Goal: Contribute content: Contribute content

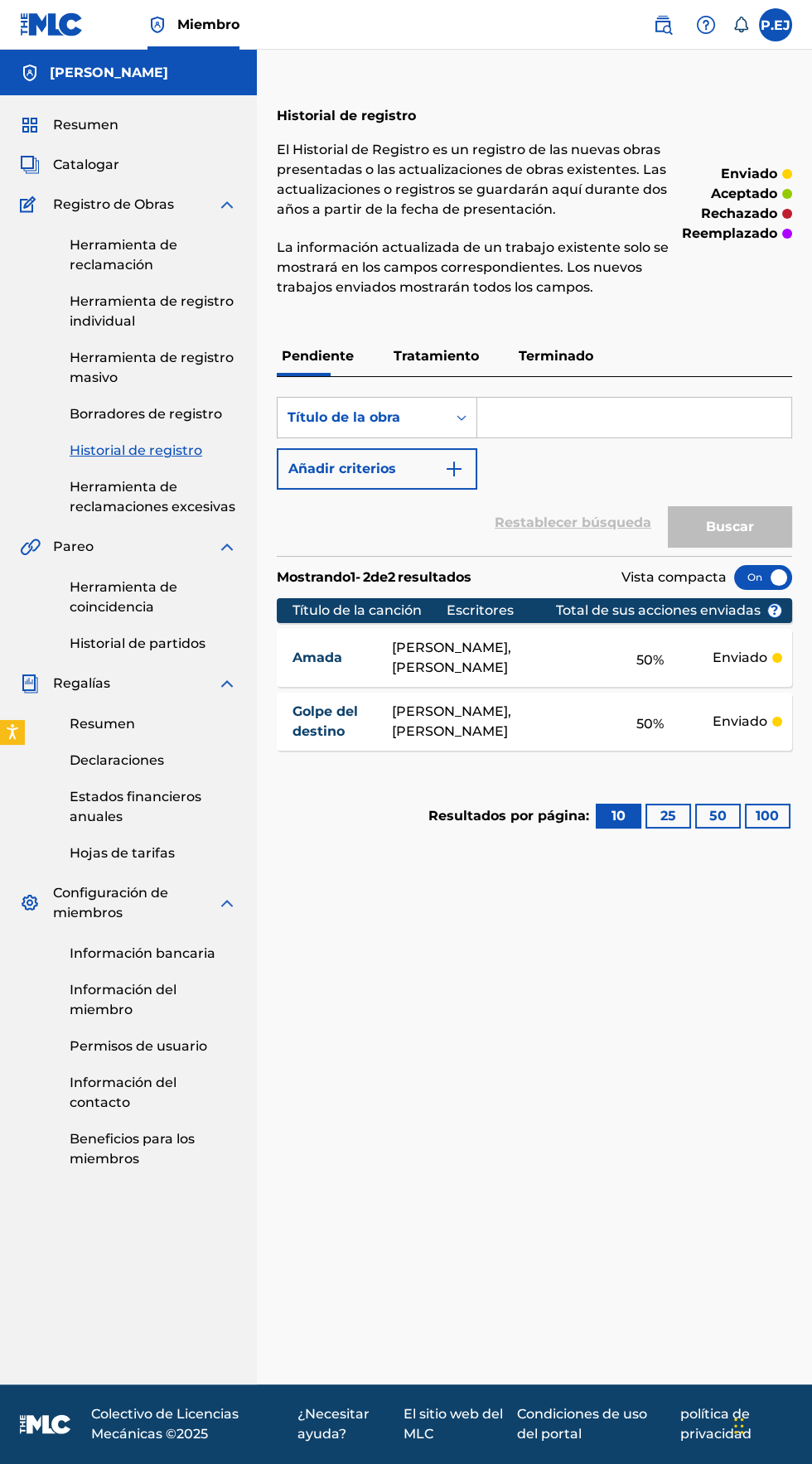
click at [413, 350] on font "Tratamiento" at bounding box center [436, 355] width 86 height 16
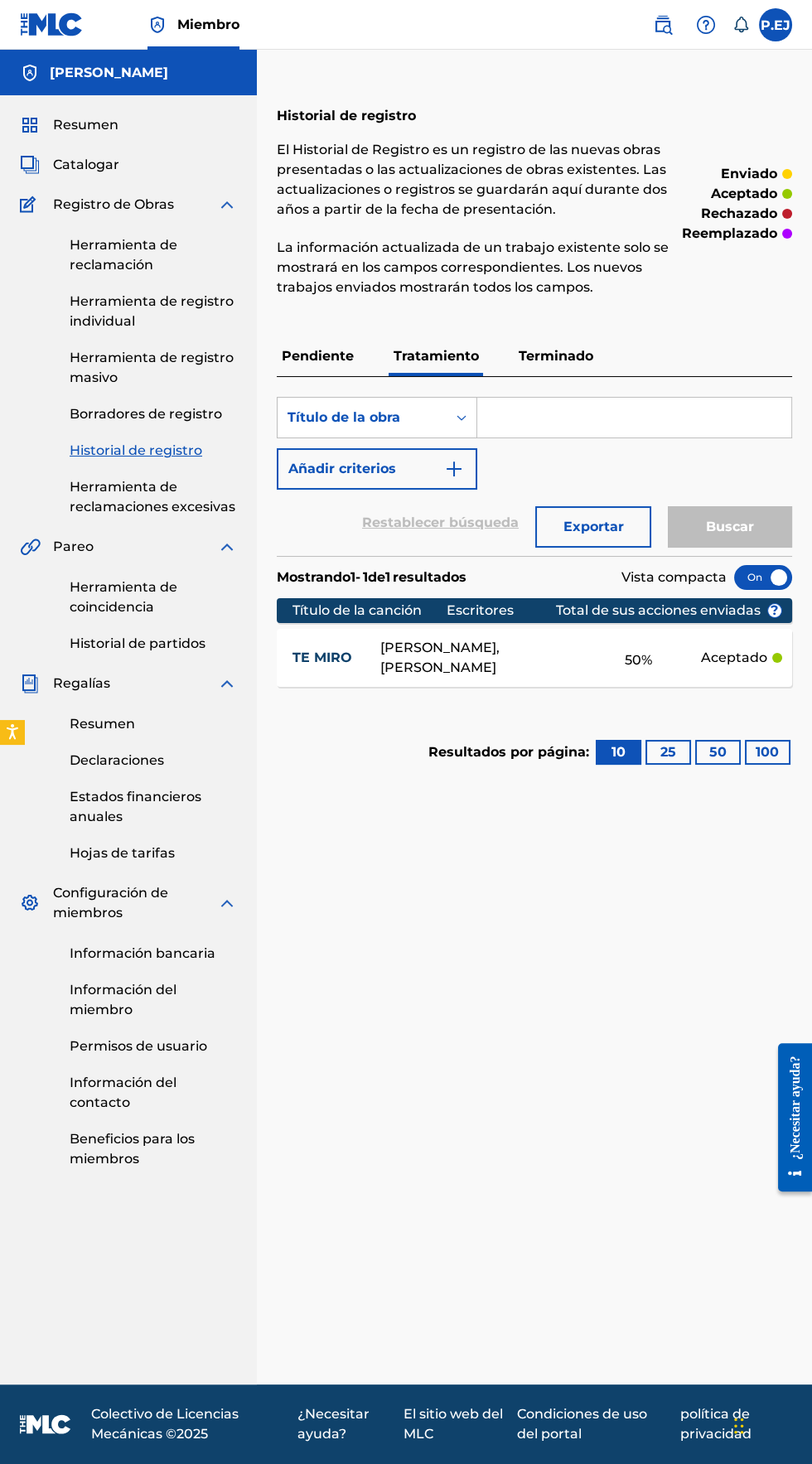
click at [295, 355] on font "Pendiente" at bounding box center [318, 355] width 73 height 16
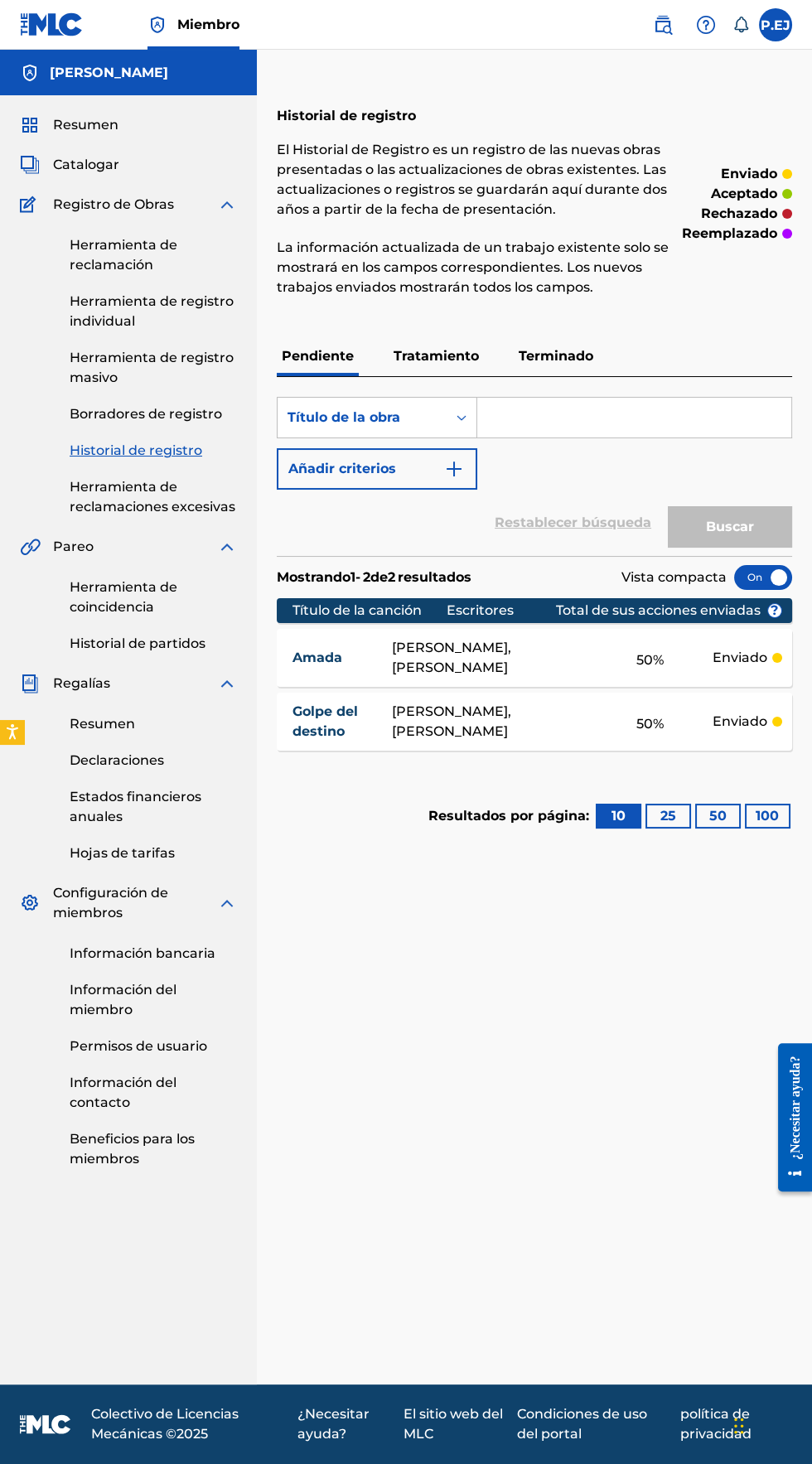
click at [419, 361] on font "Tratamiento" at bounding box center [436, 355] width 86 height 16
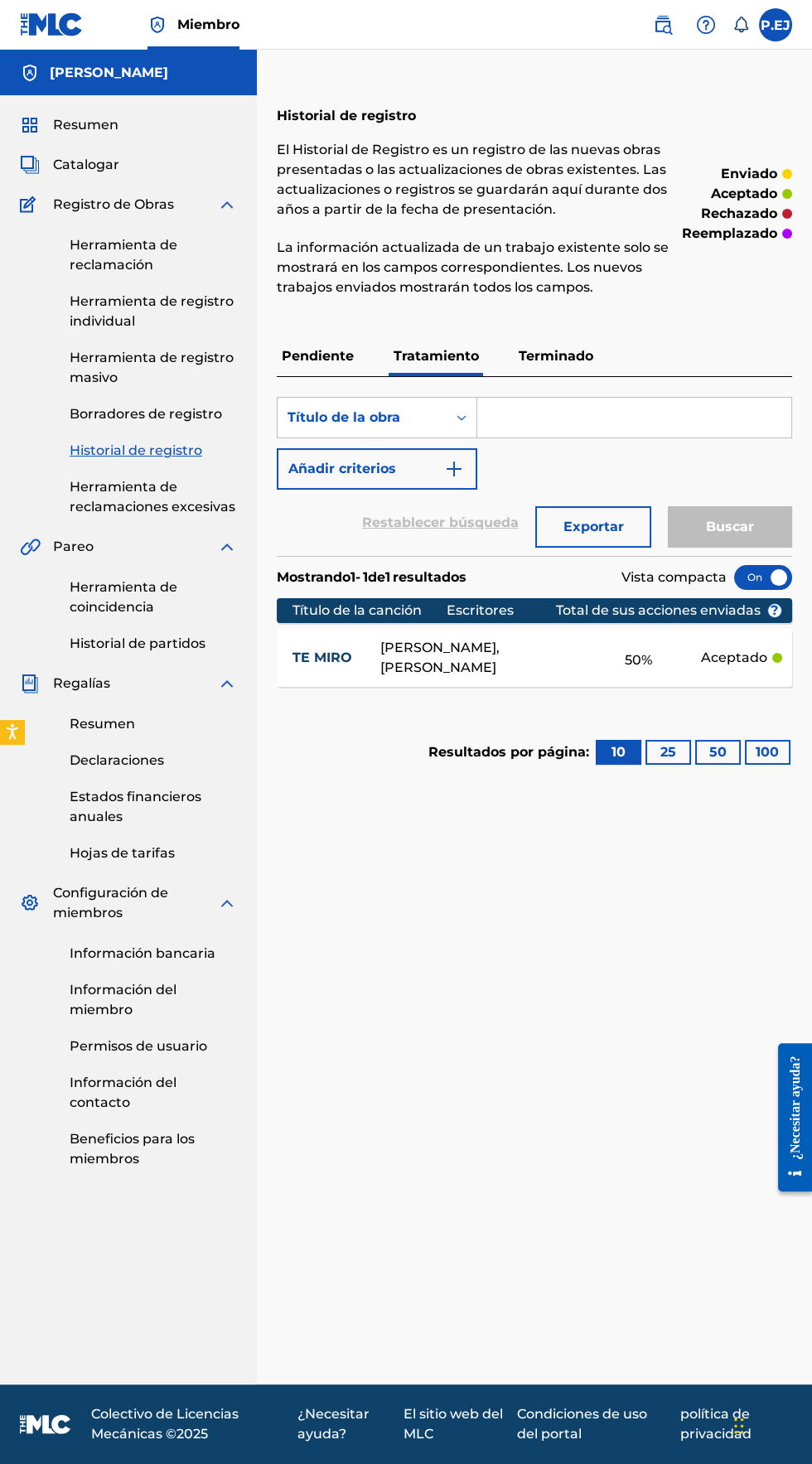
click at [551, 350] on font "Terminado" at bounding box center [556, 355] width 74 height 16
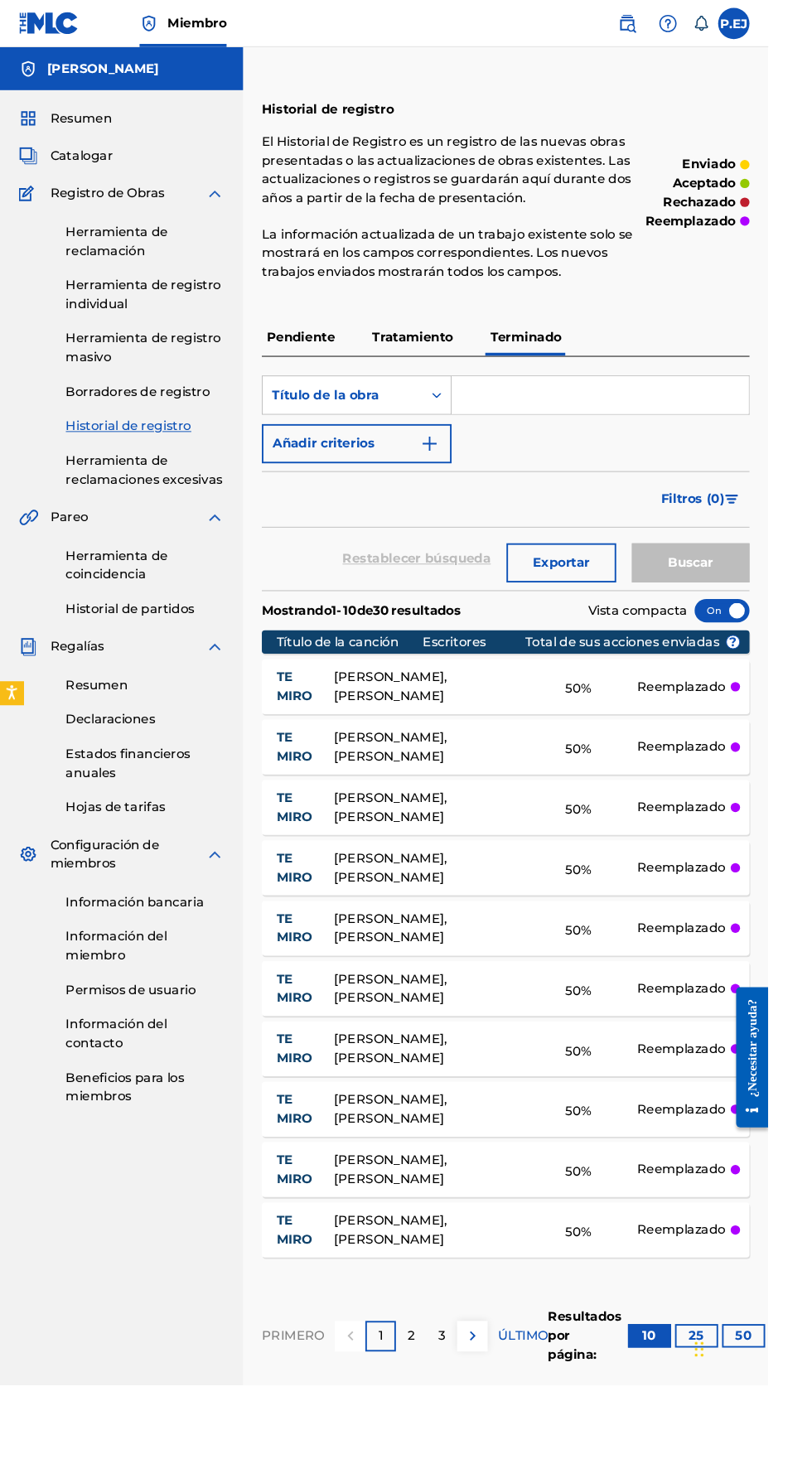
click at [437, 1418] on p "2" at bounding box center [434, 1411] width 7 height 20
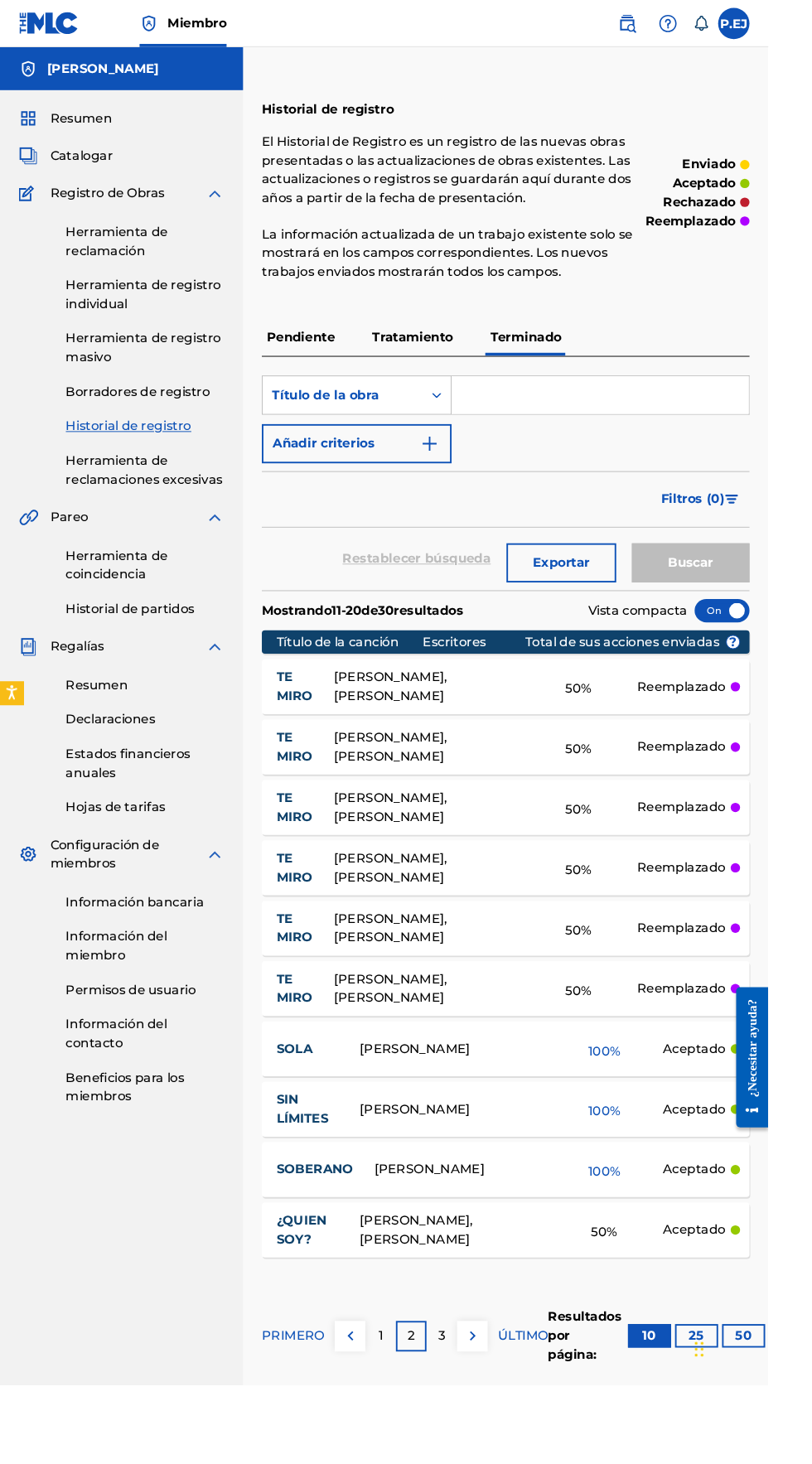
click at [401, 1410] on font "1" at bounding box center [402, 1411] width 5 height 16
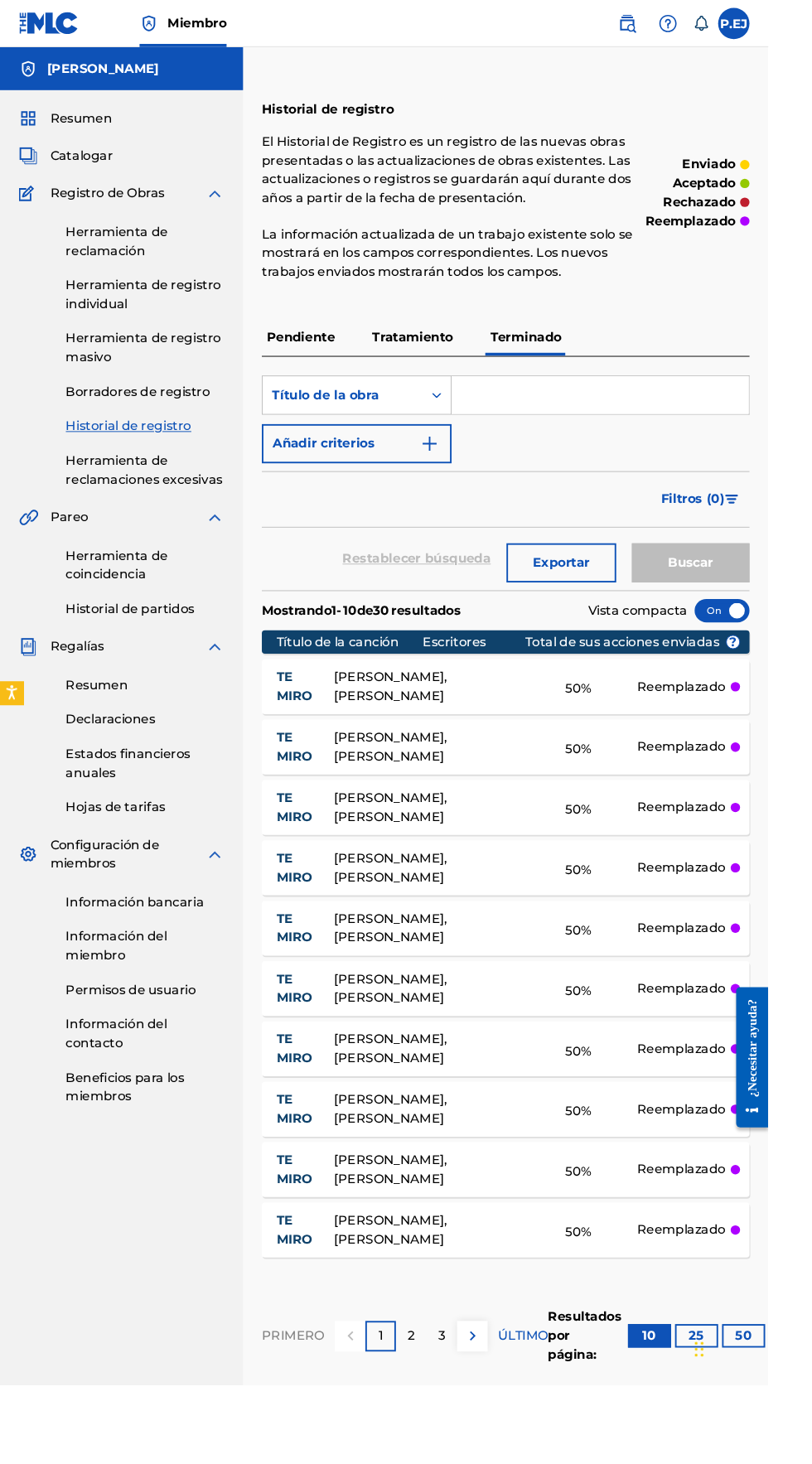
click at [338, 1410] on font "PRIMERO" at bounding box center [310, 1411] width 66 height 16
click at [401, 1410] on font "1" at bounding box center [402, 1411] width 5 height 16
click at [436, 345] on p "Tratamiento" at bounding box center [436, 356] width 95 height 40
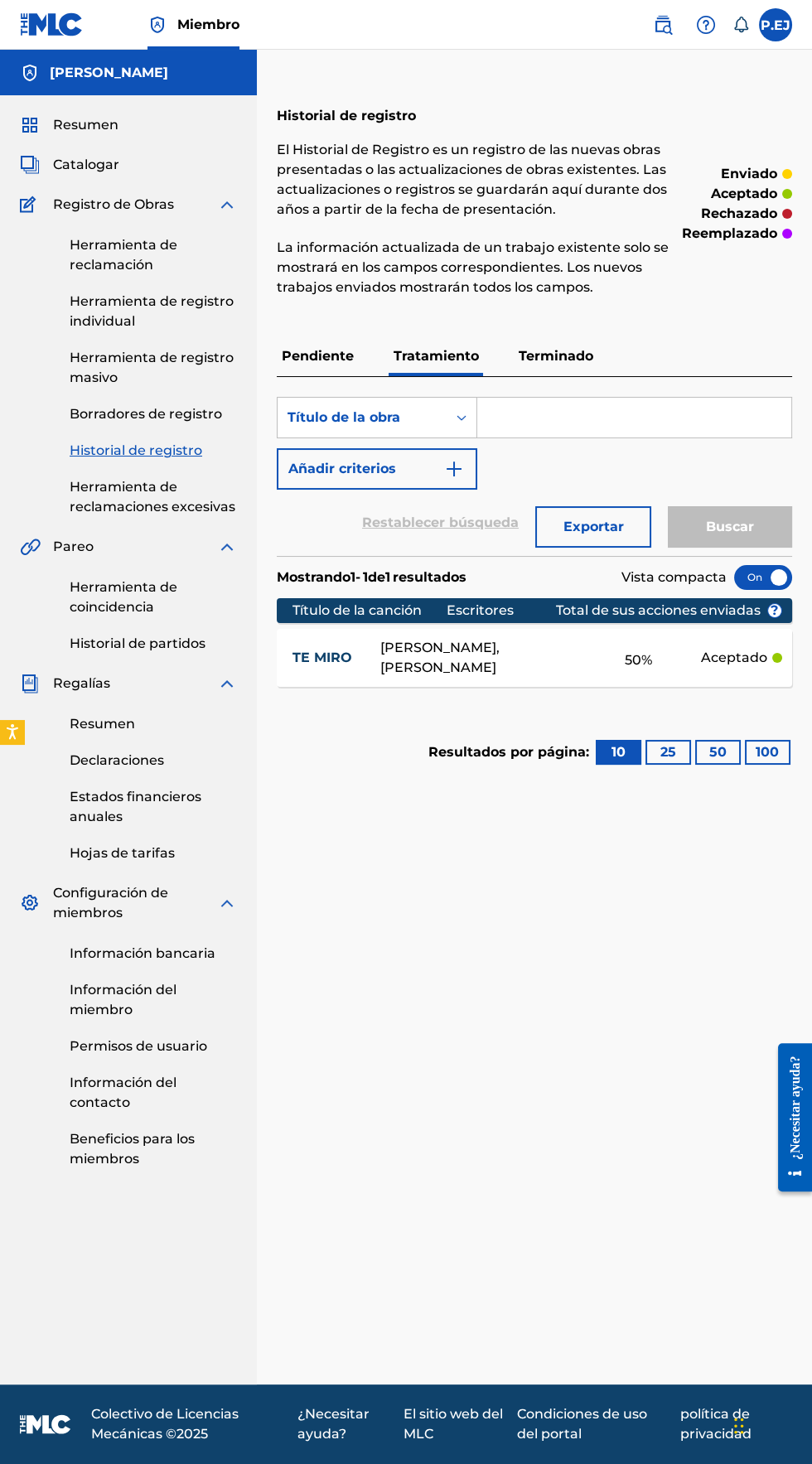
click at [303, 345] on p "Pendiente" at bounding box center [318, 356] width 82 height 40
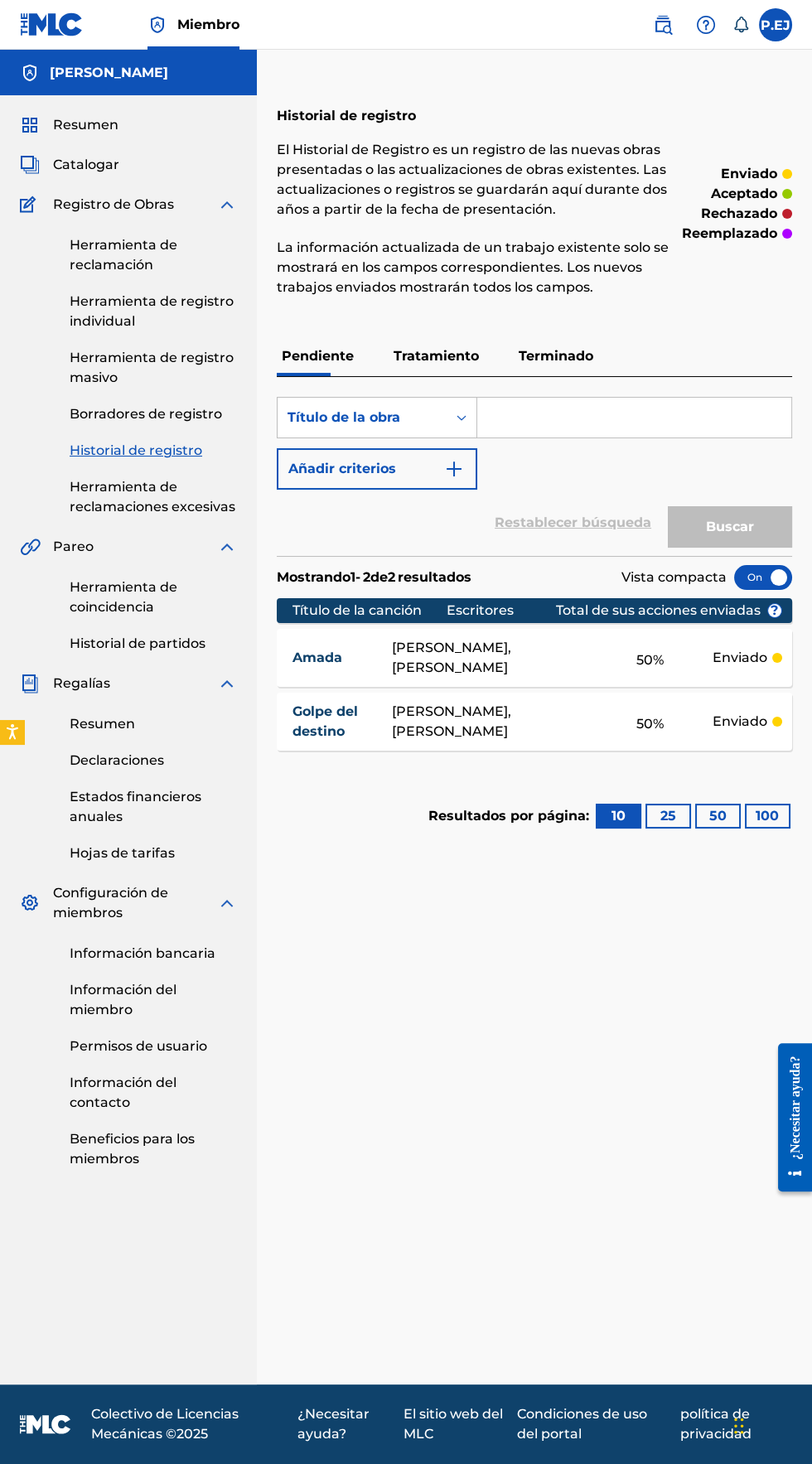
click at [408, 358] on font "Tratamiento" at bounding box center [436, 355] width 86 height 16
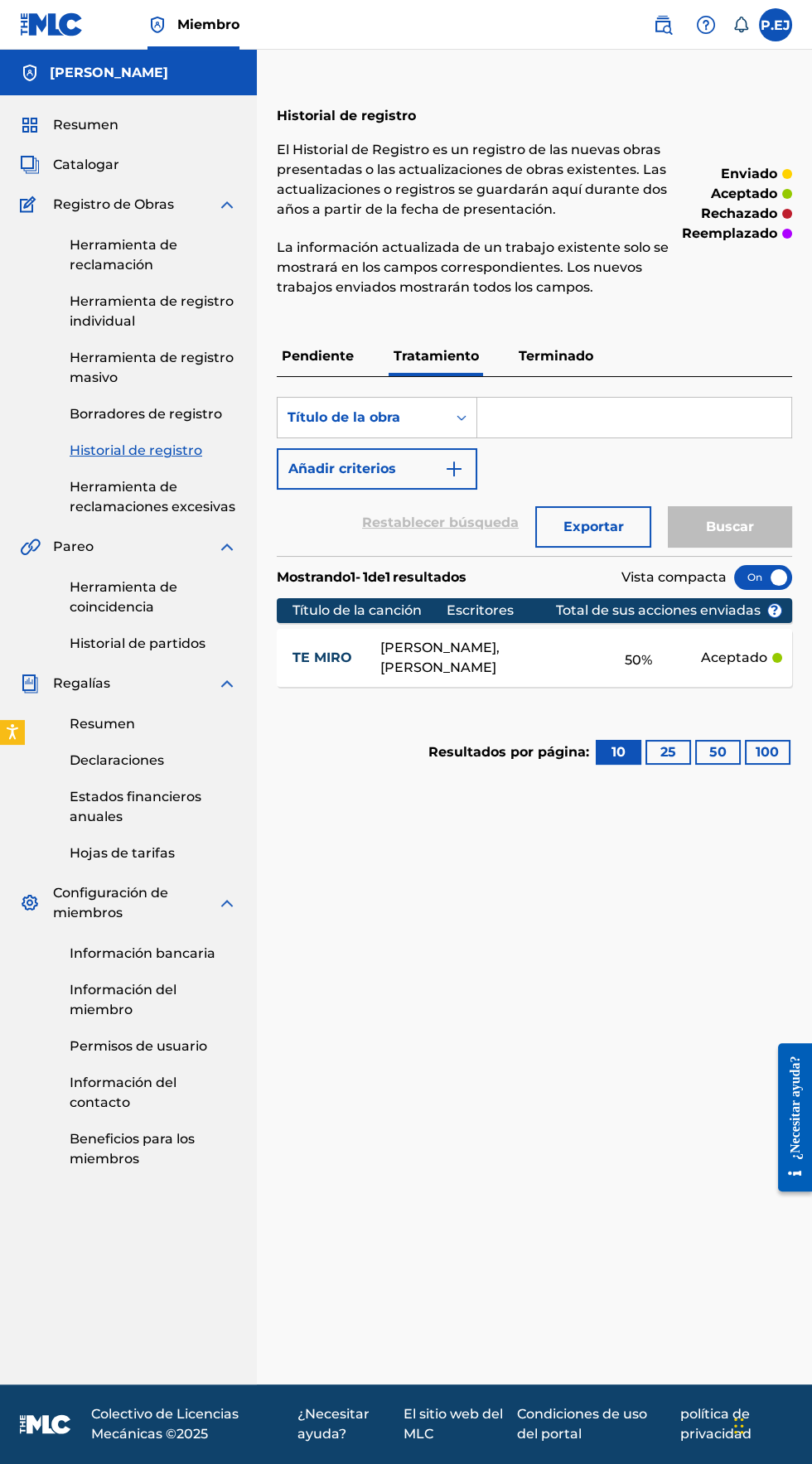
click at [573, 343] on p "Terminado" at bounding box center [555, 356] width 85 height 40
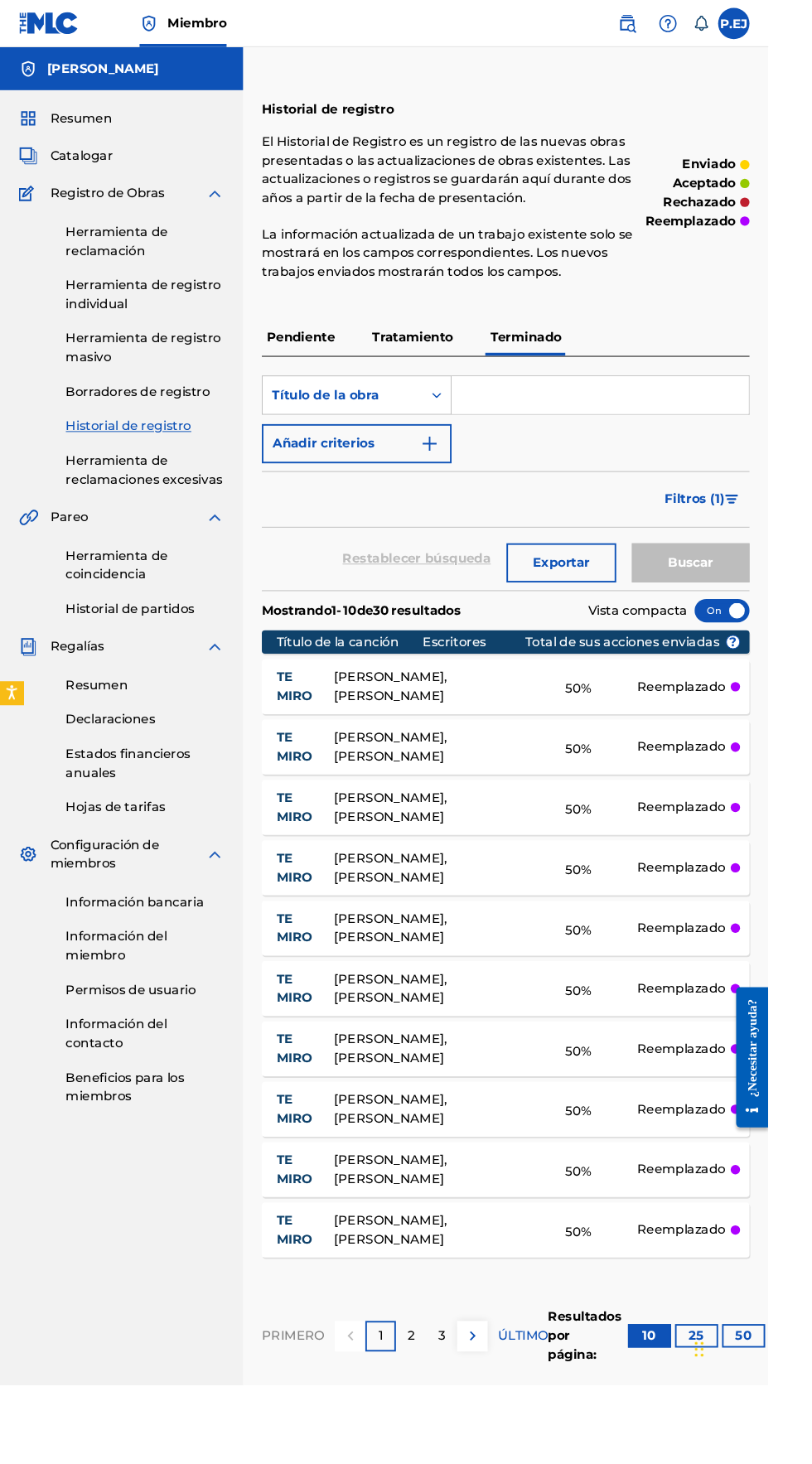
click at [437, 355] on font "Tratamiento" at bounding box center [436, 355] width 86 height 16
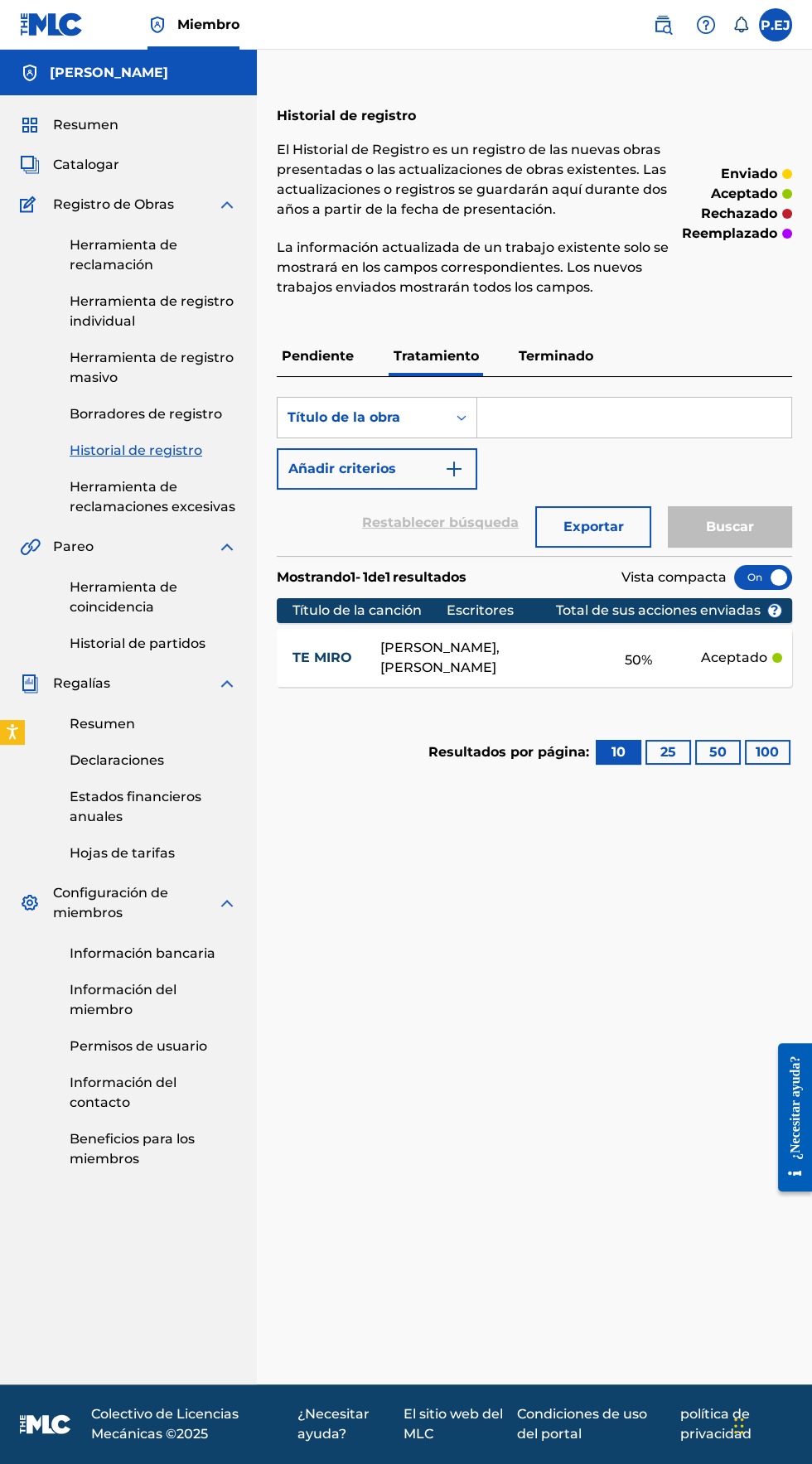
click at [312, 358] on font "Pendiente" at bounding box center [318, 355] width 73 height 16
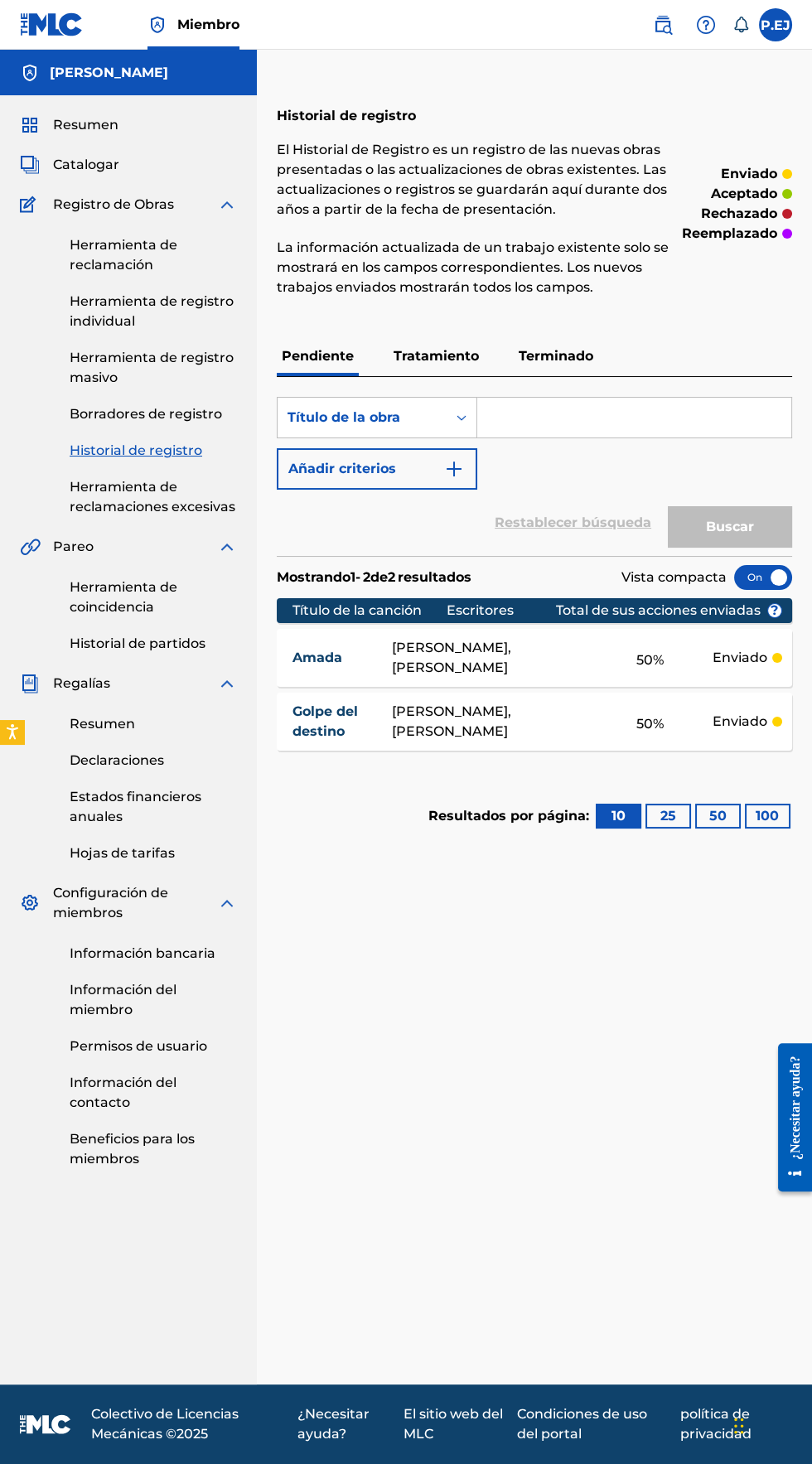
click at [421, 376] on p "Tratamiento" at bounding box center [436, 356] width 95 height 40
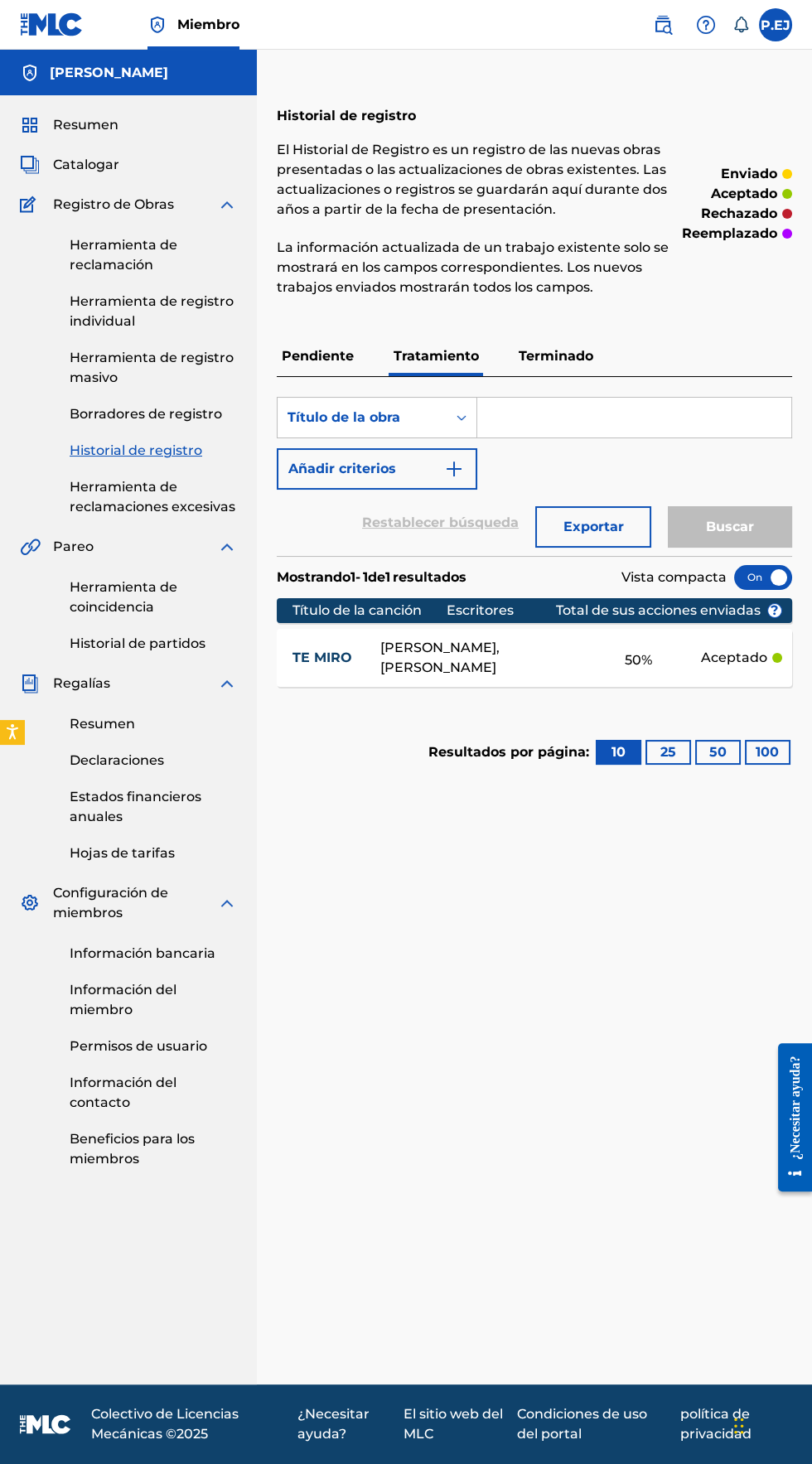
click at [304, 353] on font "Pendiente" at bounding box center [318, 355] width 73 height 16
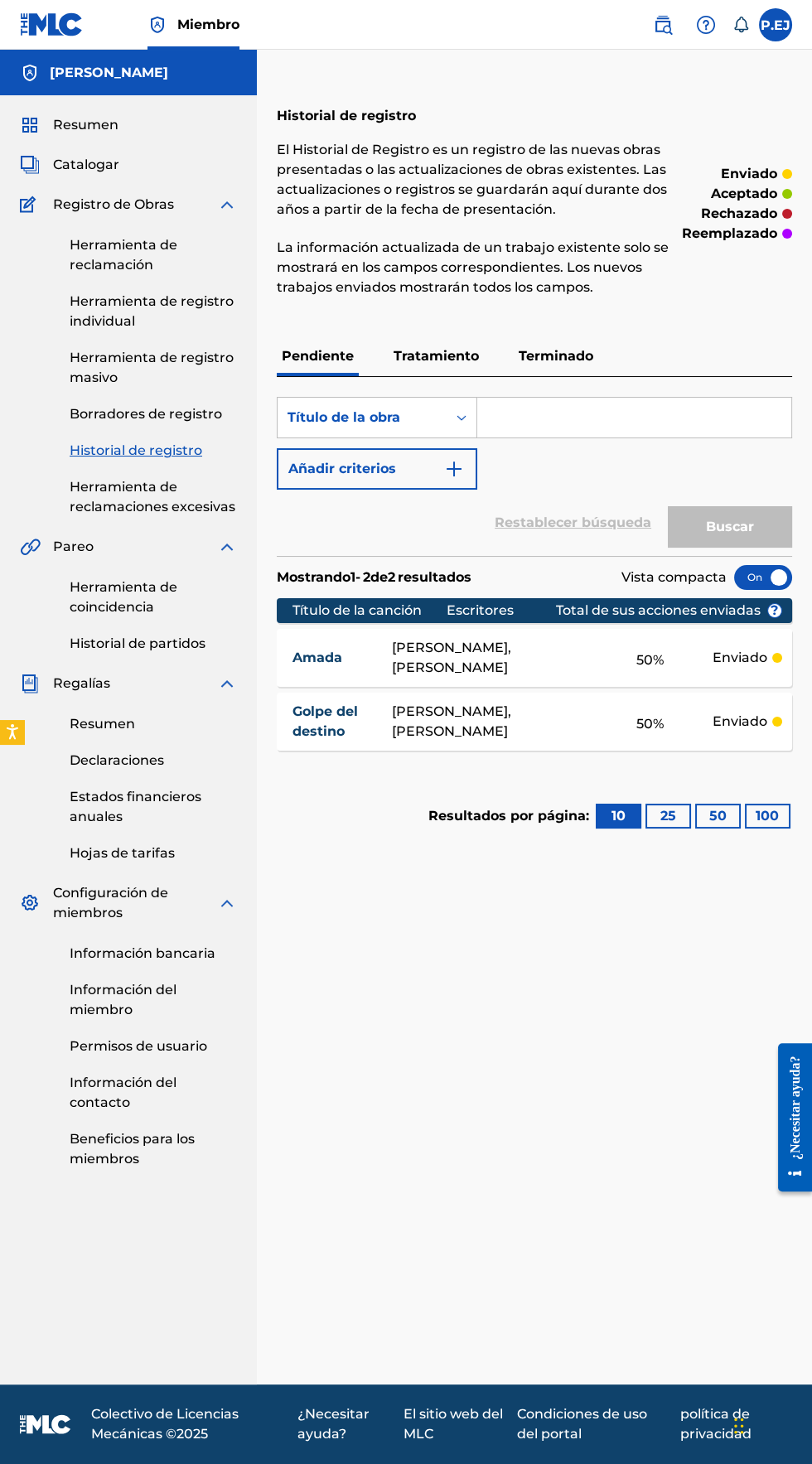
click at [94, 315] on font "Herramienta de registro individual" at bounding box center [152, 311] width 164 height 35
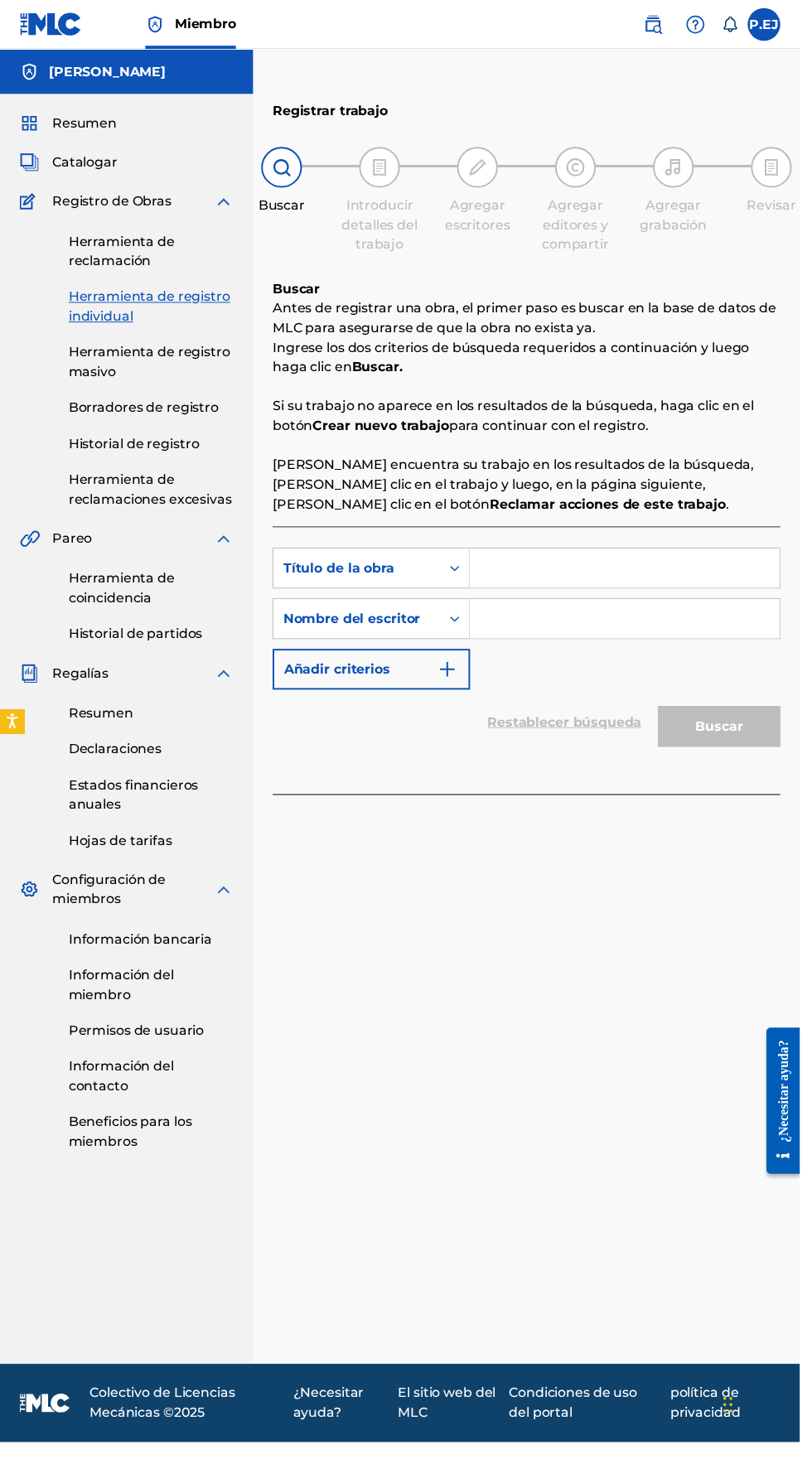
click at [87, 451] on font "Historial de registro" at bounding box center [136, 450] width 133 height 16
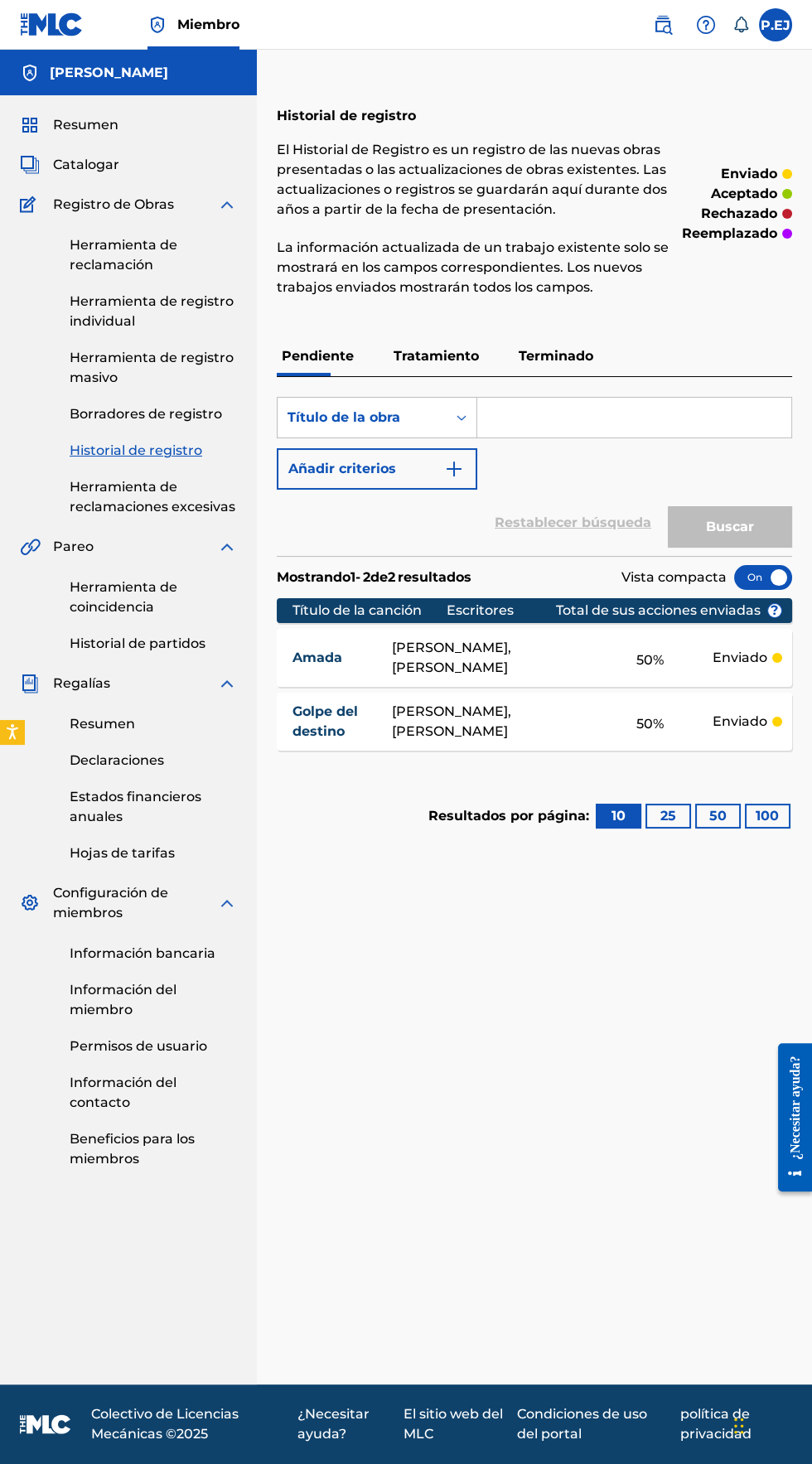
click at [420, 356] on font "Tratamiento" at bounding box center [436, 355] width 86 height 16
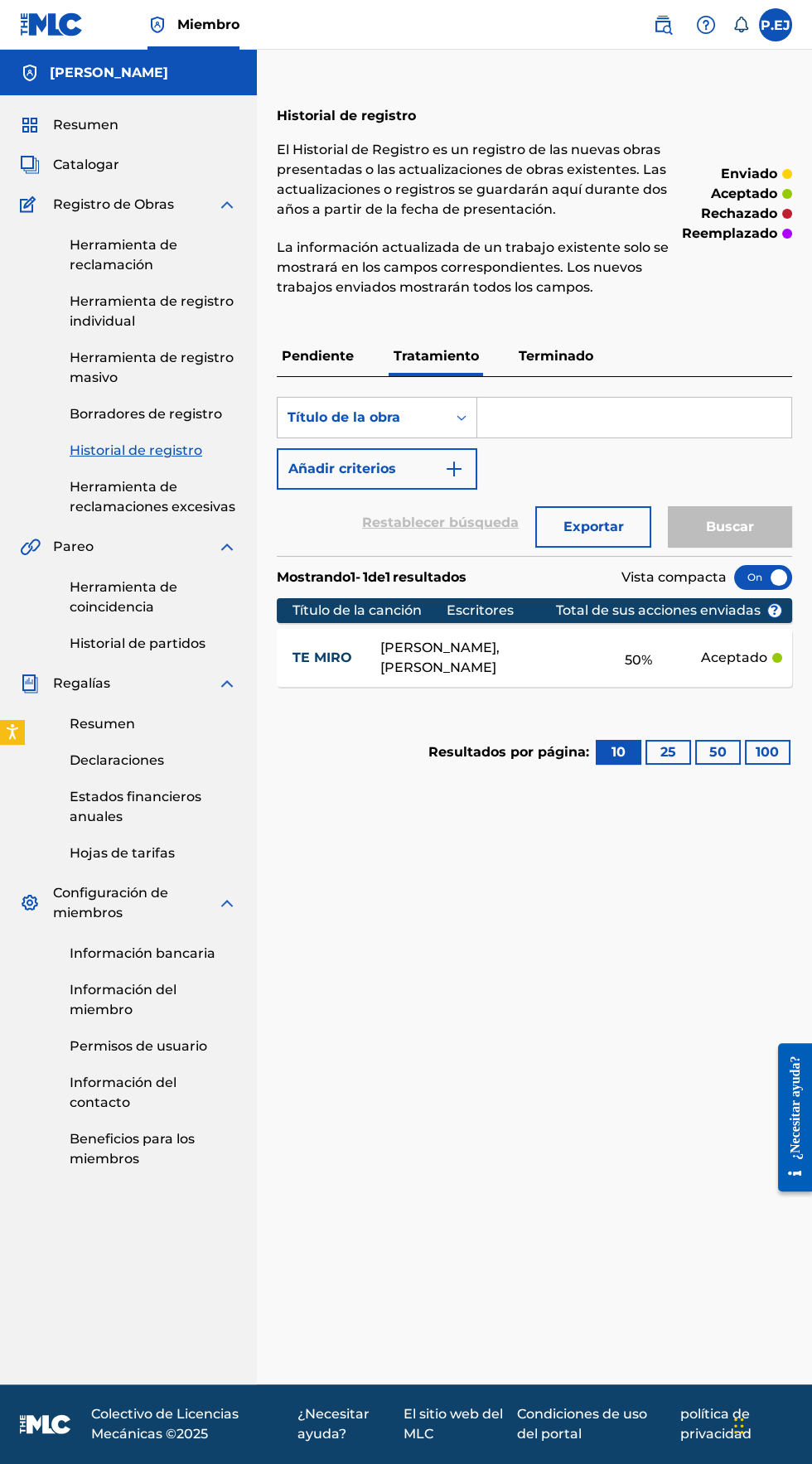
click at [544, 351] on font "Terminado" at bounding box center [556, 355] width 74 height 16
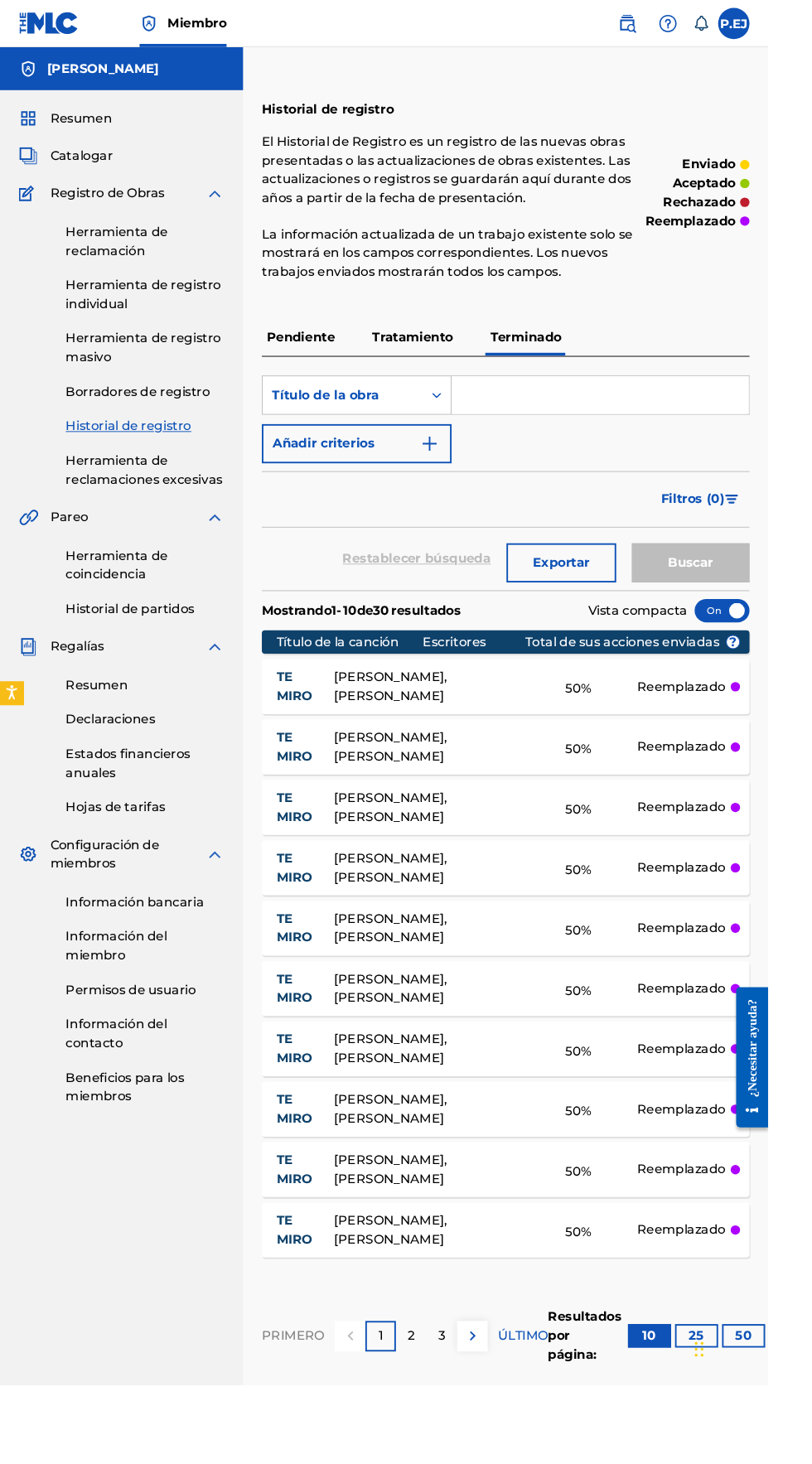
click at [433, 1410] on font "2" at bounding box center [434, 1411] width 7 height 16
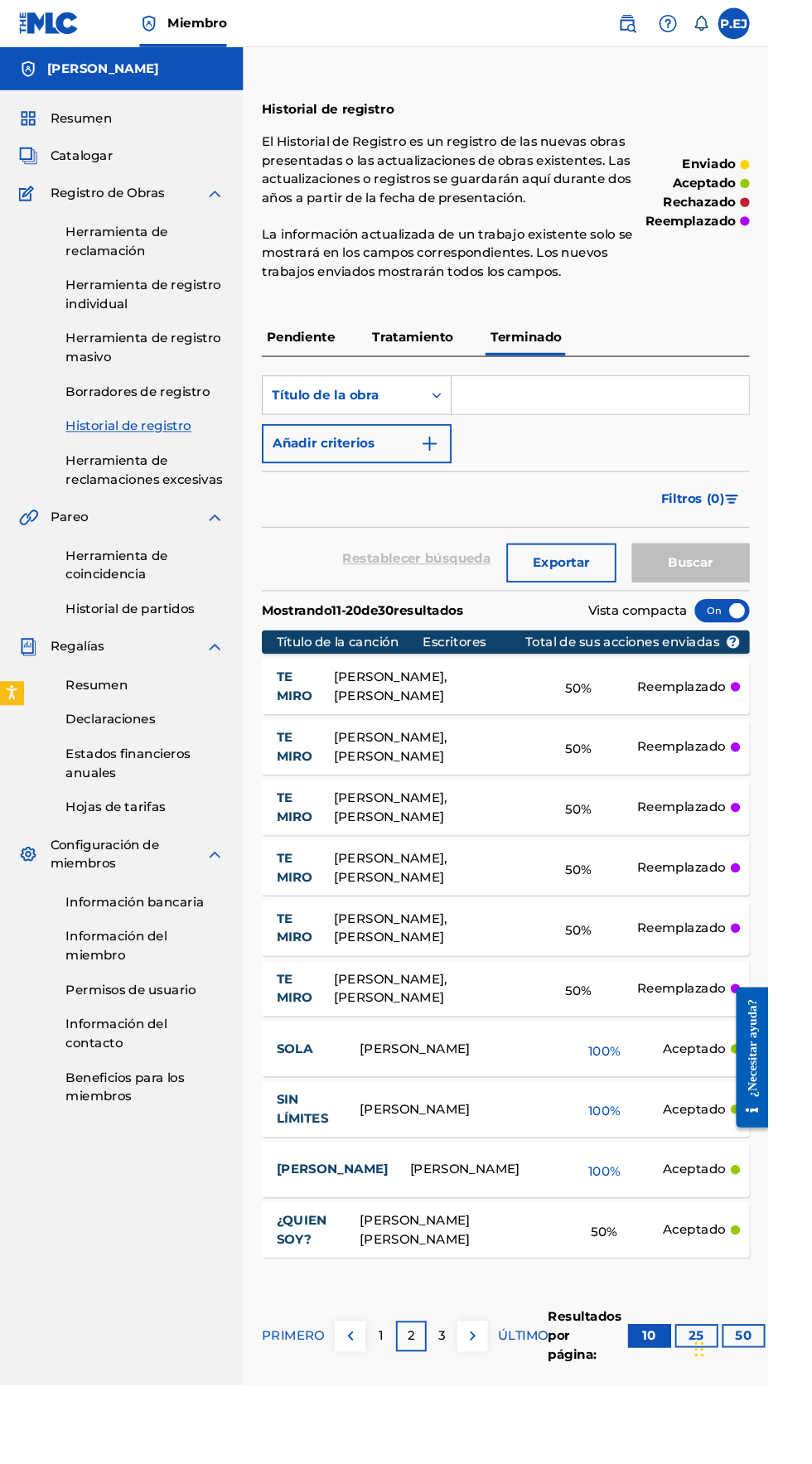
click at [401, 1410] on font "1" at bounding box center [402, 1411] width 5 height 16
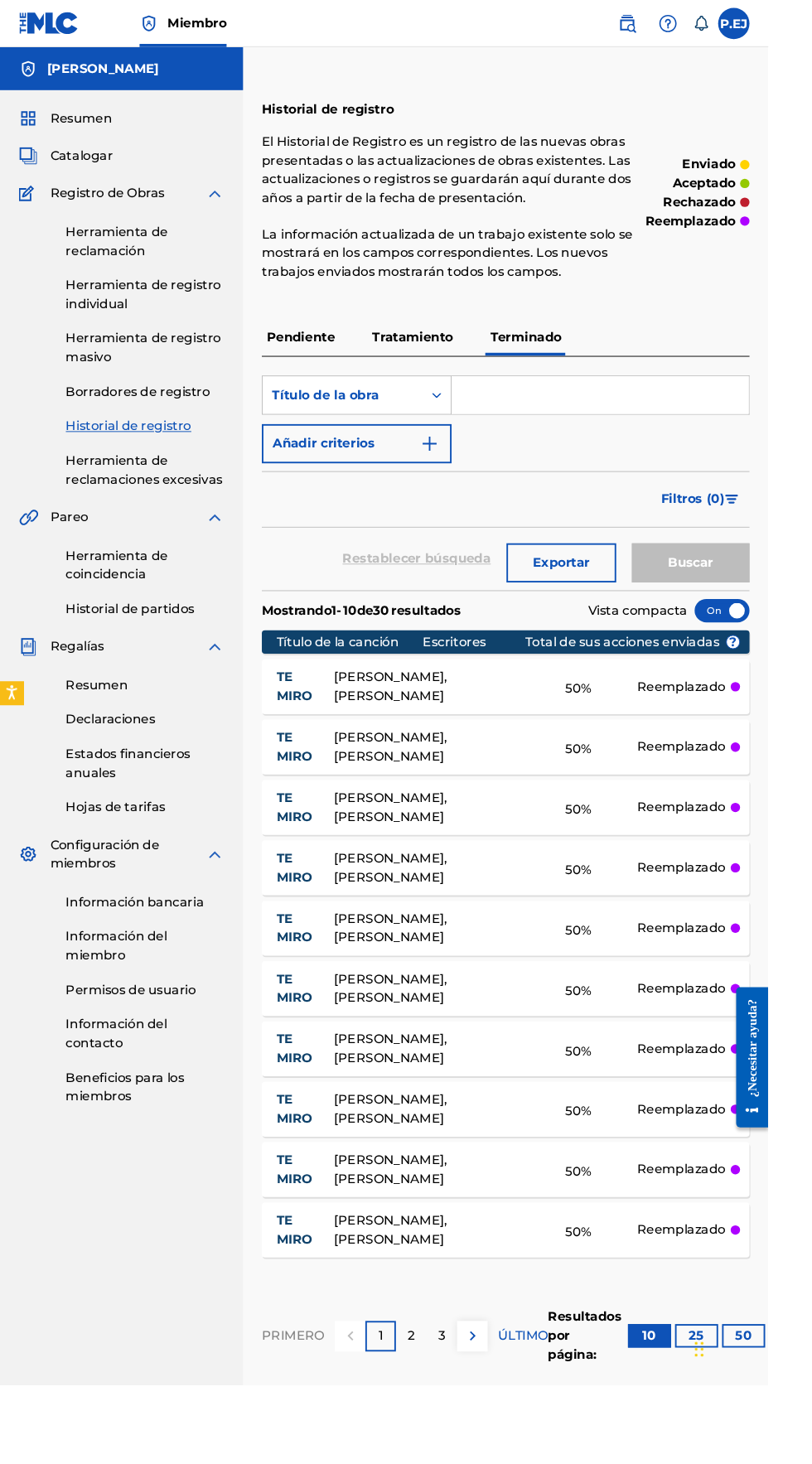
click at [431, 343] on p "Tratamiento" at bounding box center [436, 356] width 95 height 40
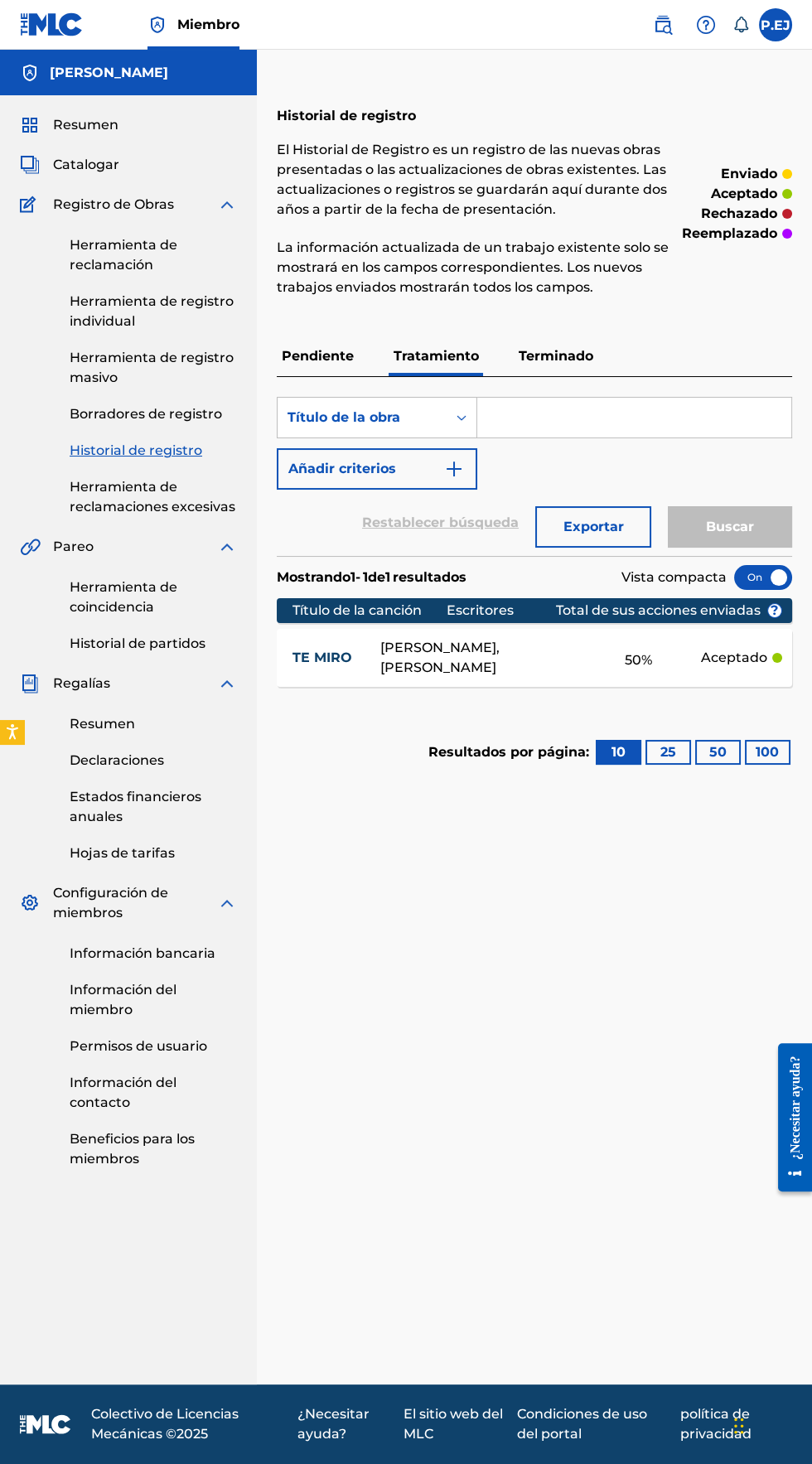
click at [311, 354] on font "Pendiente" at bounding box center [318, 355] width 73 height 16
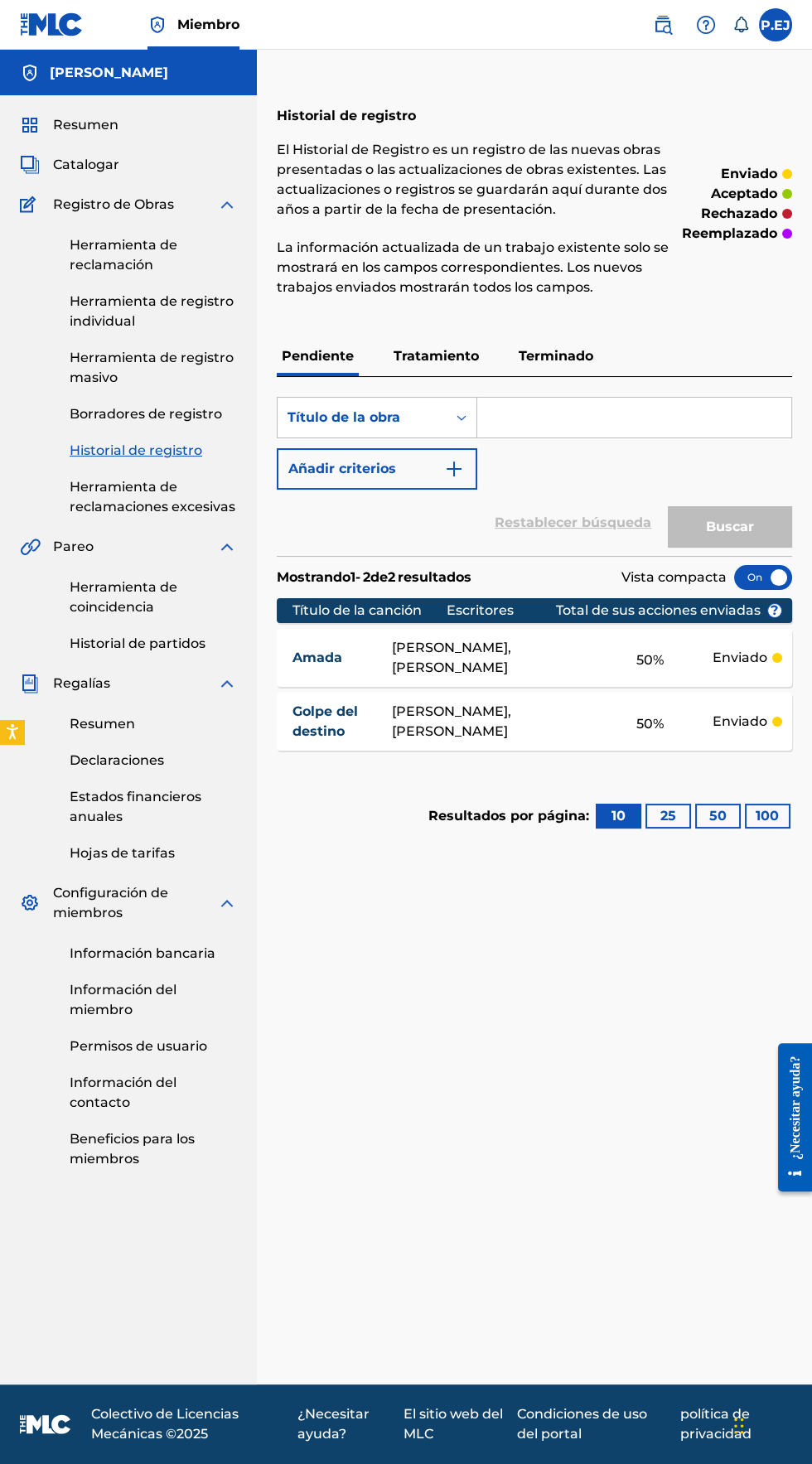
click at [398, 345] on p "Tratamiento" at bounding box center [436, 356] width 95 height 40
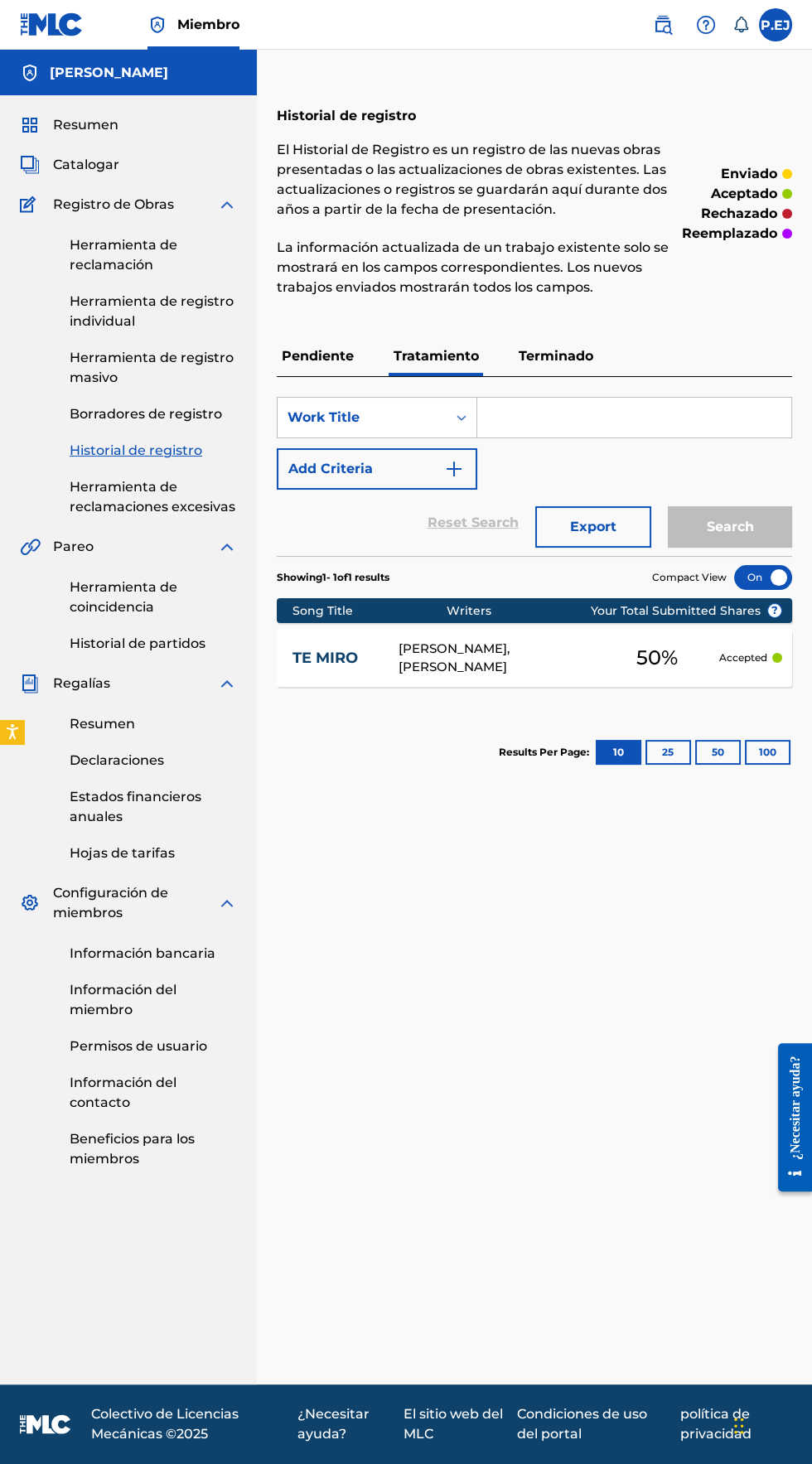
click at [421, 355] on font "Tratamiento" at bounding box center [436, 355] width 86 height 16
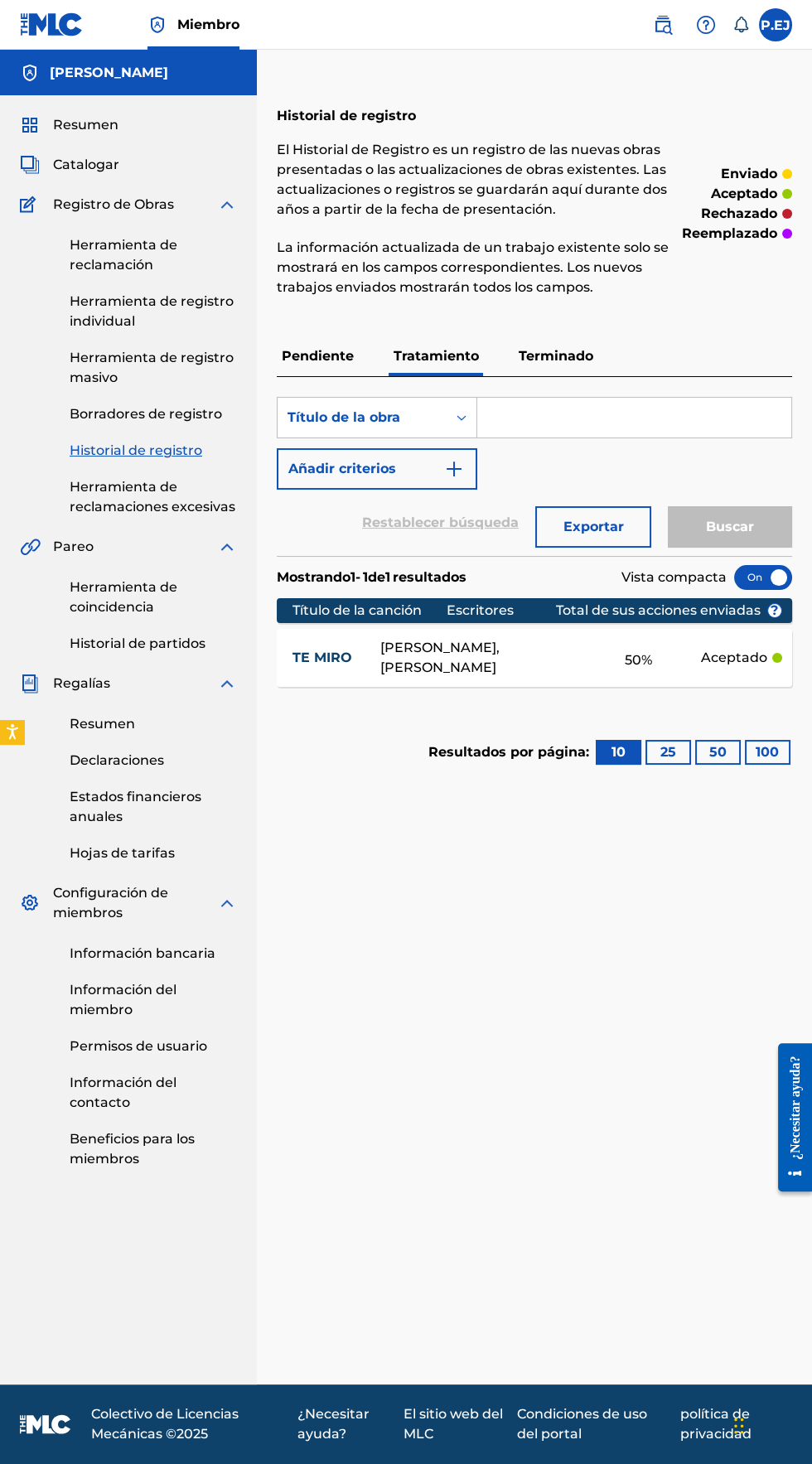
click at [300, 355] on font "Pendiente" at bounding box center [318, 355] width 73 height 16
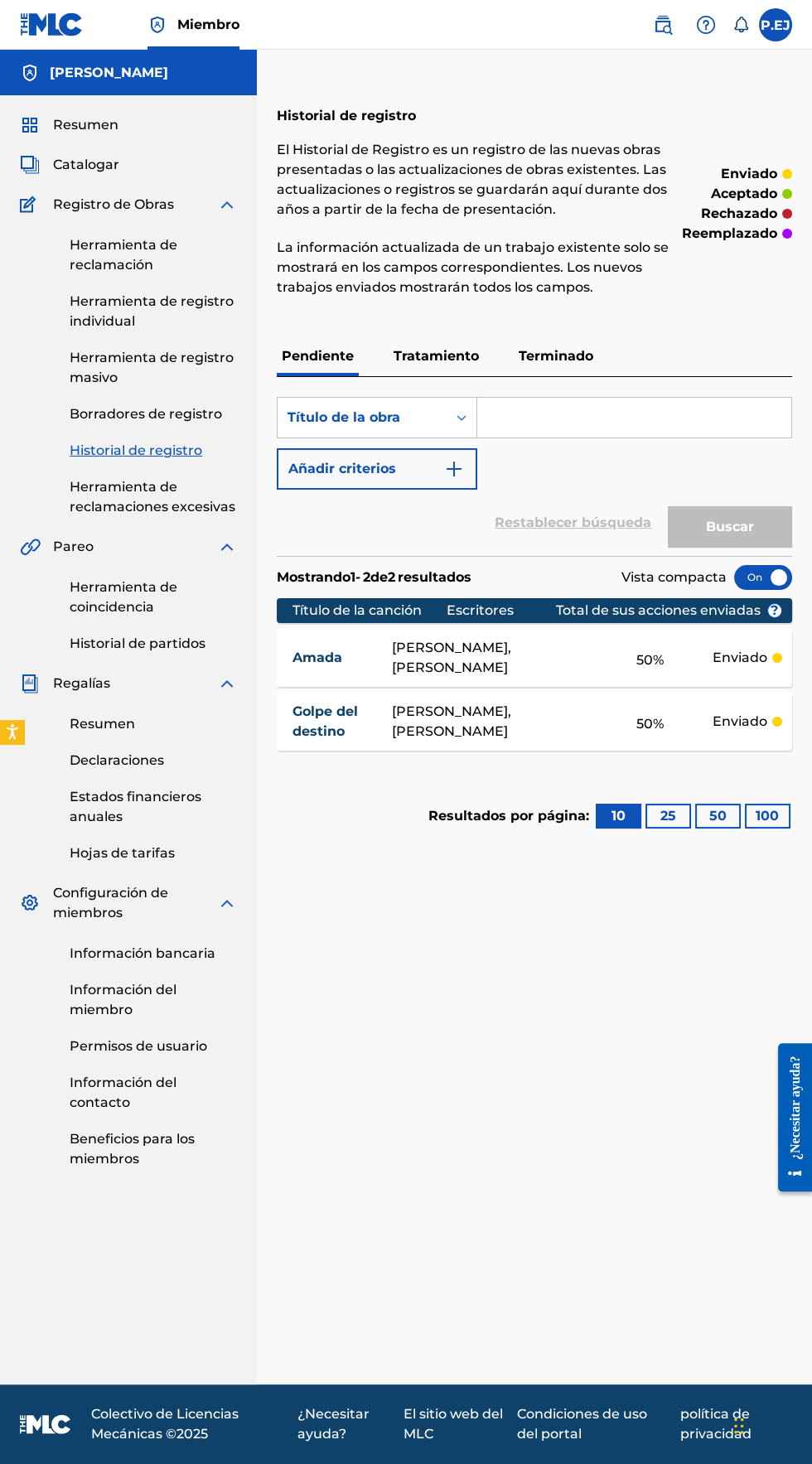
click at [91, 321] on font "Herramienta de registro individual" at bounding box center [152, 311] width 164 height 35
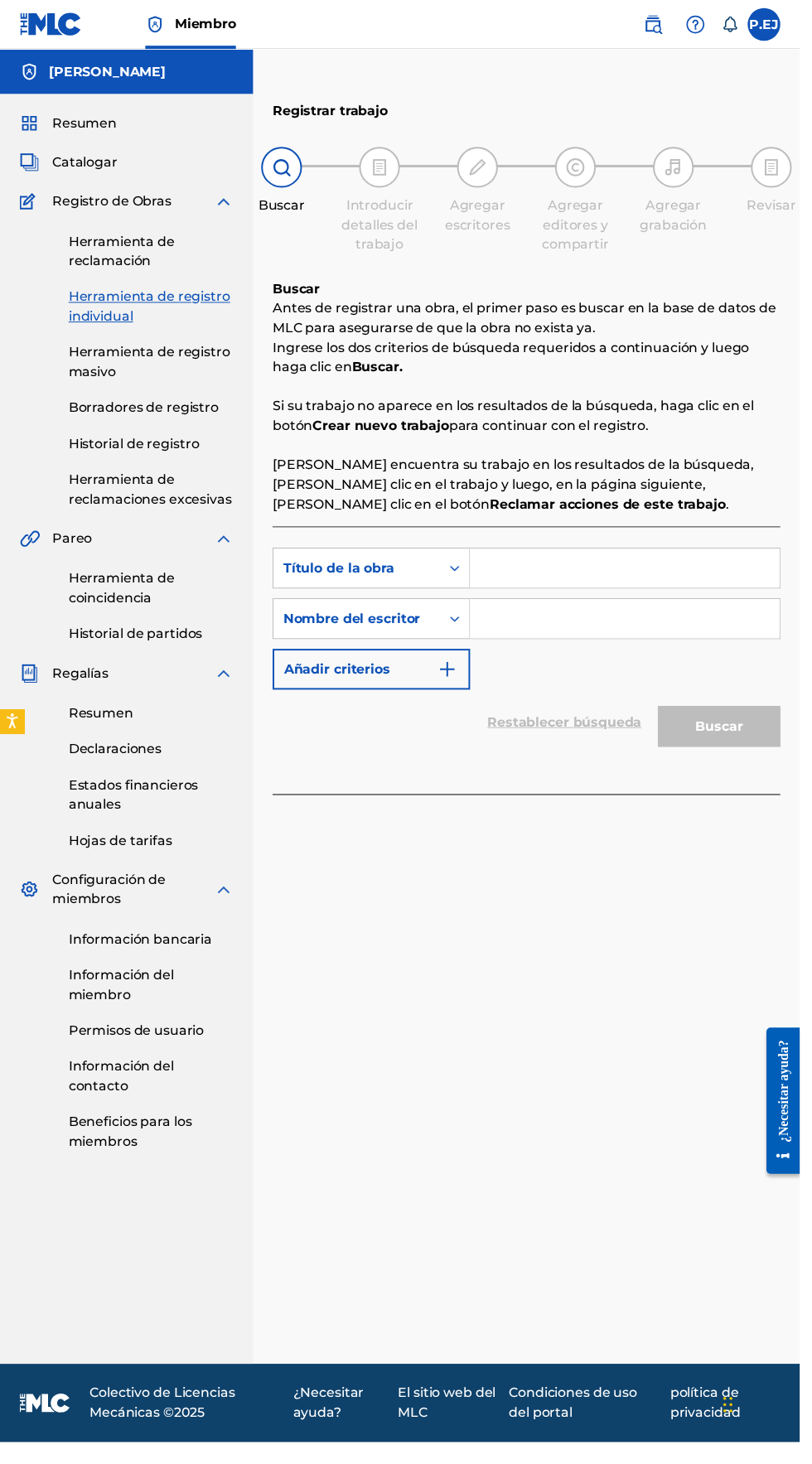
click at [529, 578] on input "Formulario de búsqueda" at bounding box center [634, 577] width 314 height 40
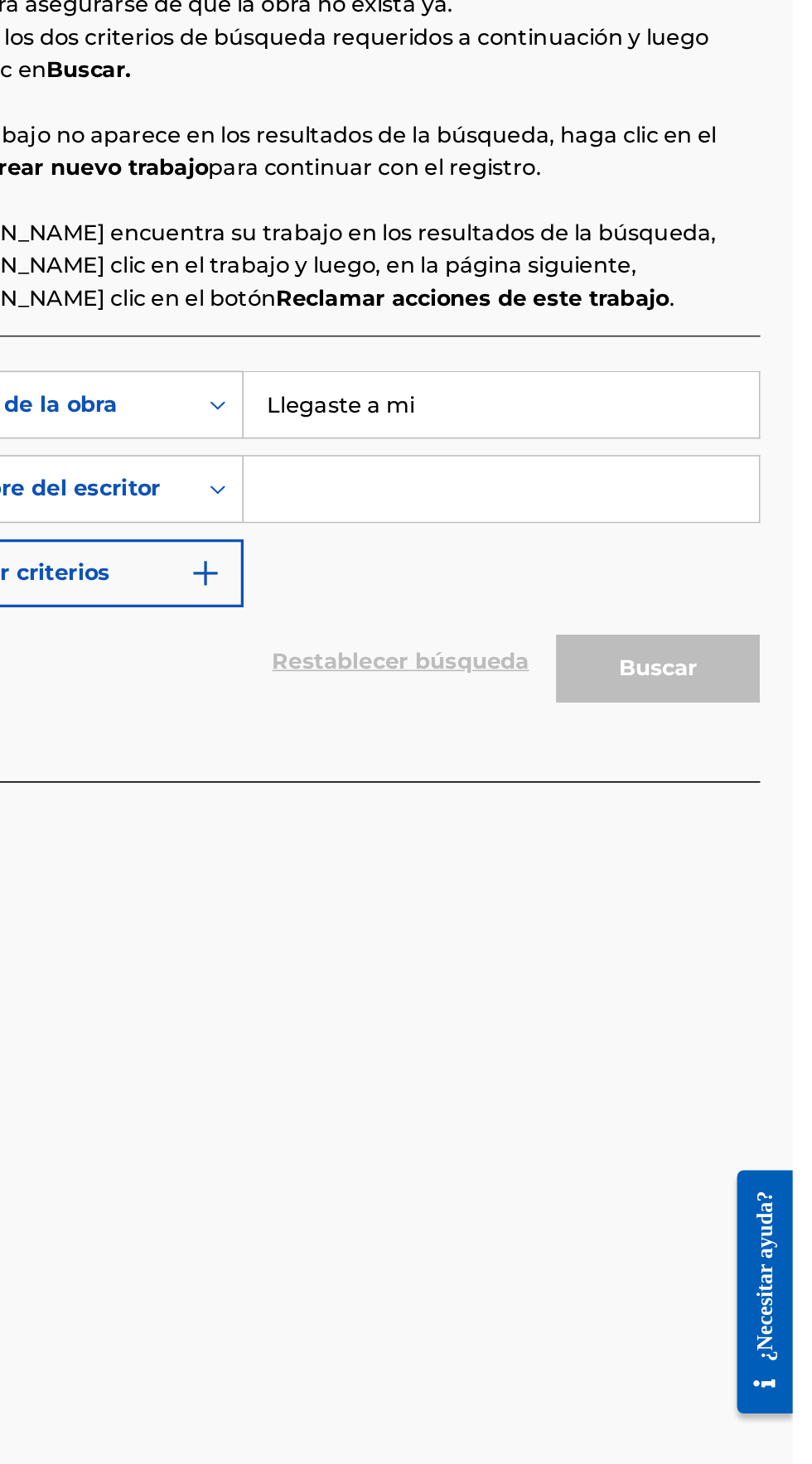
type input "Llegaste a mi"
click at [528, 630] on input "Formulario de búsqueda" at bounding box center [634, 628] width 314 height 40
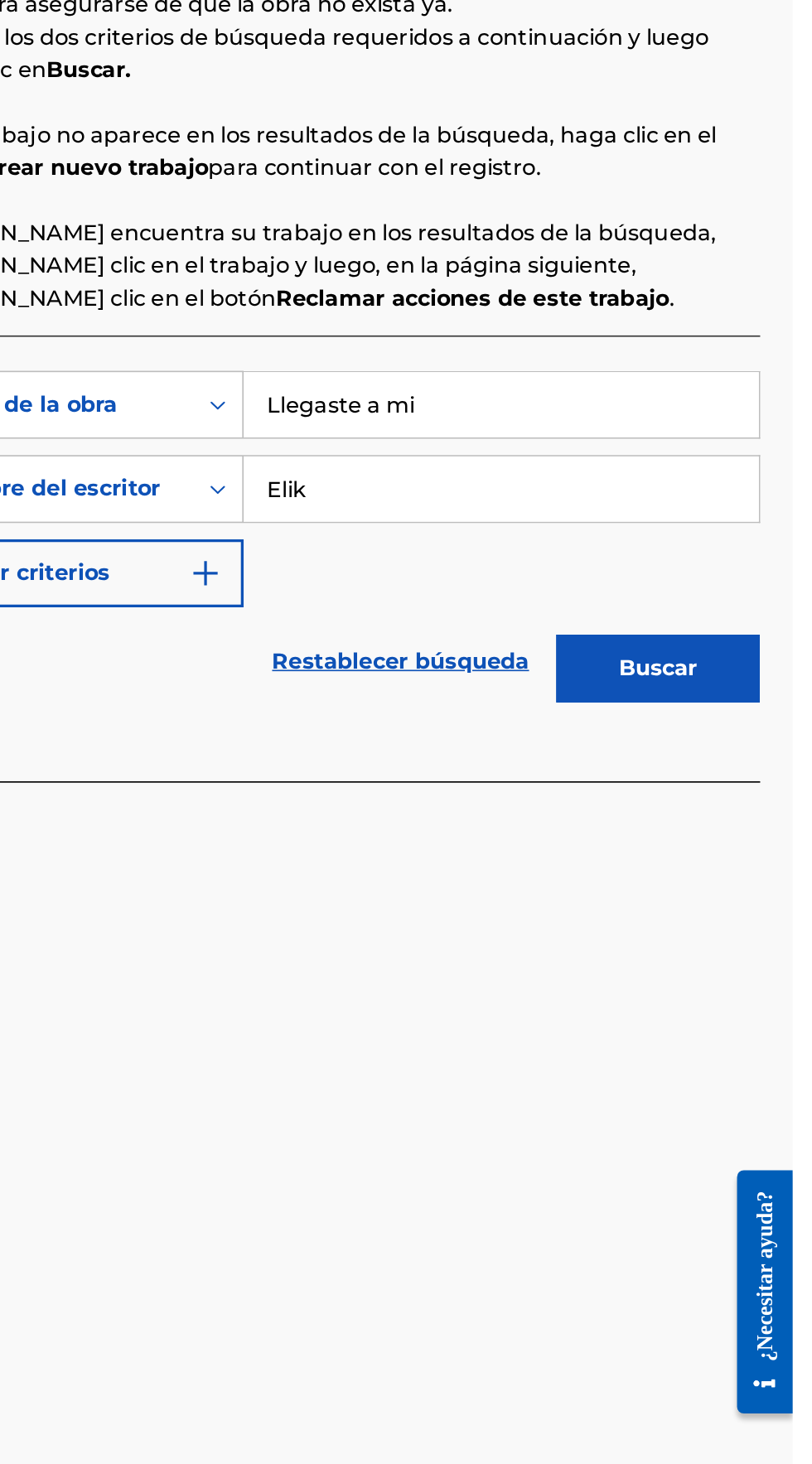
type input "Elik"
click at [719, 728] on font "Buscar" at bounding box center [730, 737] width 48 height 20
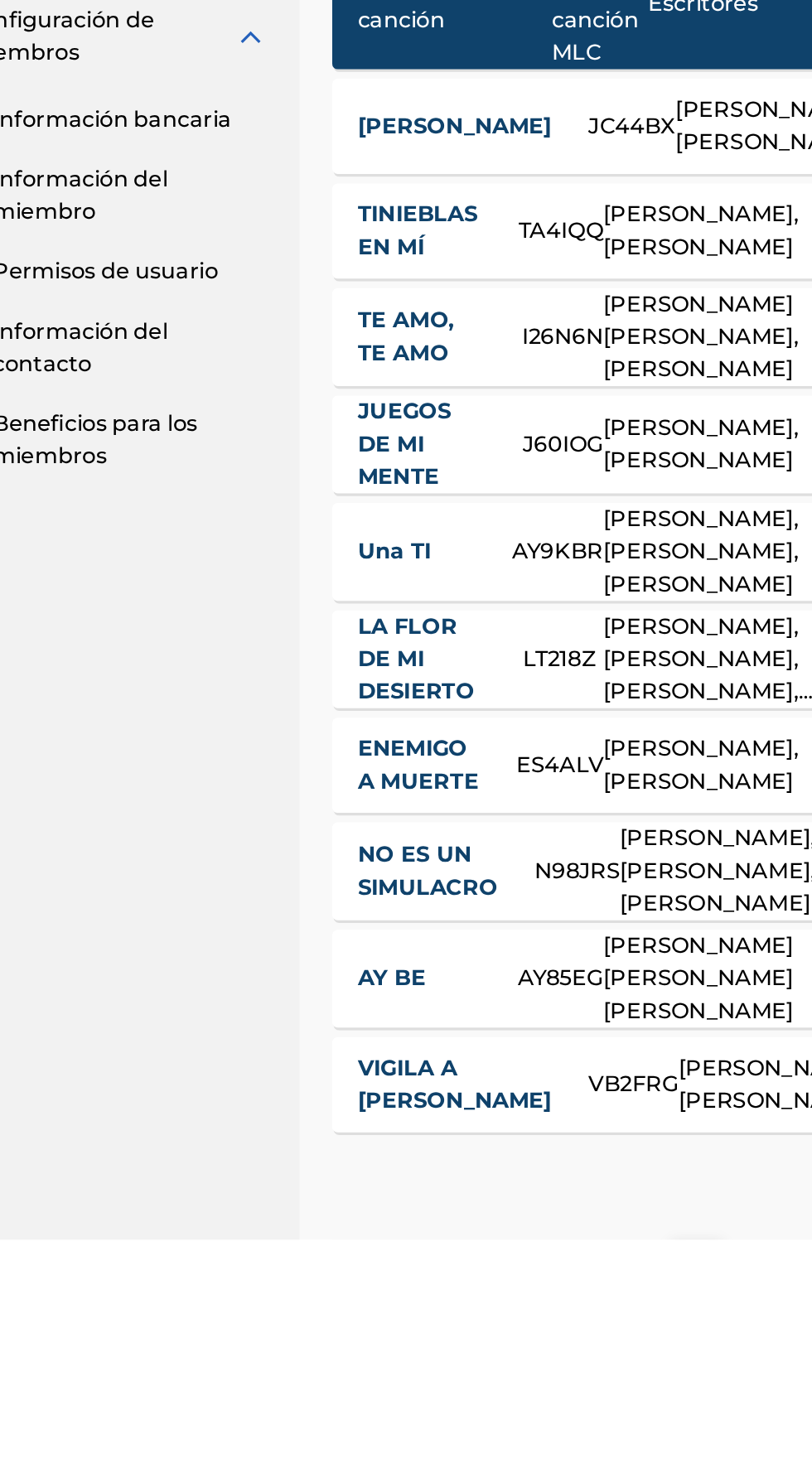
scroll to position [217, 0]
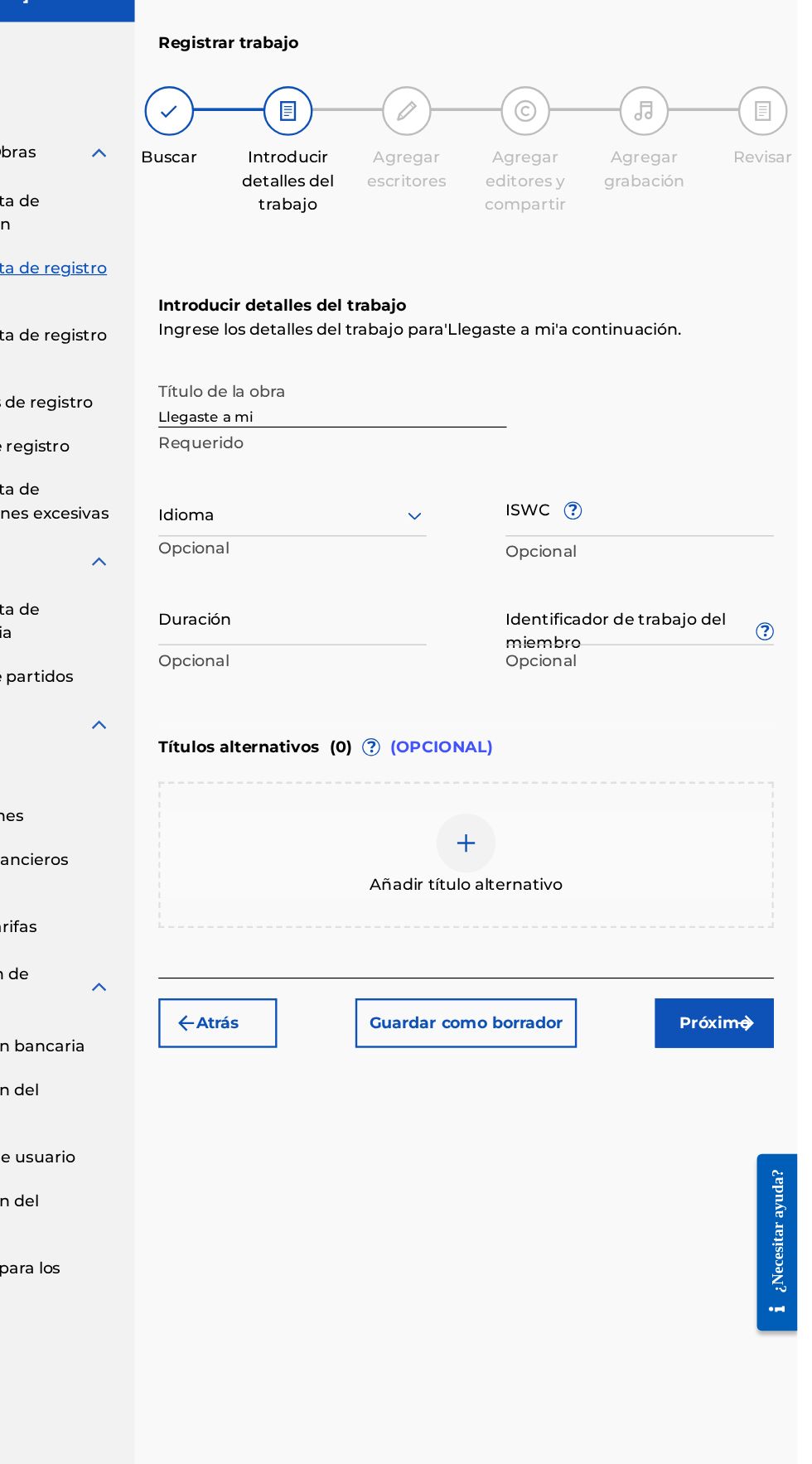
scroll to position [0, 0]
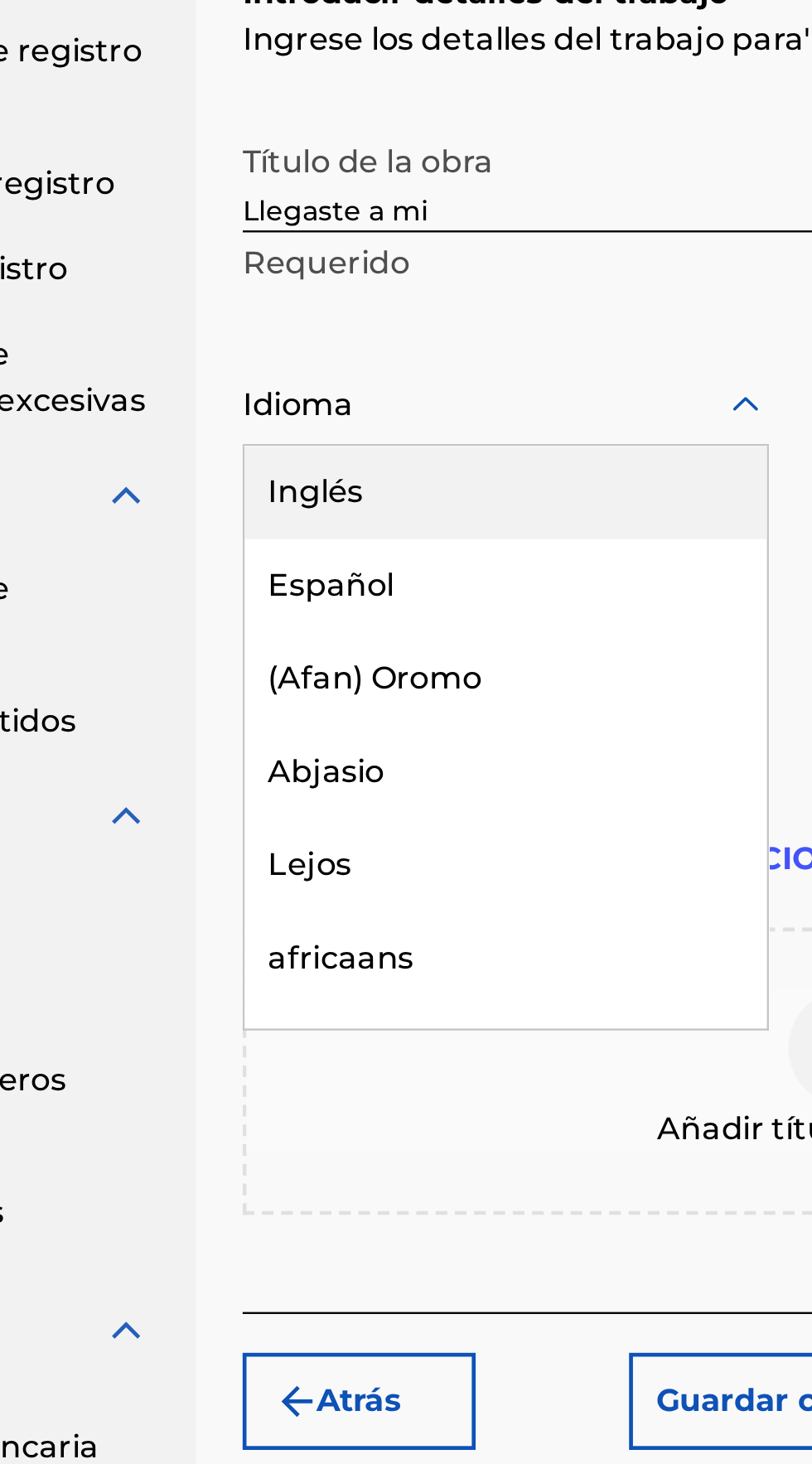
click at [306, 588] on font "Español" at bounding box center [314, 585] width 54 height 16
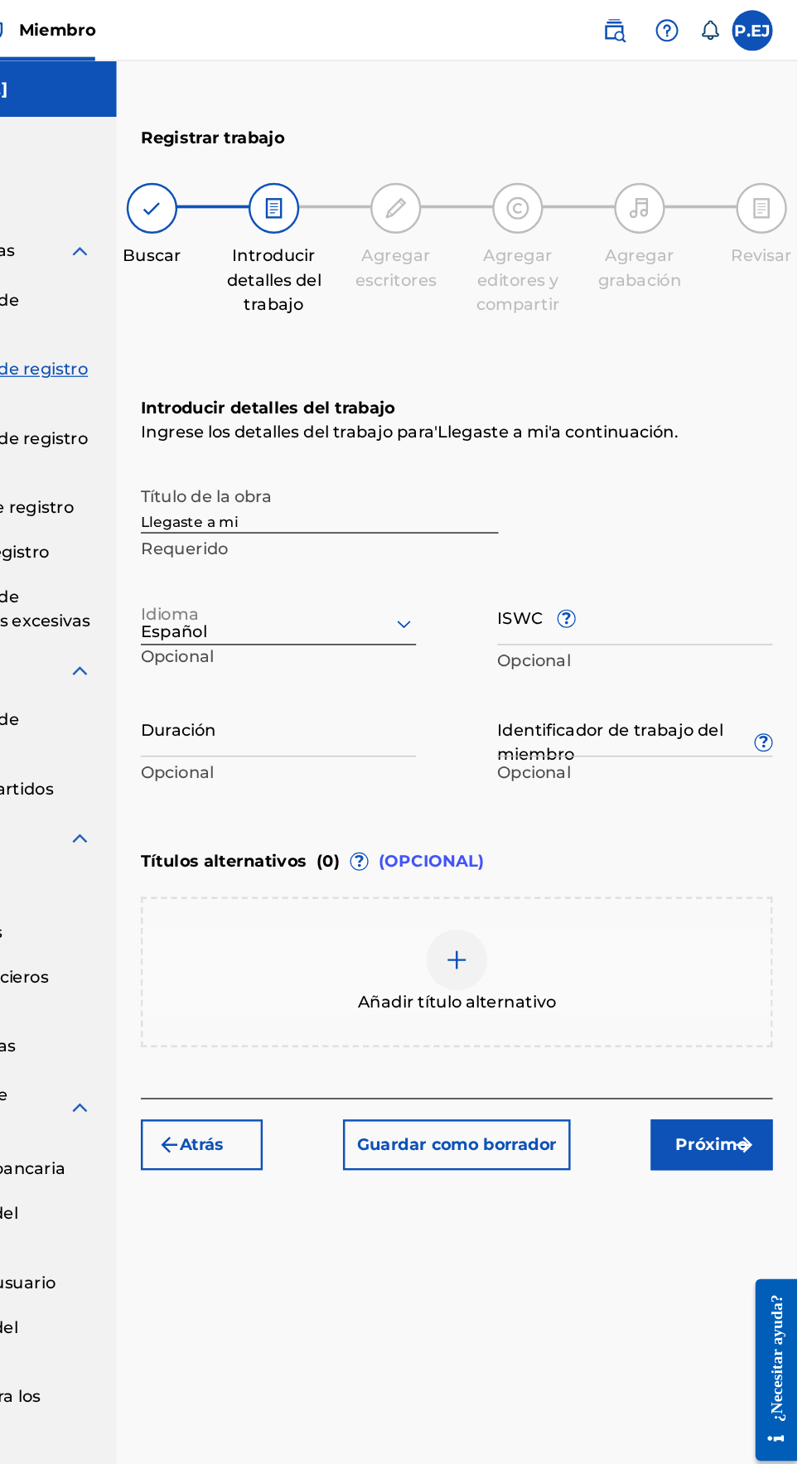
click at [277, 608] on input "Duración" at bounding box center [389, 593] width 224 height 47
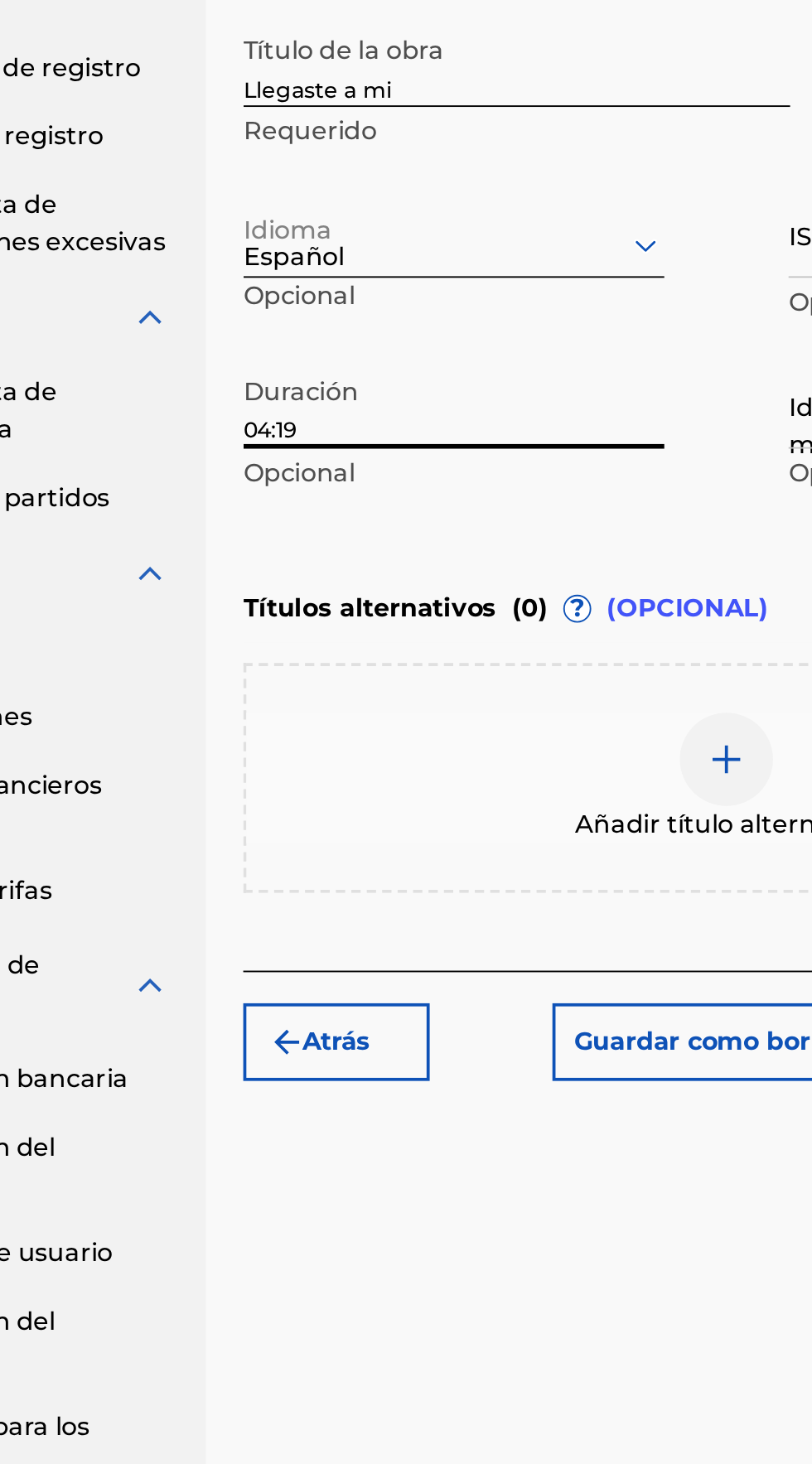
type input "04:19"
click at [284, 664] on div "Introducir detalles del trabajo Ingrese los detalles del trabajo para ' Llegast…" at bounding box center [535, 484] width 515 height 401
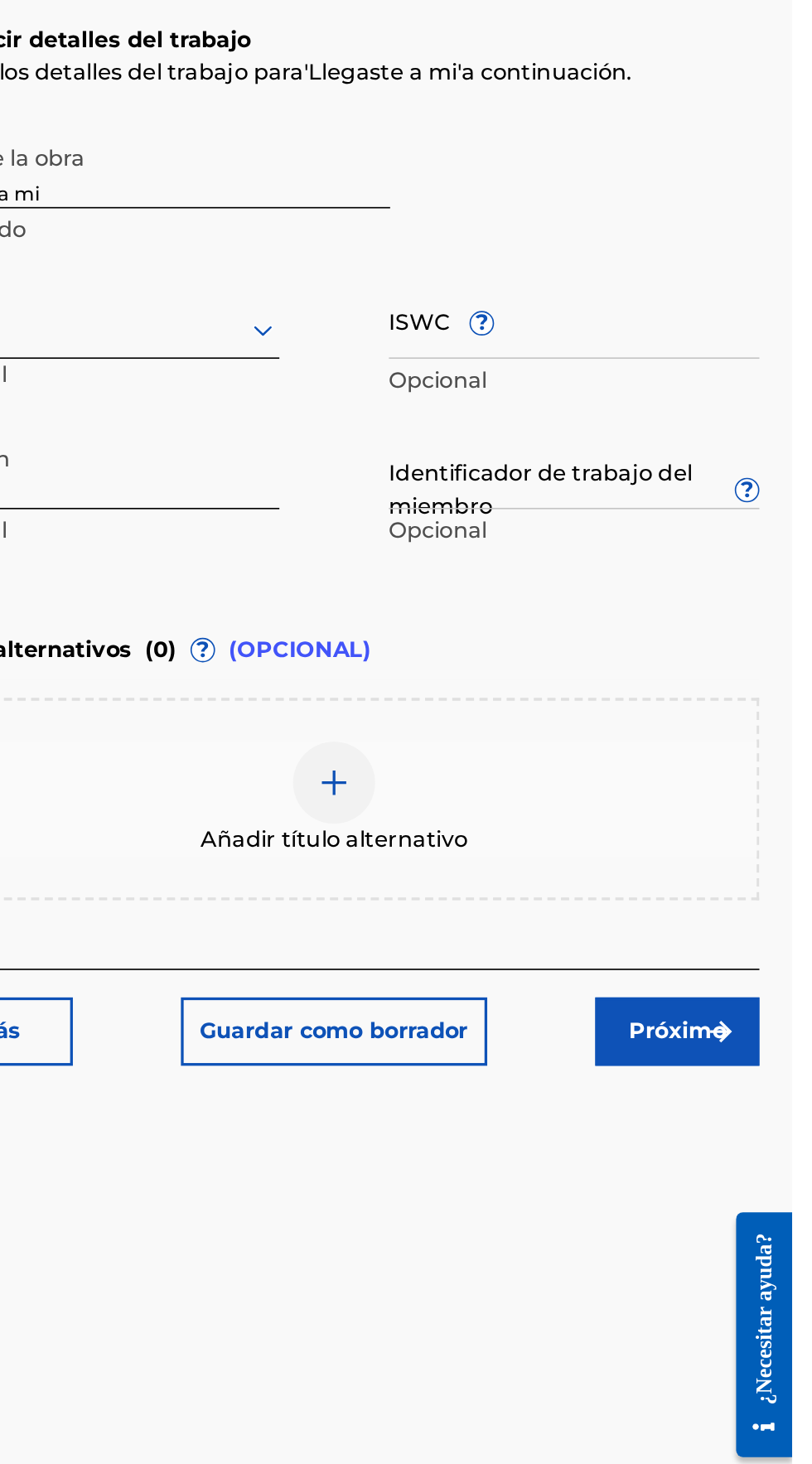
click at [580, 518] on input "ISWC ?" at bounding box center [679, 502] width 224 height 47
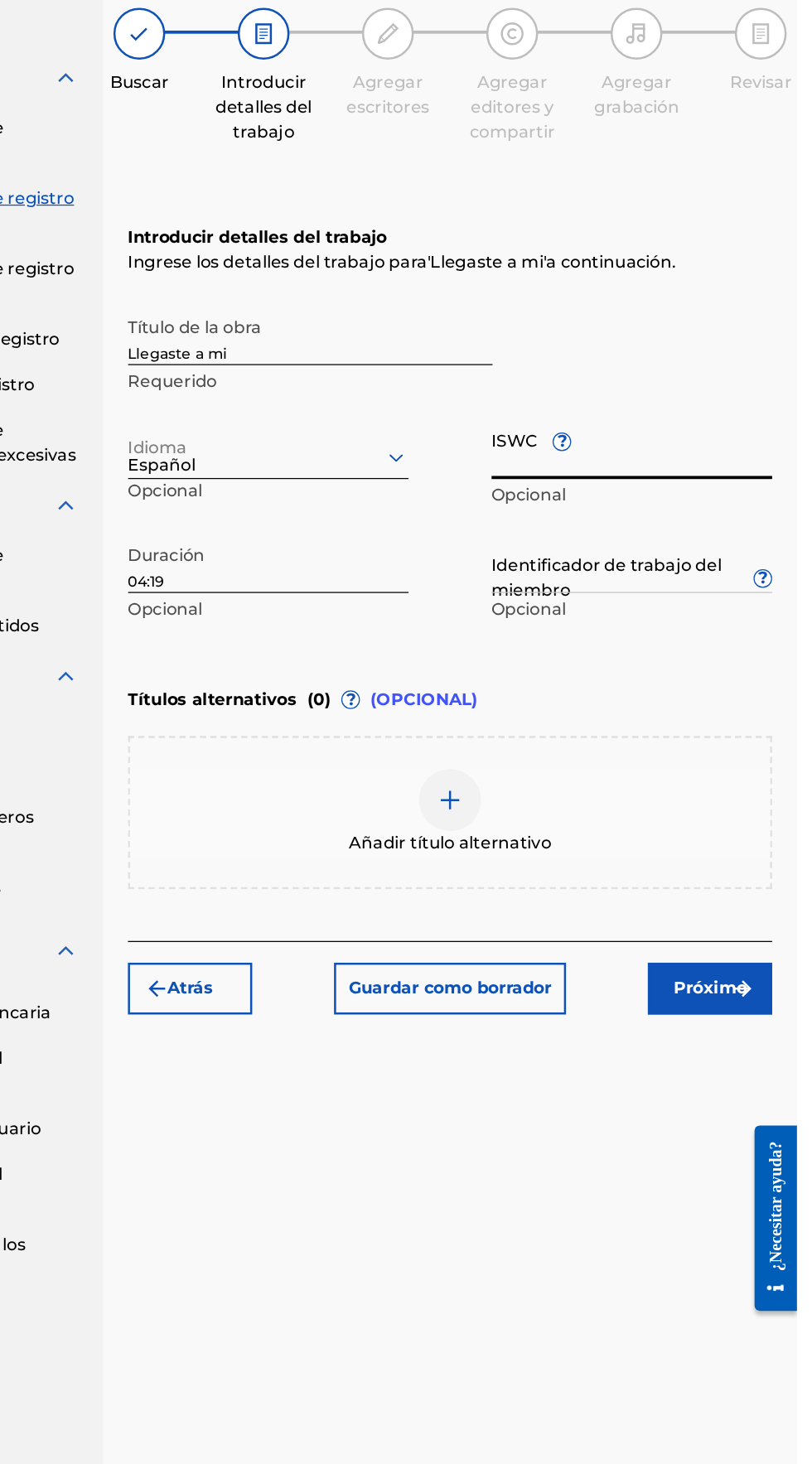
click at [764, 917] on button "Próximo" at bounding box center [742, 934] width 100 height 42
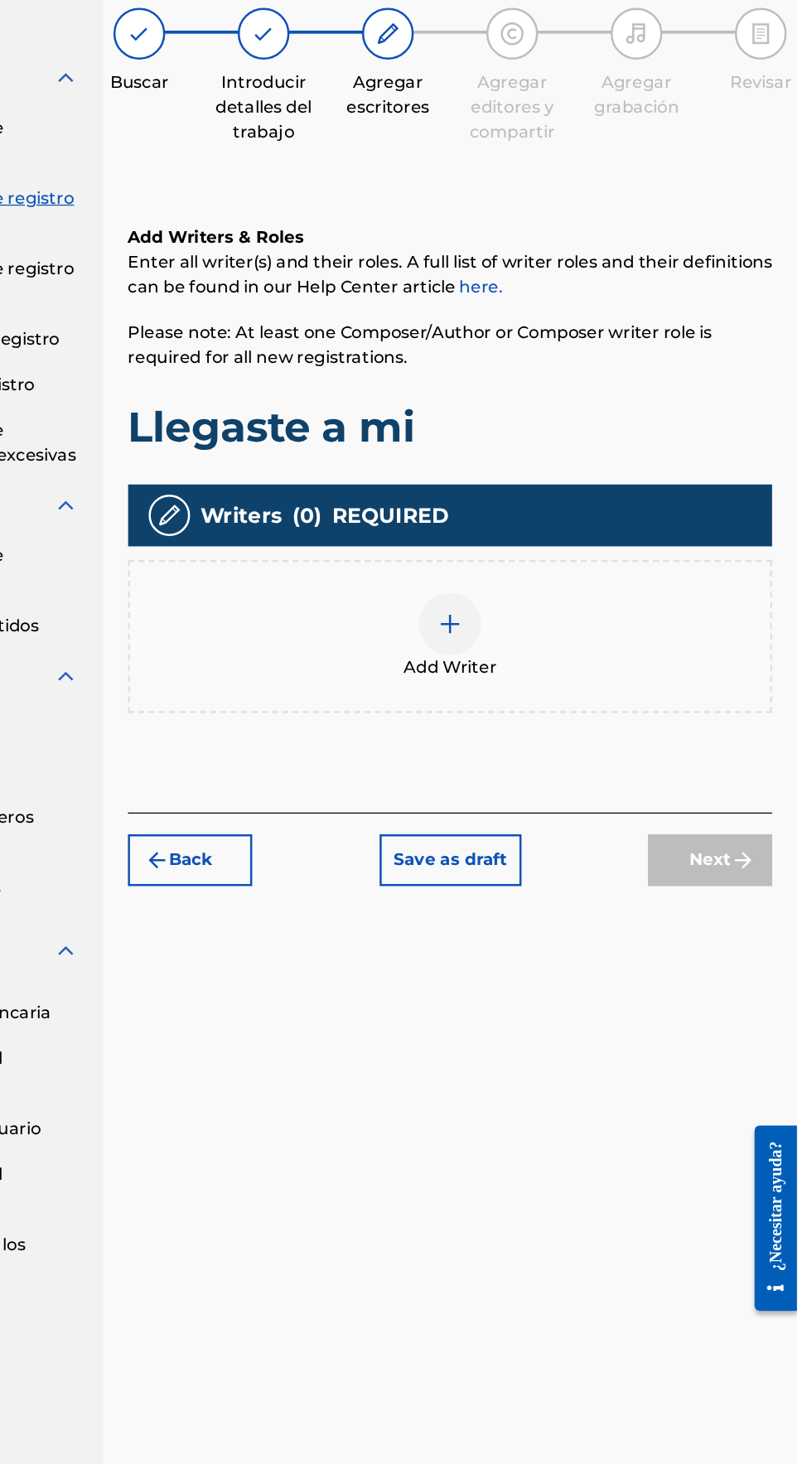
scroll to position [73, 0]
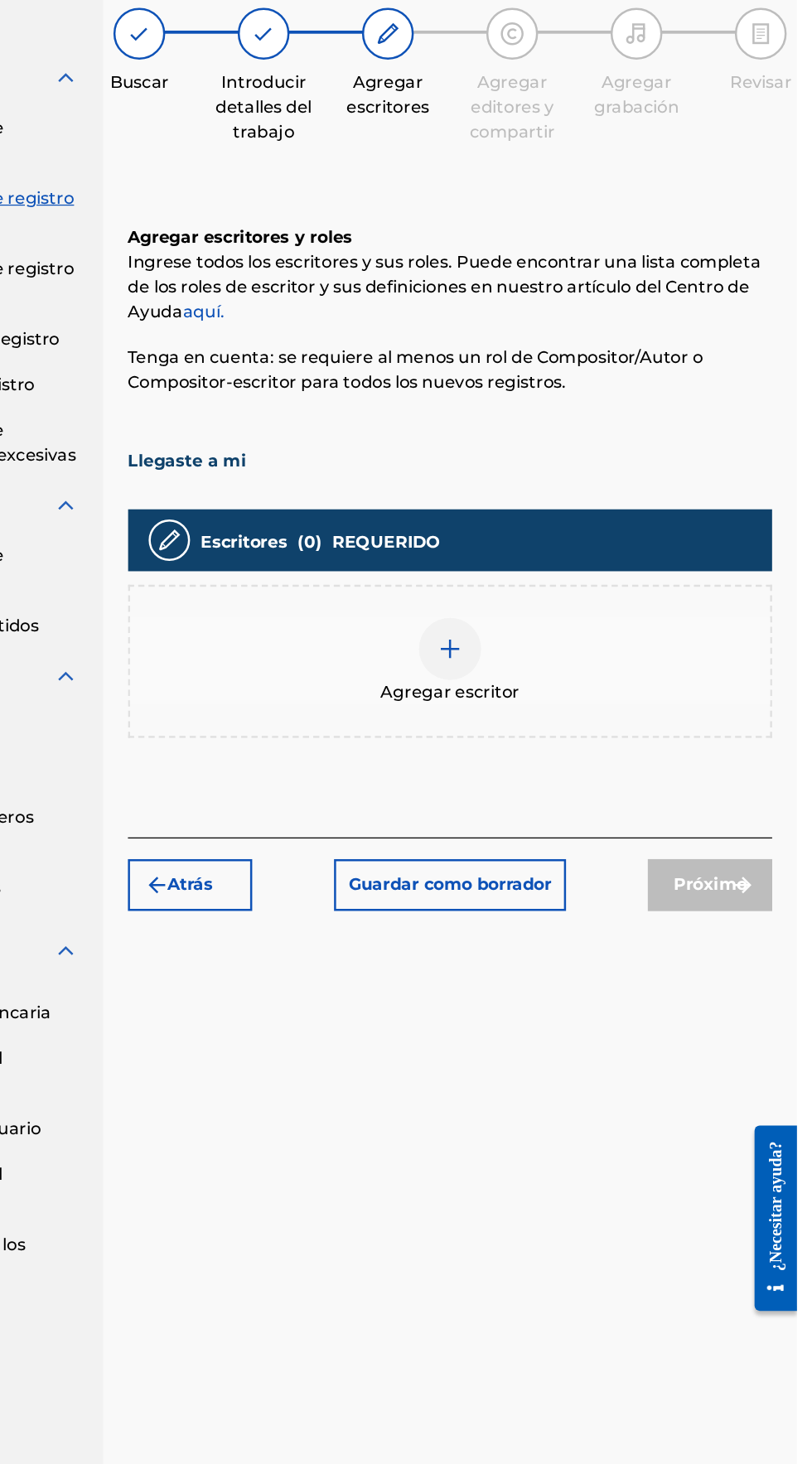
click at [543, 652] on img at bounding box center [534, 661] width 20 height 20
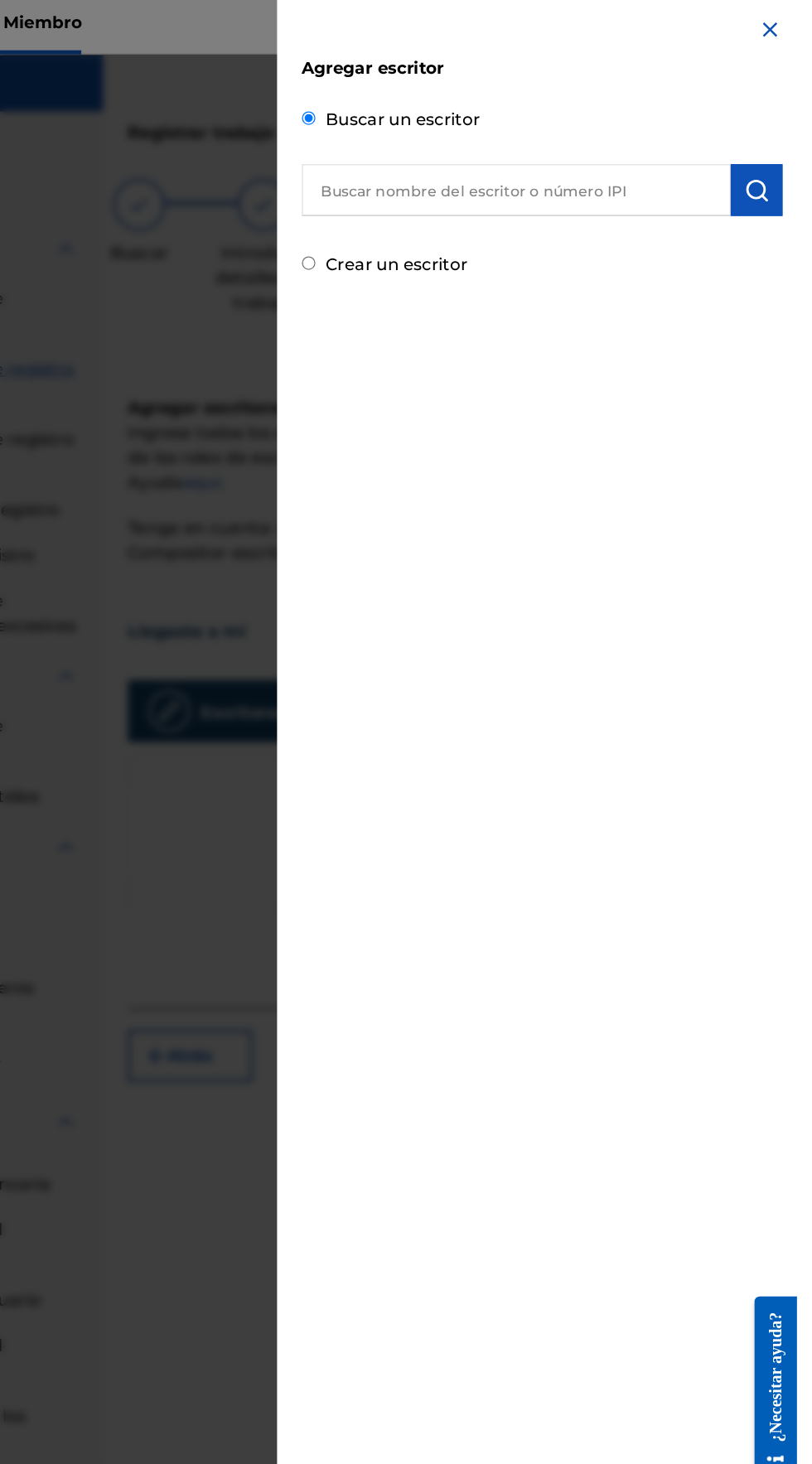
click at [486, 158] on input "text" at bounding box center [587, 158] width 343 height 42
type input "Eliezer gonzalez"
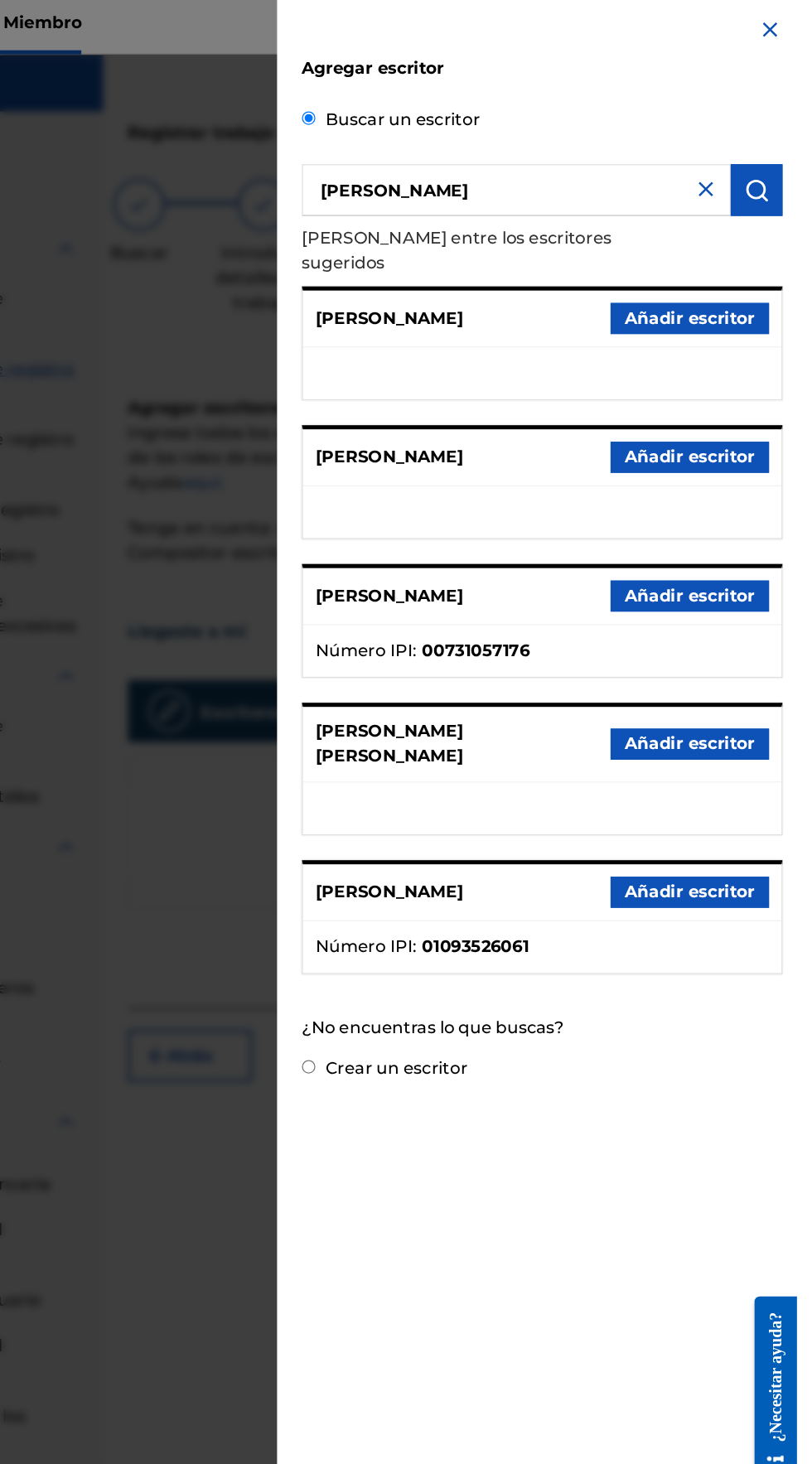
click at [770, 712] on font "Añadir escritor" at bounding box center [725, 719] width 103 height 16
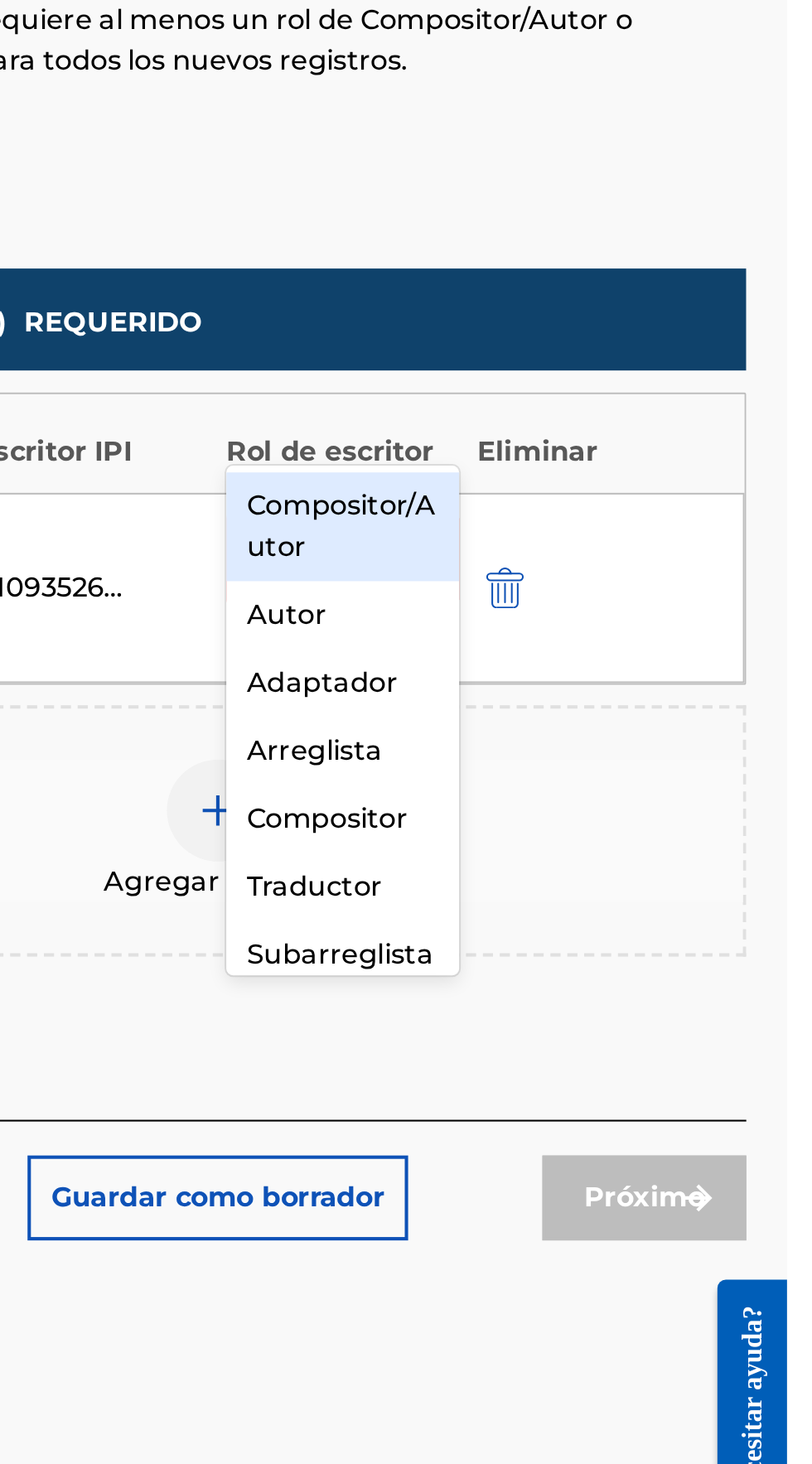
click at [566, 672] on font "Compositor/Autor" at bounding box center [594, 675] width 92 height 35
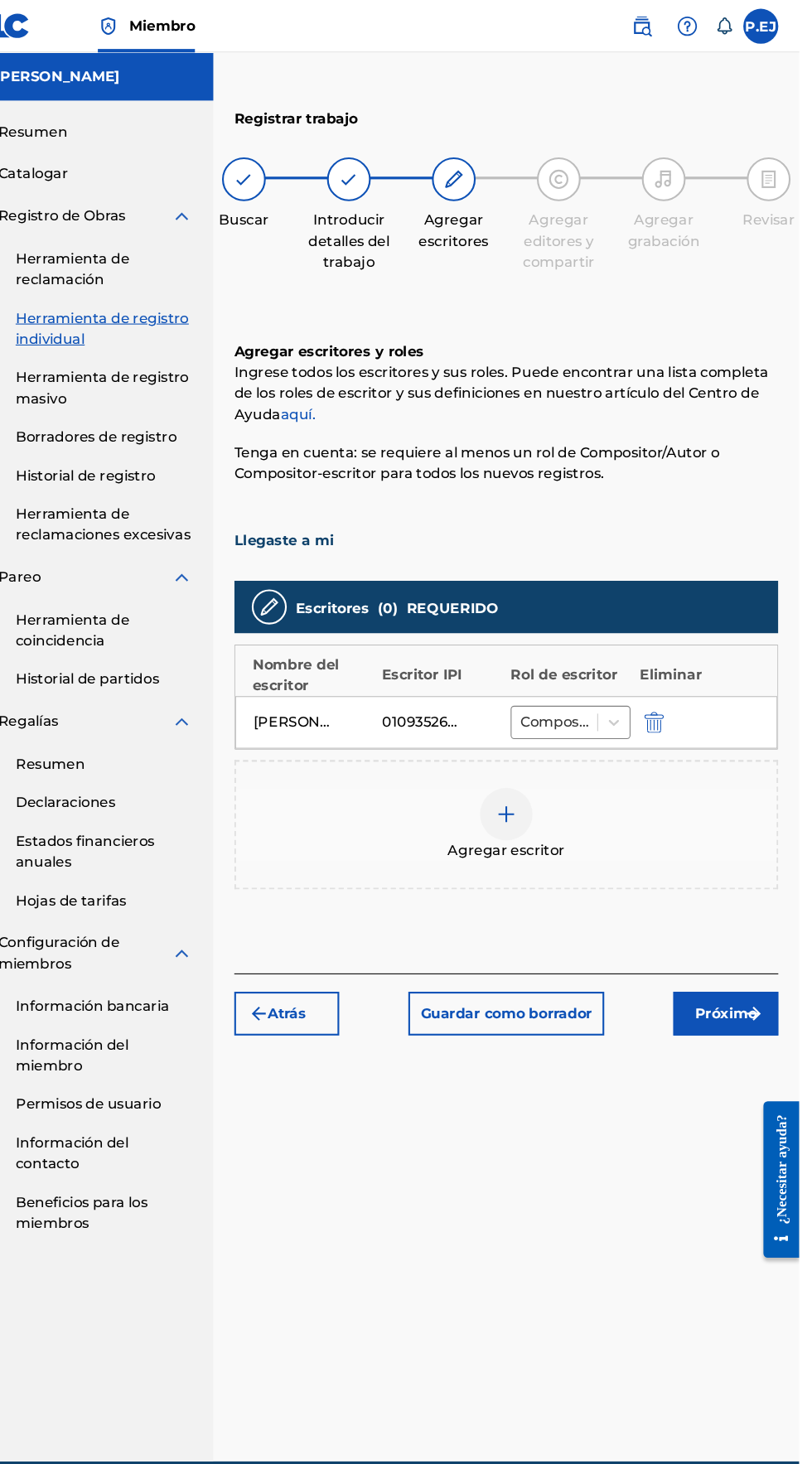
click at [772, 951] on img "submit" at bounding box center [768, 960] width 20 height 20
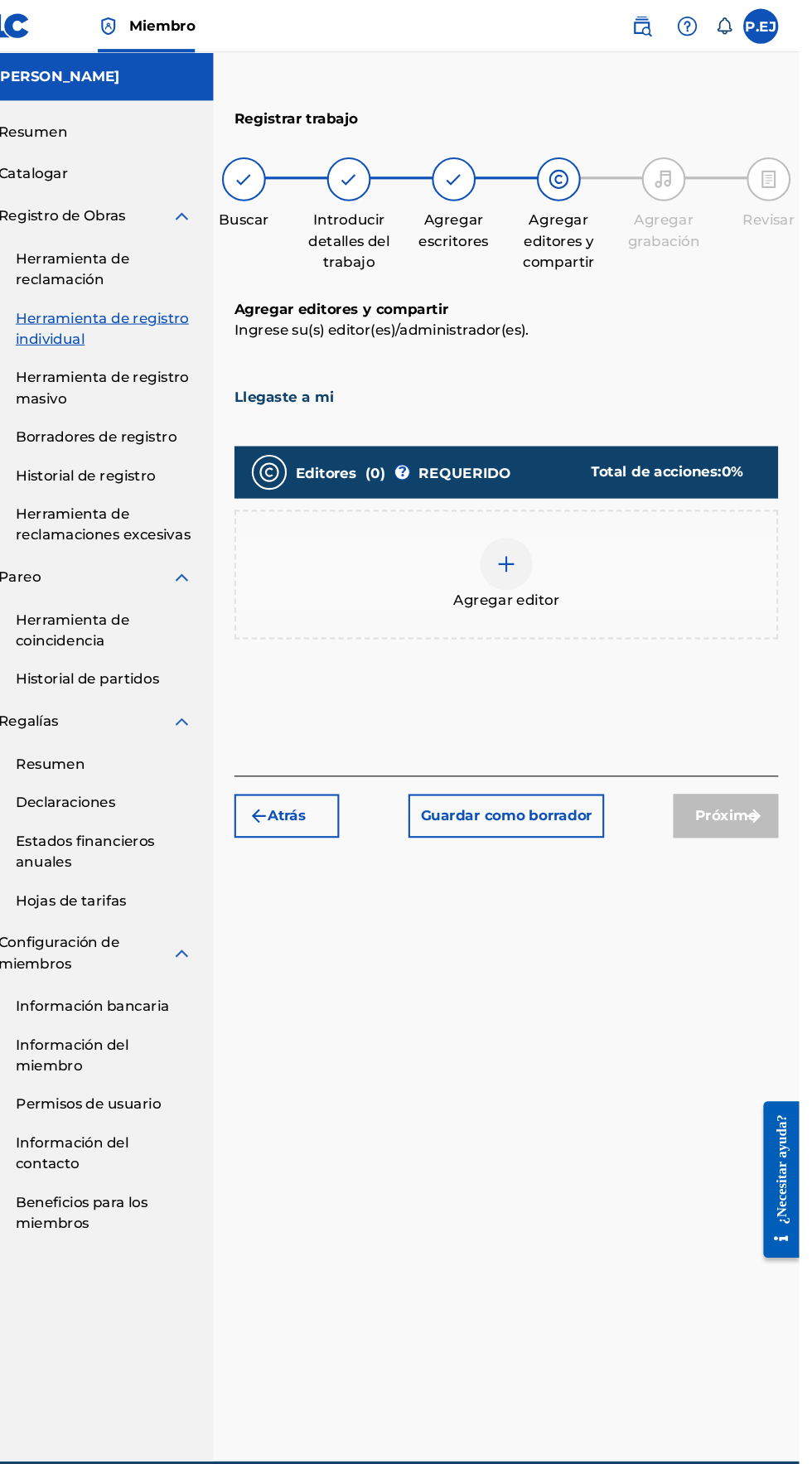
click at [518, 510] on div at bounding box center [534, 534] width 49 height 49
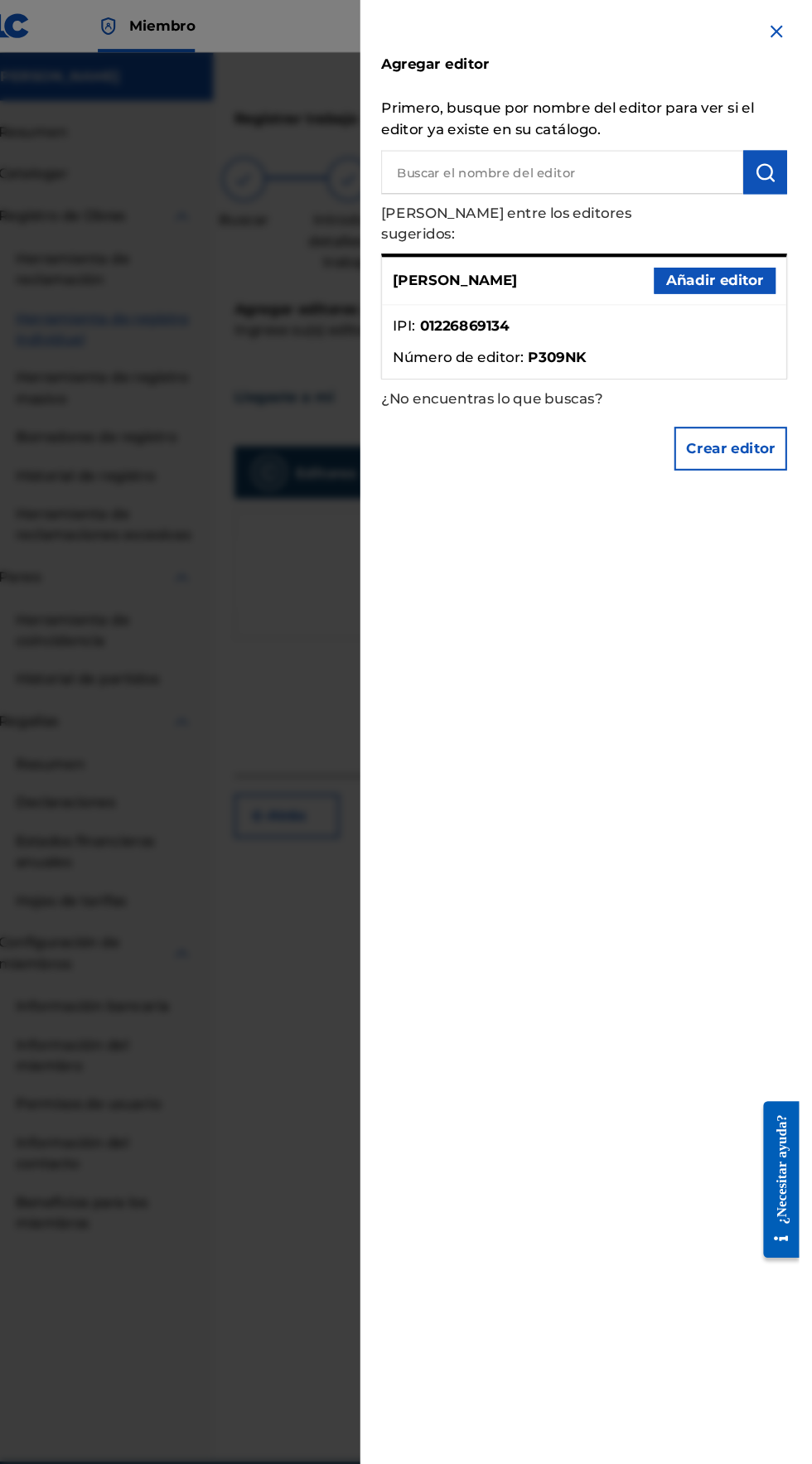
click at [710, 258] on font "Añadir editor" at bounding box center [732, 265] width 92 height 16
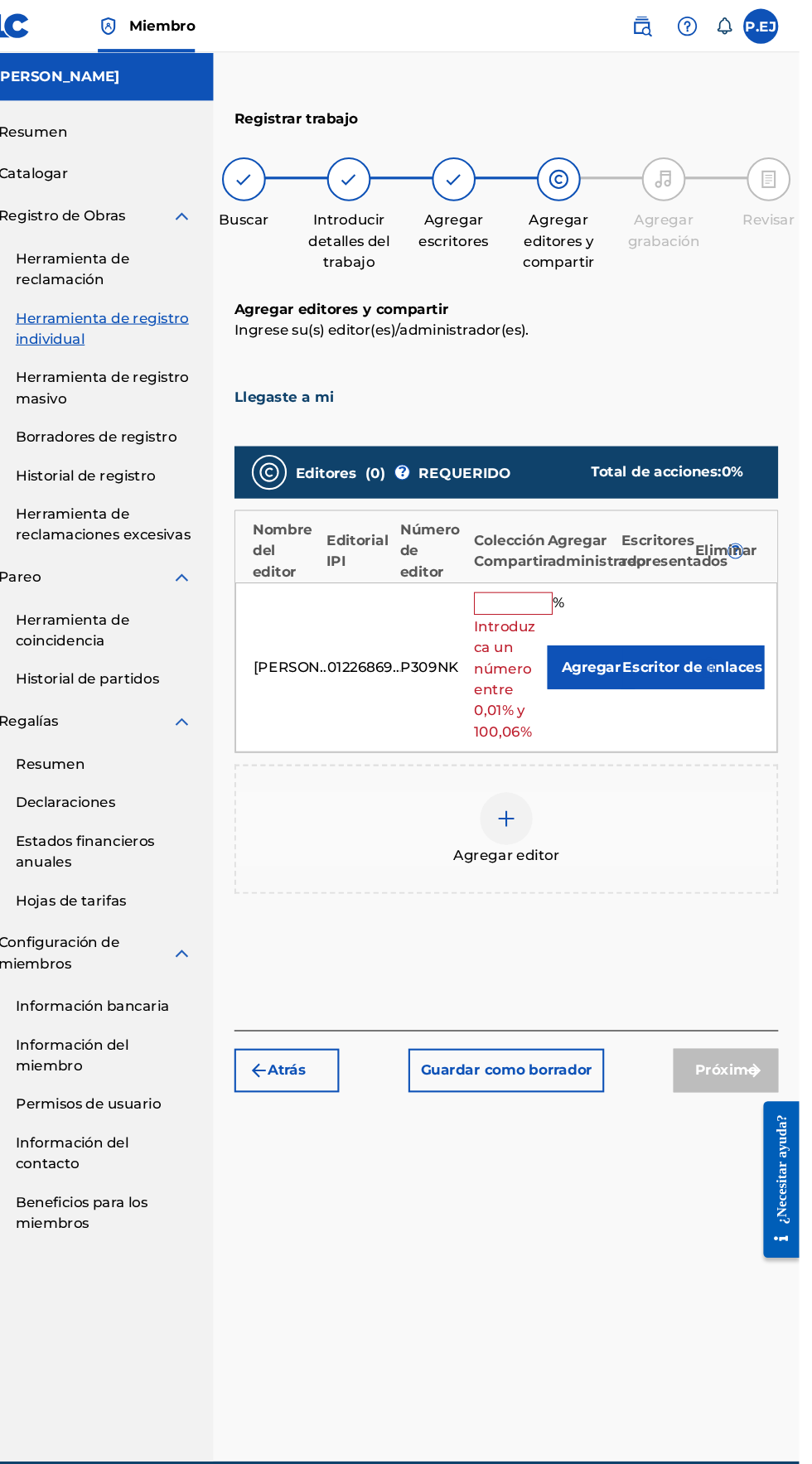
click at [517, 561] on input "text" at bounding box center [541, 571] width 74 height 21
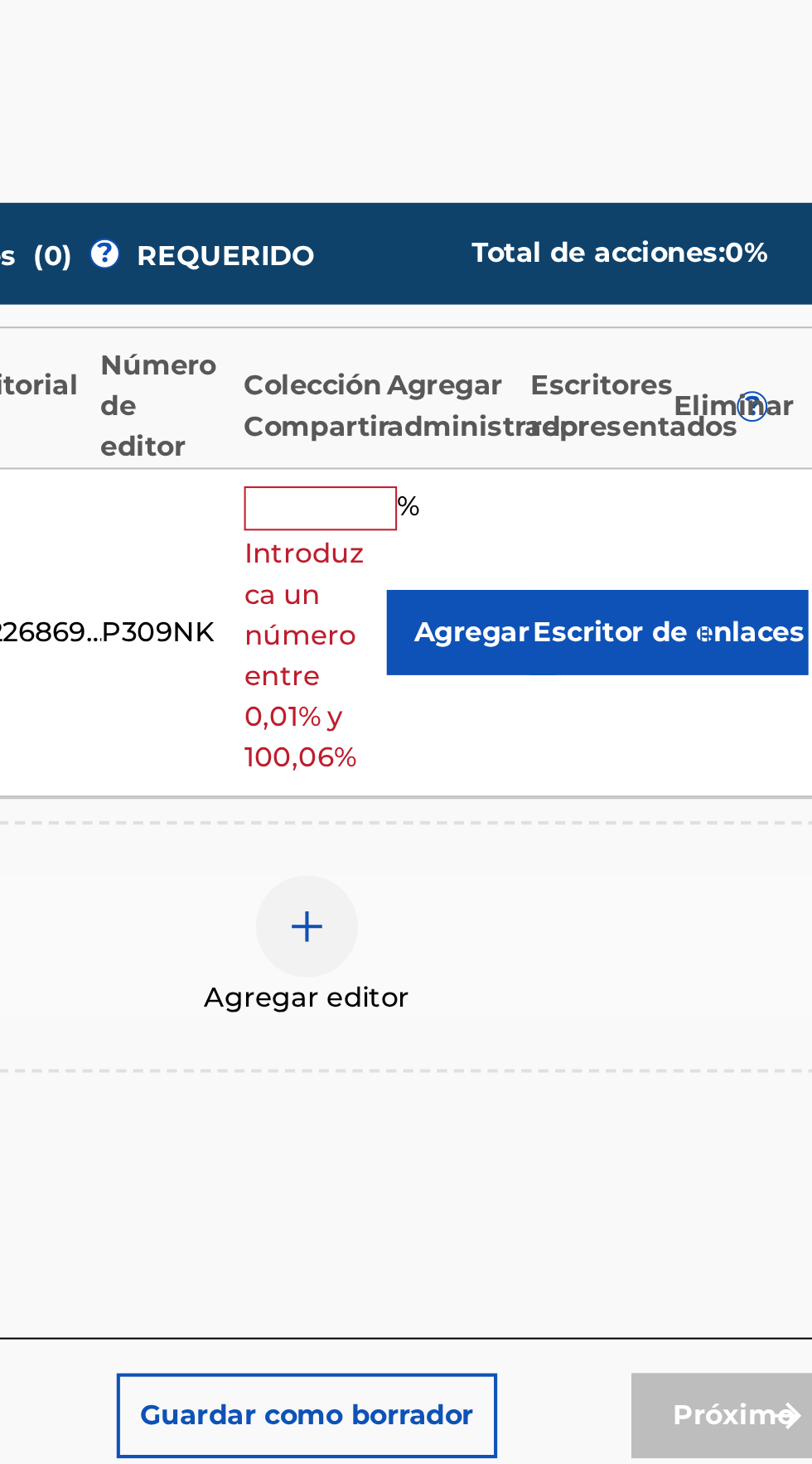
type input "100"
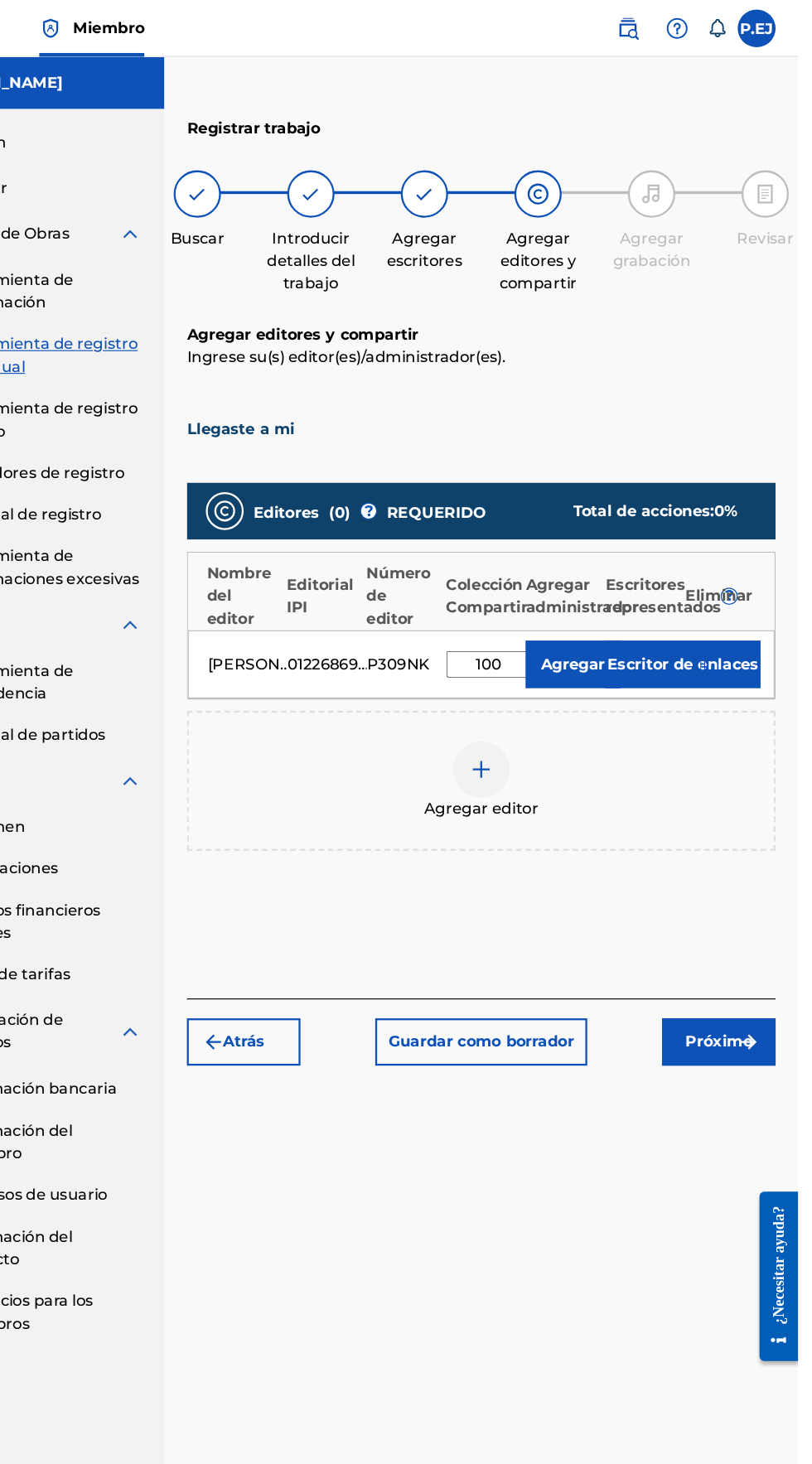
click at [770, 902] on img "submit" at bounding box center [768, 912] width 20 height 20
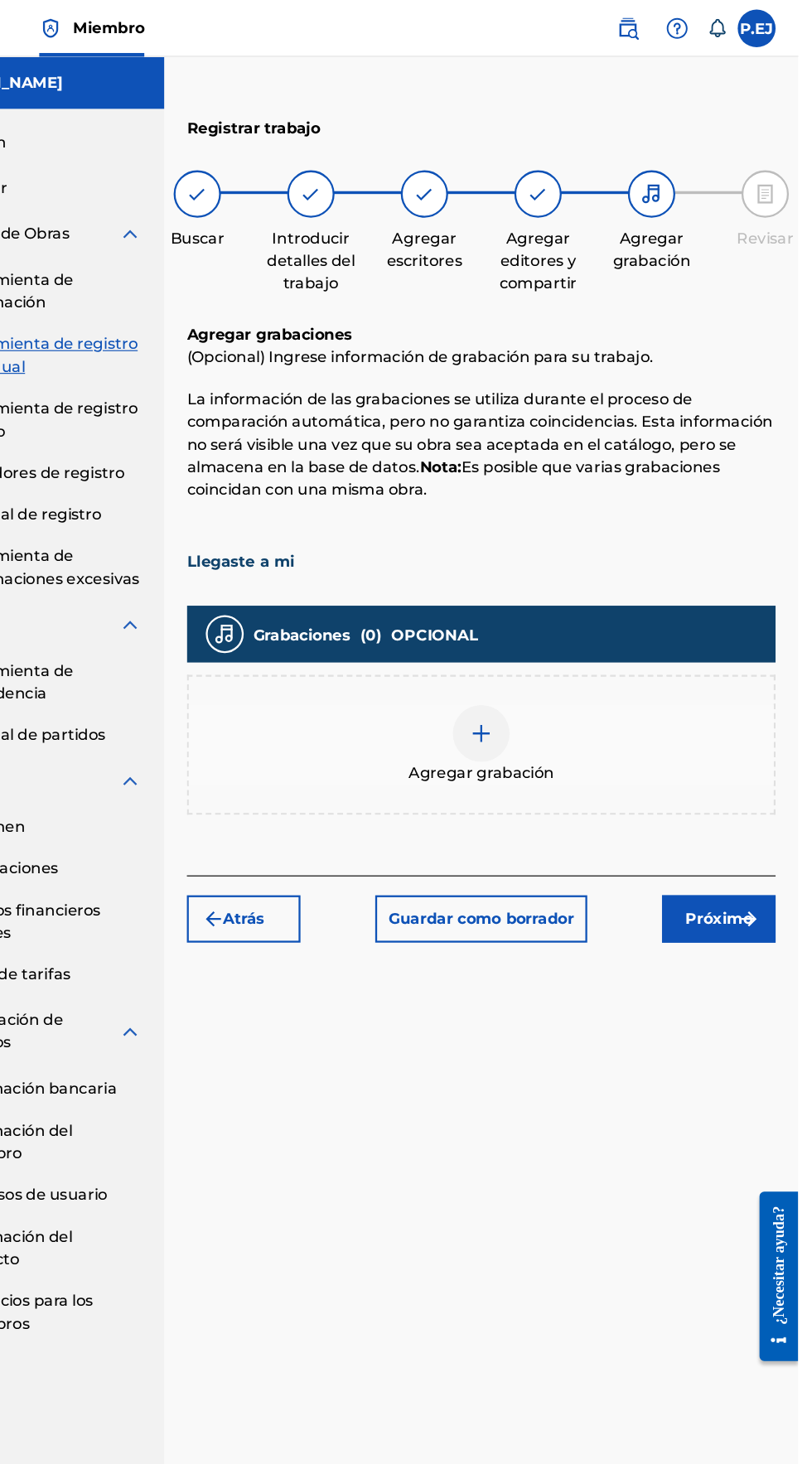
click at [531, 618] on div at bounding box center [534, 642] width 49 height 49
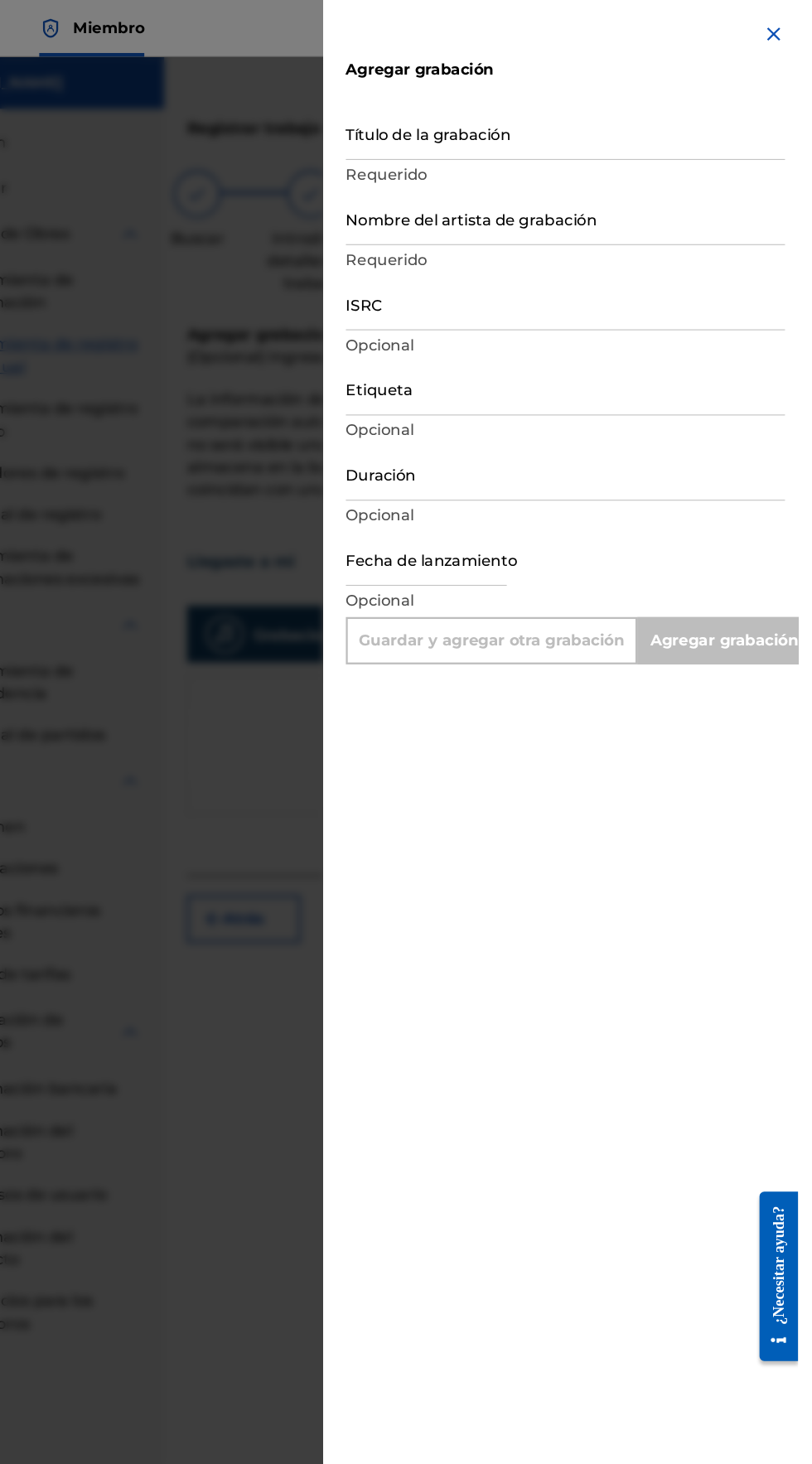
click at [461, 128] on input "Título de la grabación" at bounding box center [607, 116] width 384 height 47
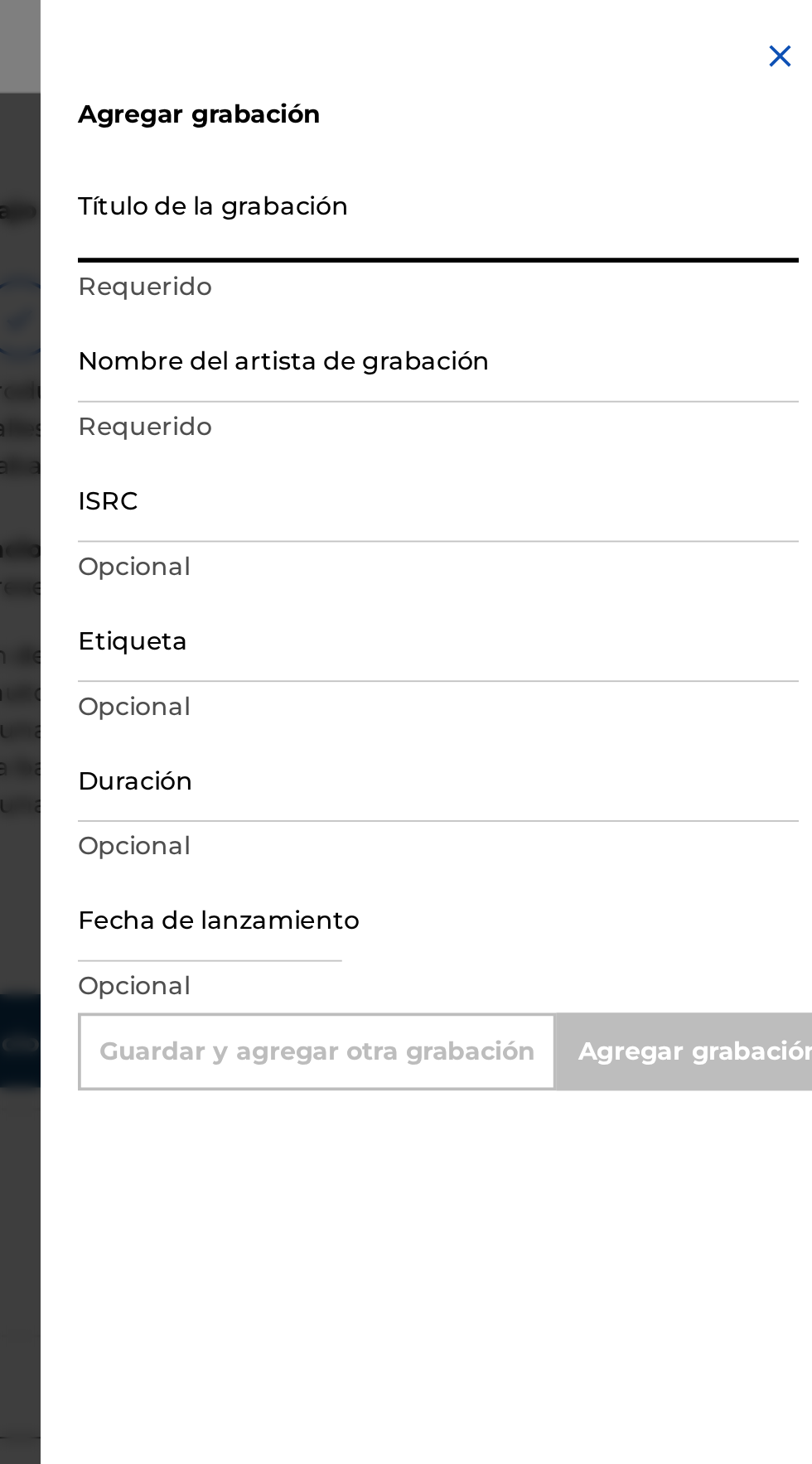
type input "L"
type input "Add Recording"
type input "Llegaste a mi"
click at [453, 201] on input "Nombre del artista de grabación" at bounding box center [607, 191] width 384 height 47
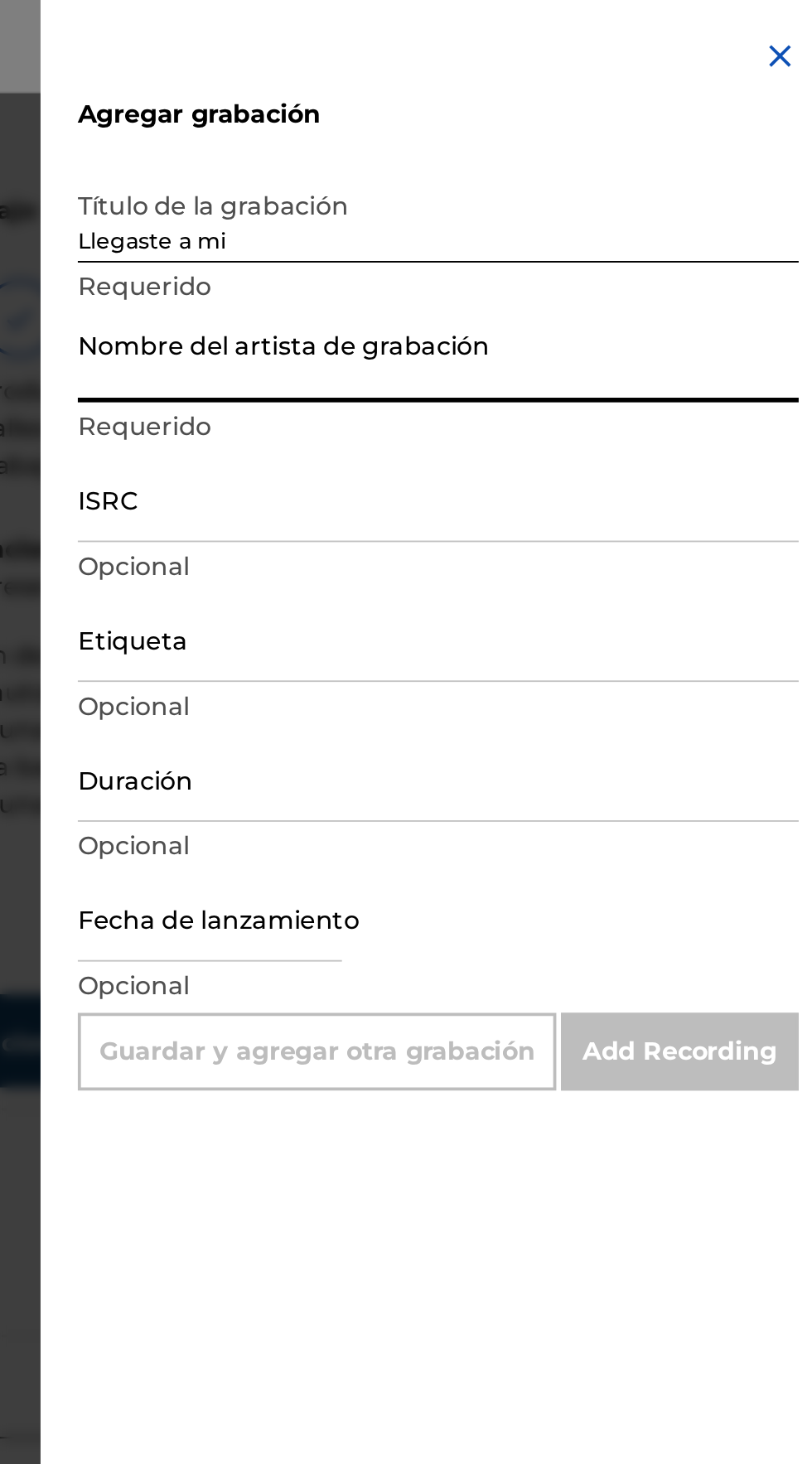
type input "Elik Roldán"
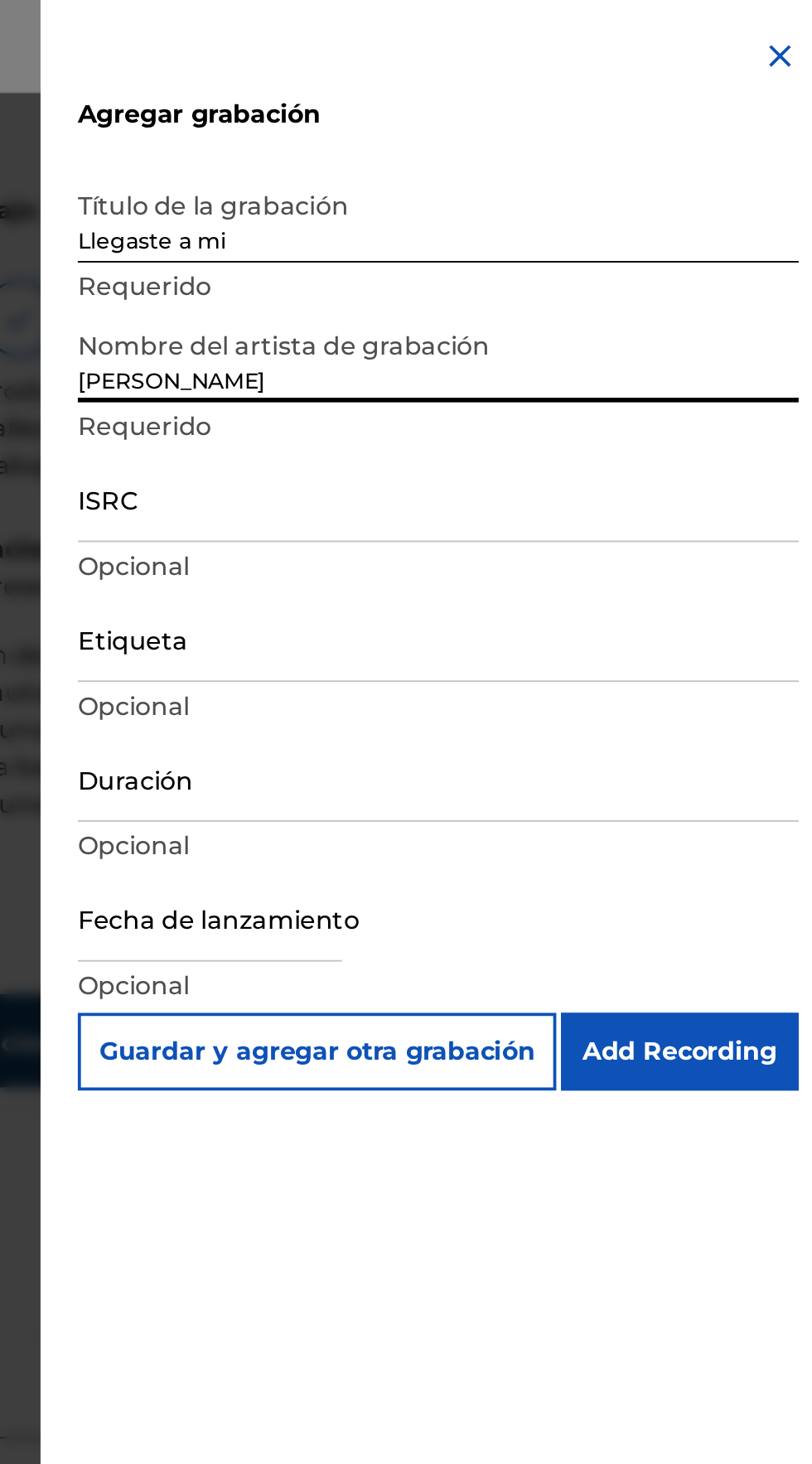
click at [444, 279] on input "ISRC" at bounding box center [607, 265] width 384 height 47
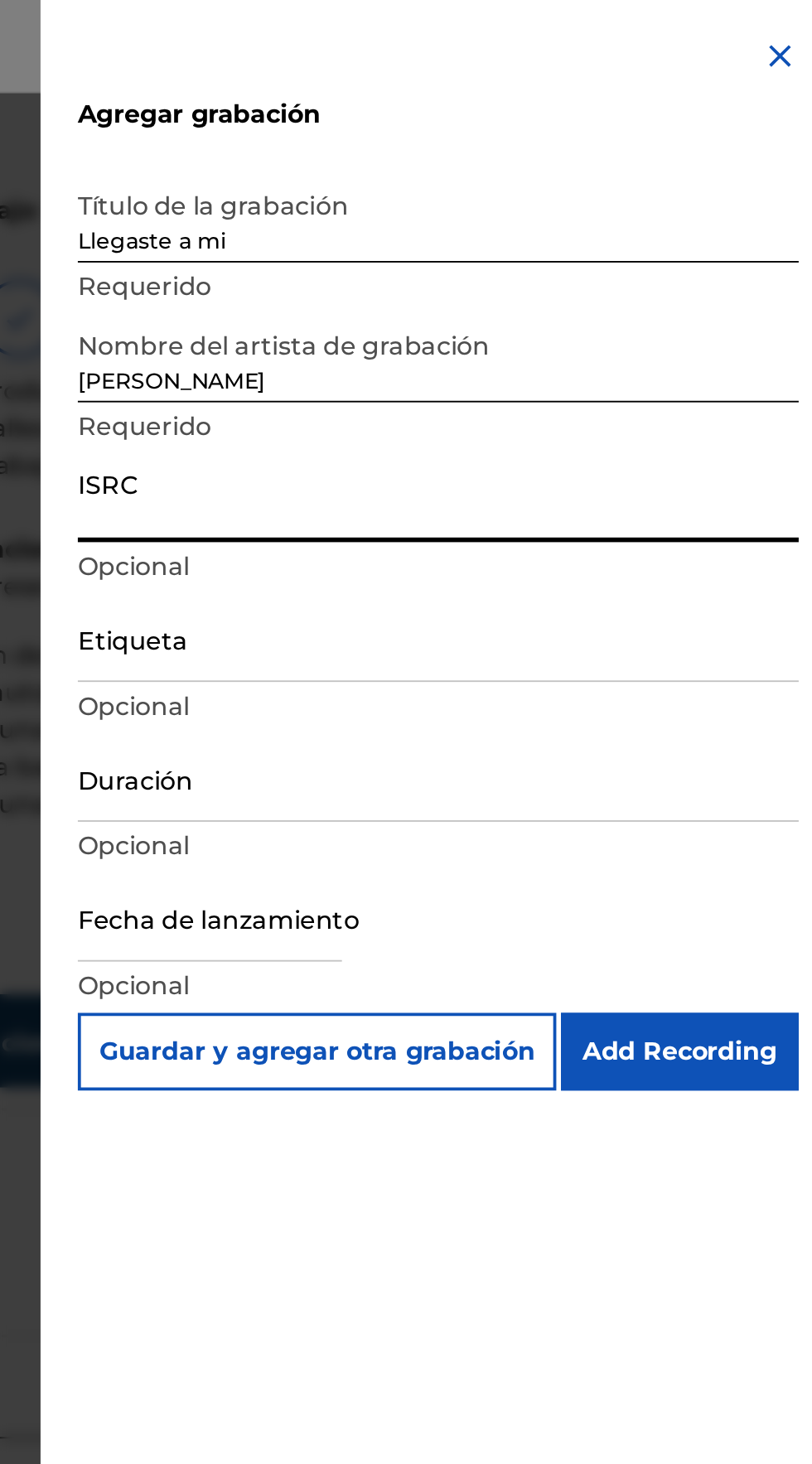
click at [439, 277] on input "ISRC" at bounding box center [607, 265] width 384 height 47
type input "QZXYG2504678"
click at [440, 346] on input "Etiqueta" at bounding box center [607, 339] width 384 height 47
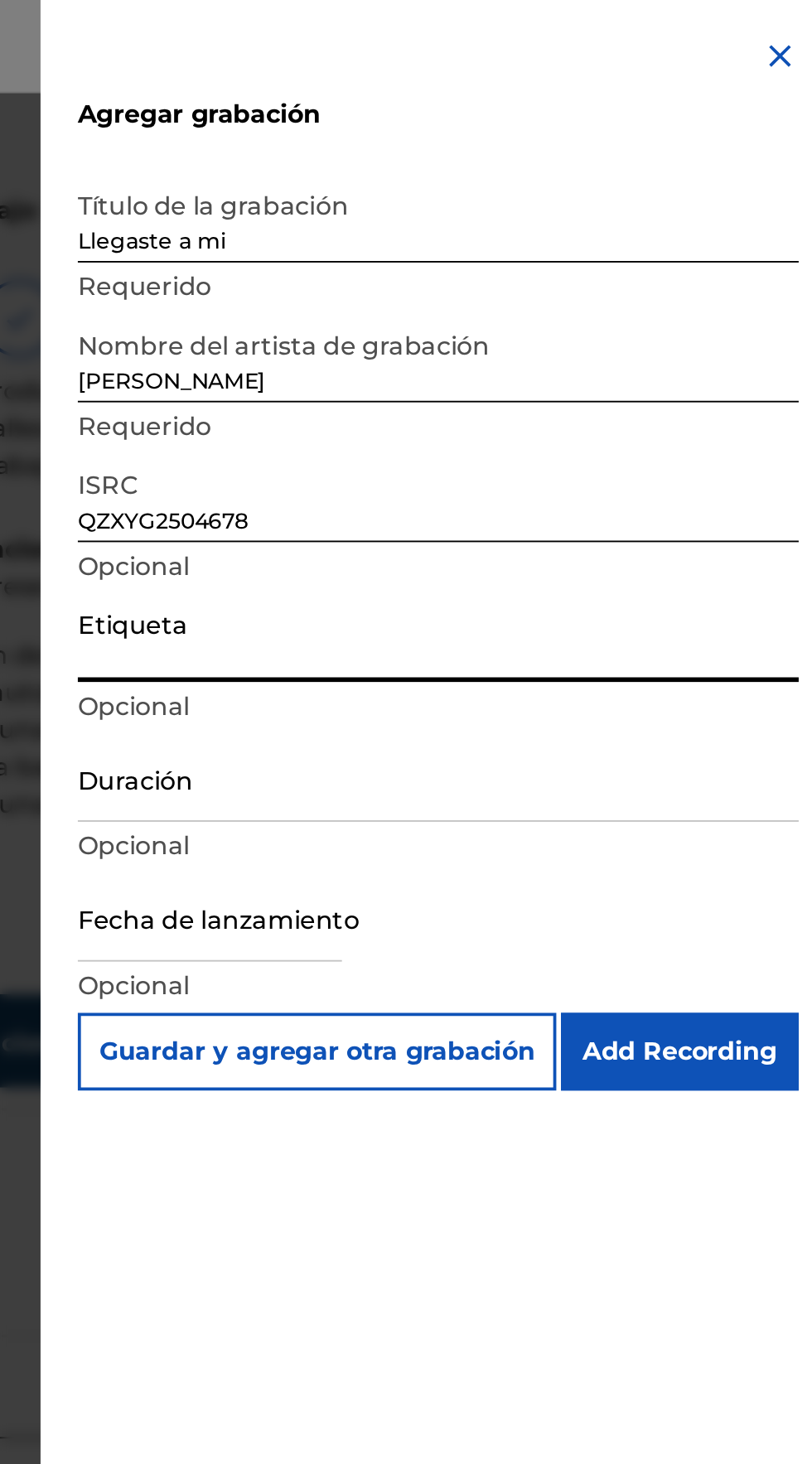
click at [444, 352] on input "Etiqueta" at bounding box center [607, 339] width 384 height 47
type input "Elik Roldan"
click at [452, 433] on input "Duración" at bounding box center [607, 414] width 384 height 47
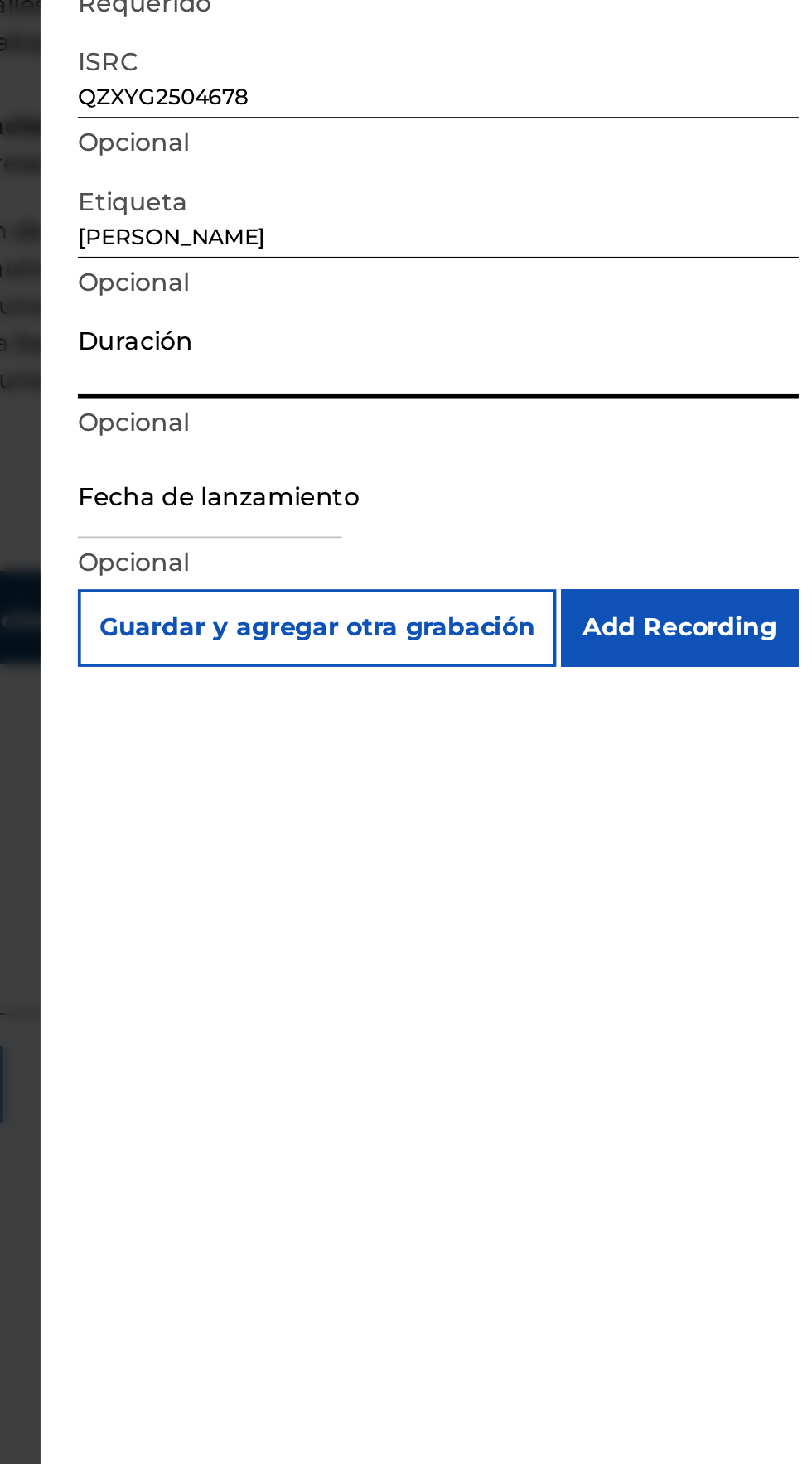
click at [453, 427] on input "Duración" at bounding box center [607, 414] width 384 height 47
type input "04:19"
click at [446, 499] on input "text" at bounding box center [486, 489] width 140 height 47
select select "7"
select select "2025"
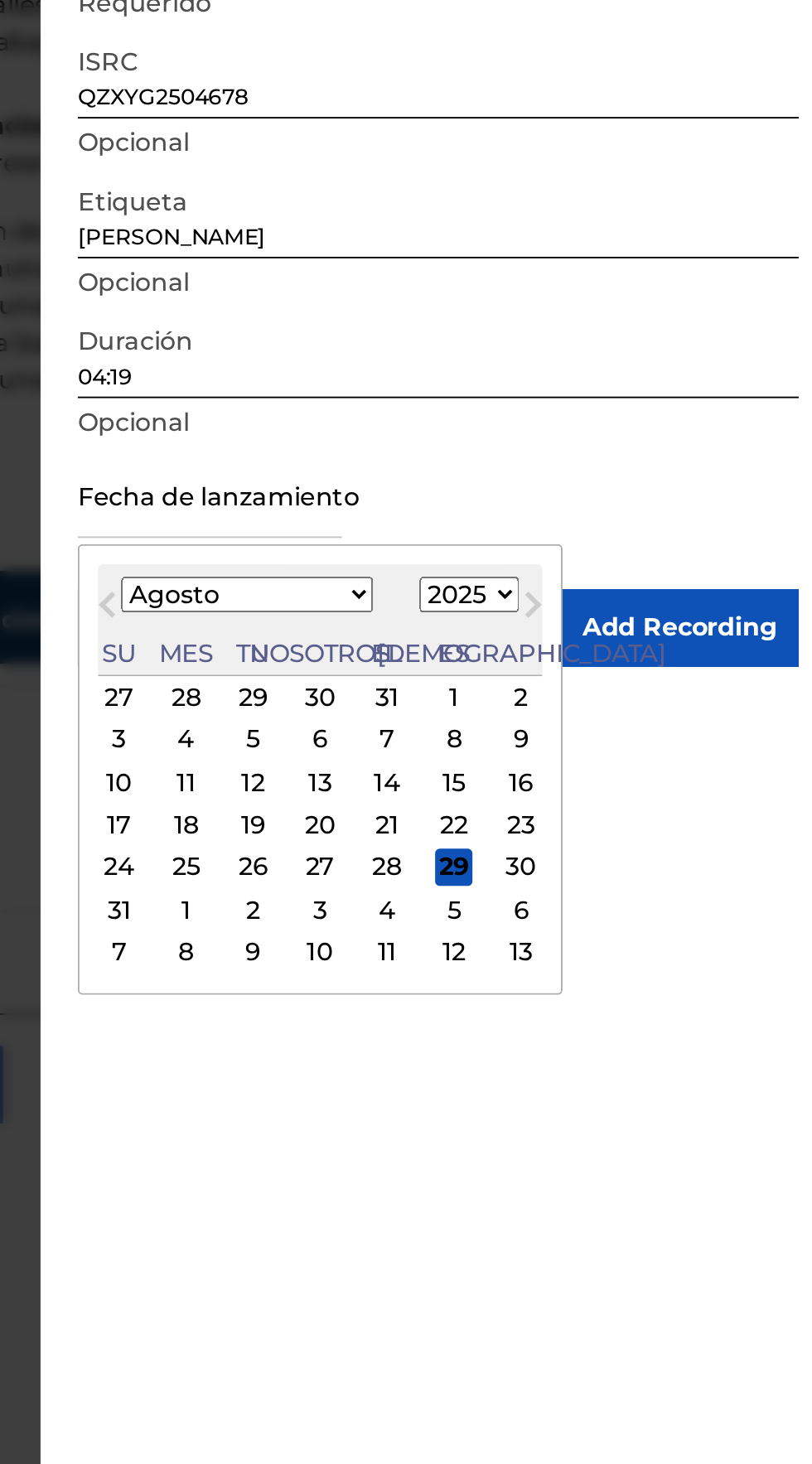
click at [609, 661] on font "22" at bounding box center [617, 665] width 15 height 16
type input "August 22 2025"
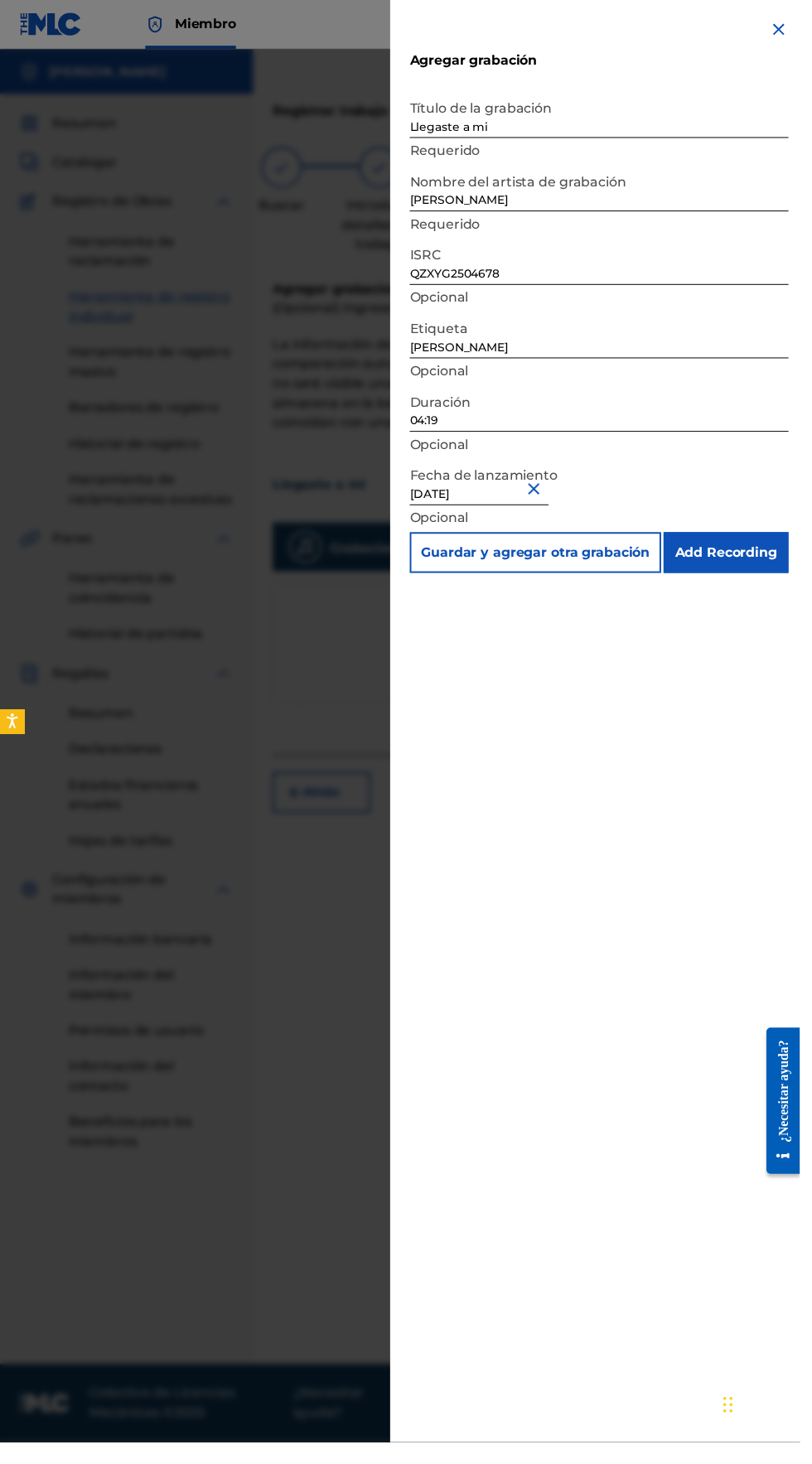
click at [786, 578] on input "Add Recording" at bounding box center [737, 561] width 126 height 42
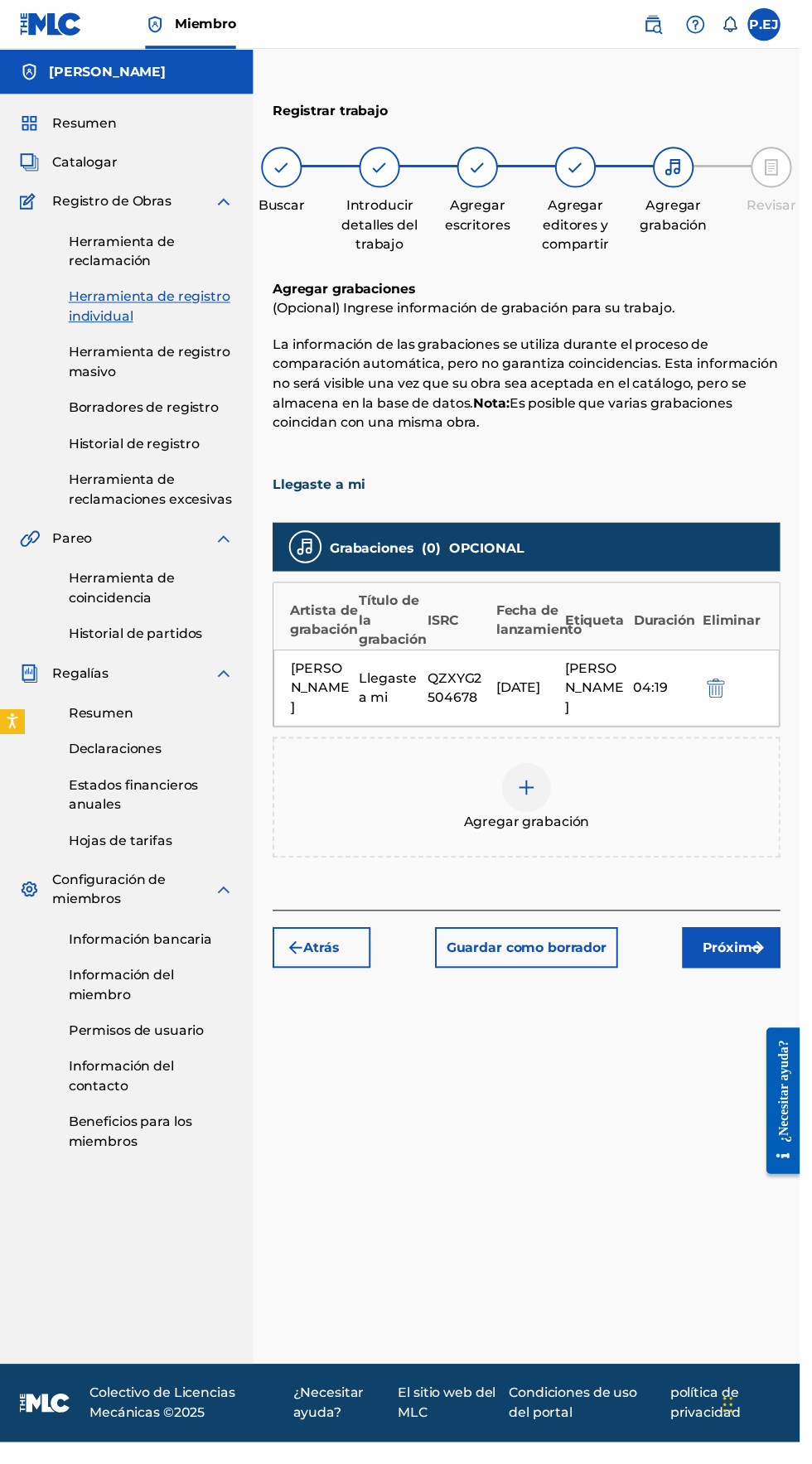
click at [769, 952] on img "submit" at bounding box center [768, 962] width 20 height 20
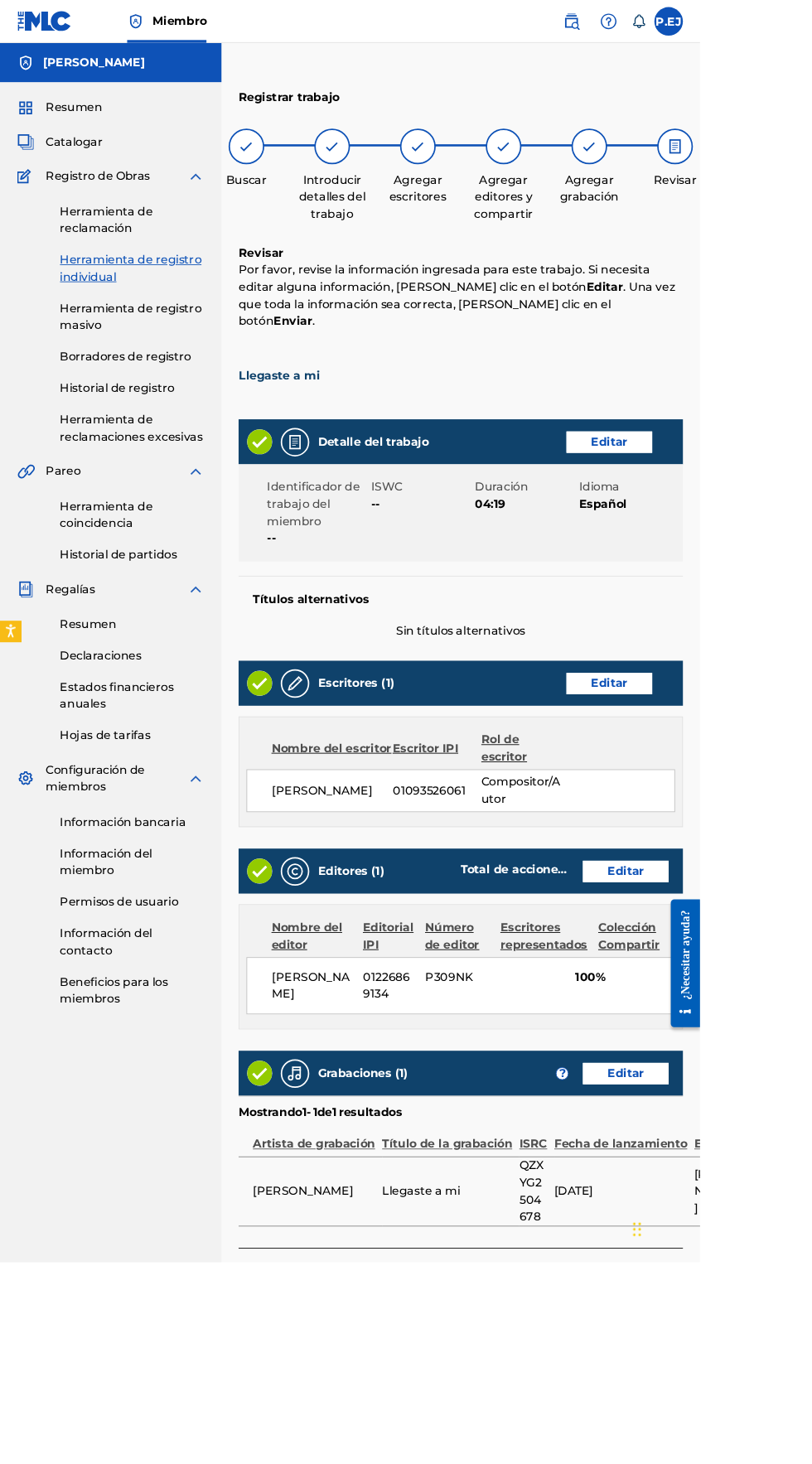
click at [765, 1463] on img "submit" at bounding box center [768, 1485] width 20 height 20
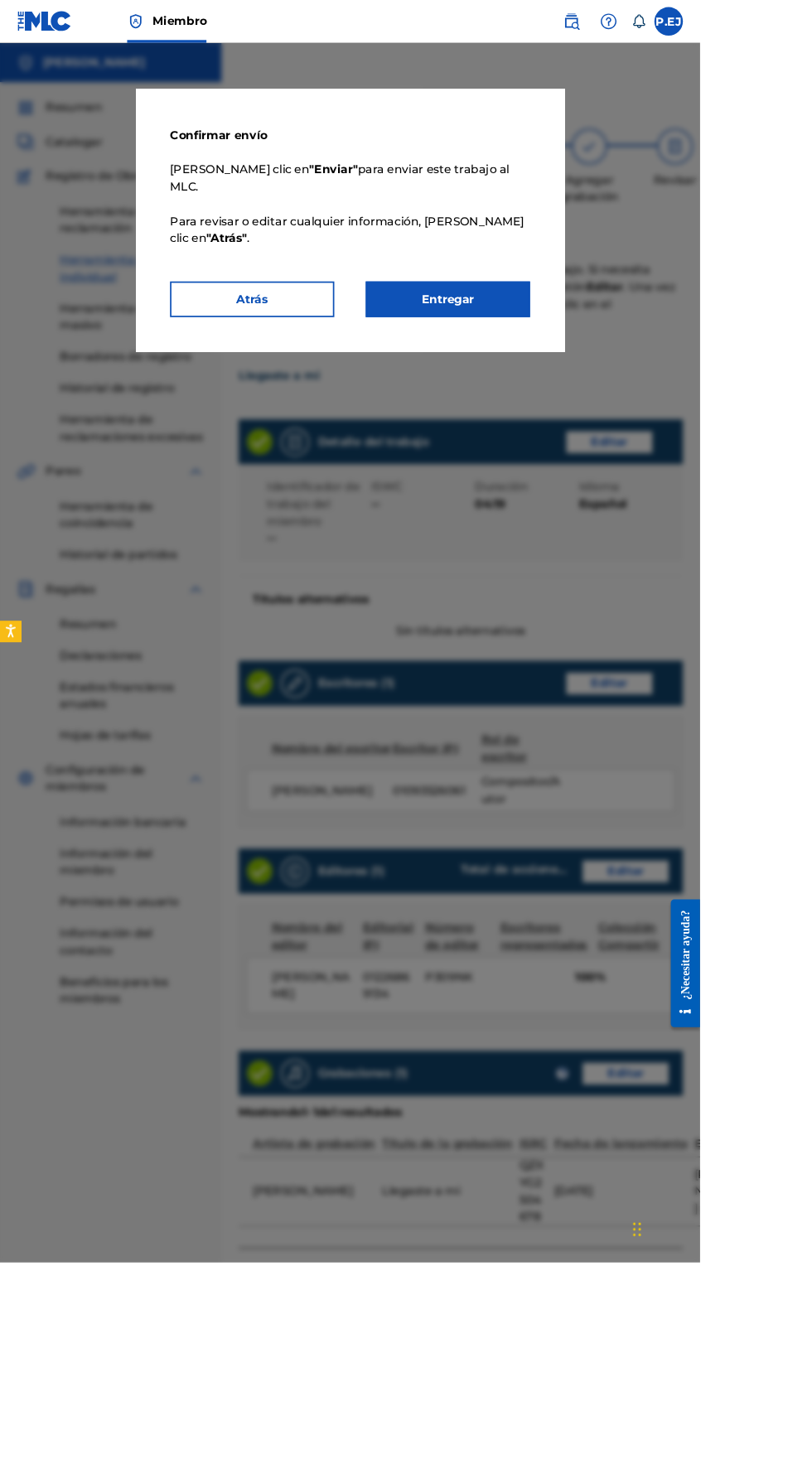
click at [551, 354] on font "Entregar" at bounding box center [520, 346] width 61 height 16
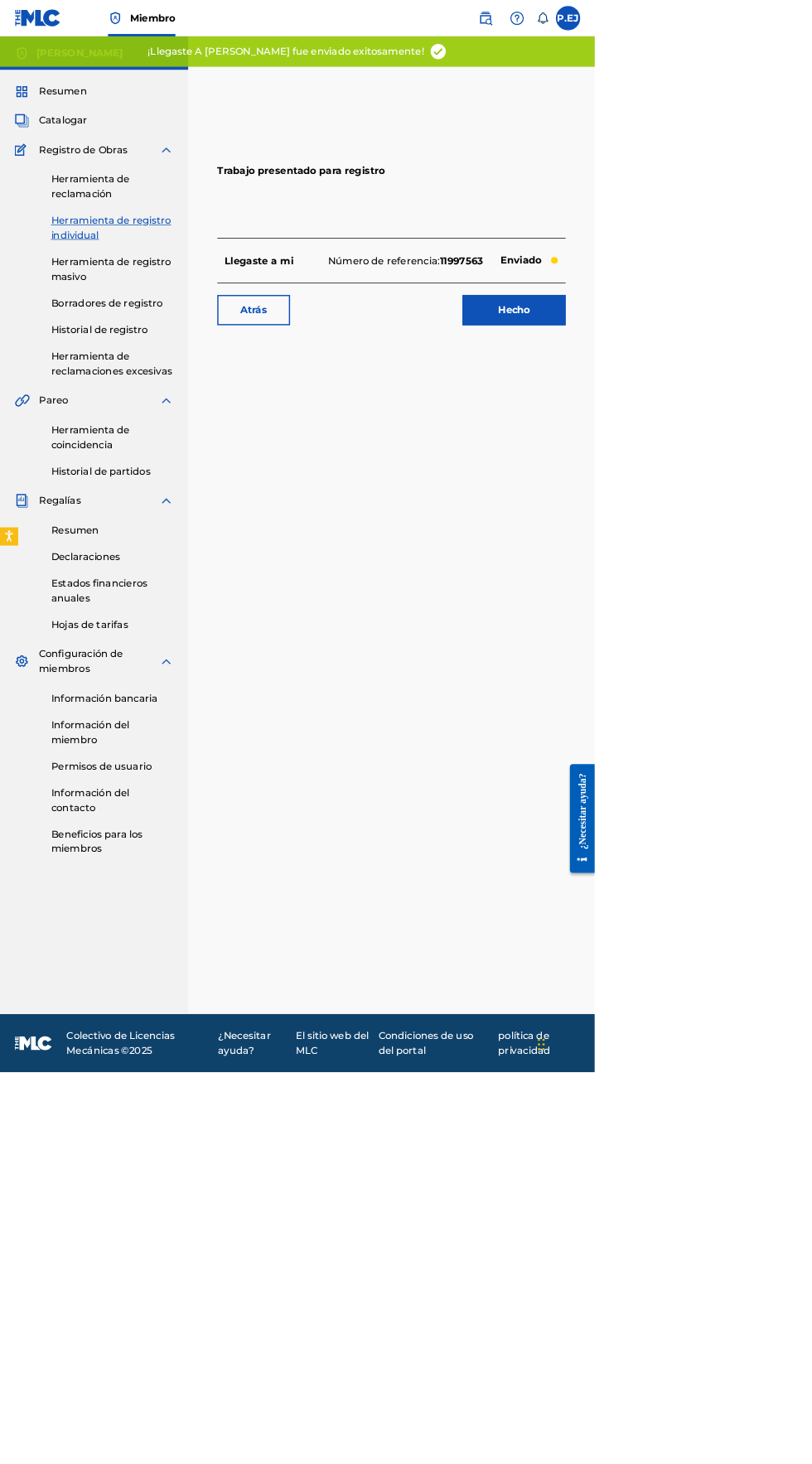
click at [693, 433] on link "Hecho" at bounding box center [701, 423] width 140 height 42
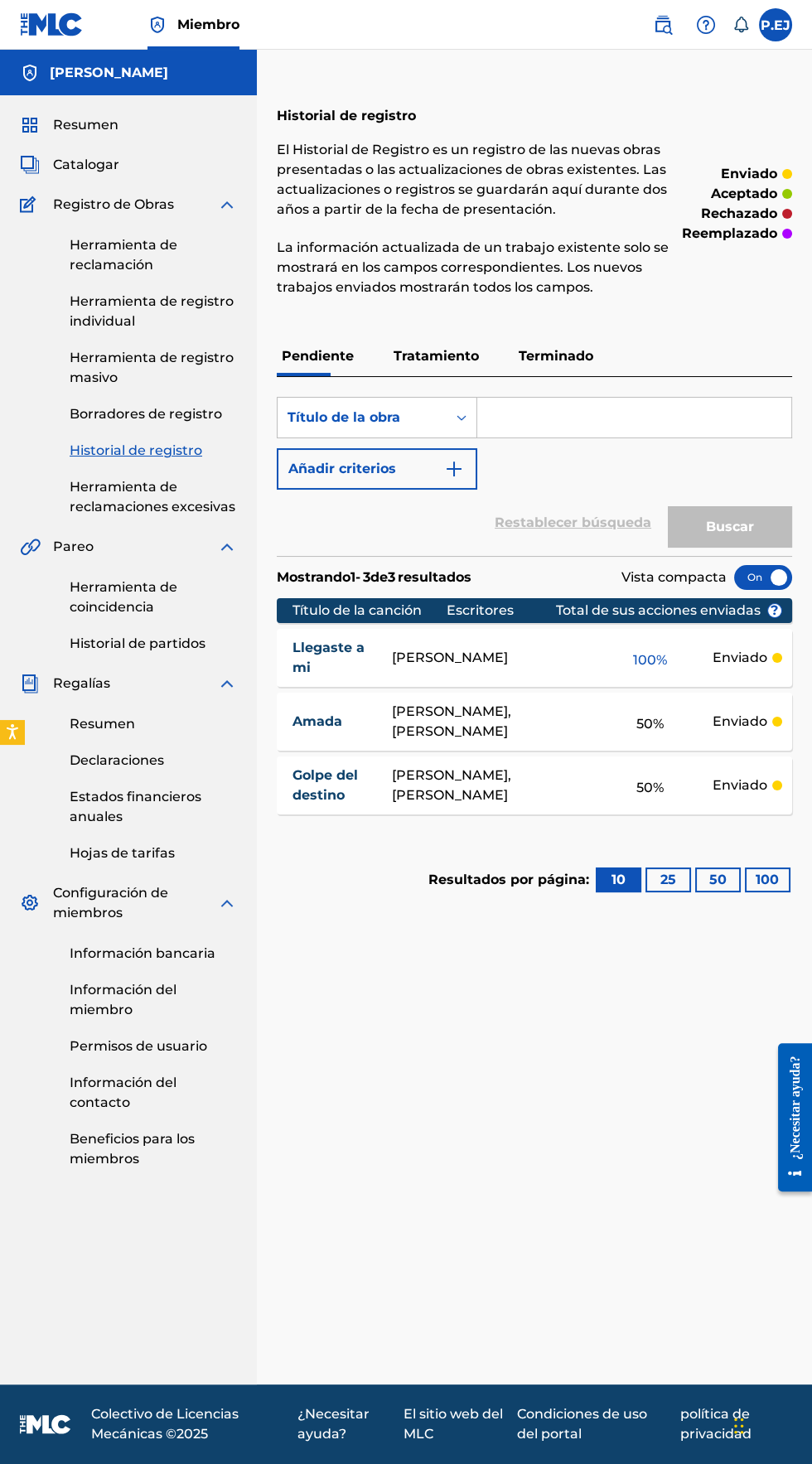
click at [87, 328] on font "Herramienta de registro individual" at bounding box center [152, 311] width 164 height 35
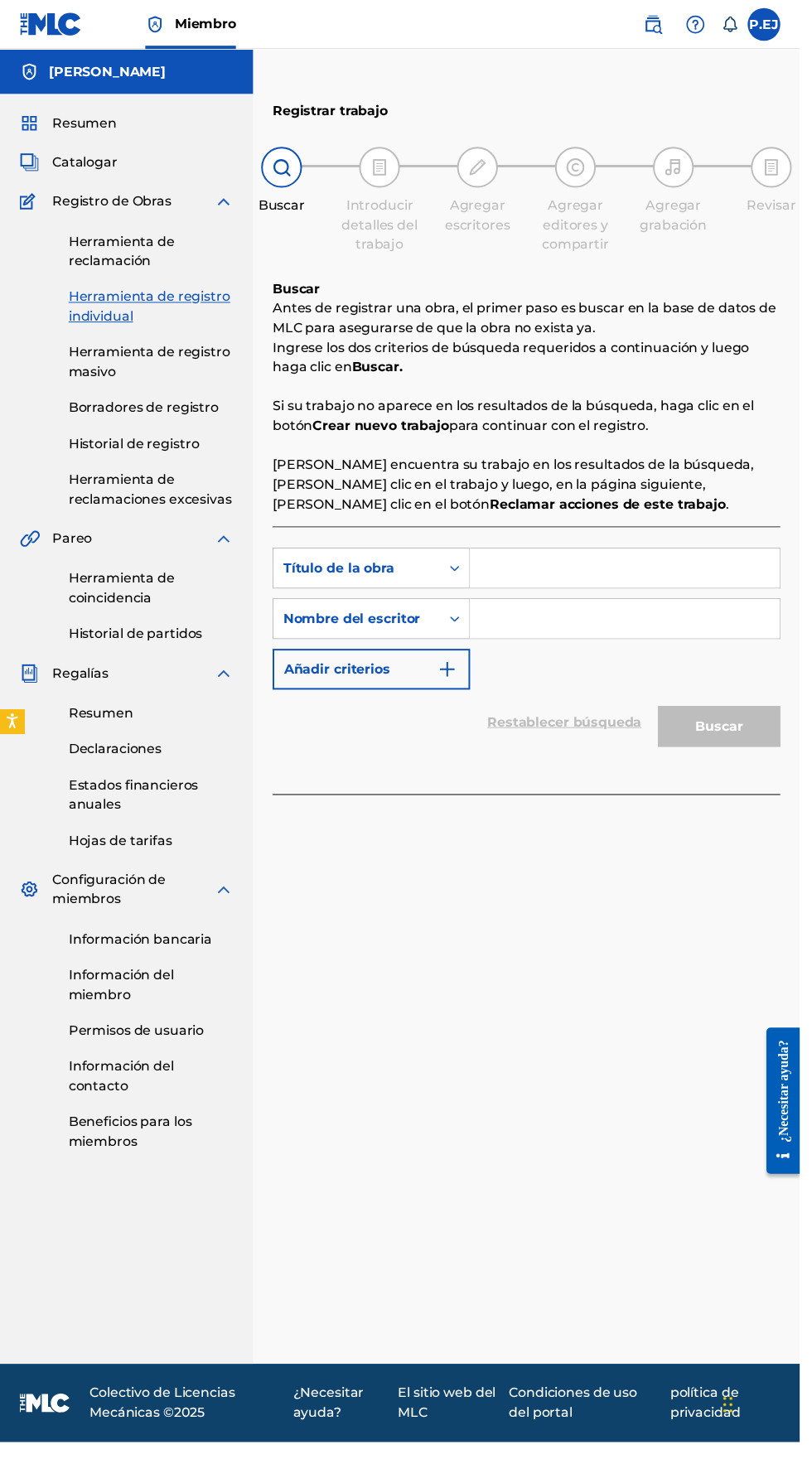
click at [527, 579] on input "Formulario de búsqueda" at bounding box center [634, 577] width 314 height 40
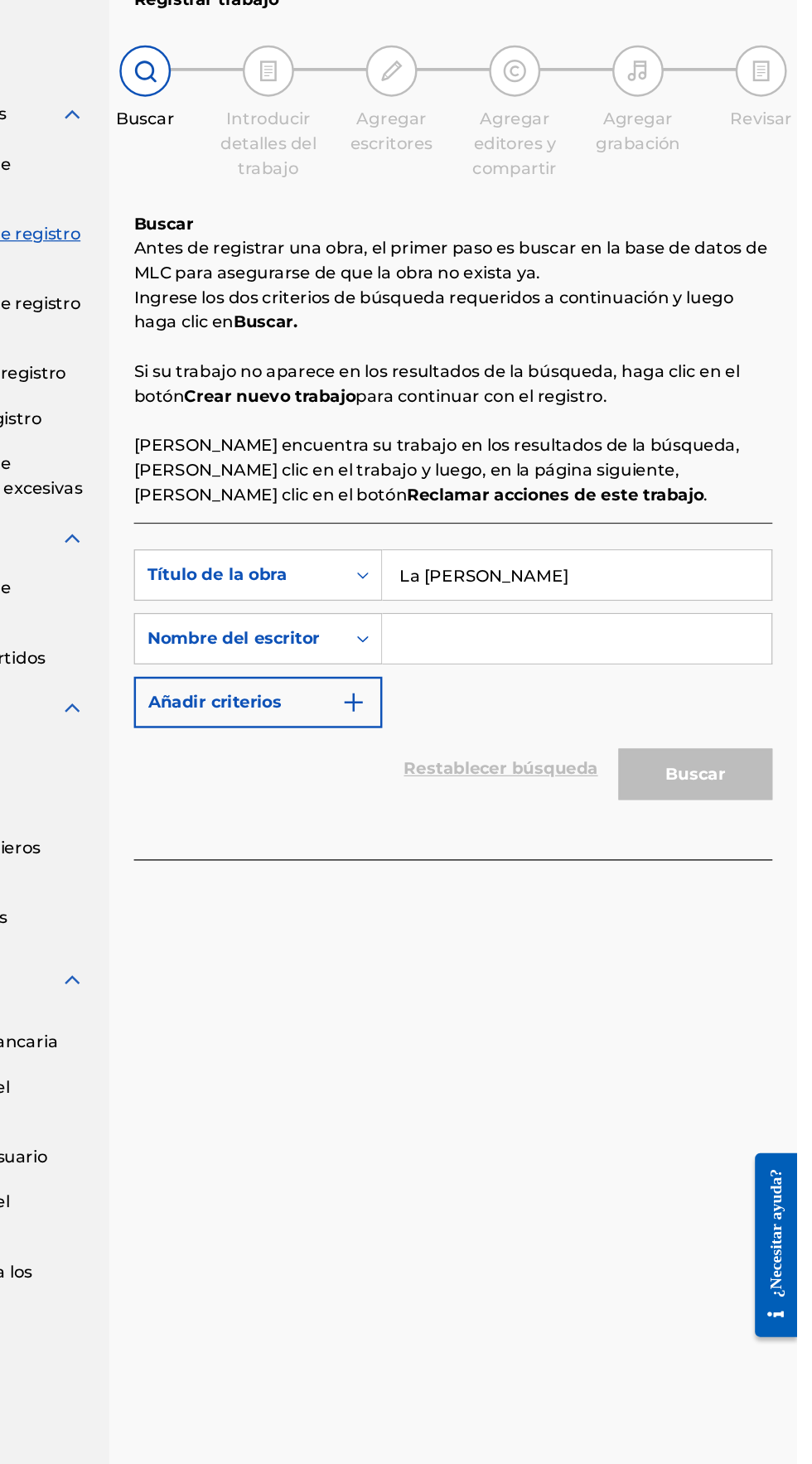
type input "La paz y la guerra"
click at [536, 630] on input "Formulario de búsqueda" at bounding box center [634, 628] width 314 height 40
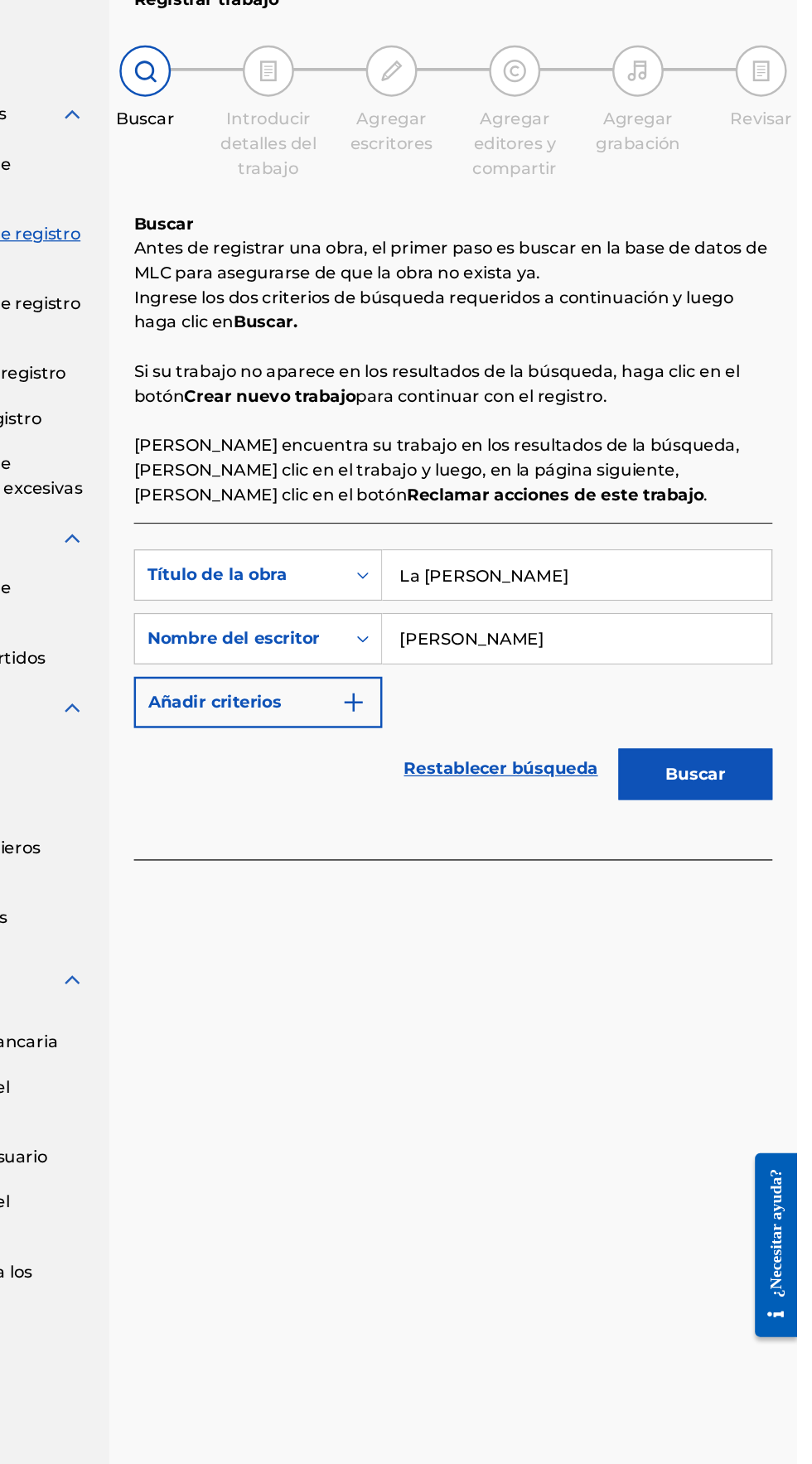
type input "[PERSON_NAME]"
click at [762, 733] on button "Buscar" at bounding box center [730, 738] width 125 height 42
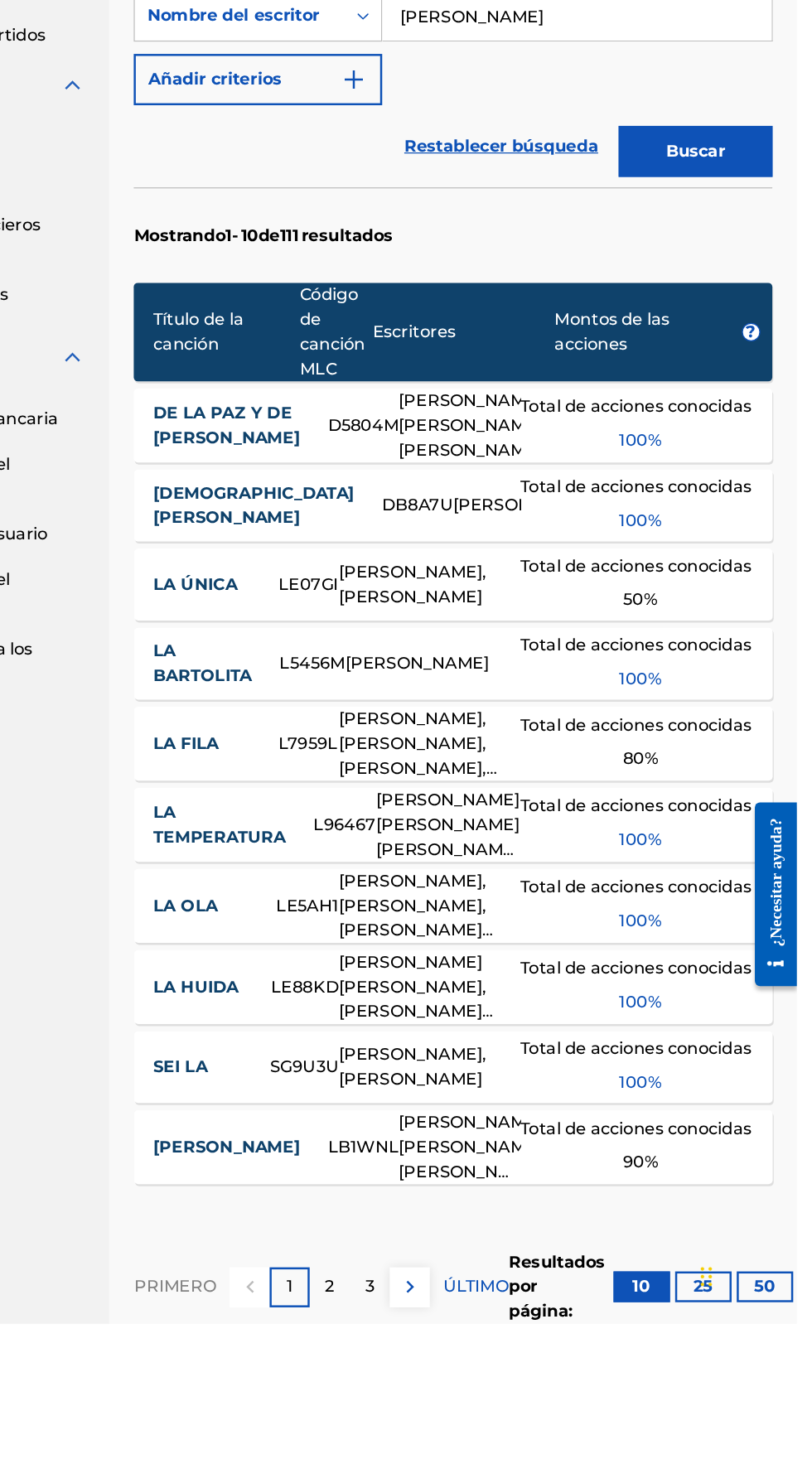
scroll to position [235, 0]
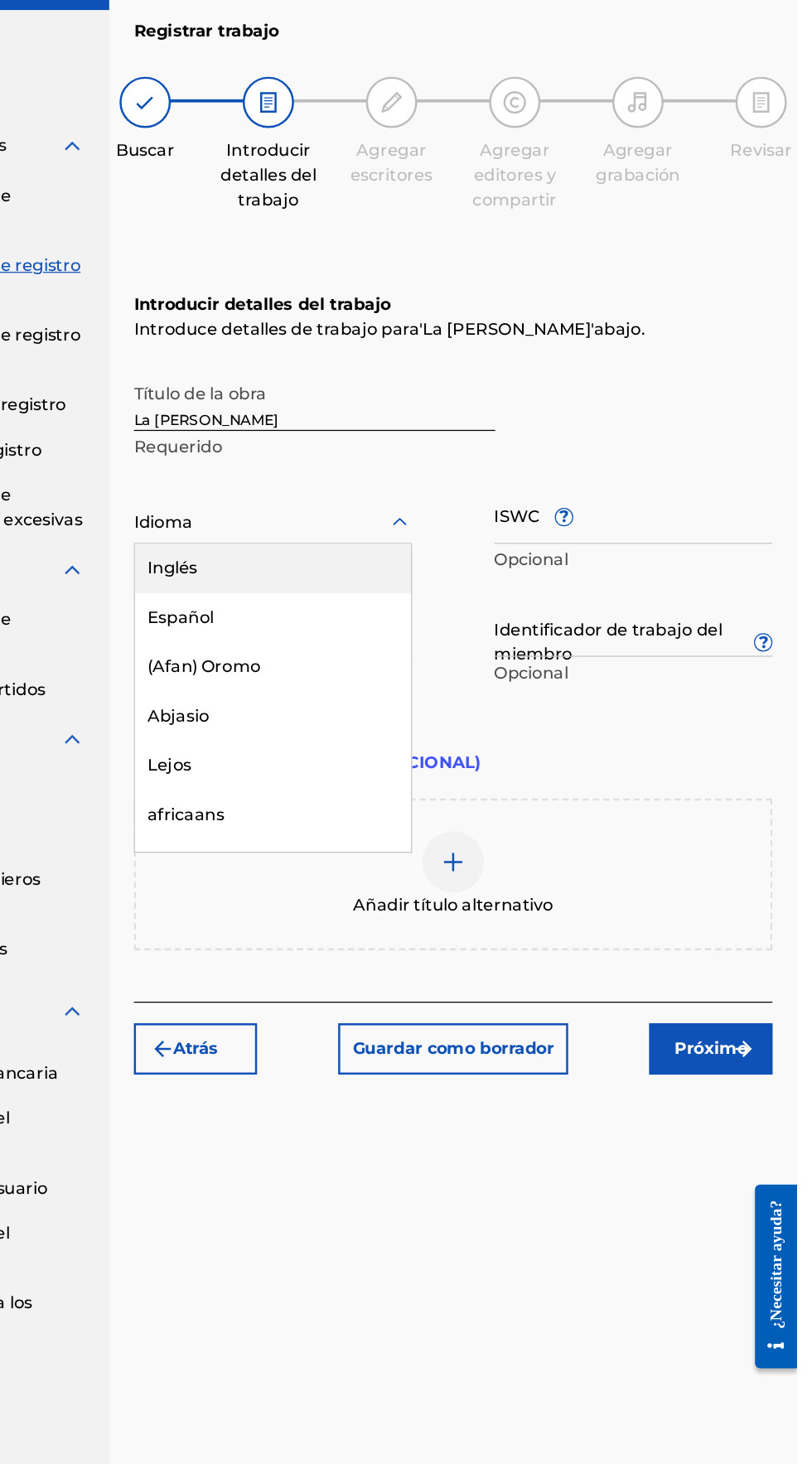
scroll to position [47, 0]
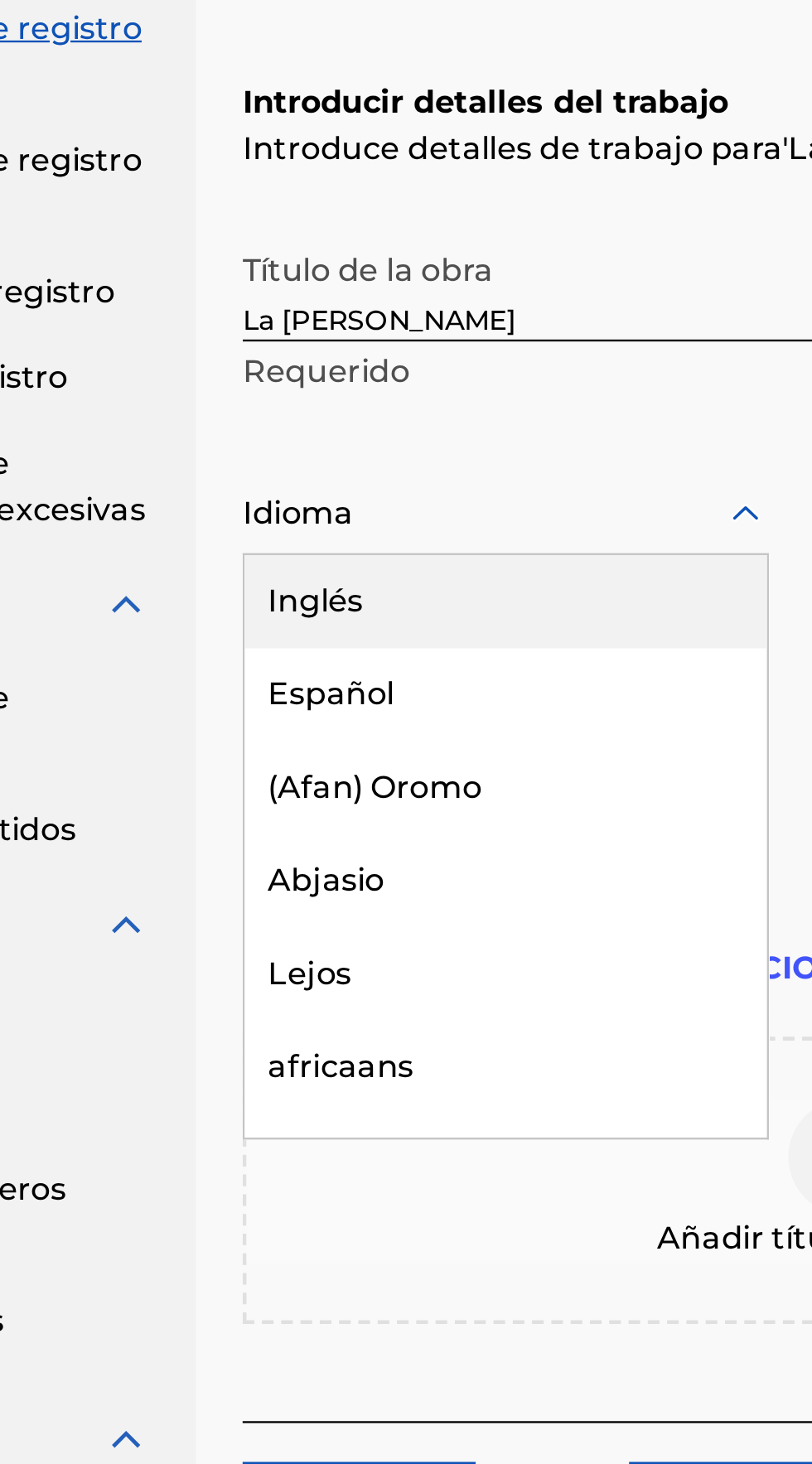
click at [297, 578] on font "Español" at bounding box center [314, 585] width 54 height 16
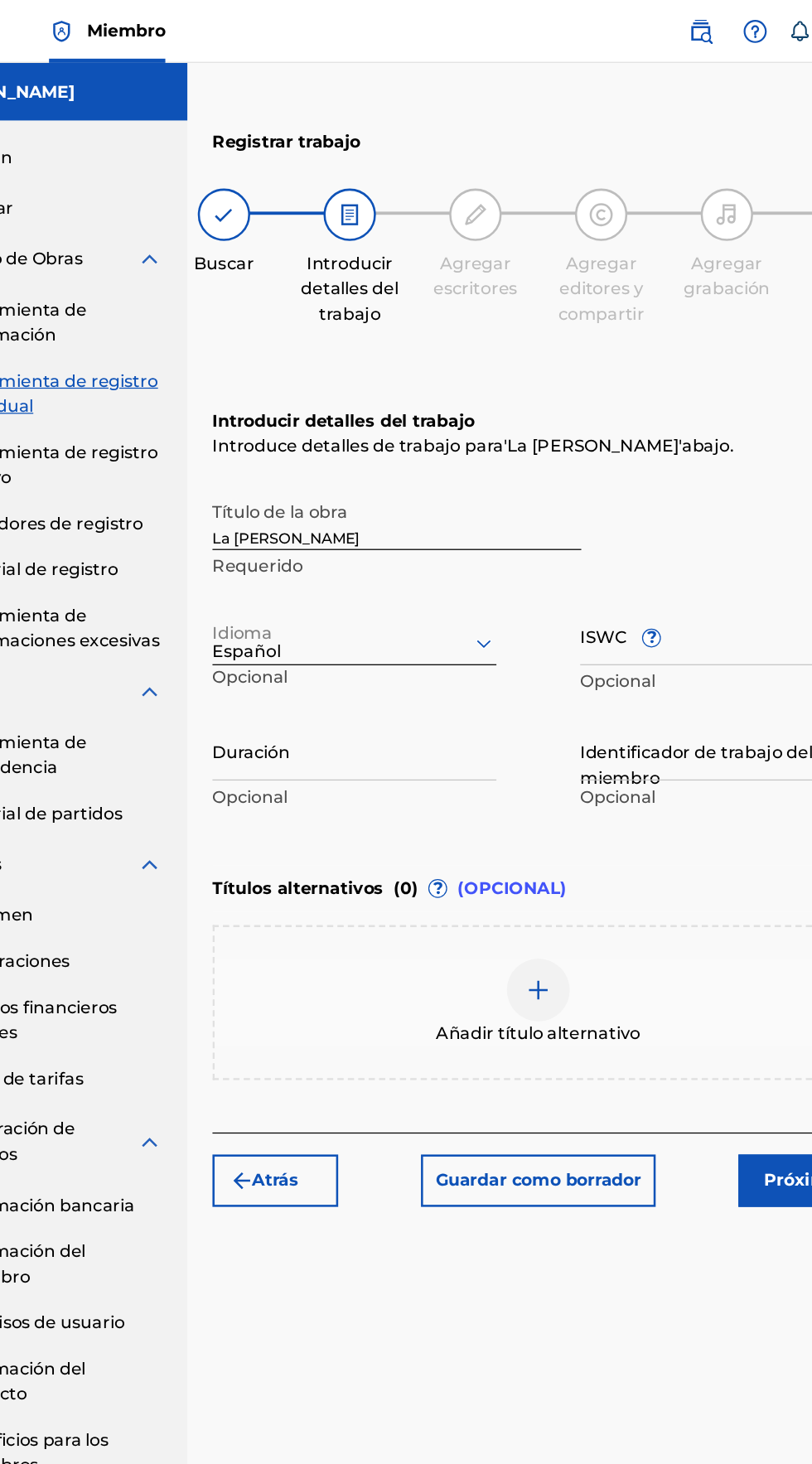
click at [293, 570] on input "Duración" at bounding box center [389, 593] width 224 height 47
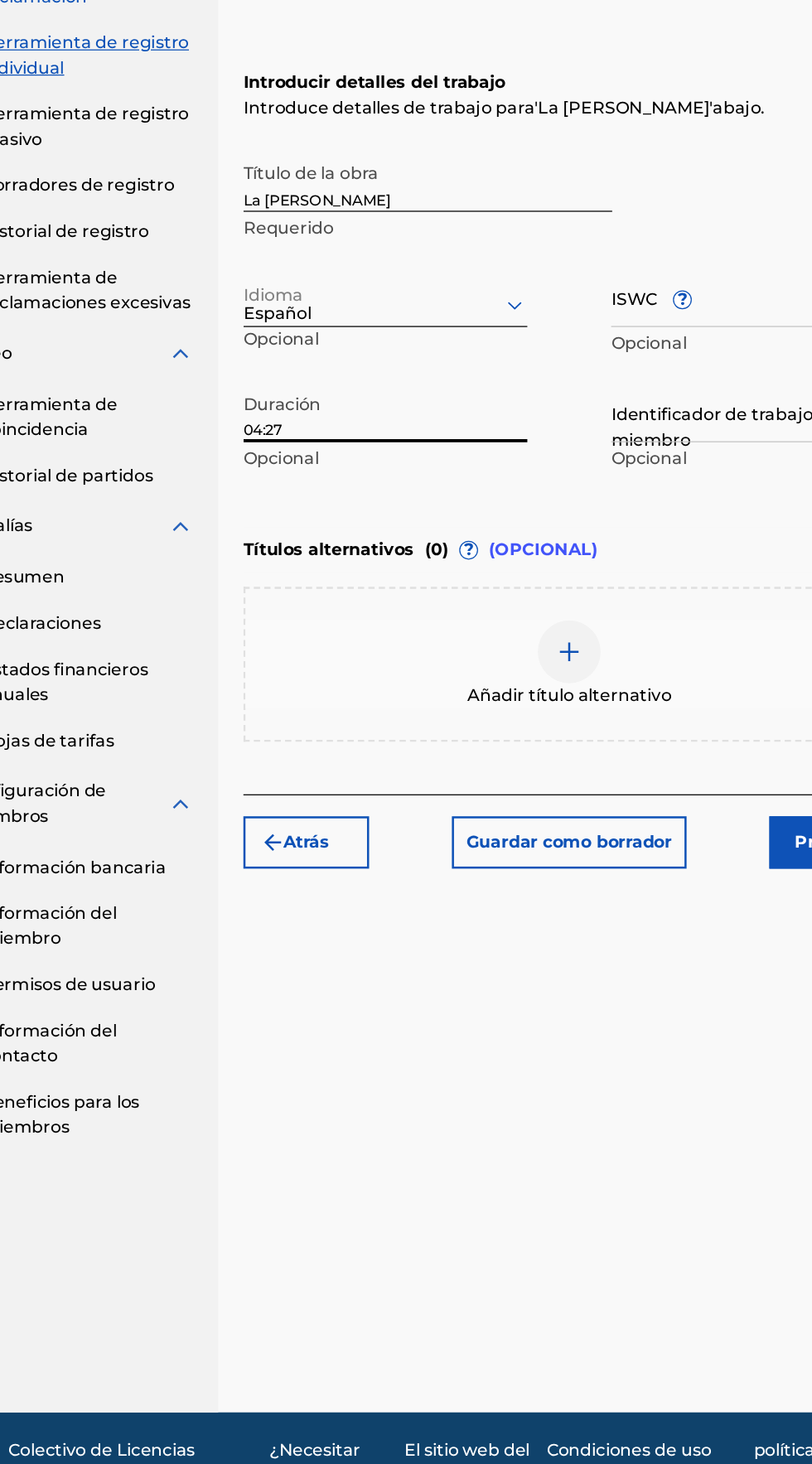
type input "04:27"
click at [316, 633] on div "Introducir detalles del trabajo Introduce detalles de trabajo para ' La paz y l…" at bounding box center [535, 484] width 515 height 401
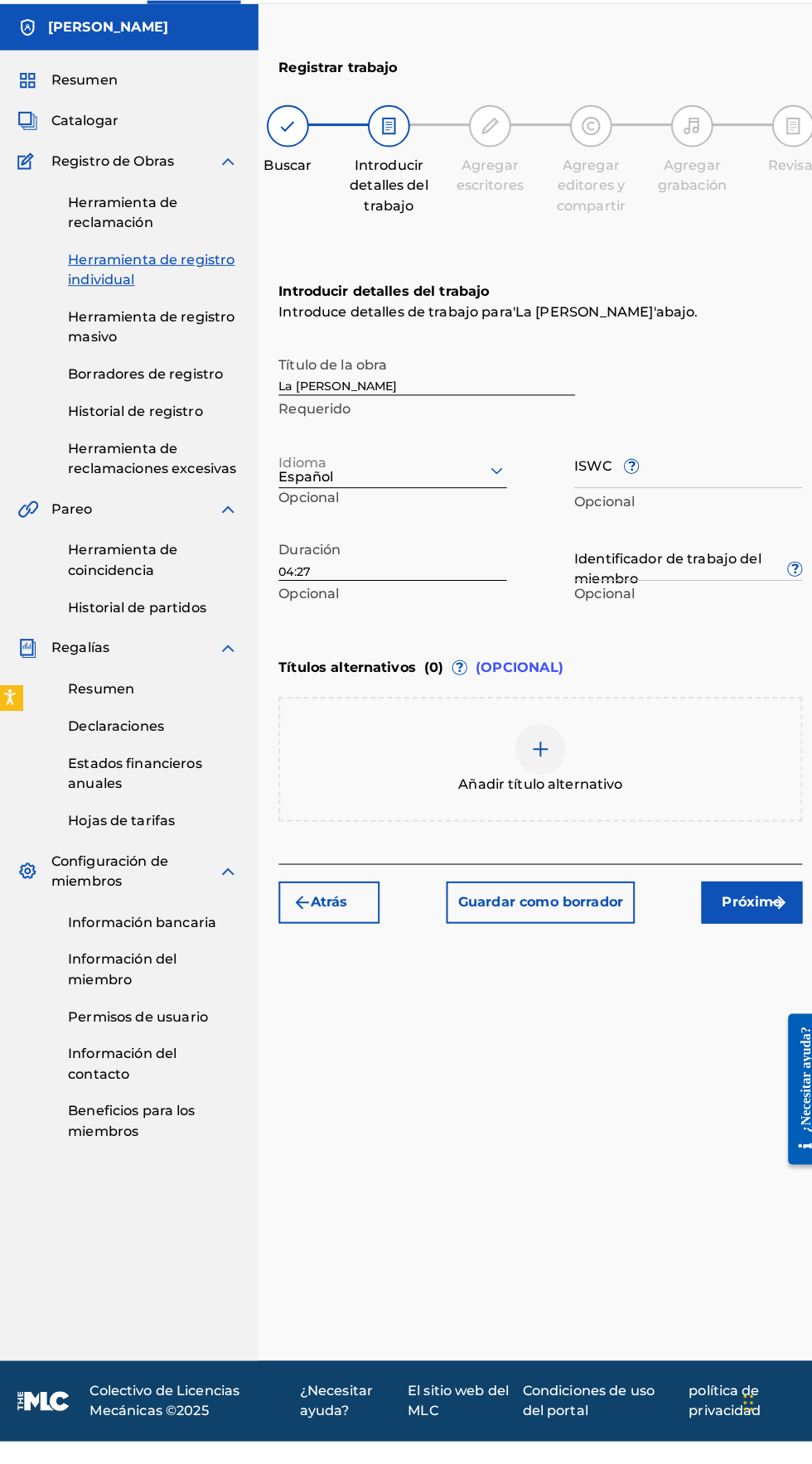
scroll to position [46, 0]
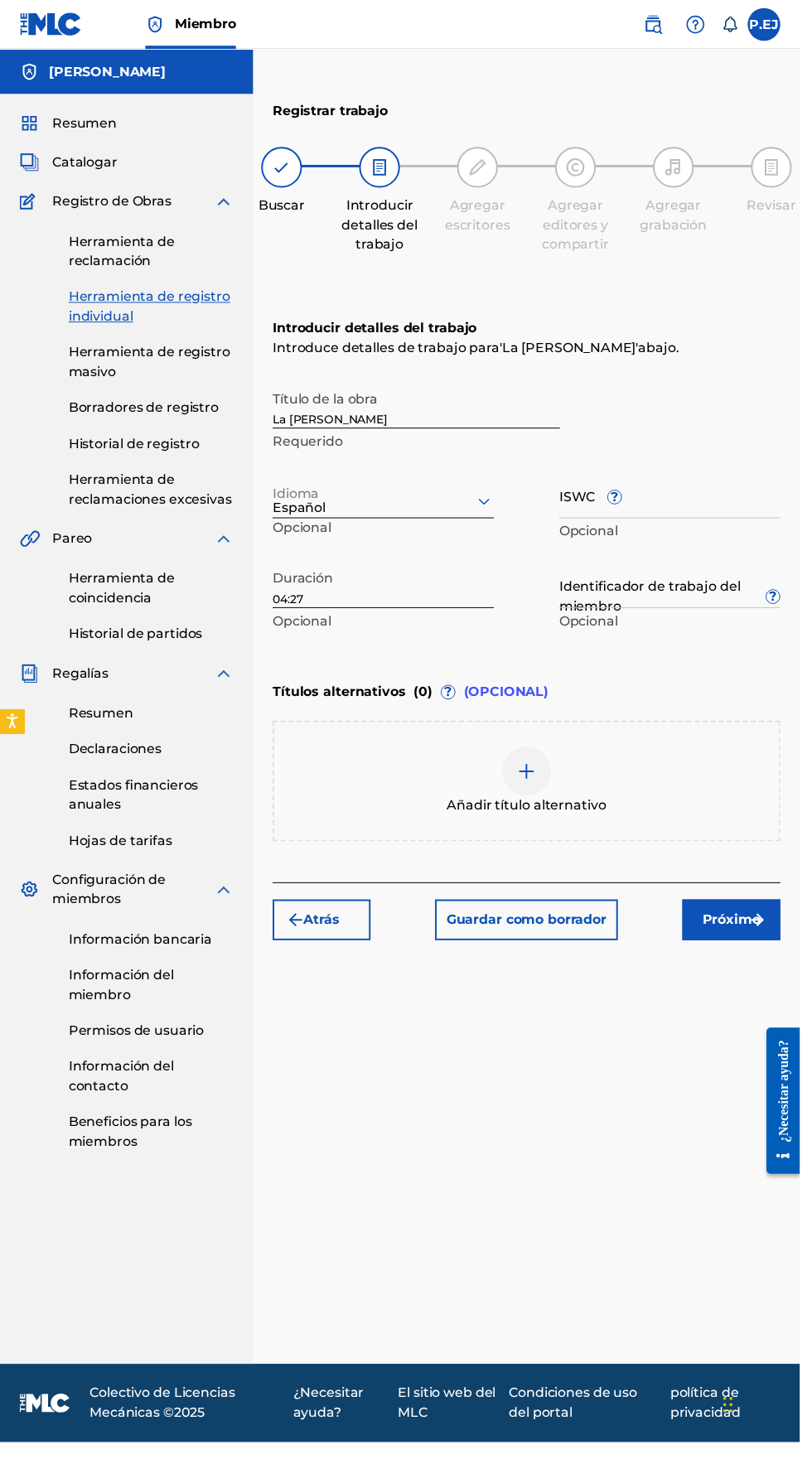
click at [769, 924] on img "submit" at bounding box center [768, 933] width 20 height 20
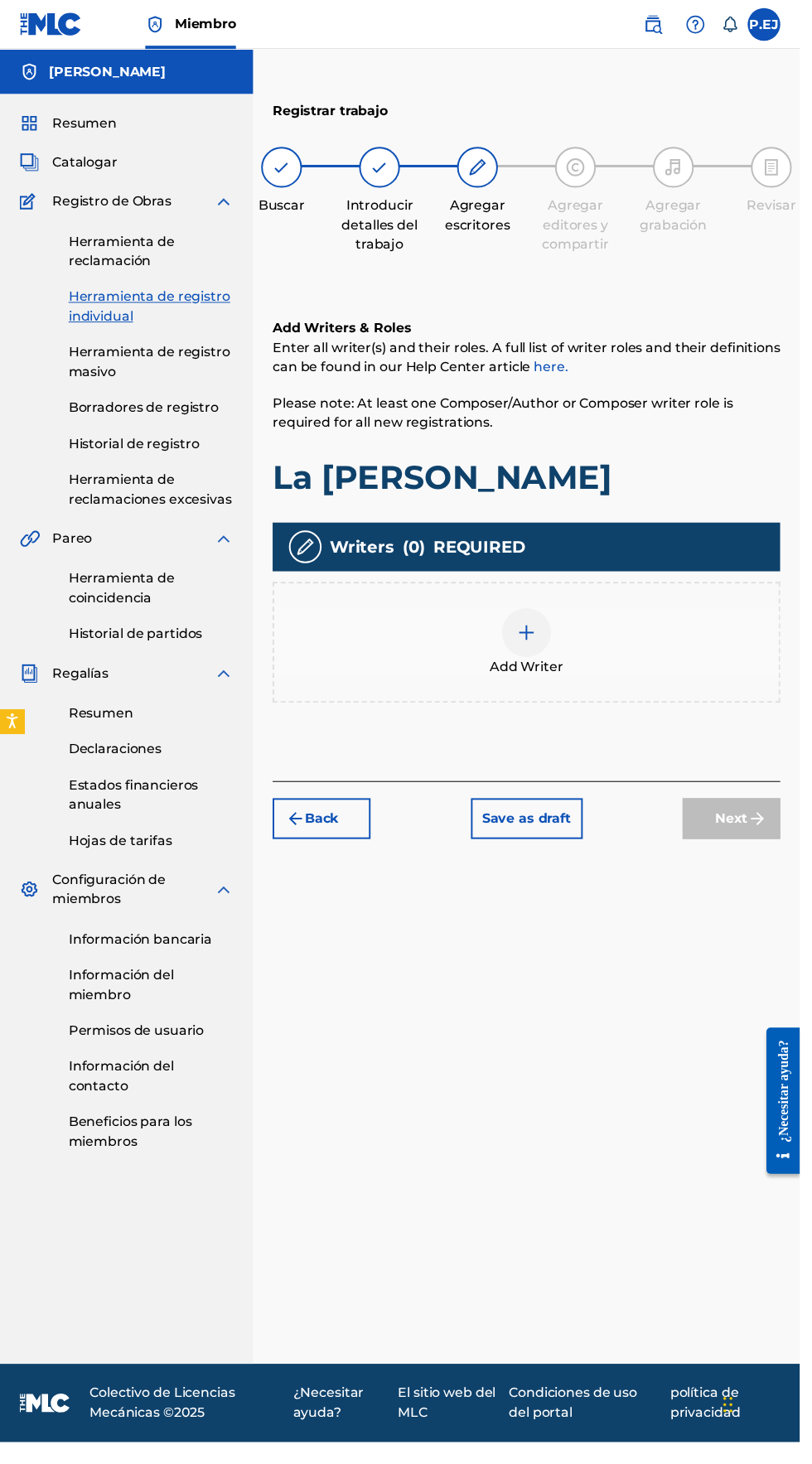
scroll to position [73, 0]
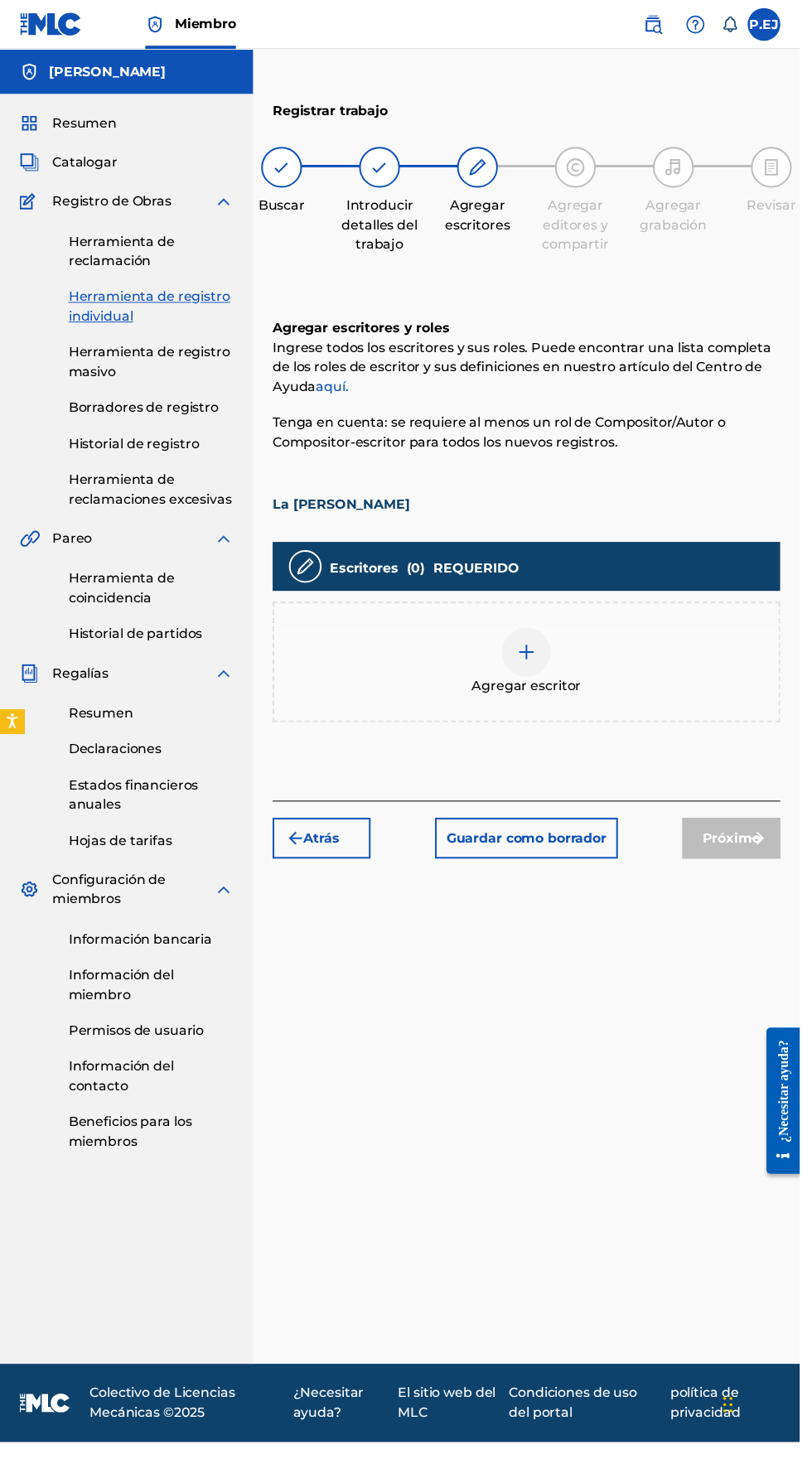
click at [505, 637] on div "Agregar escritor" at bounding box center [534, 672] width 512 height 70
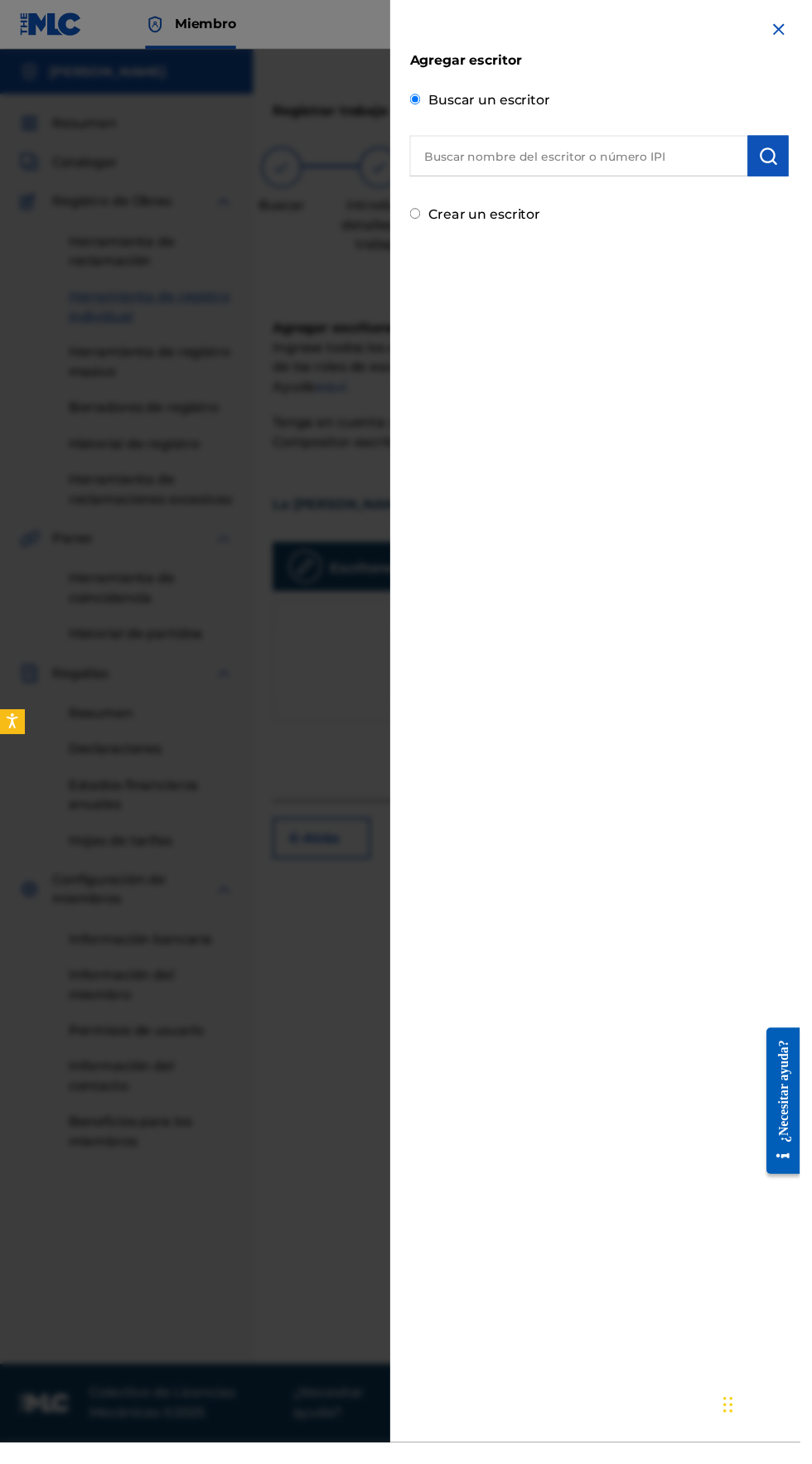
click at [462, 159] on input "text" at bounding box center [587, 158] width 343 height 42
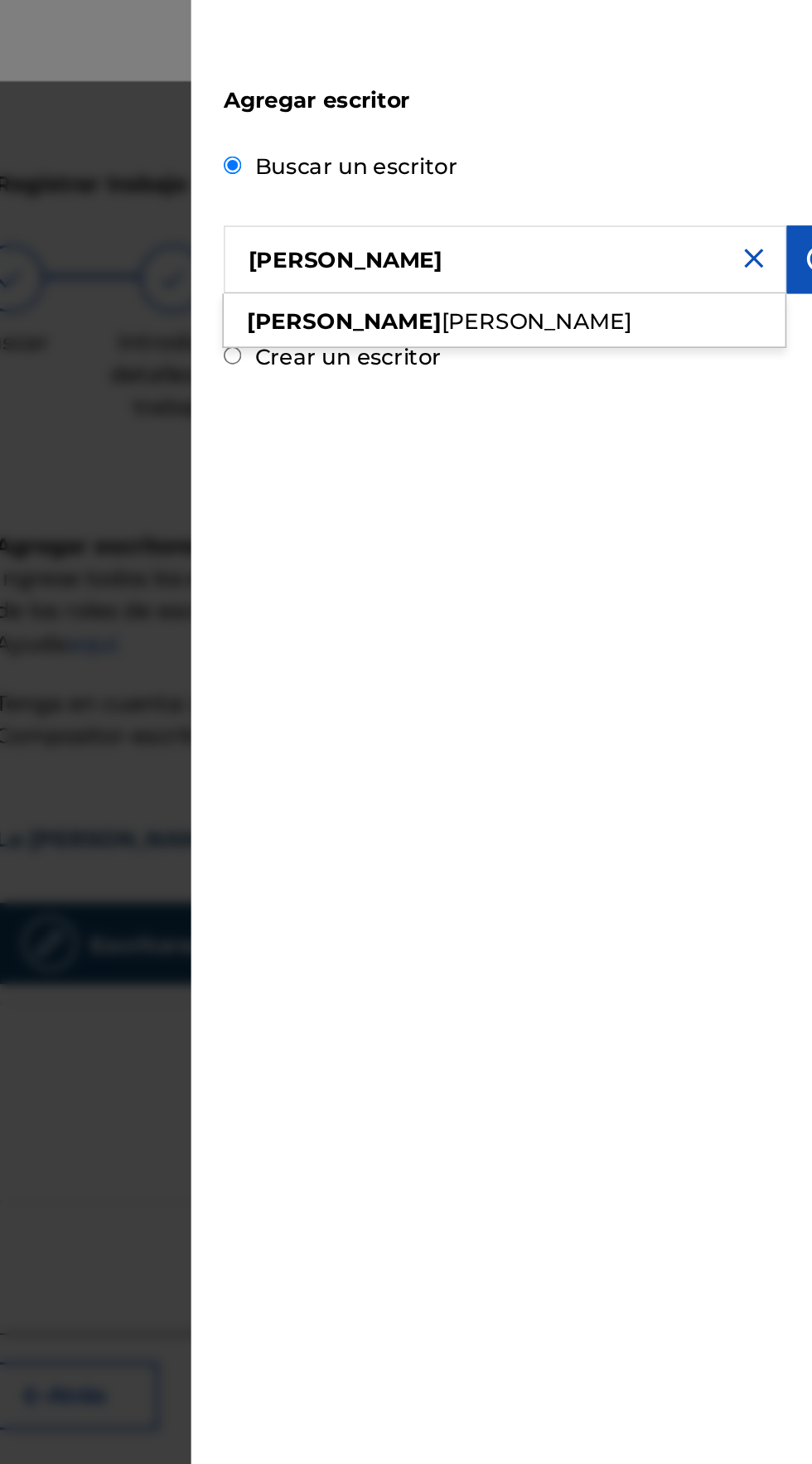
type input "Eliezer gonzalez"
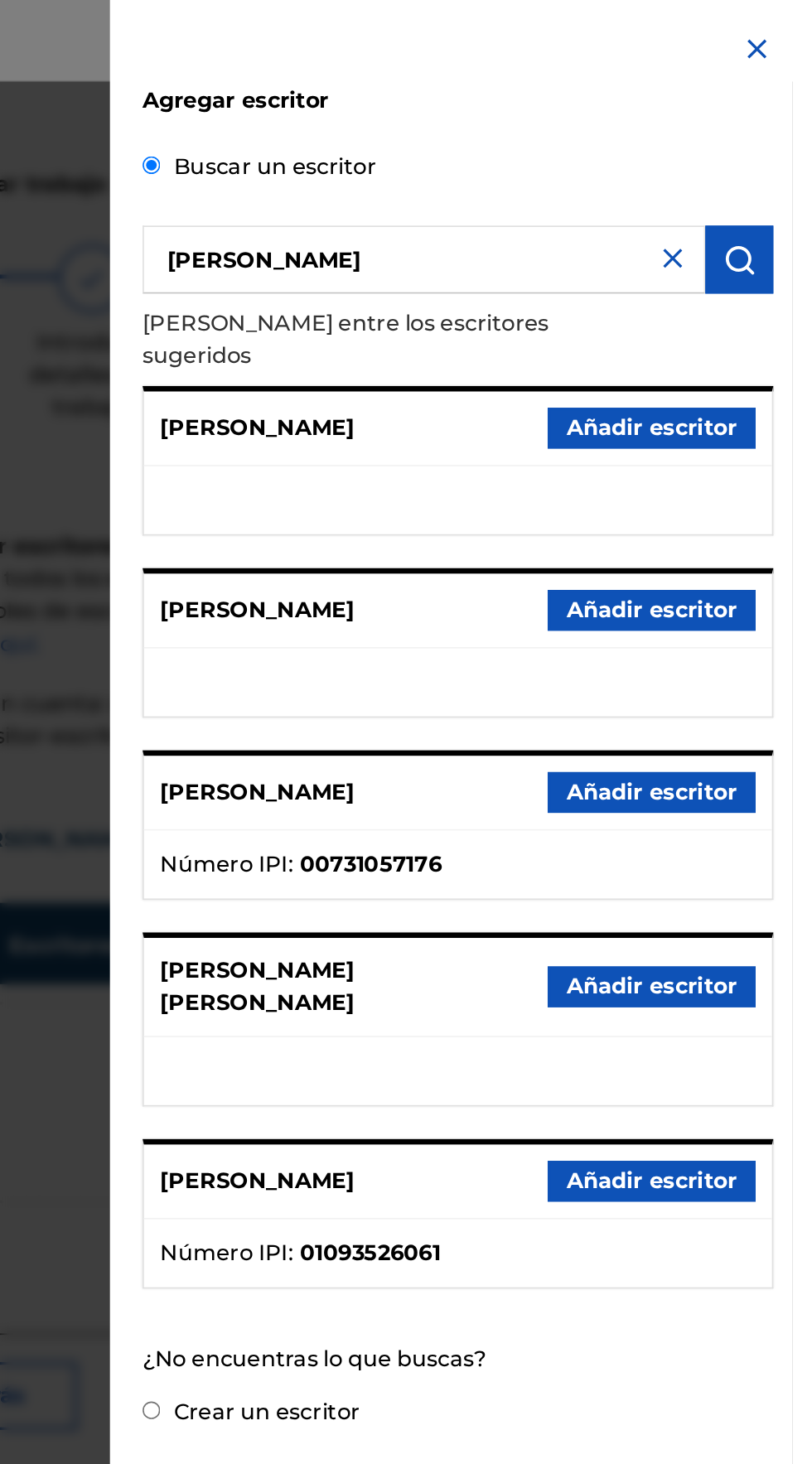
click at [770, 712] on font "Añadir escritor" at bounding box center [725, 719] width 103 height 16
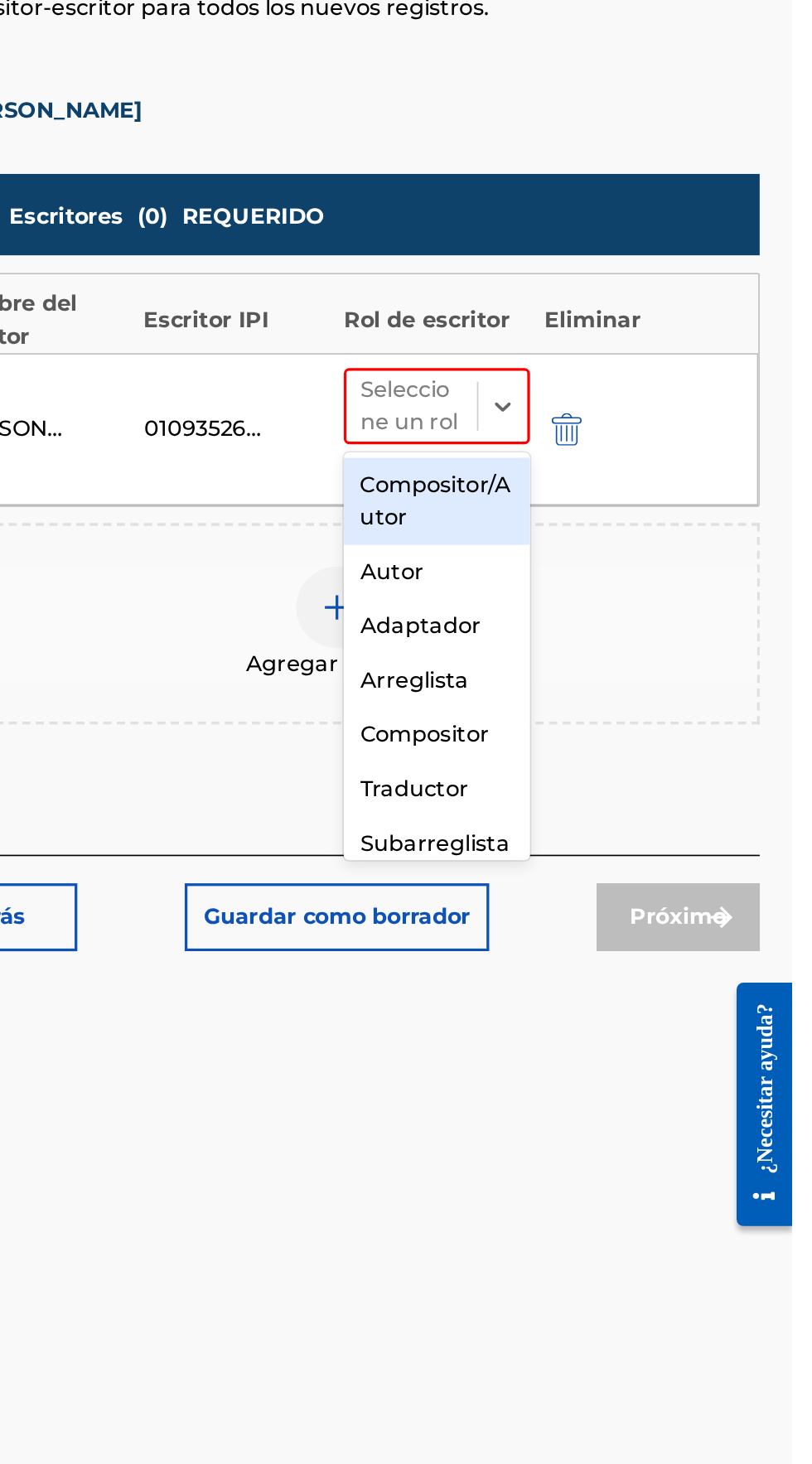
click at [568, 752] on div "Compositor/Autor" at bounding box center [595, 750] width 113 height 53
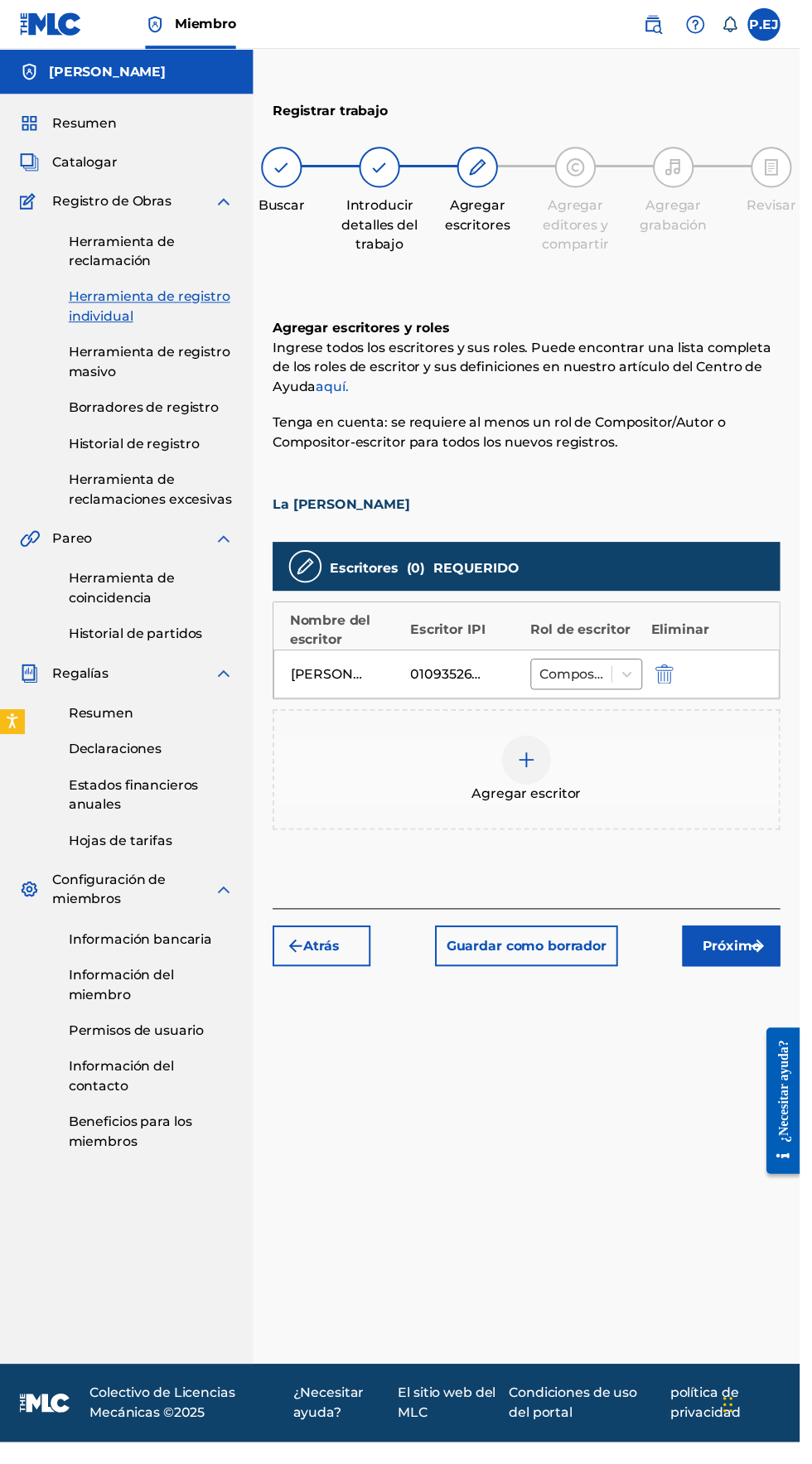
click at [768, 958] on img "submit" at bounding box center [768, 960] width 20 height 20
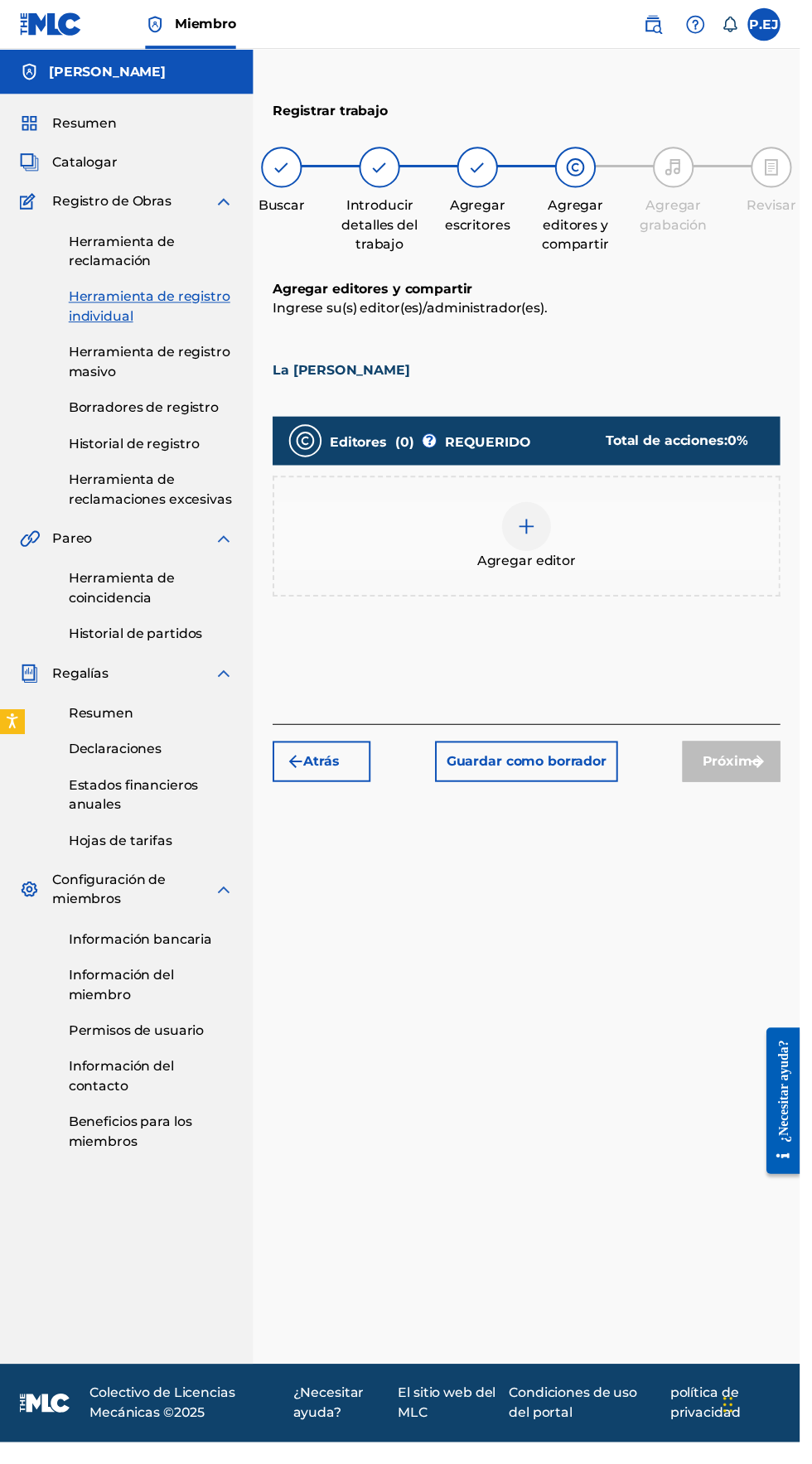
scroll to position [73, 0]
click at [513, 510] on div at bounding box center [534, 534] width 49 height 49
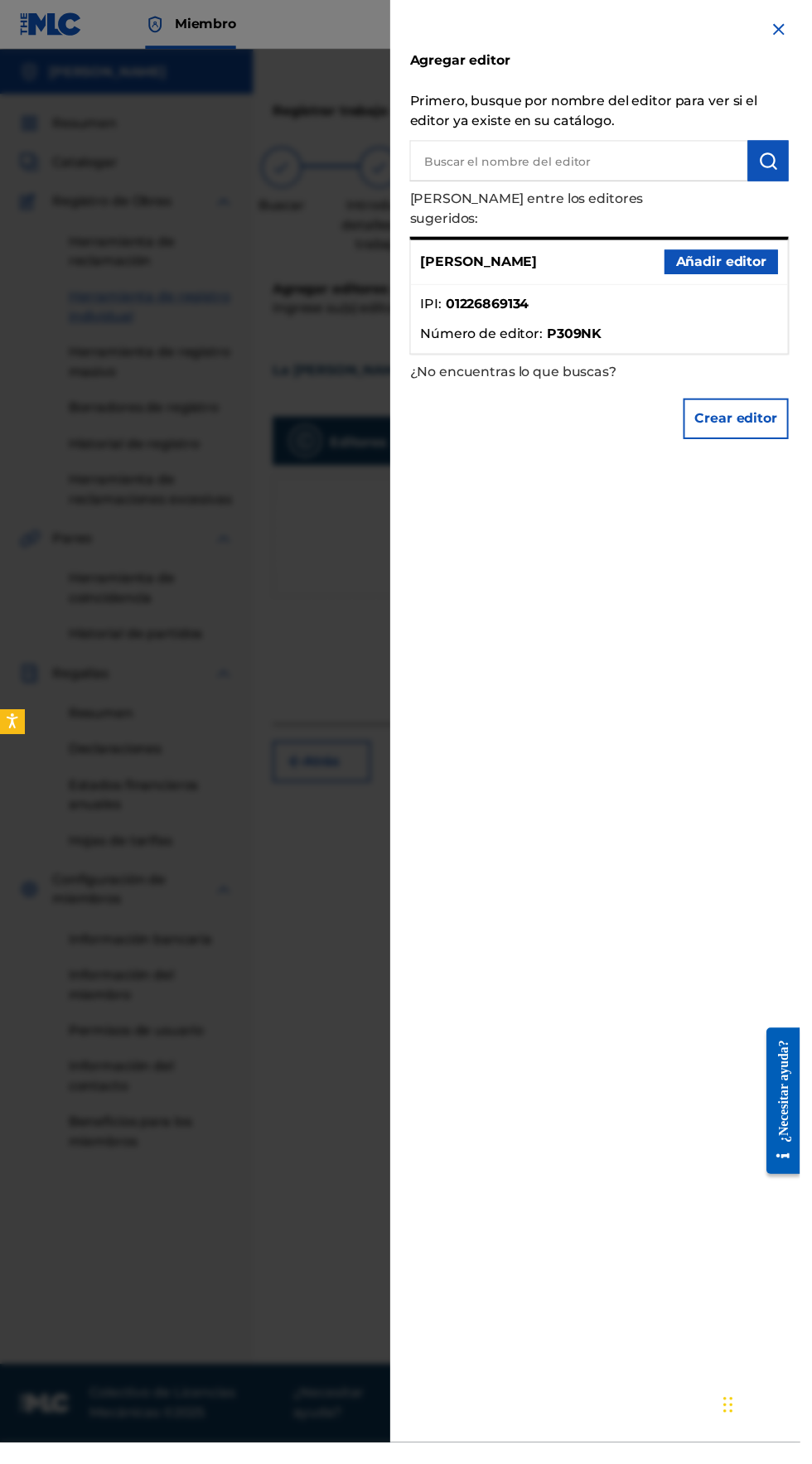
click at [719, 258] on font "Añadir editor" at bounding box center [732, 265] width 92 height 16
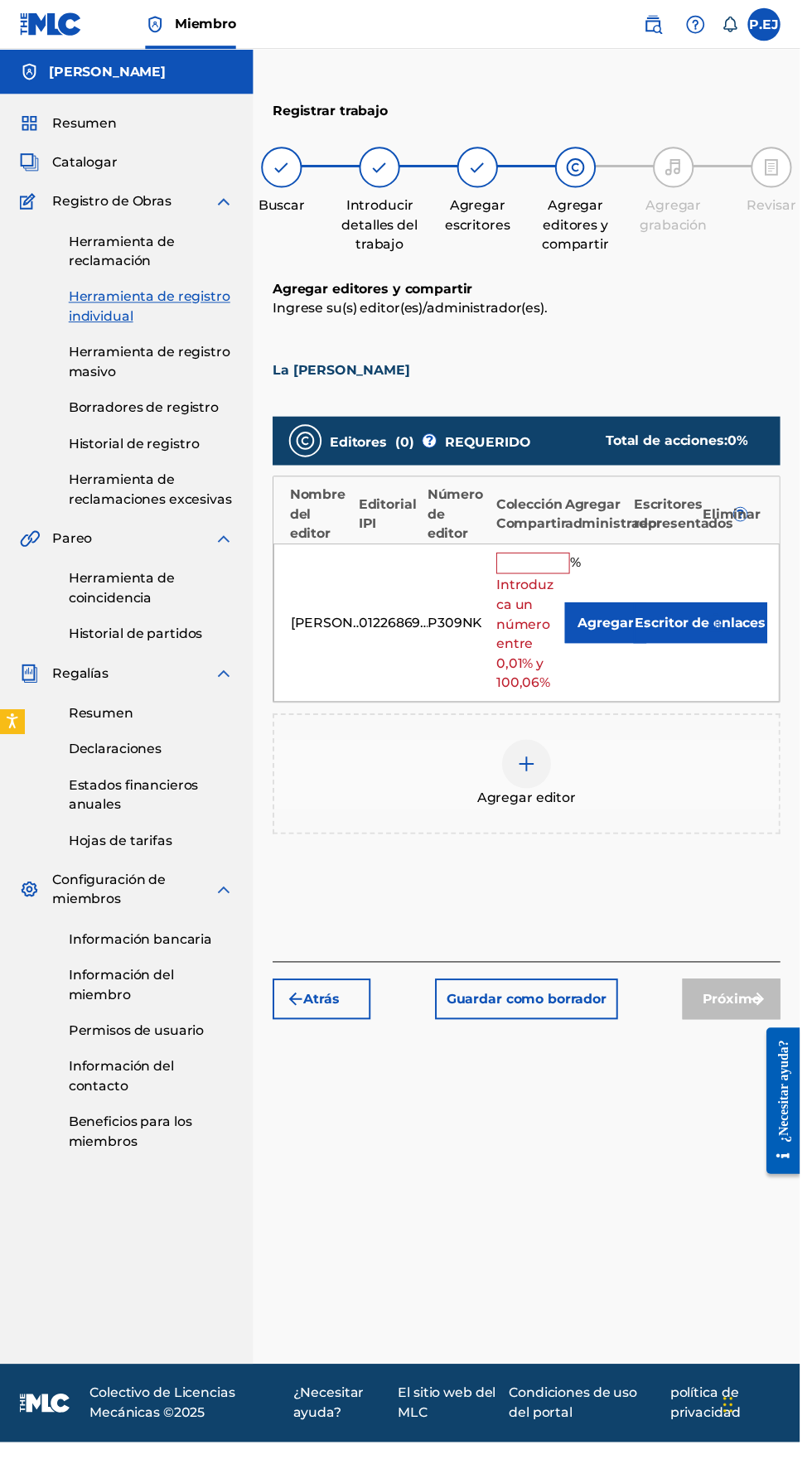
click at [526, 561] on input "text" at bounding box center [541, 571] width 74 height 21
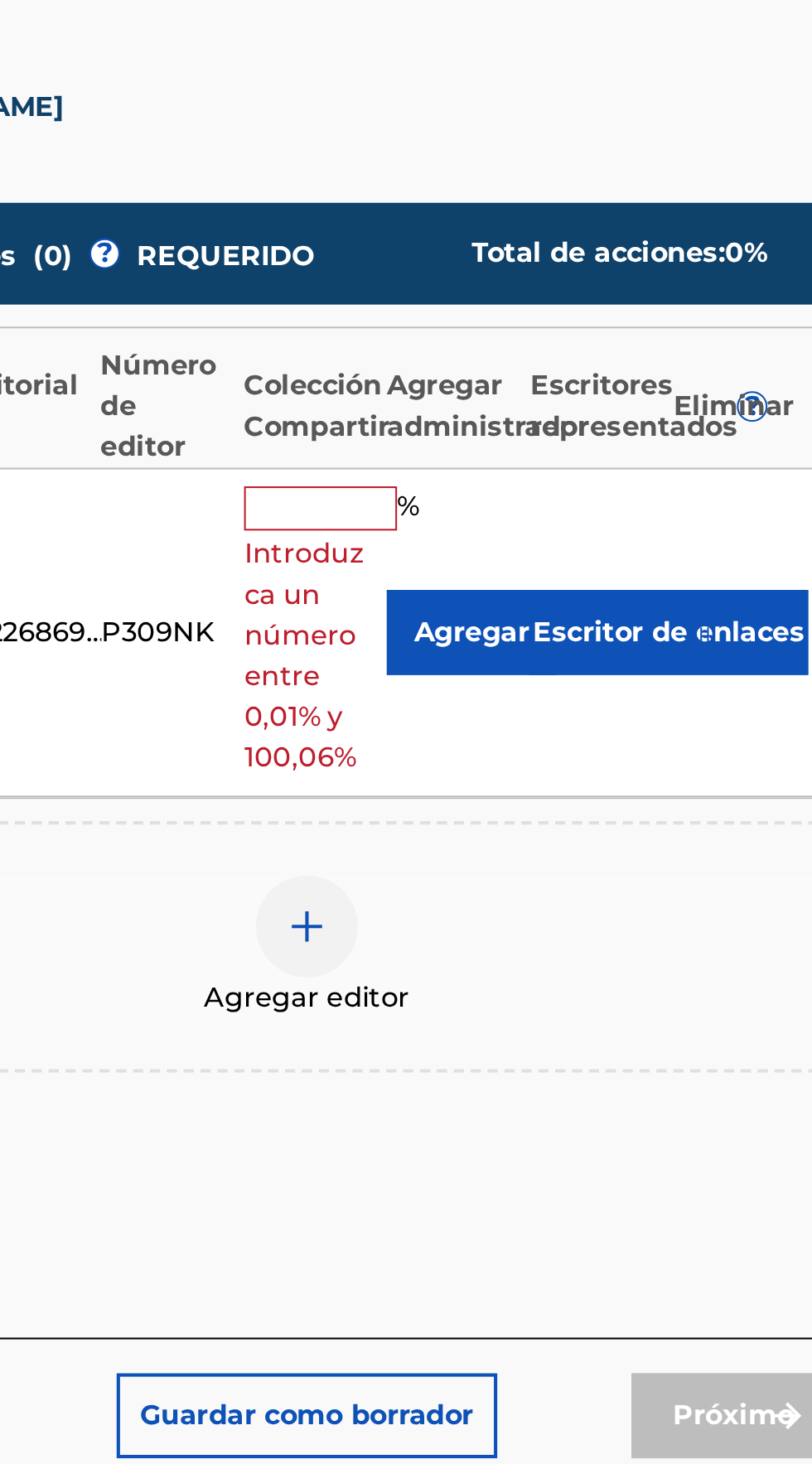
type input "100"
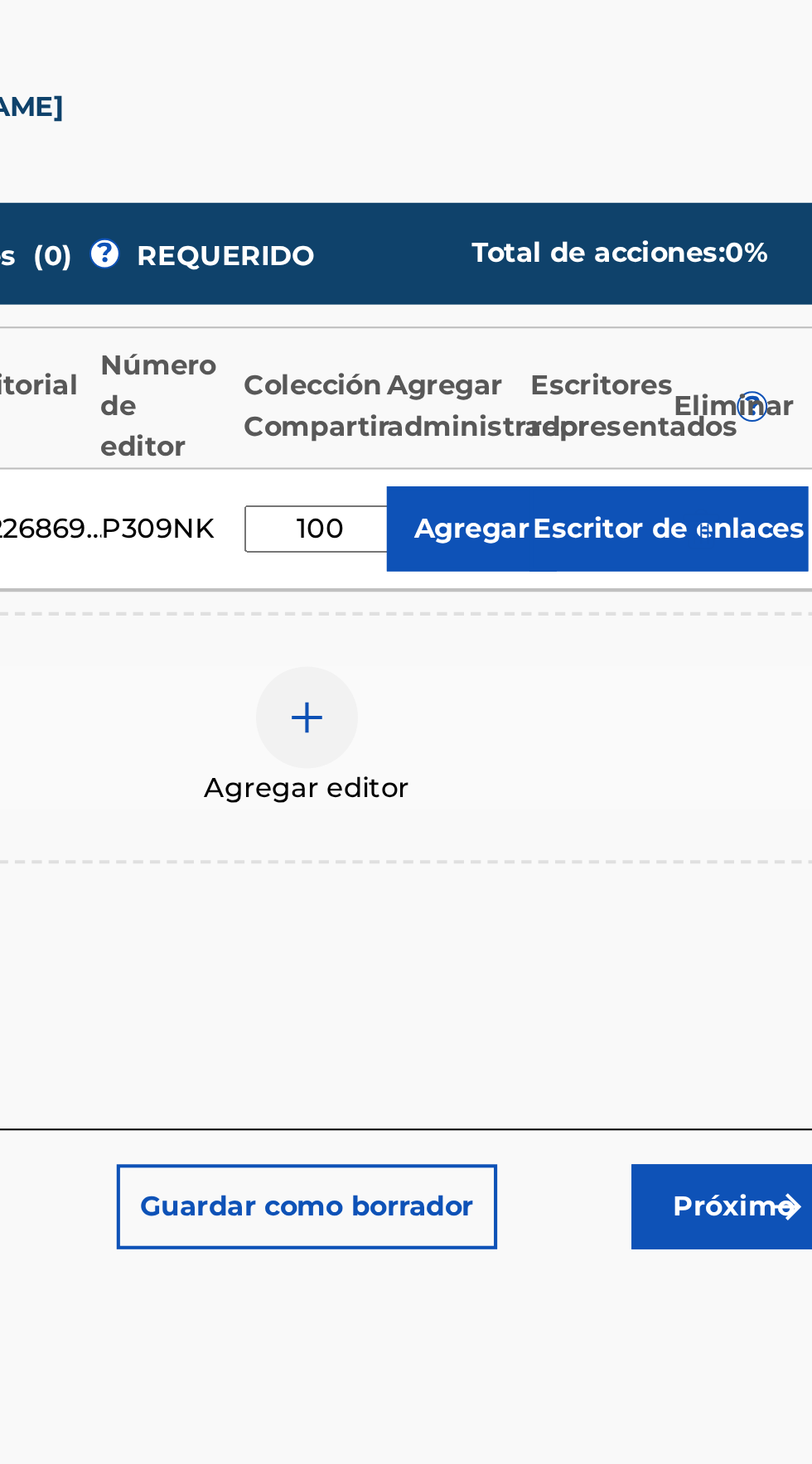
click at [675, 938] on div "Registrar trabajo Buscar Introducir detalles del trabajo Agregar escritores Agr…" at bounding box center [534, 738] width 555 height 1294
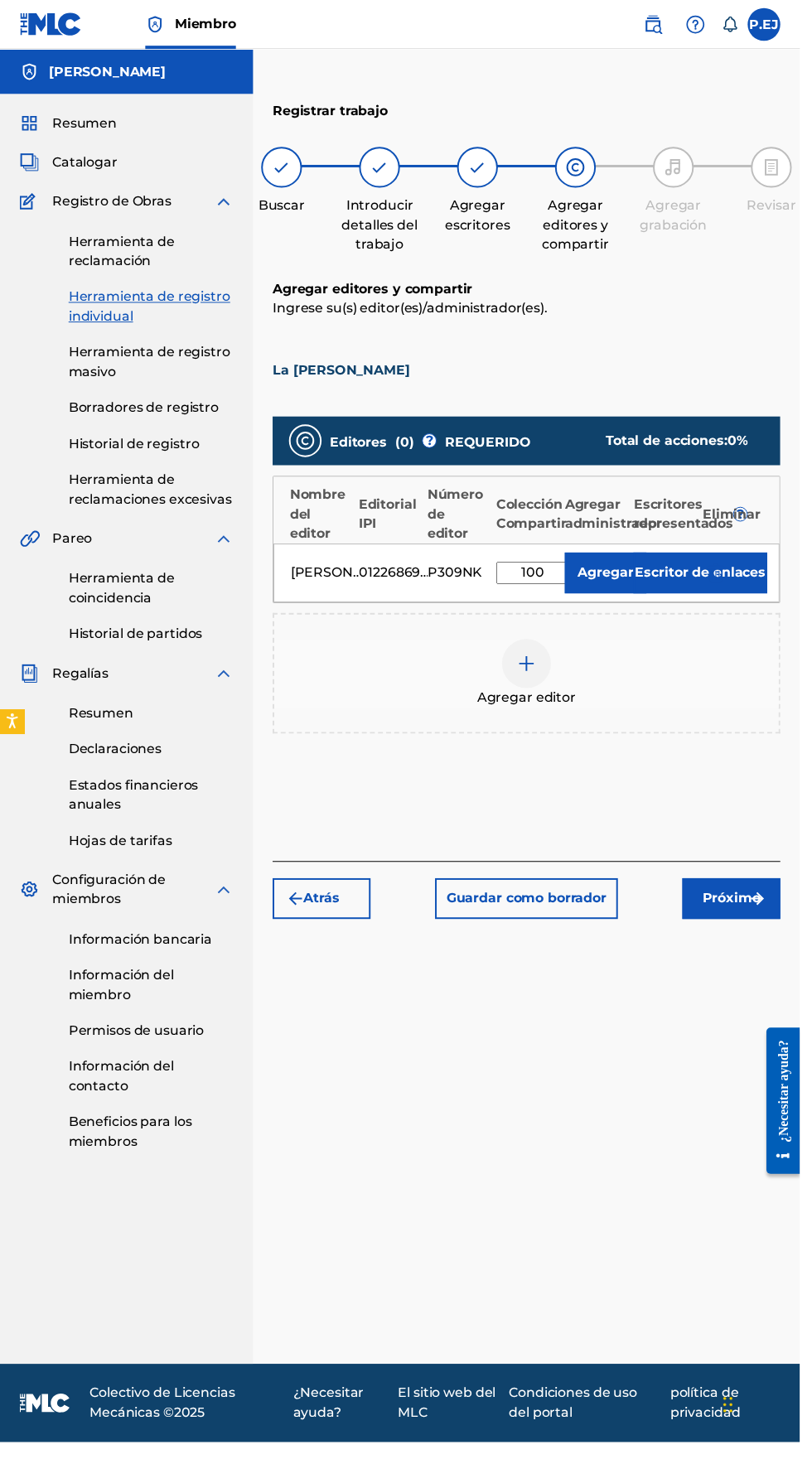
click at [776, 902] on img "submit" at bounding box center [768, 912] width 20 height 20
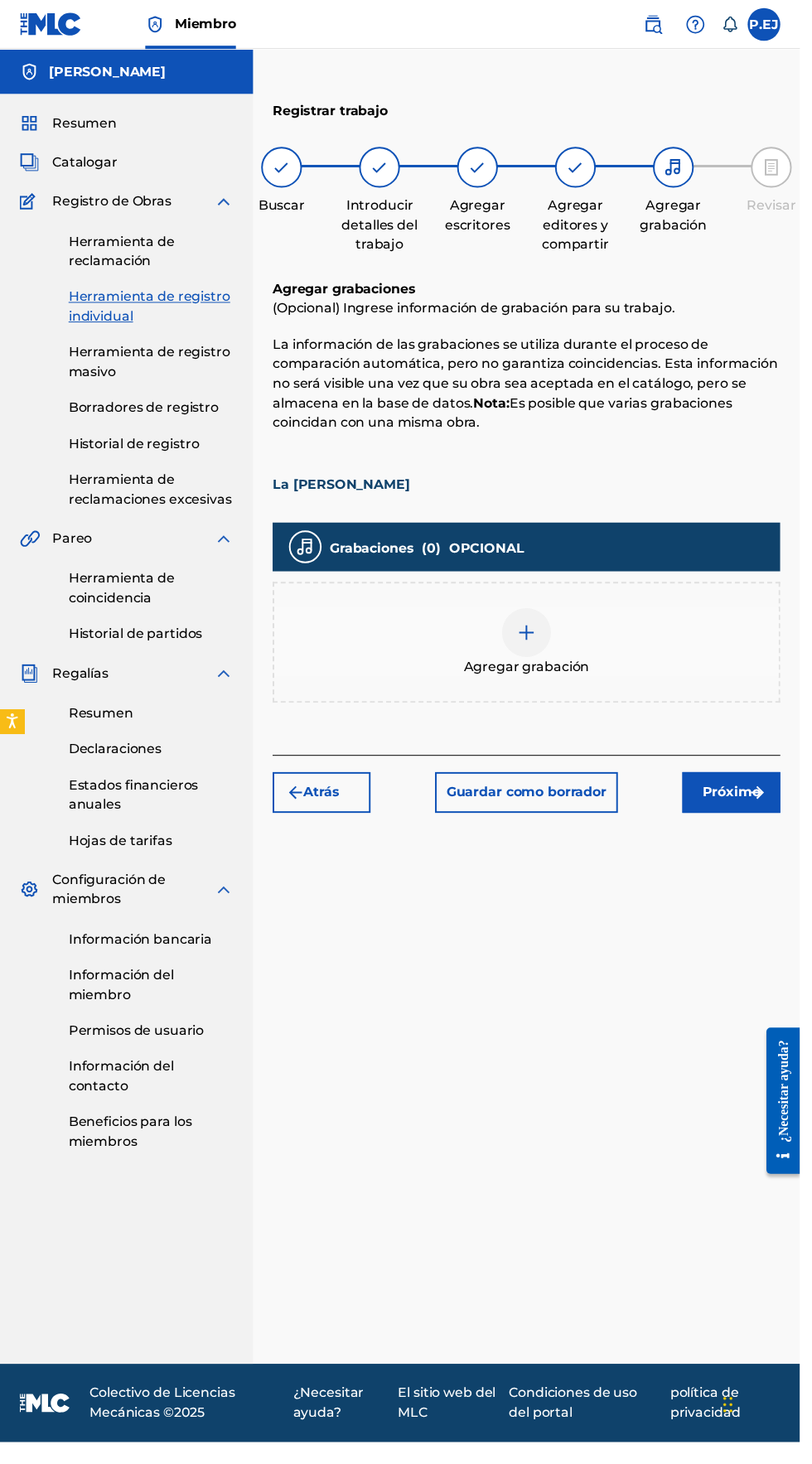
click at [517, 618] on div at bounding box center [534, 642] width 49 height 49
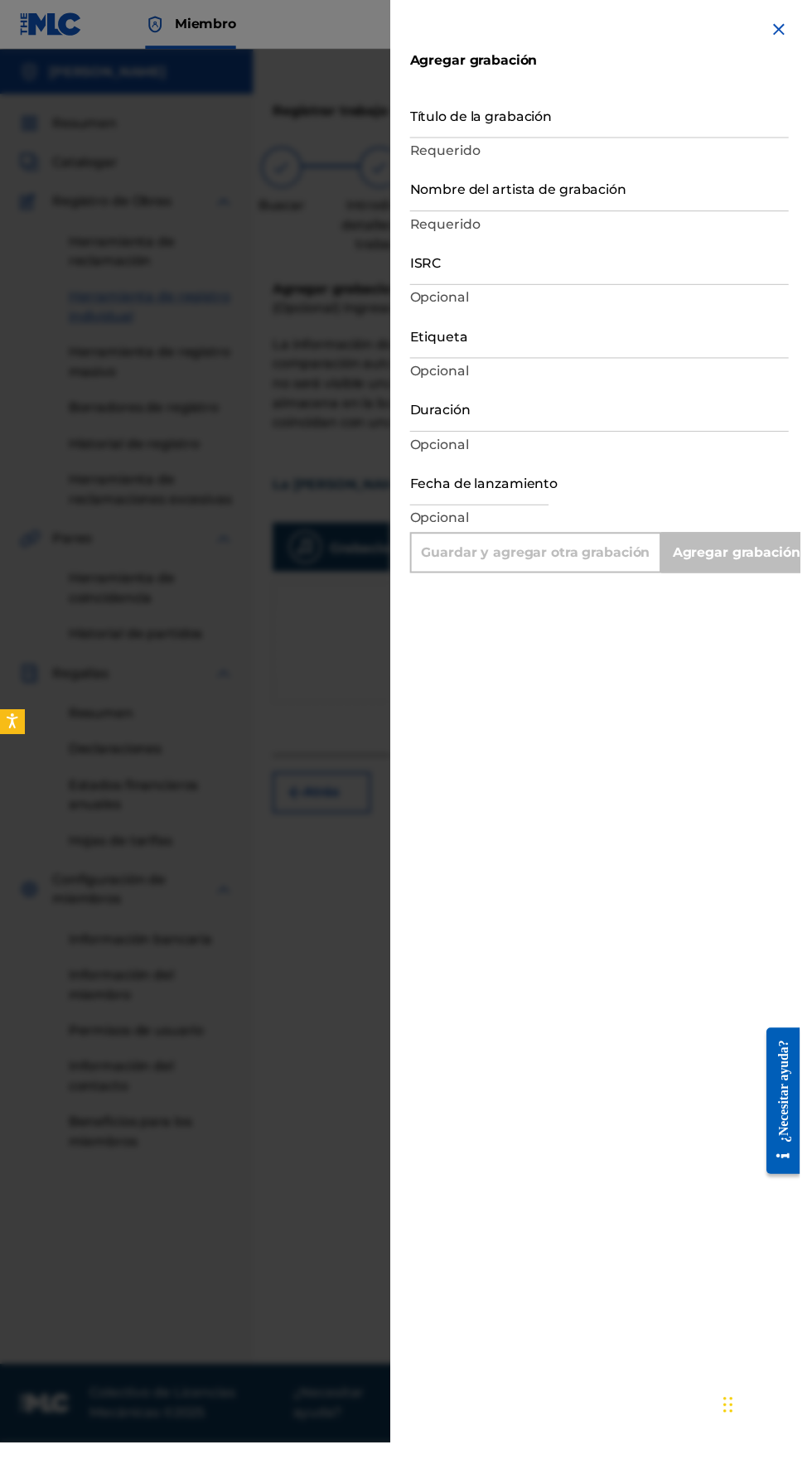
click at [458, 121] on input "Título de la grabación" at bounding box center [607, 116] width 384 height 47
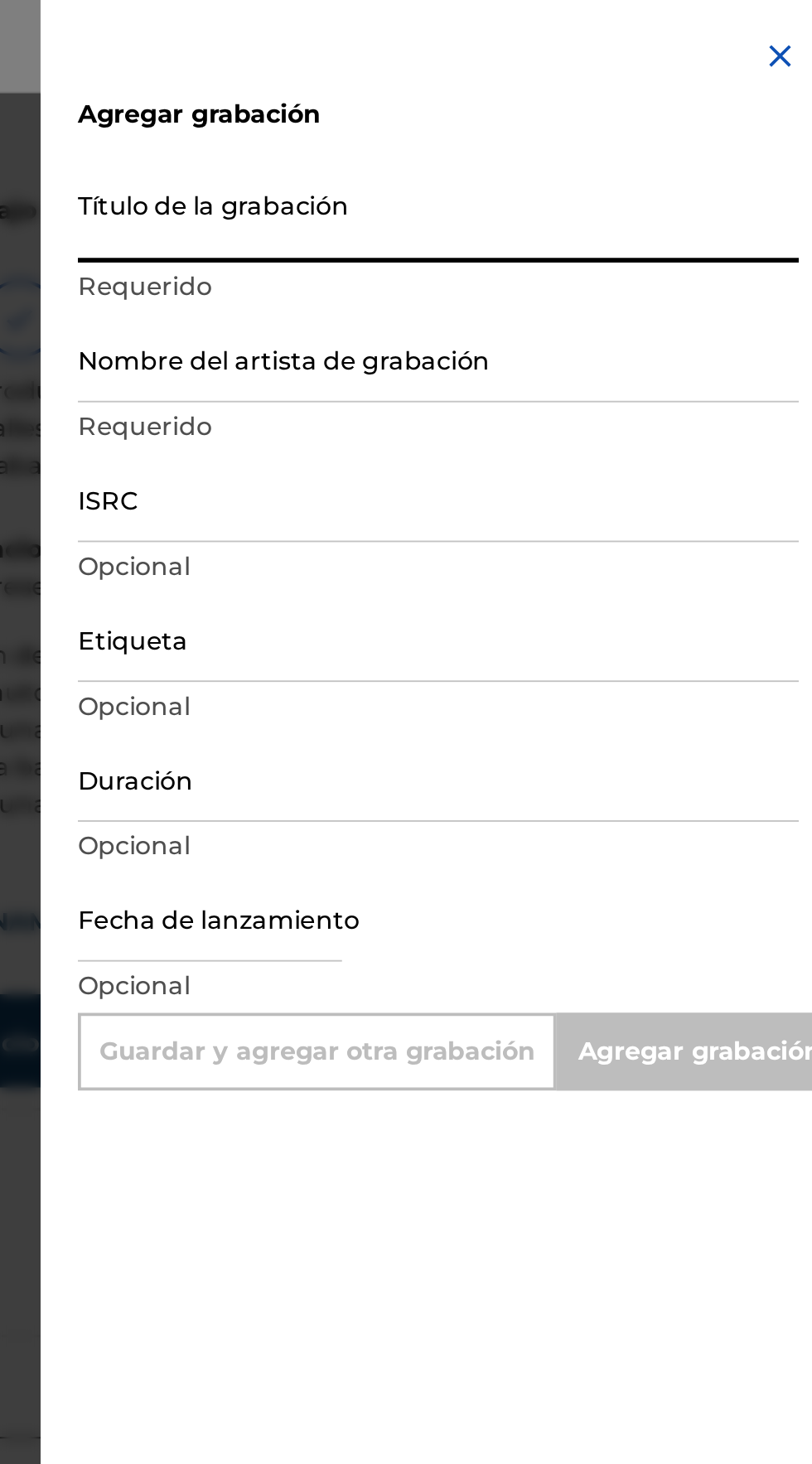
type input "L"
type input "Add Recording"
type input "La Paz Y La Guerra"
click at [454, 208] on input "Nombre del artista de grabación" at bounding box center [607, 191] width 384 height 47
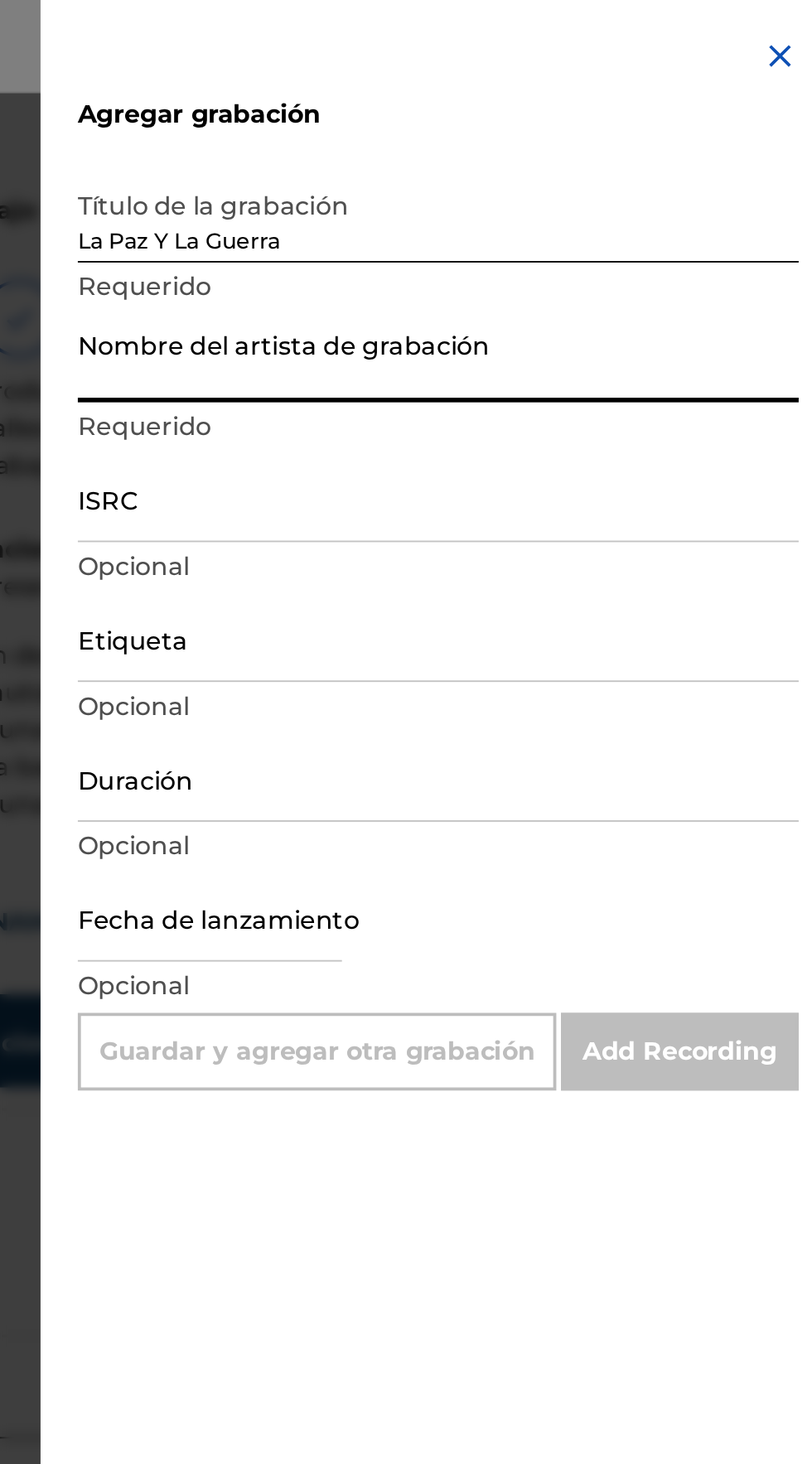
type input "Elik Roldán"
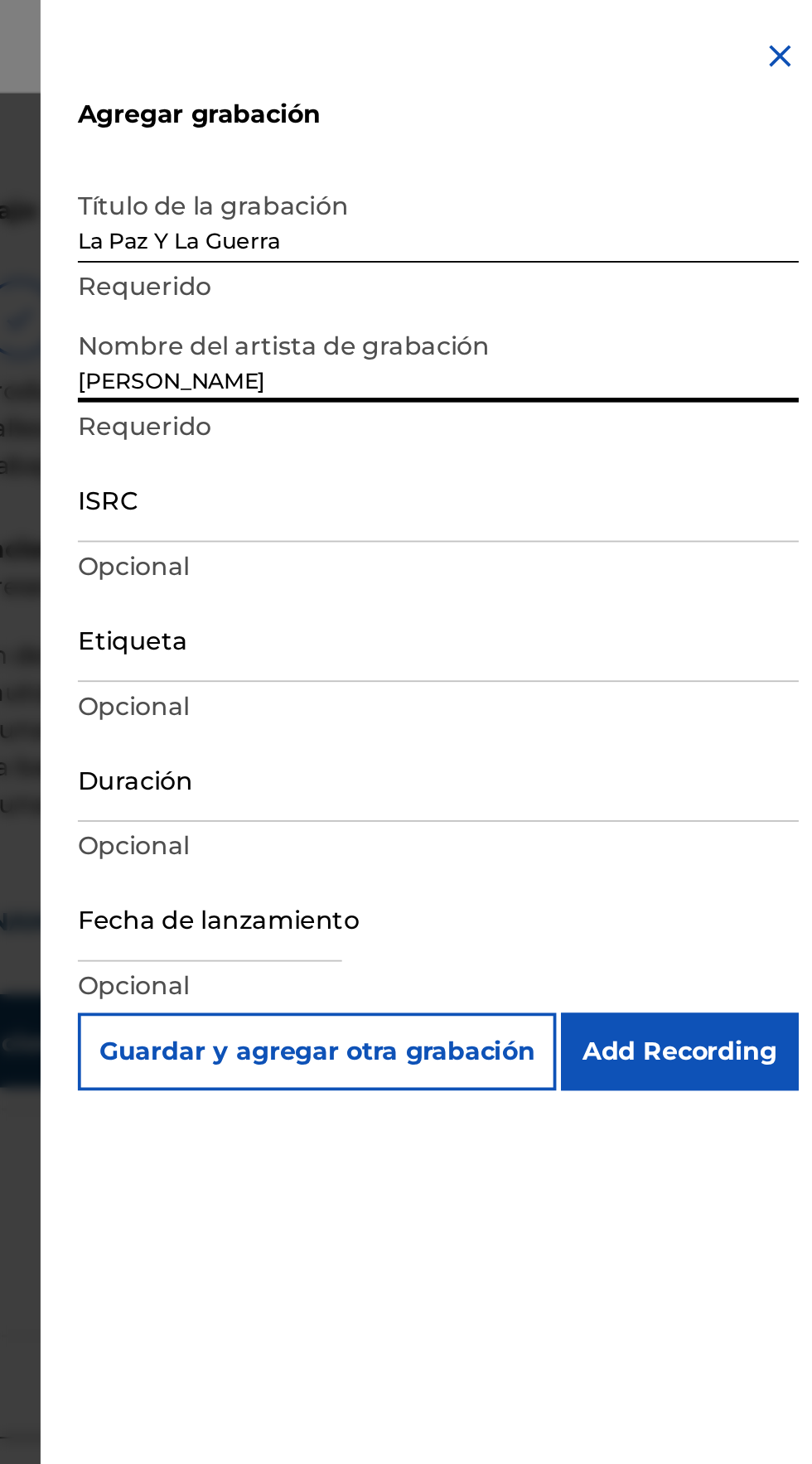
click at [449, 283] on input "ISRC" at bounding box center [607, 265] width 384 height 47
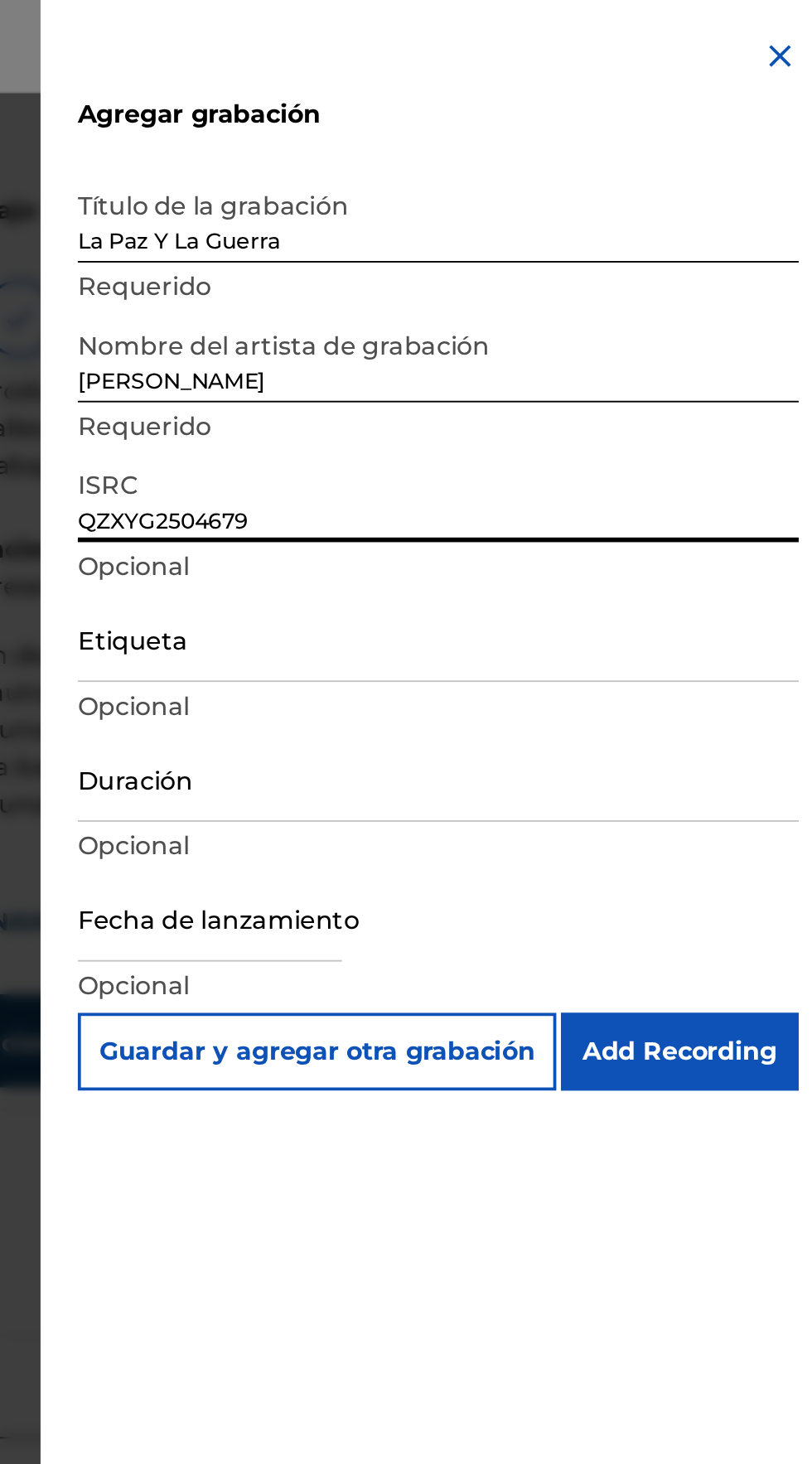
type input "QZXYG2504679"
click at [445, 359] on input "Etiqueta" at bounding box center [607, 339] width 384 height 47
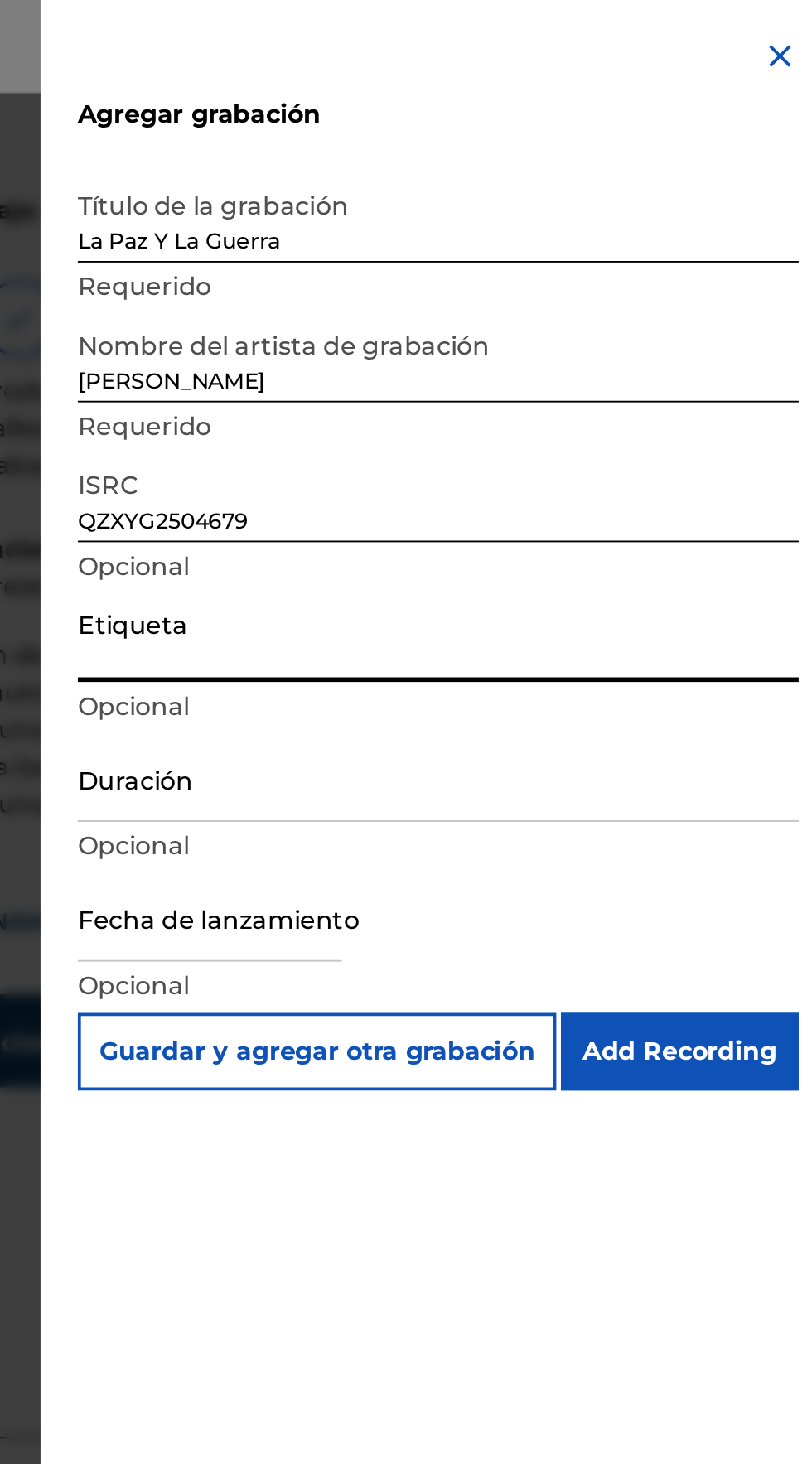
type input "Elik Roldan"
click at [449, 422] on input "Duración" at bounding box center [607, 414] width 384 height 47
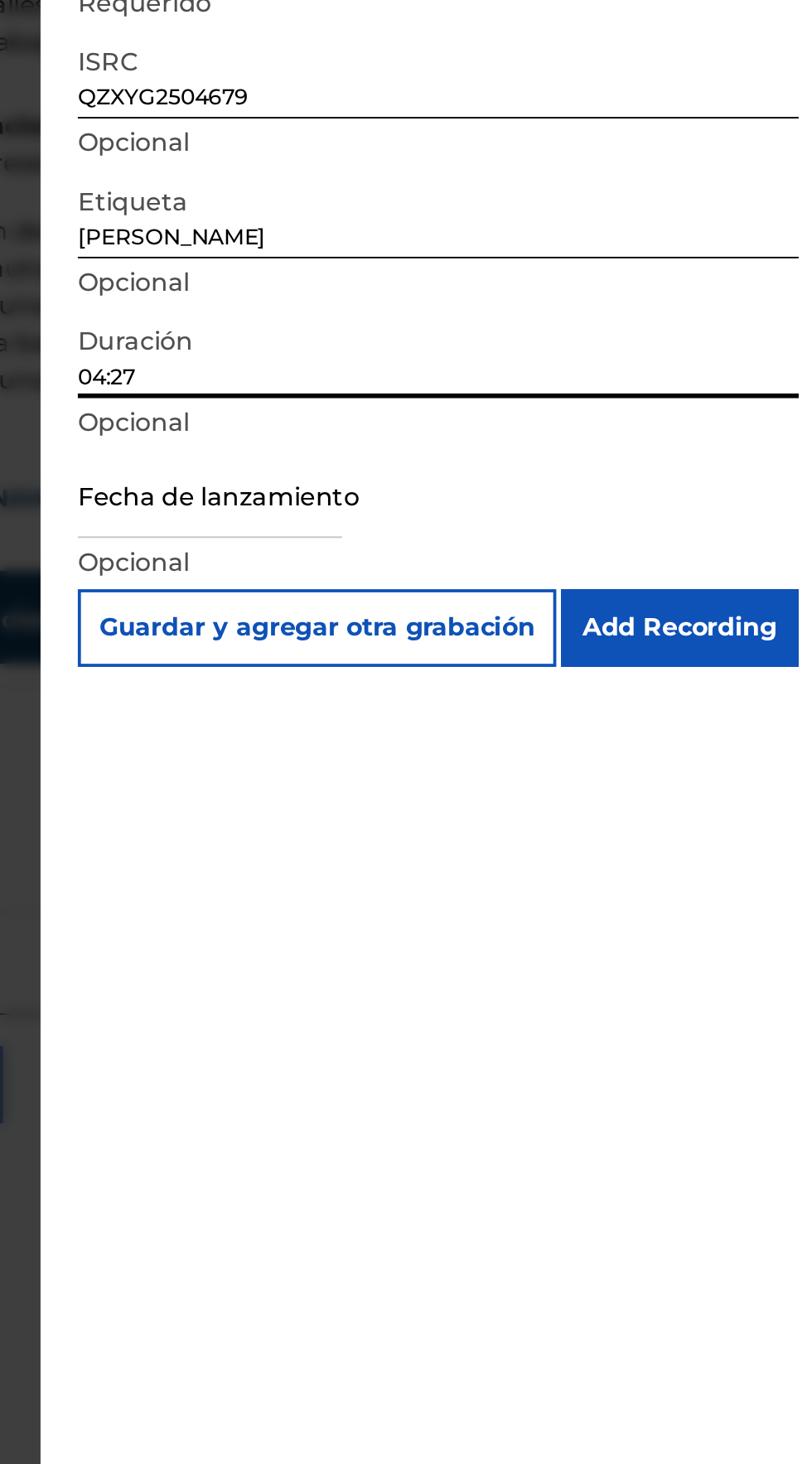
type input "04:27"
click at [447, 505] on input "text" at bounding box center [486, 489] width 140 height 47
select select "7"
select select "2025"
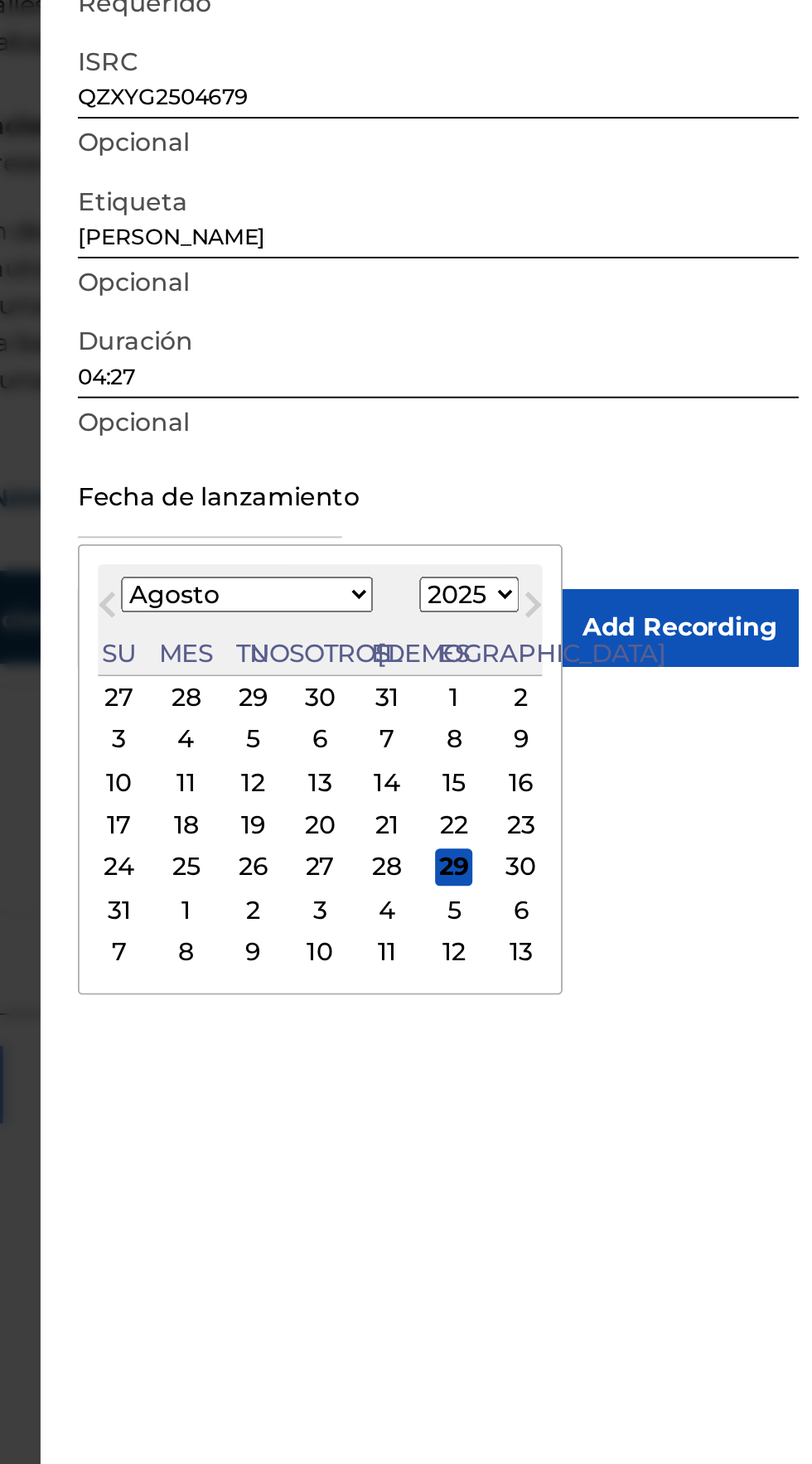
click at [609, 665] on font "22" at bounding box center [617, 665] width 15 height 16
type input "August 22 2025"
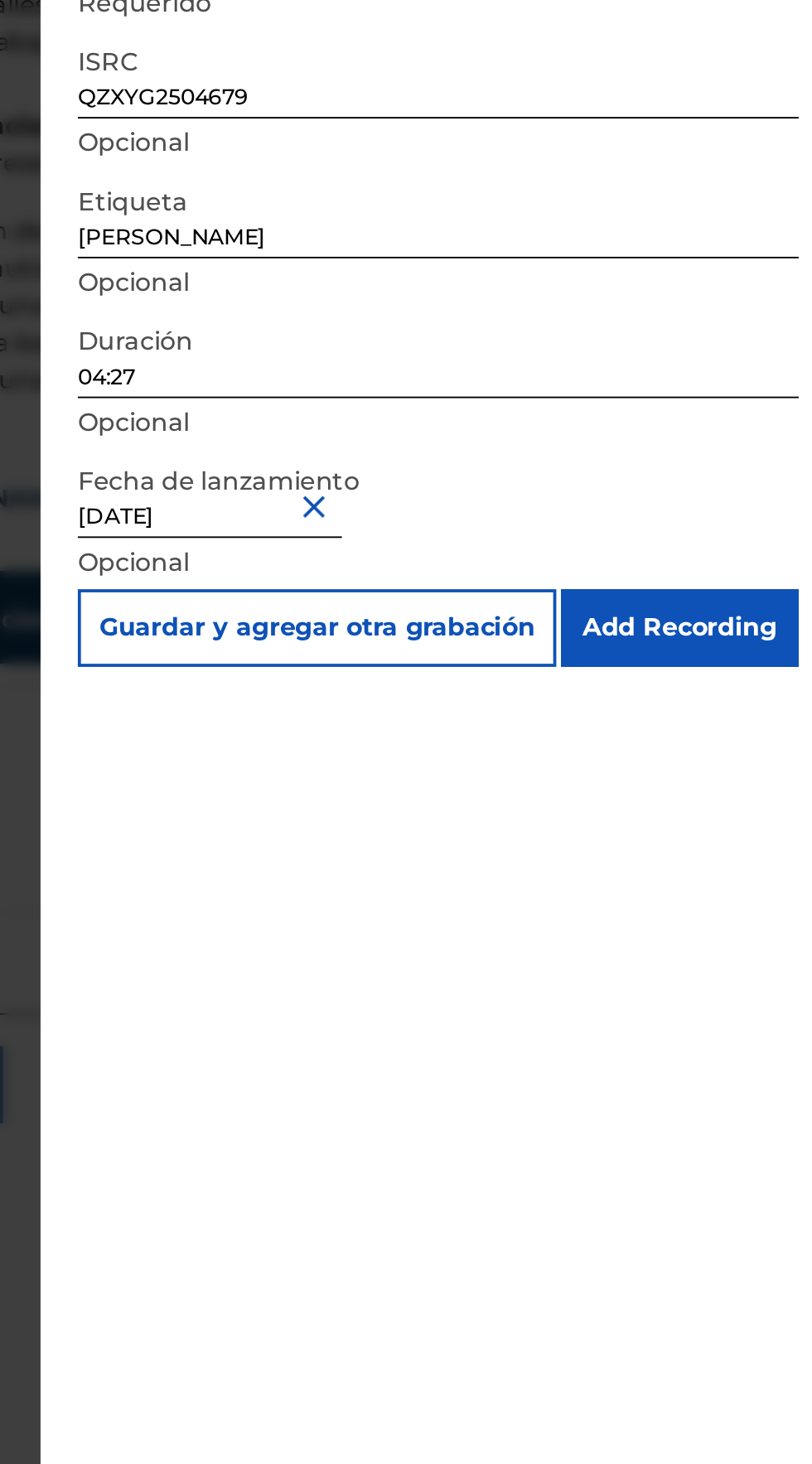
click at [774, 554] on input "Add Recording" at bounding box center [737, 561] width 126 height 42
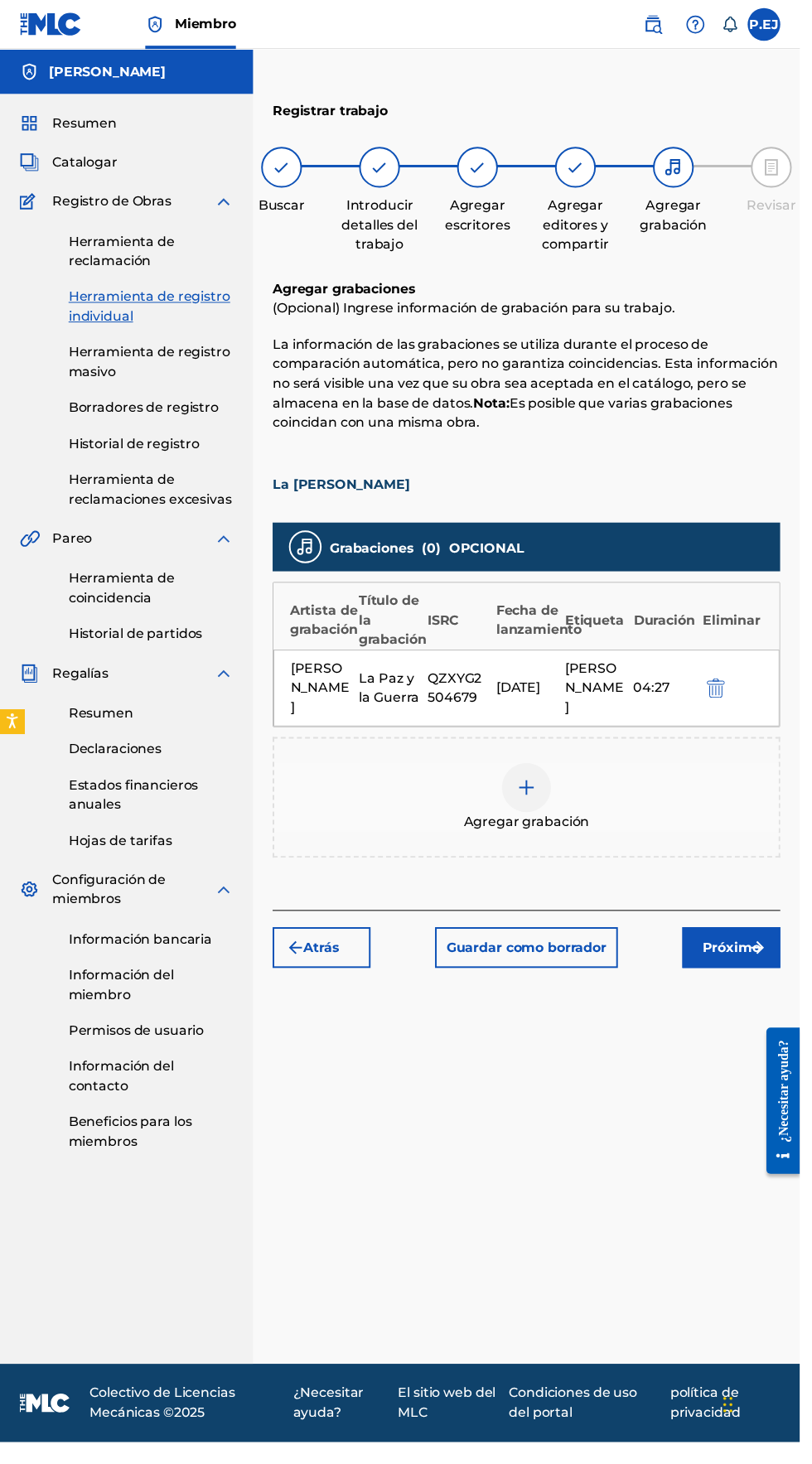
click at [765, 952] on img "submit" at bounding box center [768, 962] width 20 height 20
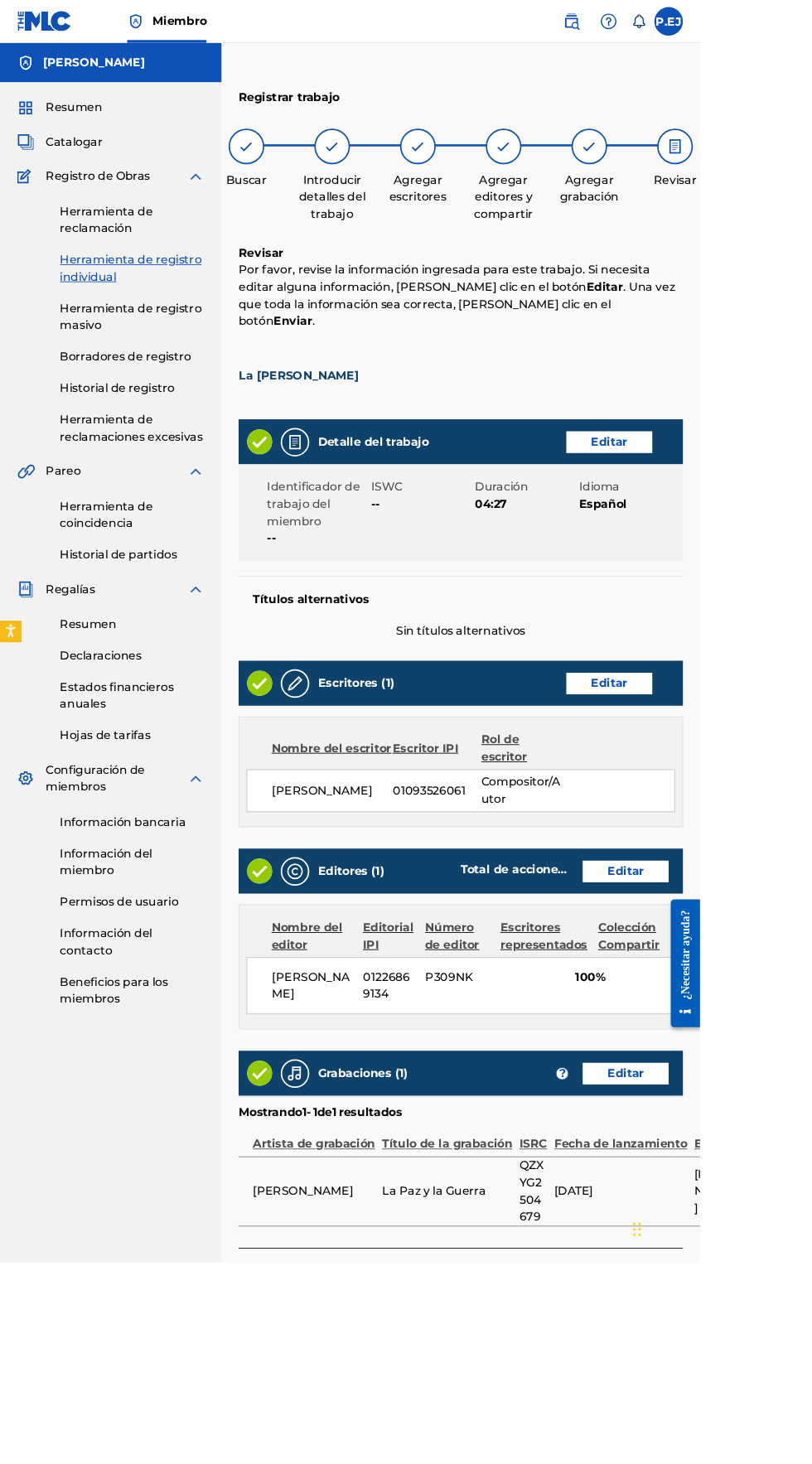
click at [761, 1463] on img "submit" at bounding box center [768, 1485] width 20 height 20
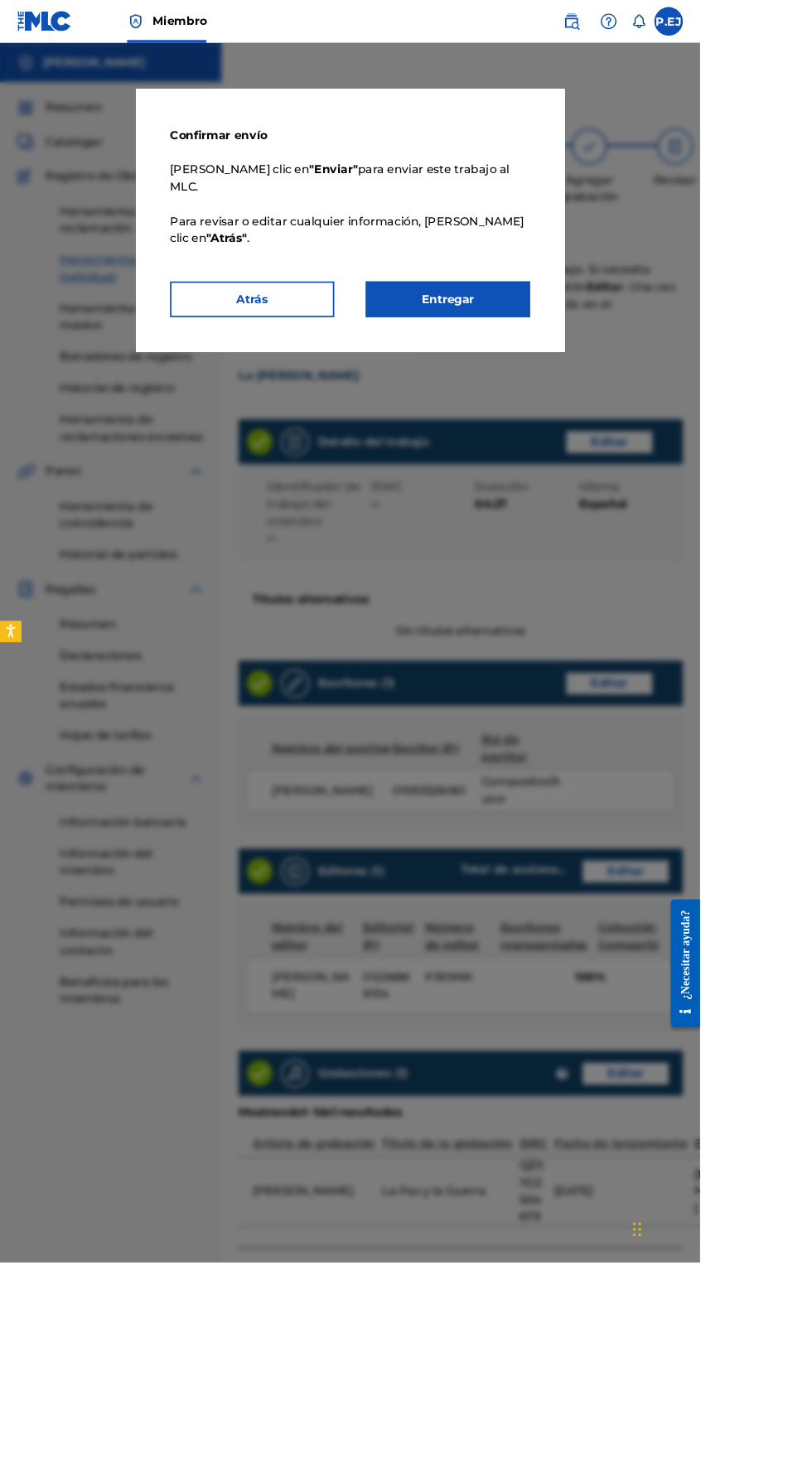
click at [551, 354] on font "Entregar" at bounding box center [520, 346] width 61 height 16
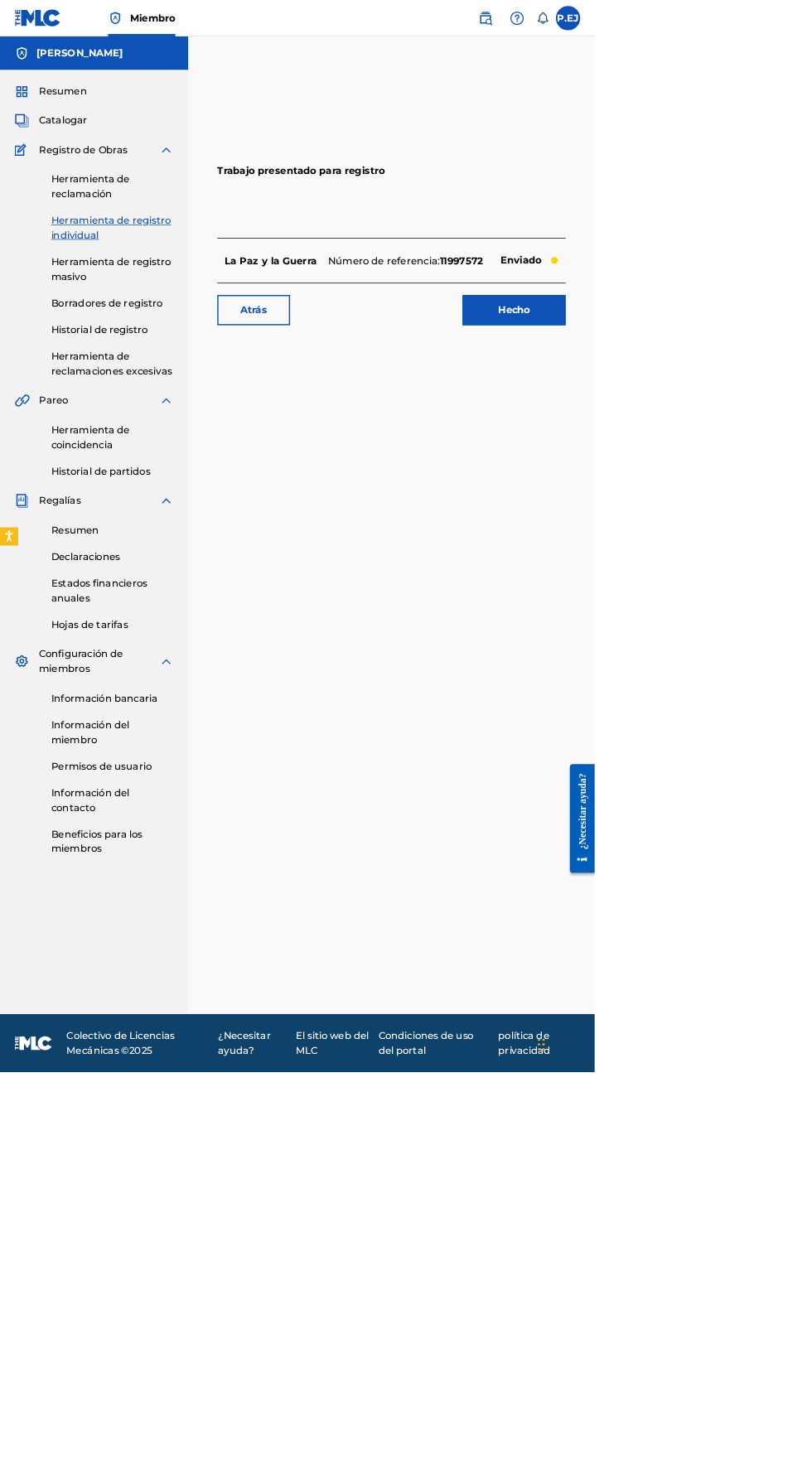
click at [668, 421] on link "Hecho" at bounding box center [701, 423] width 140 height 42
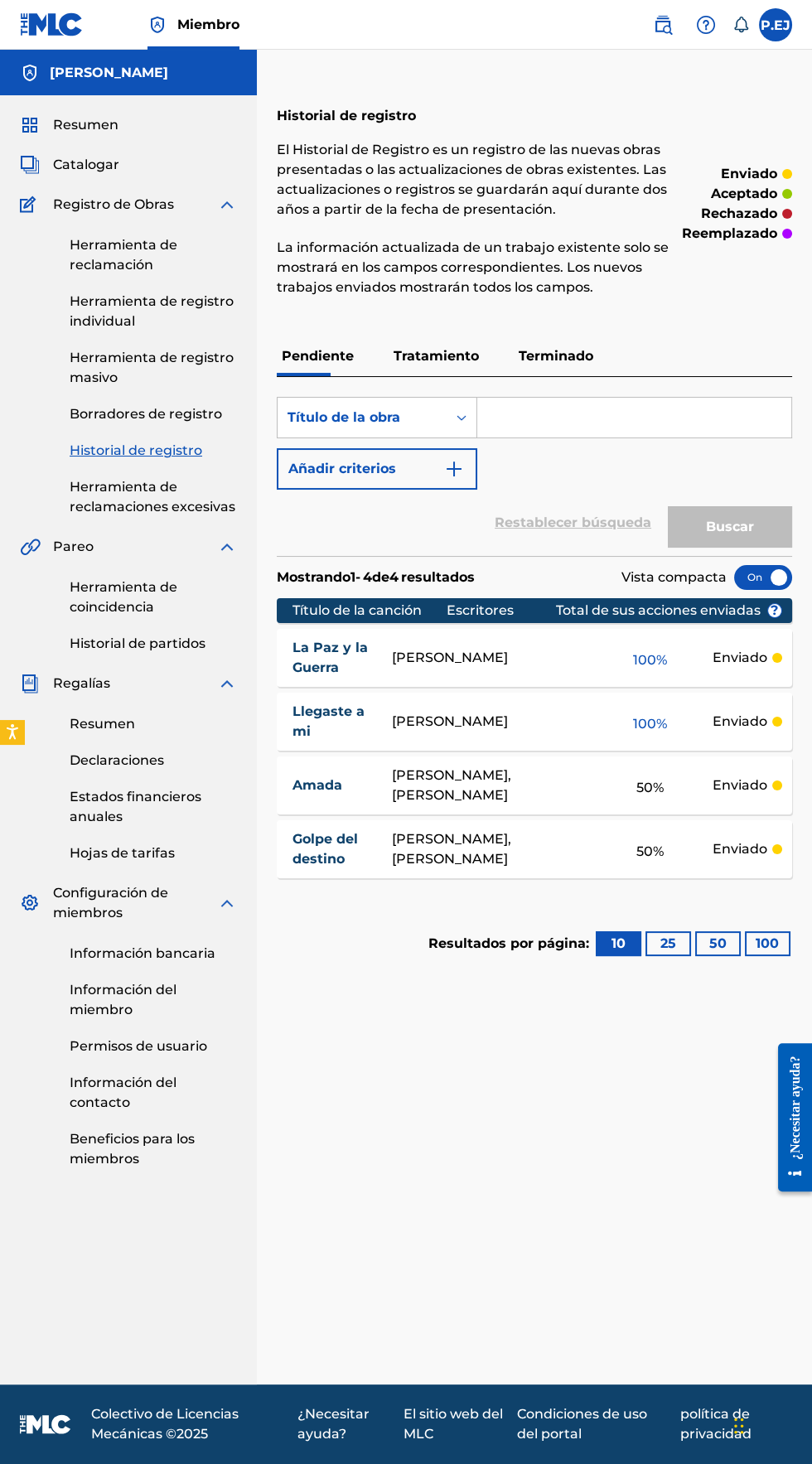
scroll to position [45, 0]
click at [538, 398] on input "Formulario de búsqueda" at bounding box center [634, 418] width 314 height 40
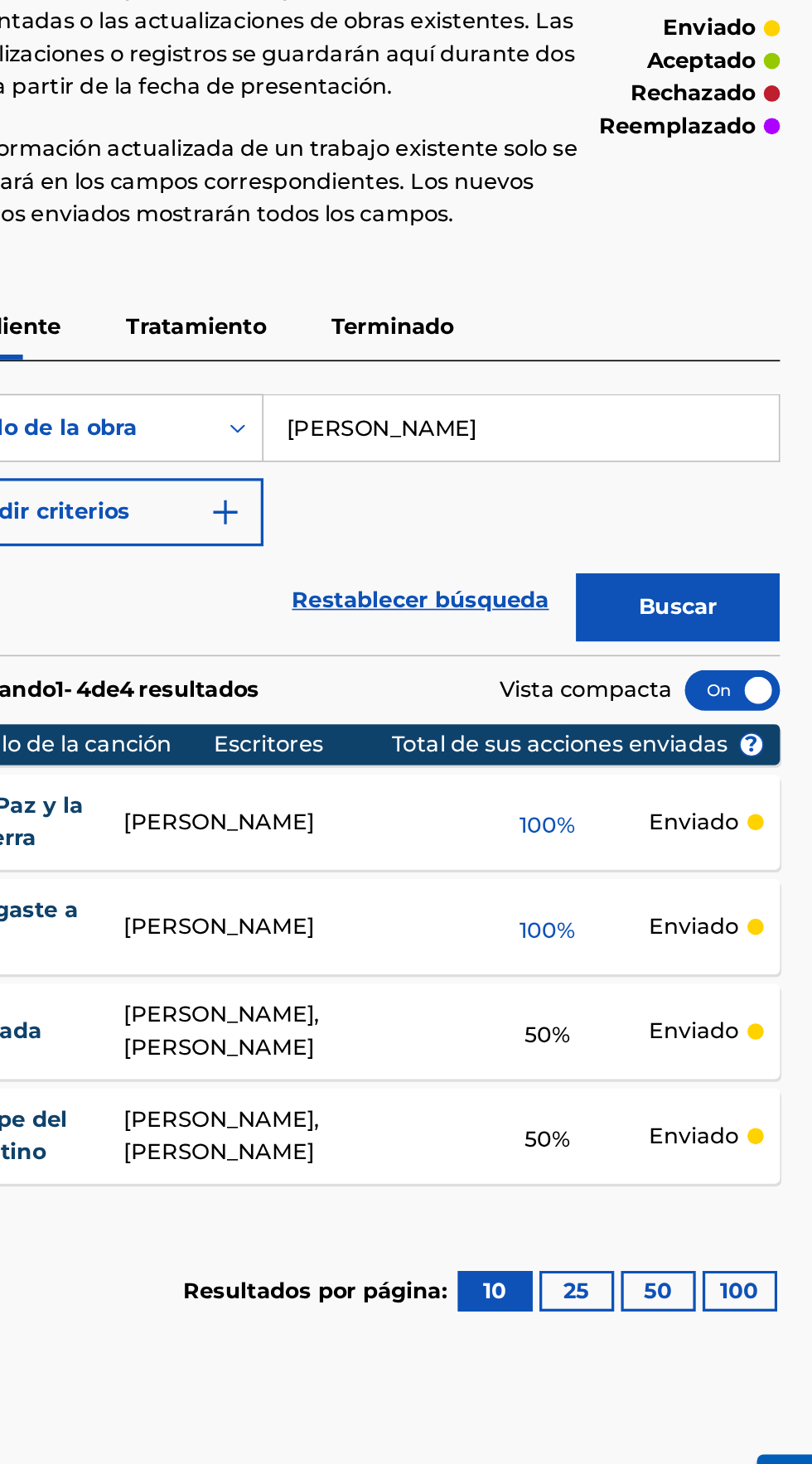
type input "[PERSON_NAME]"
click at [754, 506] on button "Buscar" at bounding box center [730, 526] width 125 height 42
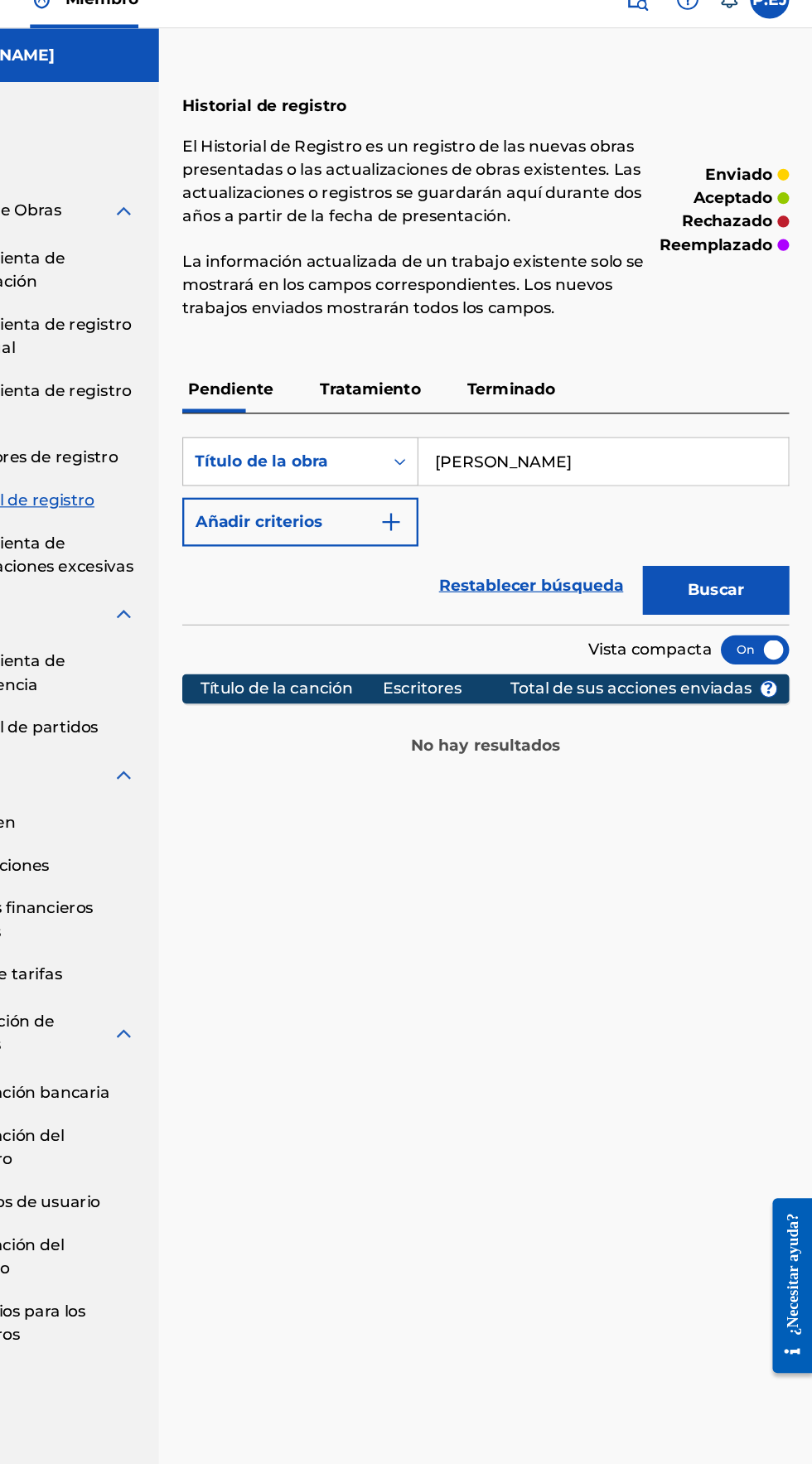
scroll to position [33, 0]
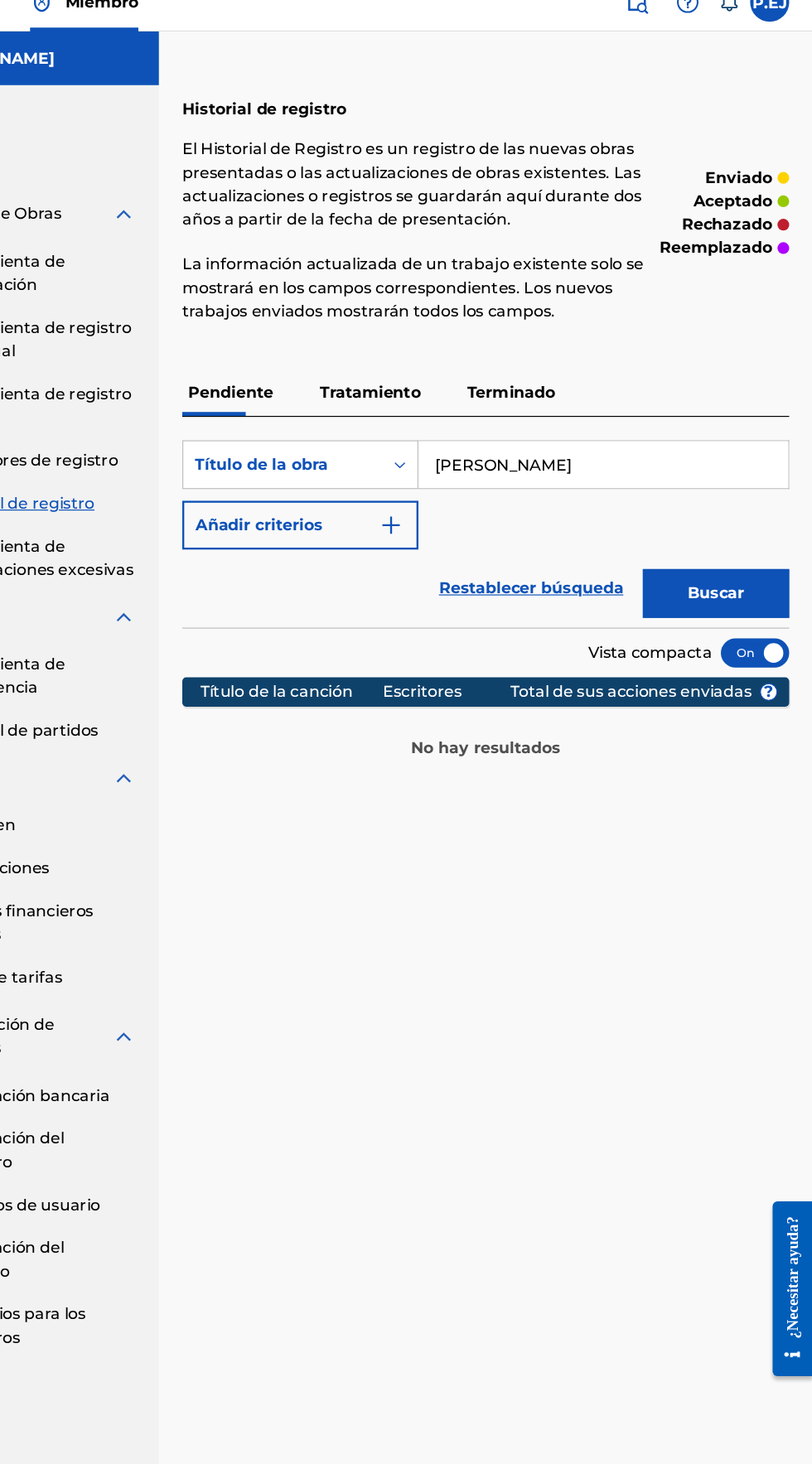
click at [737, 519] on font "Buscar" at bounding box center [730, 526] width 48 height 16
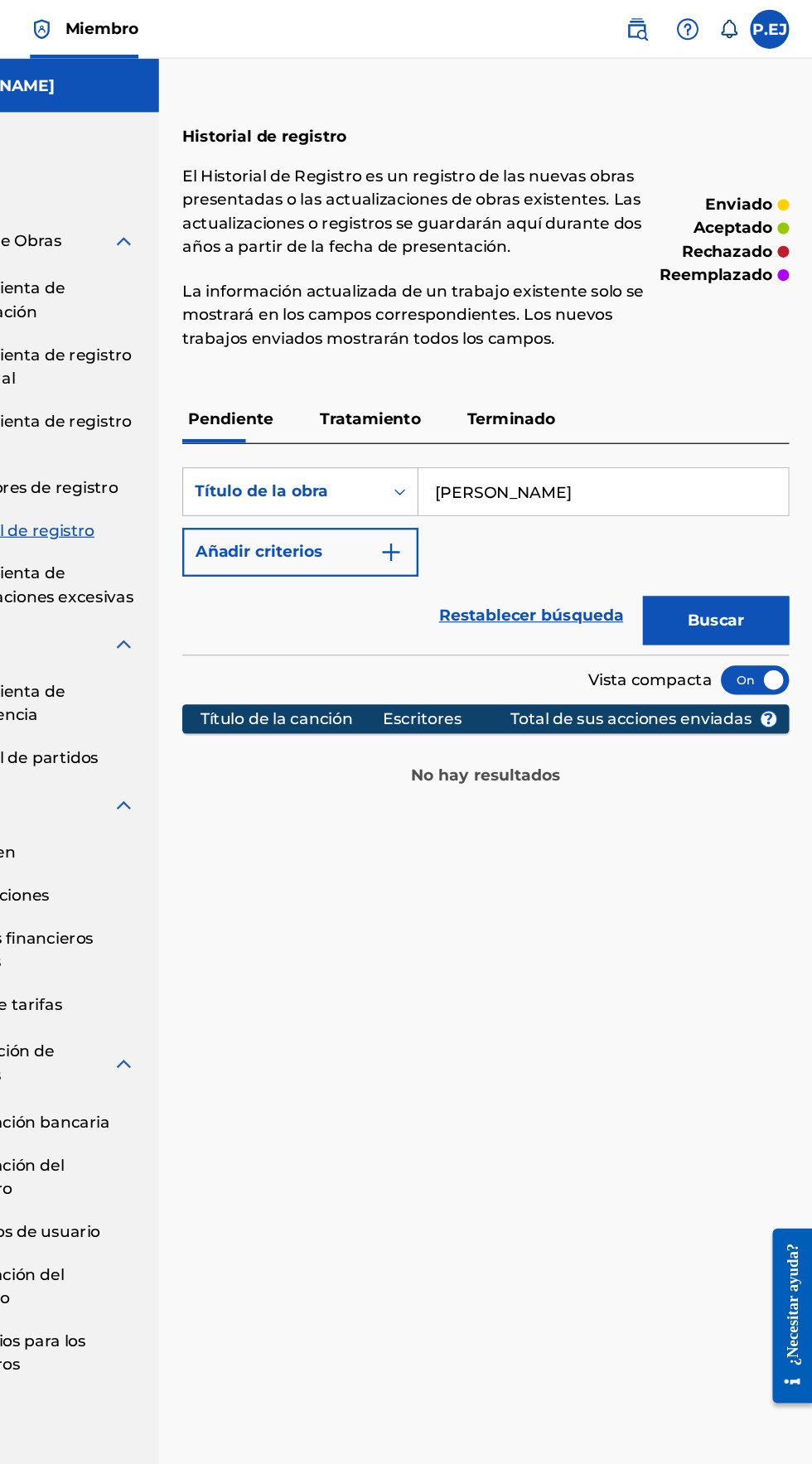
scroll to position [0, 0]
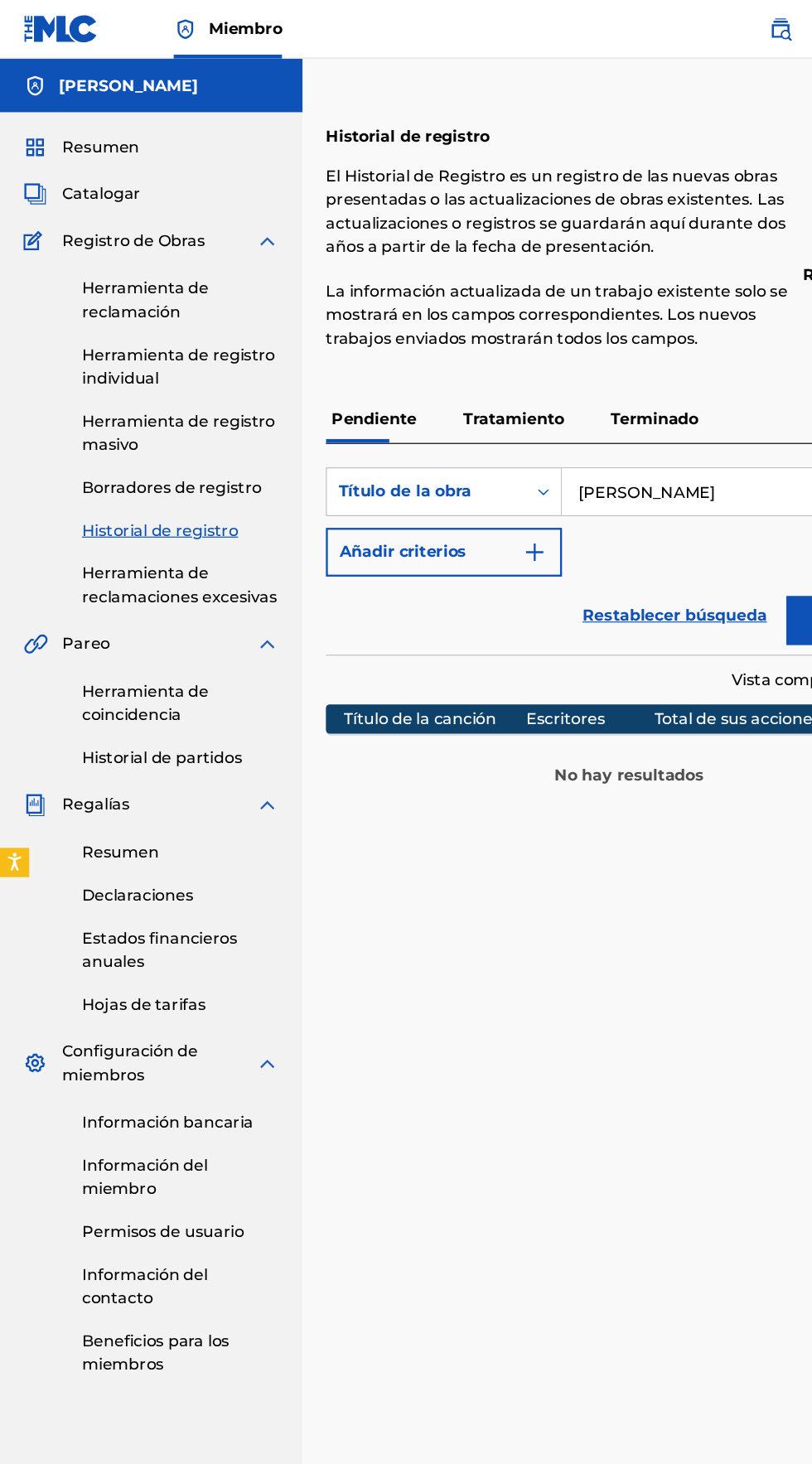
click at [97, 454] on font "Historial de registro" at bounding box center [136, 450] width 133 height 16
click at [88, 312] on link "Herramienta de registro individual" at bounding box center [153, 312] width 167 height 40
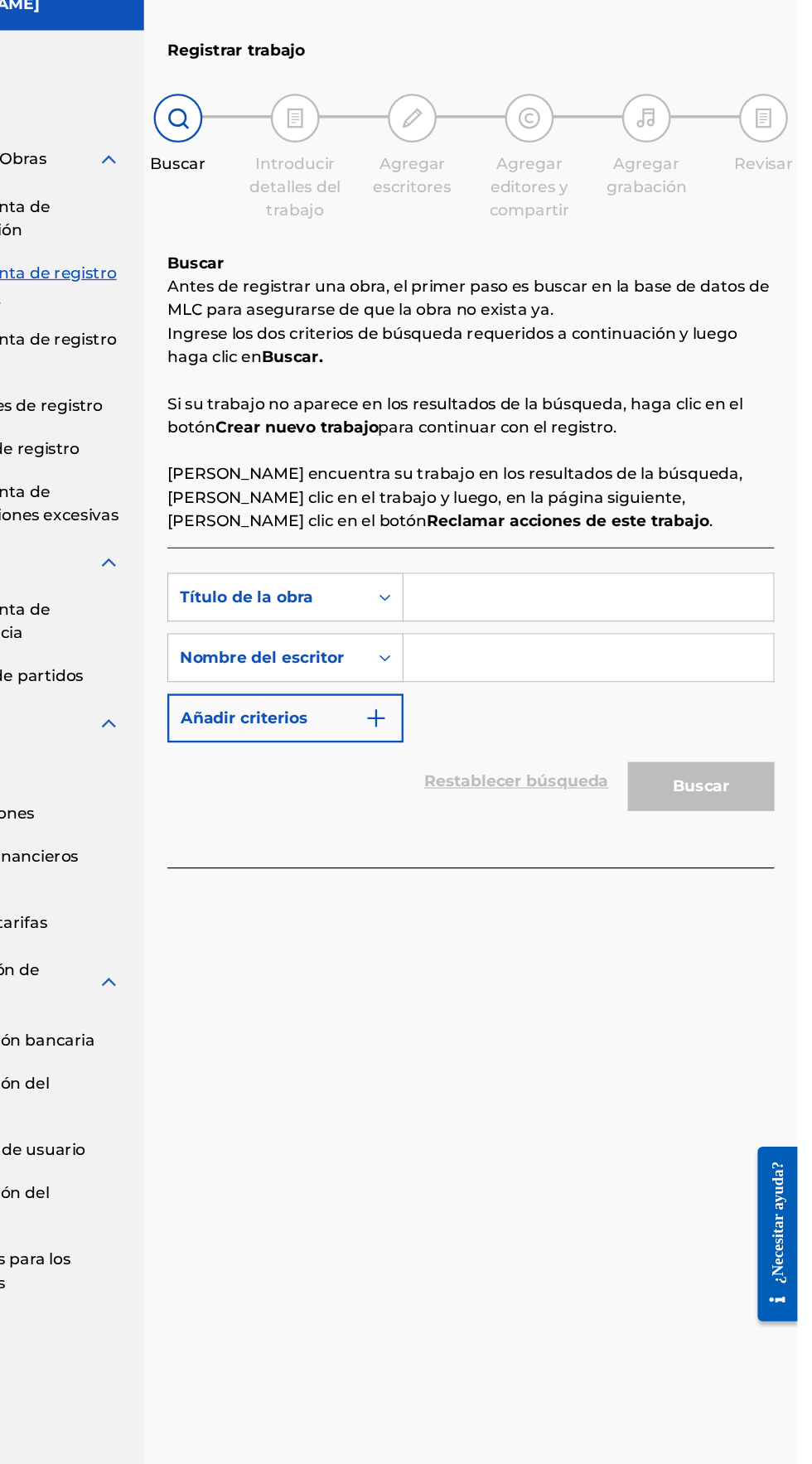
click at [526, 577] on input "Formulario de búsqueda" at bounding box center [634, 577] width 314 height 40
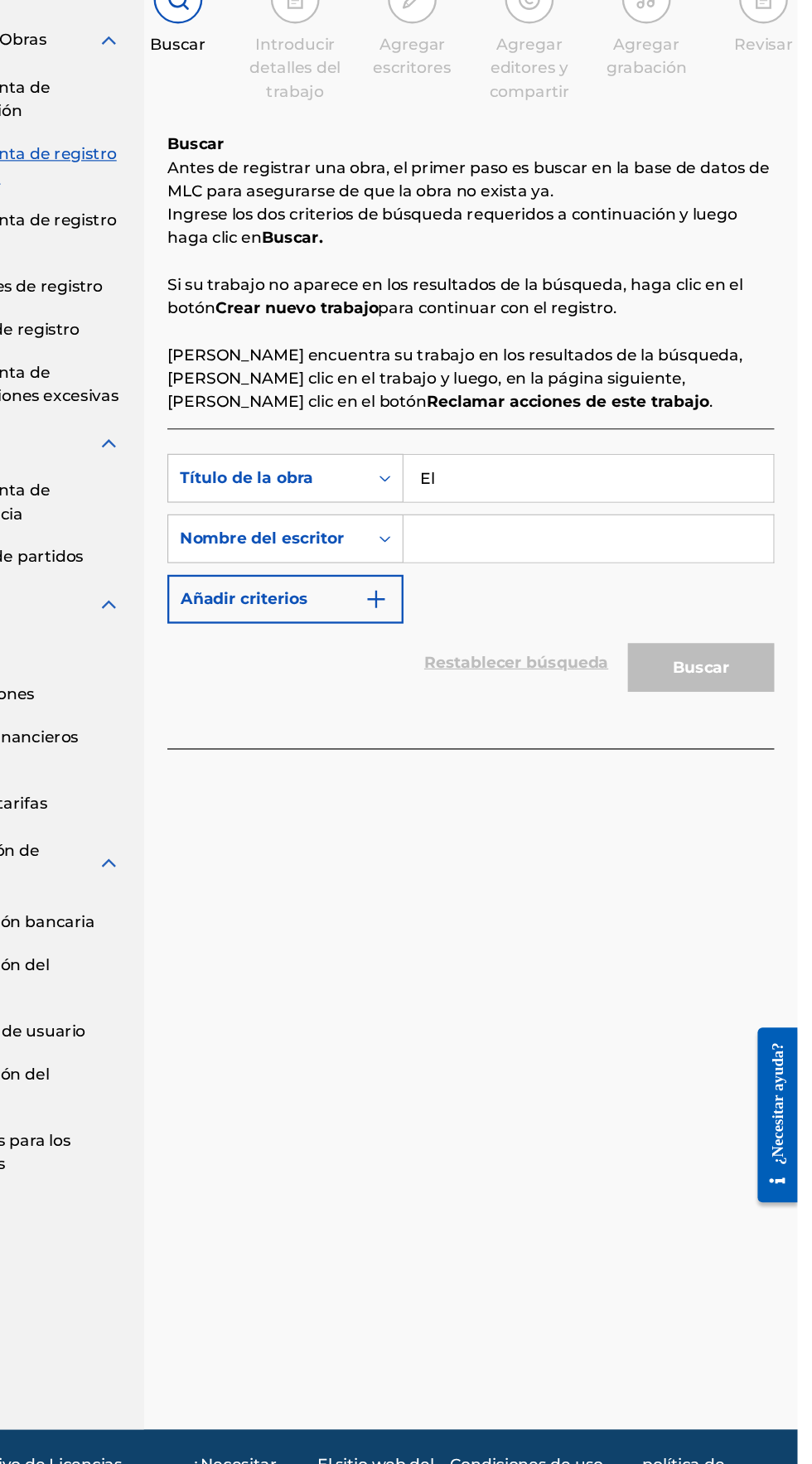
type input "E"
click at [525, 620] on input "Formulario de búsqueda" at bounding box center [634, 628] width 314 height 40
type input "Eliezer Gonzalez"
click at [538, 574] on input "Formulario de búsqueda" at bounding box center [634, 577] width 314 height 40
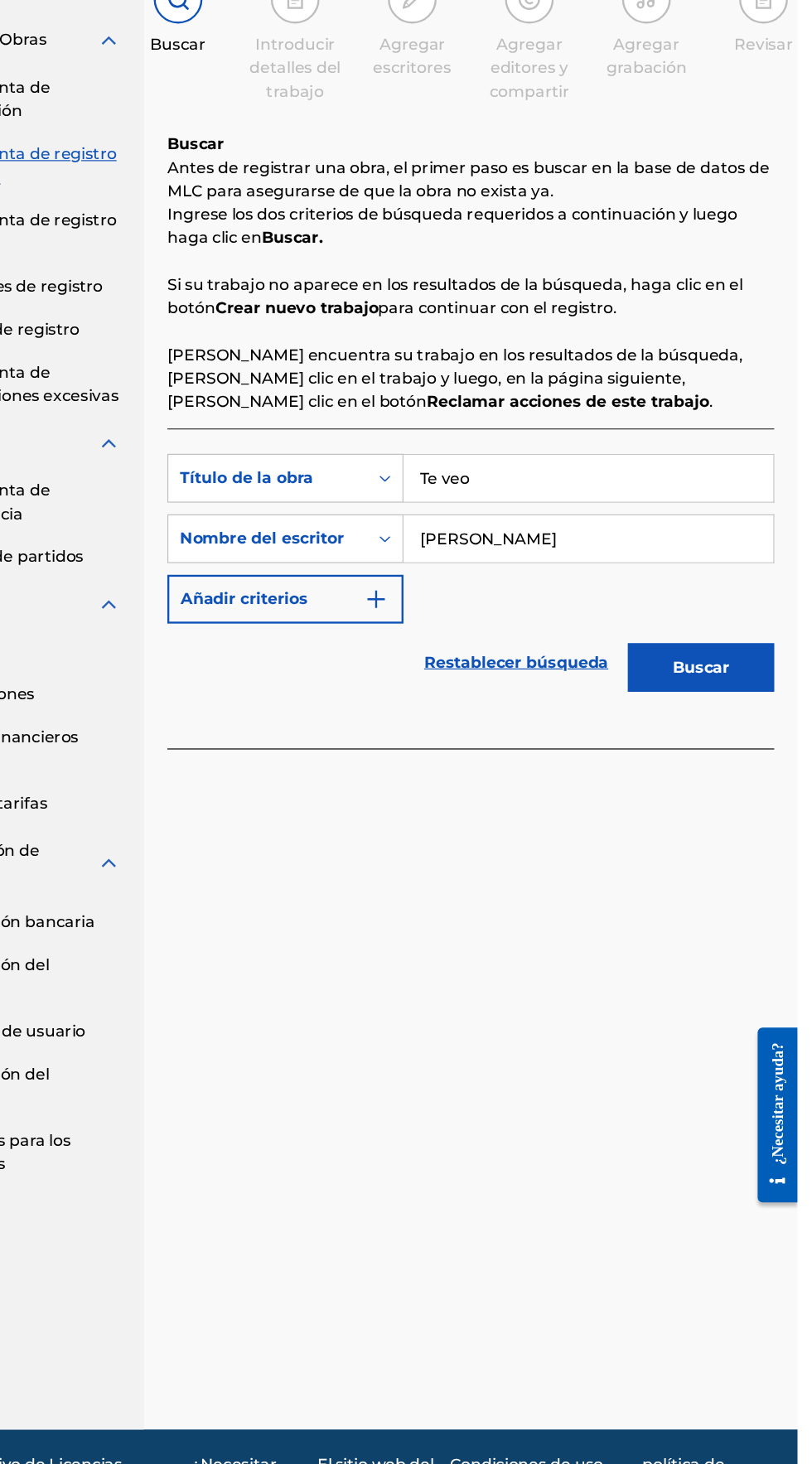
click at [755, 737] on button "Buscar" at bounding box center [730, 738] width 125 height 42
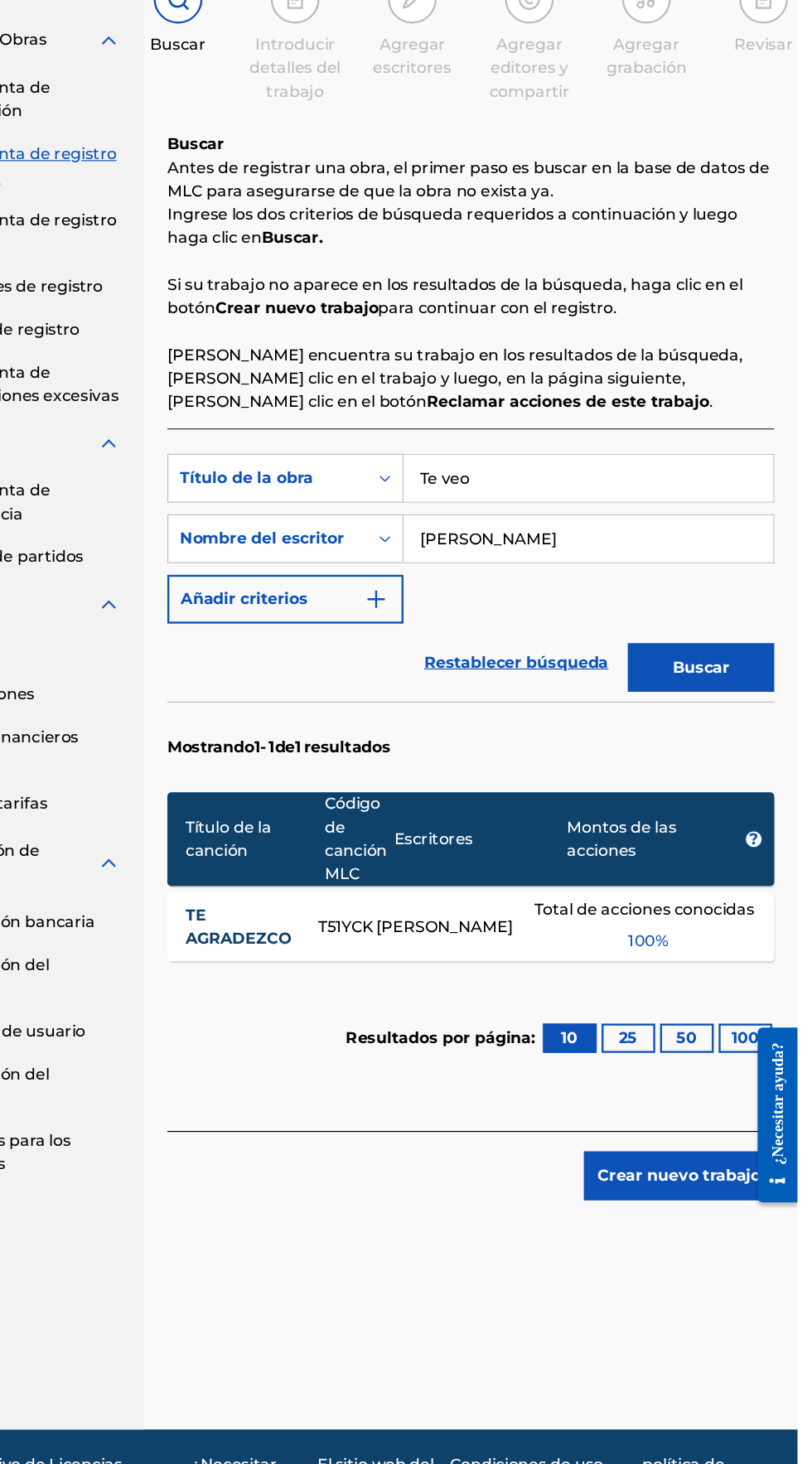
click at [543, 578] on input "Te veo" at bounding box center [634, 577] width 314 height 40
click at [704, 740] on button "Buscar" at bounding box center [730, 738] width 125 height 42
click at [515, 576] on input "Te" at bounding box center [634, 577] width 314 height 40
type input "T"
click at [731, 737] on font "Buscar" at bounding box center [730, 737] width 48 height 16
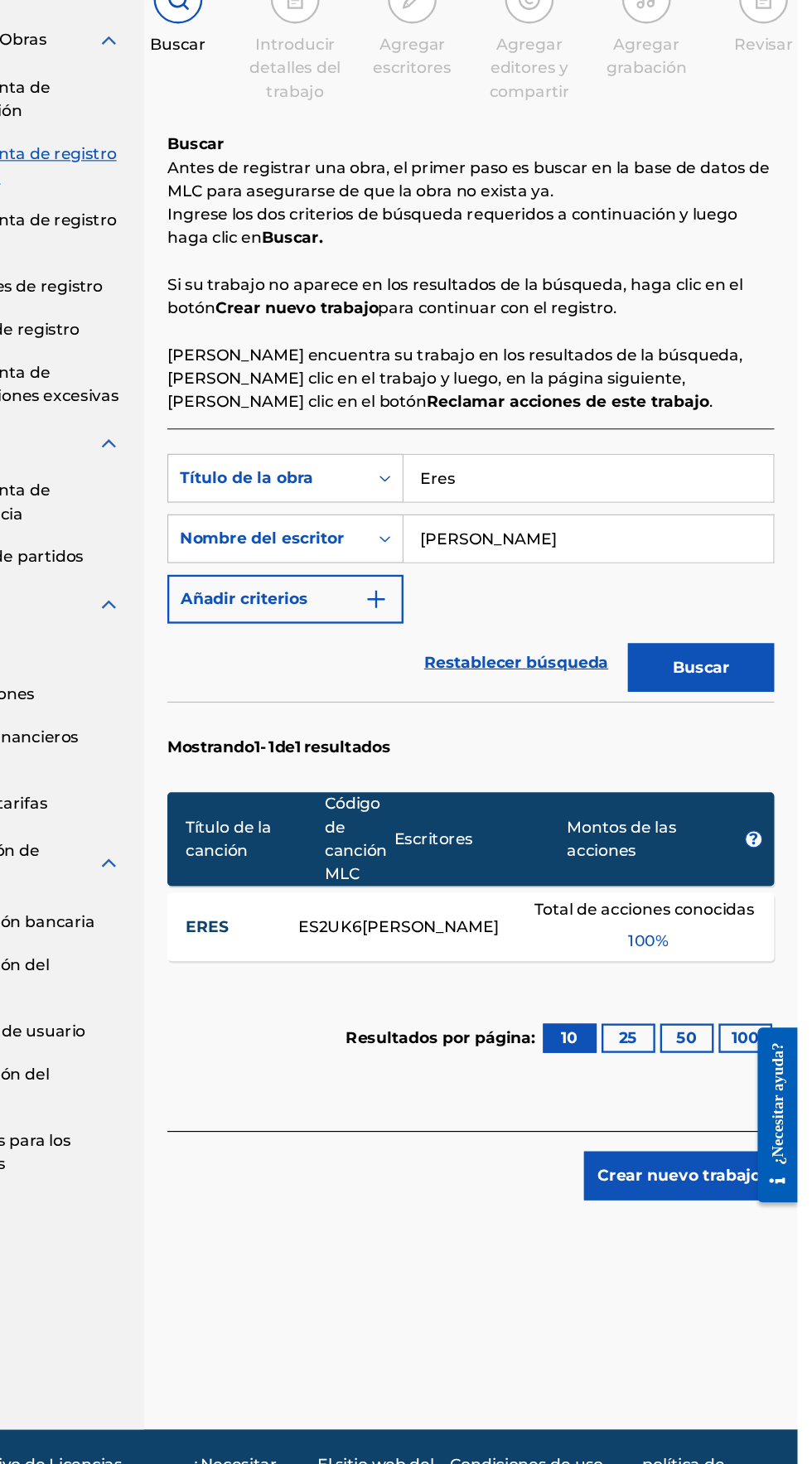
click at [541, 578] on input "Eres" at bounding box center [634, 577] width 314 height 40
type input "E"
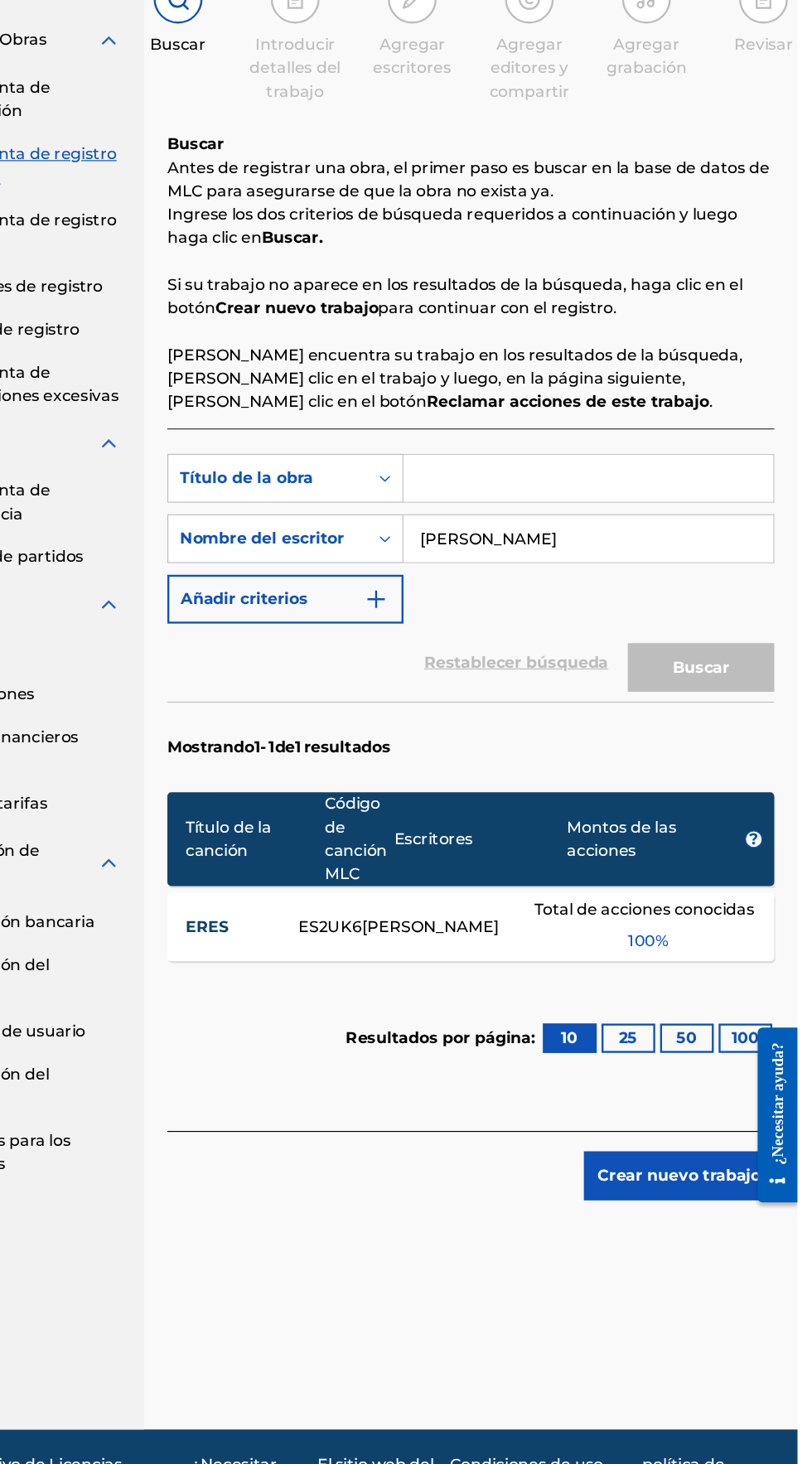
click at [722, 1176] on font "Crear nuevo trabajo" at bounding box center [711, 1168] width 139 height 20
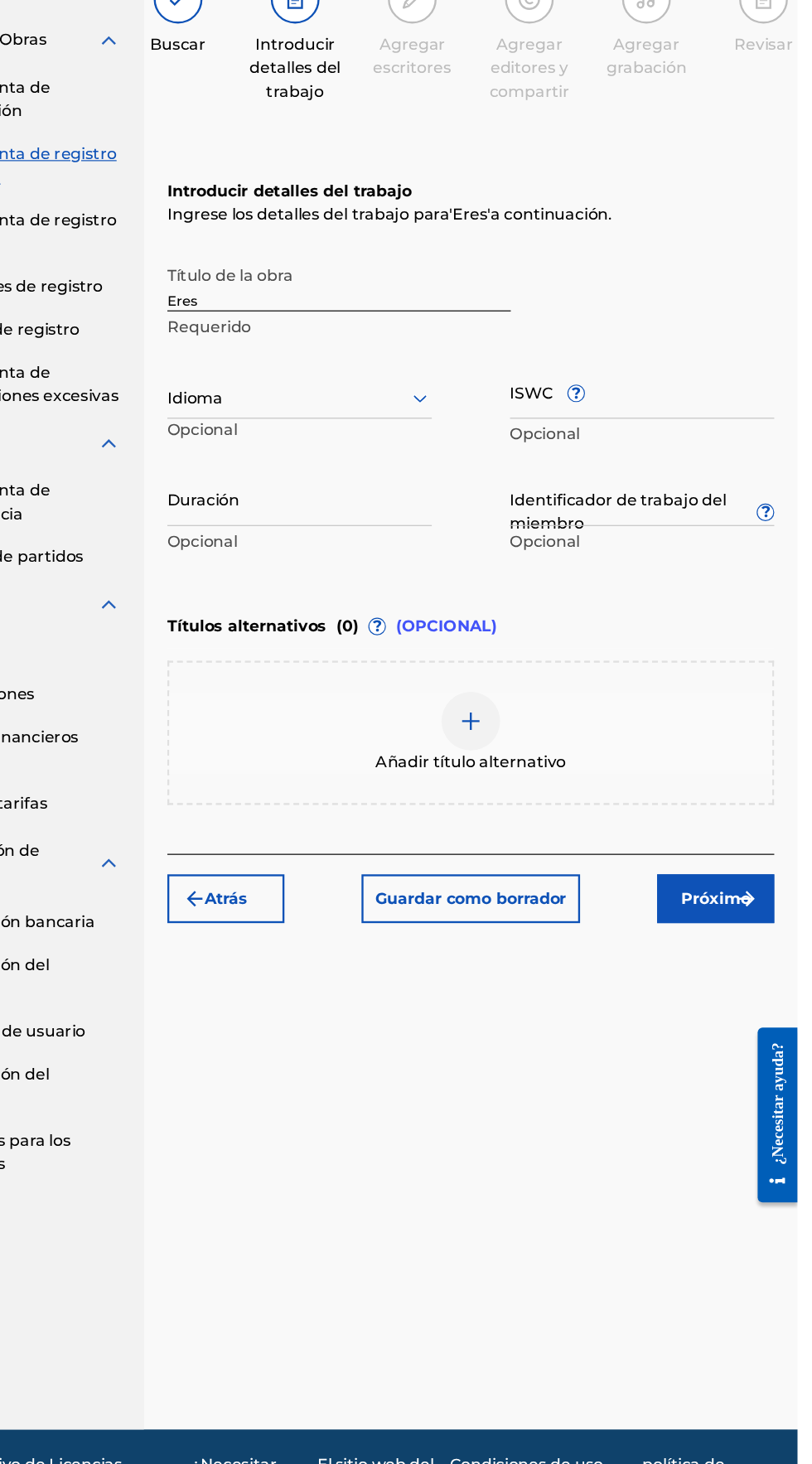
click at [319, 430] on input "Eres" at bounding box center [423, 411] width 292 height 47
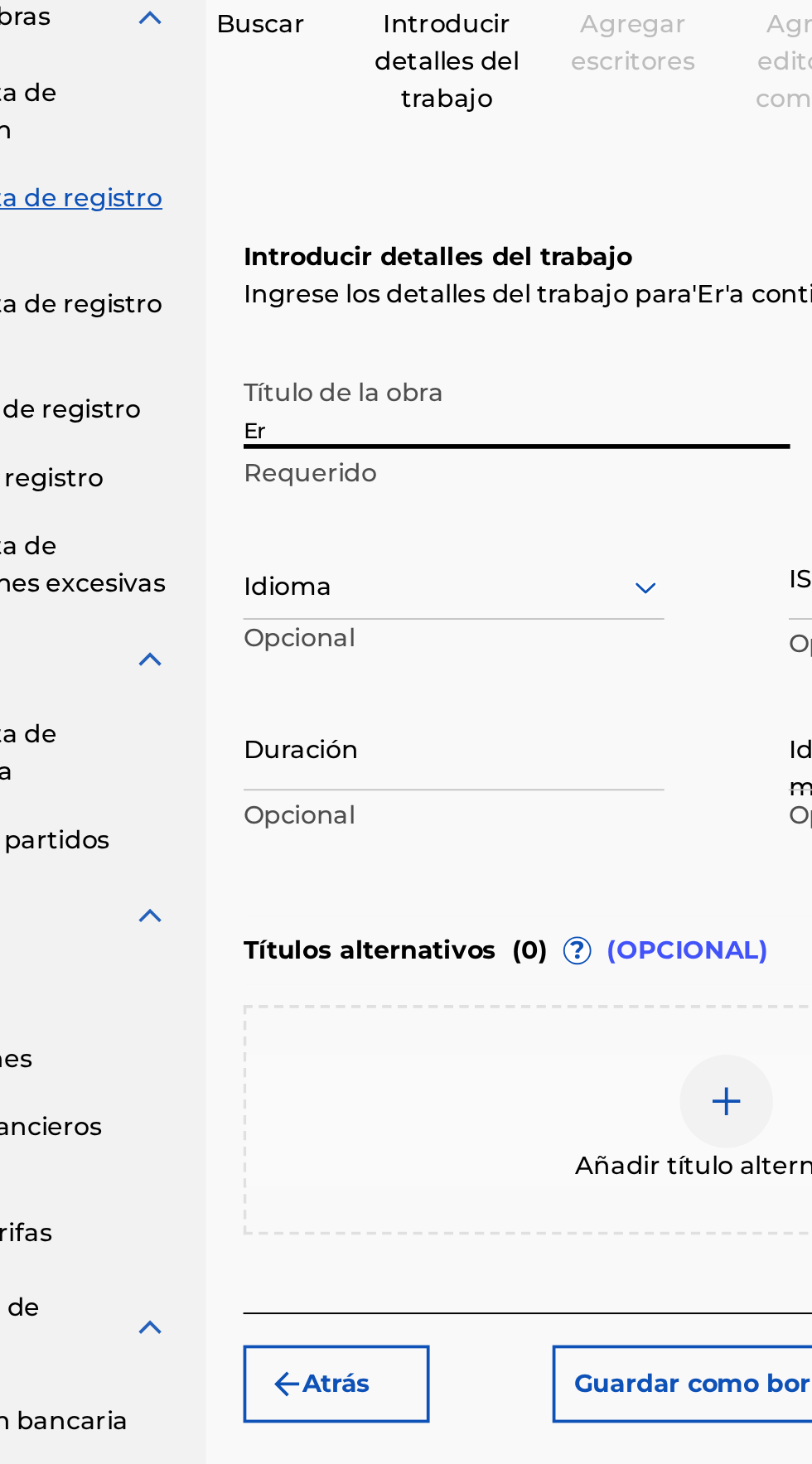
type input "E"
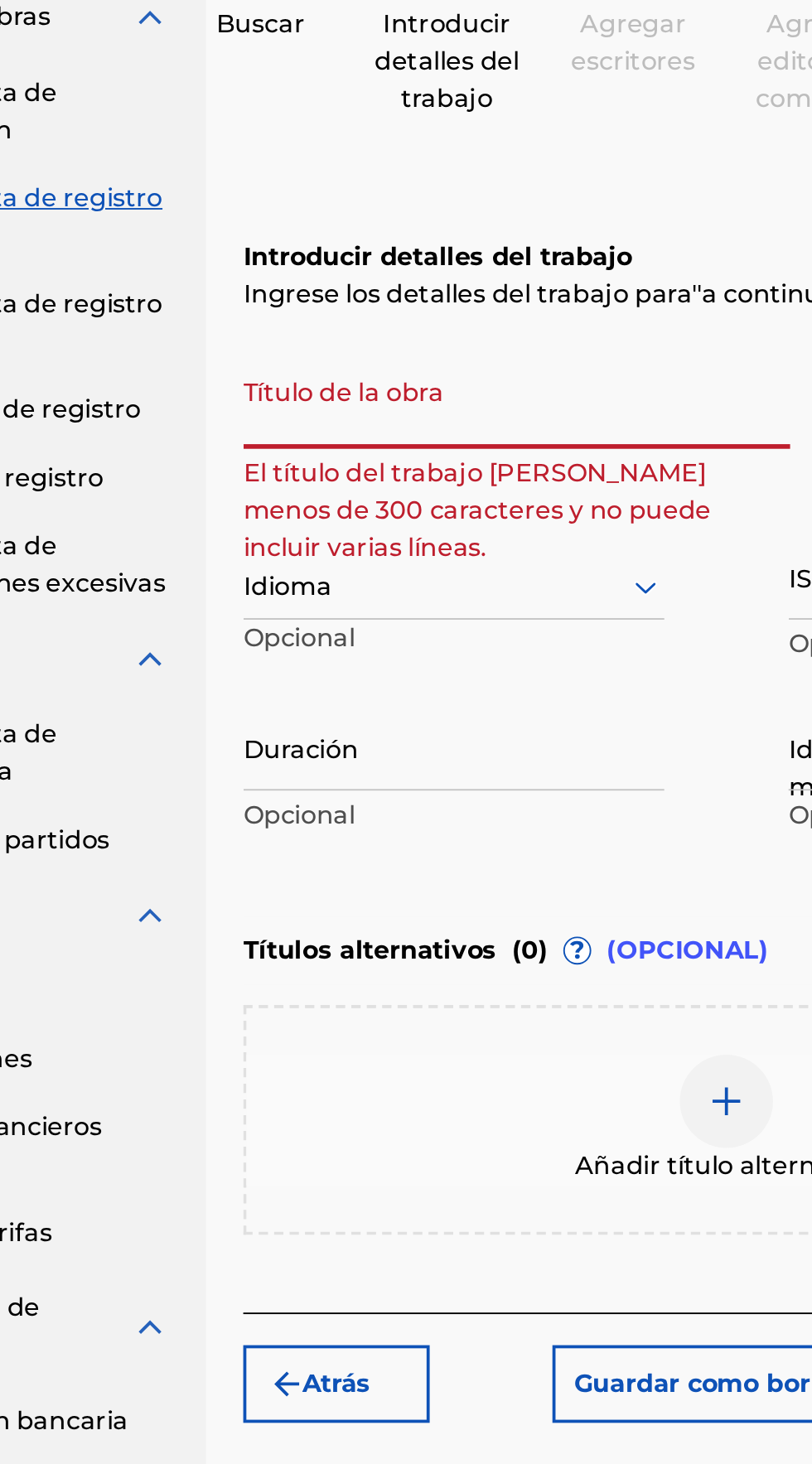
click at [300, 420] on input "Título de la obra" at bounding box center [423, 411] width 292 height 47
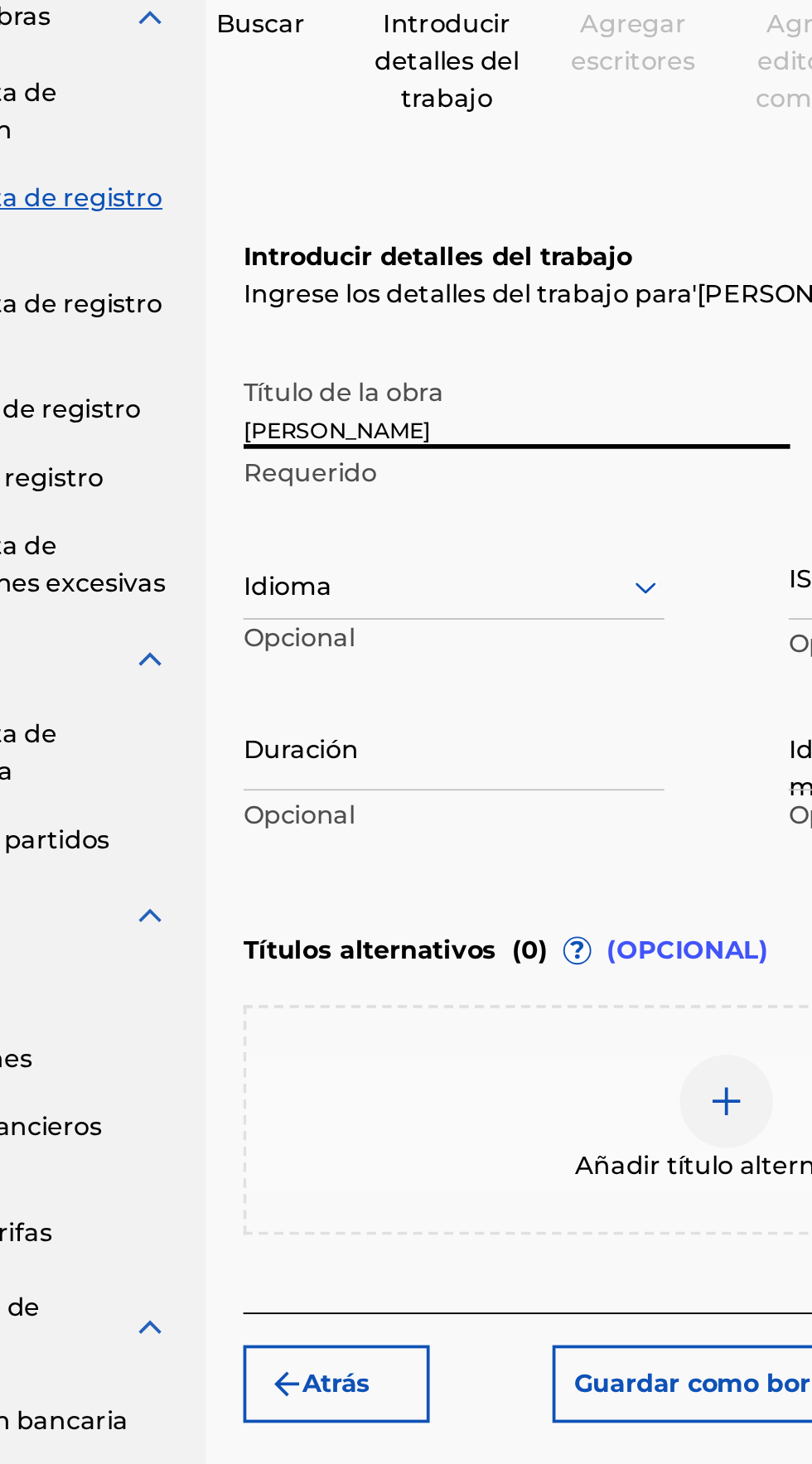
type input "[PERSON_NAME]"
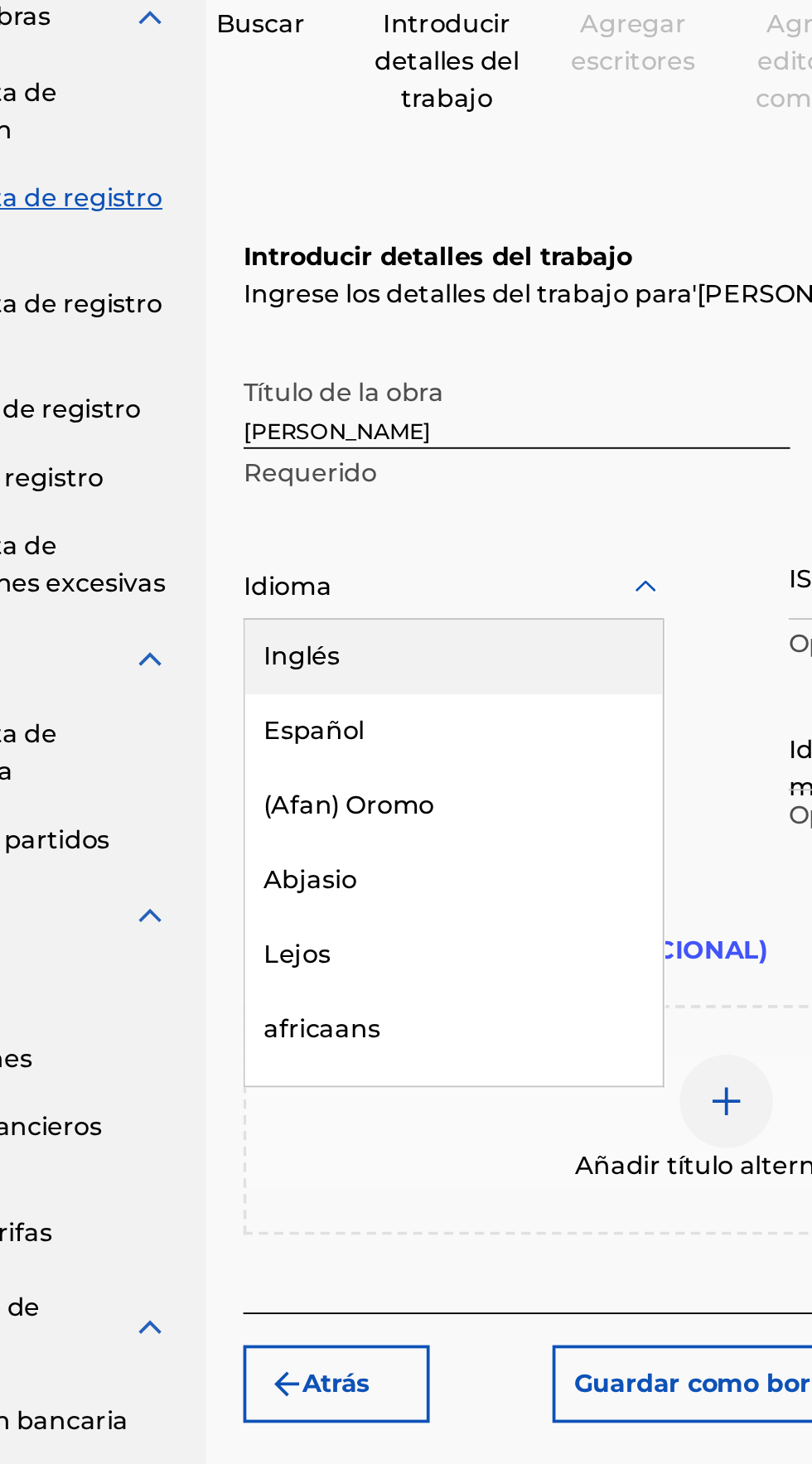
click at [300, 592] on font "Español" at bounding box center [314, 585] width 54 height 16
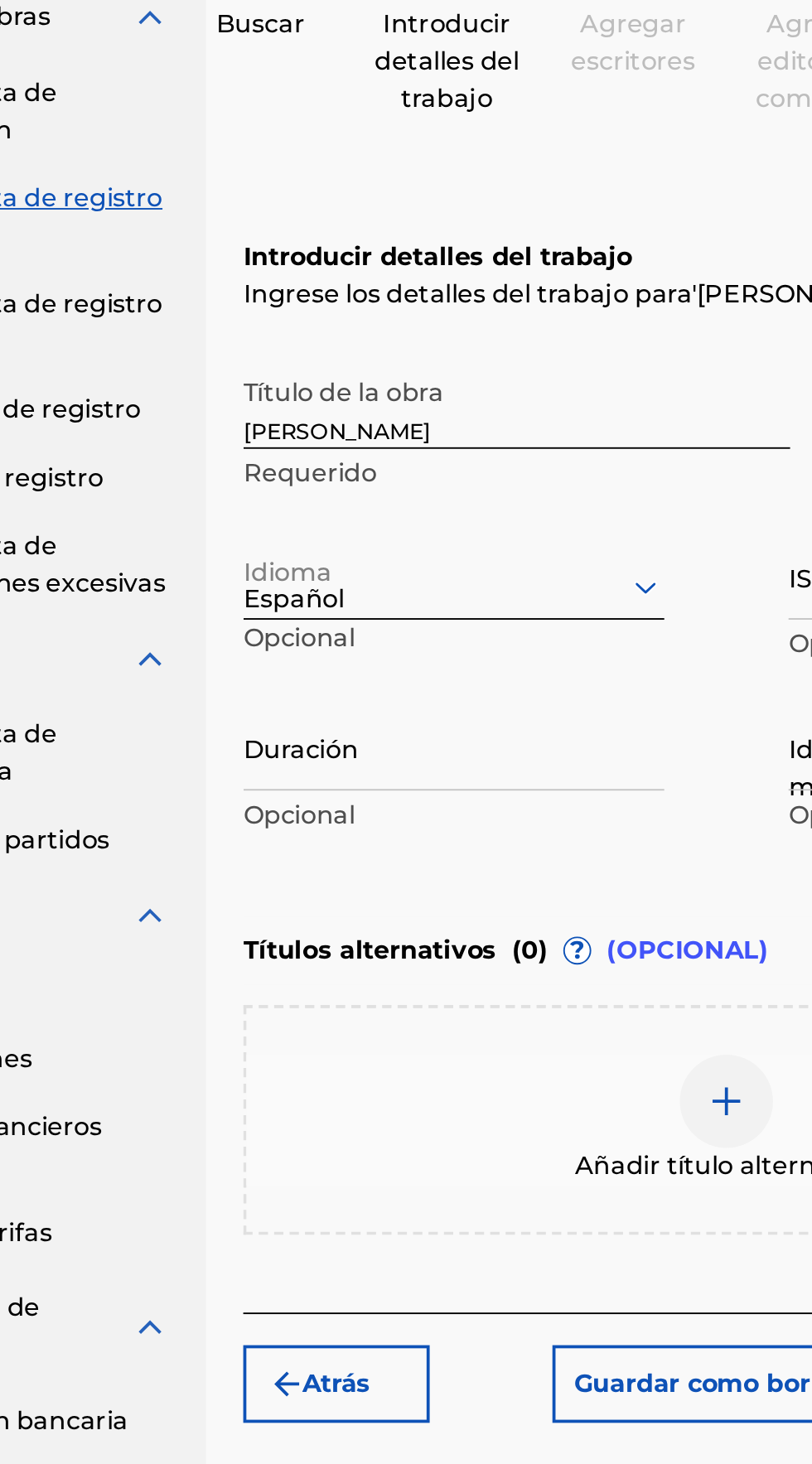
click at [291, 613] on input "Duración" at bounding box center [389, 593] width 224 height 47
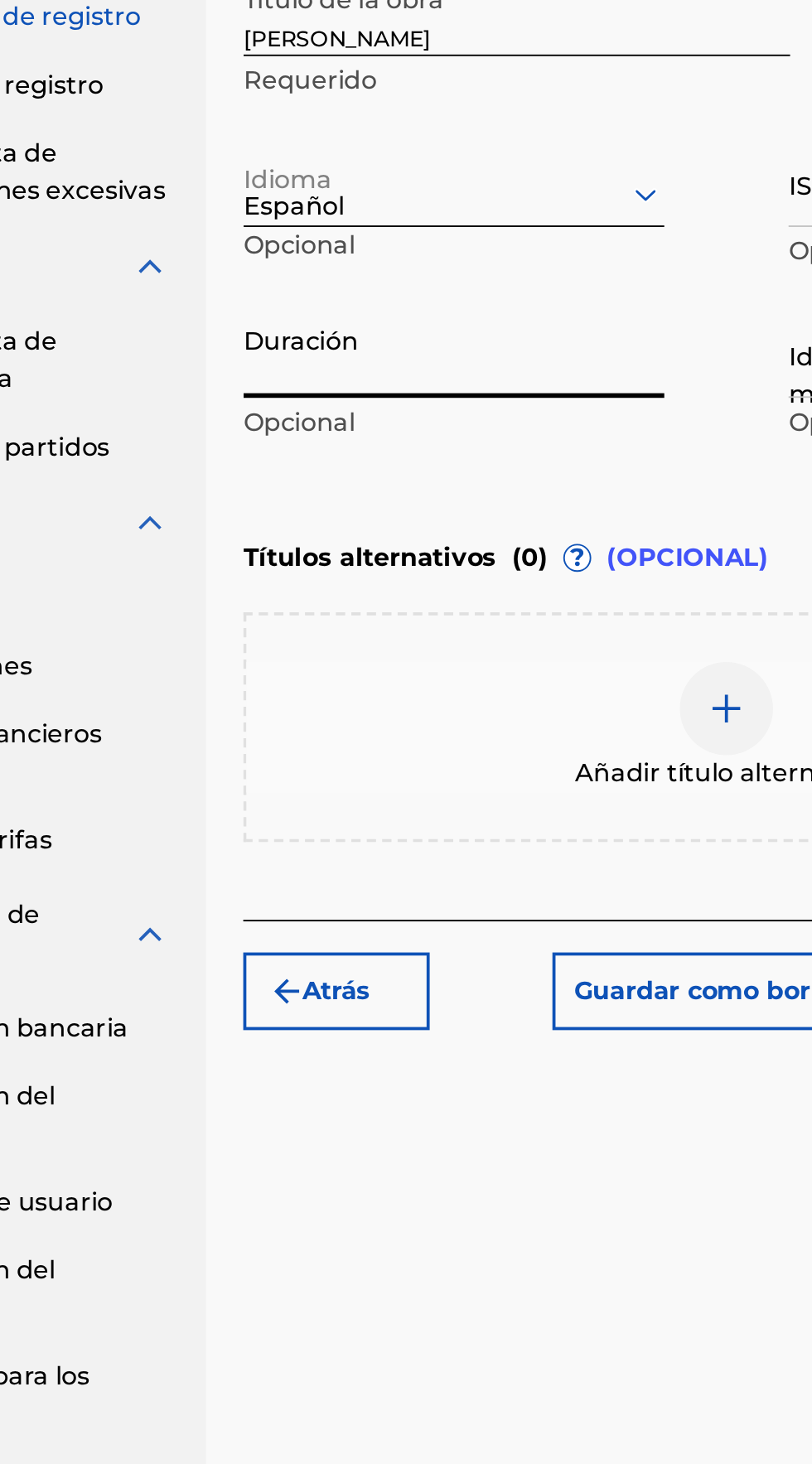
click at [300, 611] on input "Duración" at bounding box center [389, 593] width 224 height 47
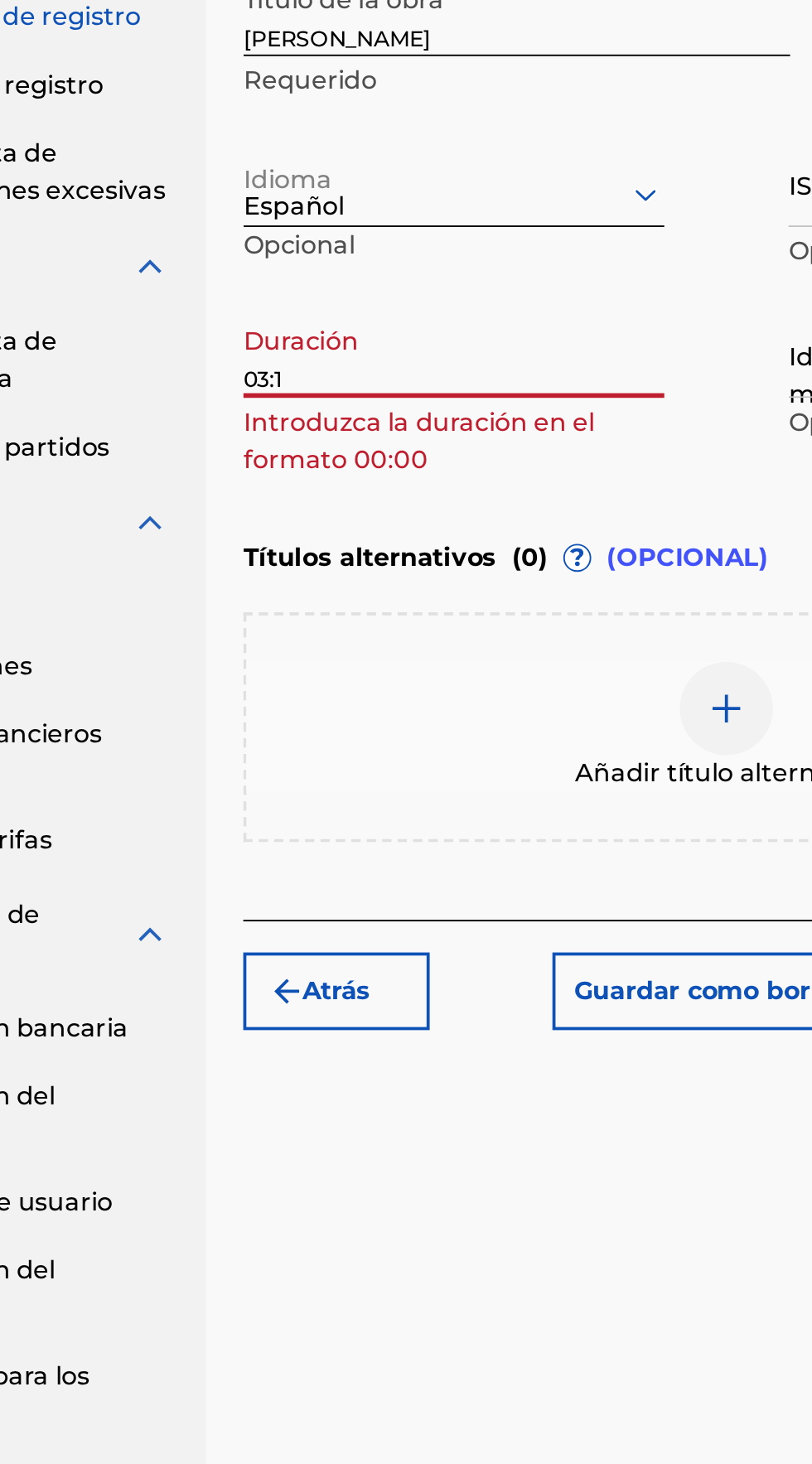
type input "03:10"
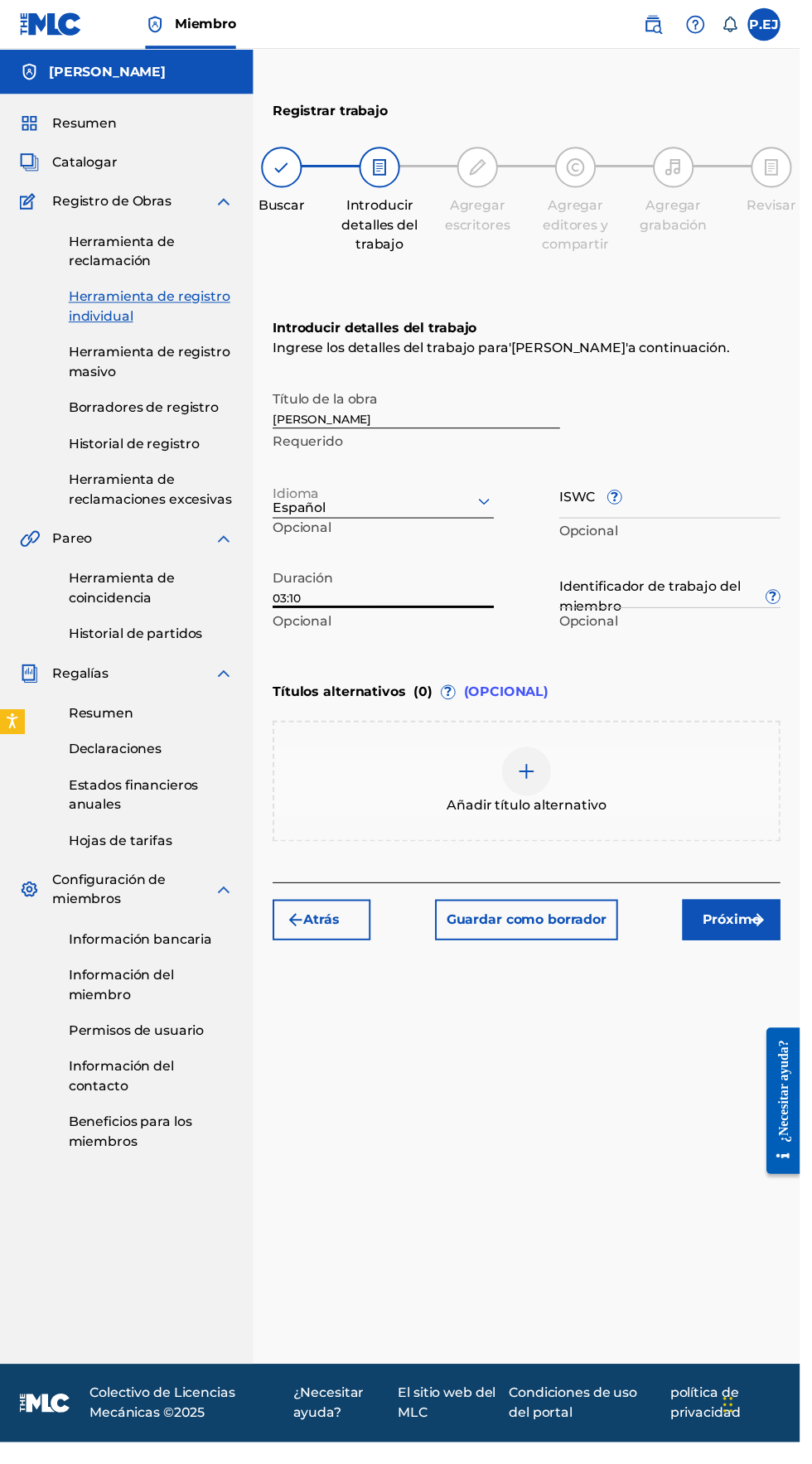
click at [763, 938] on img "submit" at bounding box center [768, 933] width 20 height 20
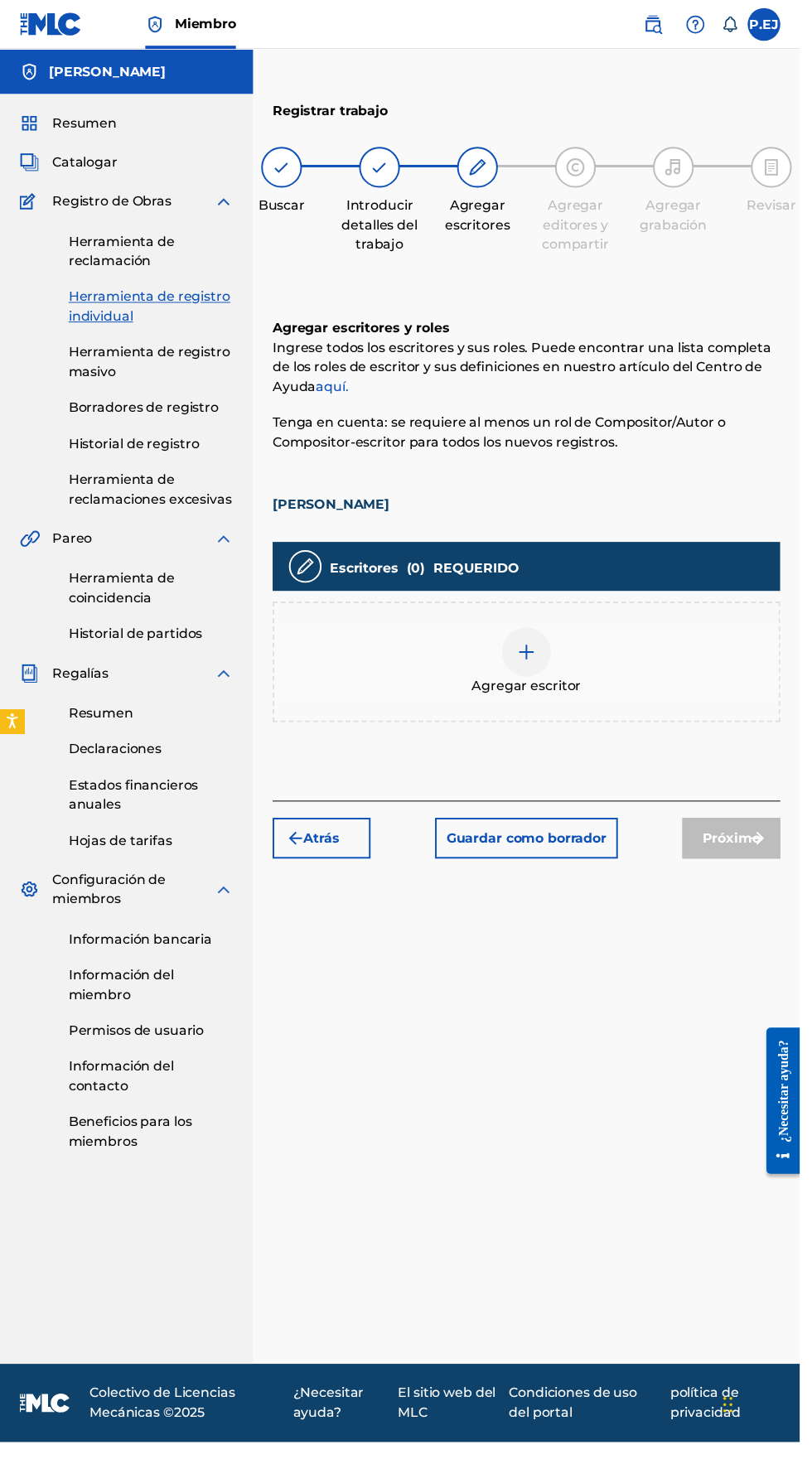
scroll to position [73, 0]
click at [508, 637] on div "Agregar escritor" at bounding box center [534, 672] width 512 height 70
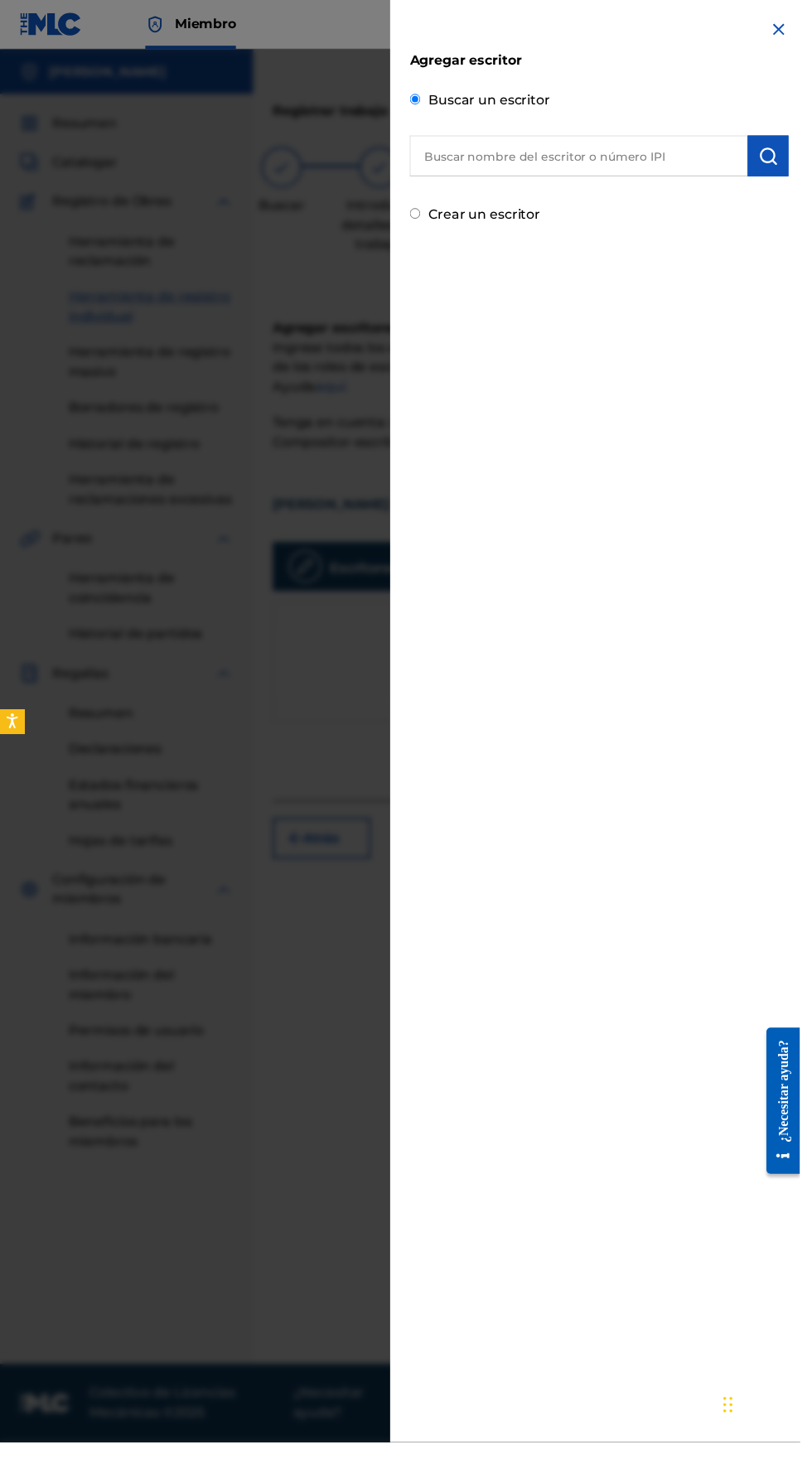
click at [512, 157] on input "text" at bounding box center [587, 158] width 343 height 42
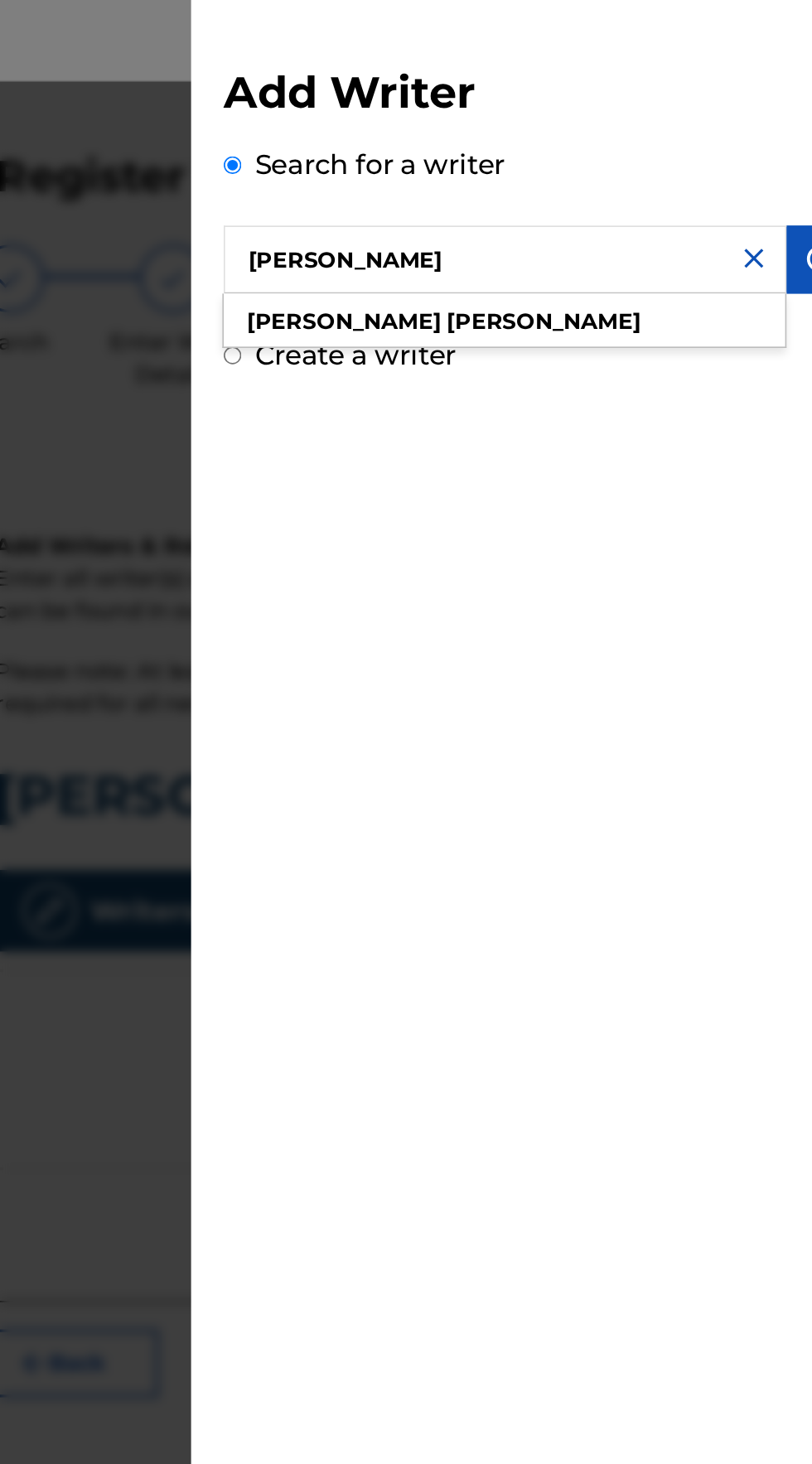
type input "Eliezer gonzalez"
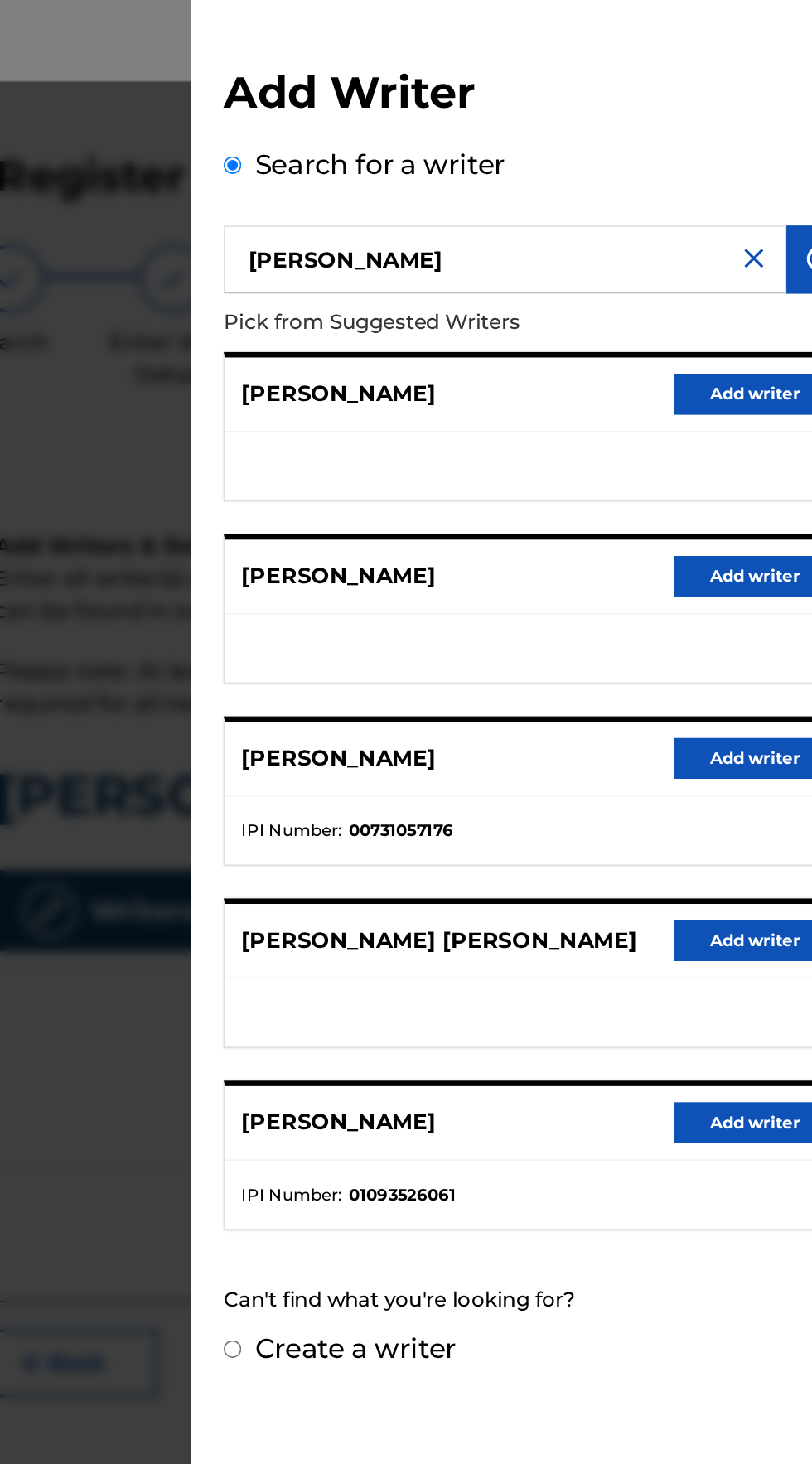
click at [742, 687] on button "Add writer" at bounding box center [739, 684] width 100 height 25
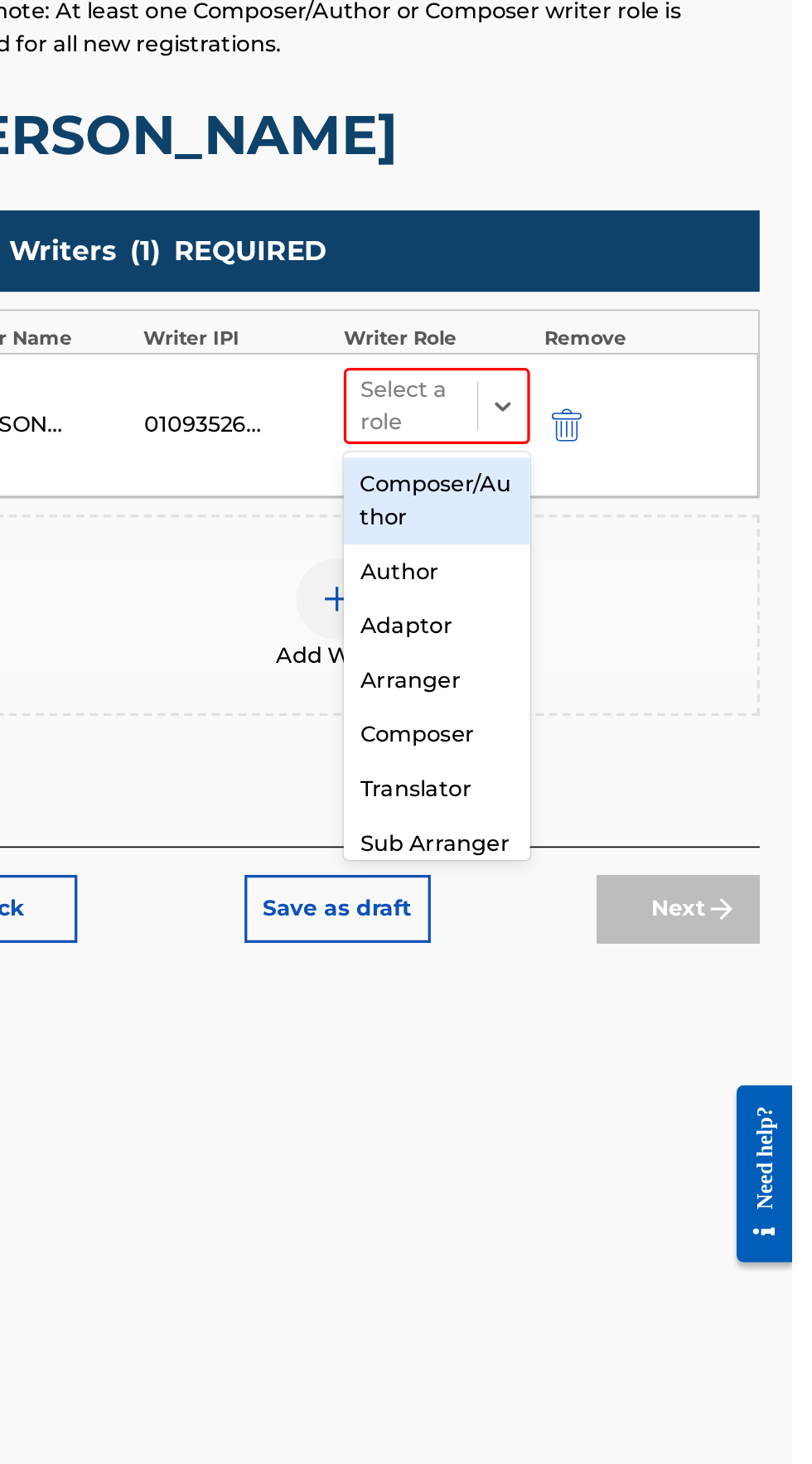
click at [573, 699] on div "Composer/Author" at bounding box center [595, 707] width 113 height 53
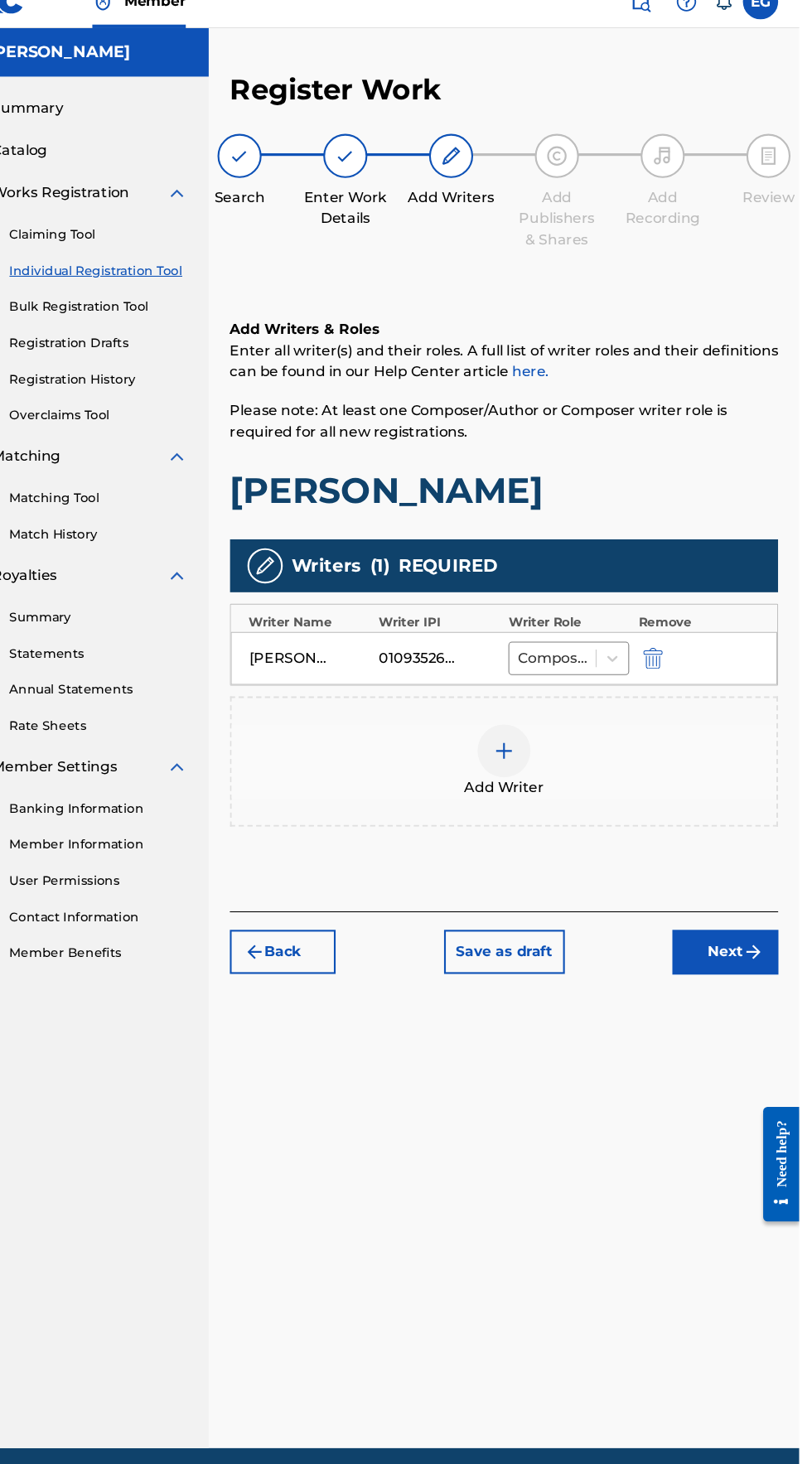
click at [761, 922] on img "submit" at bounding box center [768, 917] width 20 height 20
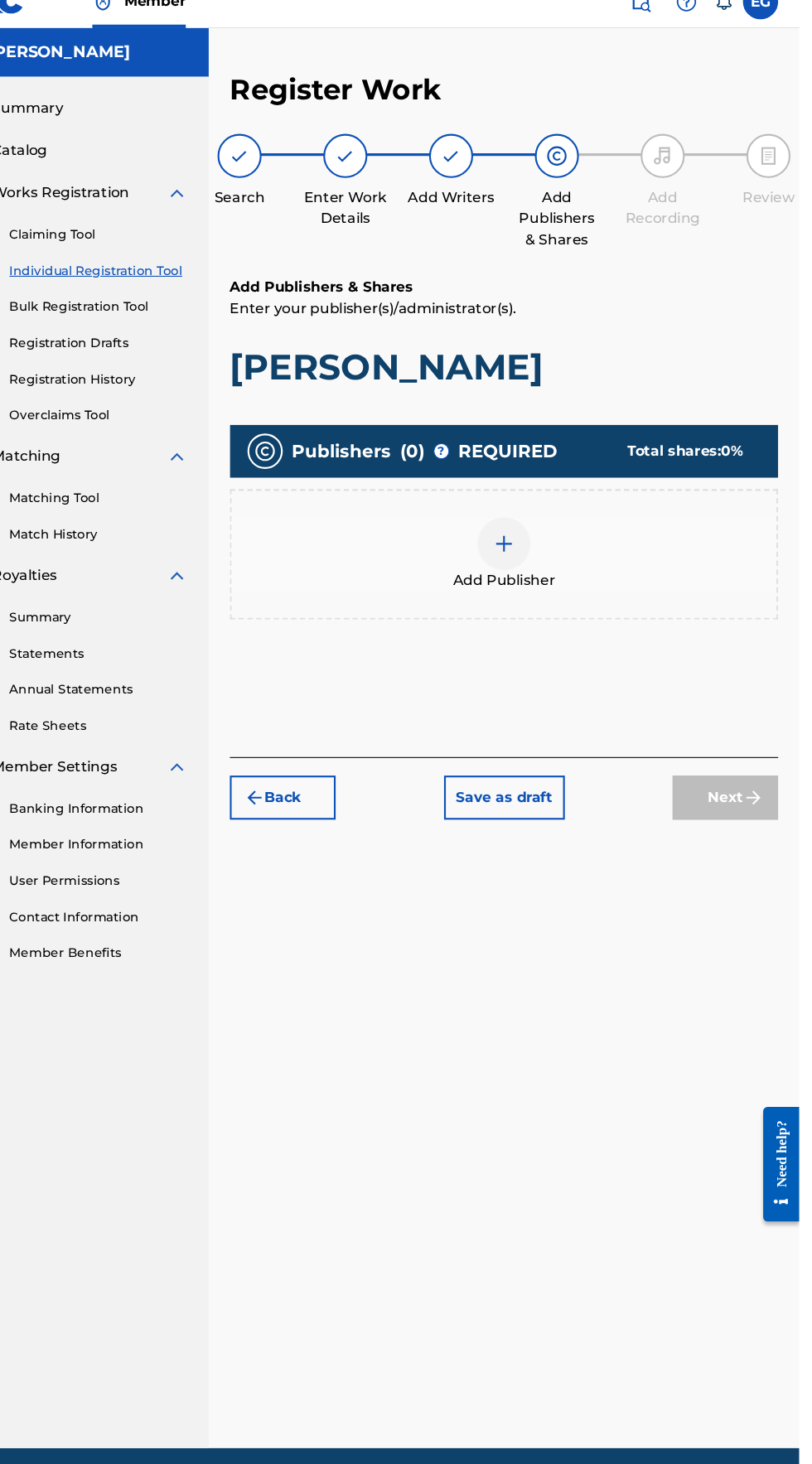
scroll to position [73, 0]
click at [525, 525] on img at bounding box center [534, 534] width 20 height 20
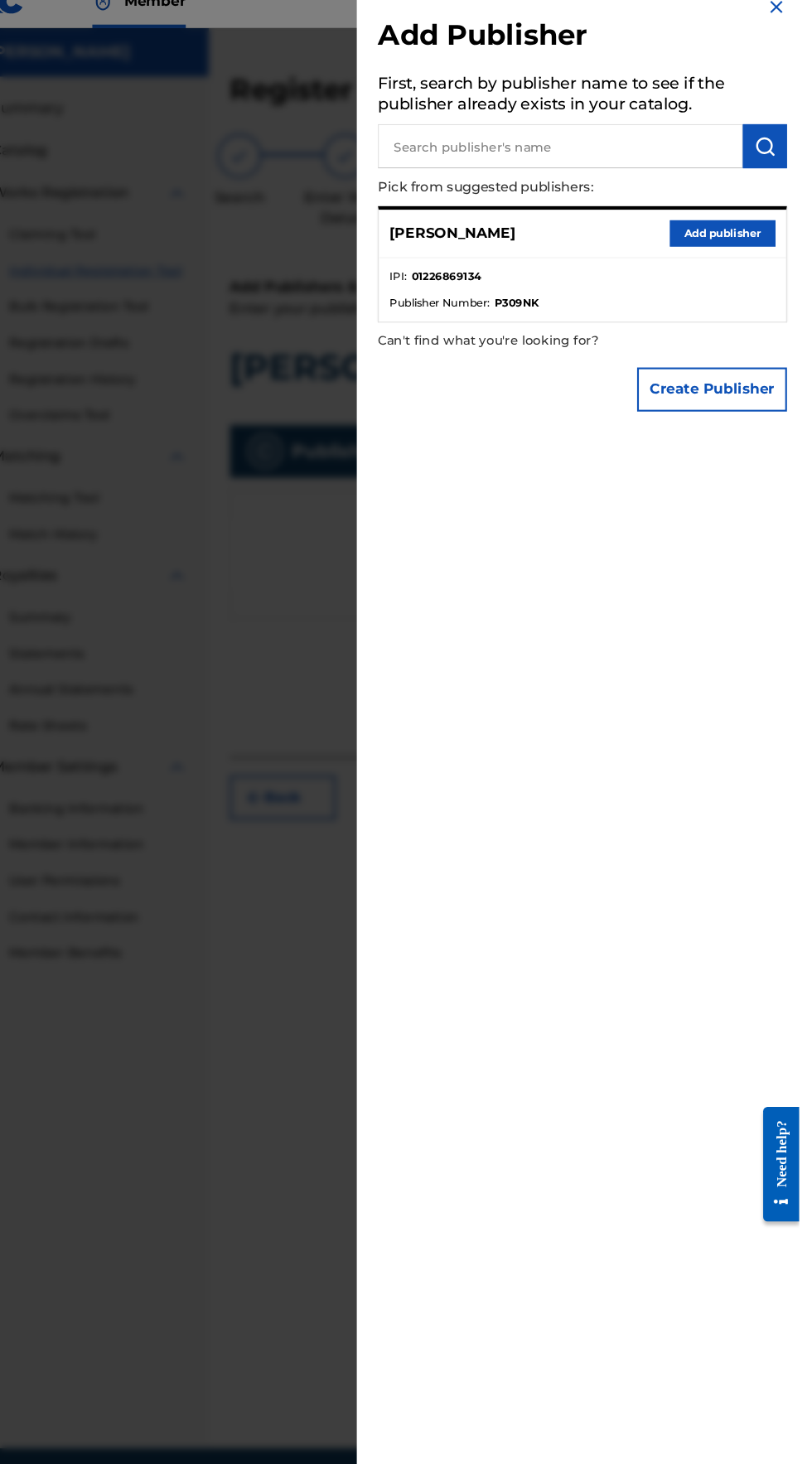
click at [717, 255] on button "Add publisher" at bounding box center [739, 243] width 100 height 25
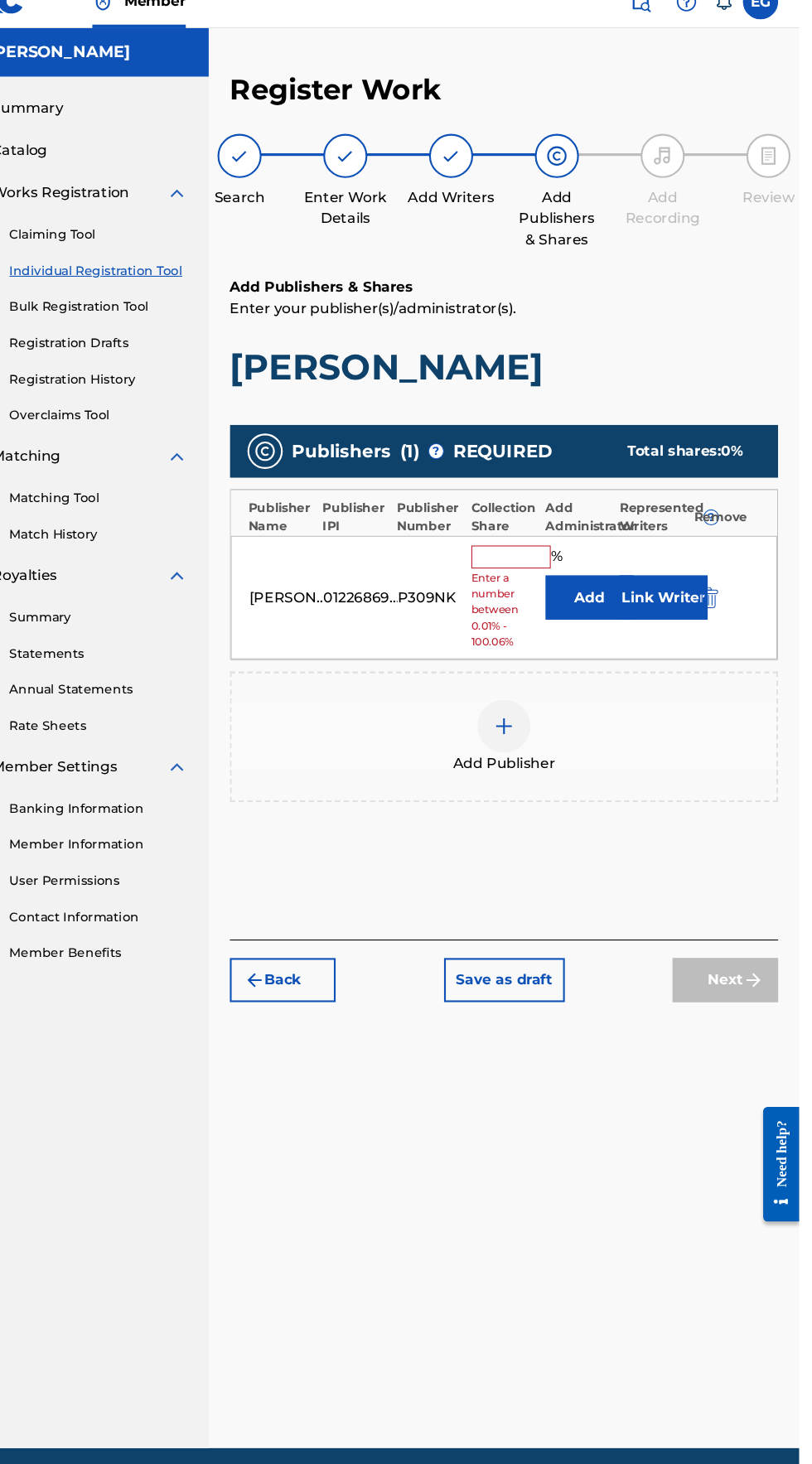
click at [520, 536] on input "text" at bounding box center [541, 546] width 74 height 21
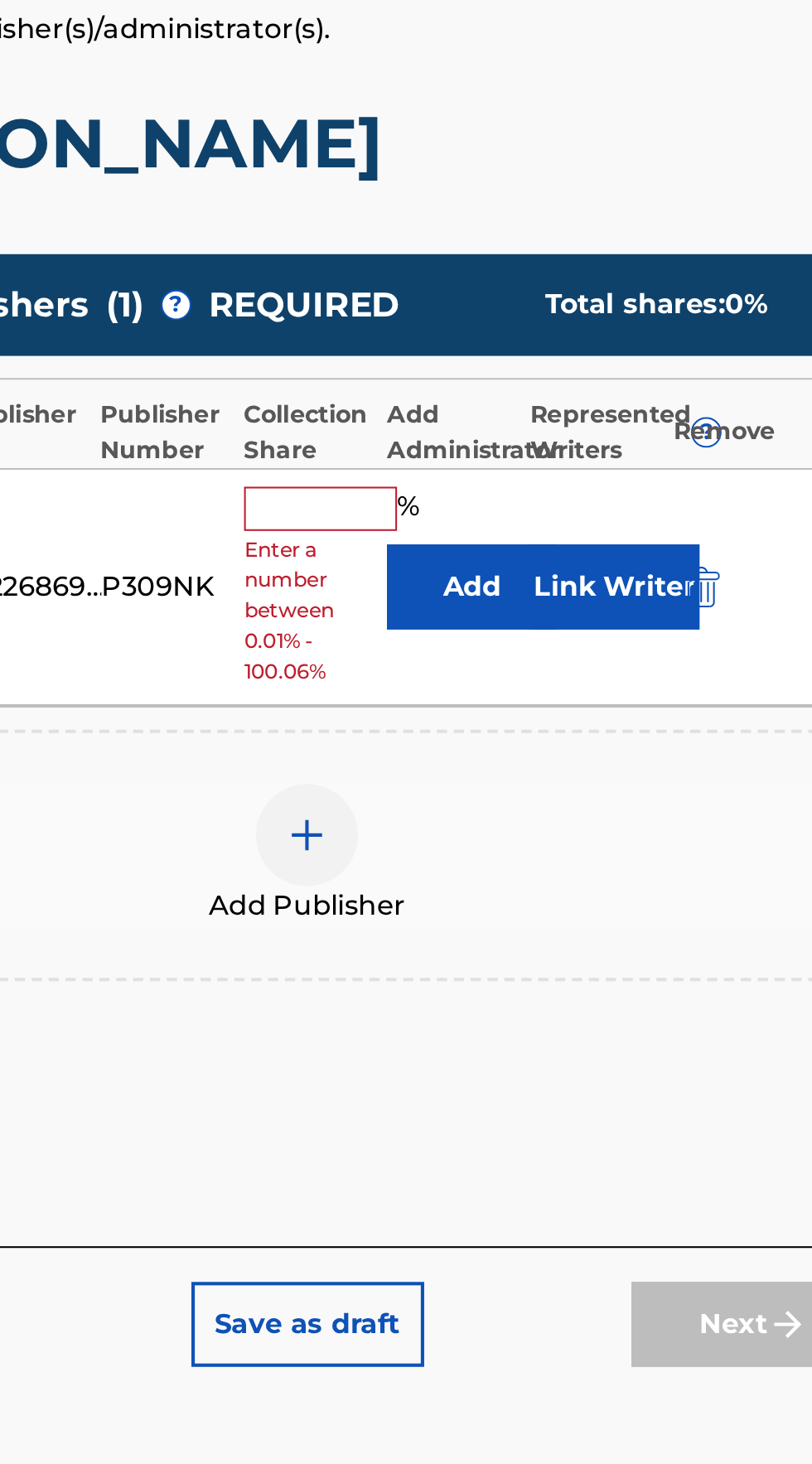
type input "100"
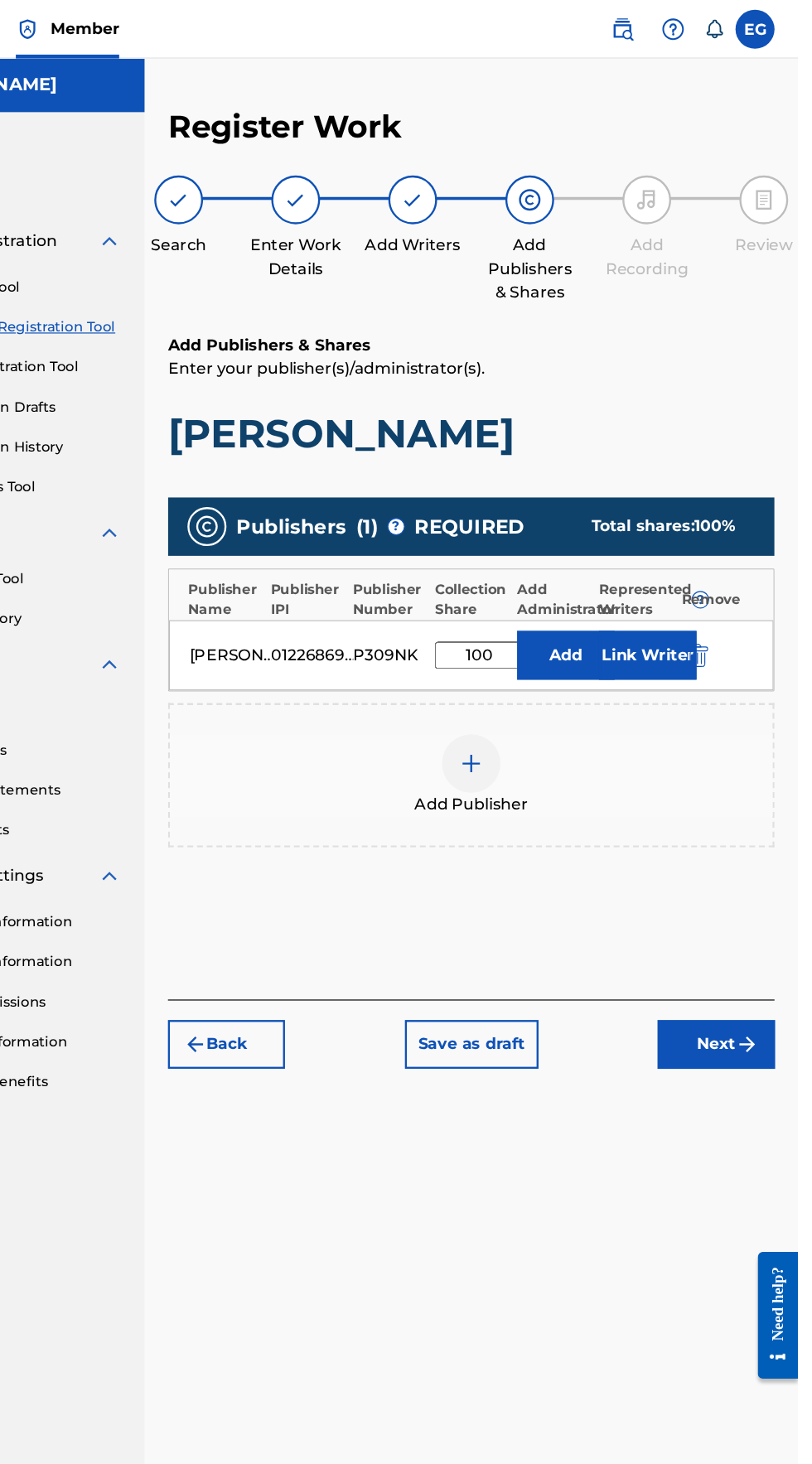
click at [776, 877] on img "submit" at bounding box center [768, 886] width 20 height 20
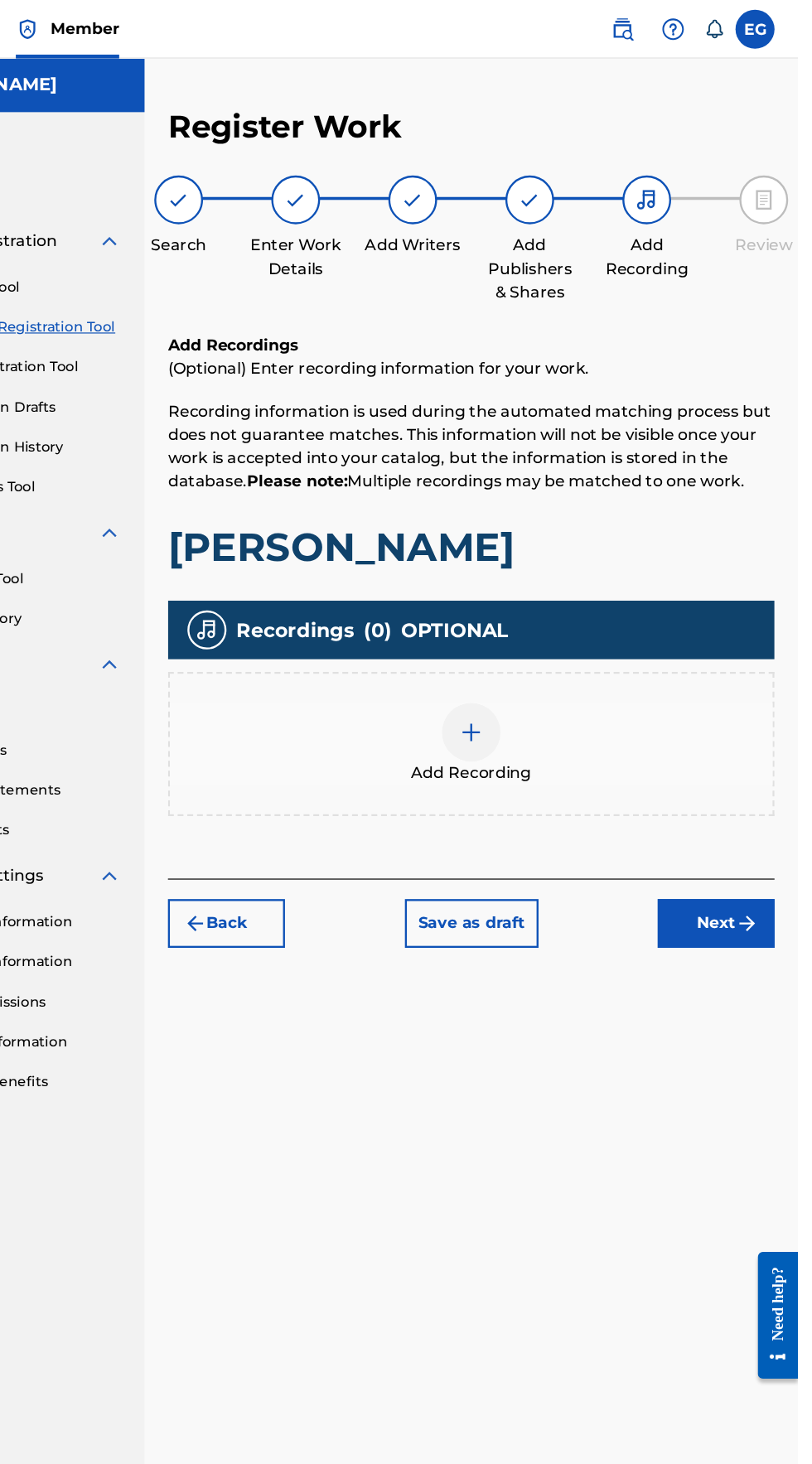
click at [527, 612] on img at bounding box center [534, 621] width 20 height 20
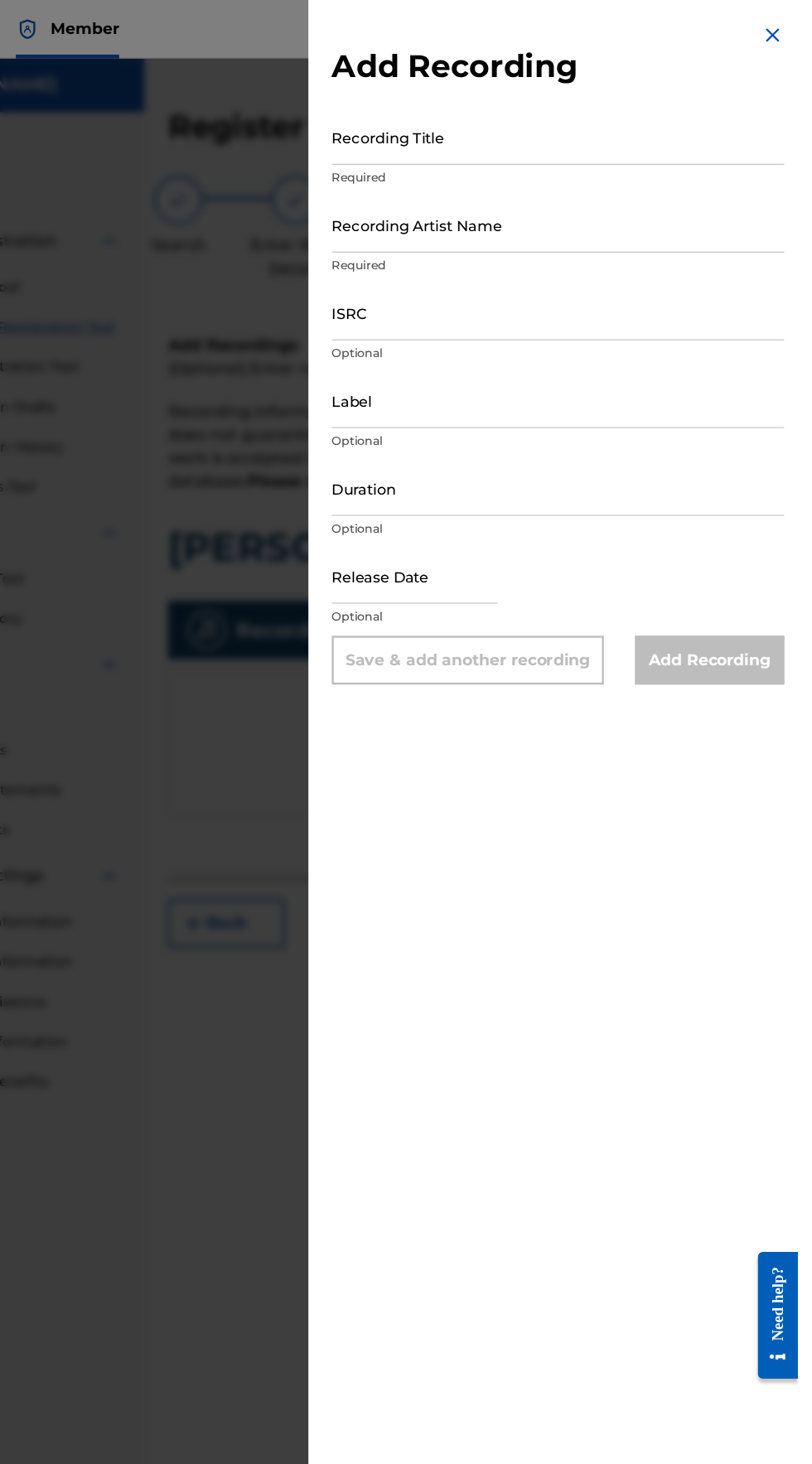
click at [456, 128] on input "Recording Title" at bounding box center [607, 116] width 384 height 47
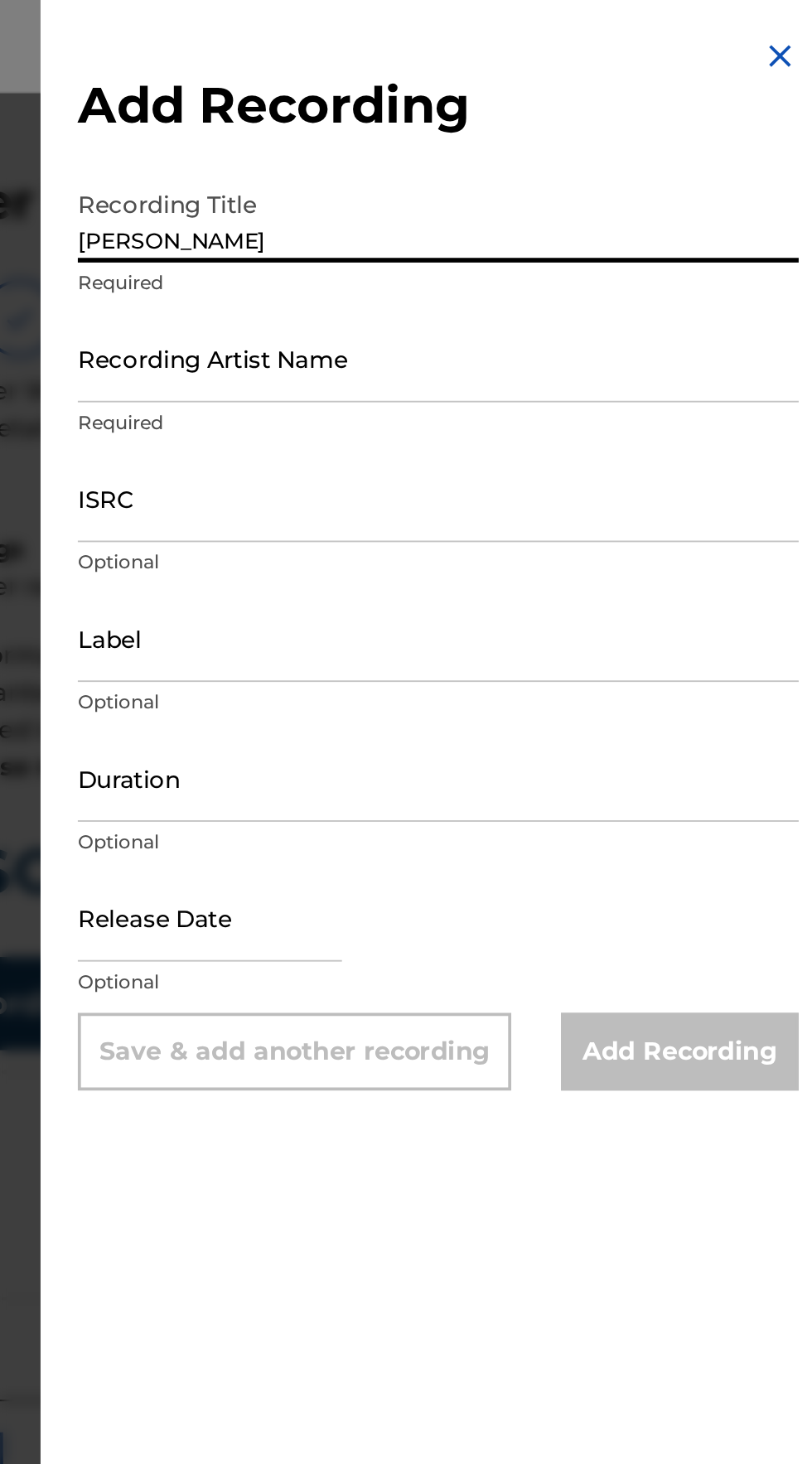
type input "[PERSON_NAME]"
click at [456, 208] on input "Recording Artist Name" at bounding box center [607, 191] width 384 height 47
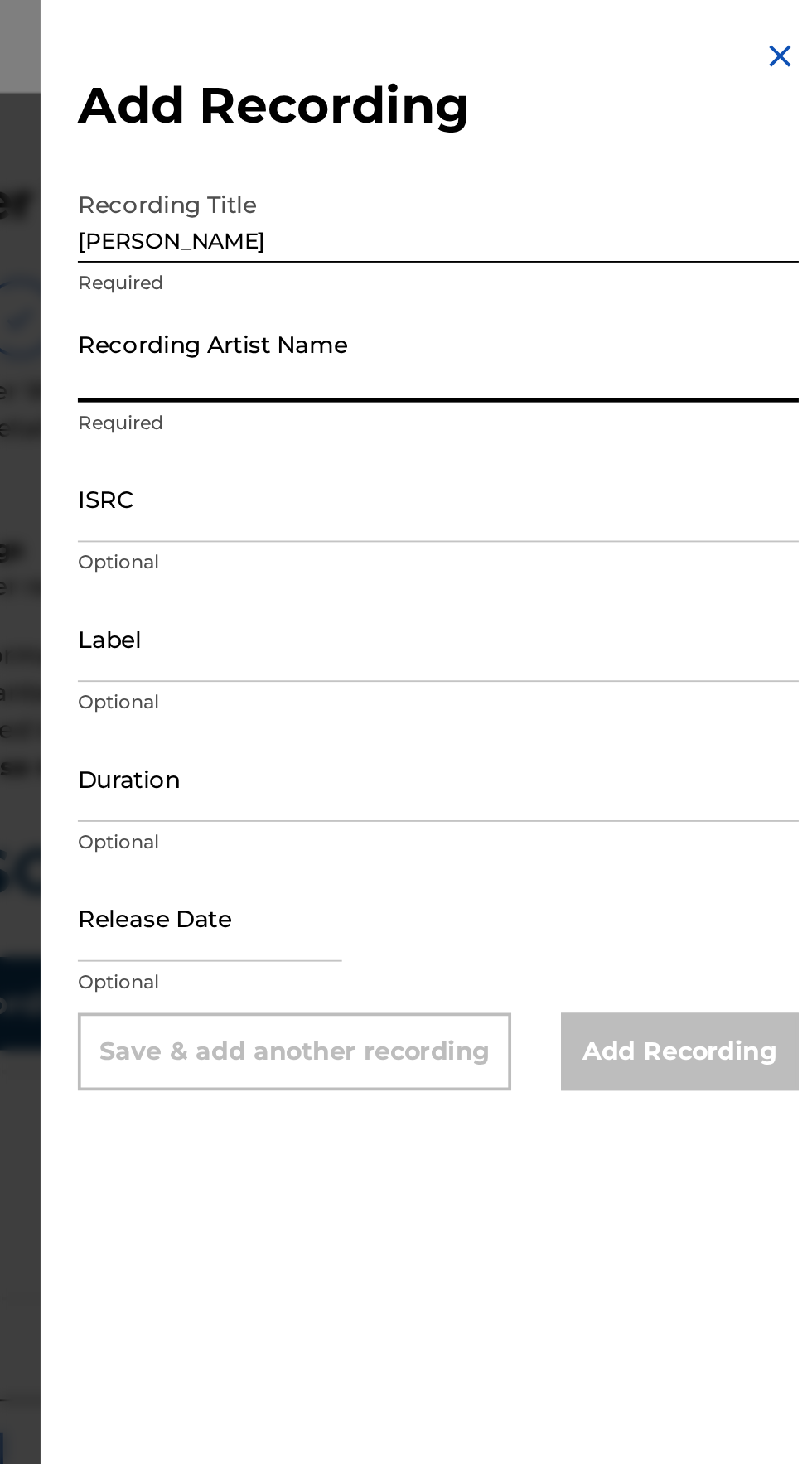
type input "Elik Roldán"
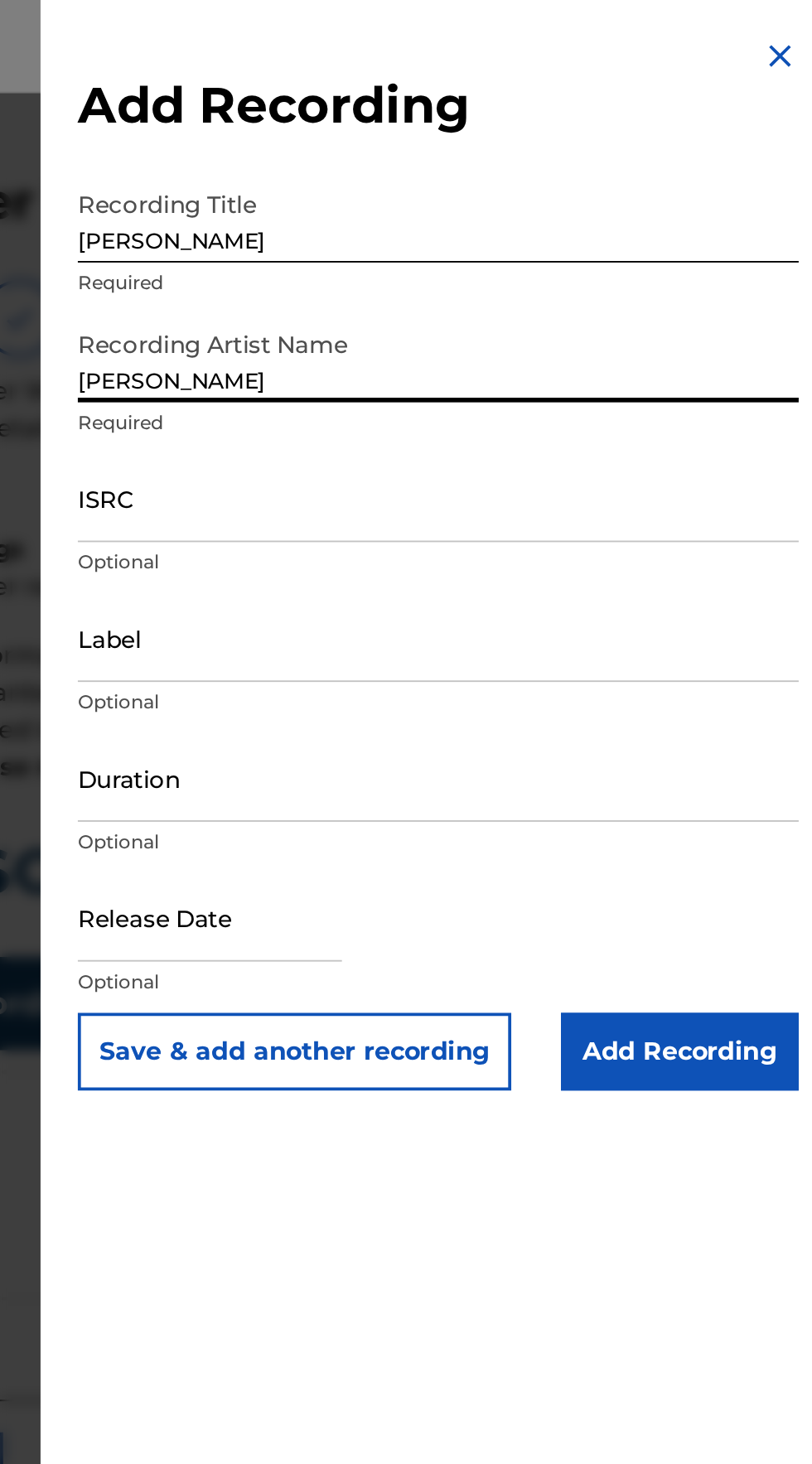
click at [439, 285] on input "ISRC" at bounding box center [607, 265] width 384 height 47
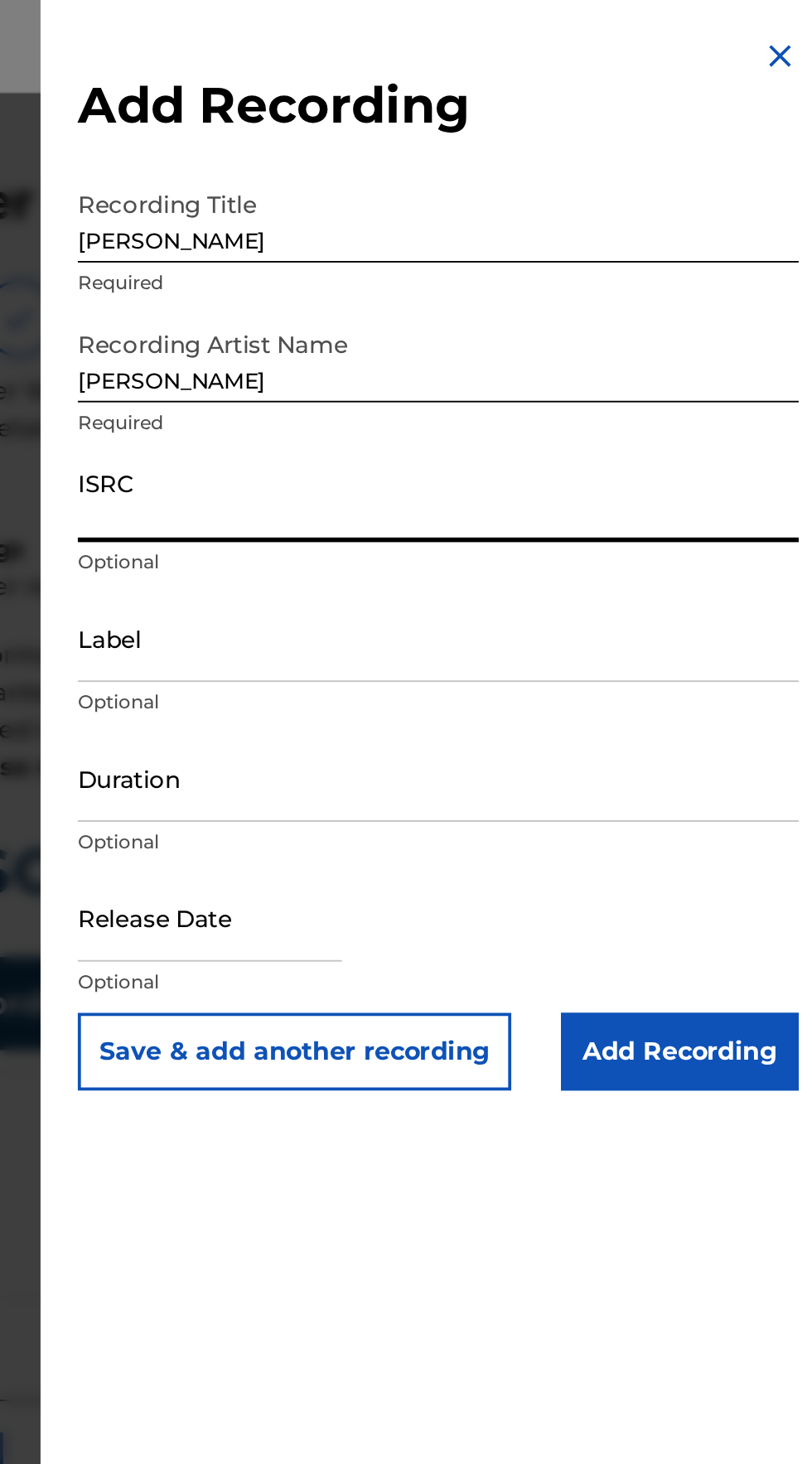
click at [444, 284] on input "ISRC" at bounding box center [607, 265] width 384 height 47
type input "QZXYG2504680"
click at [436, 352] on input "Label" at bounding box center [607, 339] width 384 height 47
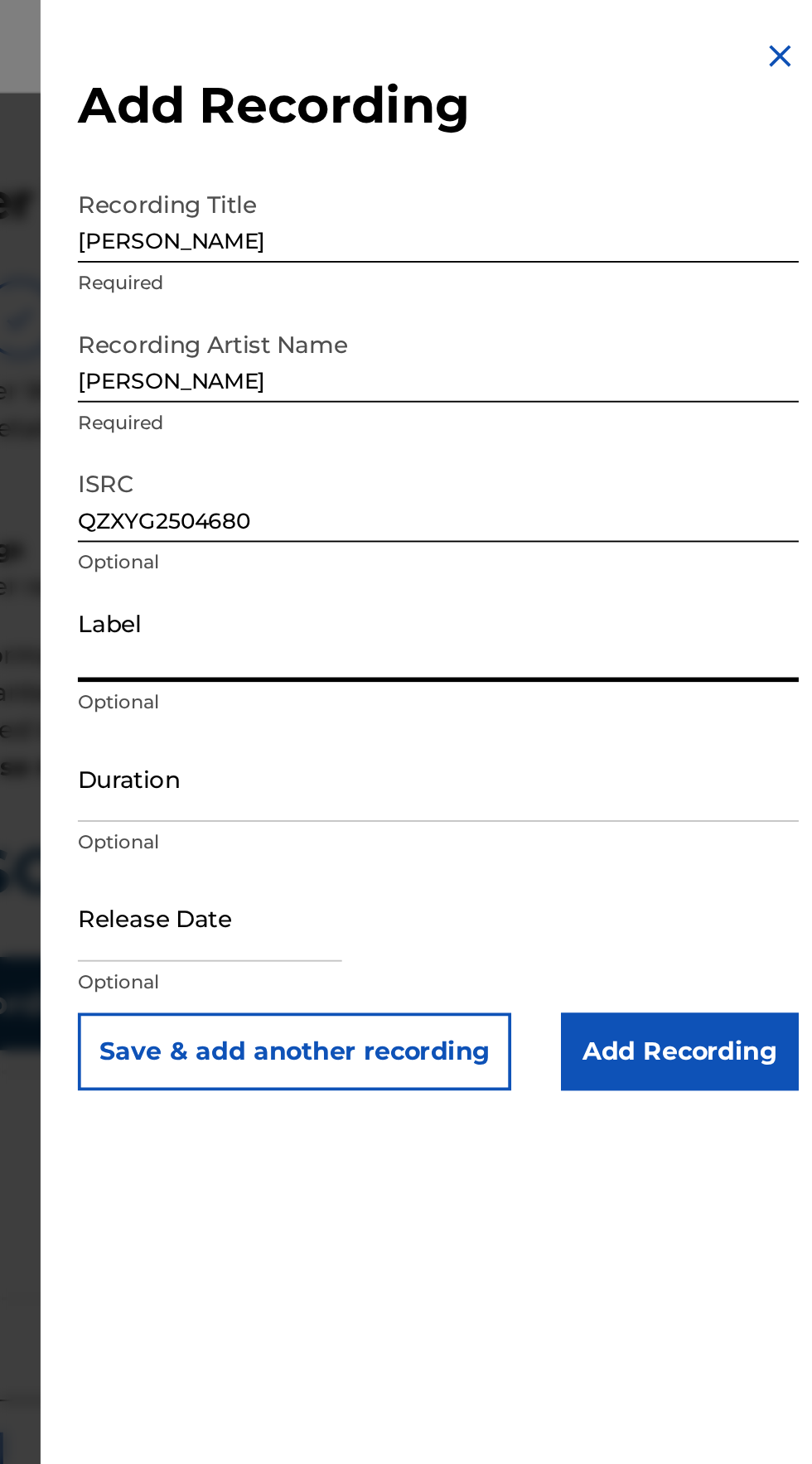
type input "Elik Roldan"
click at [444, 429] on input "Duration" at bounding box center [607, 414] width 384 height 47
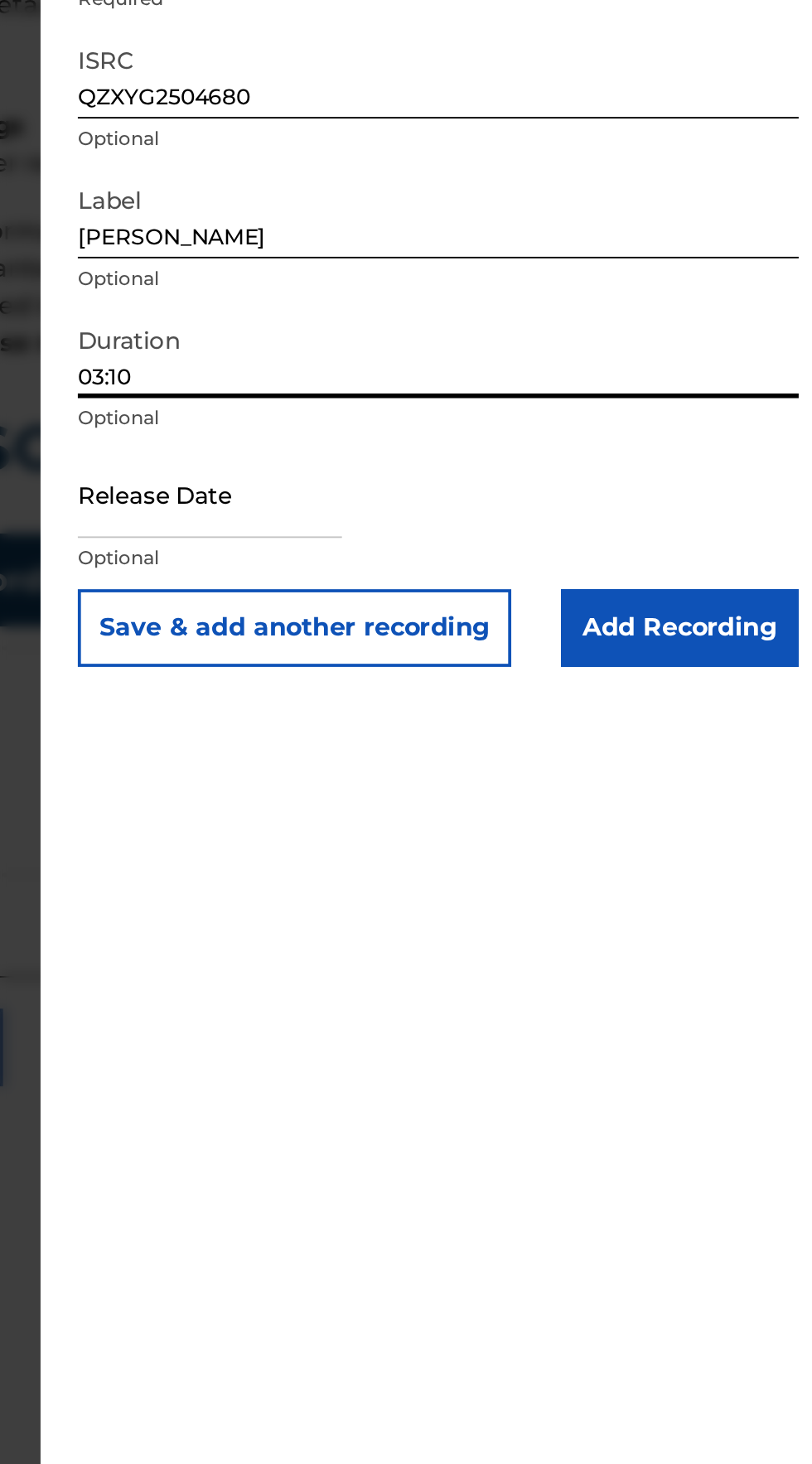
type input "03:10"
click at [455, 505] on input "text" at bounding box center [486, 489] width 140 height 47
select select "7"
select select "2025"
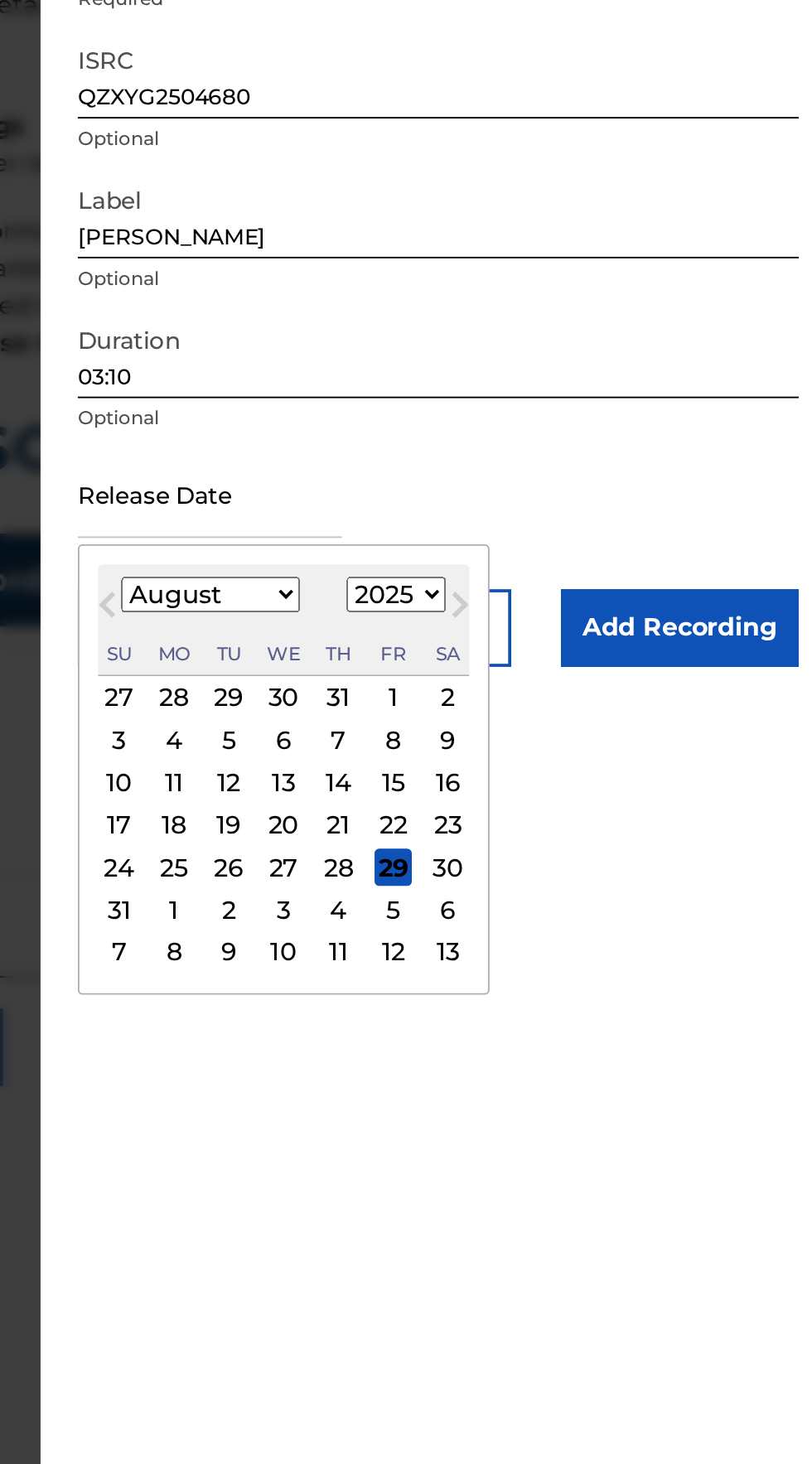
click at [587, 669] on div "22" at bounding box center [583, 666] width 20 height 20
type input "August 22 2025"
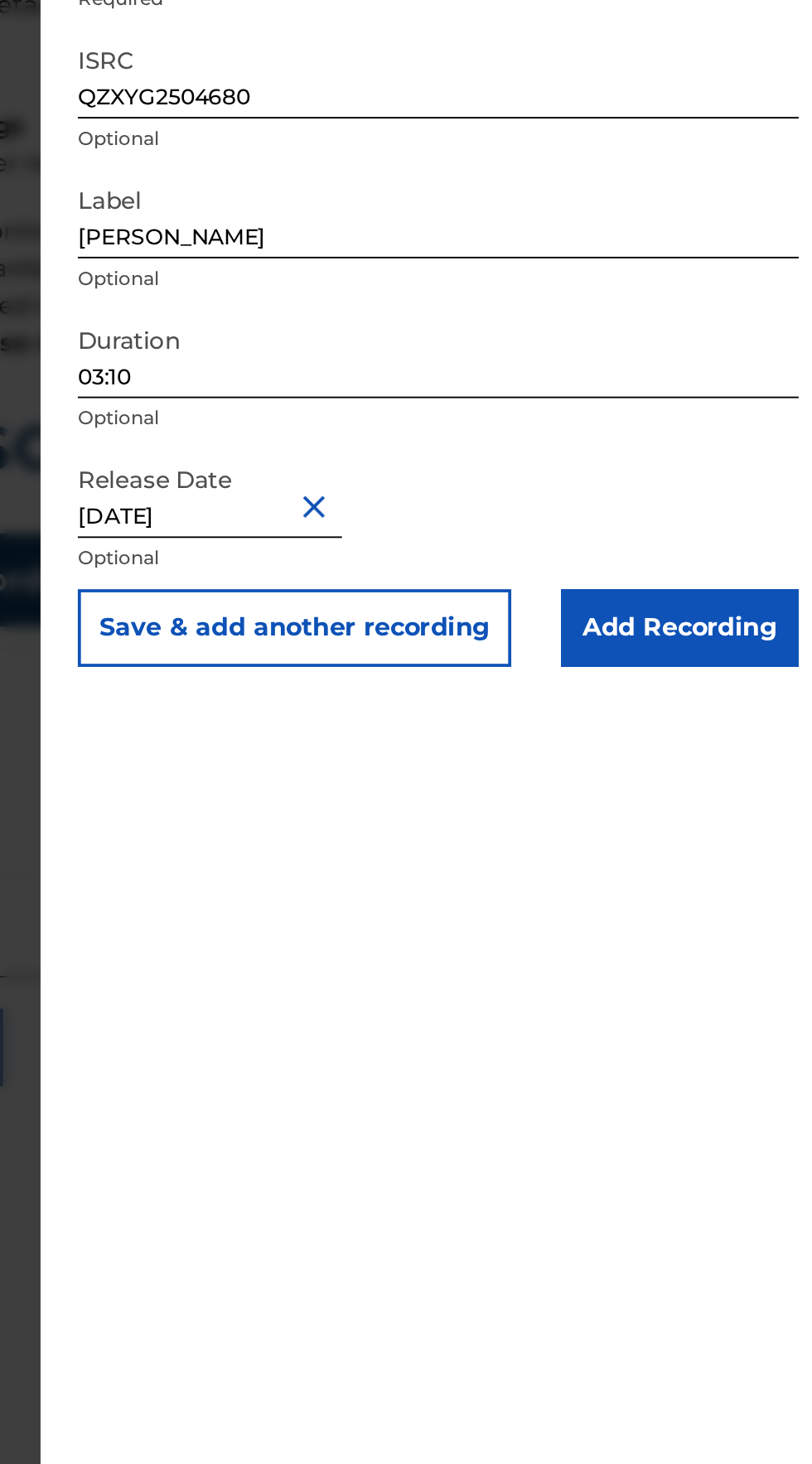
click at [778, 563] on input "Add Recording" at bounding box center [737, 561] width 126 height 42
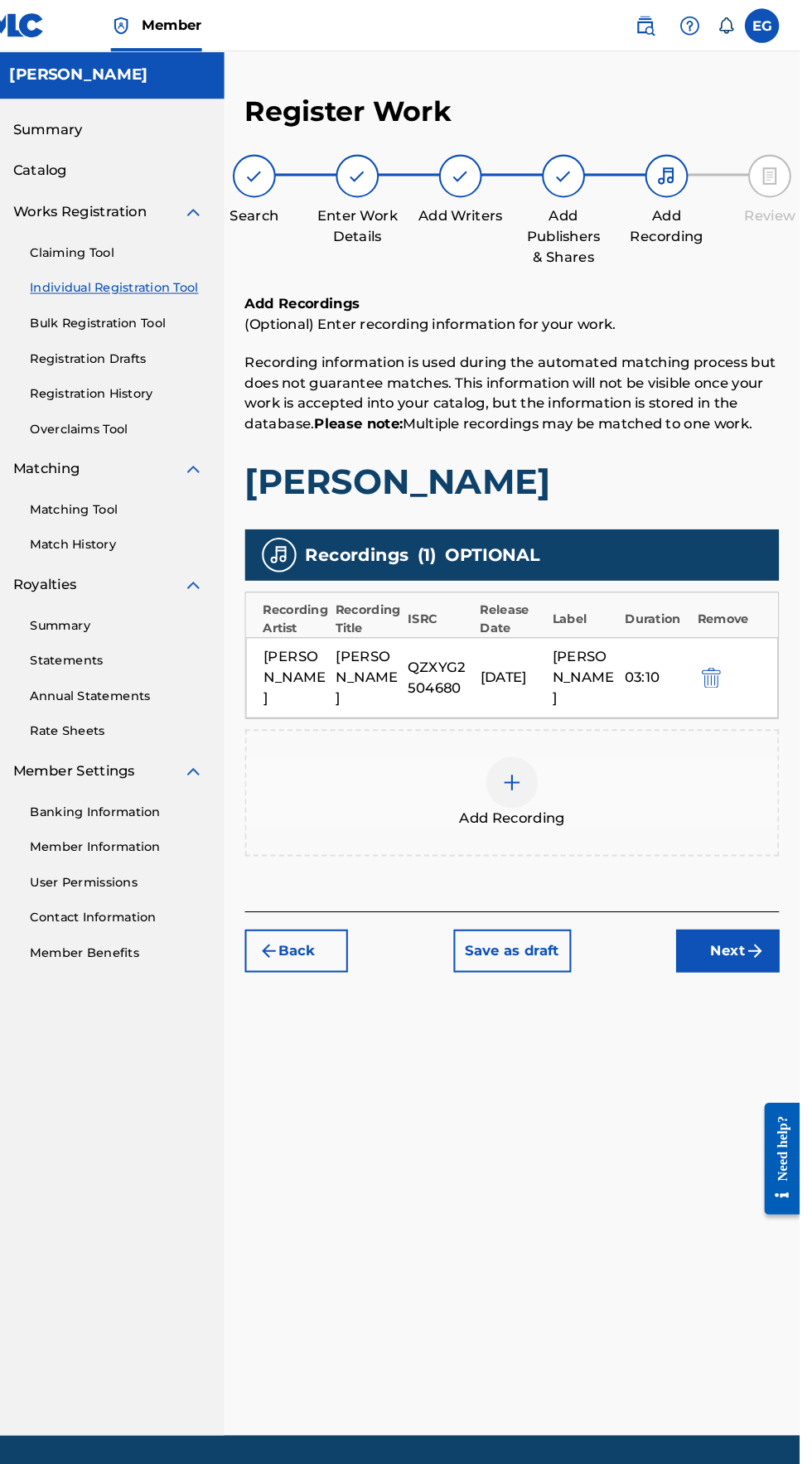
click at [765, 907] on img "submit" at bounding box center [768, 916] width 20 height 20
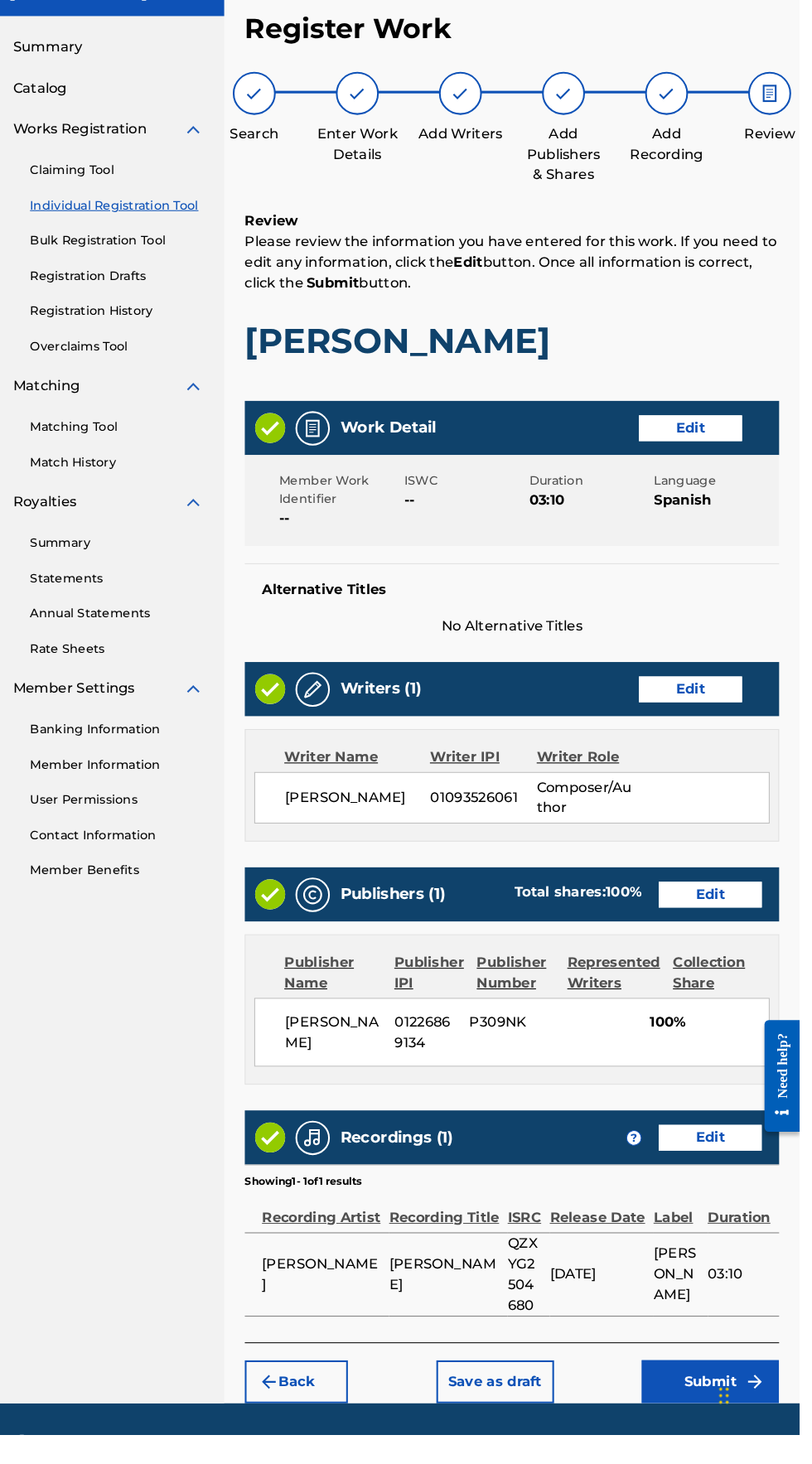
click at [741, 1433] on button "Submit" at bounding box center [725, 1413] width 133 height 42
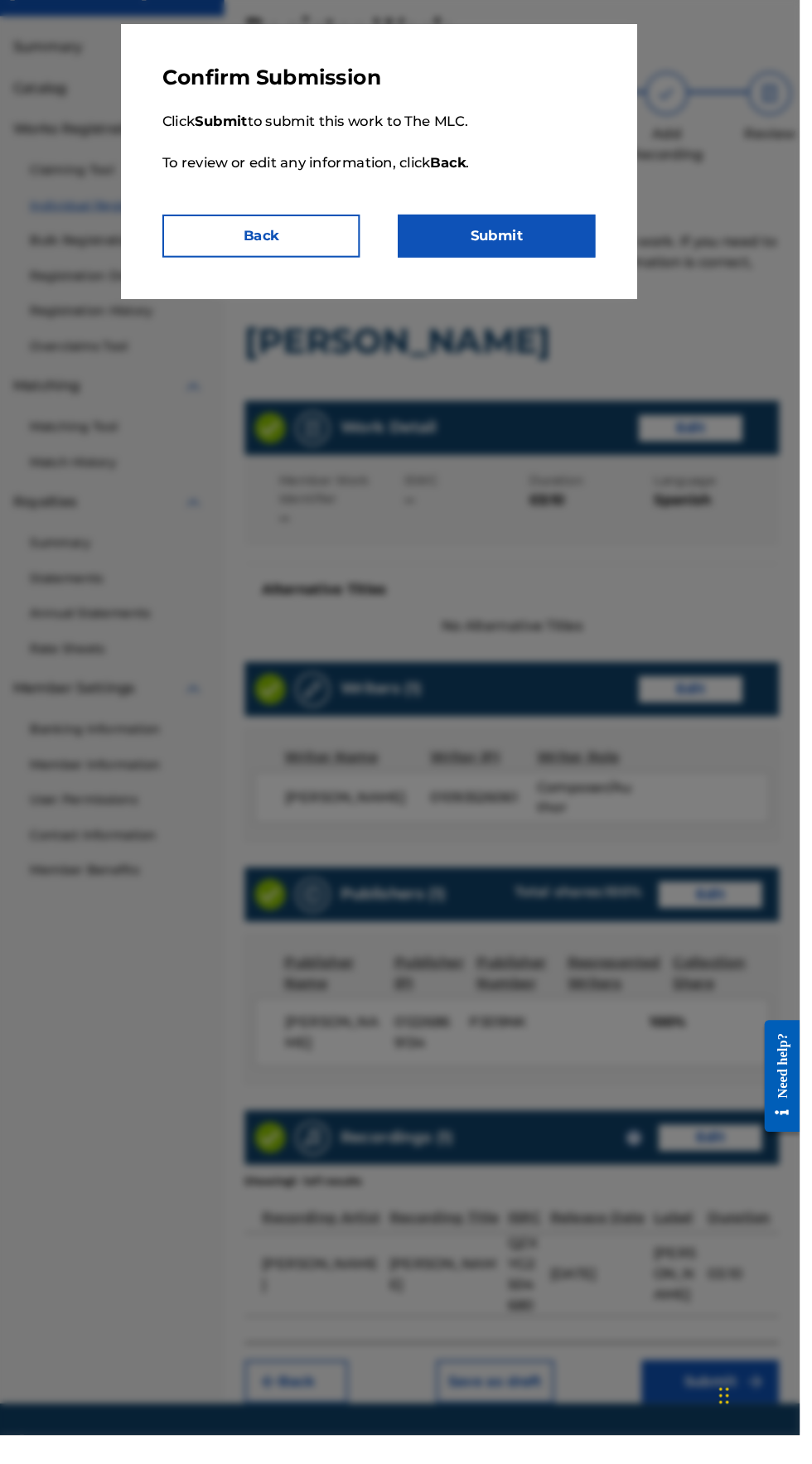
click at [520, 308] on button "Submit" at bounding box center [519, 307] width 191 height 42
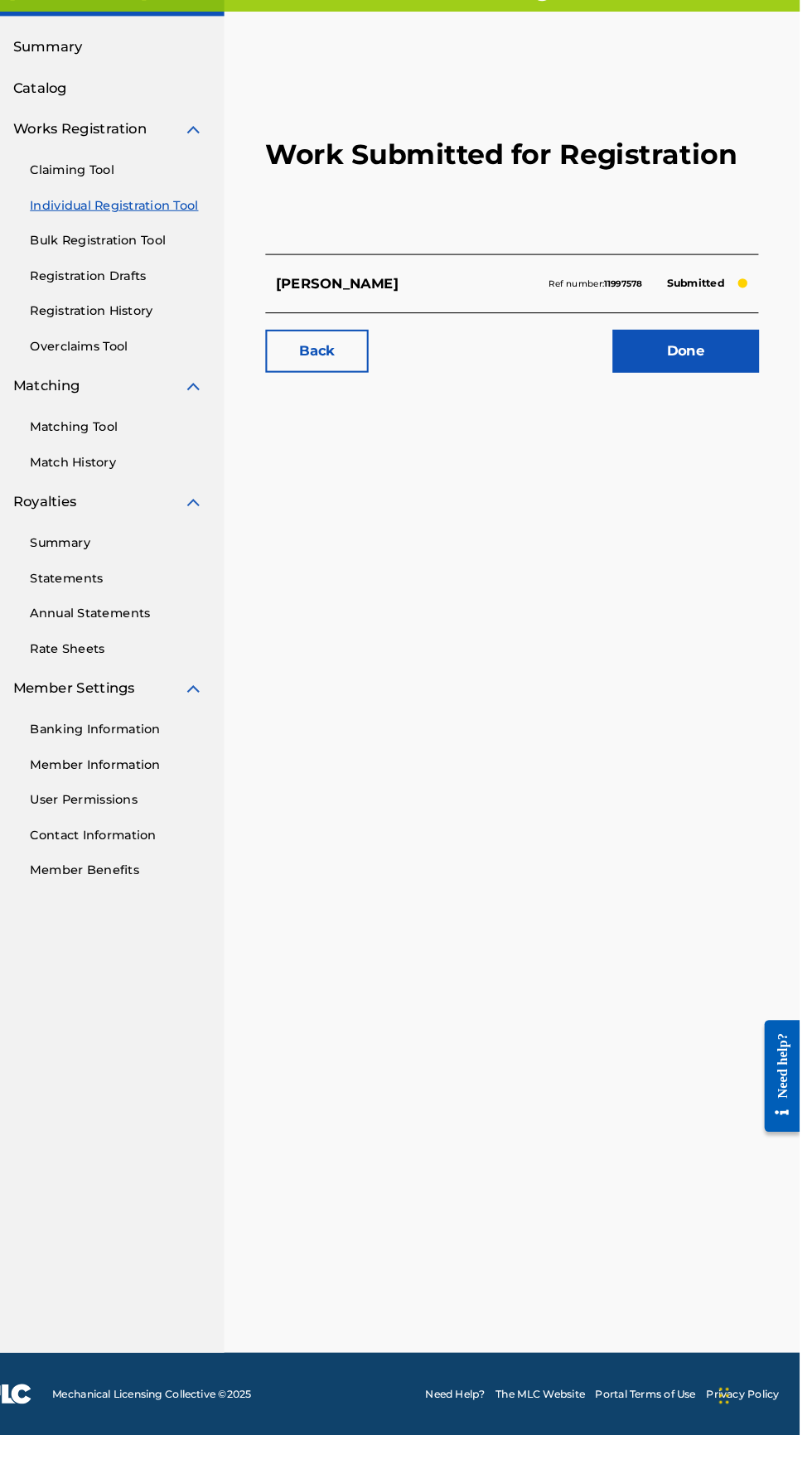
click at [686, 436] on link "Done" at bounding box center [701, 419] width 140 height 42
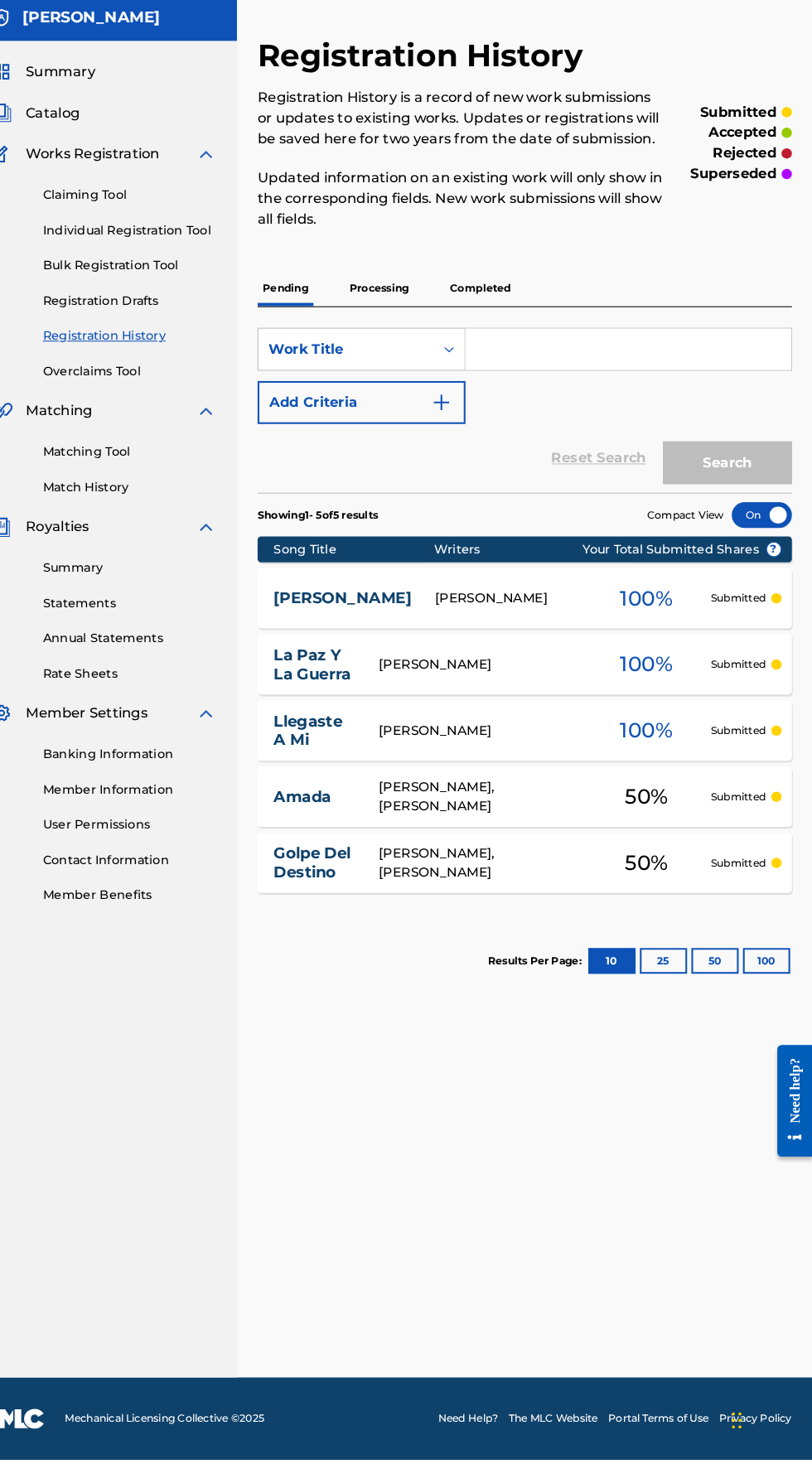
click at [107, 277] on link "Individual Registration Tool" at bounding box center [153, 278] width 167 height 18
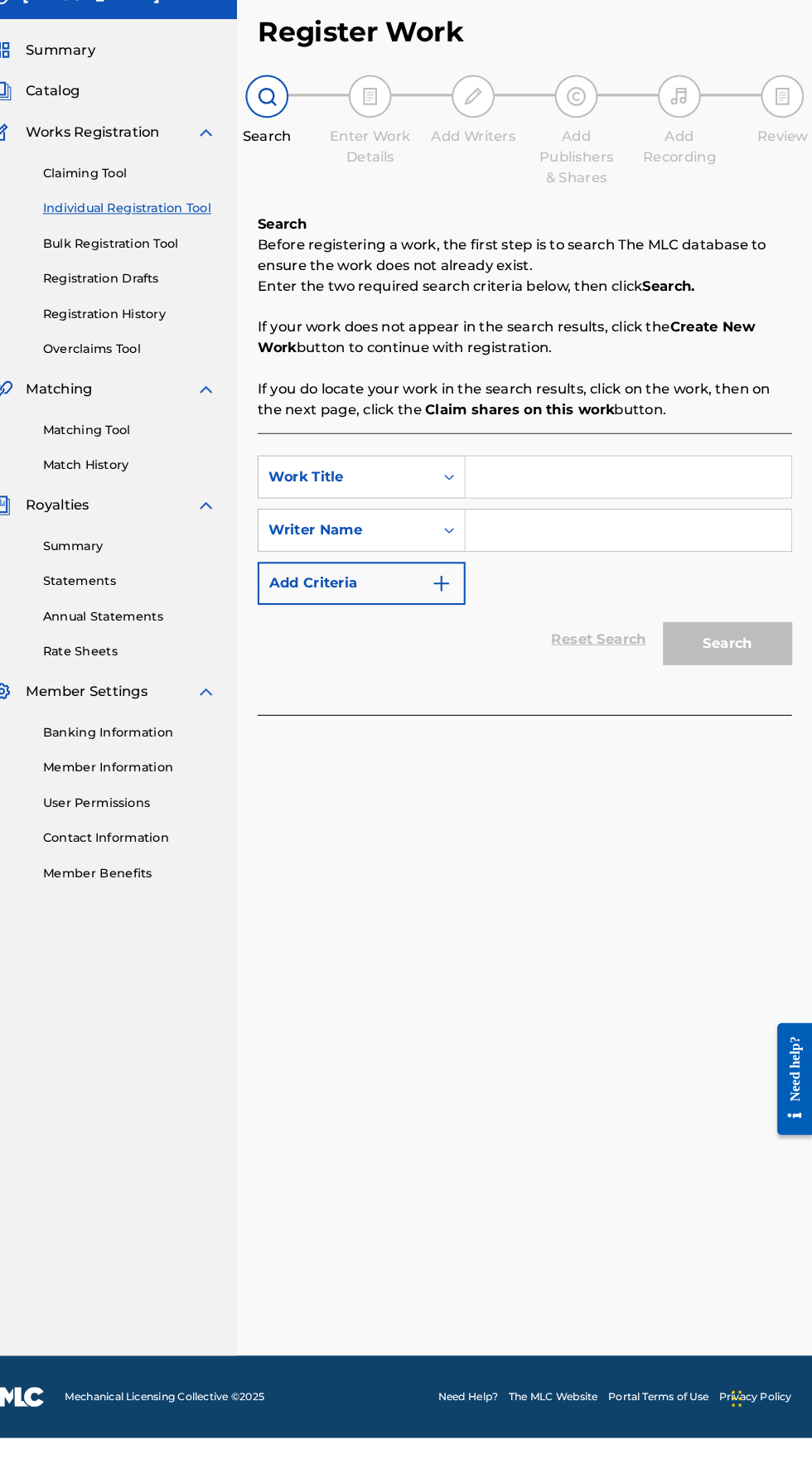
scroll to position [86, 0]
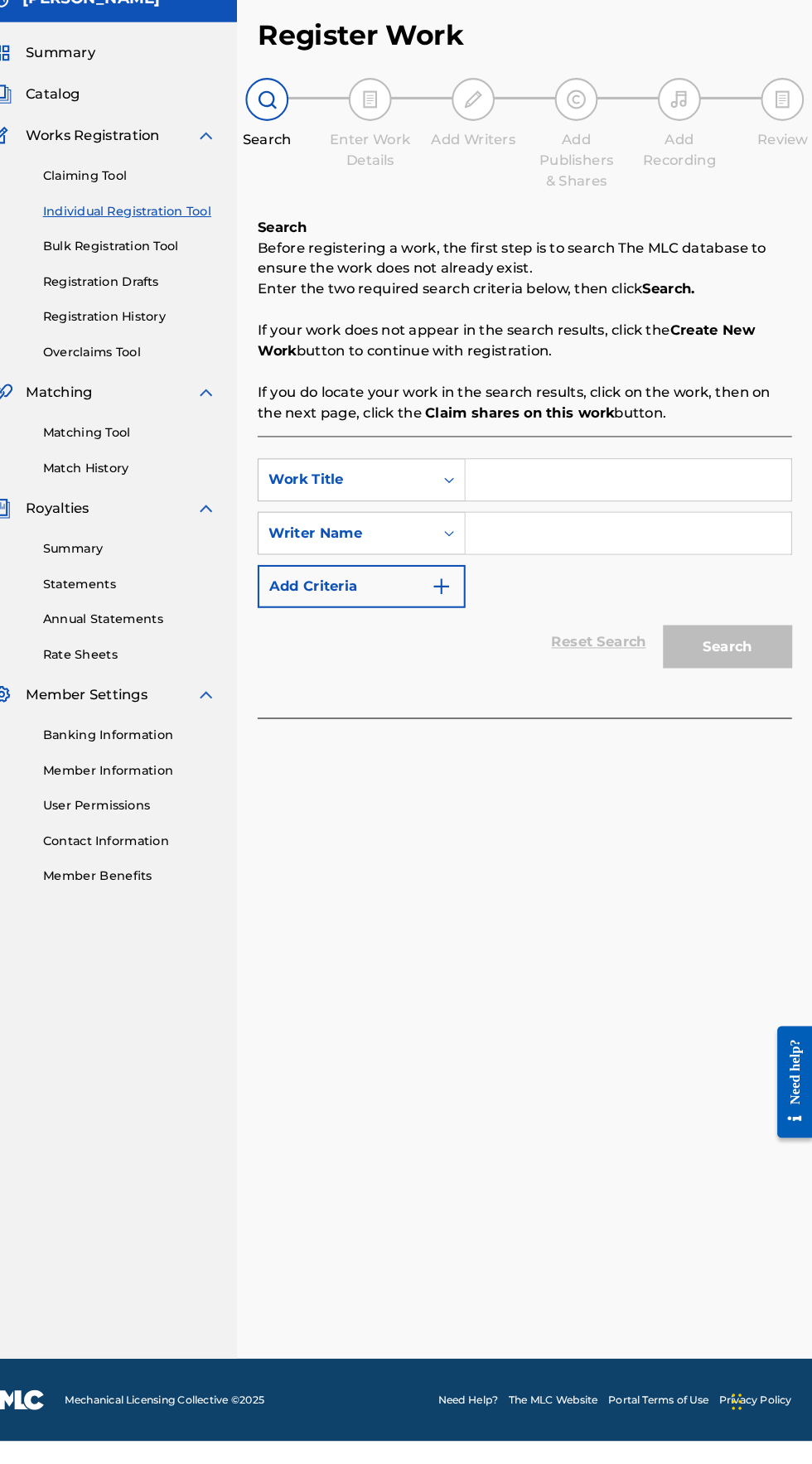
click at [523, 517] on input "Search Form" at bounding box center [634, 537] width 314 height 40
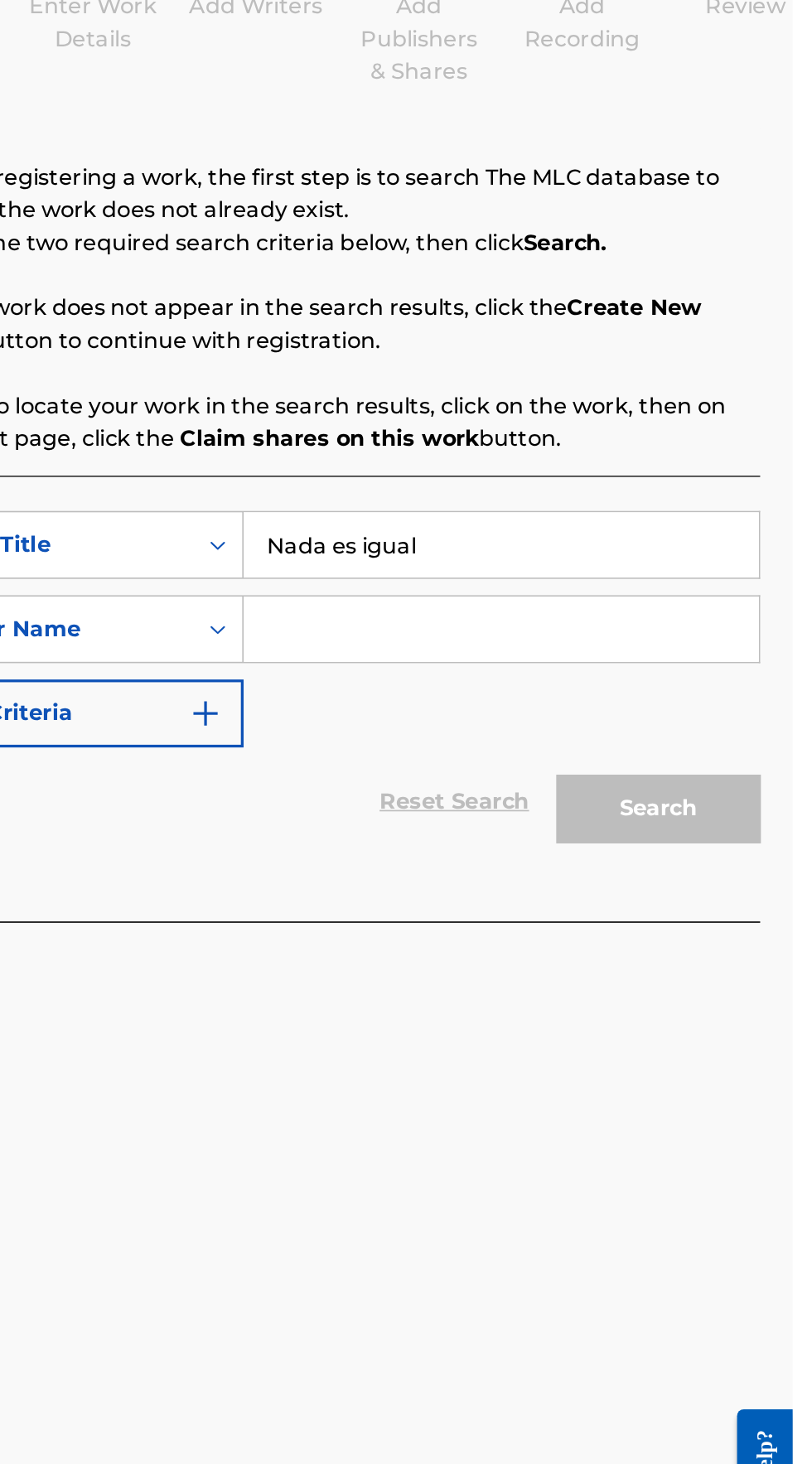
type input "Nada es igual"
click at [540, 568] on input "Search Form" at bounding box center [634, 588] width 314 height 40
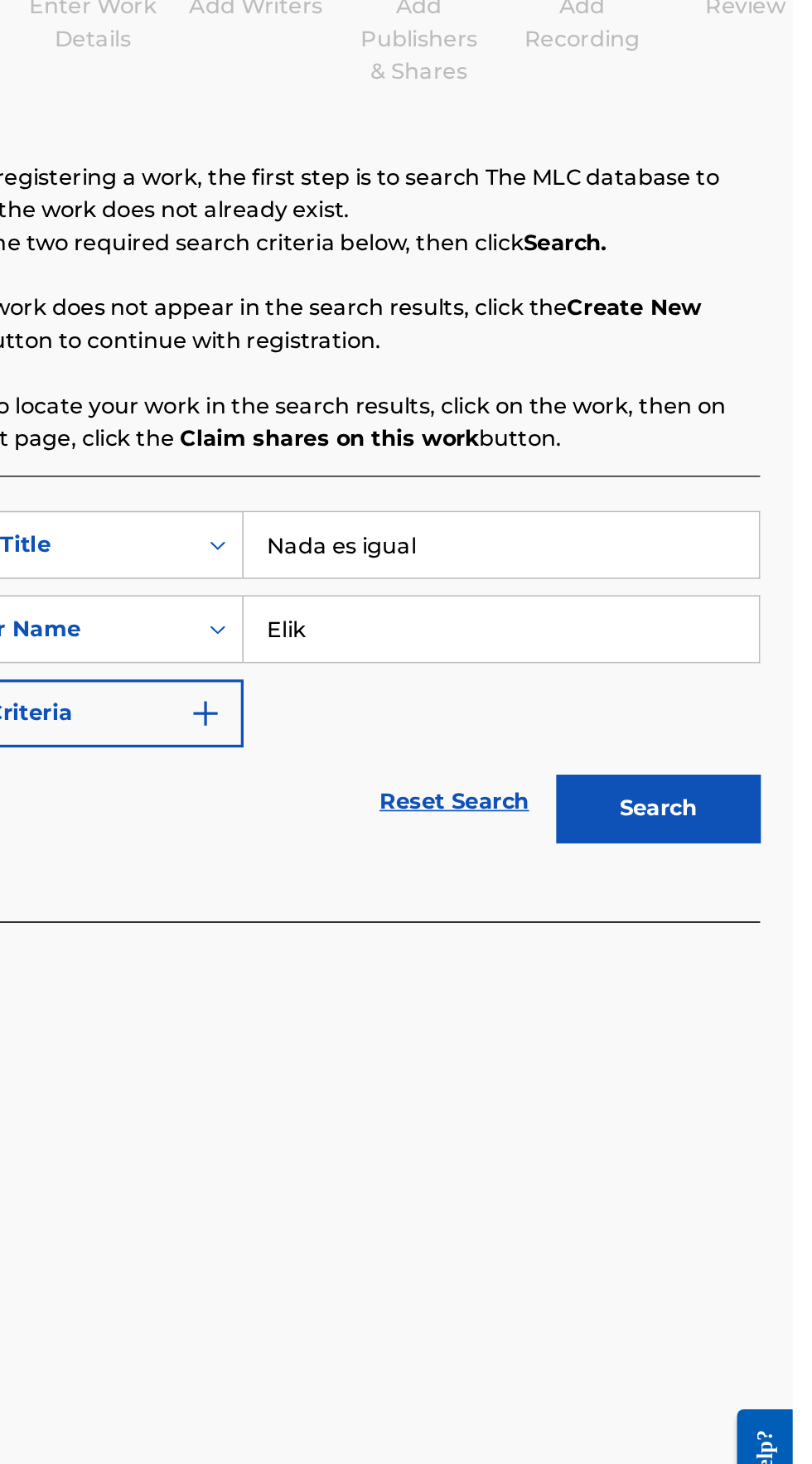
type input "Elik"
click at [763, 677] on button "Search" at bounding box center [730, 698] width 125 height 42
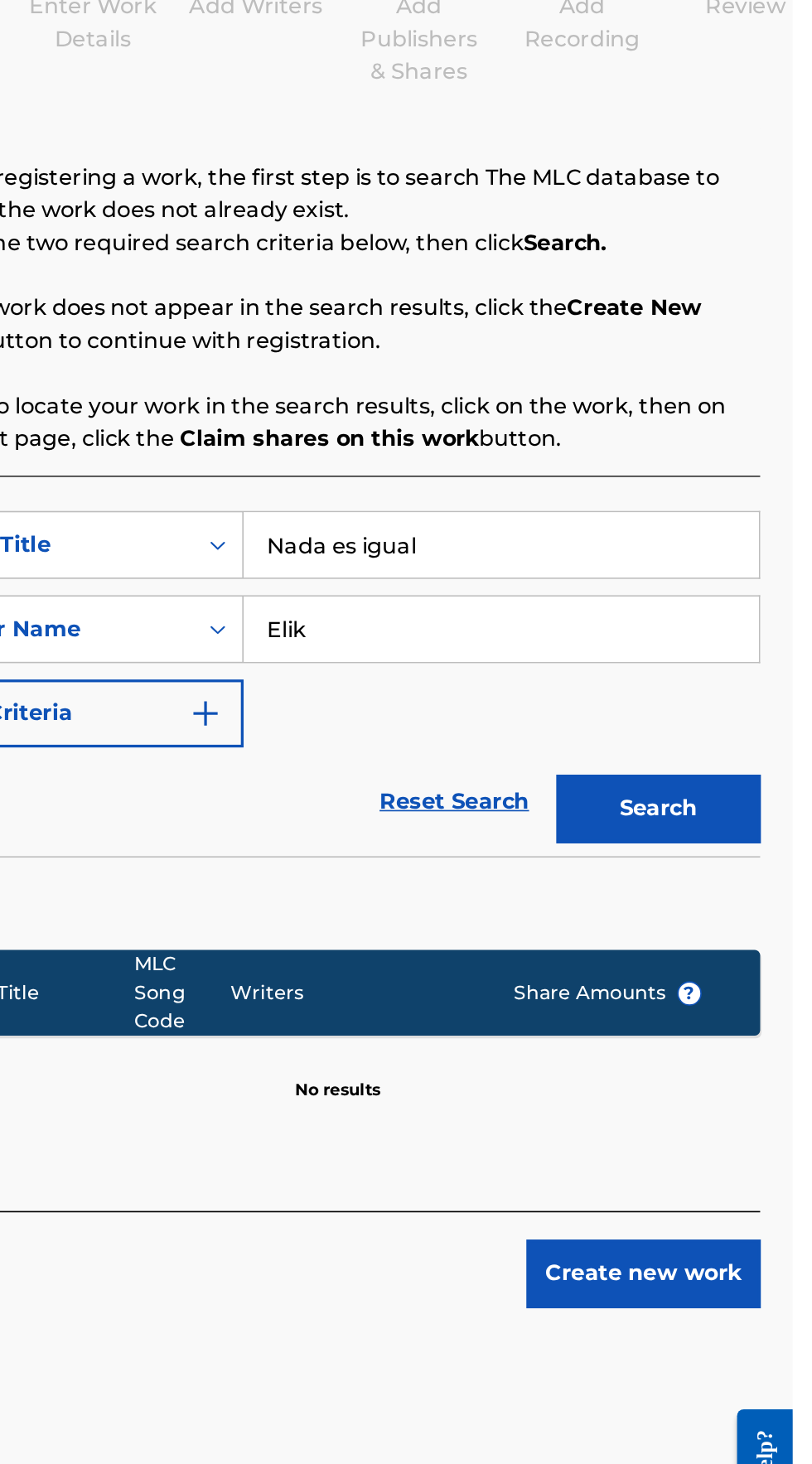
click at [754, 960] on button "Create new work" at bounding box center [720, 980] width 142 height 42
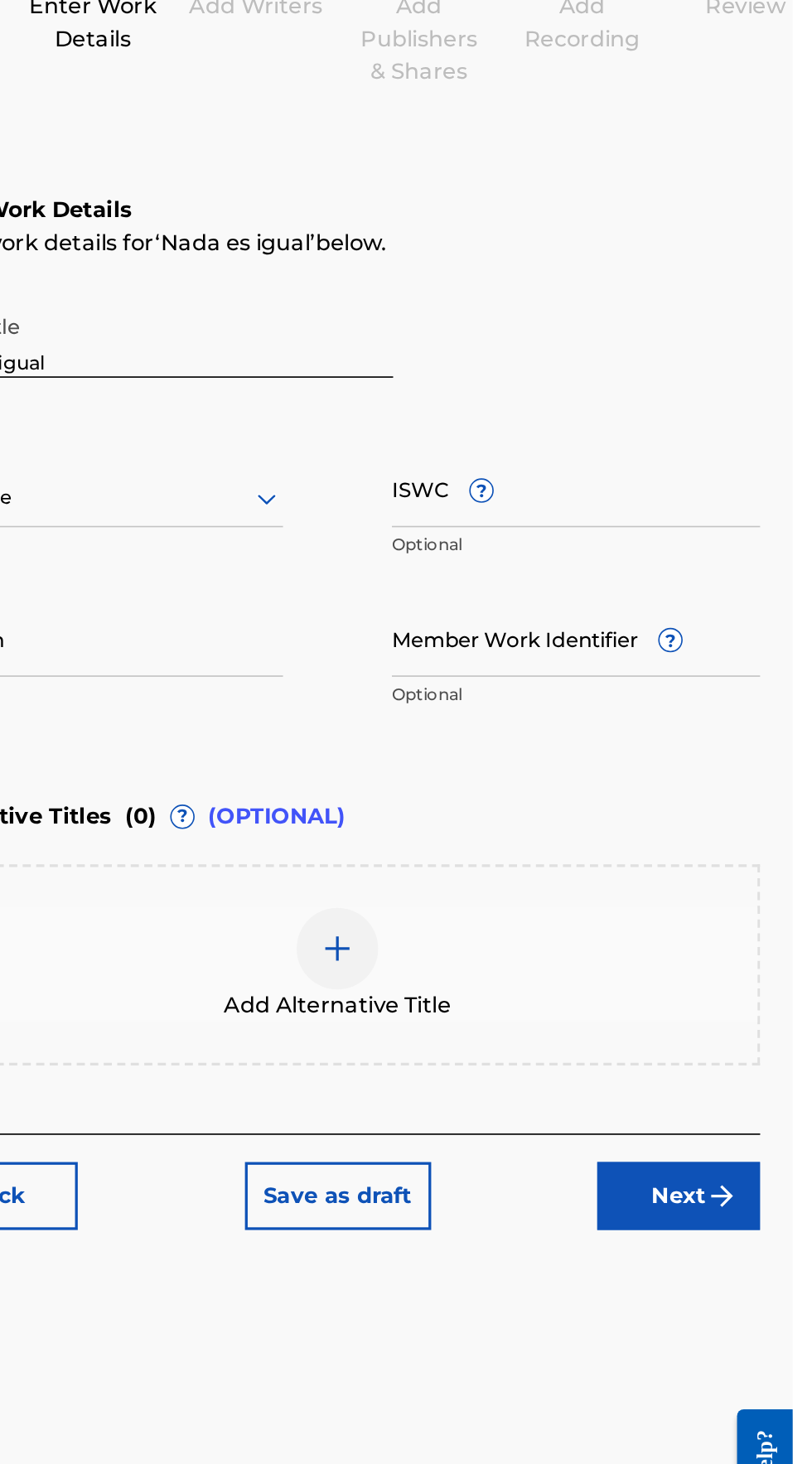
scroll to position [0, 0]
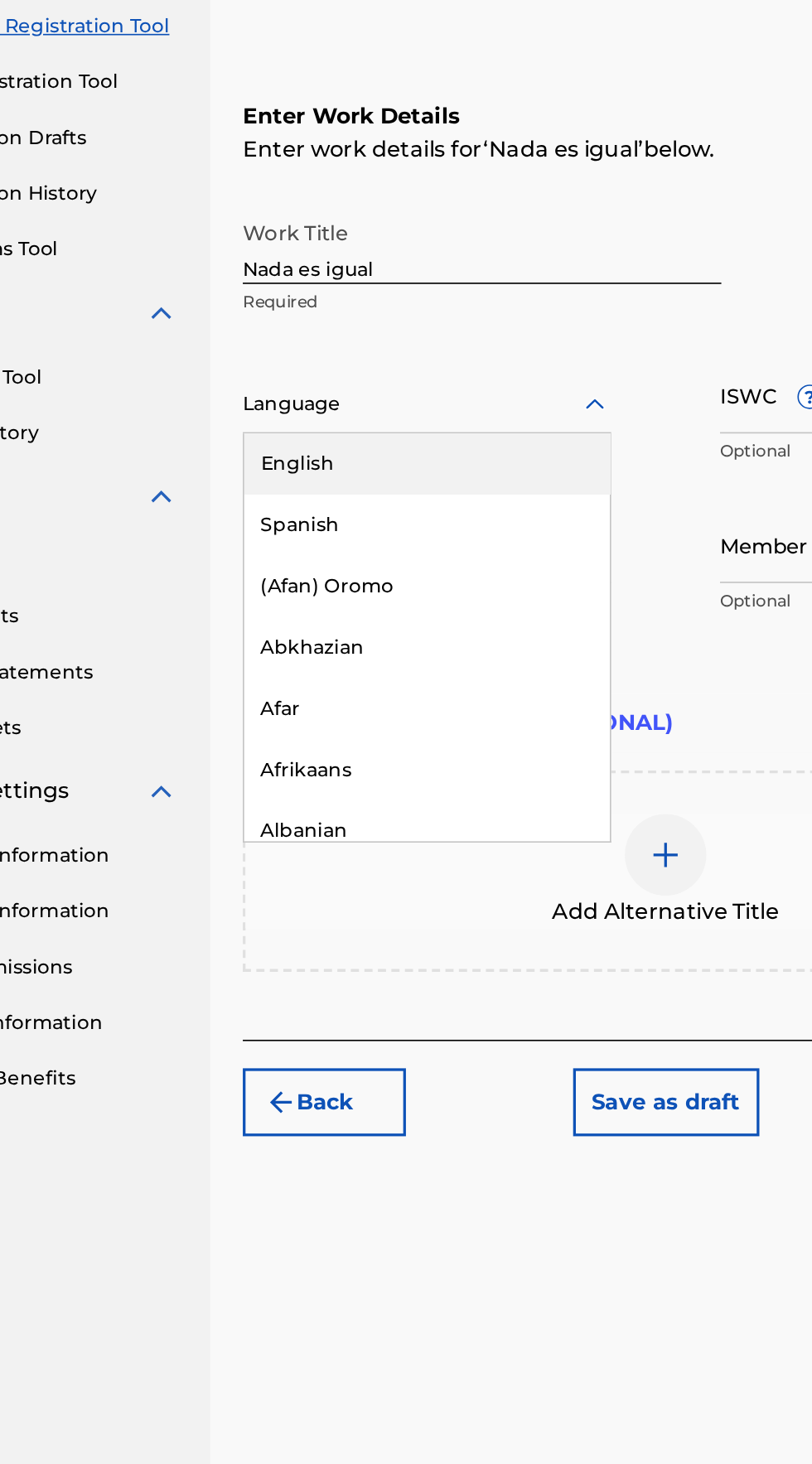
click at [308, 574] on div "Spanish" at bounding box center [389, 582] width 223 height 37
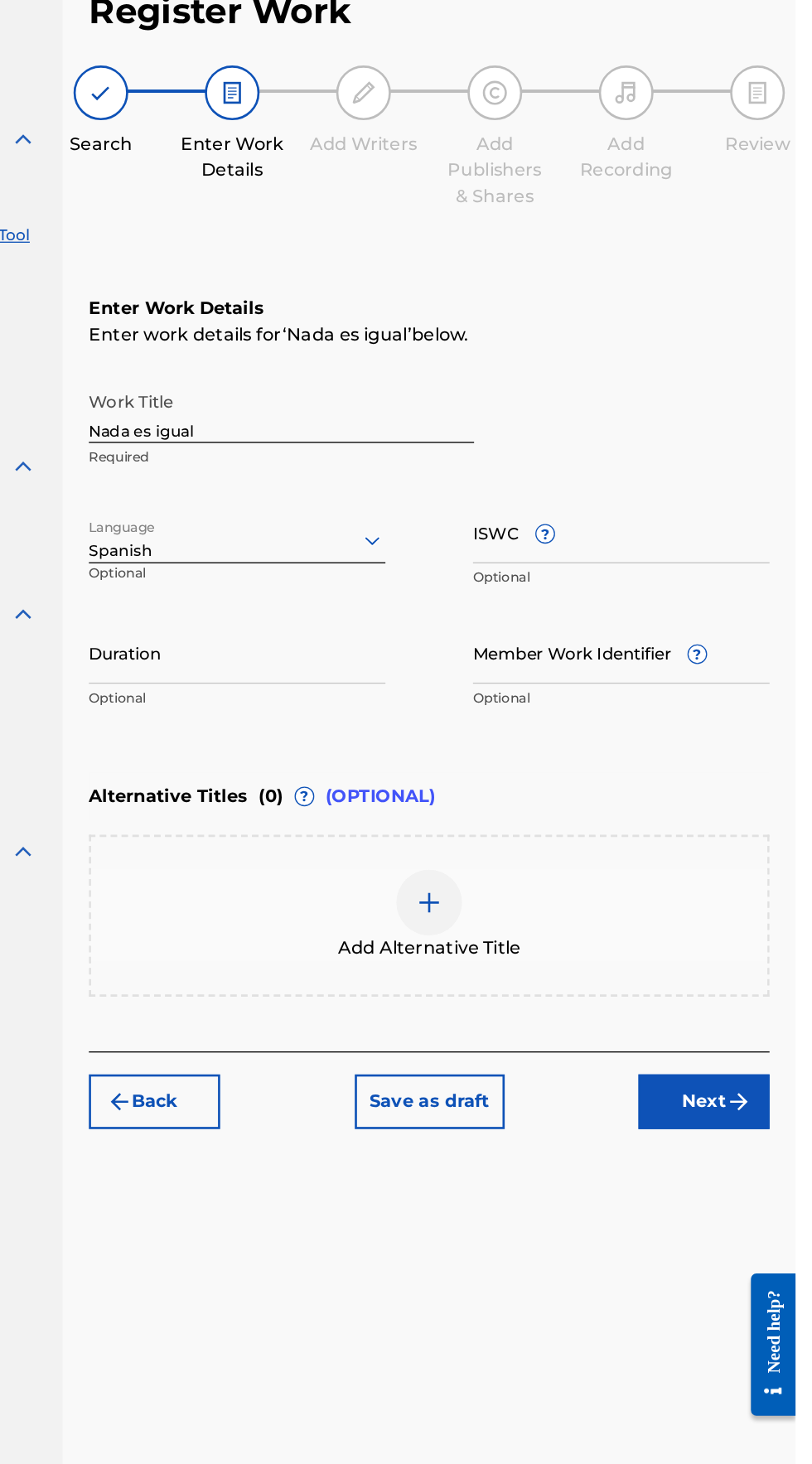
click at [759, 930] on img "submit" at bounding box center [768, 933] width 20 height 20
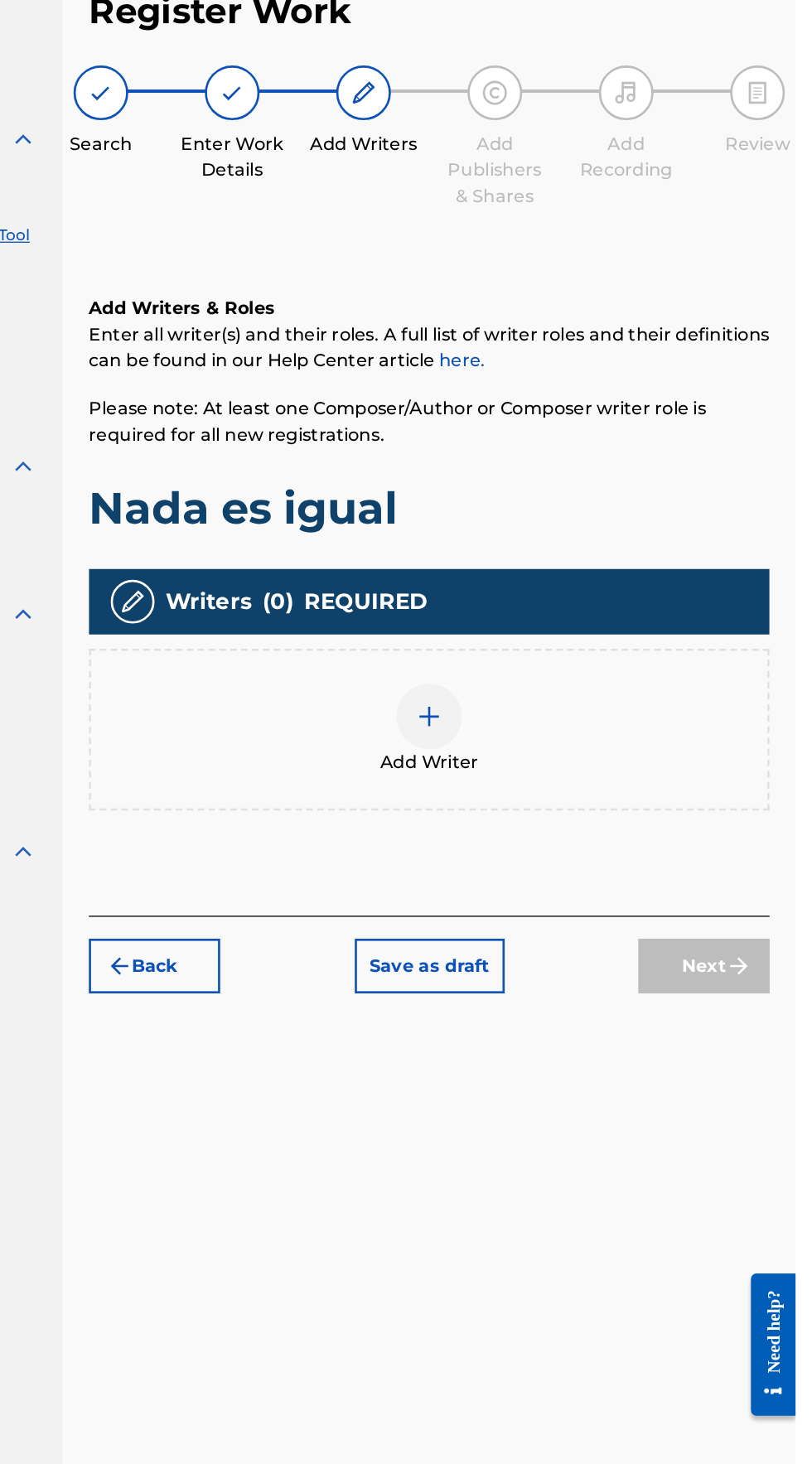
scroll to position [73, 0]
click at [513, 618] on div at bounding box center [534, 642] width 49 height 49
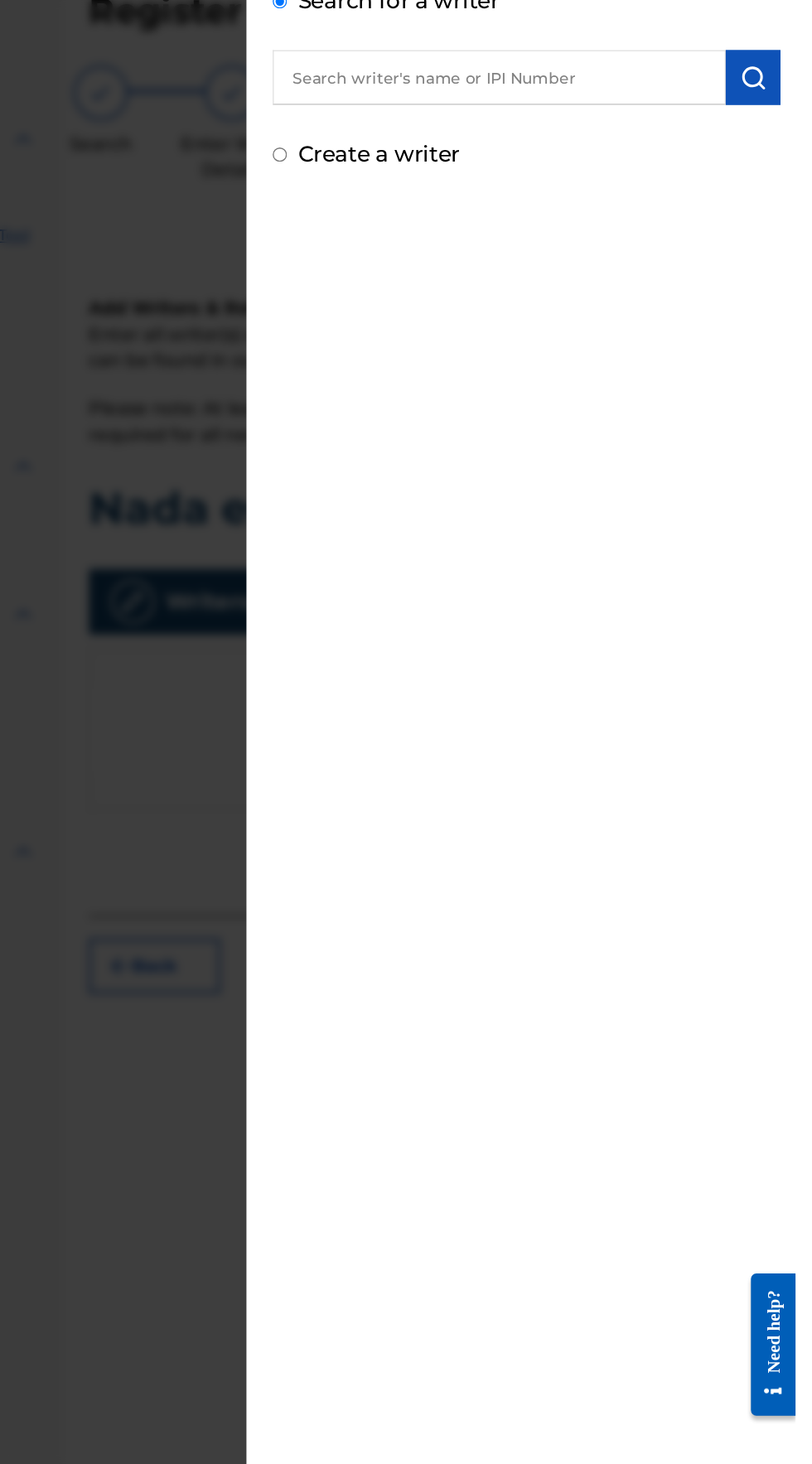
click at [475, 160] on input "text" at bounding box center [587, 158] width 343 height 42
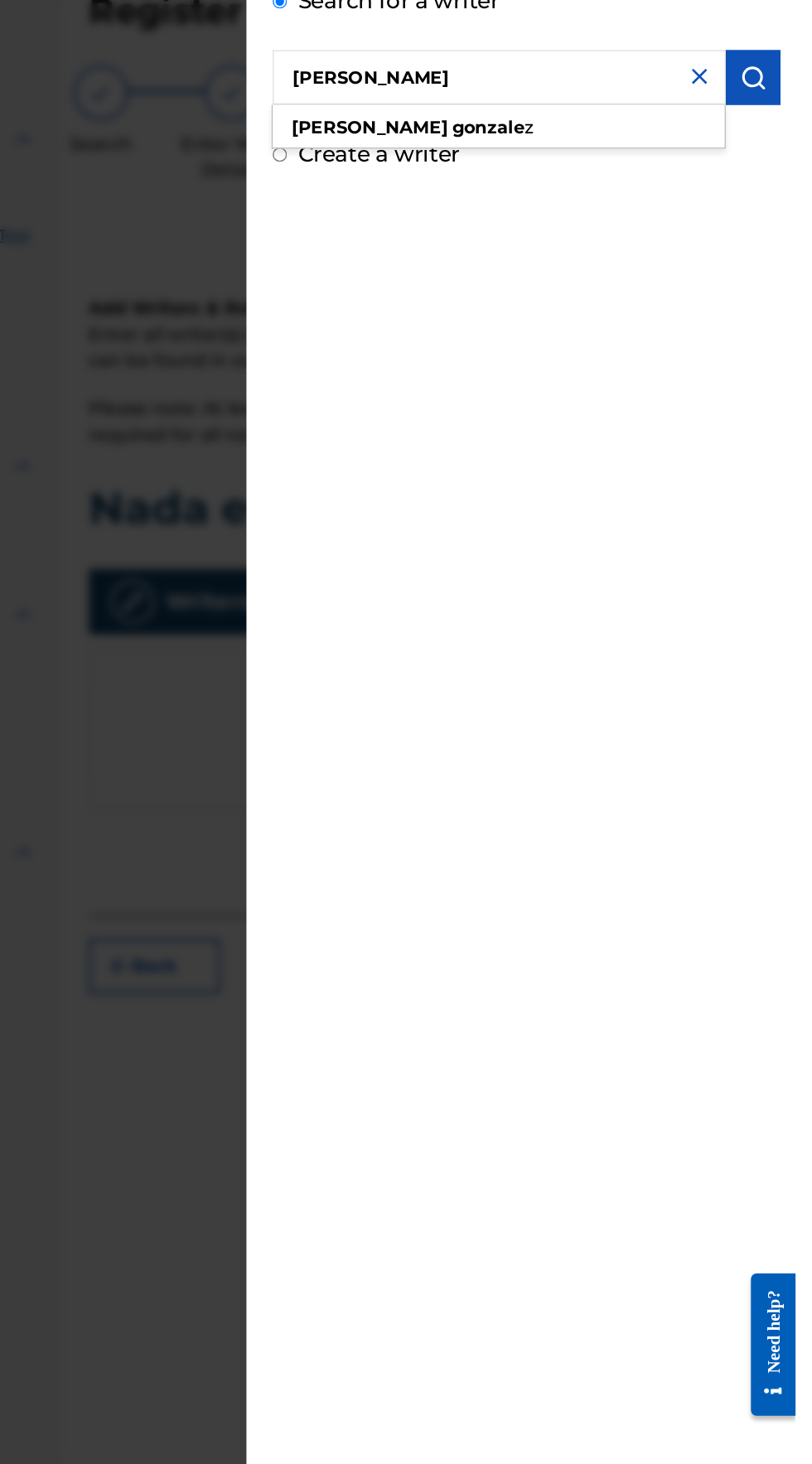
type input "Eliezer gonzalez"
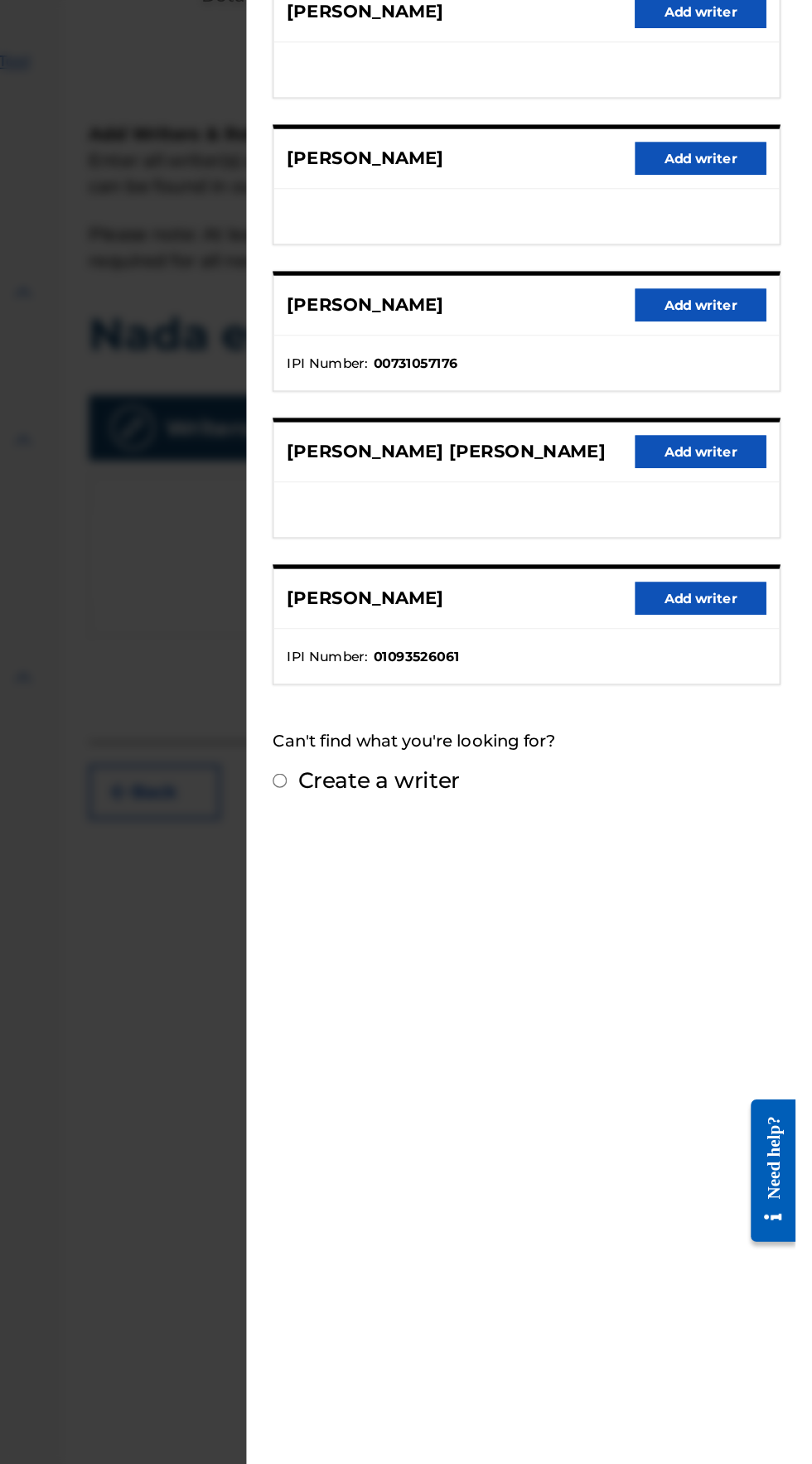
click at [764, 688] on button "Add writer" at bounding box center [739, 684] width 100 height 25
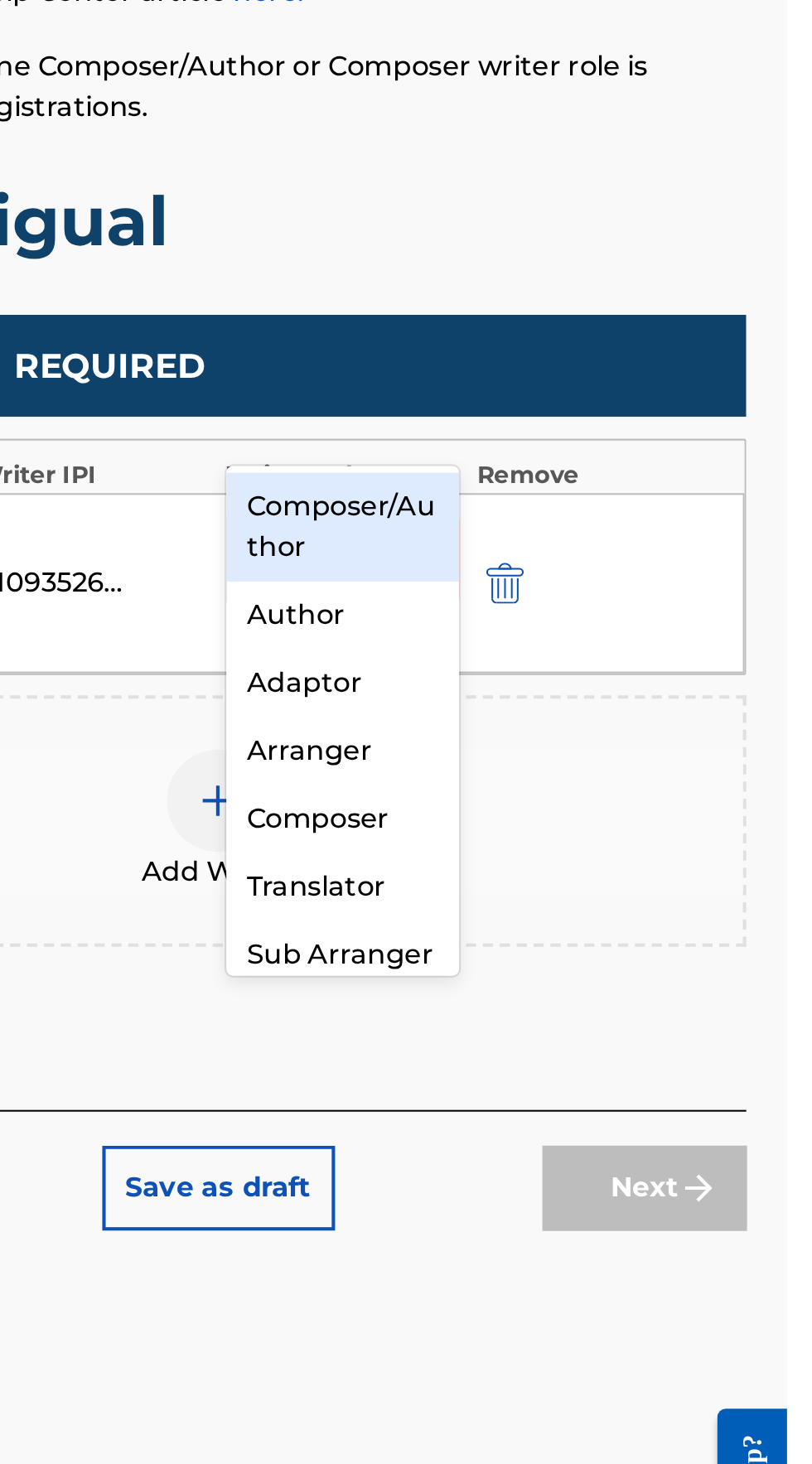
click at [558, 633] on div "Composer/Author" at bounding box center [595, 633] width 113 height 53
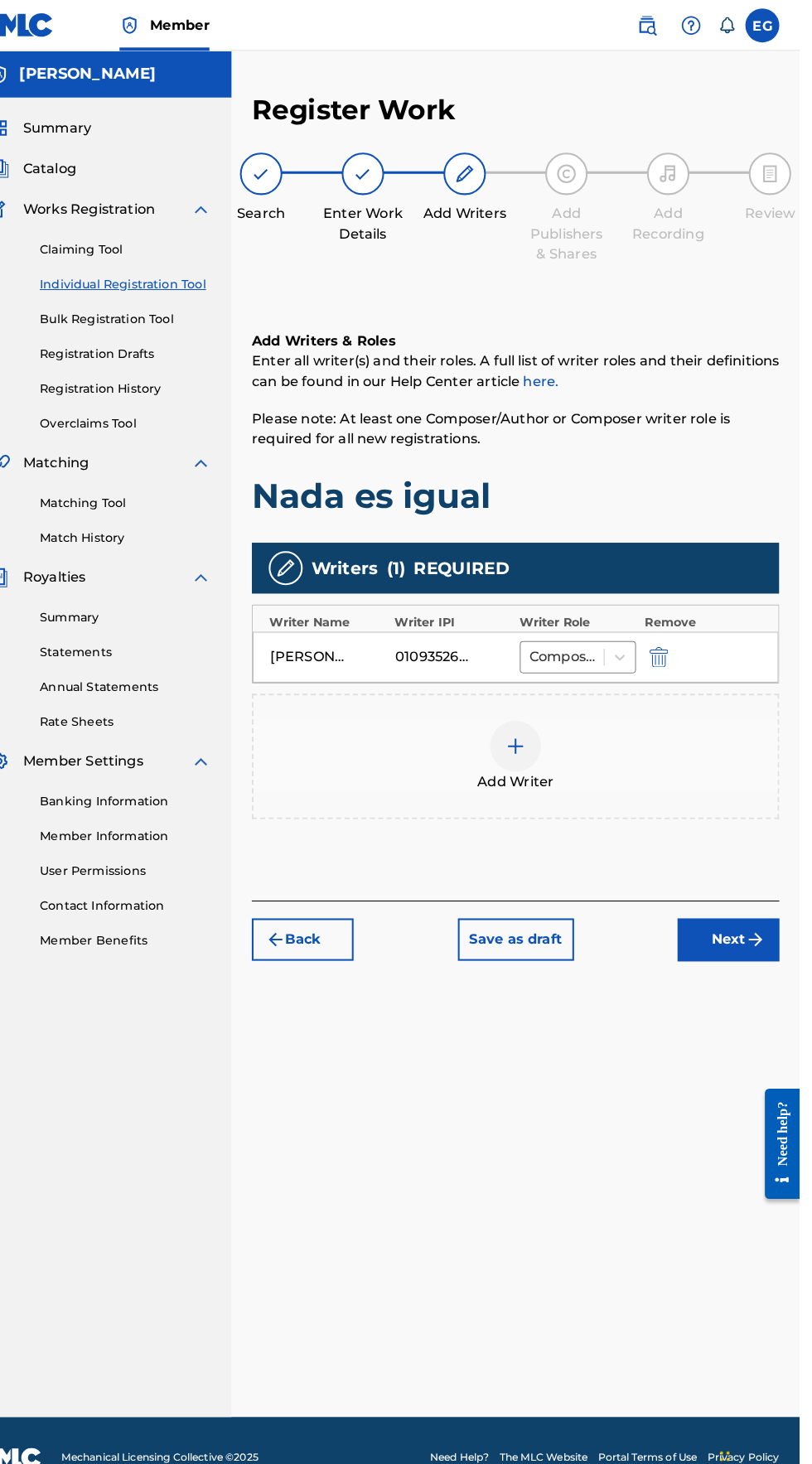
click at [769, 908] on img "submit" at bounding box center [768, 917] width 20 height 20
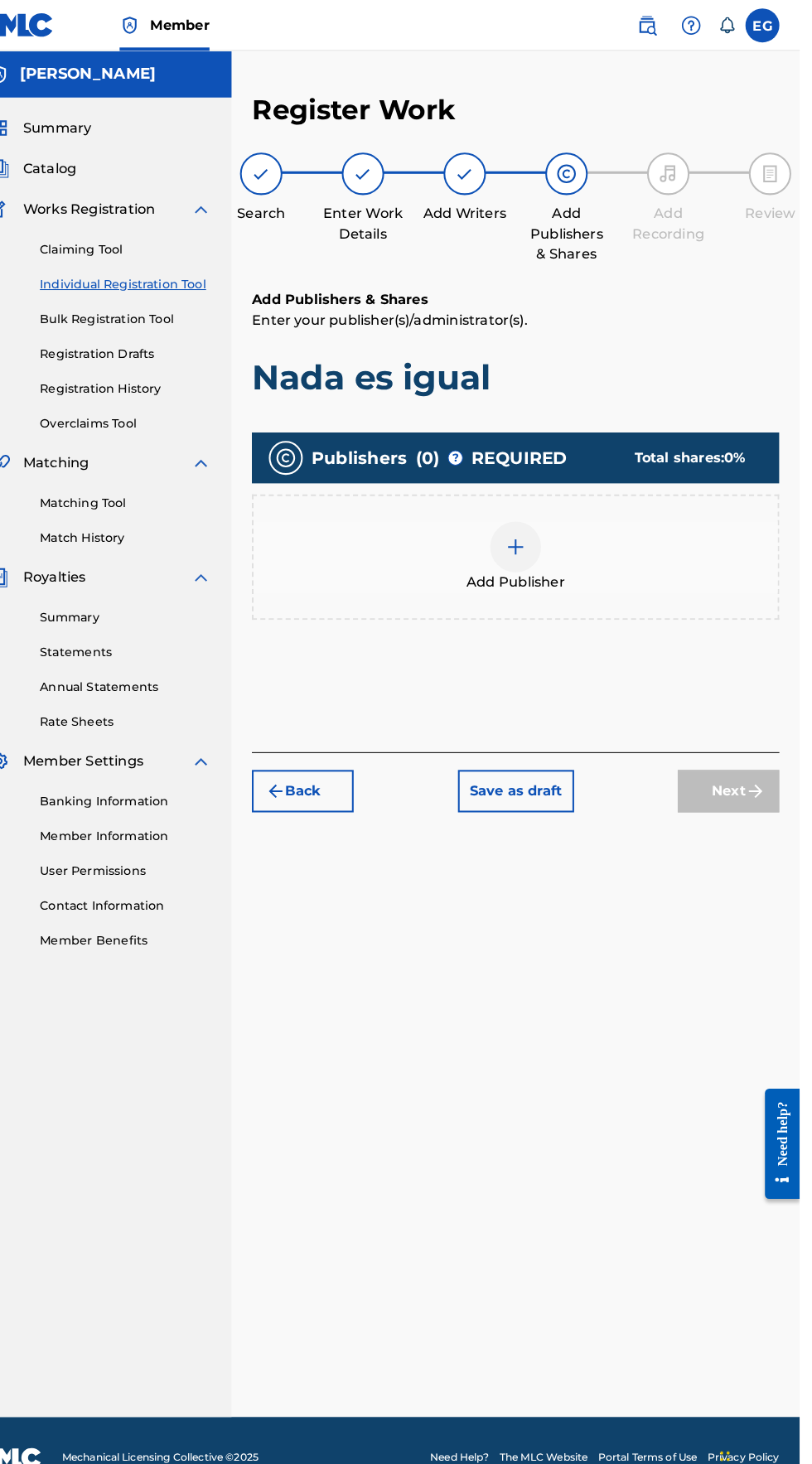
click at [492, 510] on div "Add Publisher" at bounding box center [534, 544] width 512 height 70
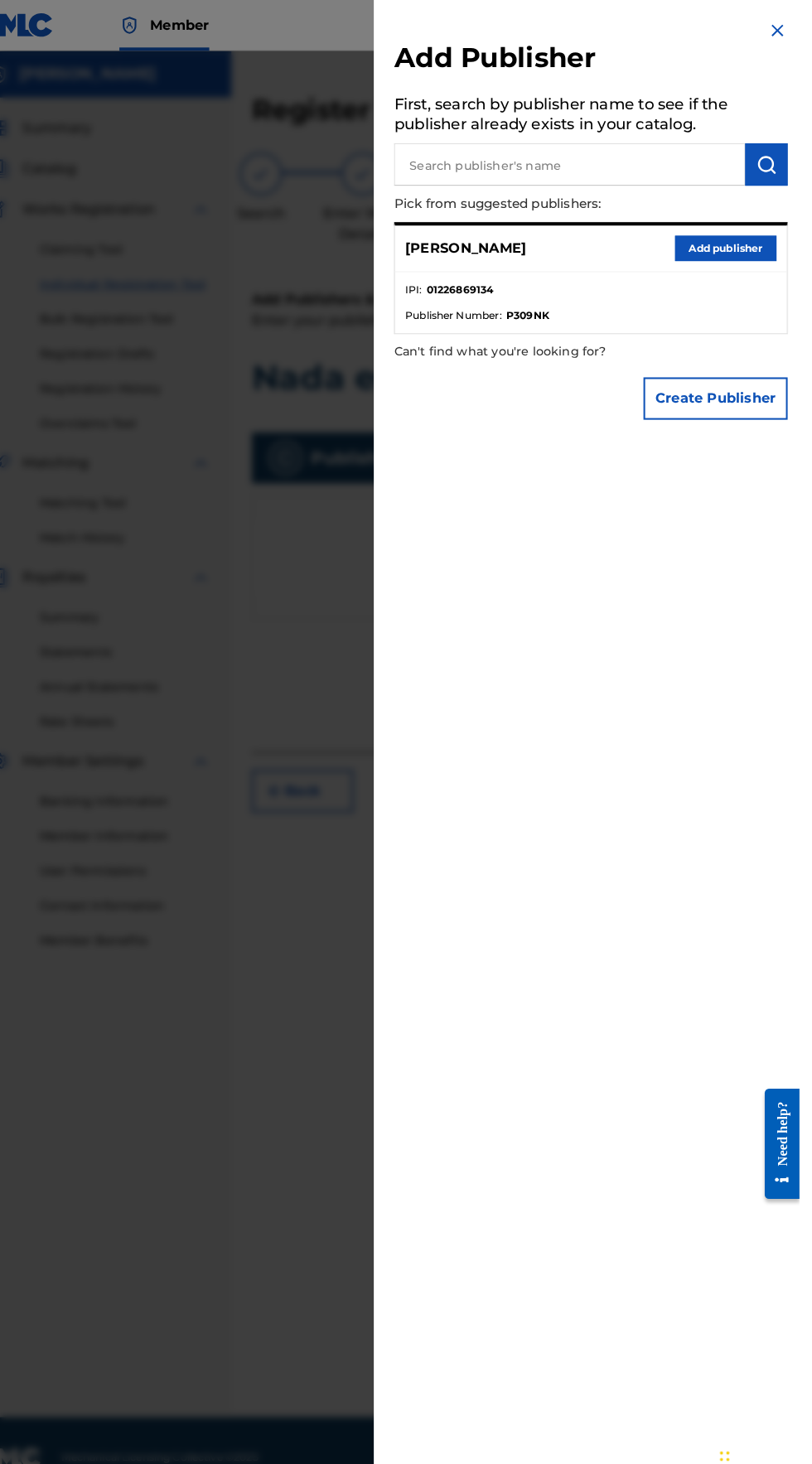
click at [710, 255] on button "Add publisher" at bounding box center [739, 243] width 100 height 25
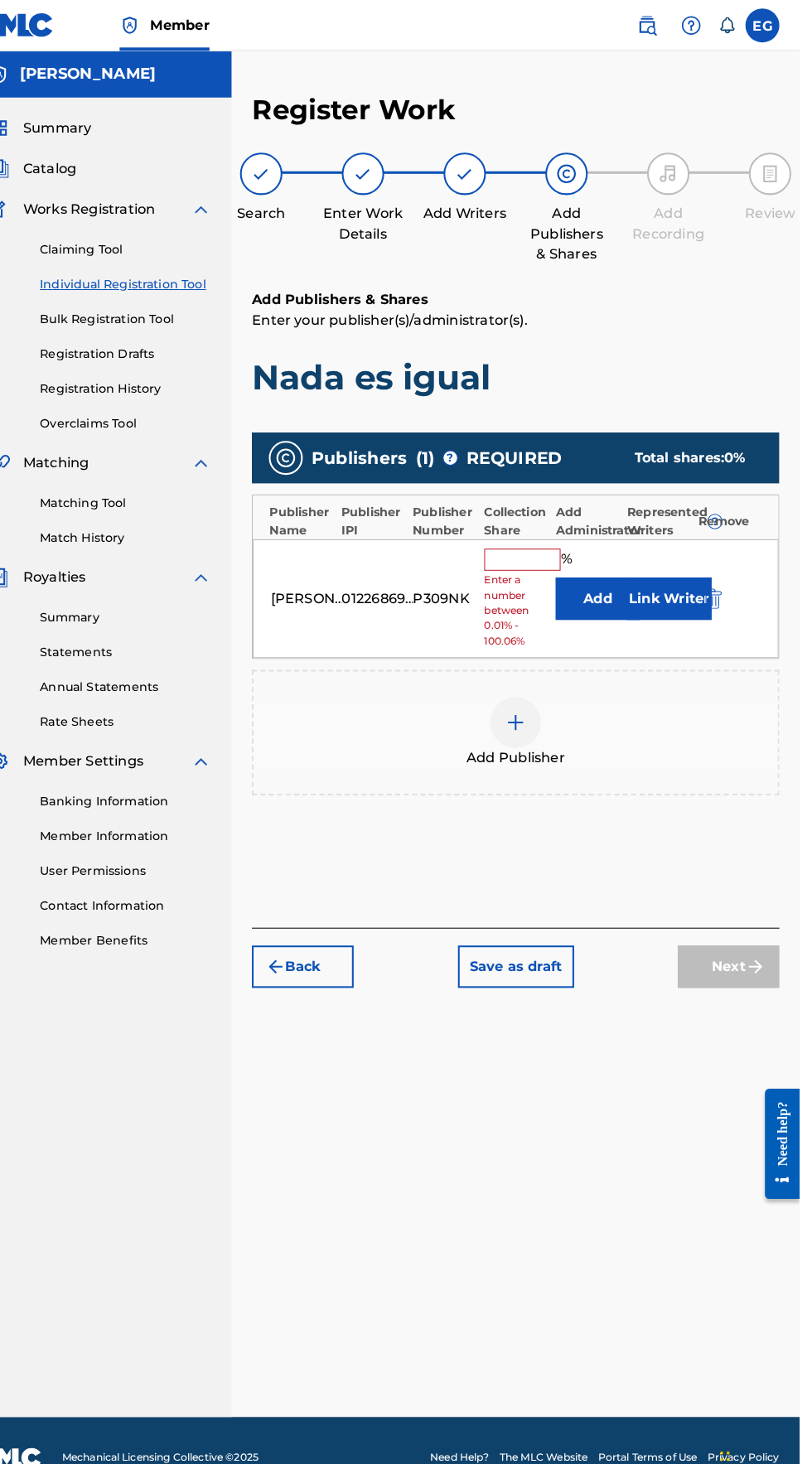
click at [527, 536] on input "text" at bounding box center [541, 546] width 74 height 21
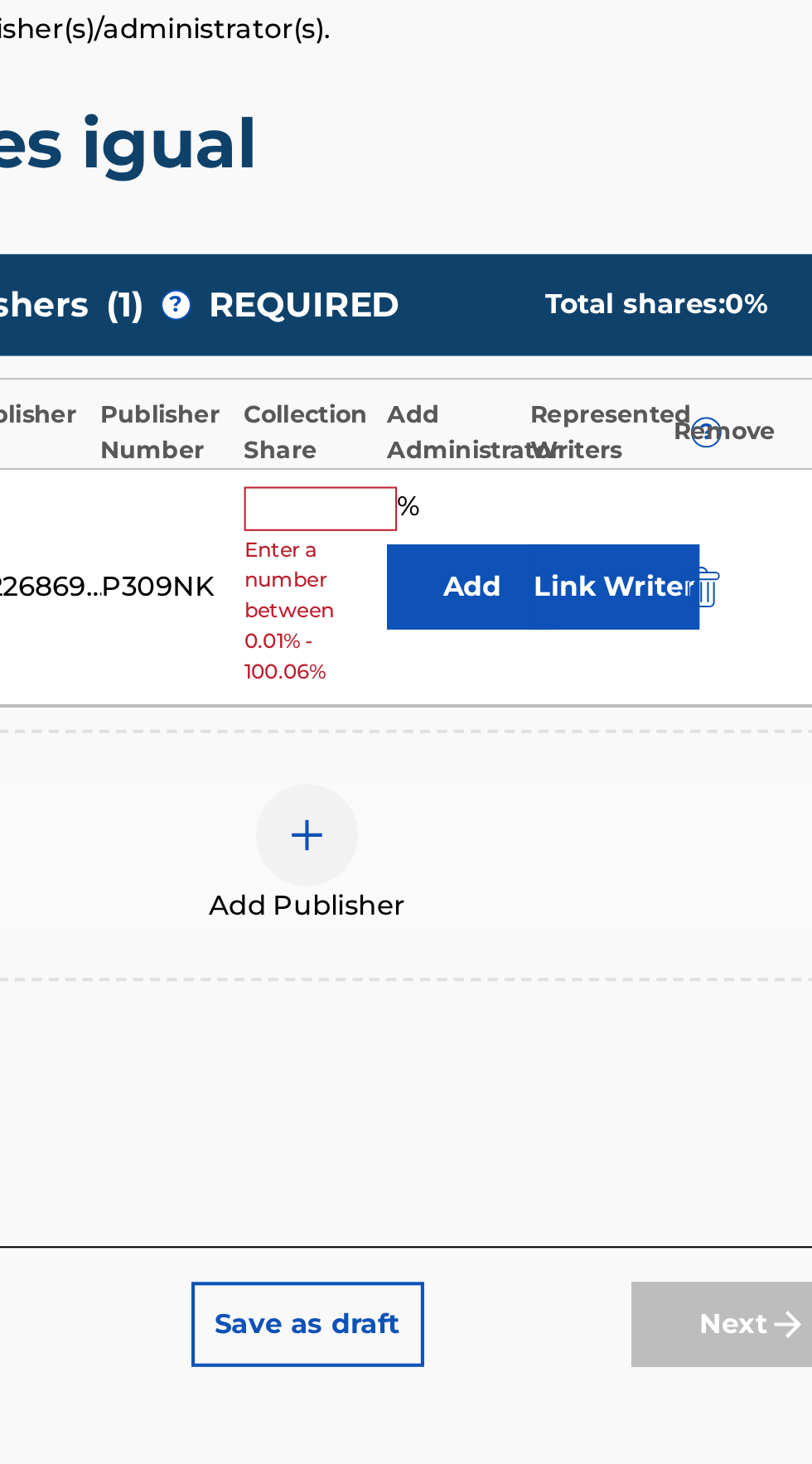
type input "100"
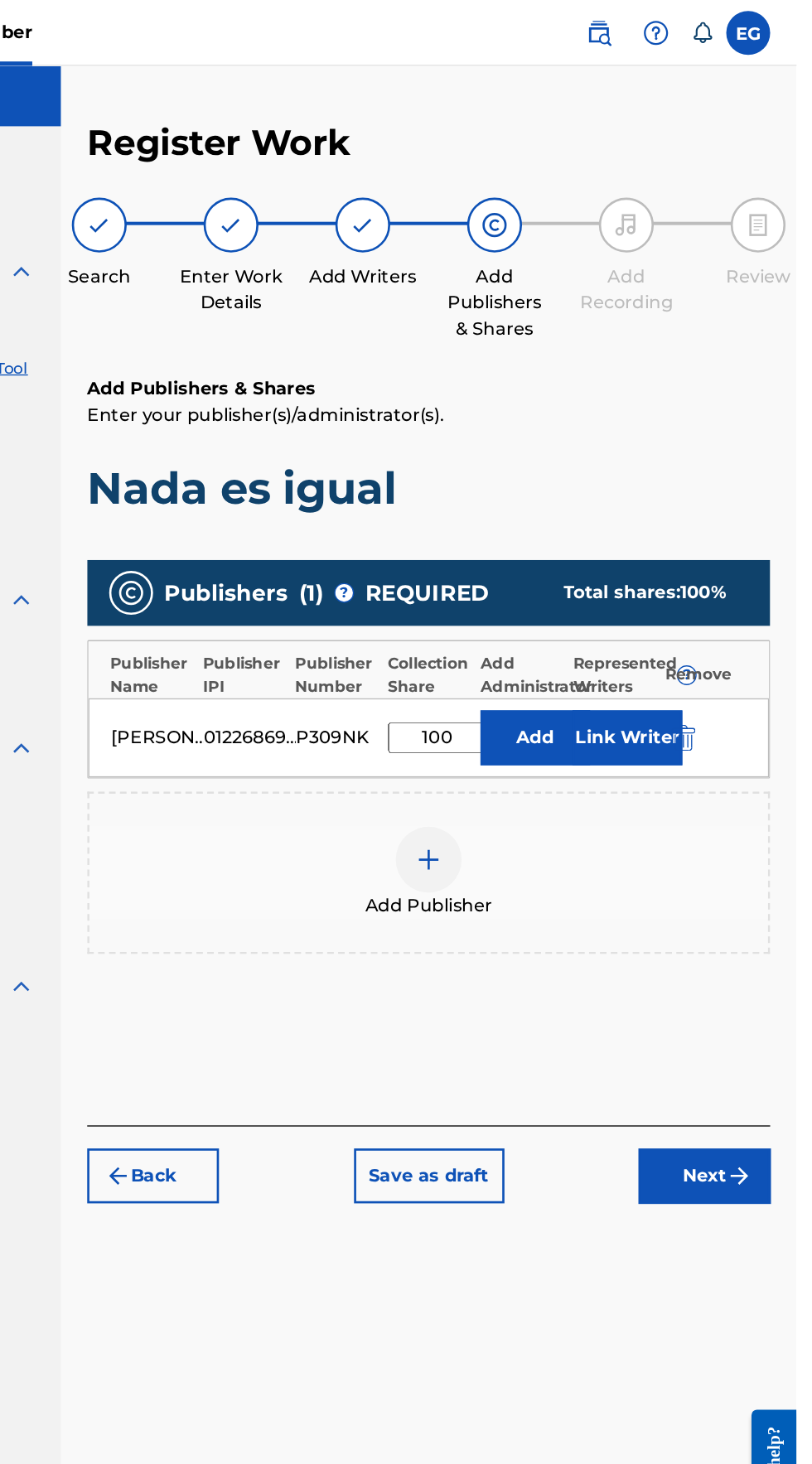
click at [644, 962] on div "Register Work Search Enter Work Details Add Writers Add Publishers & Shares Add…" at bounding box center [534, 738] width 555 height 1294
click at [765, 877] on img "submit" at bounding box center [768, 886] width 20 height 20
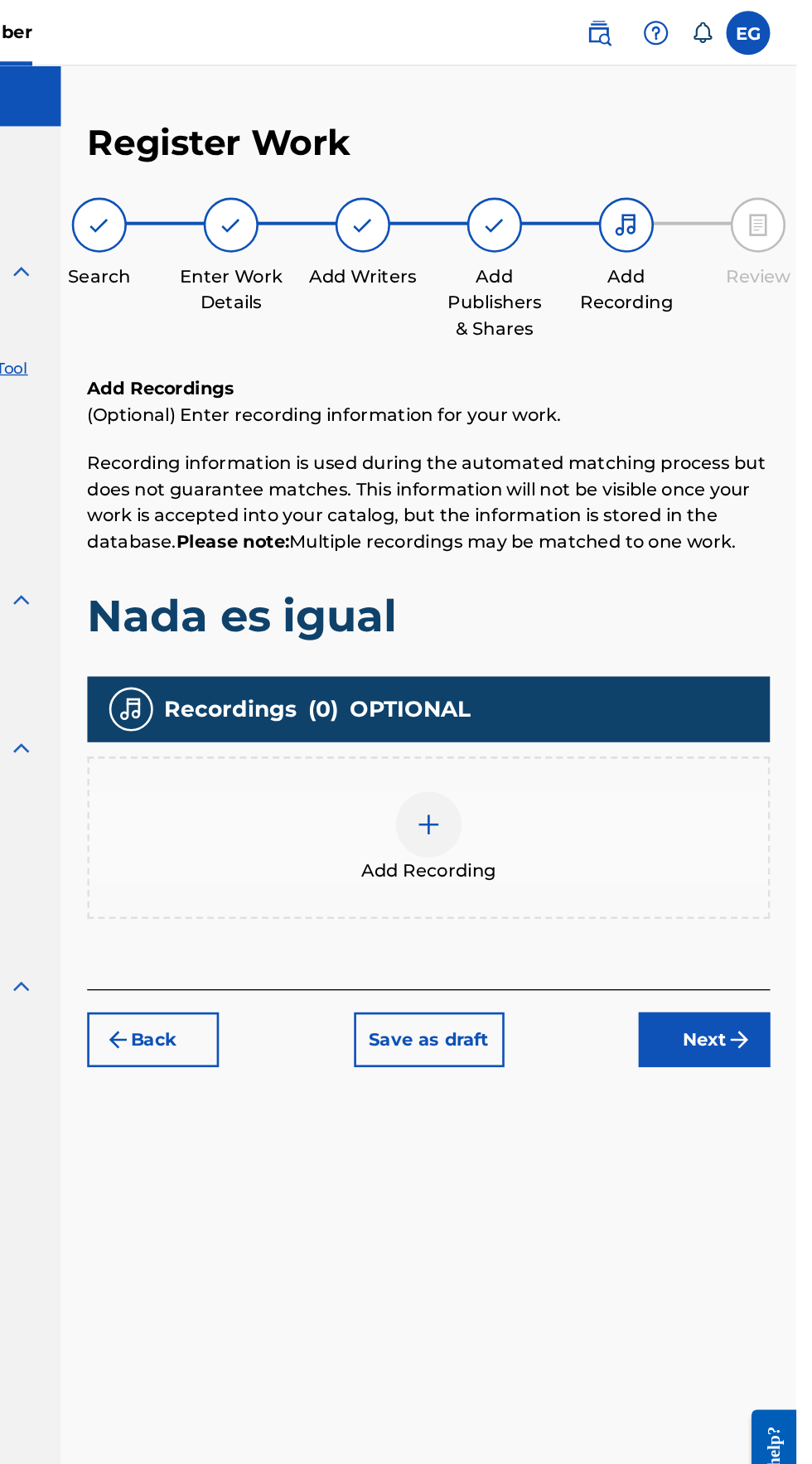
click at [517, 597] on div at bounding box center [534, 621] width 49 height 49
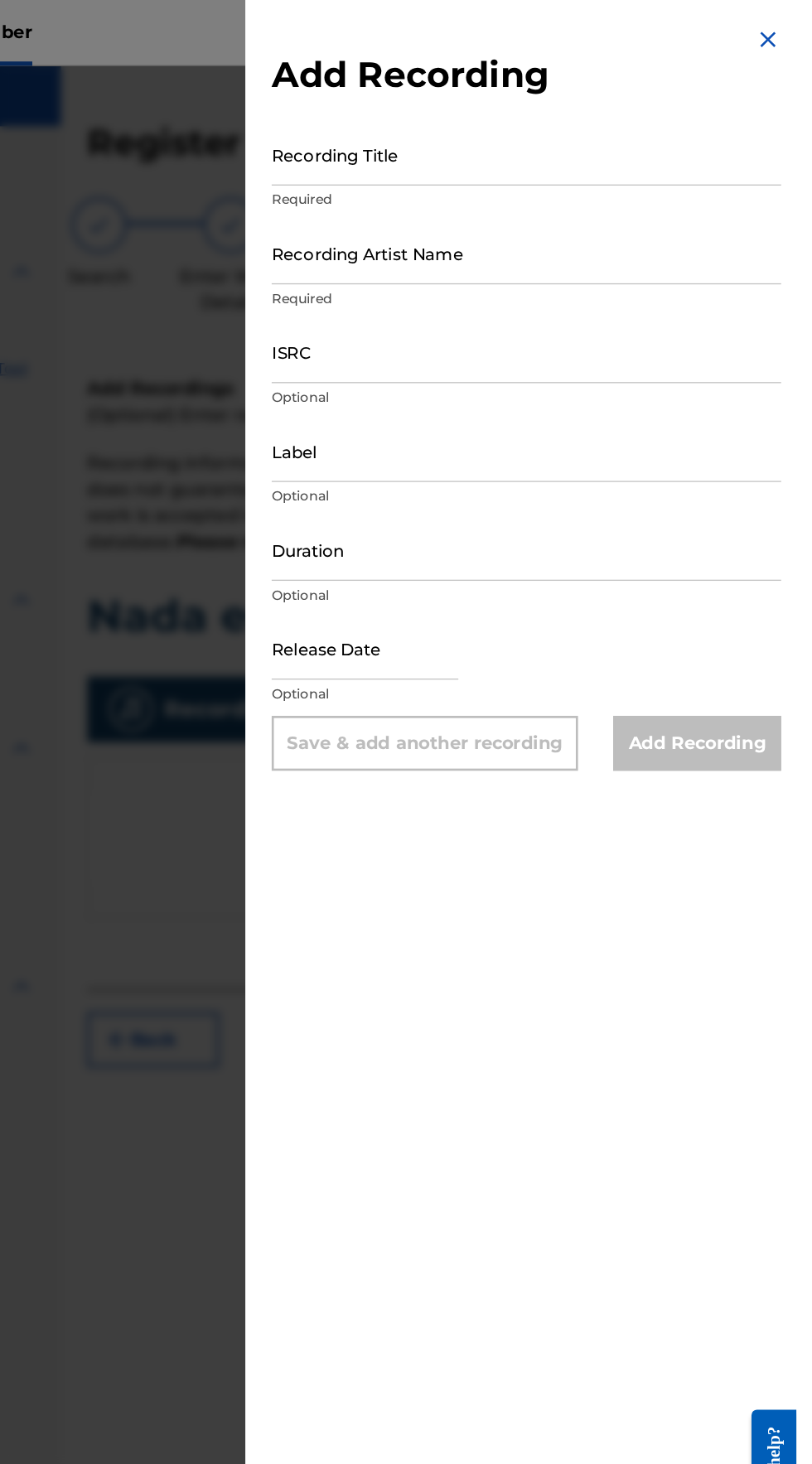
click at [467, 131] on input "Recording Title" at bounding box center [607, 116] width 384 height 47
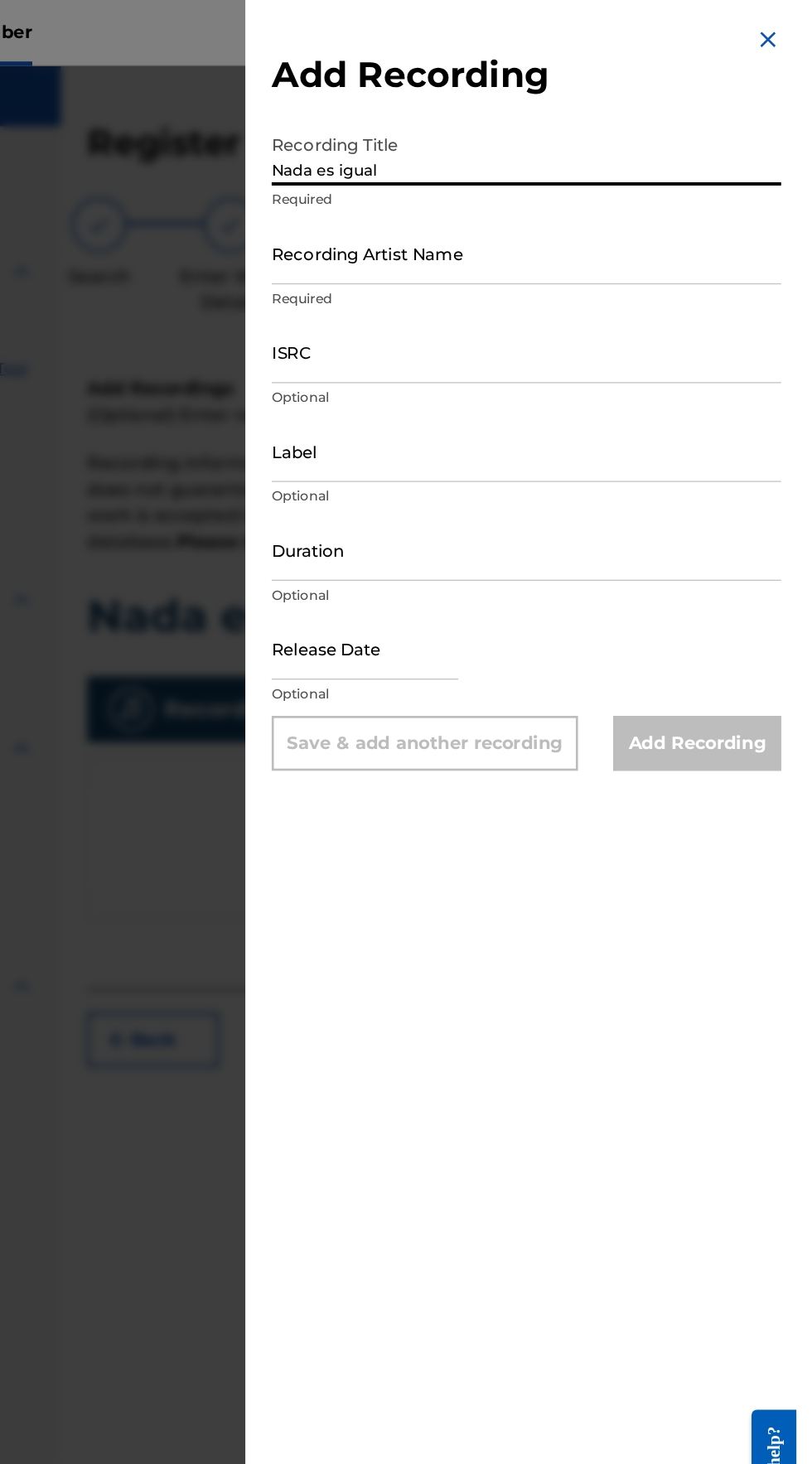
type input "Nada es igual"
click at [453, 208] on input "Recording Artist Name" at bounding box center [607, 191] width 384 height 47
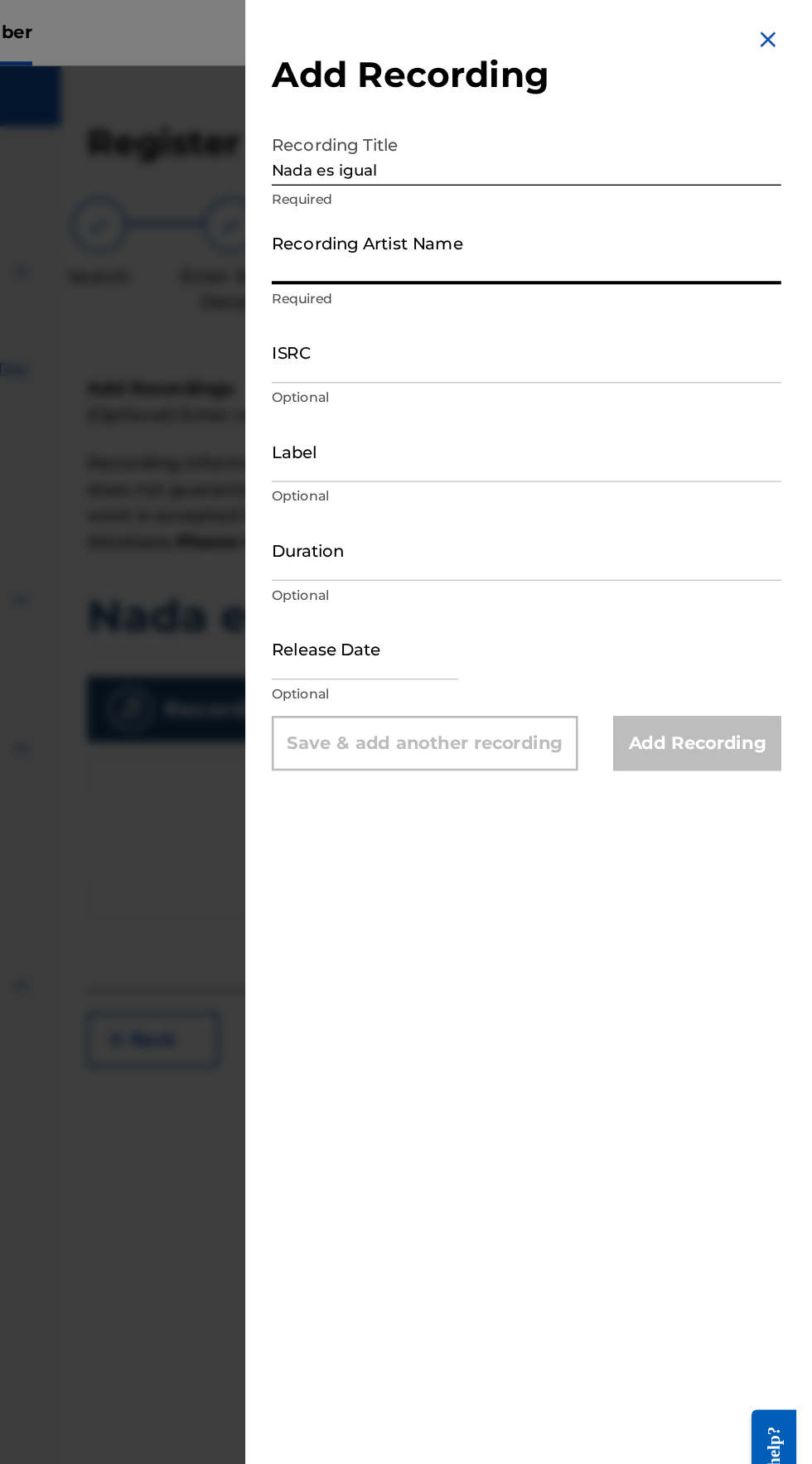
type input "Elik Roldán"
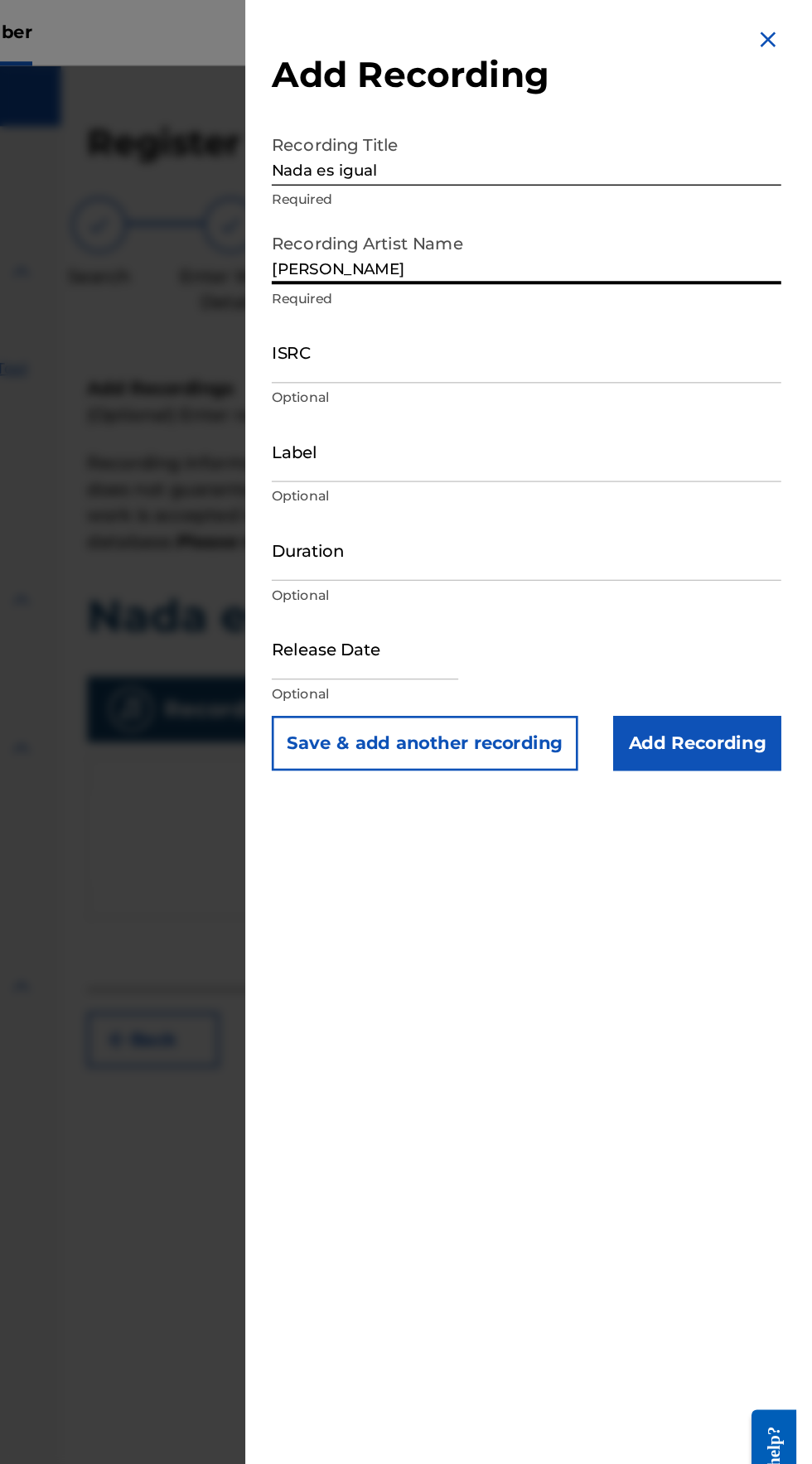
click at [448, 282] on input "ISRC" at bounding box center [607, 265] width 384 height 47
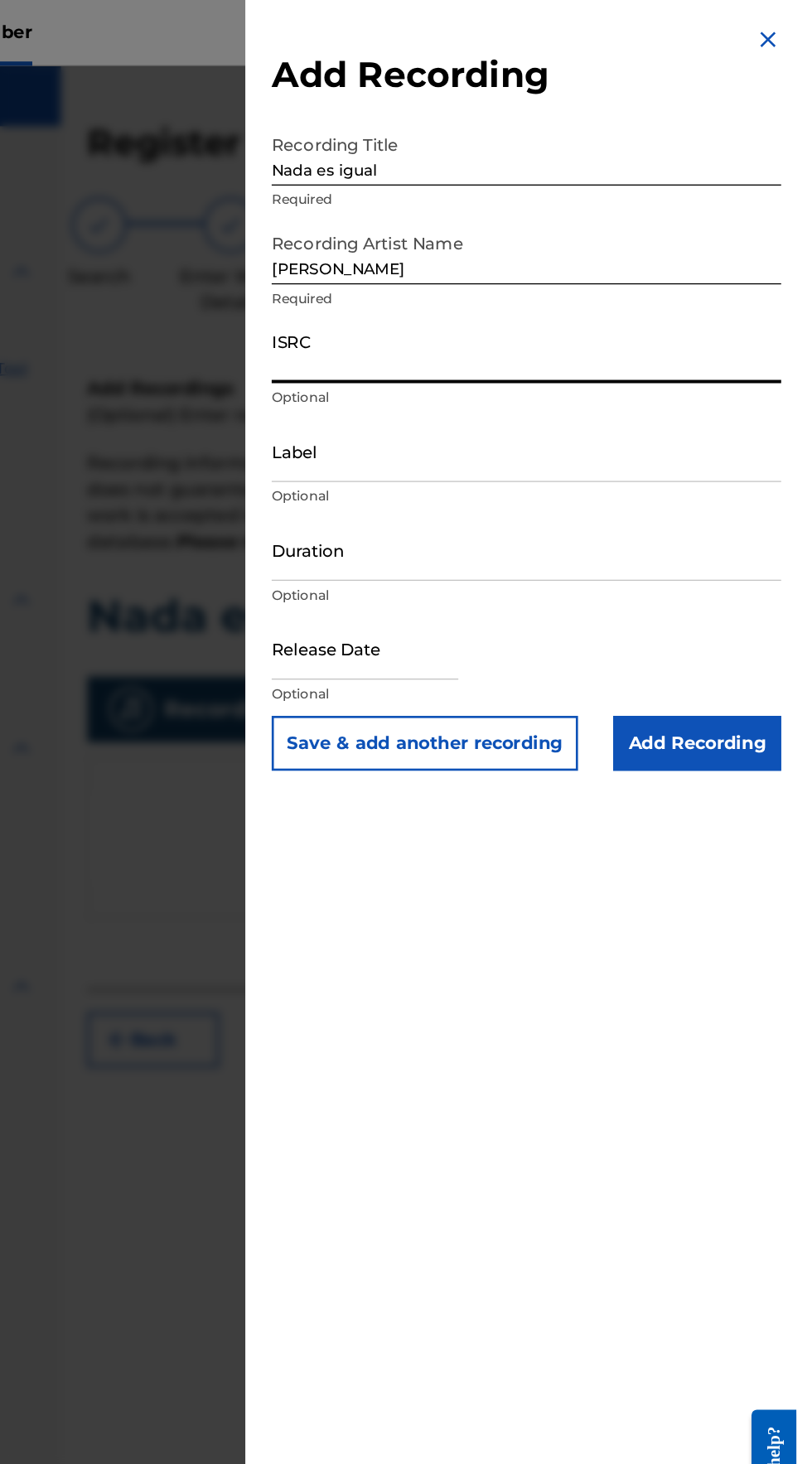
click at [430, 284] on input "ISRC" at bounding box center [607, 265] width 384 height 47
type input "QZXYG2504681"
click at [440, 353] on input "Label" at bounding box center [607, 339] width 384 height 47
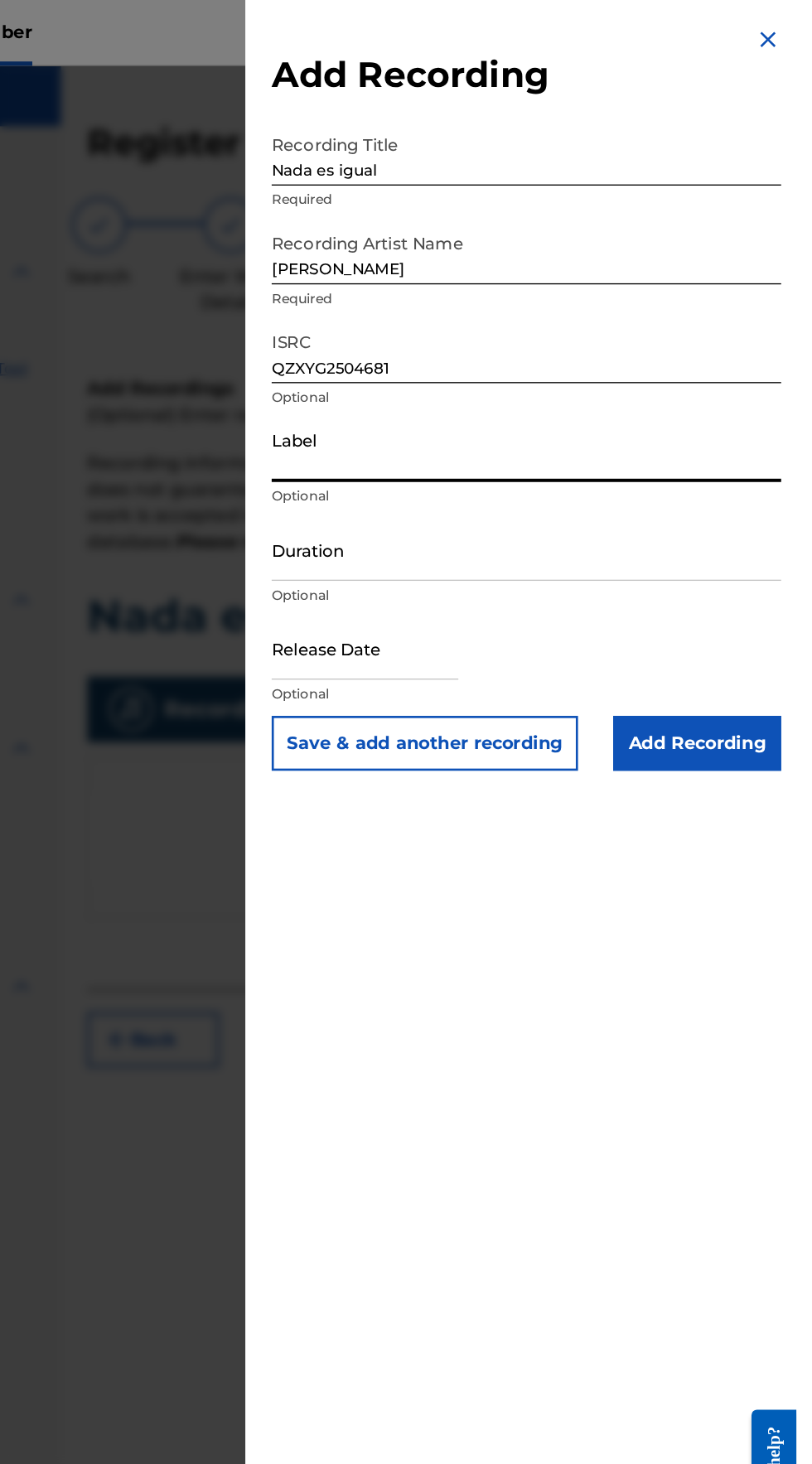
type input "Elik Roldan"
click at [437, 432] on input "Duration" at bounding box center [607, 414] width 384 height 47
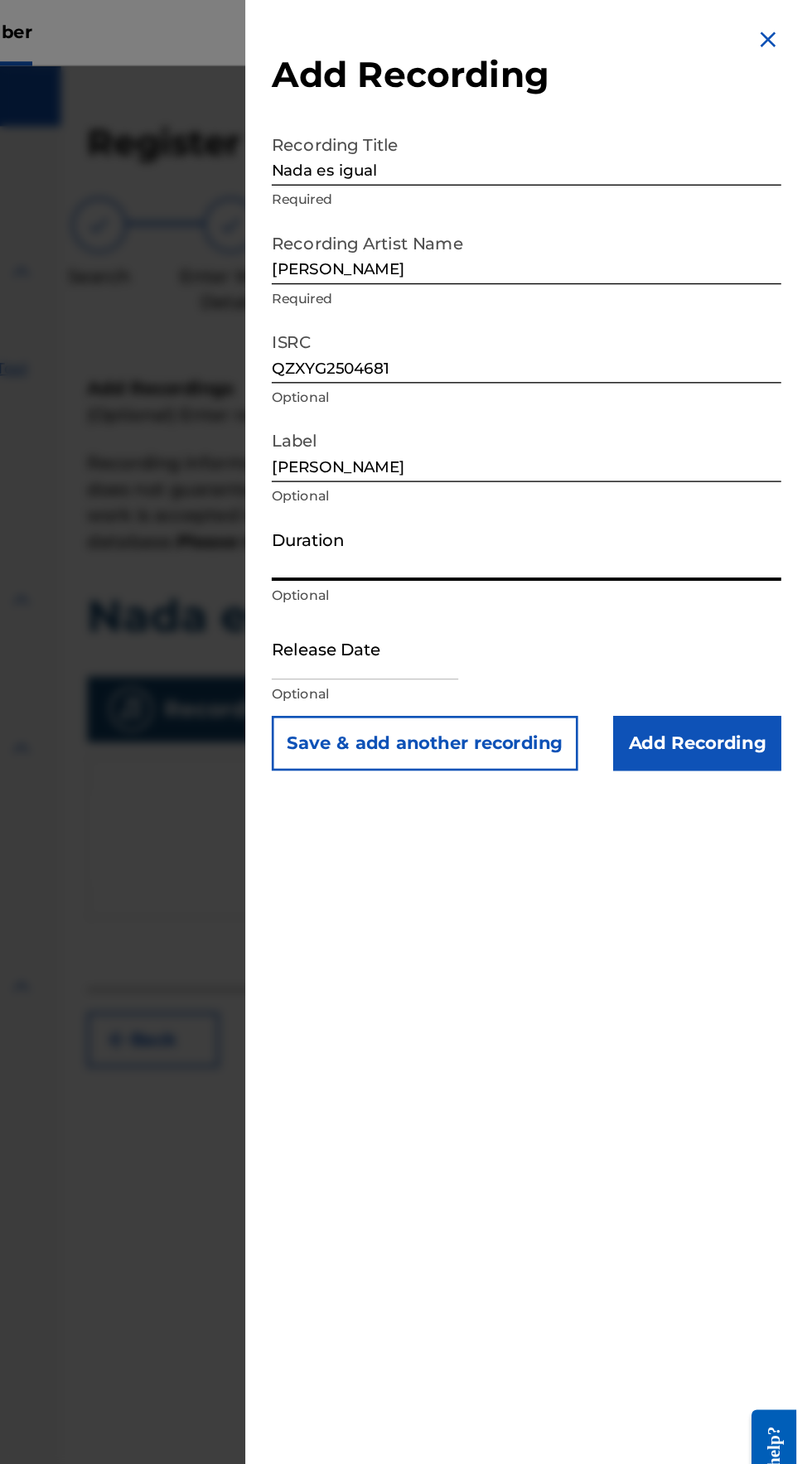
click at [447, 429] on input "Duration" at bounding box center [607, 414] width 384 height 47
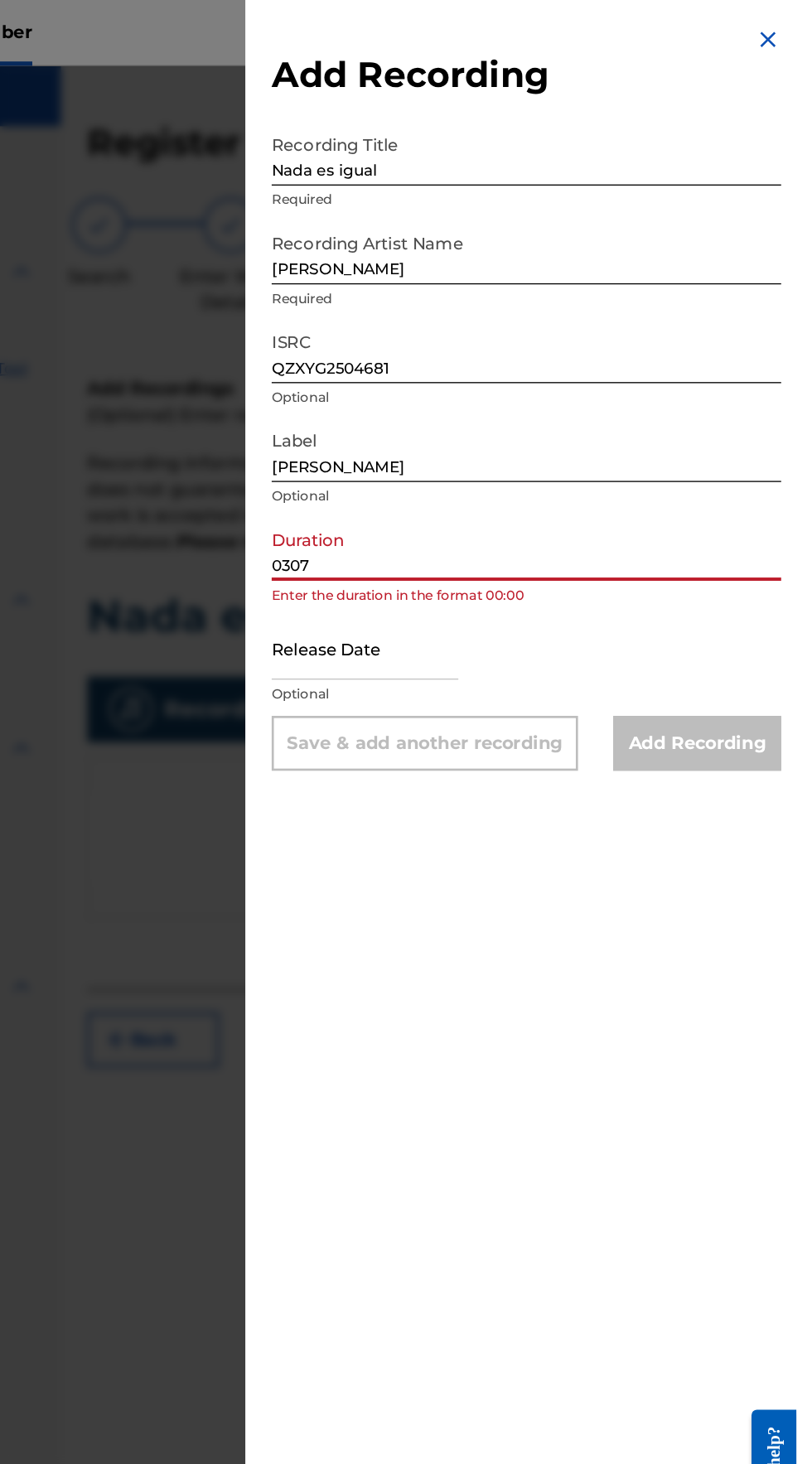
click at [444, 432] on input "0307" at bounding box center [607, 414] width 384 height 47
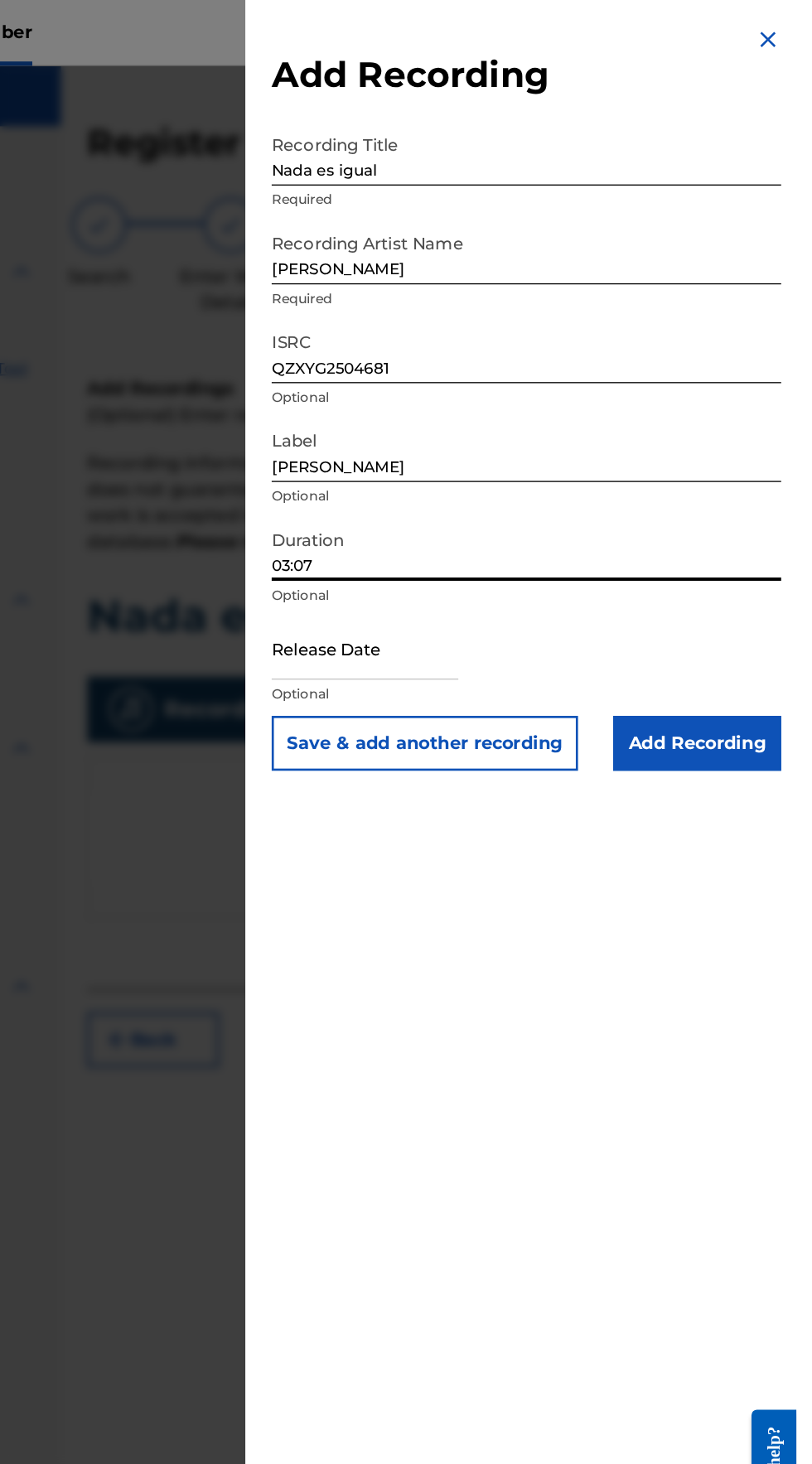
type input "03:07"
click at [454, 500] on input "text" at bounding box center [486, 489] width 140 height 47
select select "7"
select select "2025"
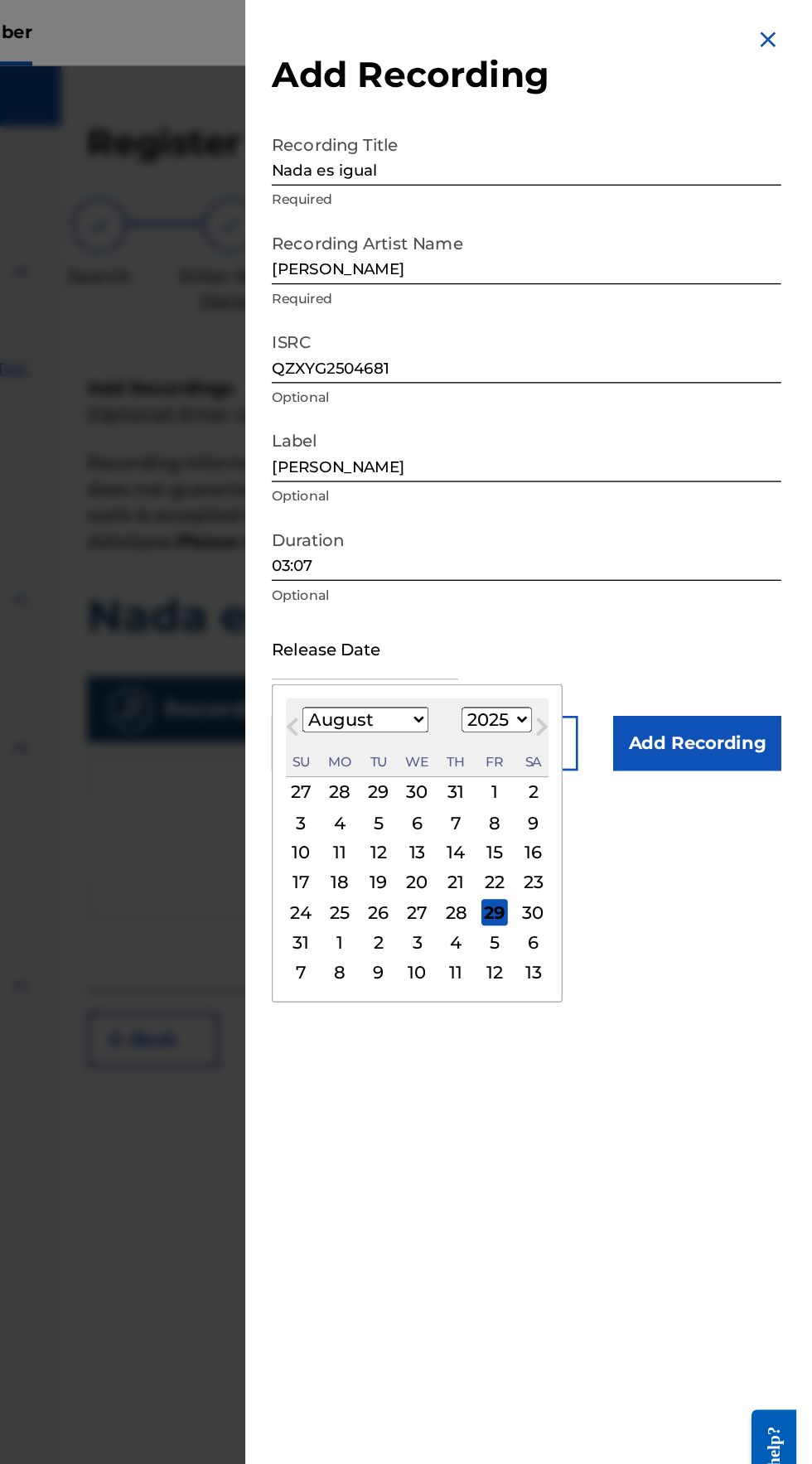
click at [588, 670] on div "22" at bounding box center [583, 666] width 20 height 20
type input "August 22 2025"
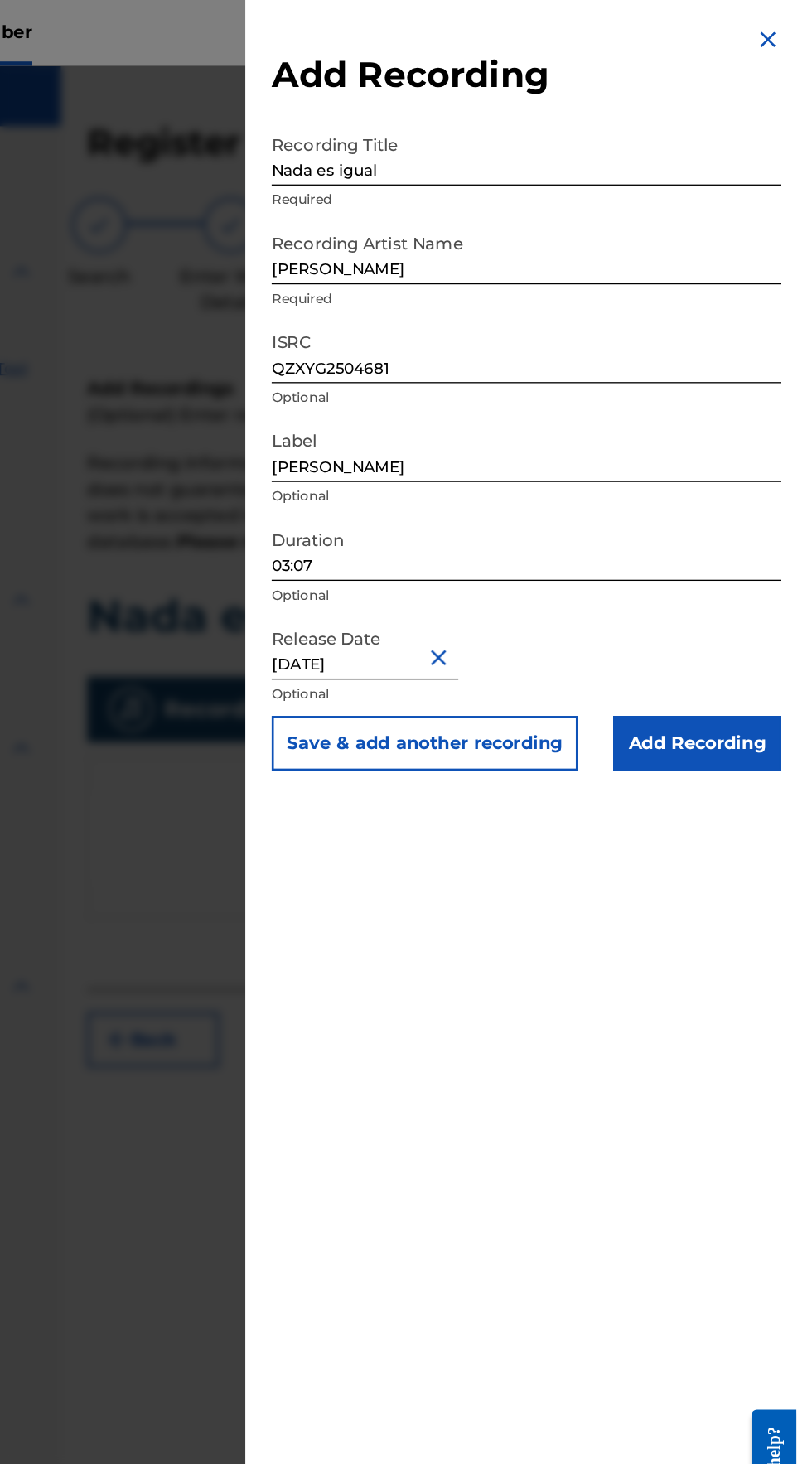
click at [765, 566] on input "Add Recording" at bounding box center [737, 561] width 126 height 42
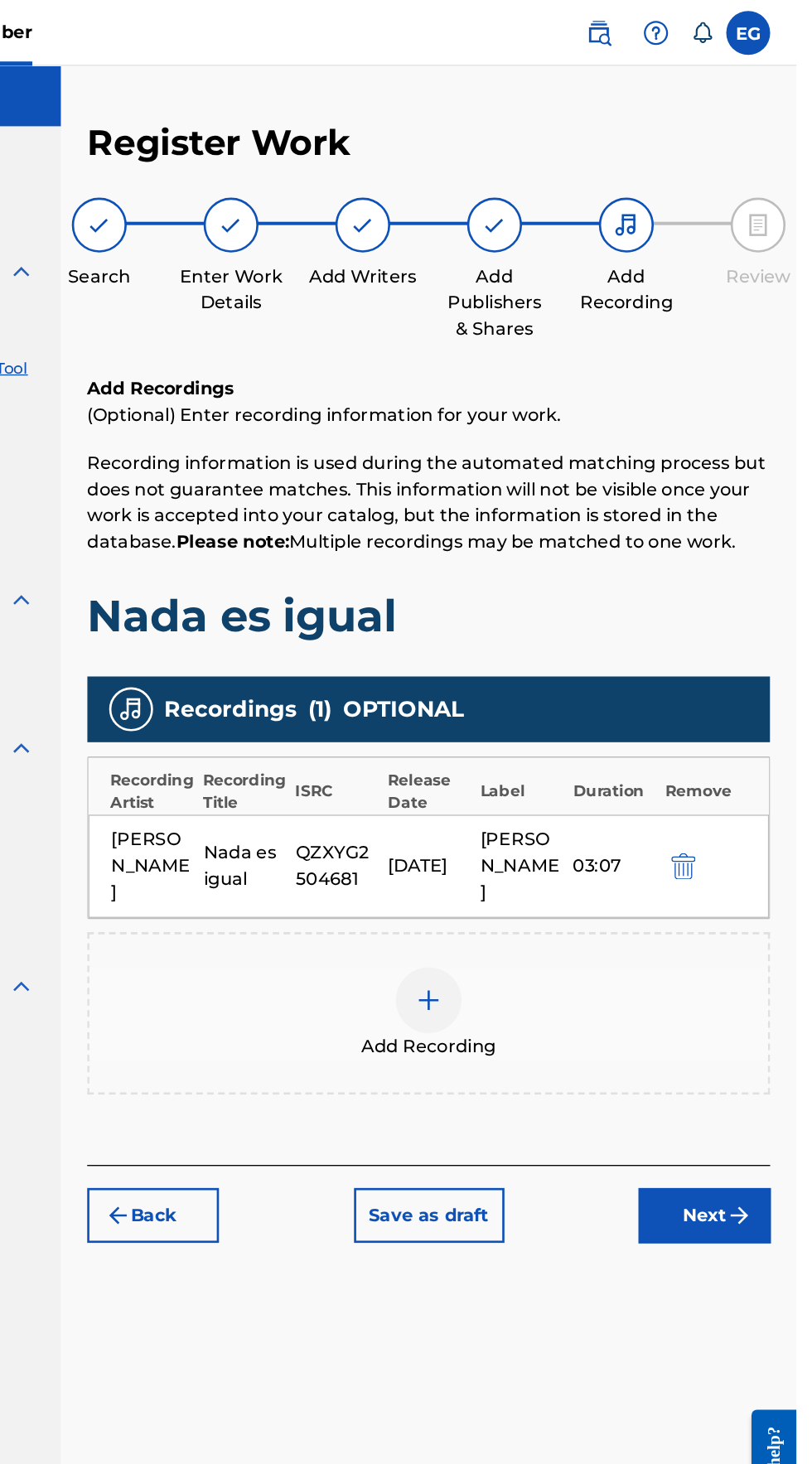
click at [764, 907] on img "submit" at bounding box center [768, 916] width 20 height 20
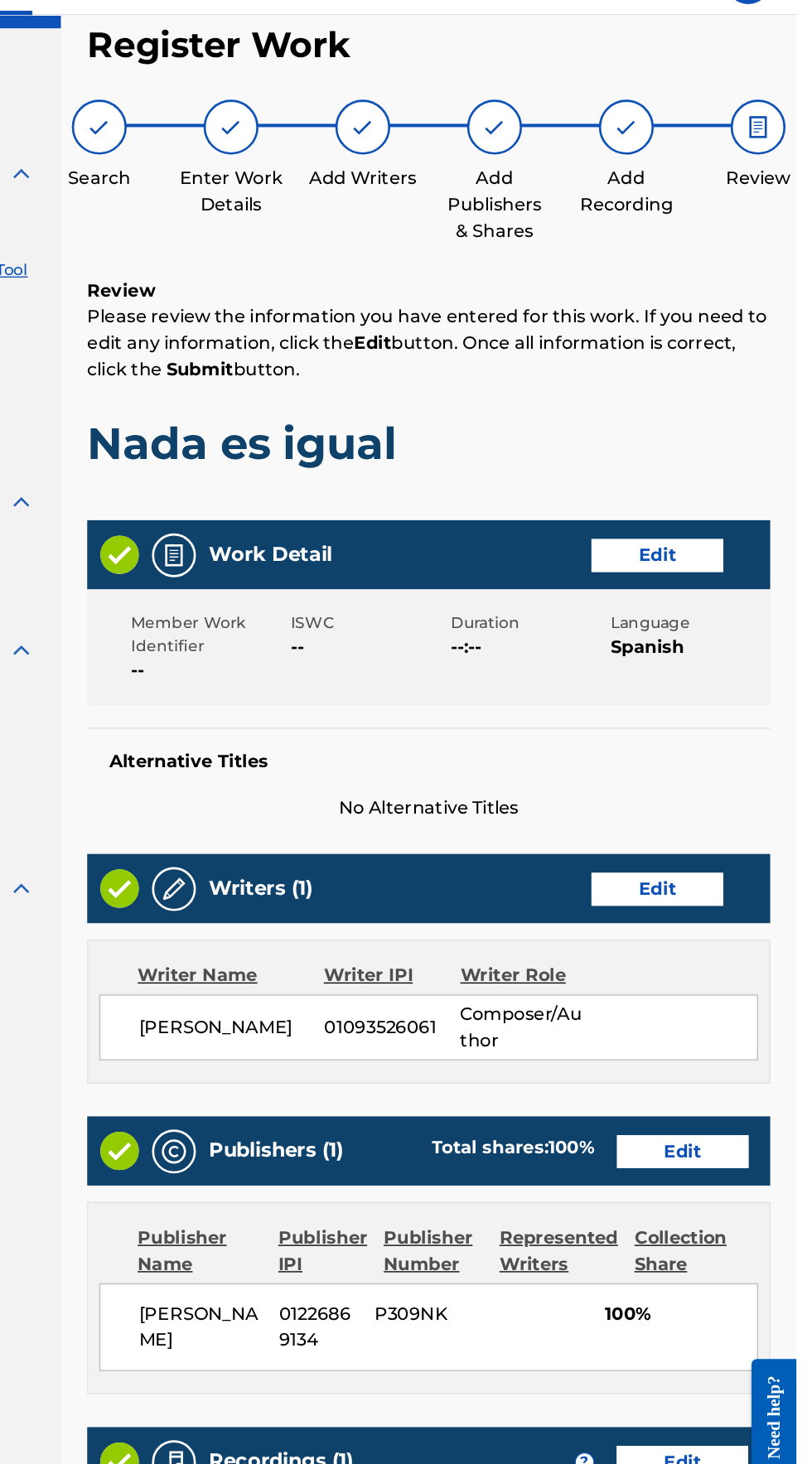
scroll to position [0, 0]
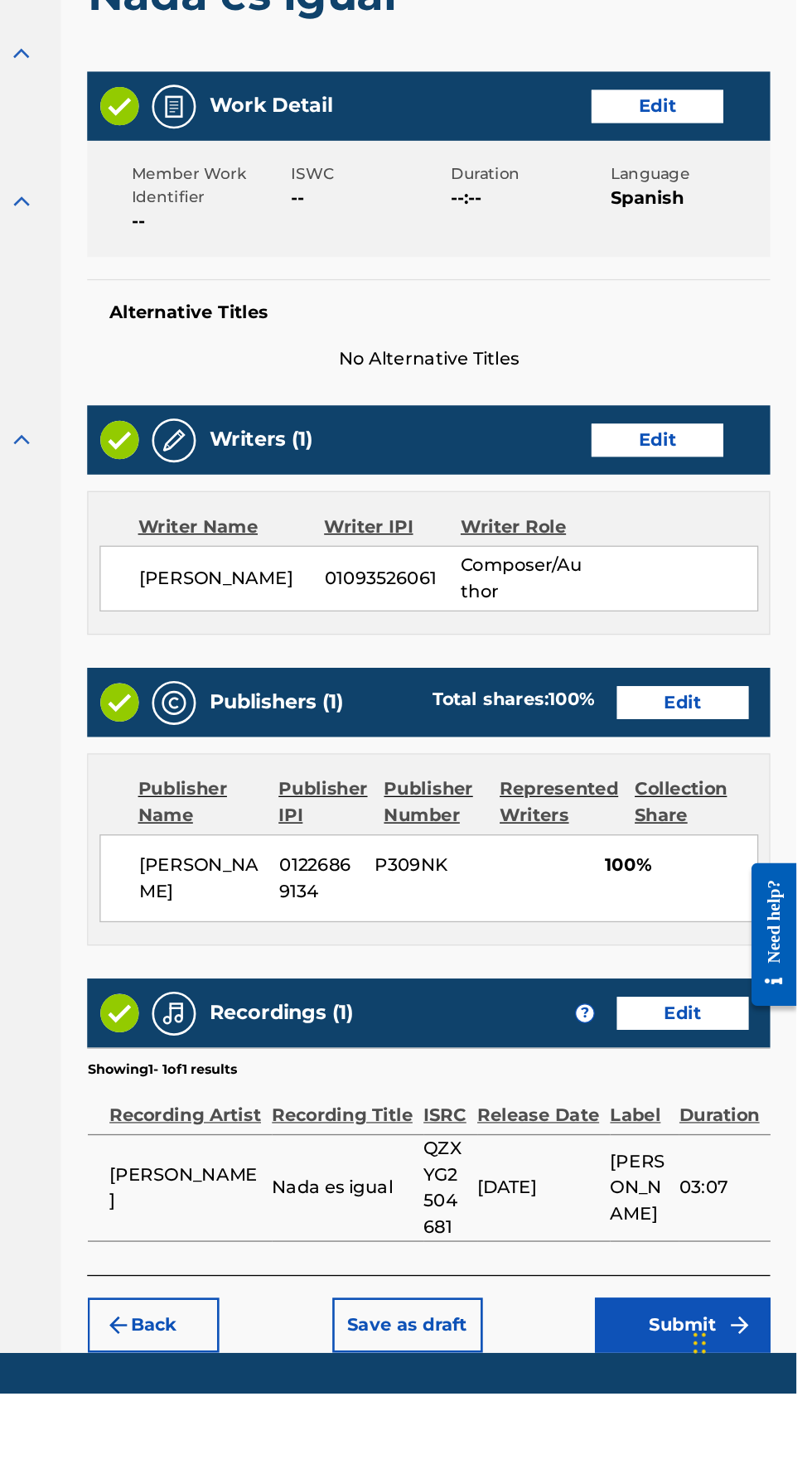
click at [753, 1428] on button "Submit" at bounding box center [725, 1413] width 133 height 42
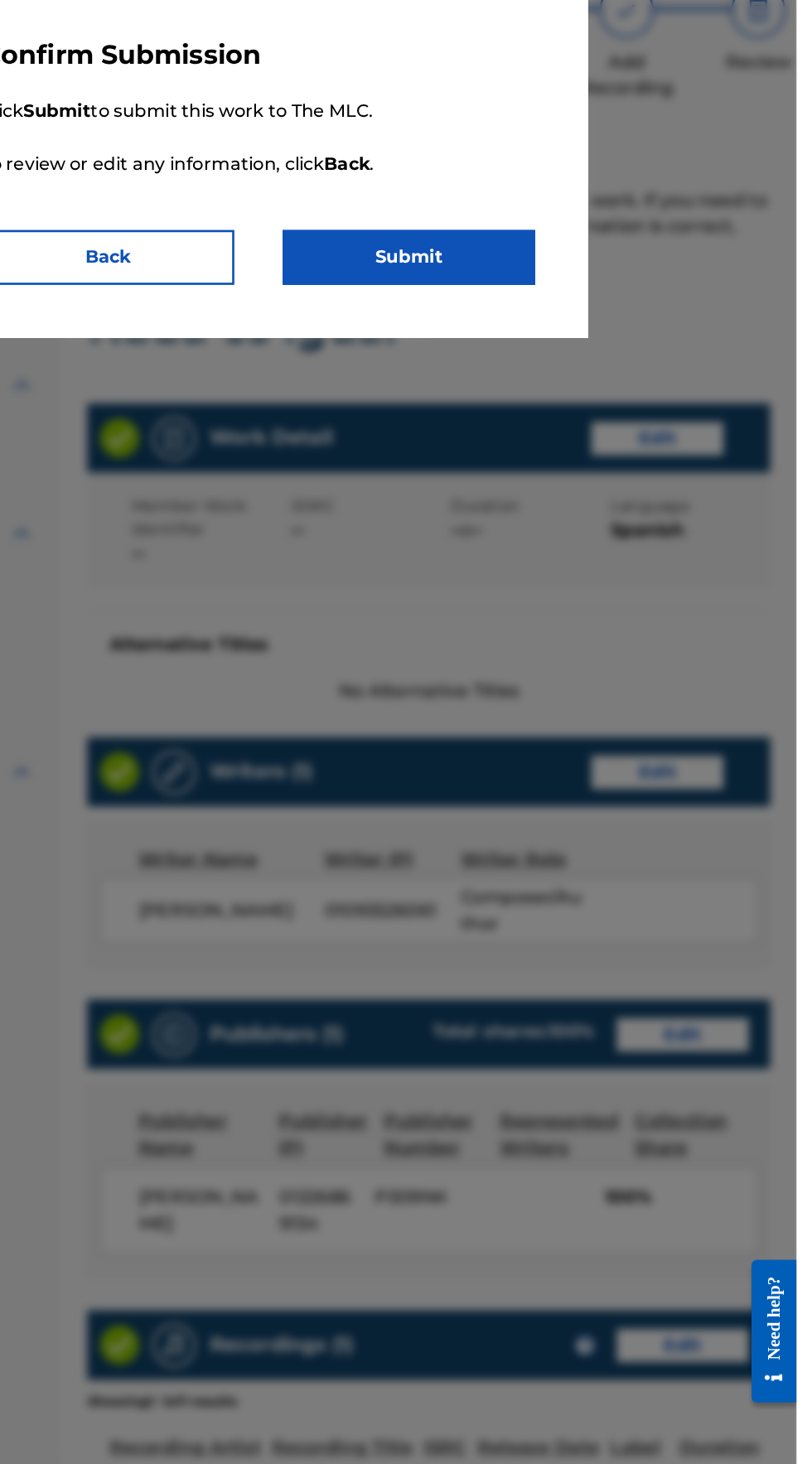
scroll to position [59, 0]
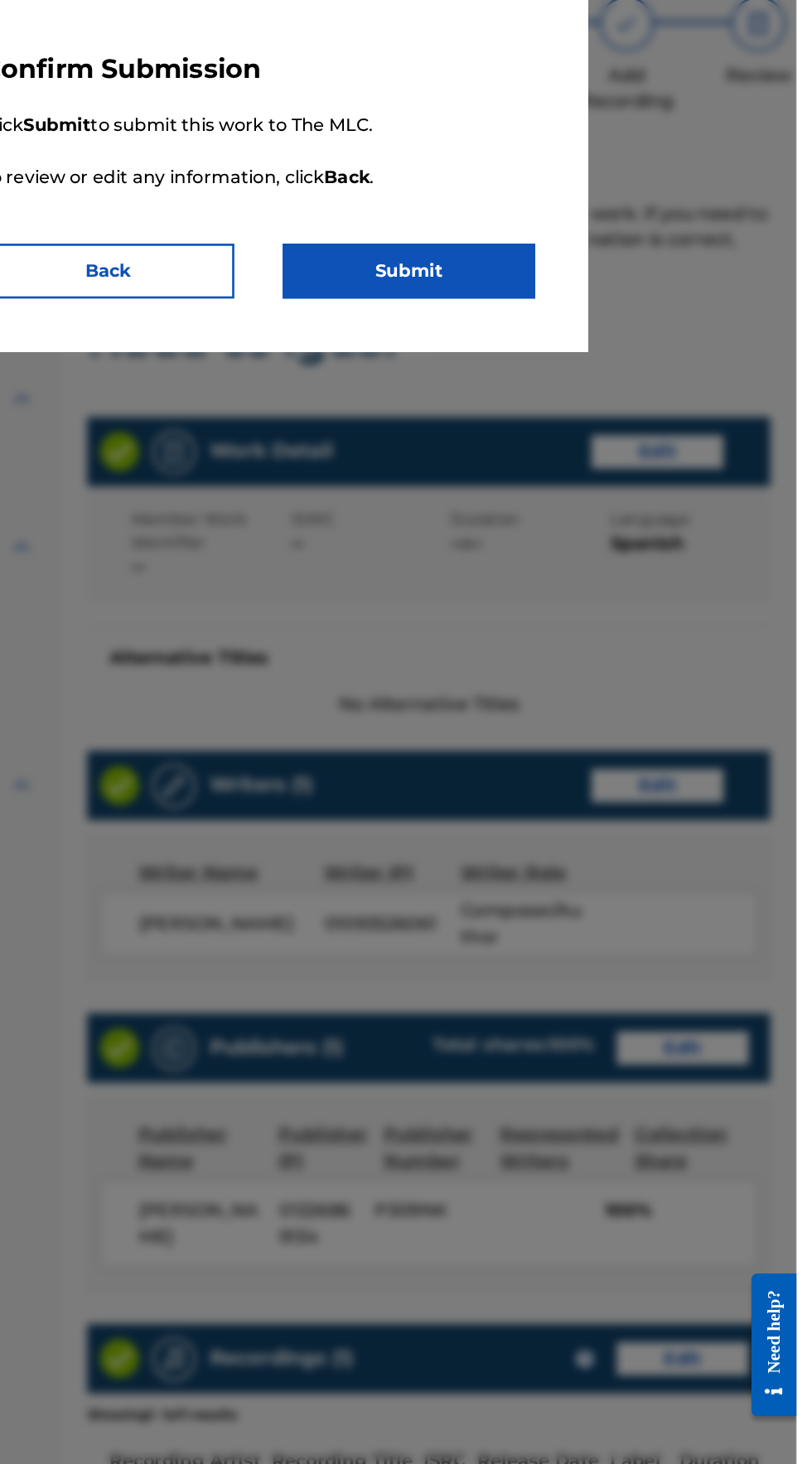
click at [501, 299] on button "Submit" at bounding box center [519, 307] width 191 height 42
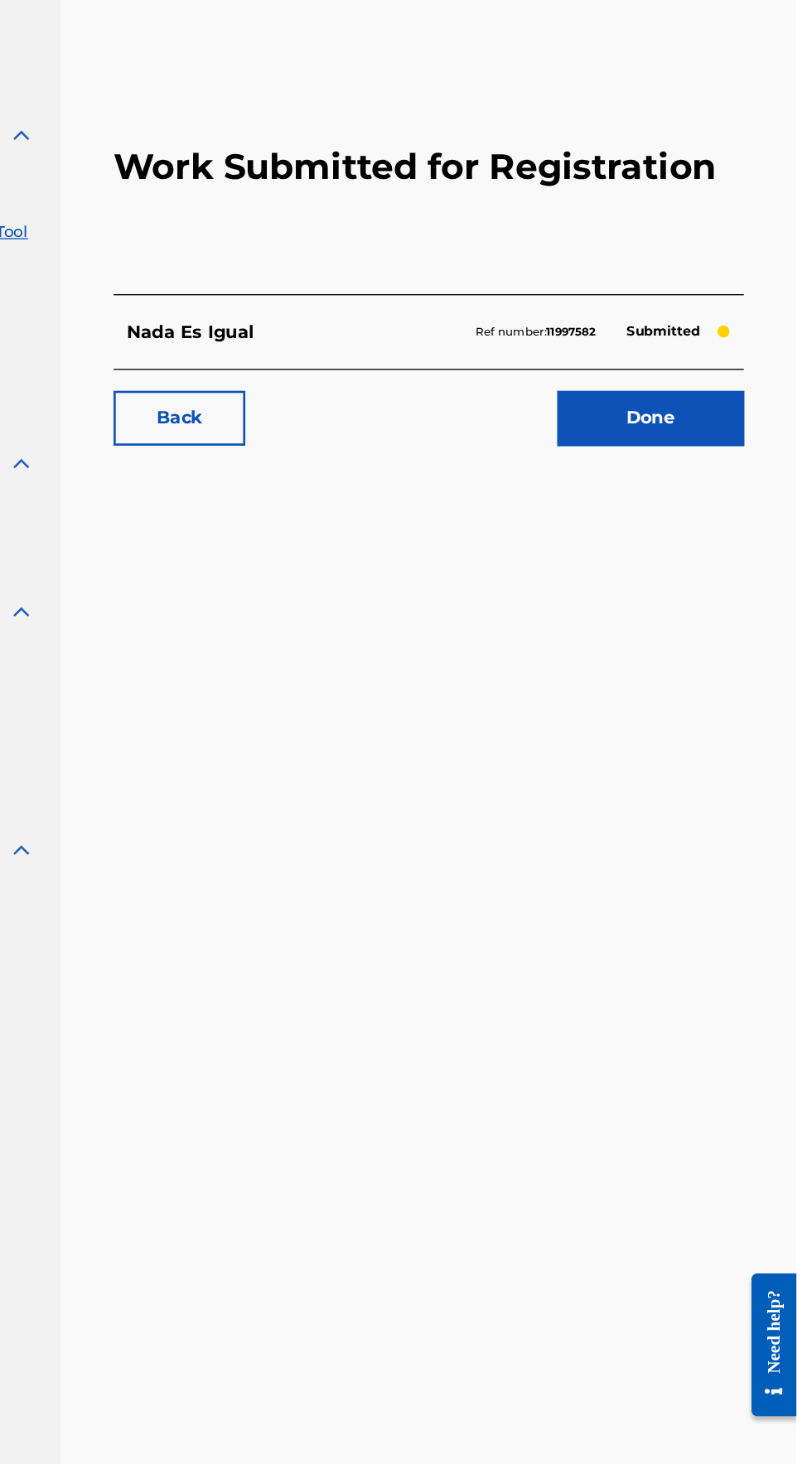
click at [733, 431] on link "Done" at bounding box center [701, 419] width 140 height 42
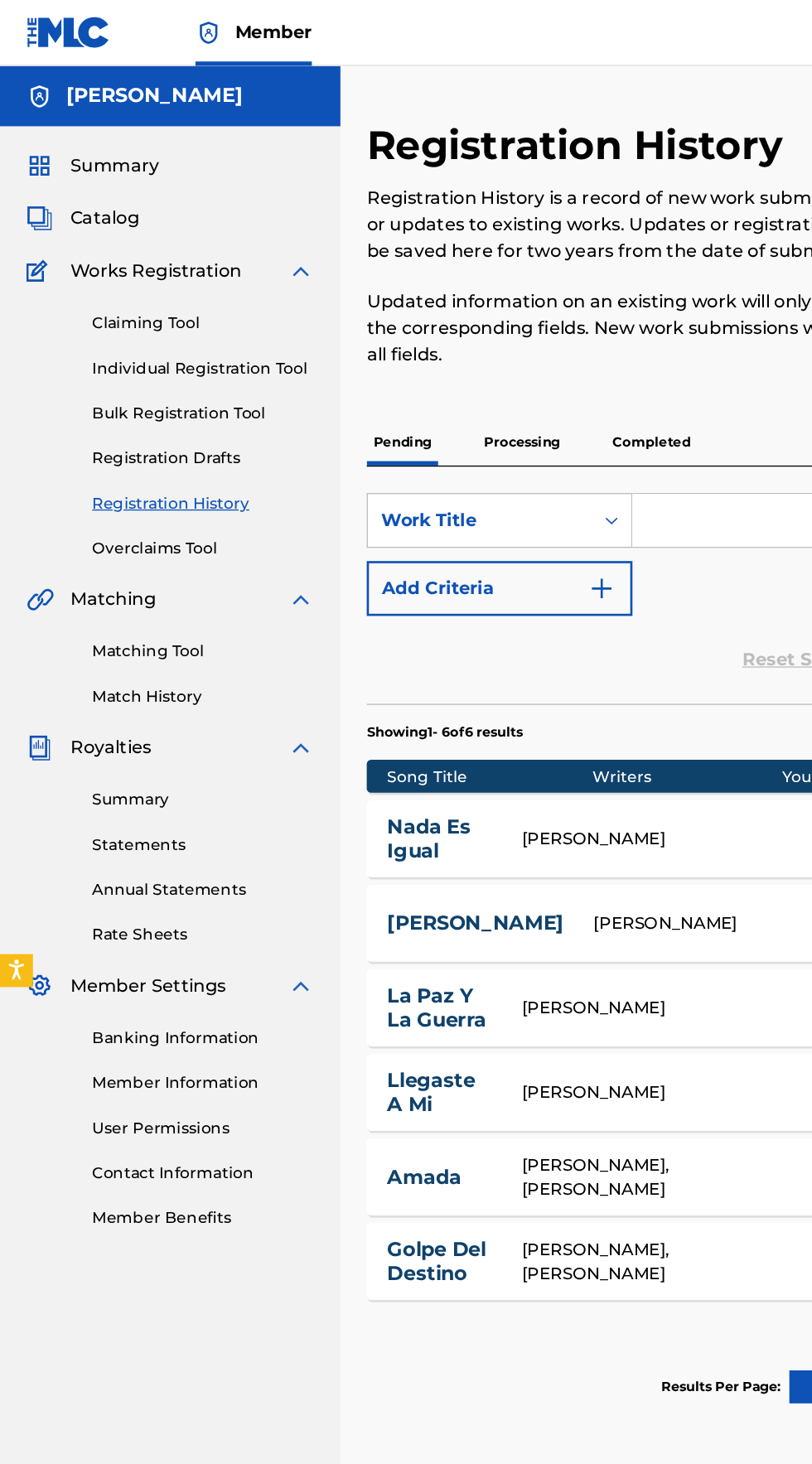
click at [80, 277] on link "Individual Registration Tool" at bounding box center [153, 278] width 167 height 18
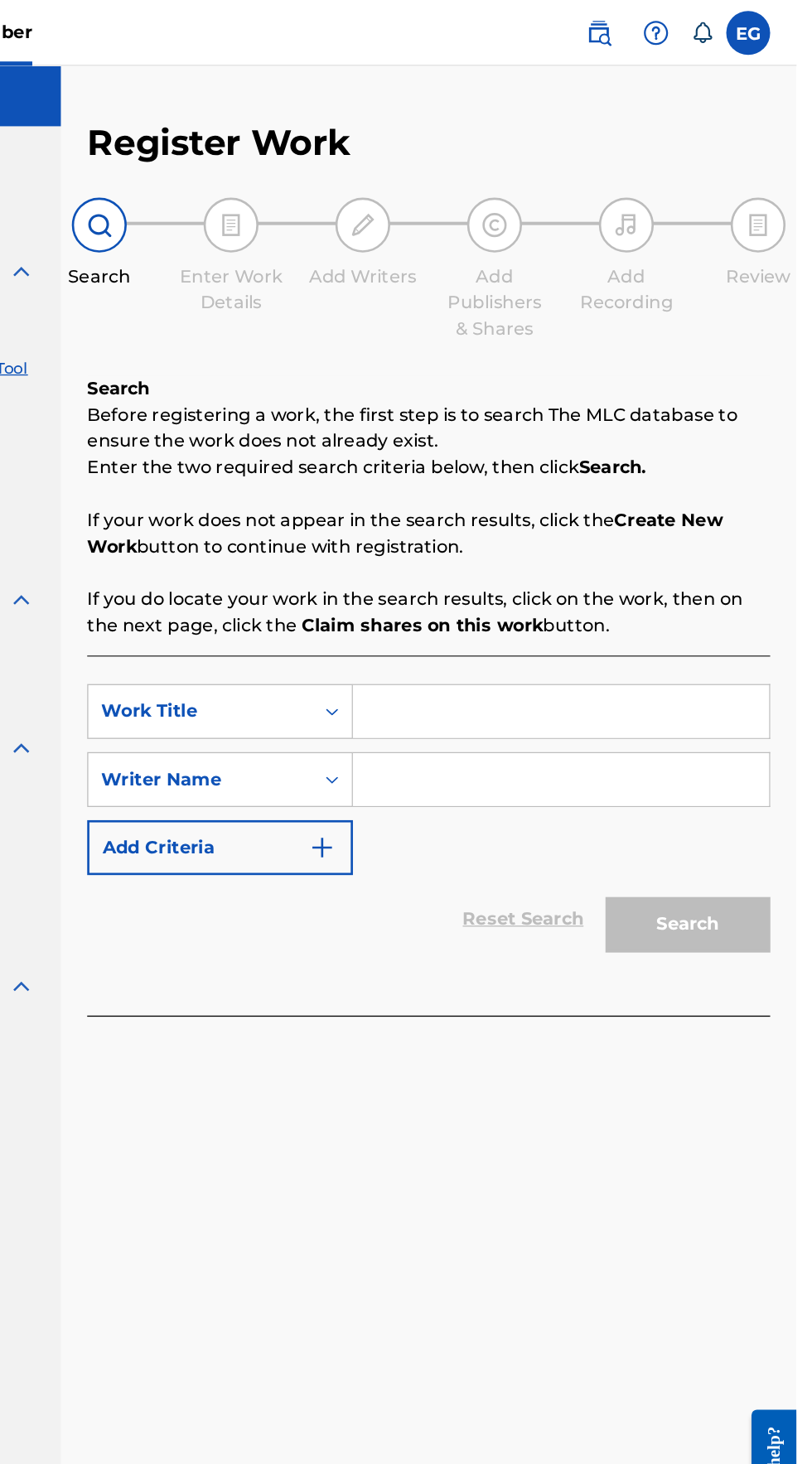
click at [508, 543] on input "Search Form" at bounding box center [634, 537] width 314 height 40
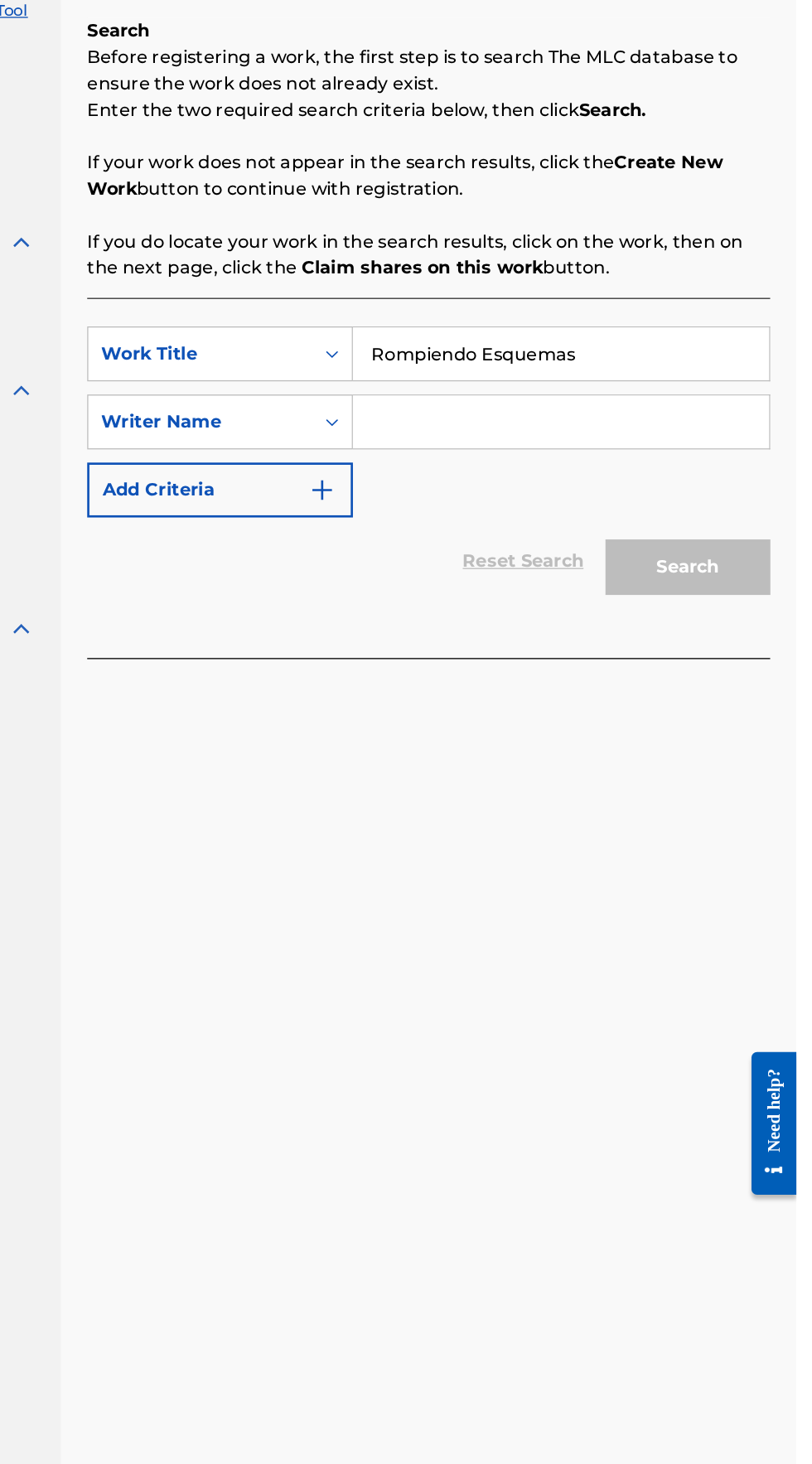
type input "Rompiendo Esquemas"
click at [522, 595] on input "Search Form" at bounding box center [634, 588] width 314 height 40
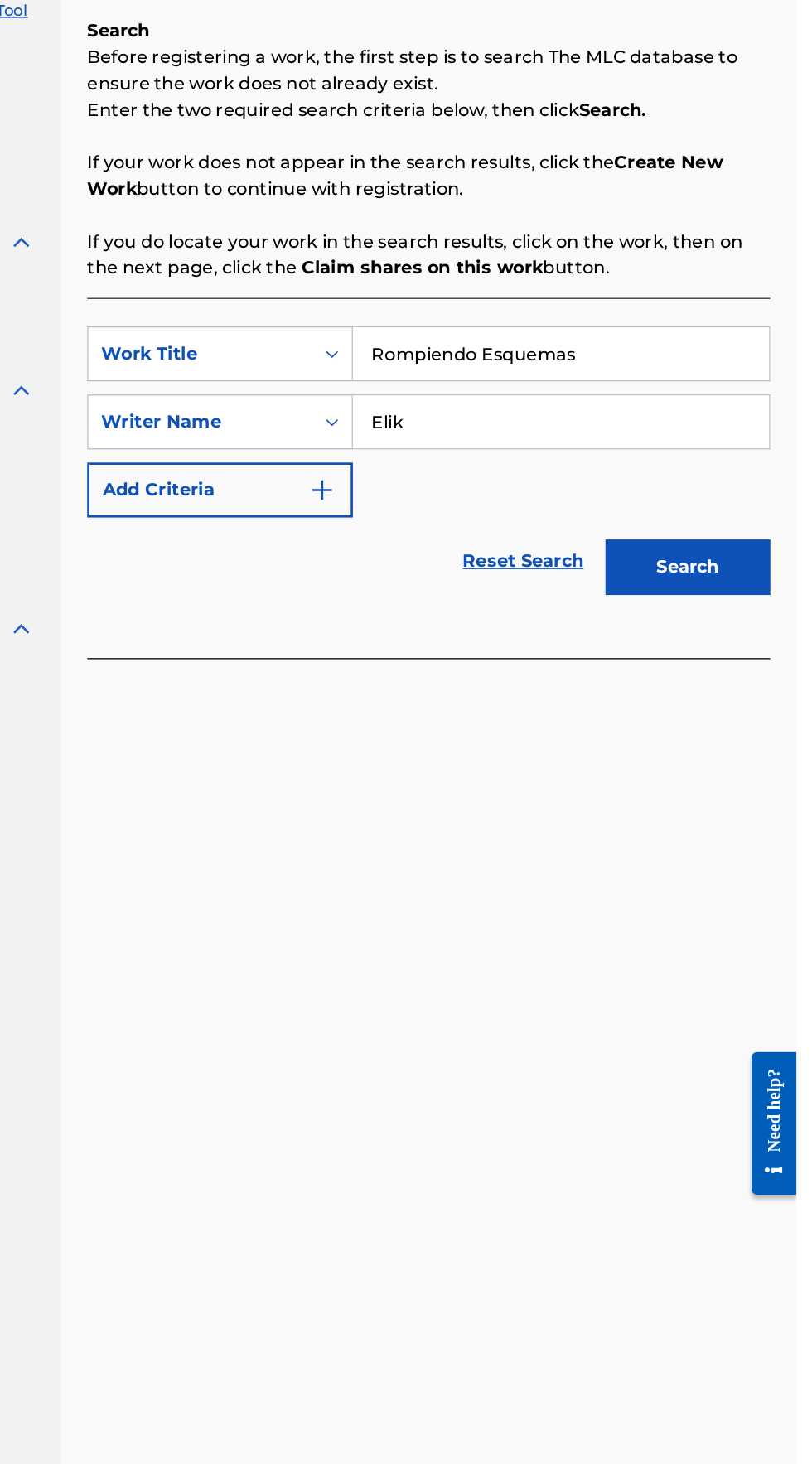
type input "Elik"
click at [668, 677] on button "Search" at bounding box center [730, 698] width 125 height 42
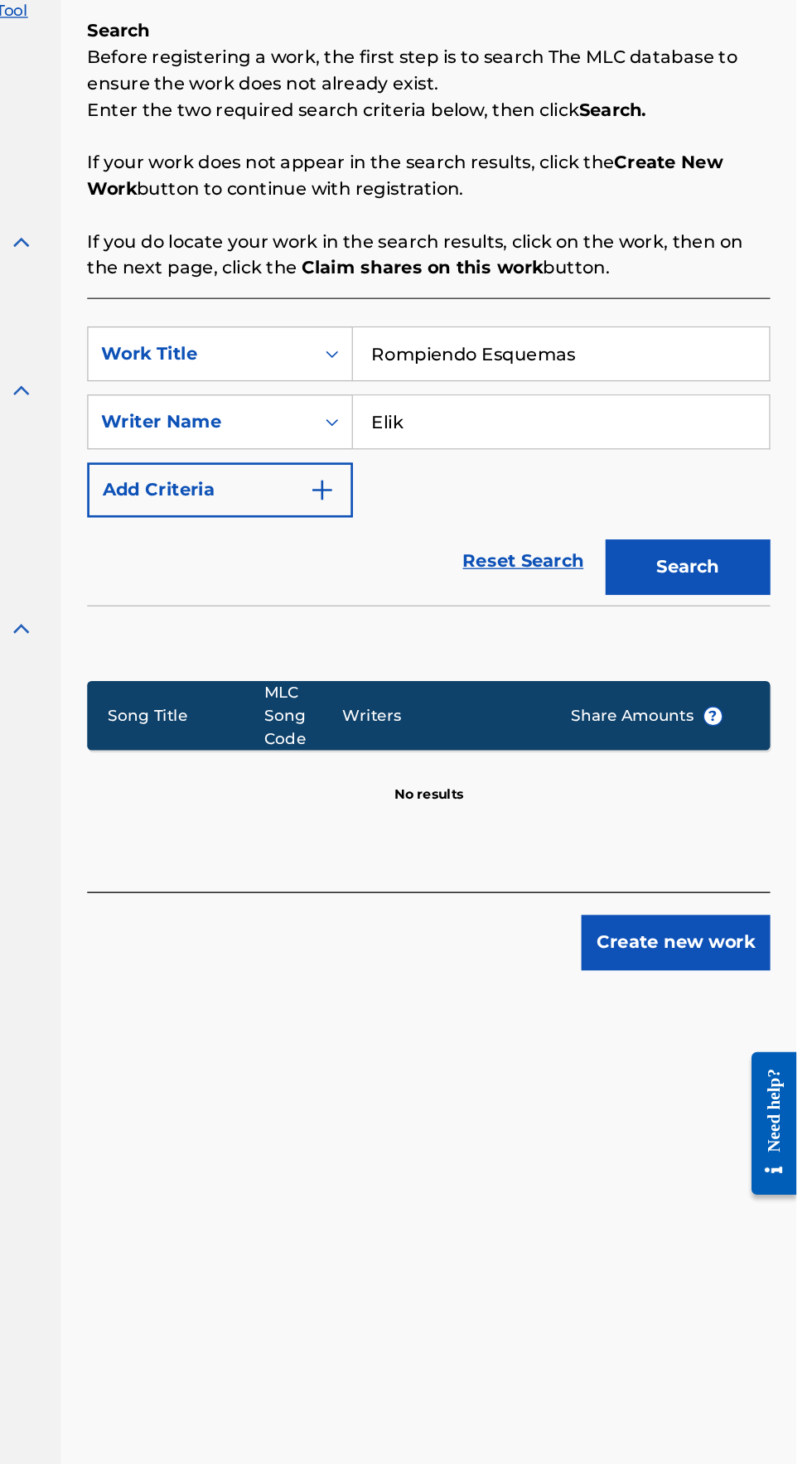
click at [749, 984] on button "Create new work" at bounding box center [720, 980] width 142 height 42
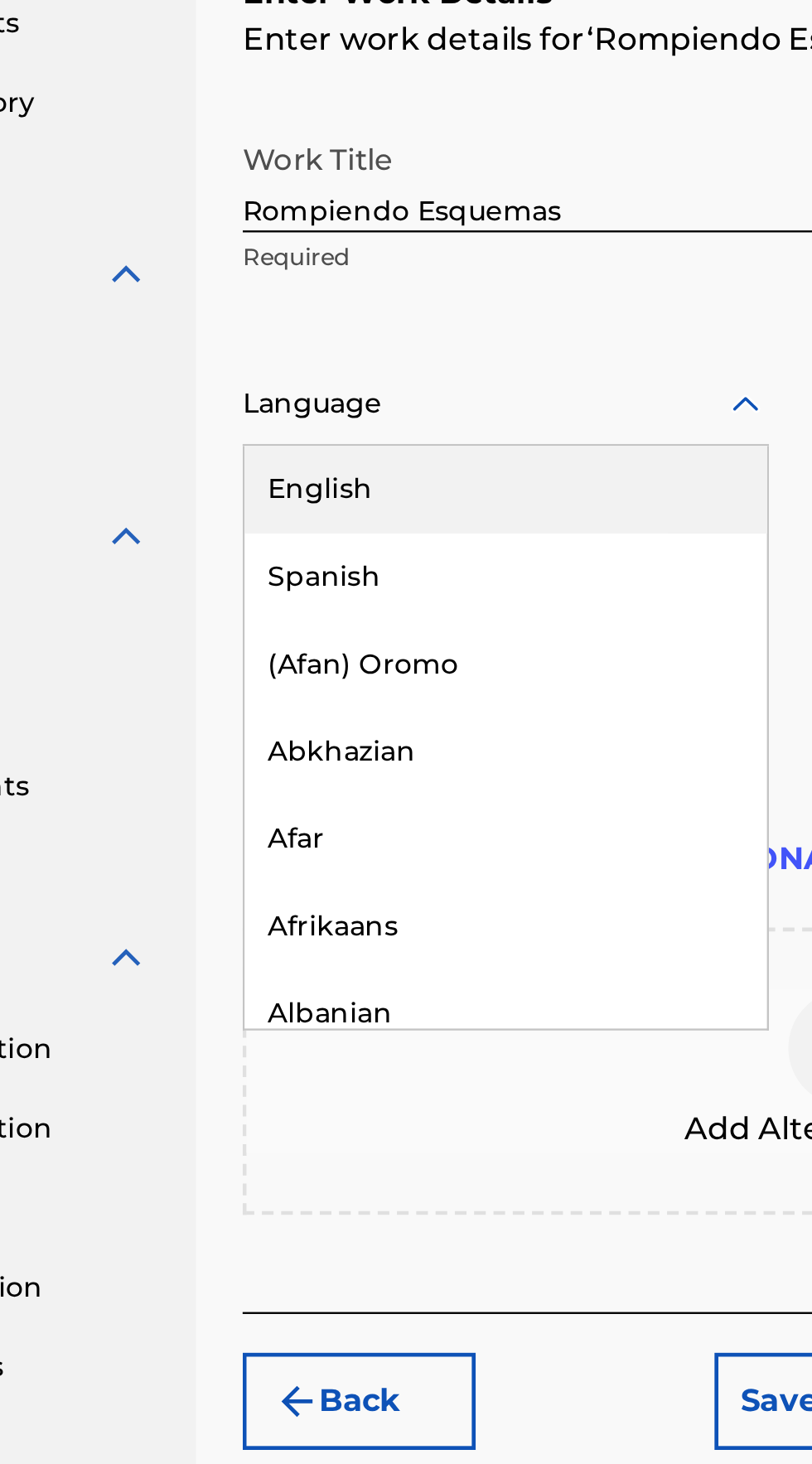
click at [300, 580] on div "Spanish" at bounding box center [389, 582] width 223 height 37
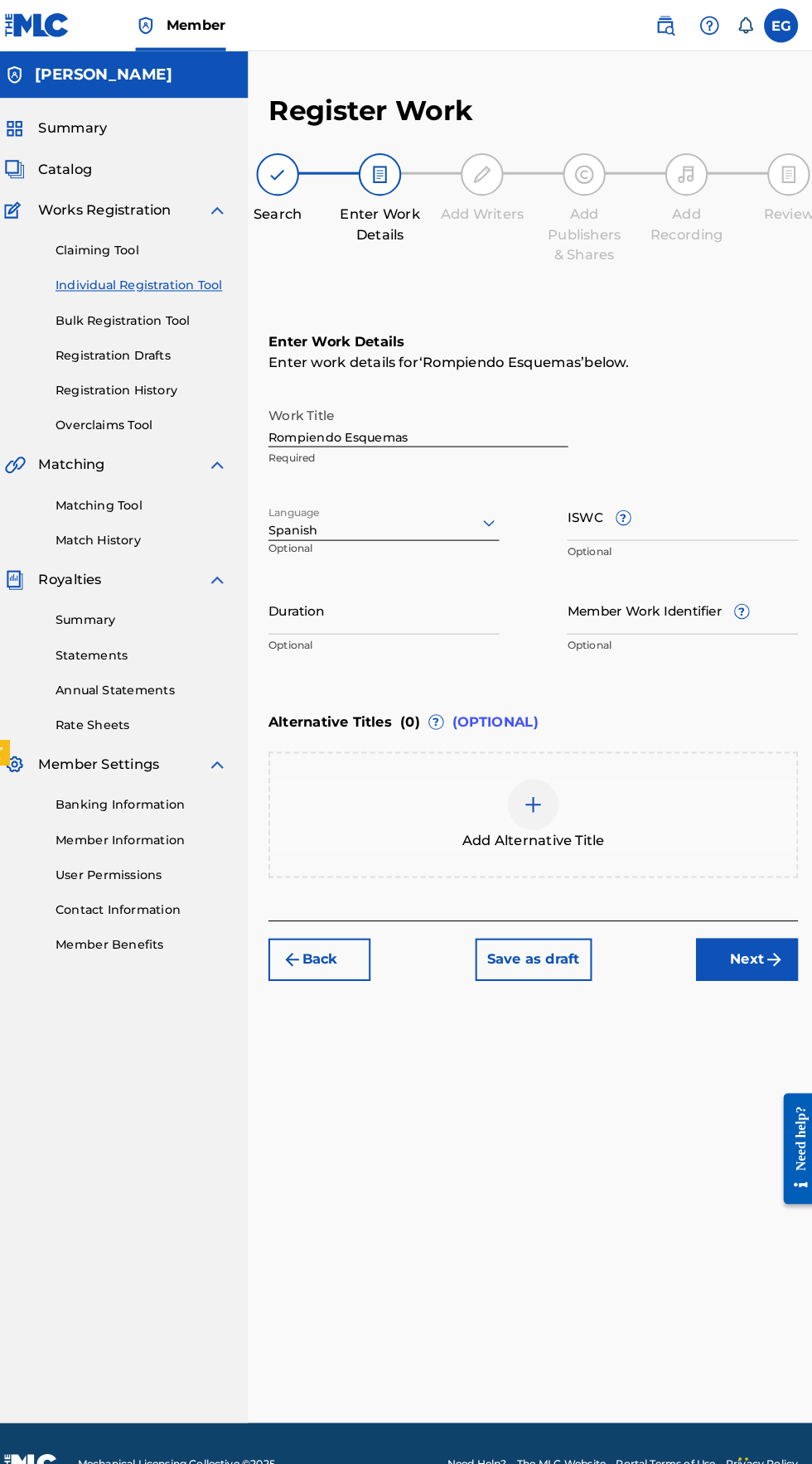
click at [755, 938] on button "Next" at bounding box center [742, 934] width 100 height 42
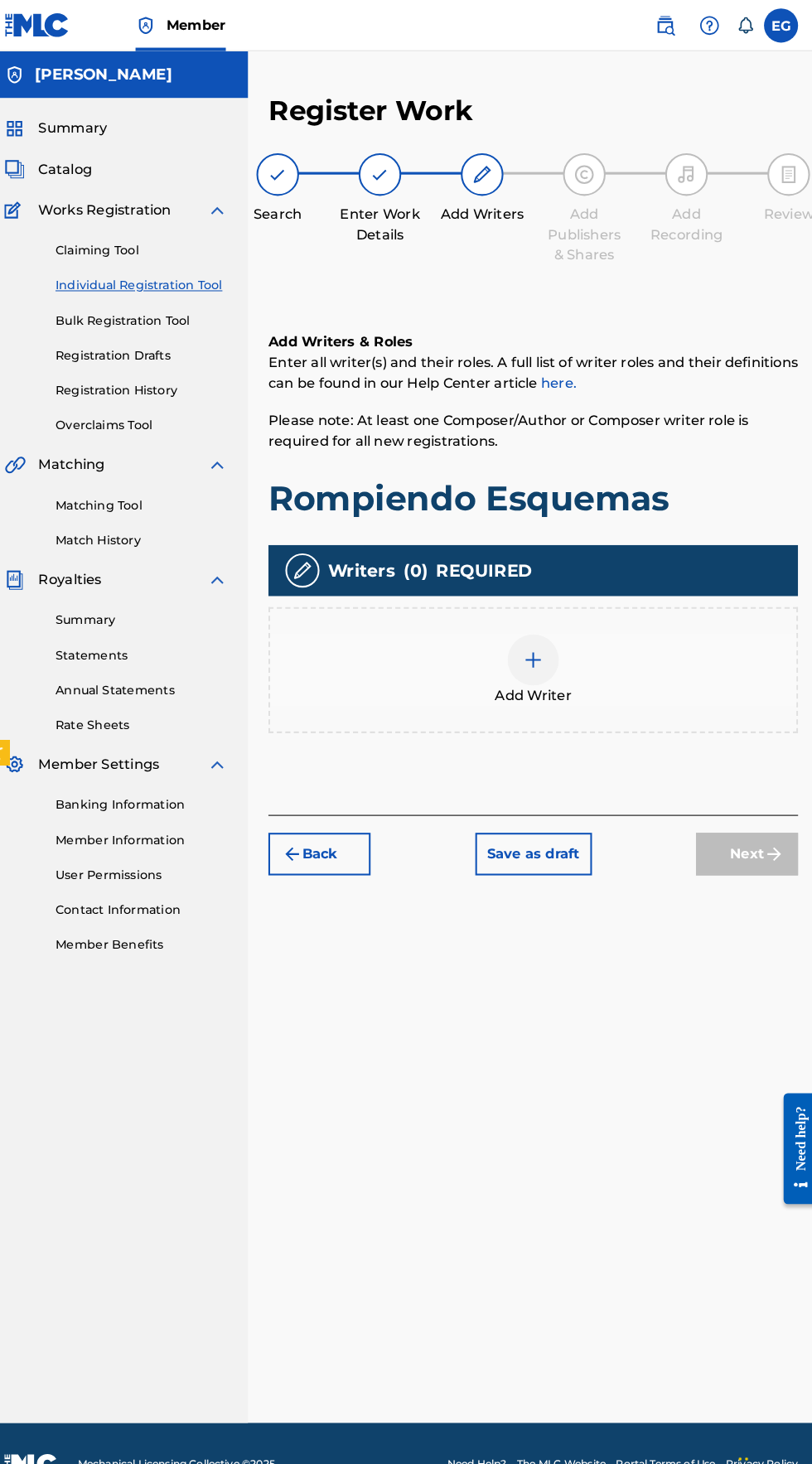
scroll to position [73, 0]
click at [505, 618] on div "Add Writer" at bounding box center [534, 652] width 512 height 70
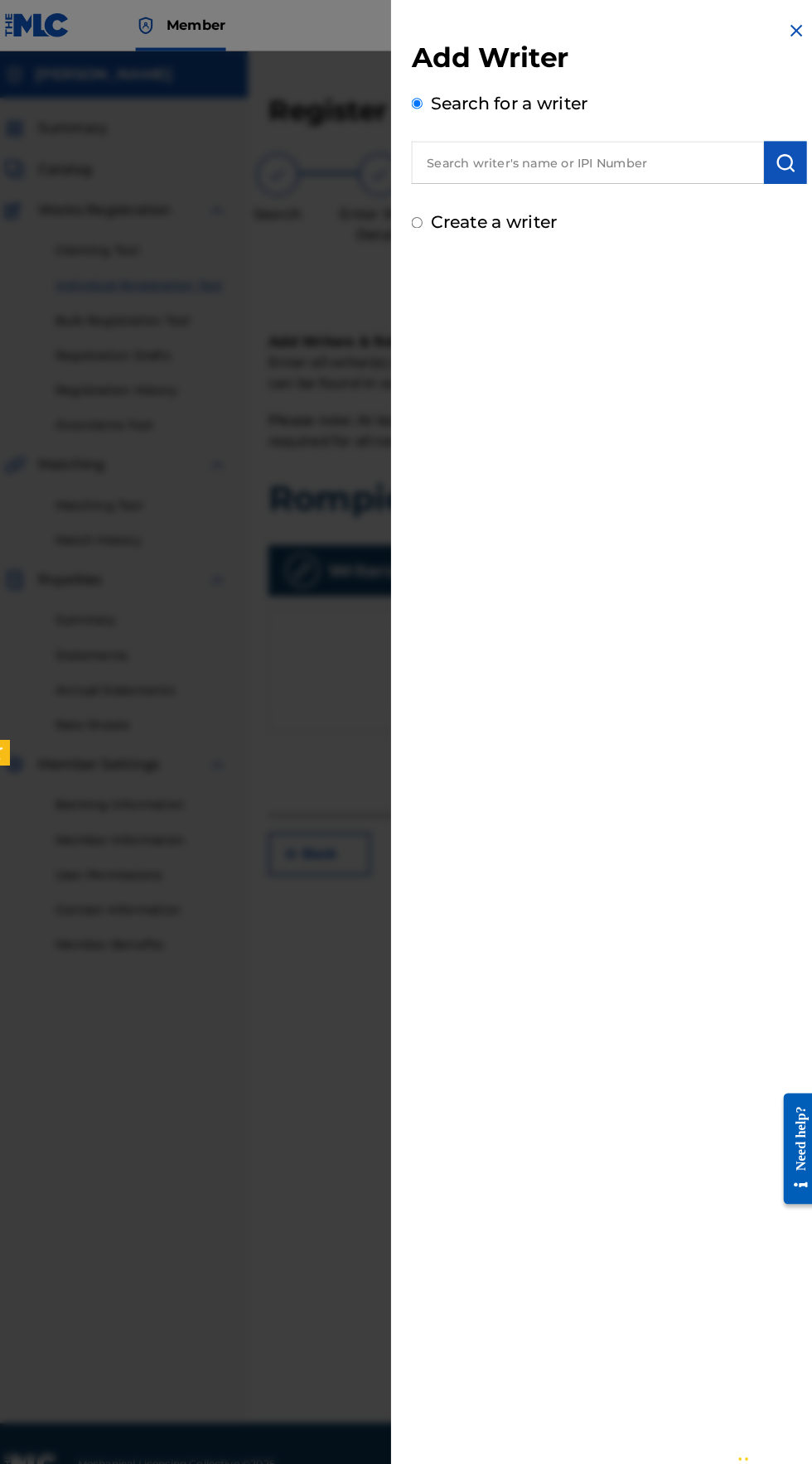
click at [490, 154] on input "text" at bounding box center [587, 158] width 343 height 42
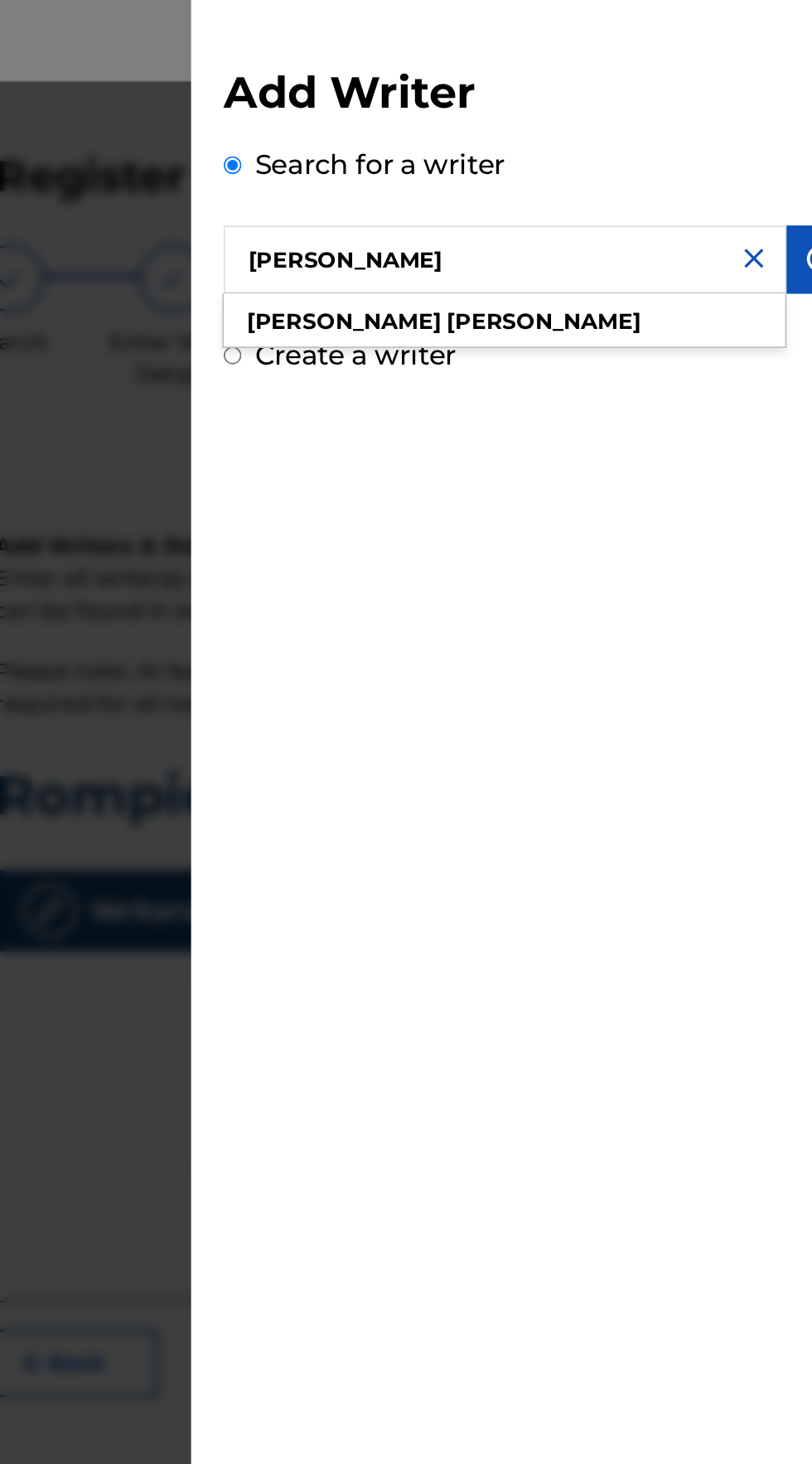
type input "Eliezer gonzalez"
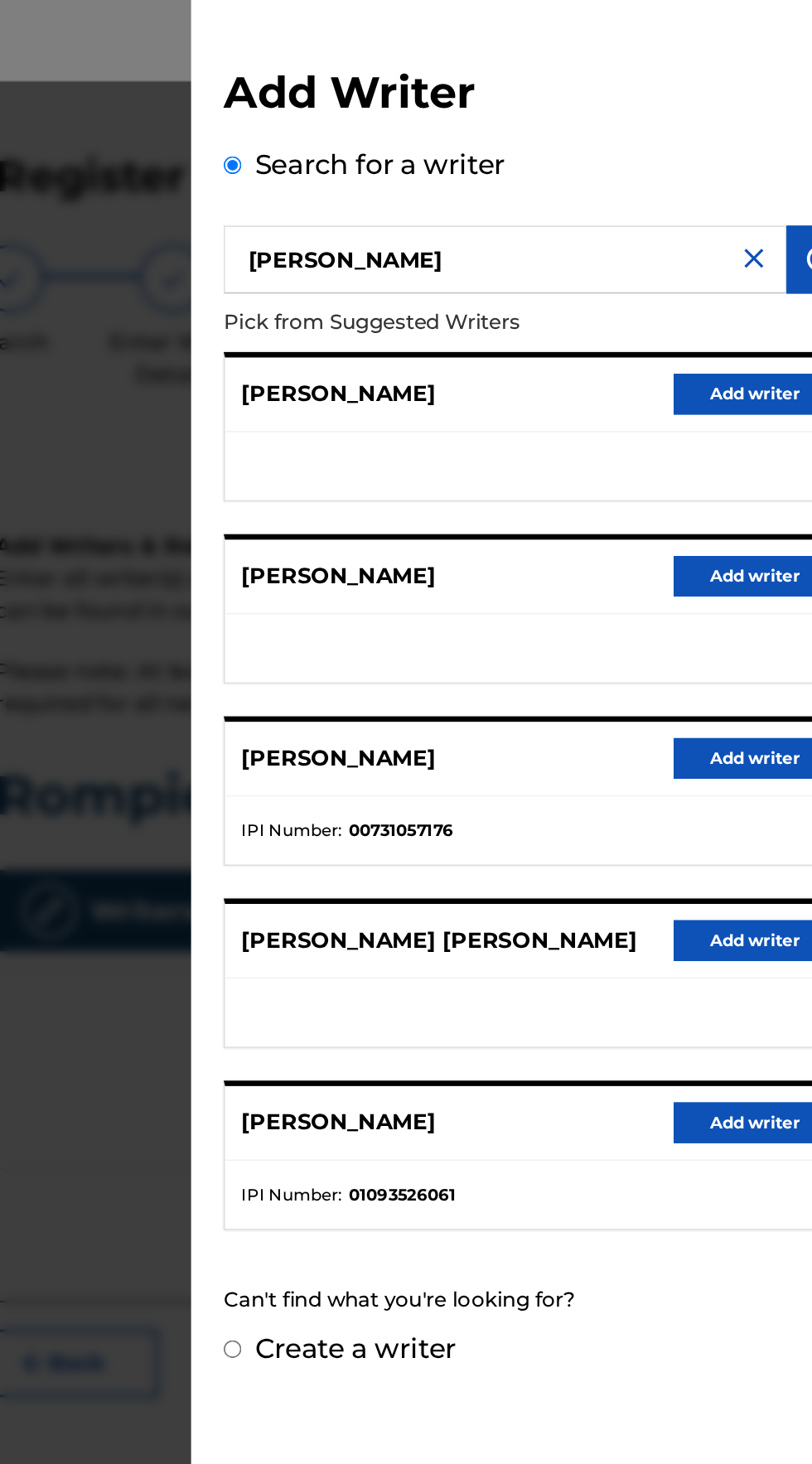
click at [746, 692] on button "Add writer" at bounding box center [739, 684] width 100 height 25
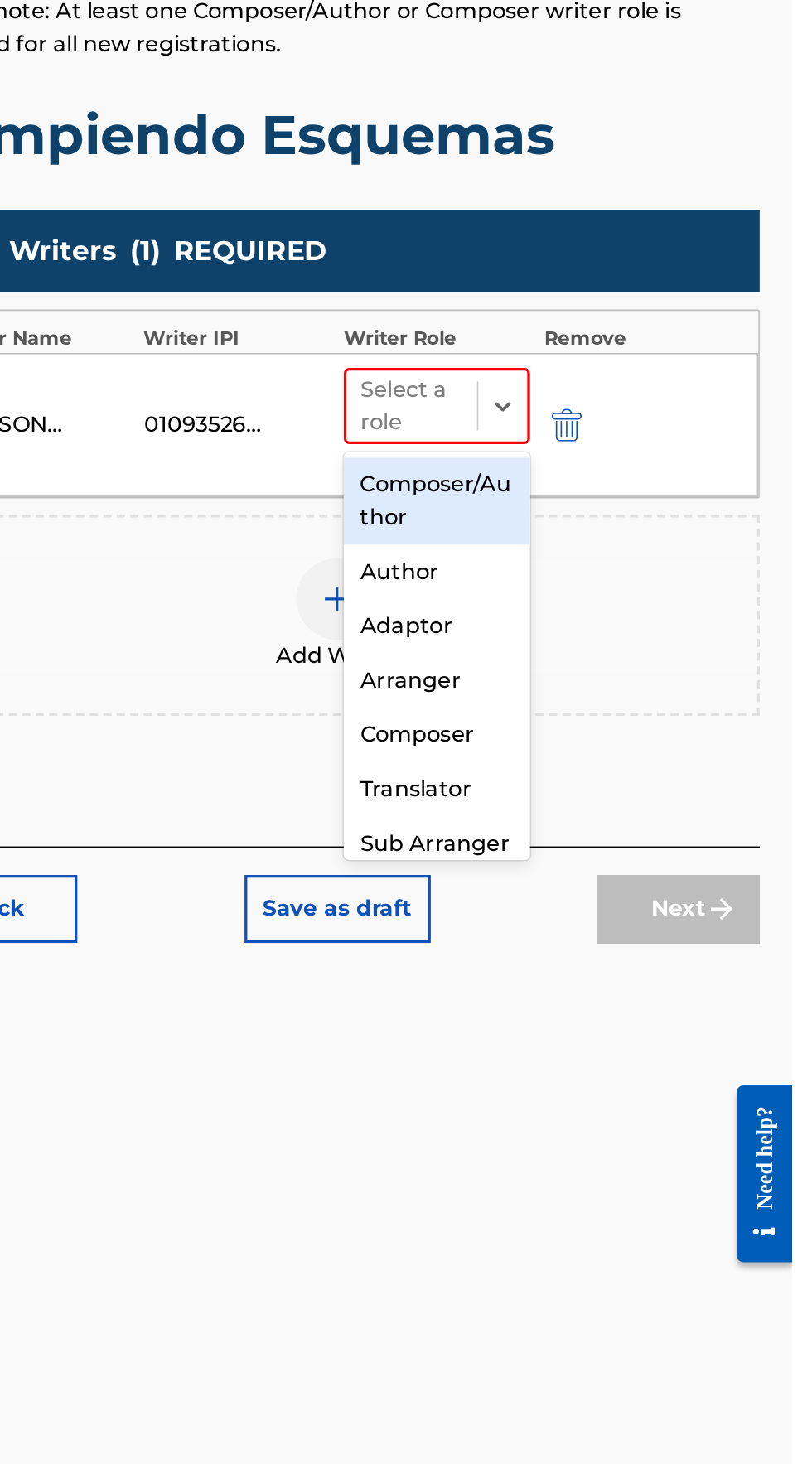
click at [558, 705] on div "Composer/Author" at bounding box center [595, 707] width 113 height 53
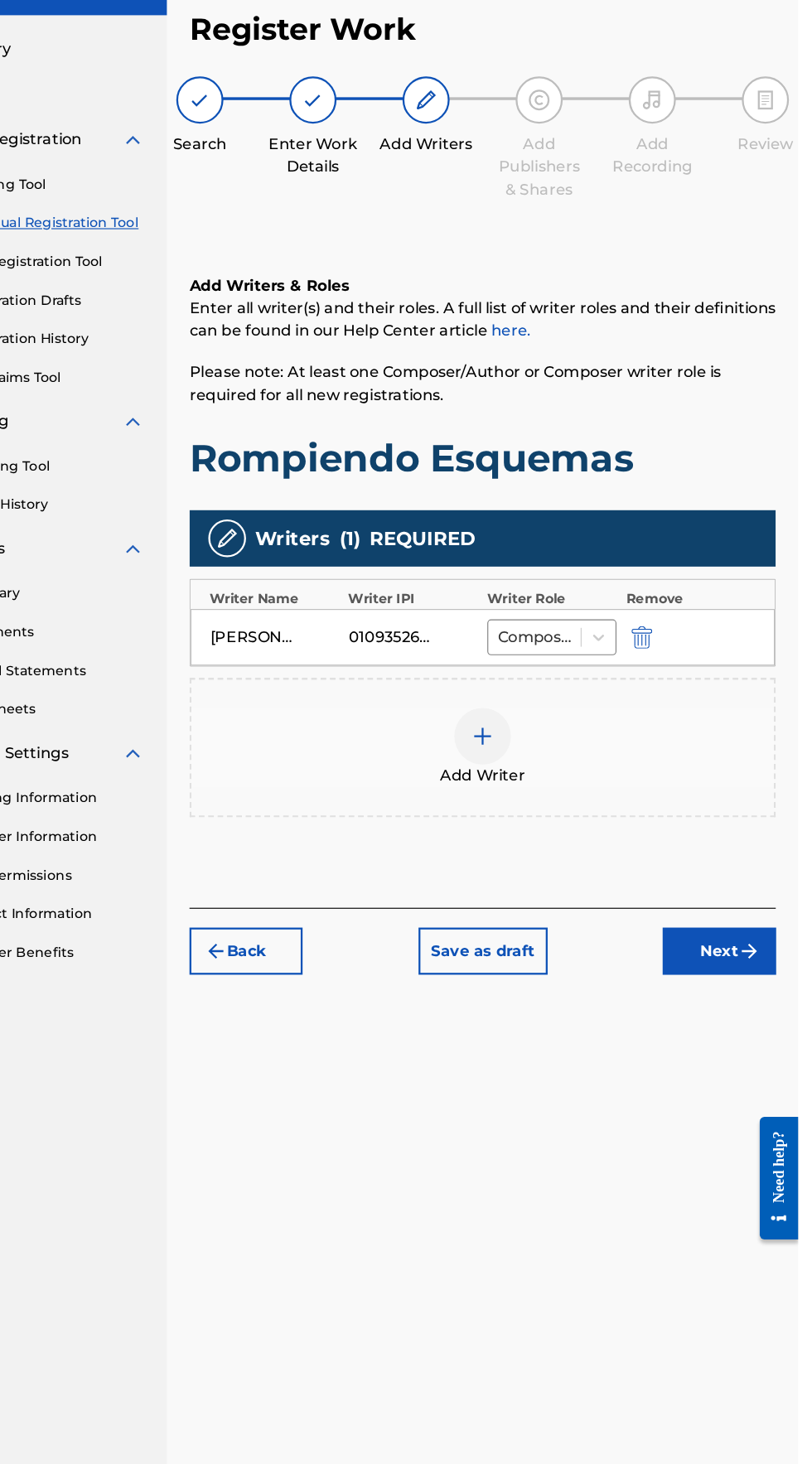
click at [761, 899] on button "Next" at bounding box center [742, 918] width 100 height 42
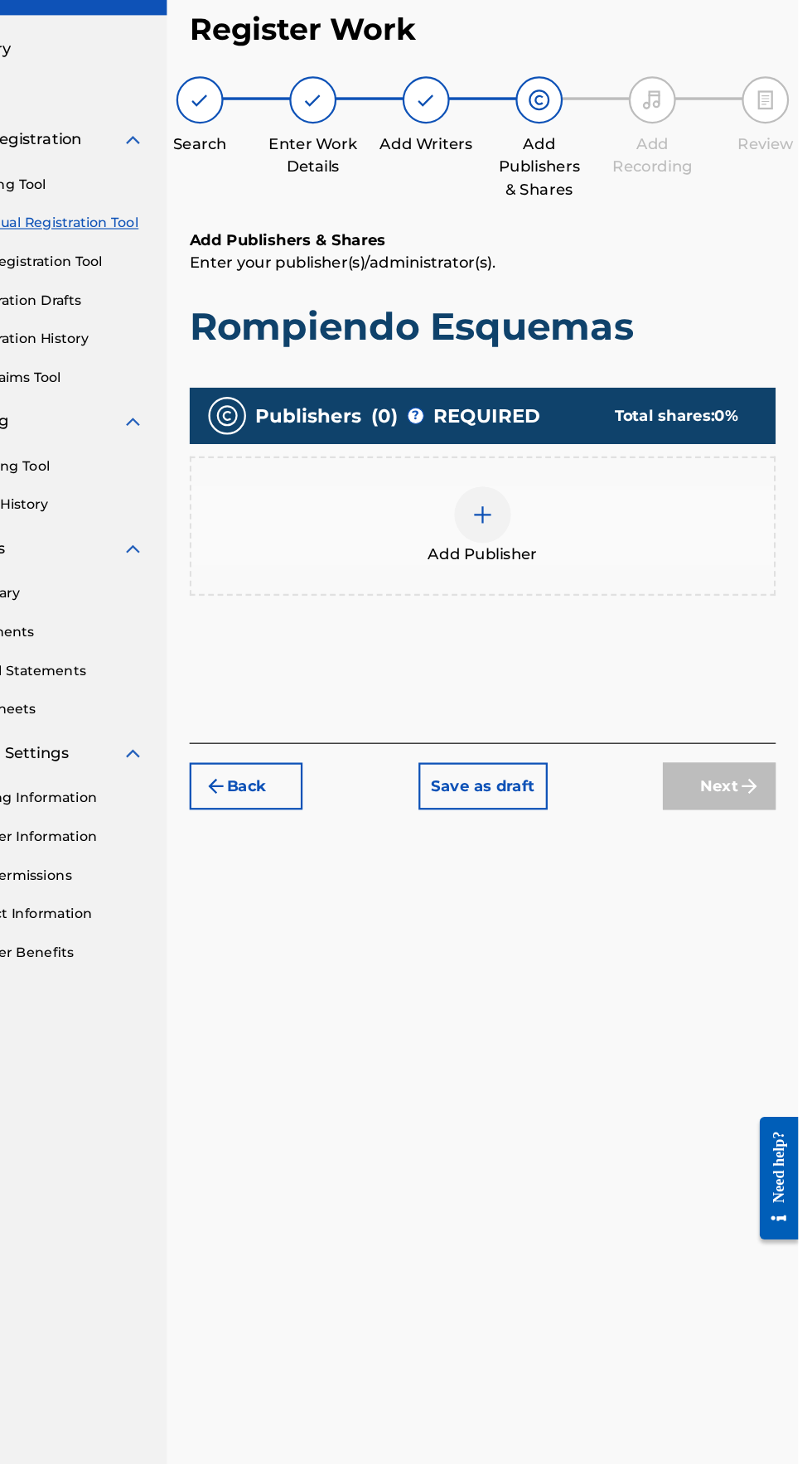
click at [519, 510] on div "Add Publisher" at bounding box center [534, 544] width 512 height 70
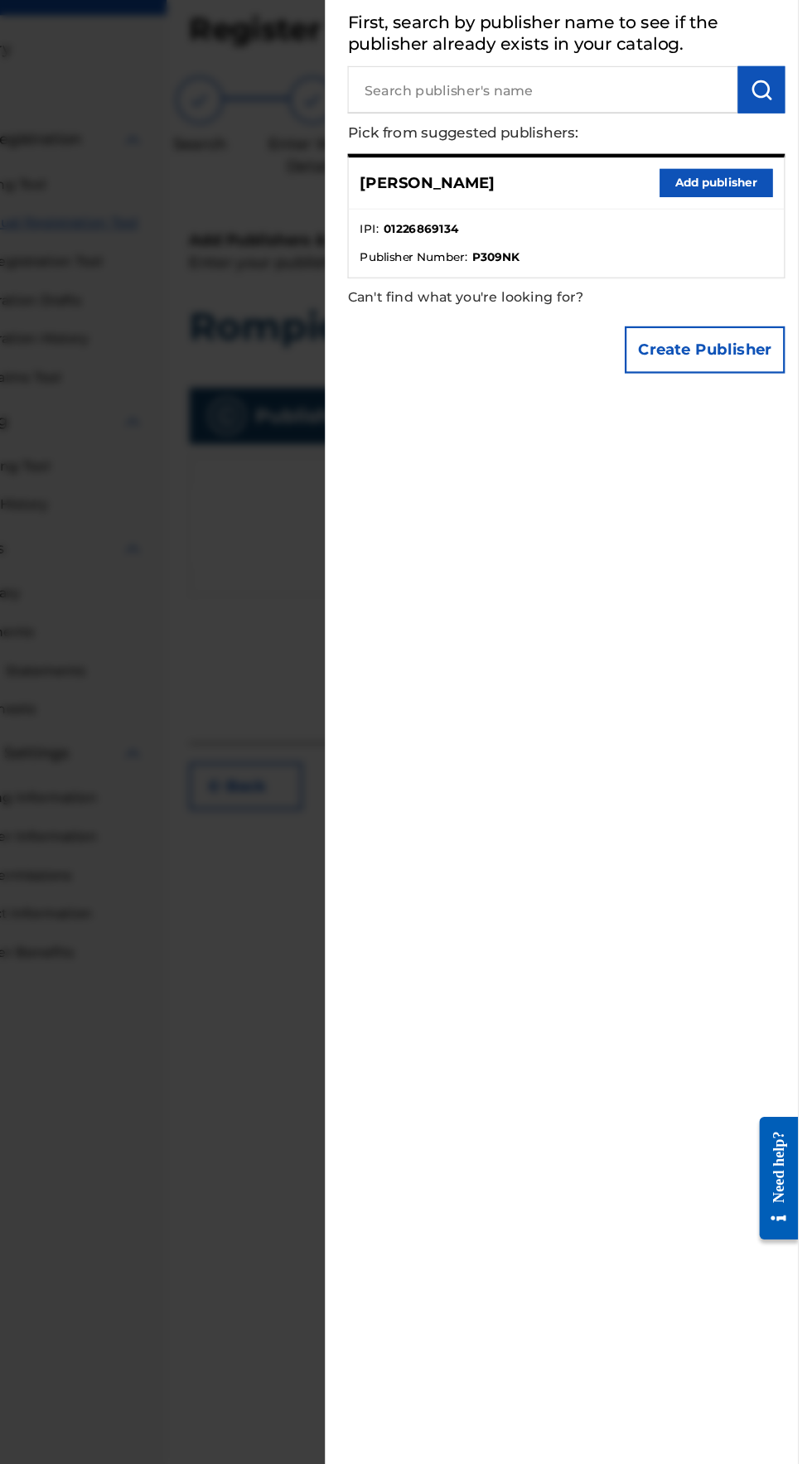
click at [722, 255] on button "Add publisher" at bounding box center [739, 243] width 100 height 25
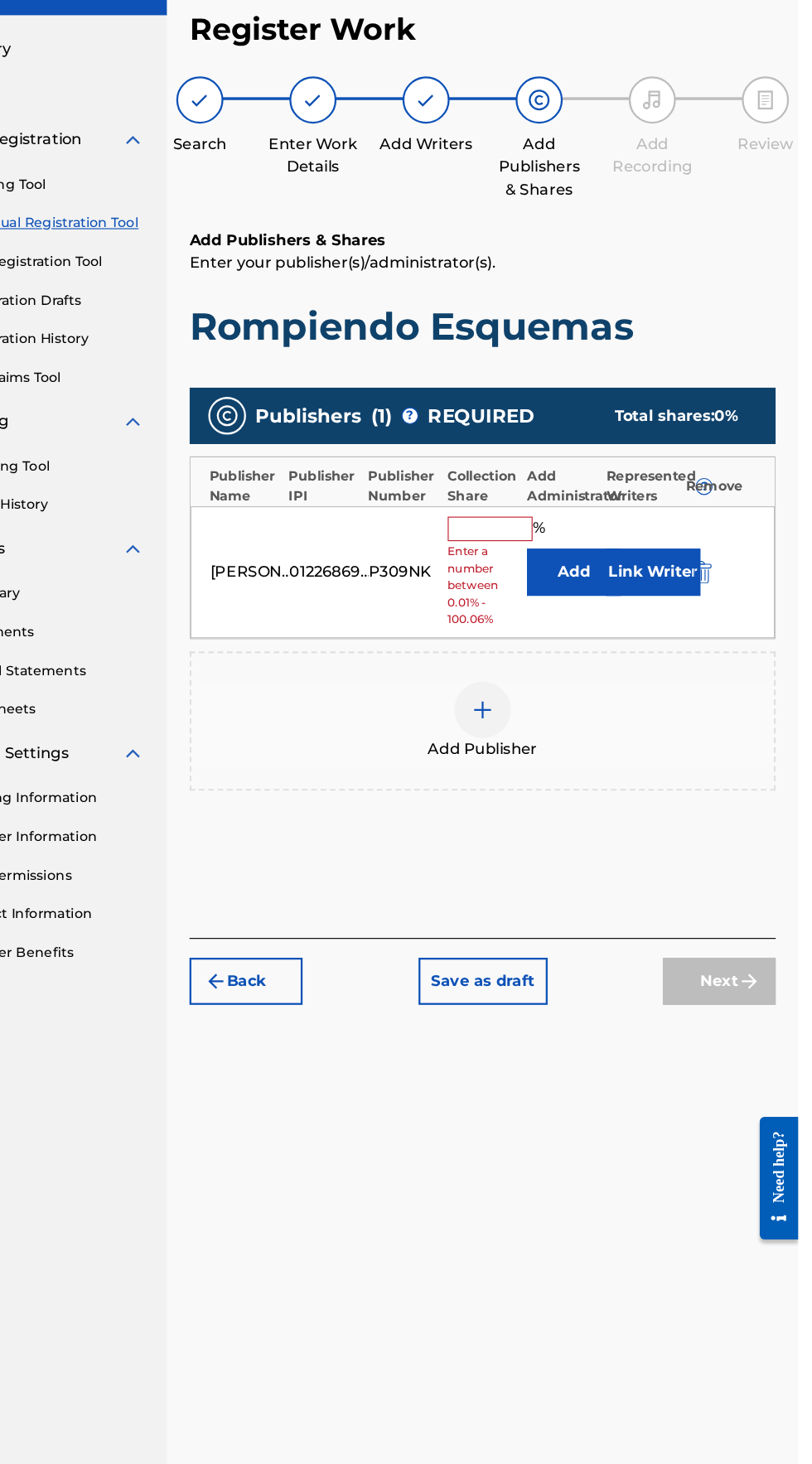
click at [517, 536] on input "text" at bounding box center [541, 546] width 74 height 21
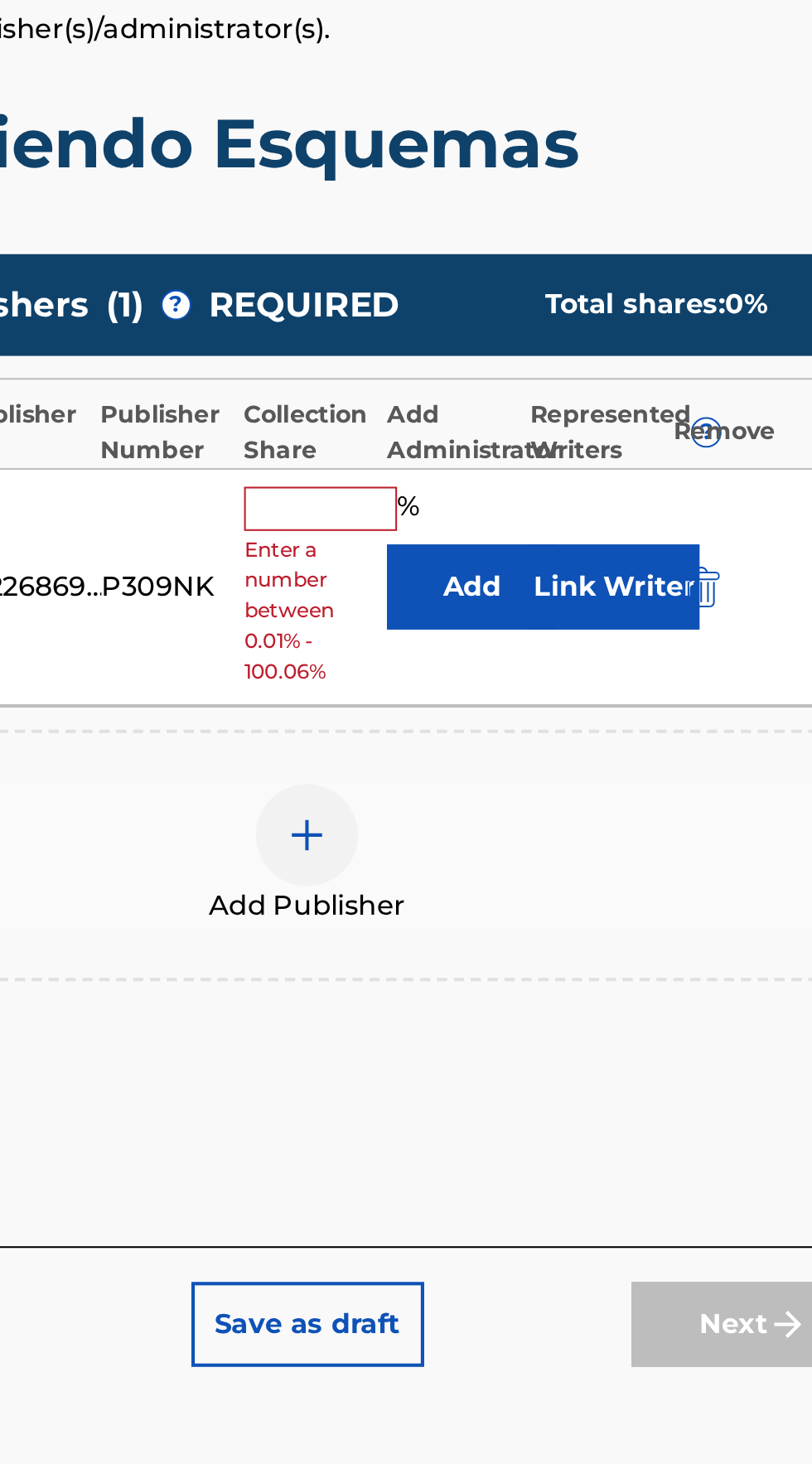
type input "100"
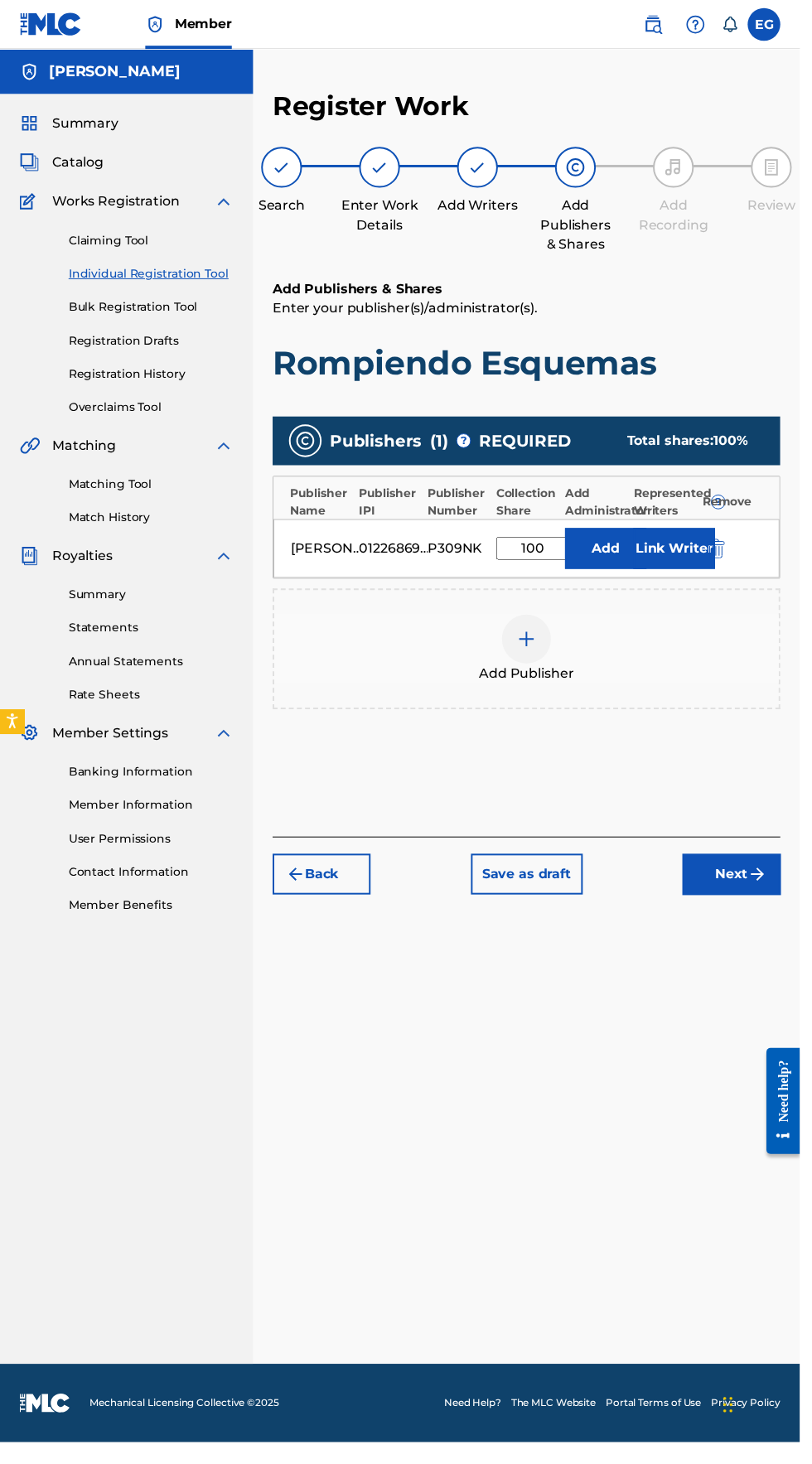
click at [762, 877] on img "submit" at bounding box center [768, 886] width 20 height 20
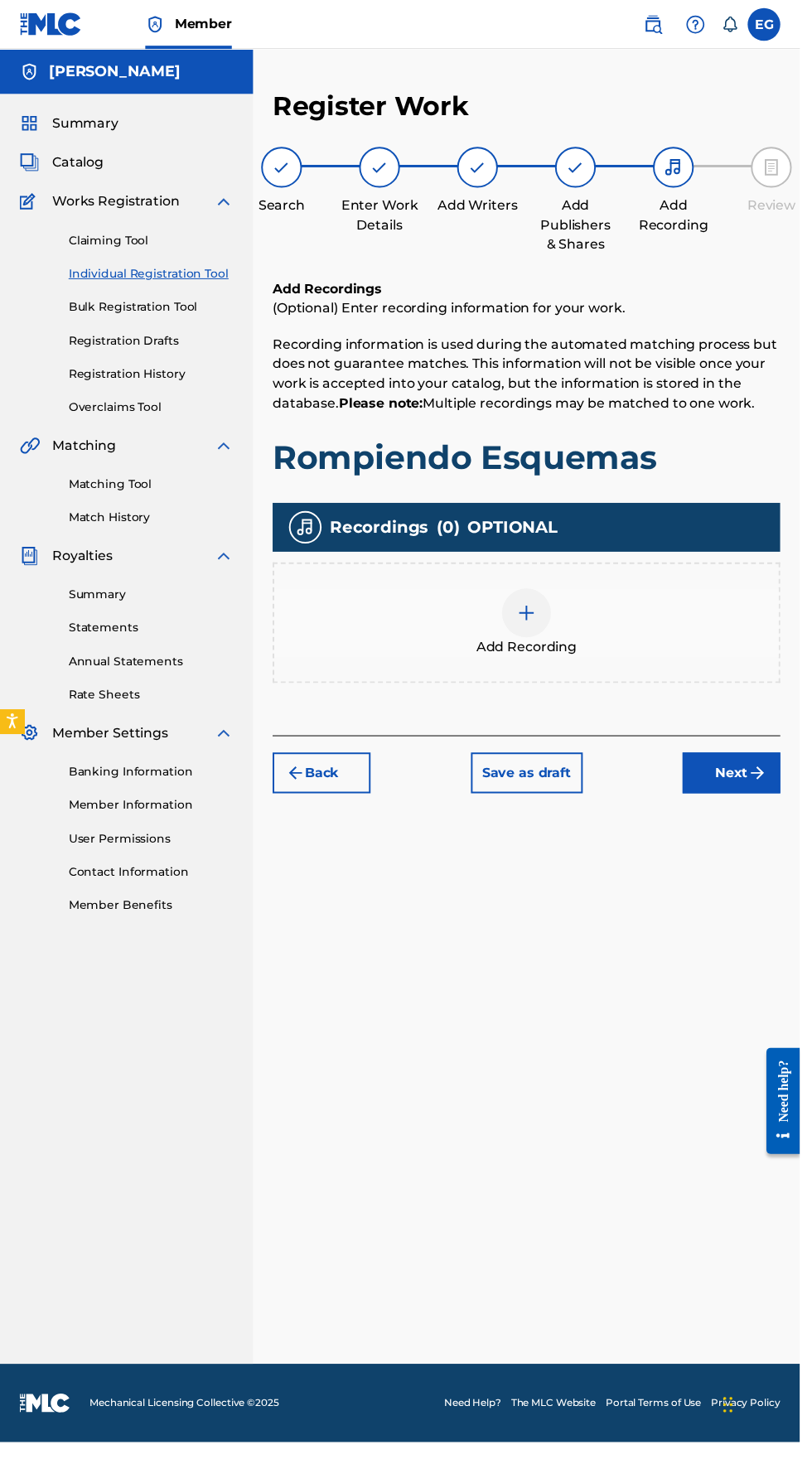
click at [533, 612] on img at bounding box center [534, 621] width 20 height 20
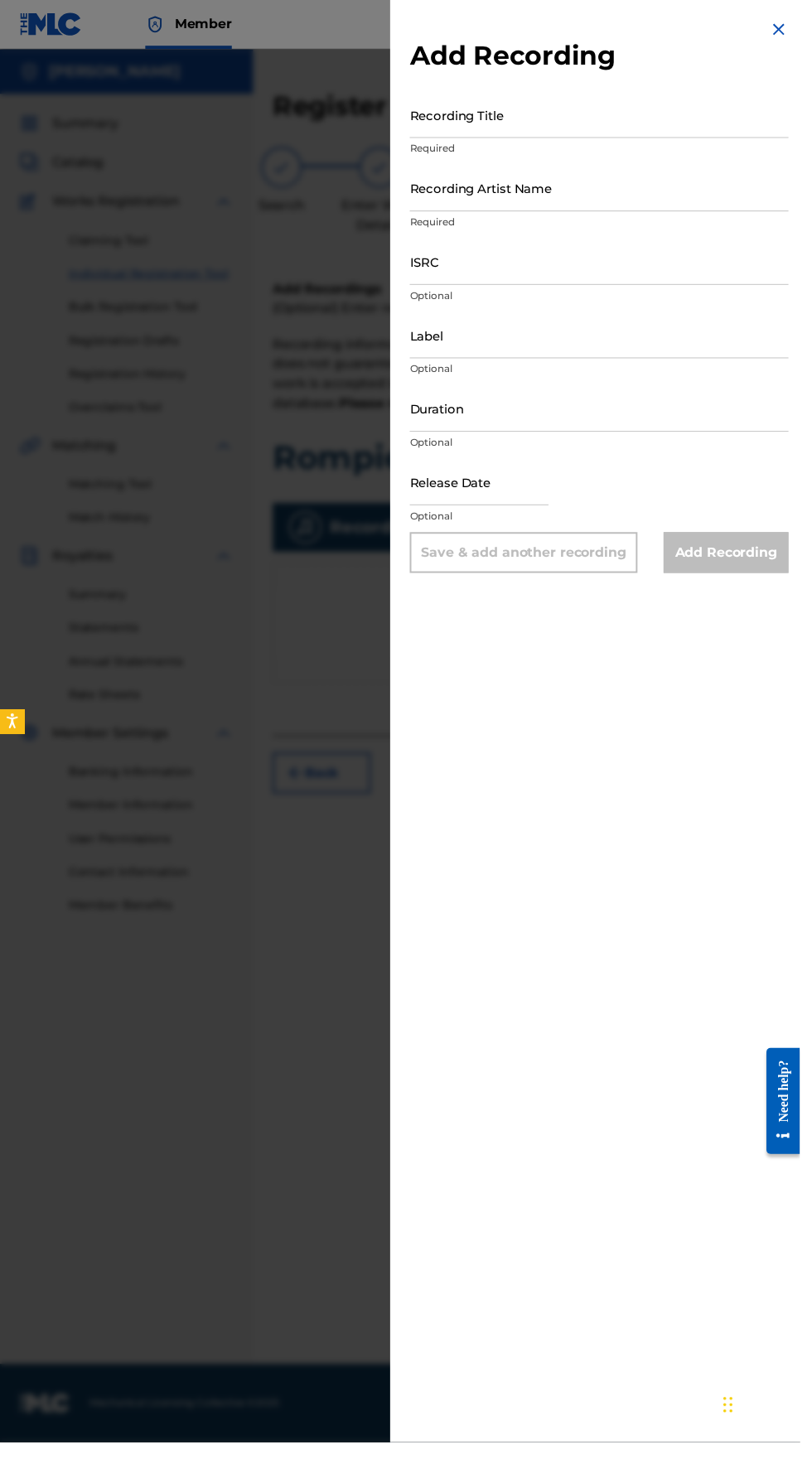
click at [463, 129] on input "Recording Title" at bounding box center [607, 116] width 384 height 47
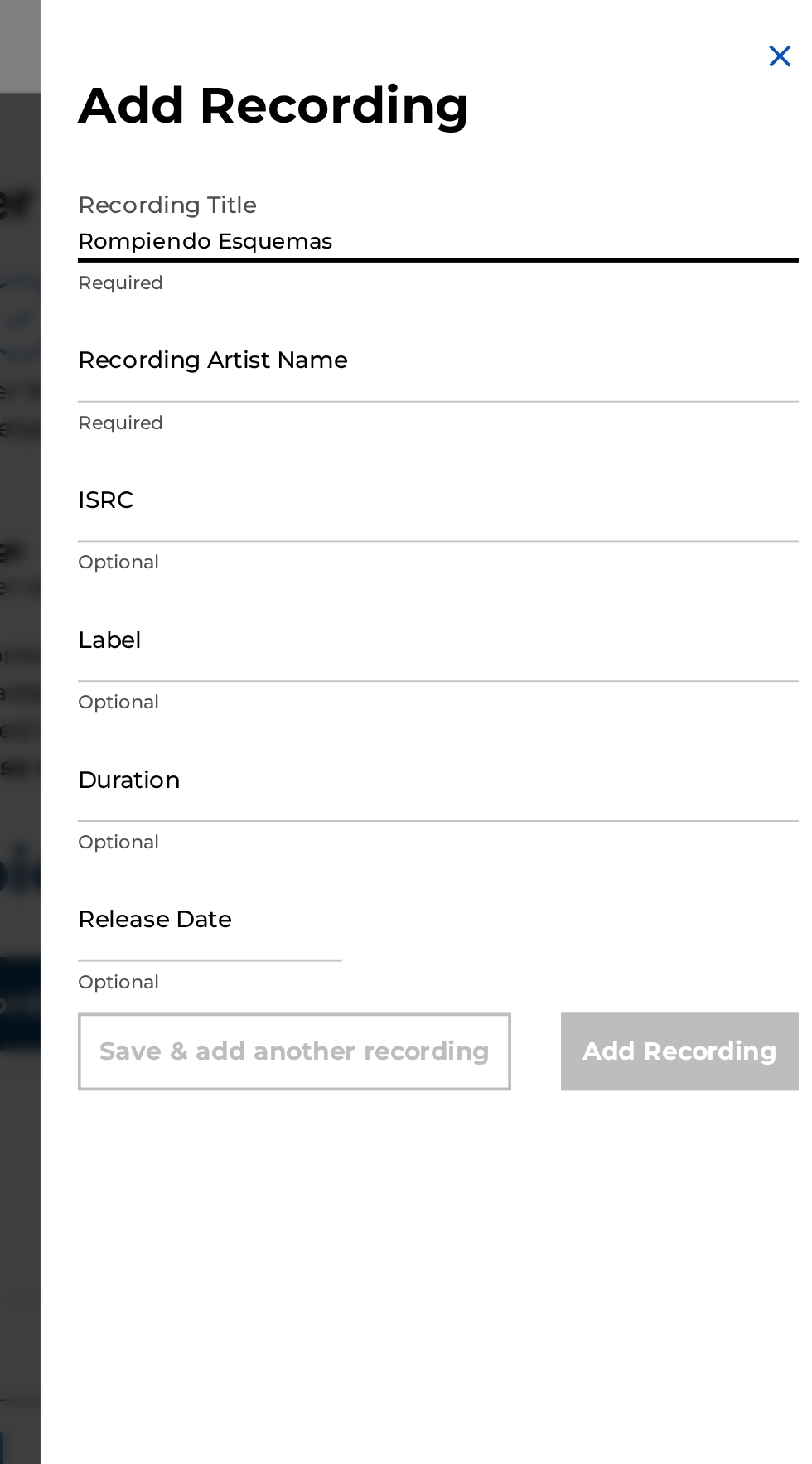
type input "Rompiendo Esquemas"
click at [453, 206] on input "Recording Artist Name" at bounding box center [607, 191] width 384 height 47
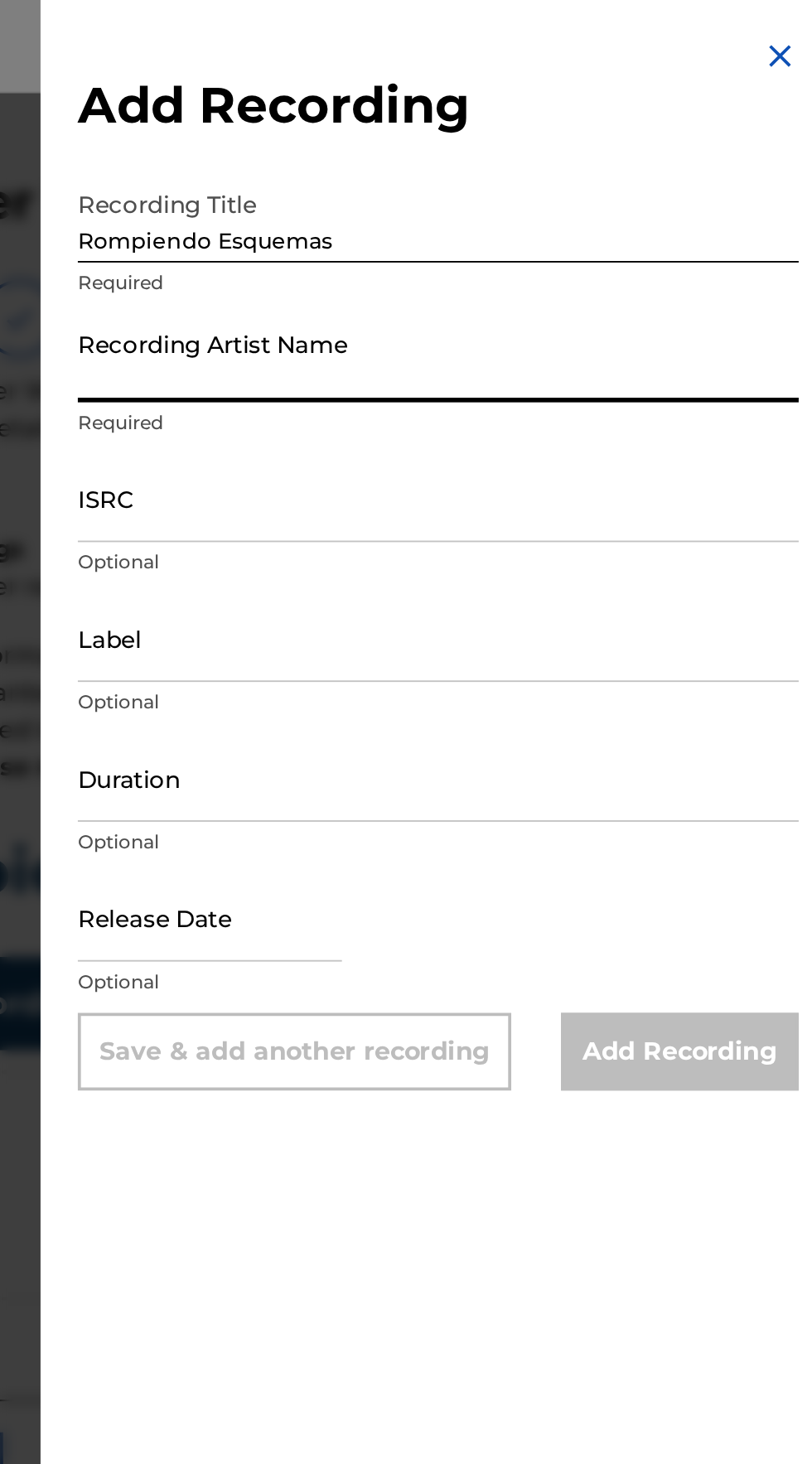
type input "Elik Roldán"
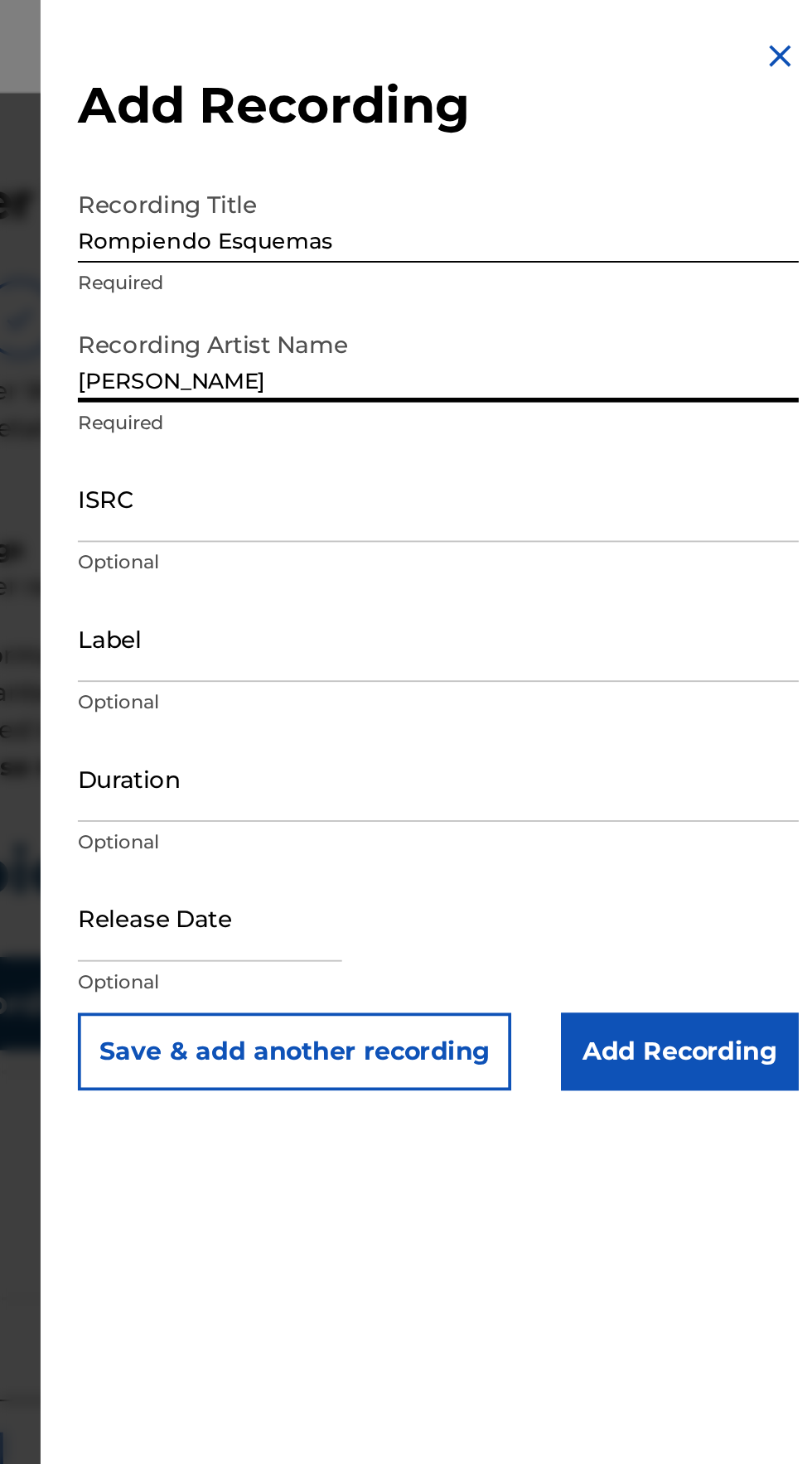
click at [444, 281] on input "ISRC" at bounding box center [607, 265] width 384 height 47
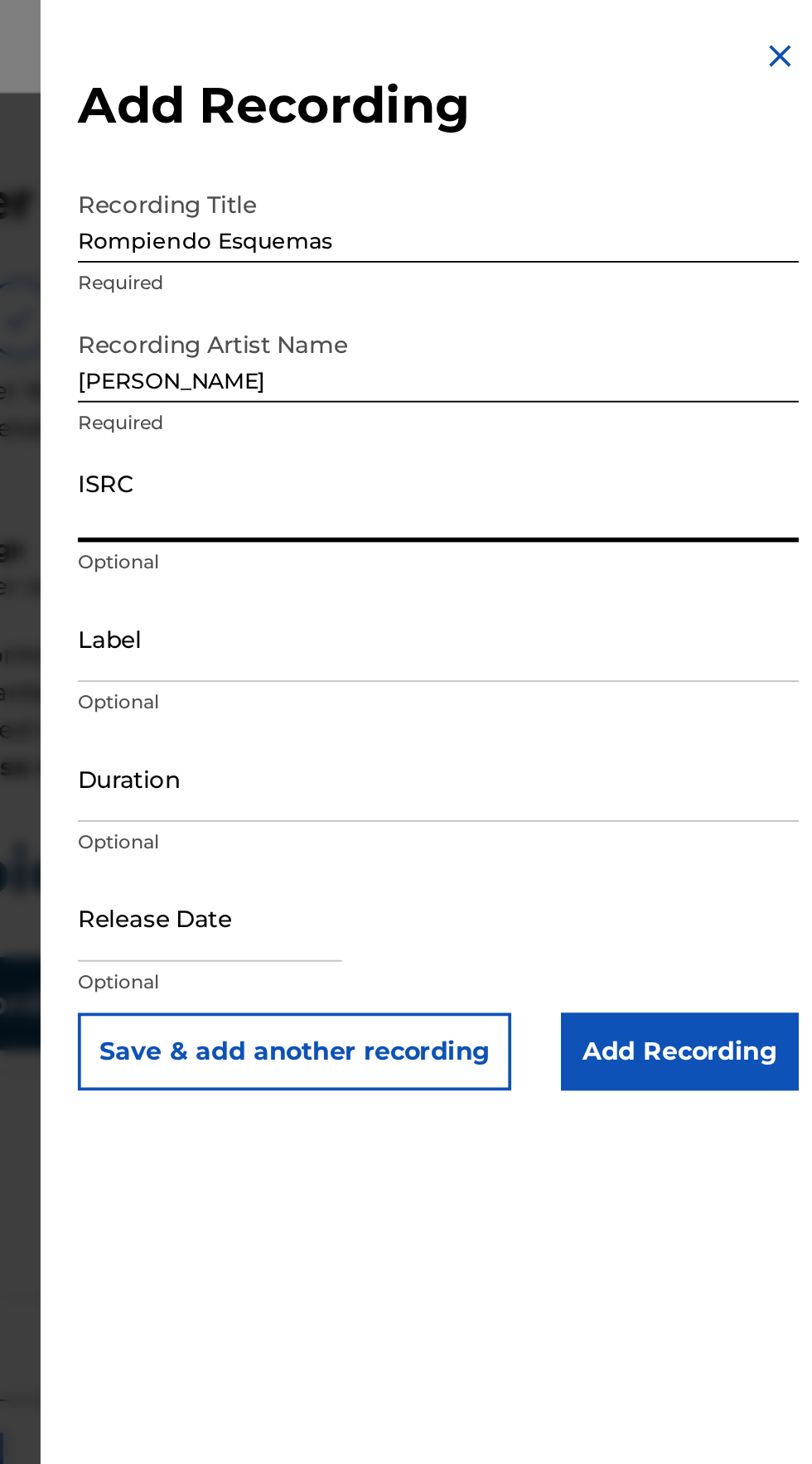
click at [448, 277] on input "ISRC" at bounding box center [607, 265] width 384 height 47
type input "QZXYG2504682"
click at [445, 354] on input "Label" at bounding box center [607, 339] width 384 height 47
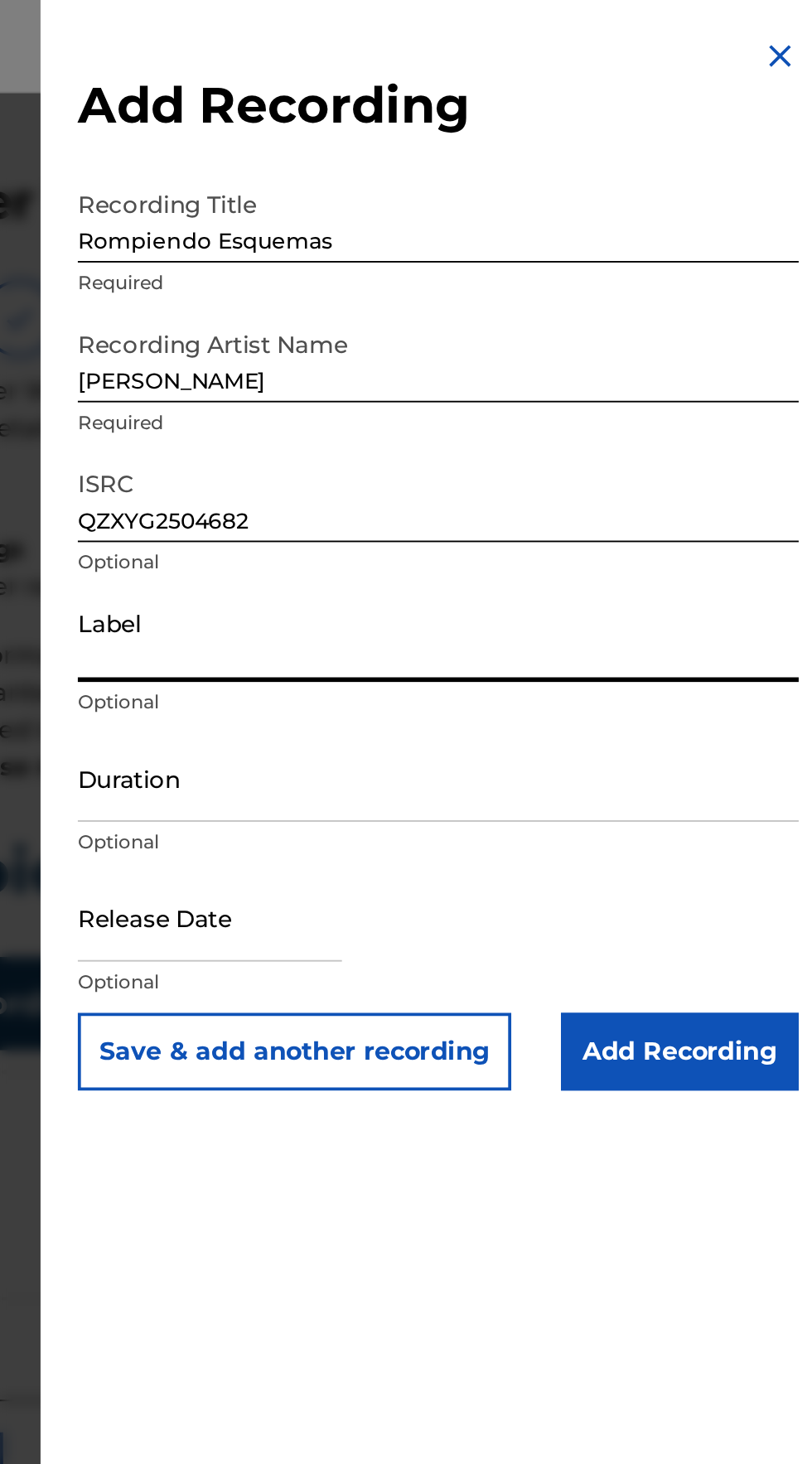
type input "Elik Roldan"
click at [443, 430] on input "Duration" at bounding box center [607, 414] width 384 height 47
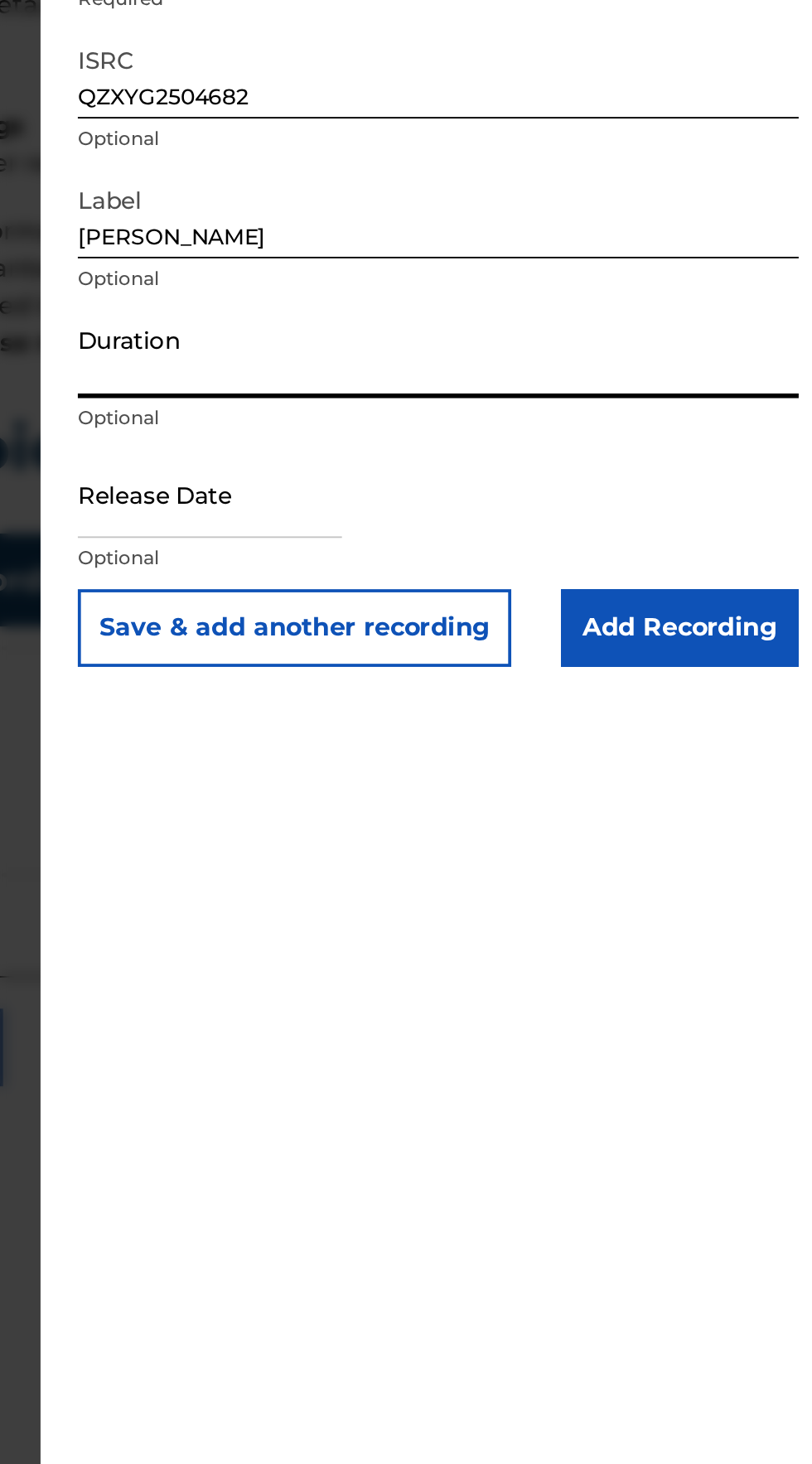
click at [457, 428] on input "Duration" at bounding box center [607, 414] width 384 height 47
type input "04:19"
click at [449, 499] on input "text" at bounding box center [486, 489] width 140 height 47
select select "7"
select select "2025"
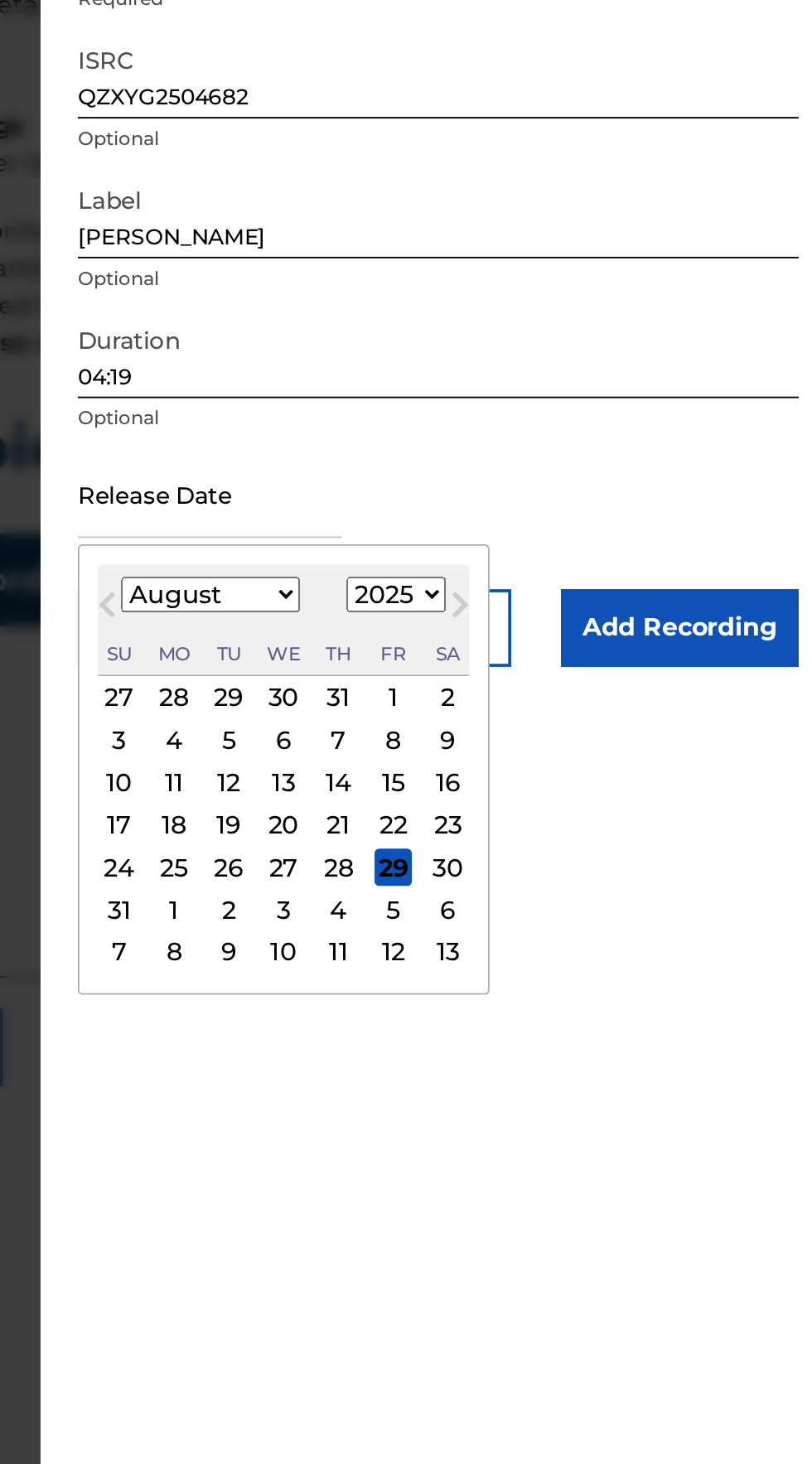
type input "August 22 2025"
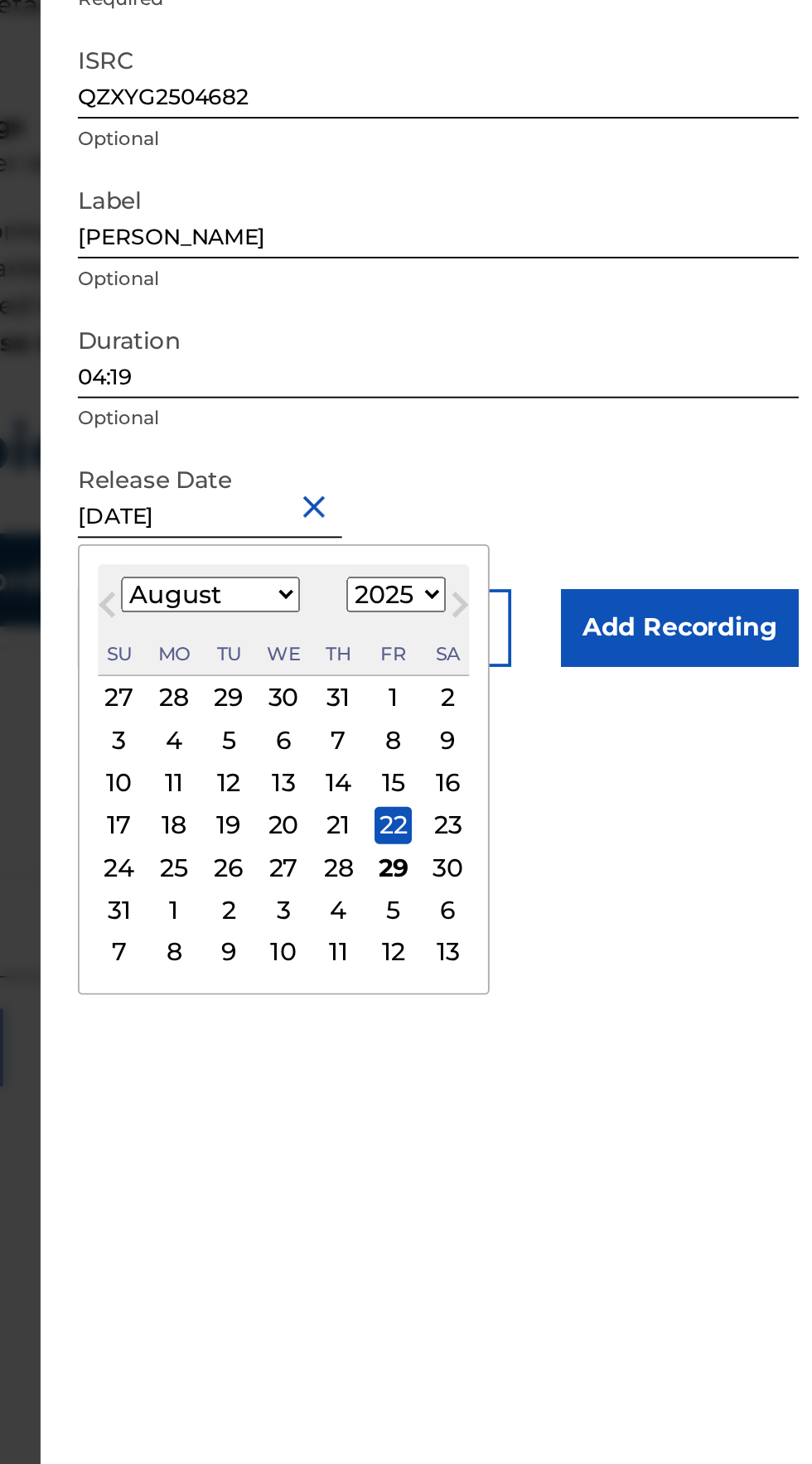
click at [732, 864] on div "Add Recording Recording Title Rompiendo Esquemas Required Recording Artist Name…" at bounding box center [608, 732] width 424 height 1464
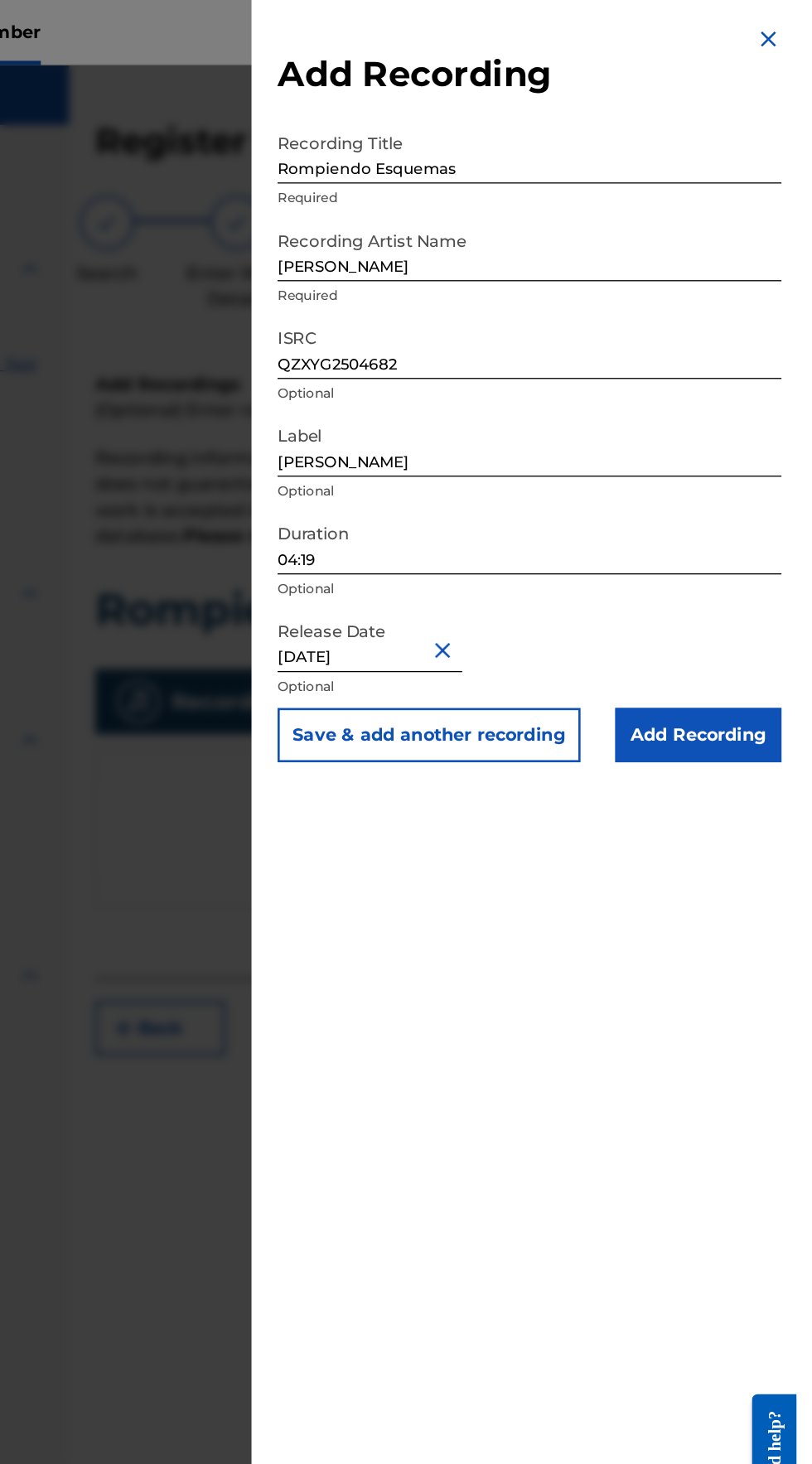
click at [779, 568] on input "Add Recording" at bounding box center [737, 561] width 126 height 42
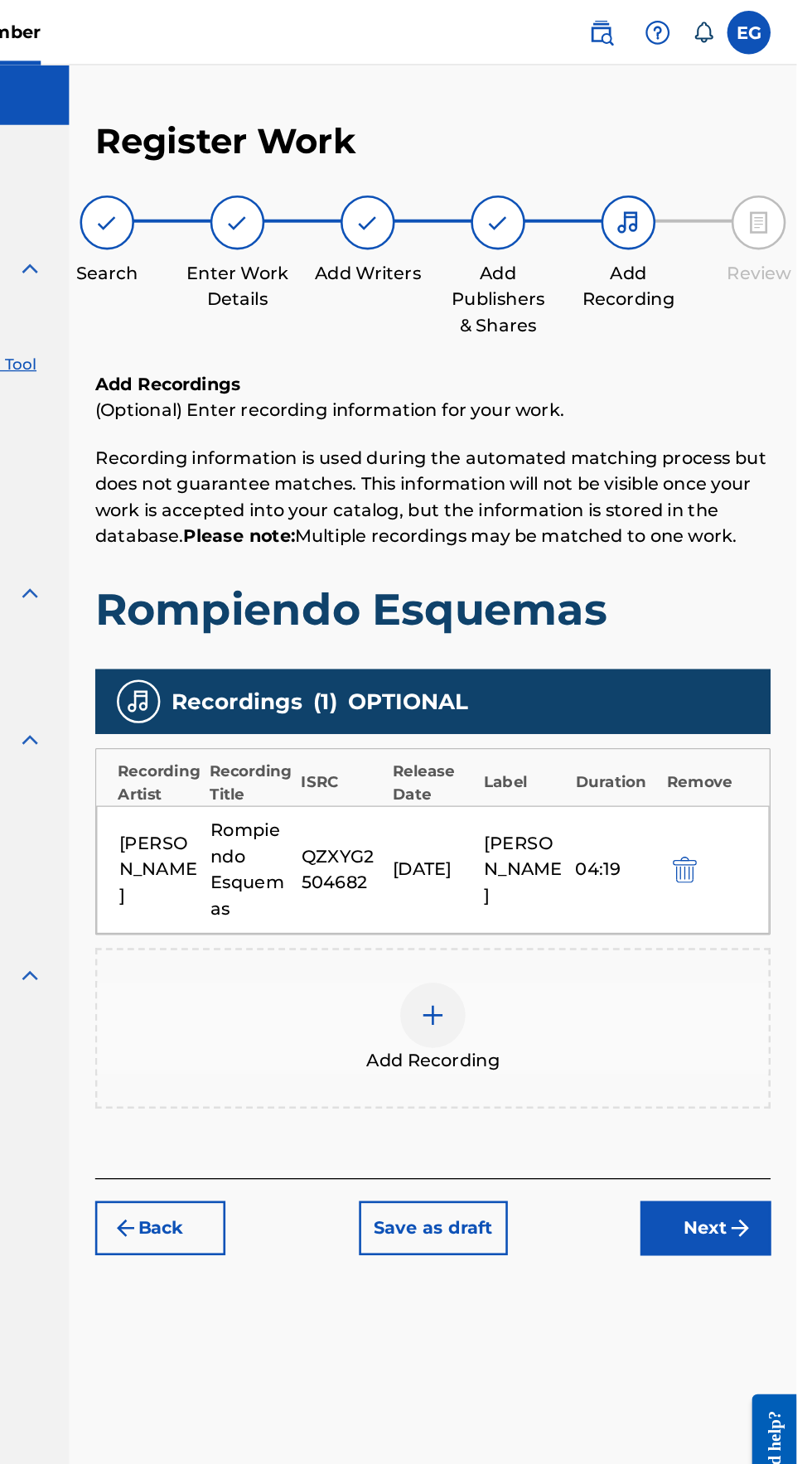
click at [763, 938] on img "submit" at bounding box center [768, 937] width 20 height 20
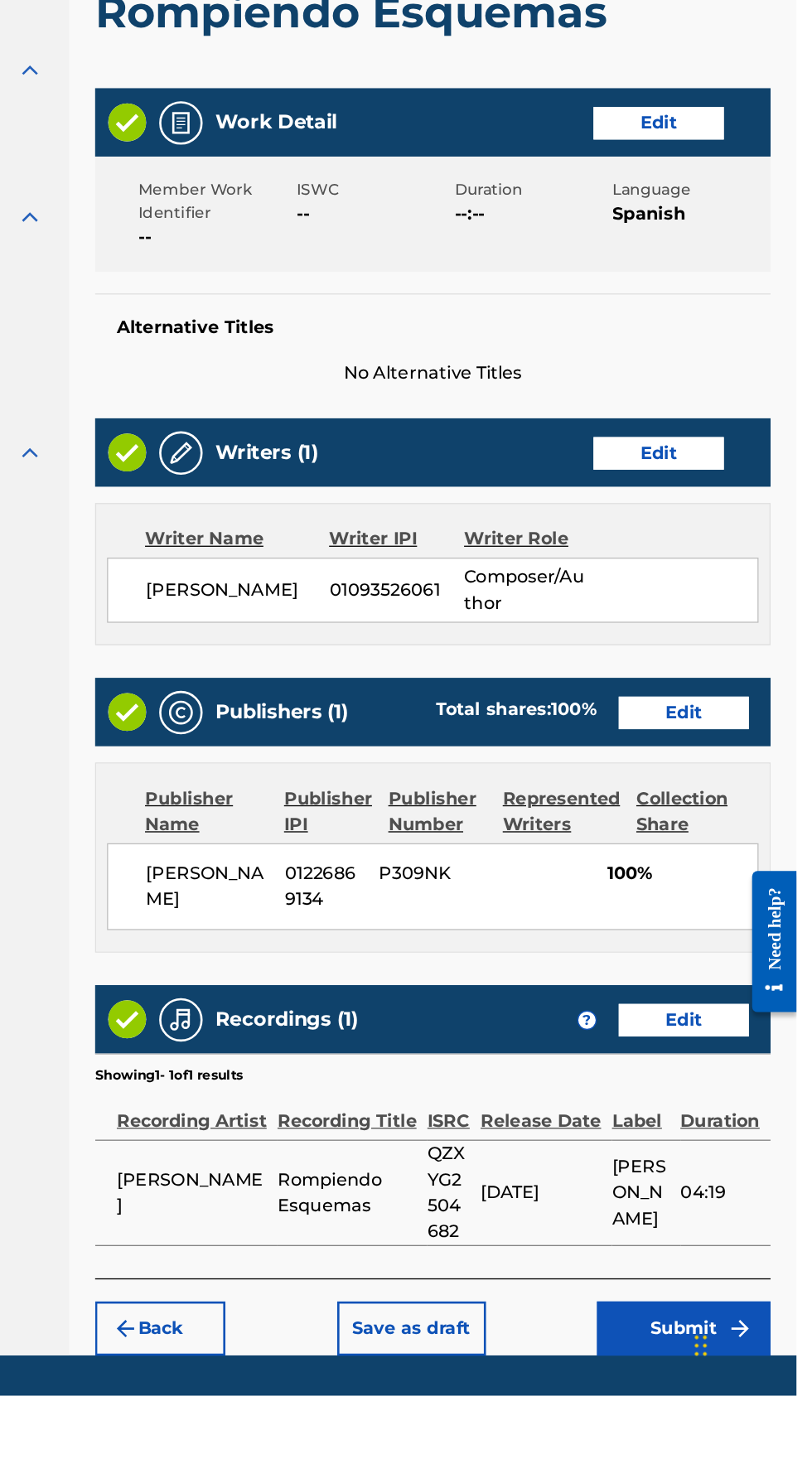
click at [763, 1423] on img "submit" at bounding box center [768, 1412] width 20 height 20
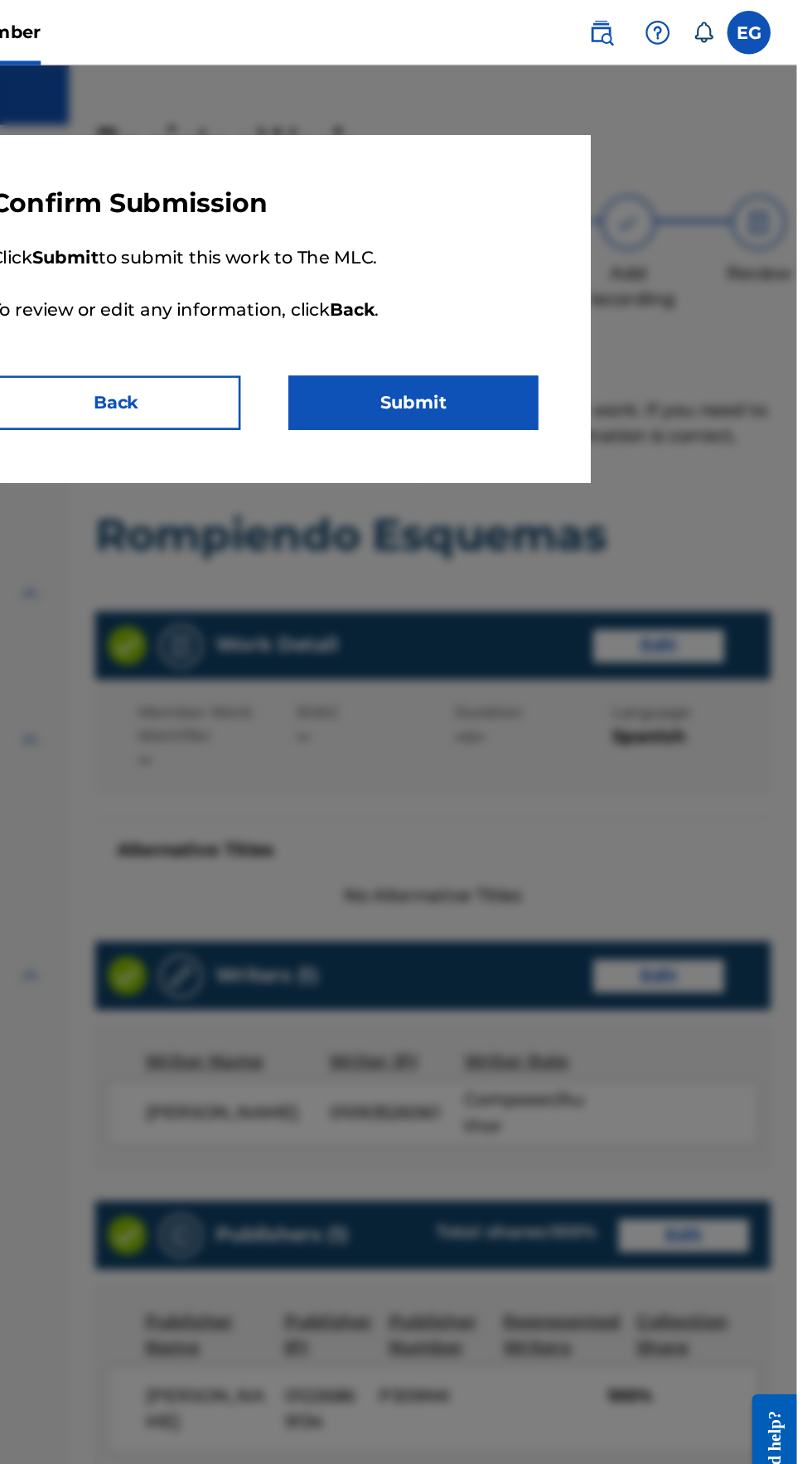
click at [542, 308] on button "Submit" at bounding box center [519, 307] width 191 height 42
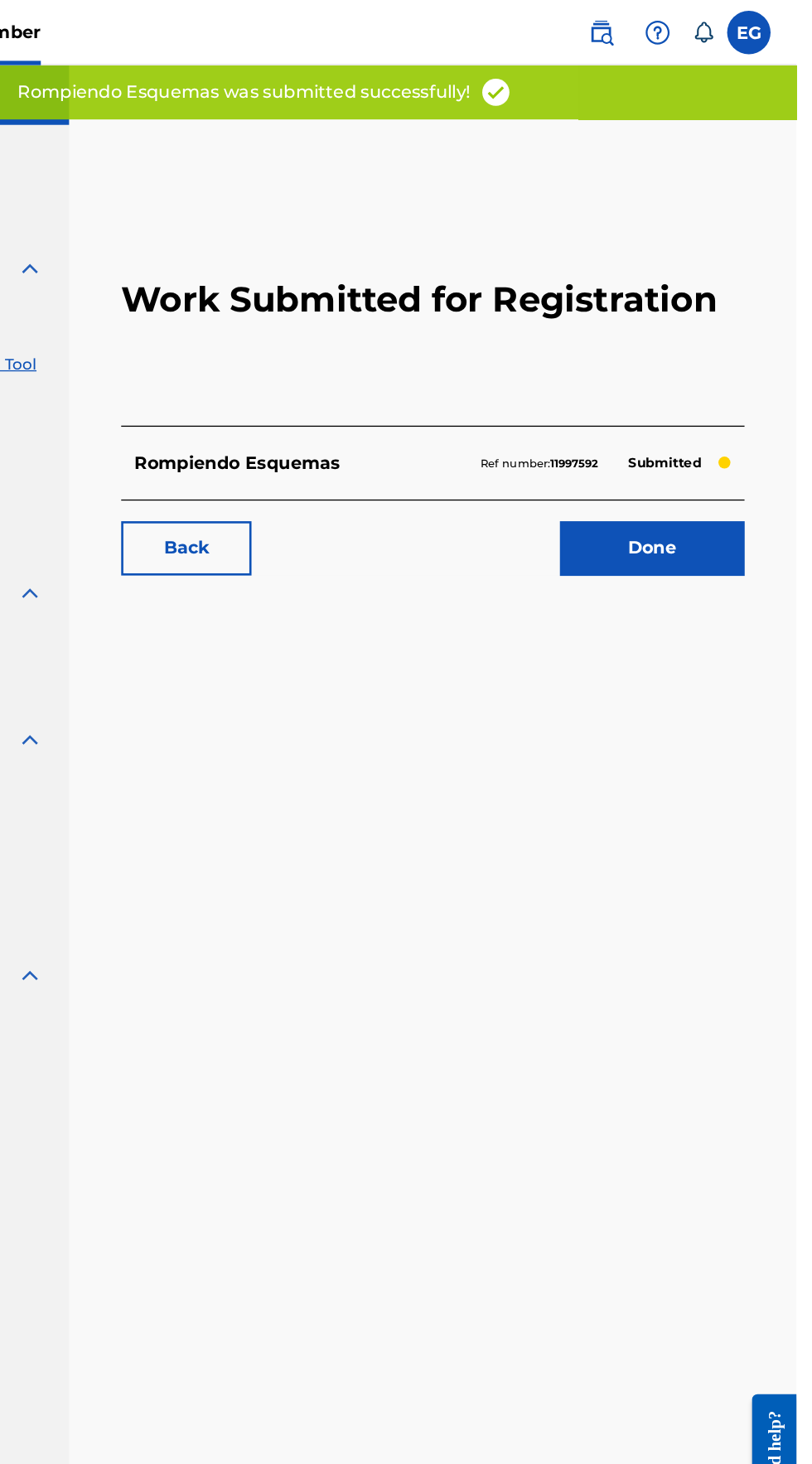
click at [732, 422] on link "Done" at bounding box center [701, 419] width 140 height 42
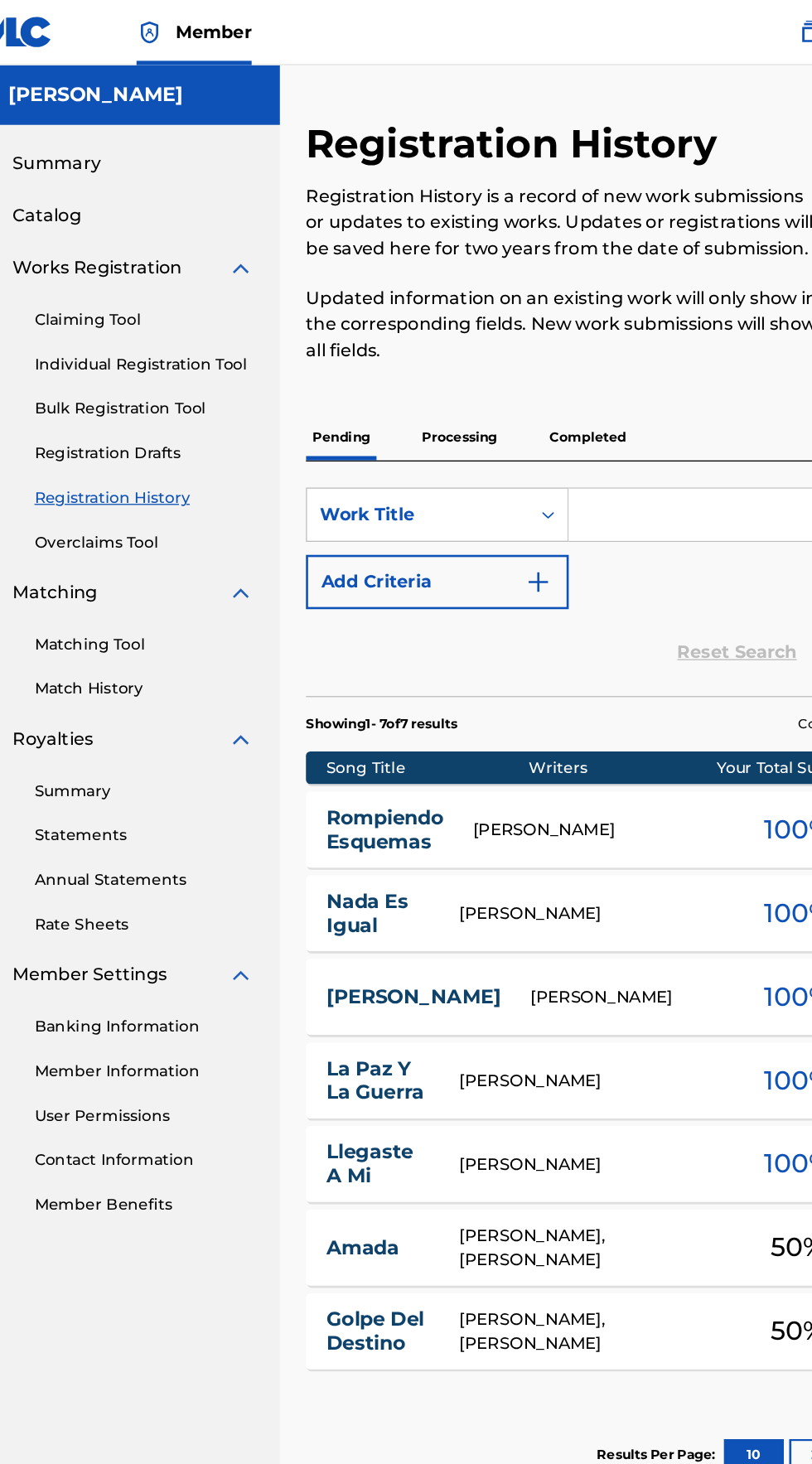
click at [97, 277] on link "Individual Registration Tool" at bounding box center [153, 278] width 167 height 18
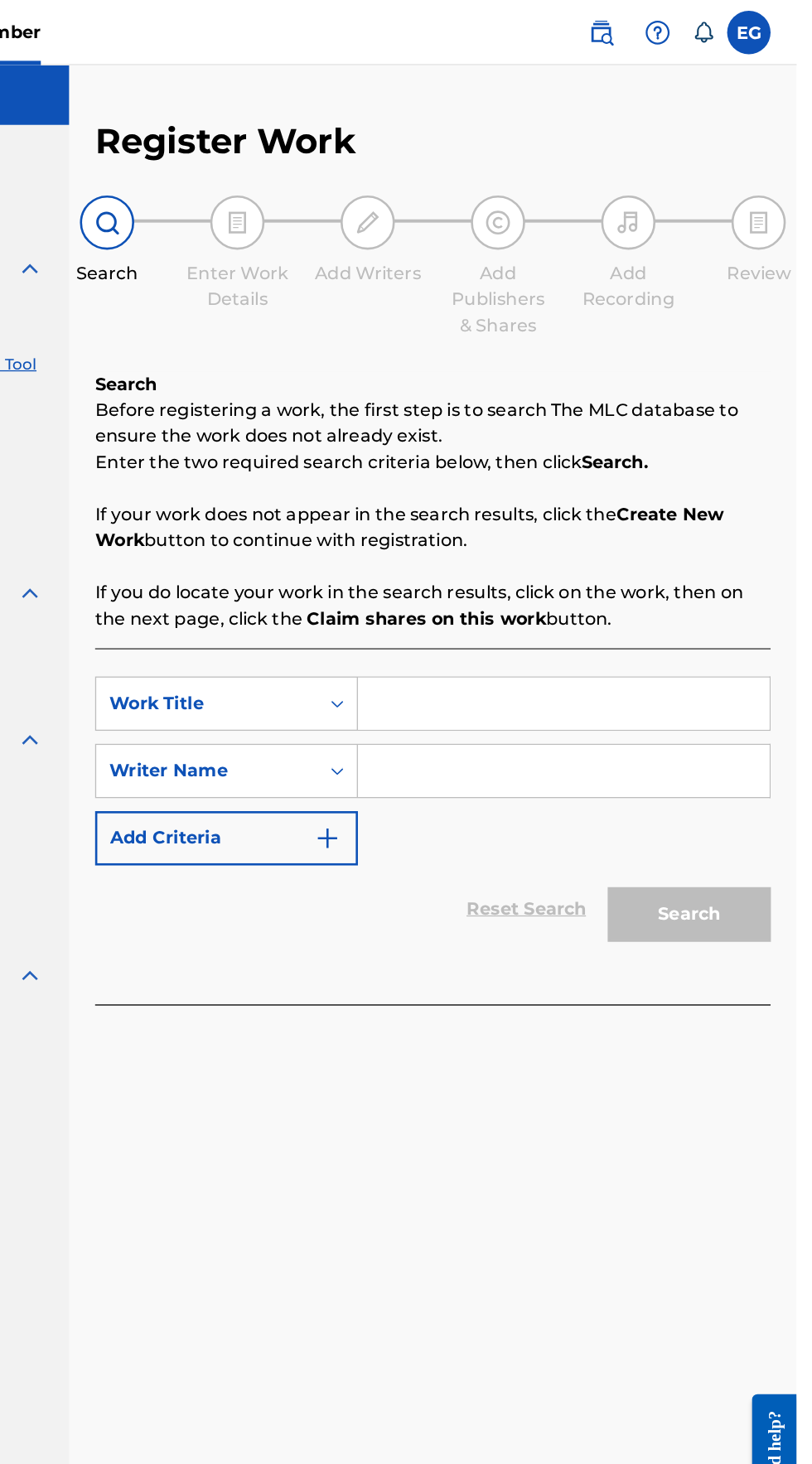
click at [510, 539] on input "Search Form" at bounding box center [634, 537] width 314 height 40
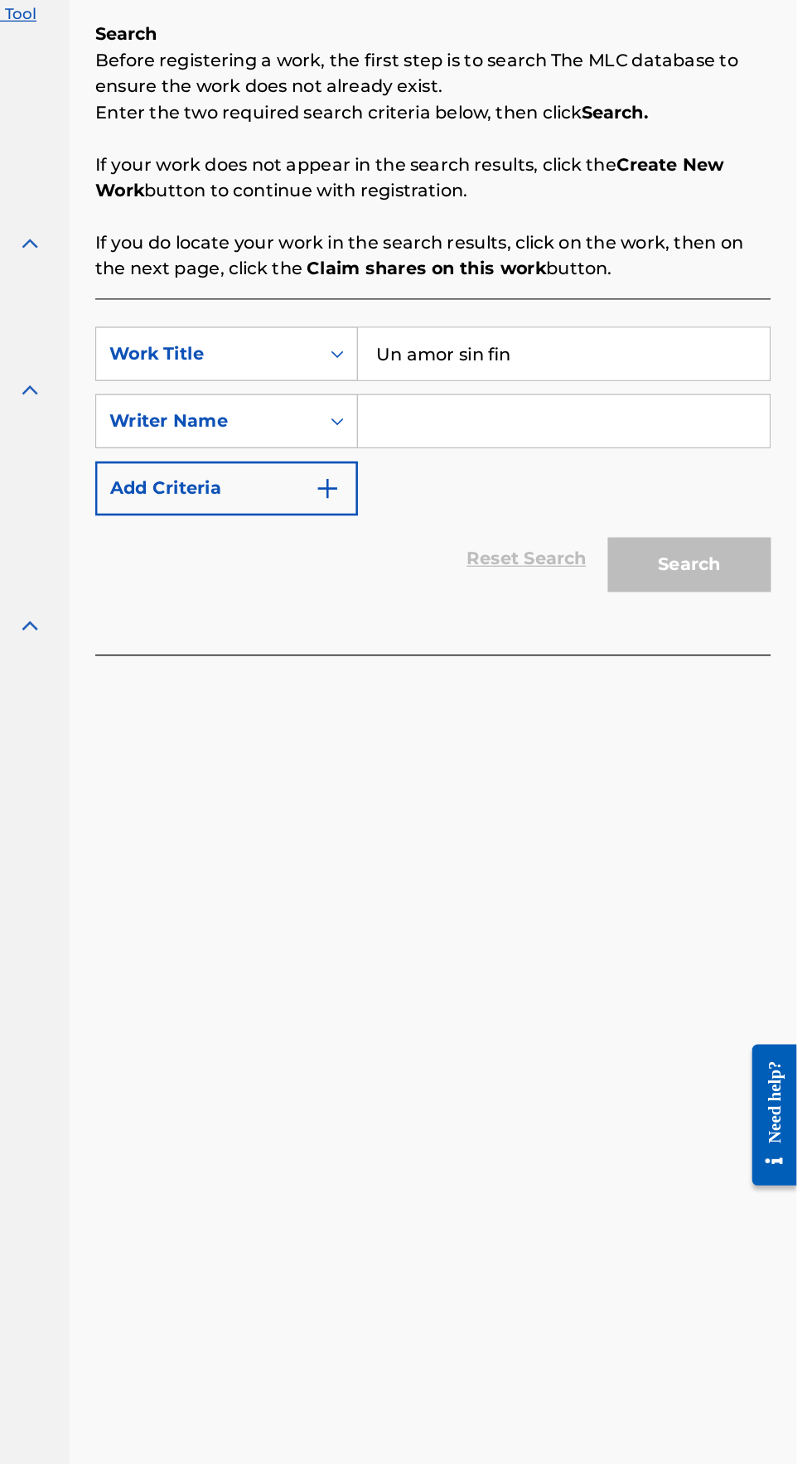
type input "Un amor sin fin"
click at [528, 602] on input "Search Form" at bounding box center [634, 588] width 314 height 40
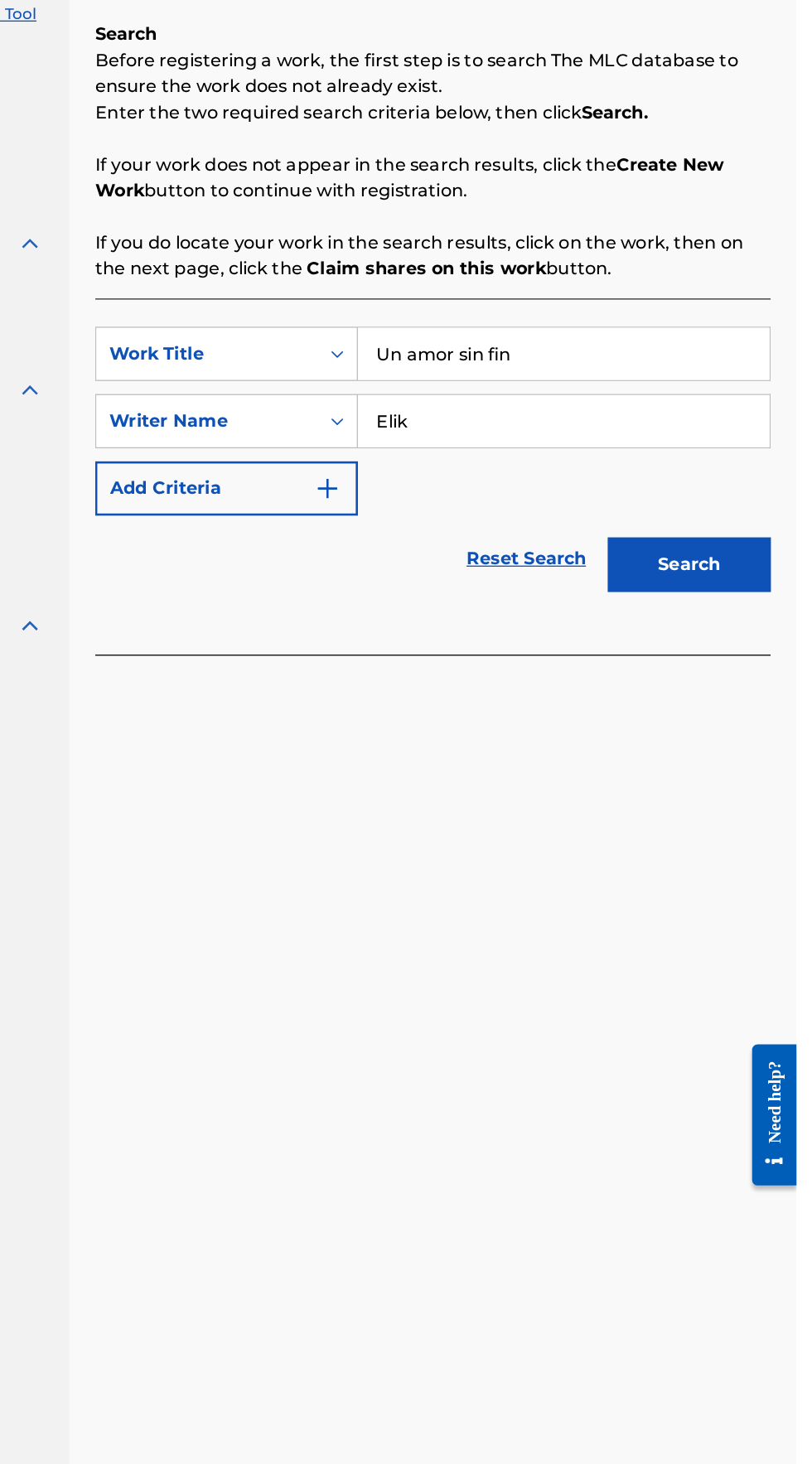
type input "Elik"
click at [717, 689] on button "Search" at bounding box center [730, 698] width 125 height 42
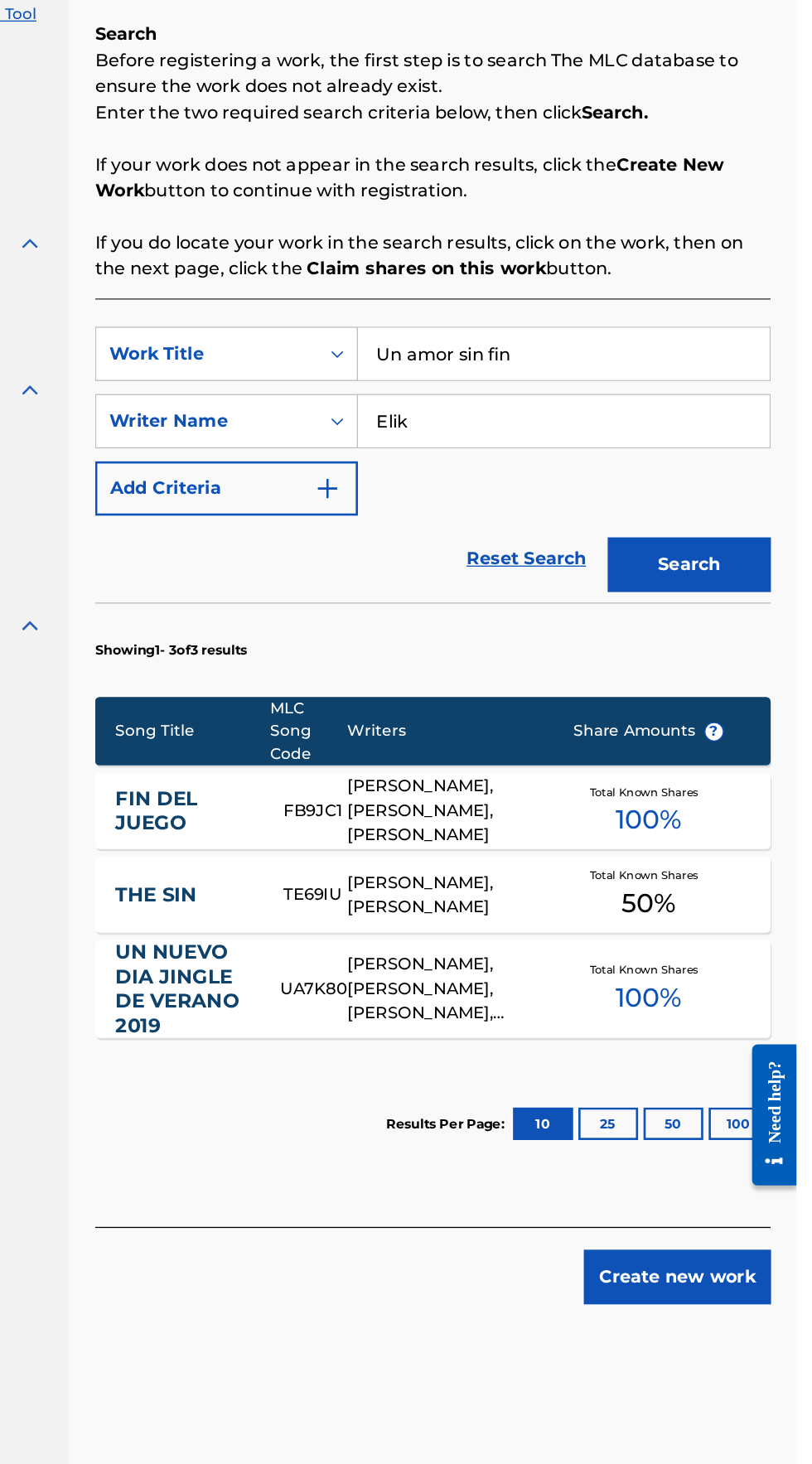
click at [753, 1241] on button "Create new work" at bounding box center [720, 1241] width 142 height 42
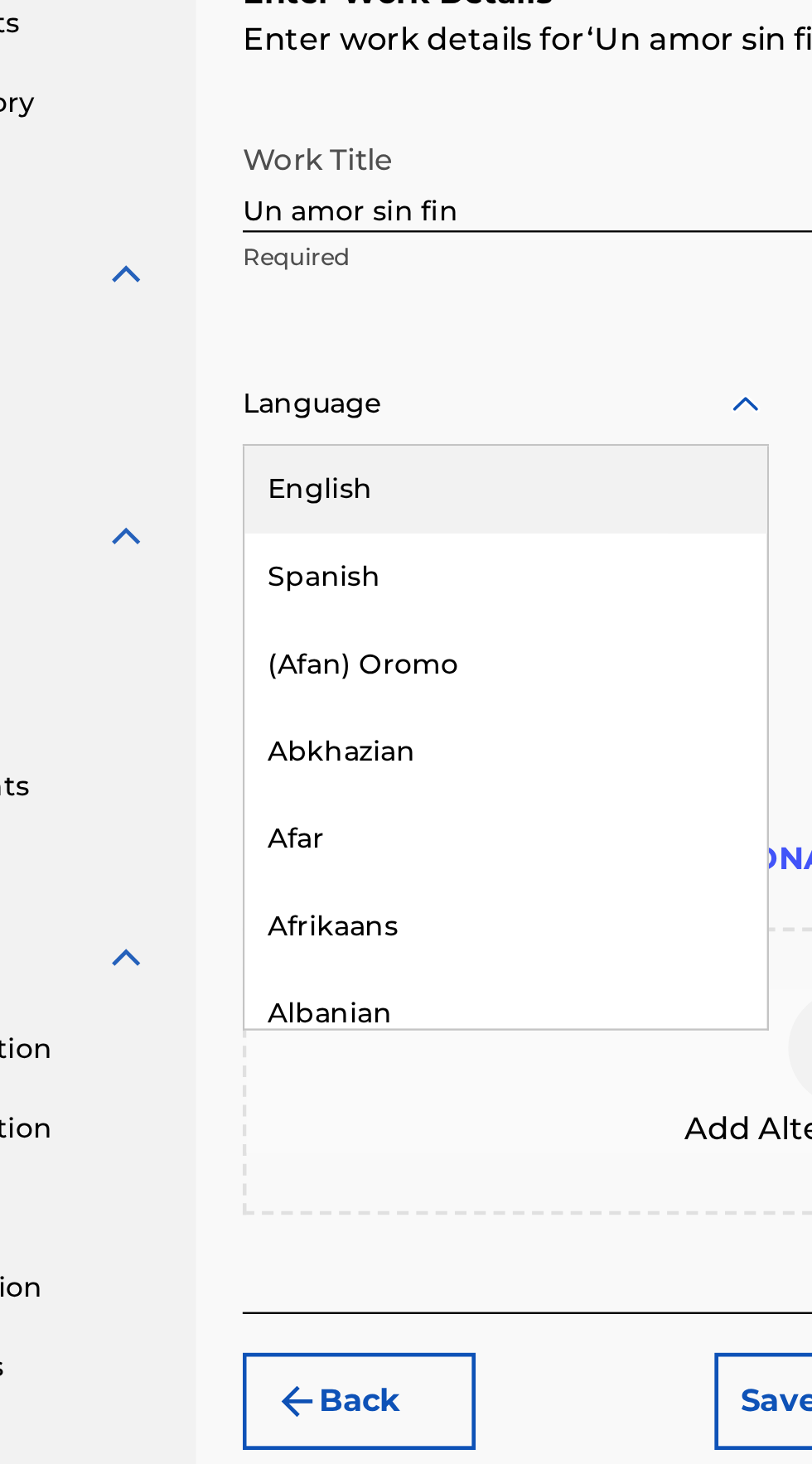
click at [300, 586] on div "Spanish" at bounding box center [389, 582] width 223 height 37
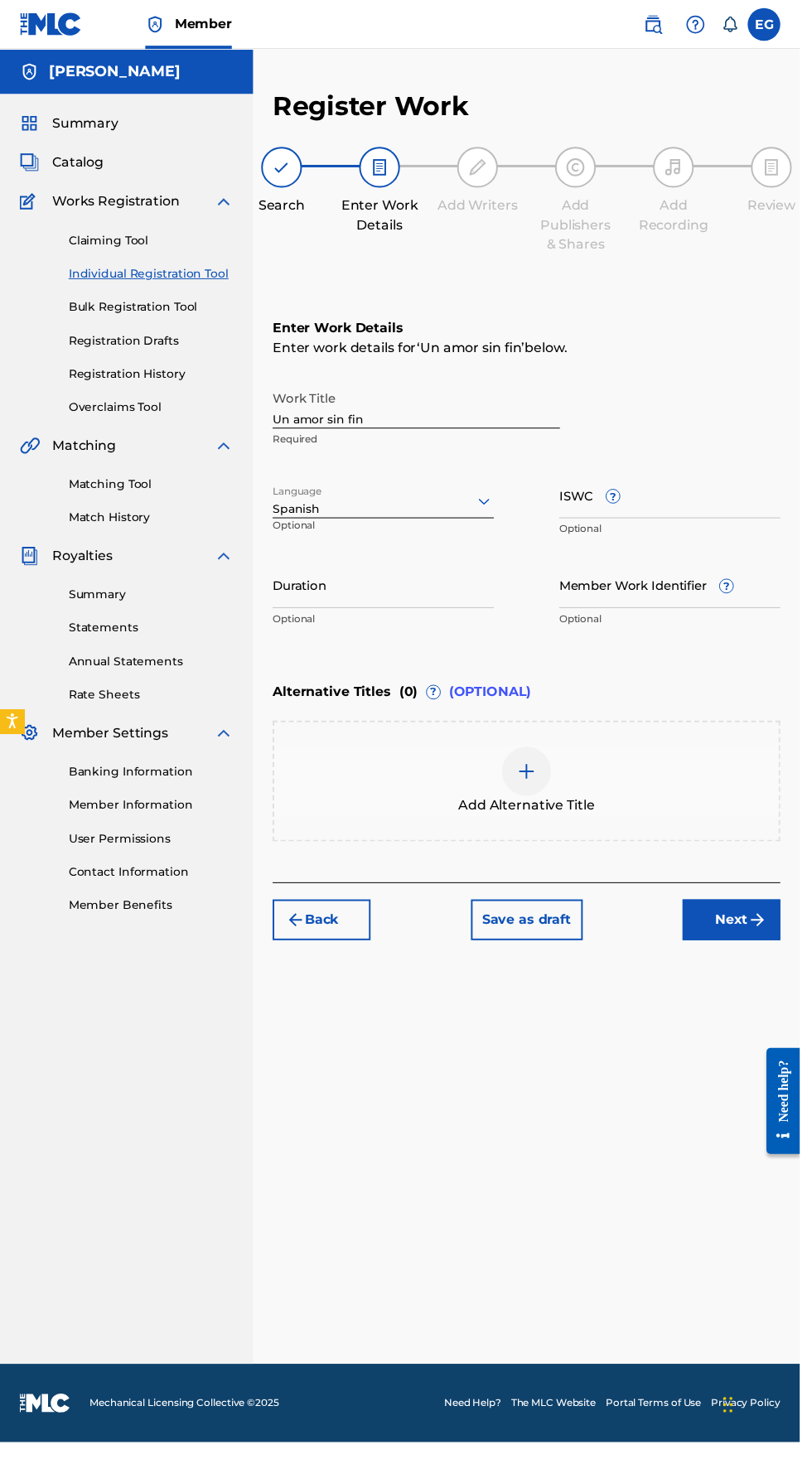
scroll to position [1, 0]
click at [765, 925] on img "submit" at bounding box center [768, 933] width 20 height 20
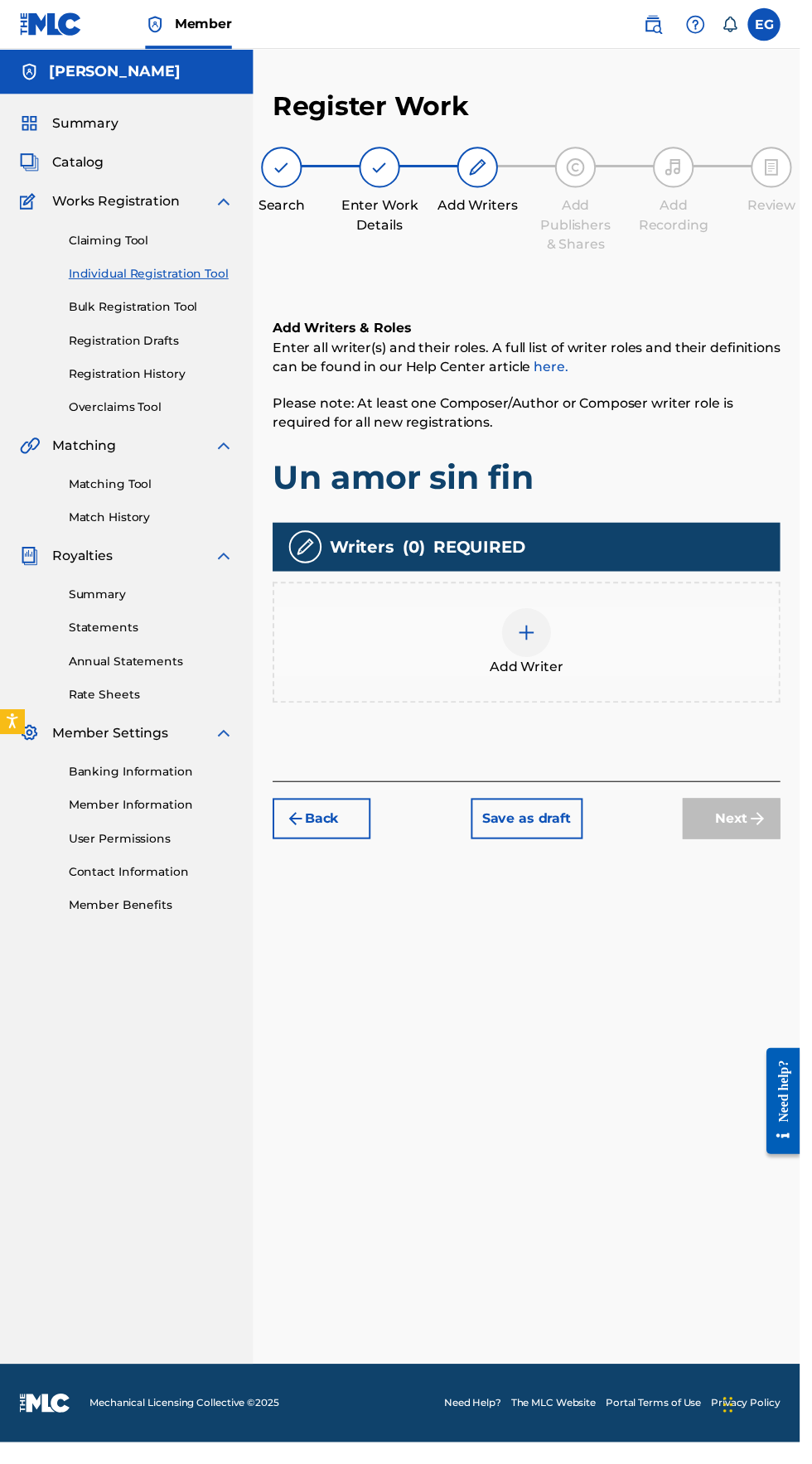
scroll to position [73, 0]
click at [520, 618] on div at bounding box center [534, 642] width 49 height 49
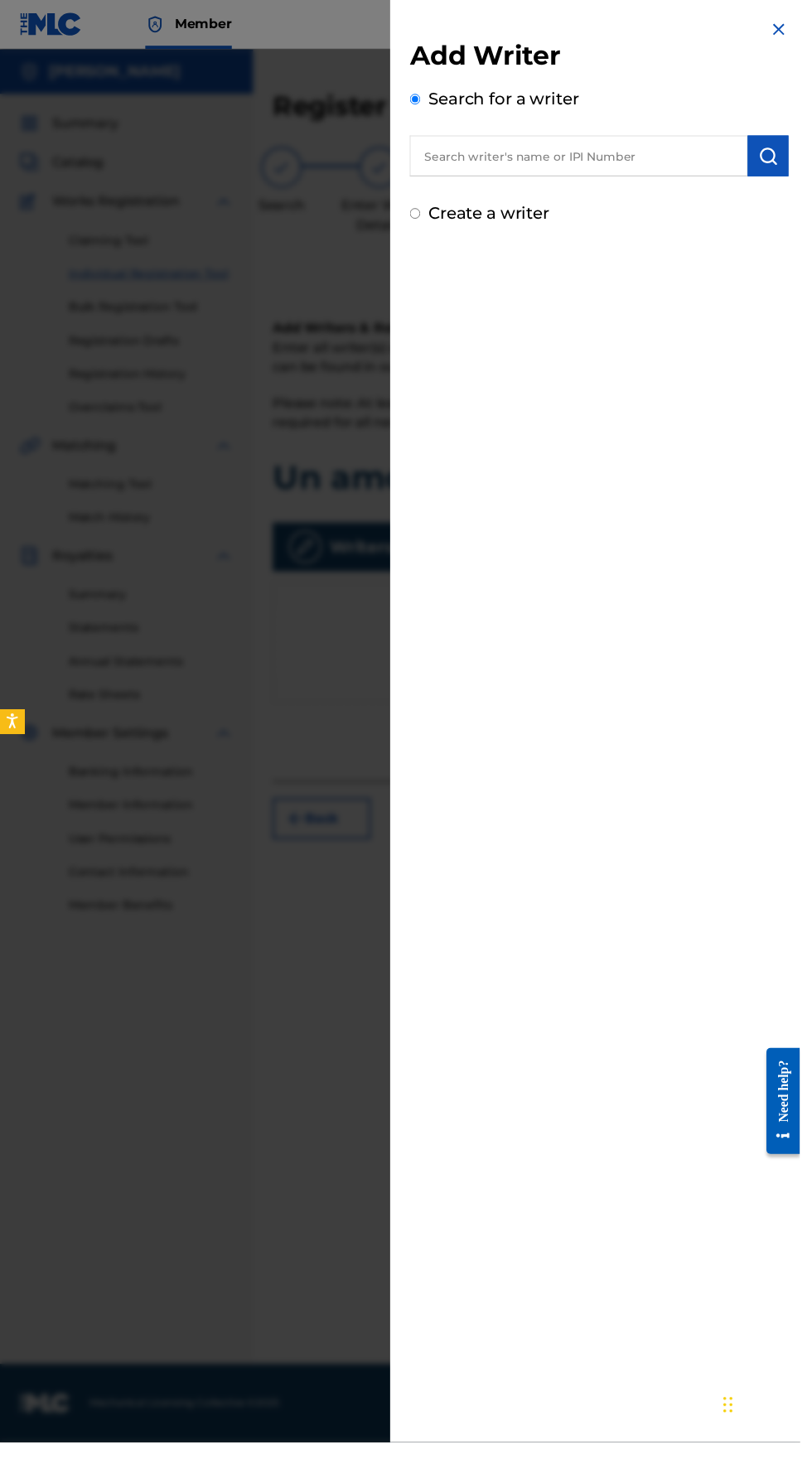
click at [515, 155] on input "text" at bounding box center [587, 158] width 343 height 42
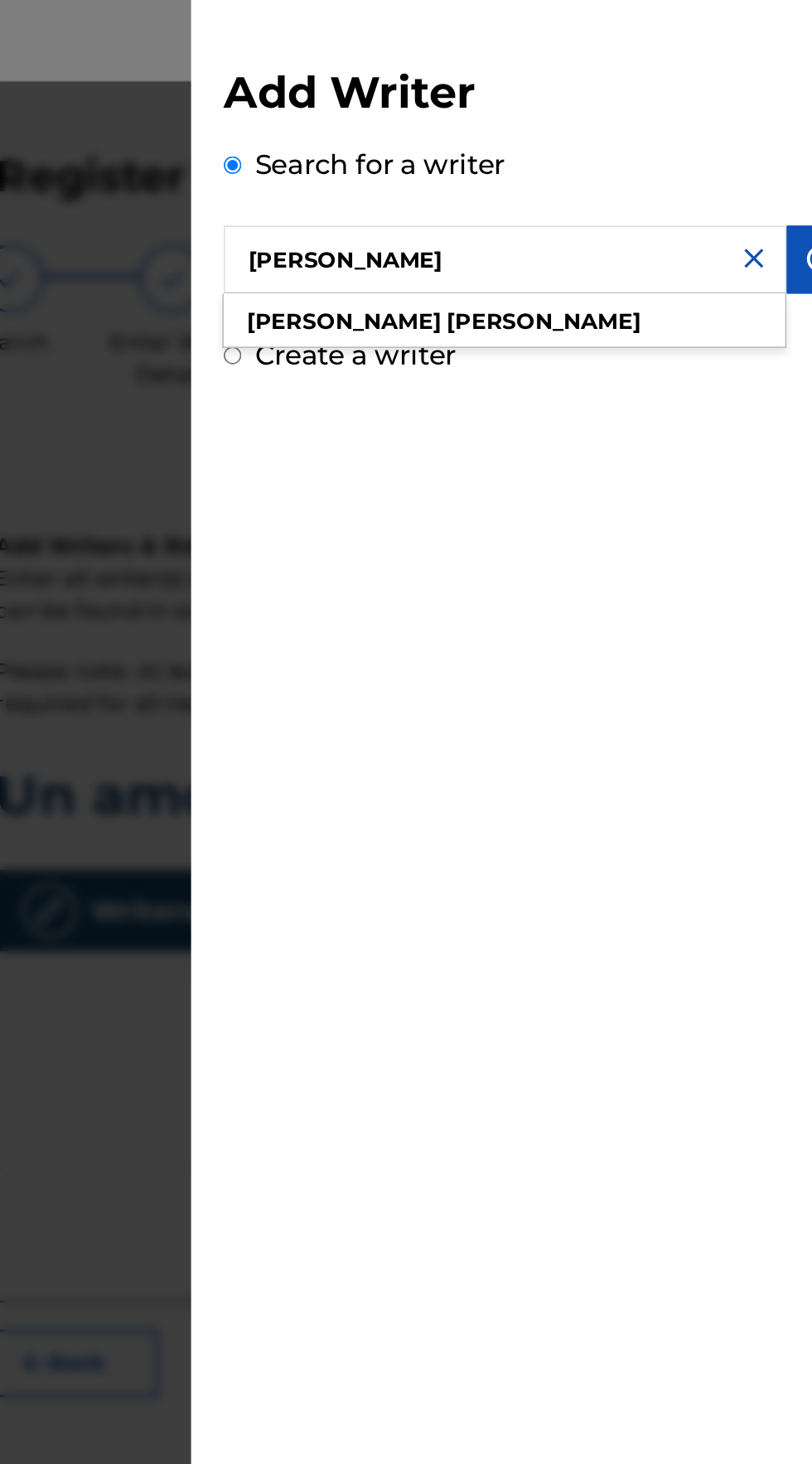
type input "Eliezer gonzalez"
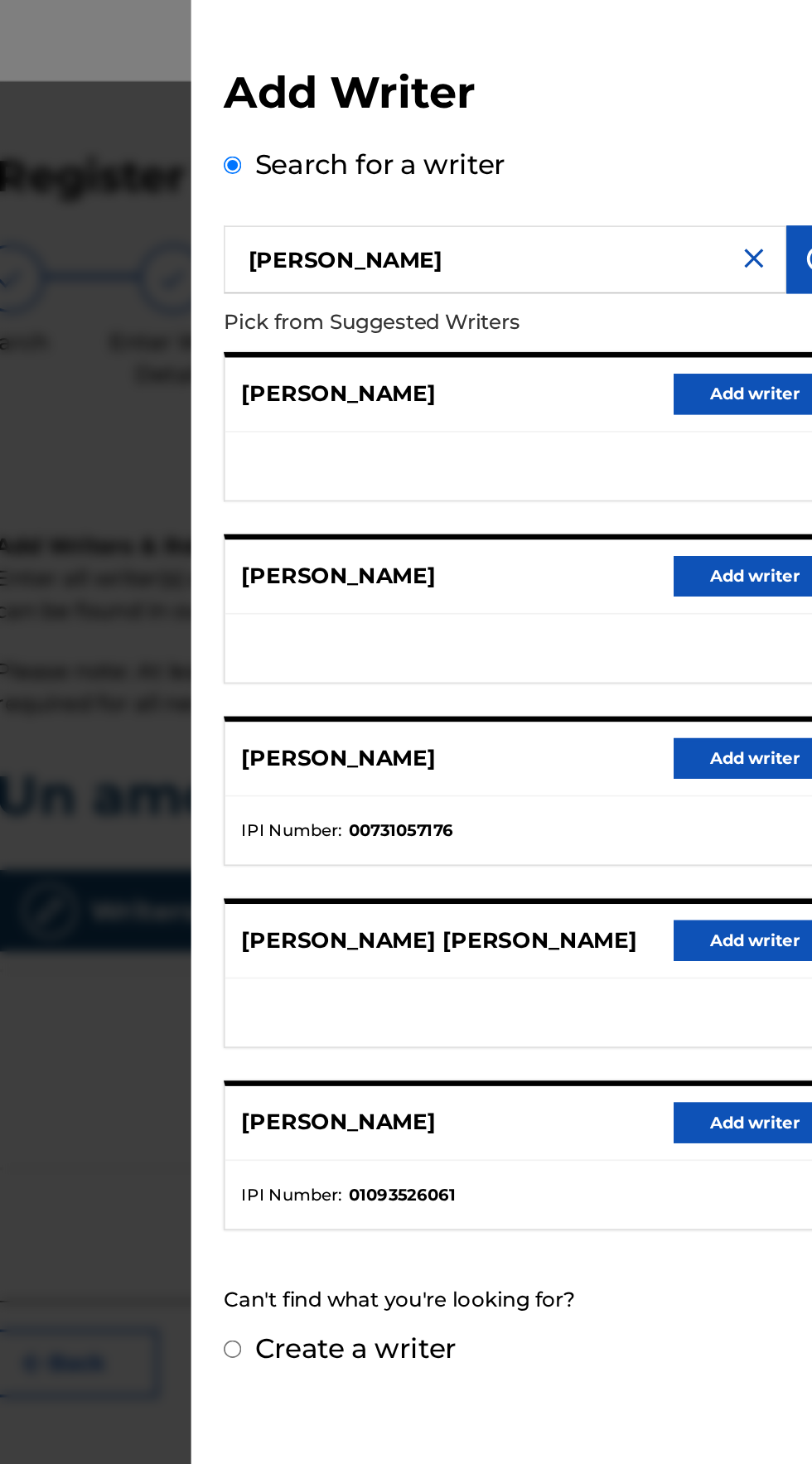
click at [743, 682] on button "Add writer" at bounding box center [739, 684] width 100 height 25
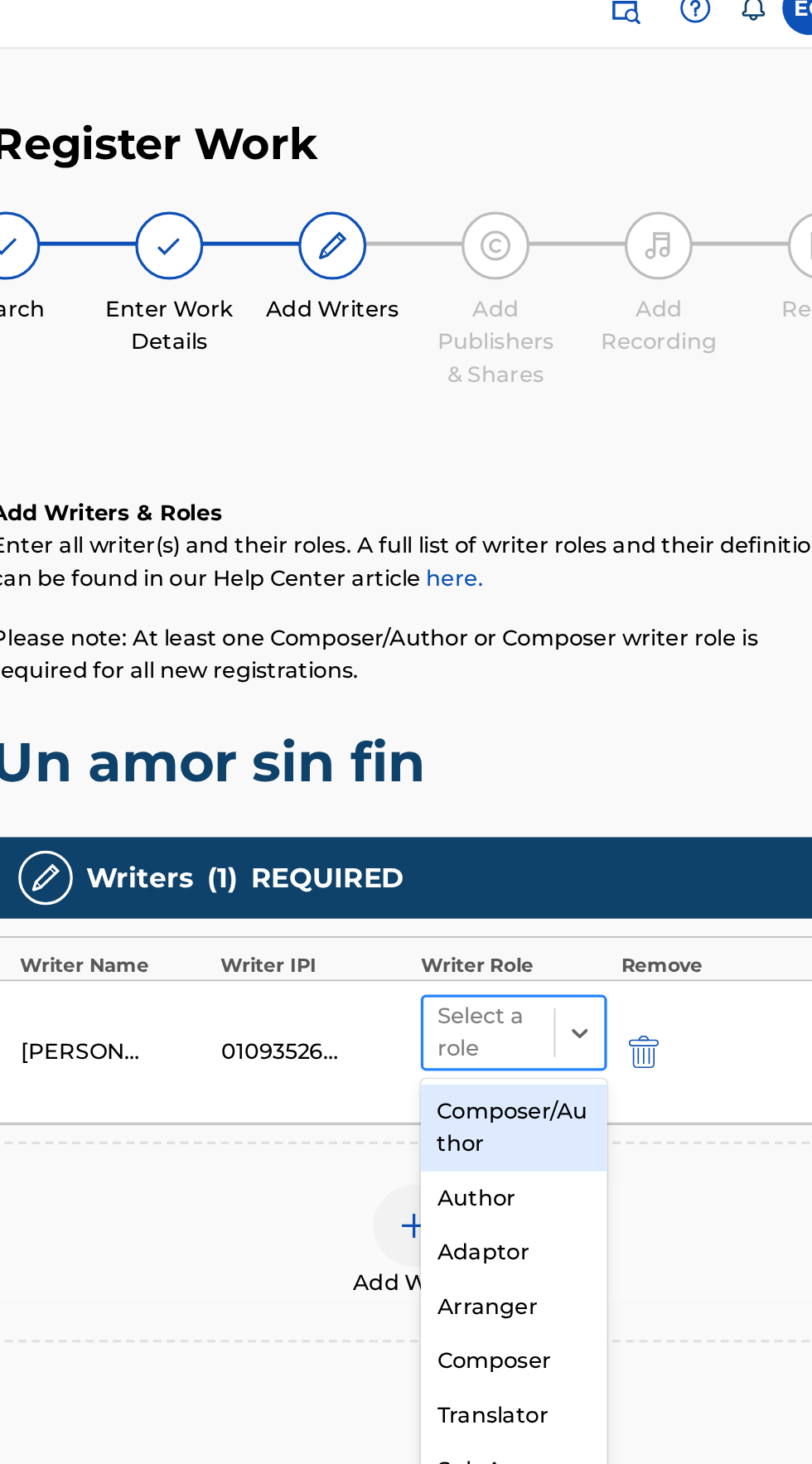
click at [550, 648] on input "text" at bounding box center [551, 649] width 4 height 20
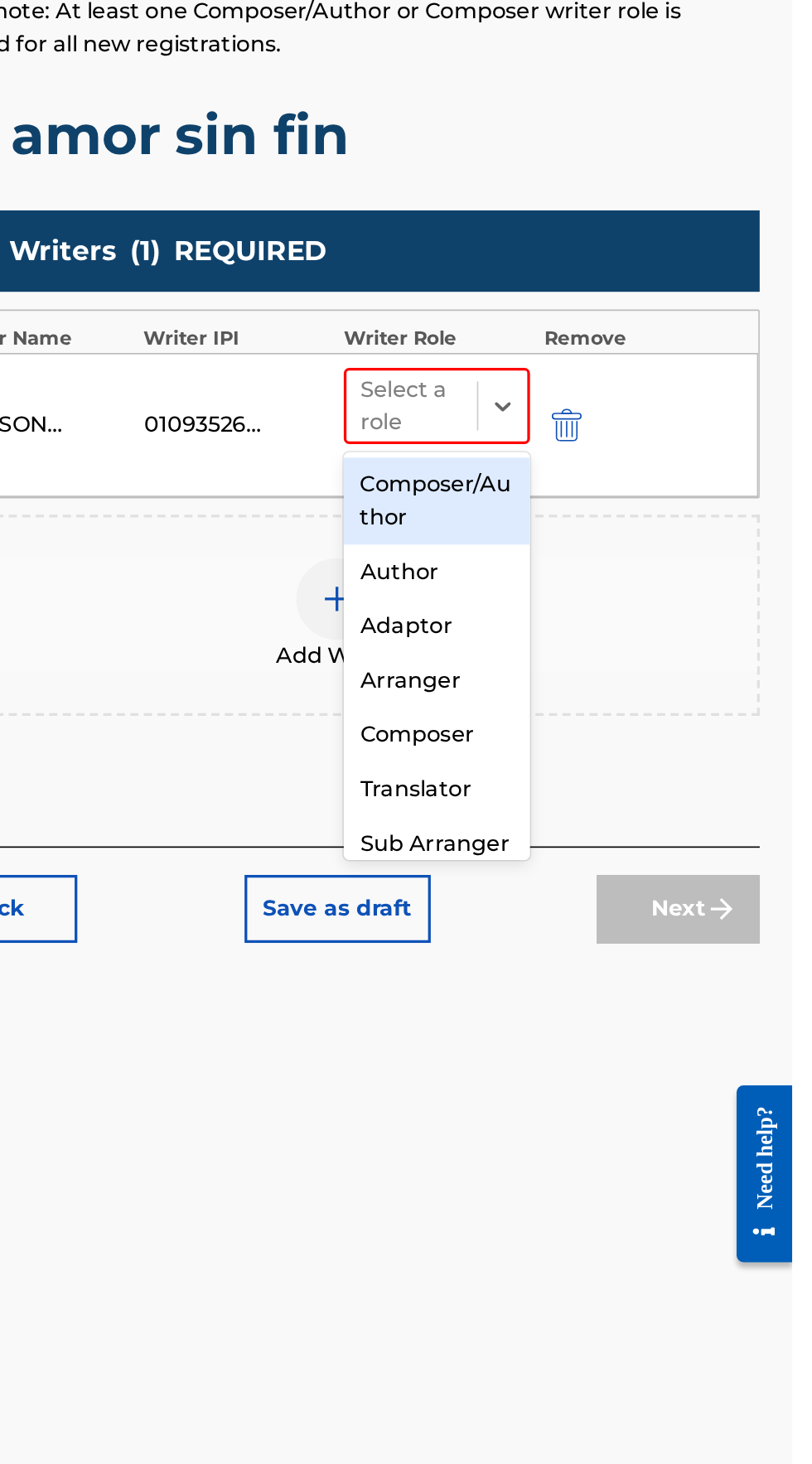
click at [558, 708] on div "Composer/Author" at bounding box center [595, 707] width 113 height 53
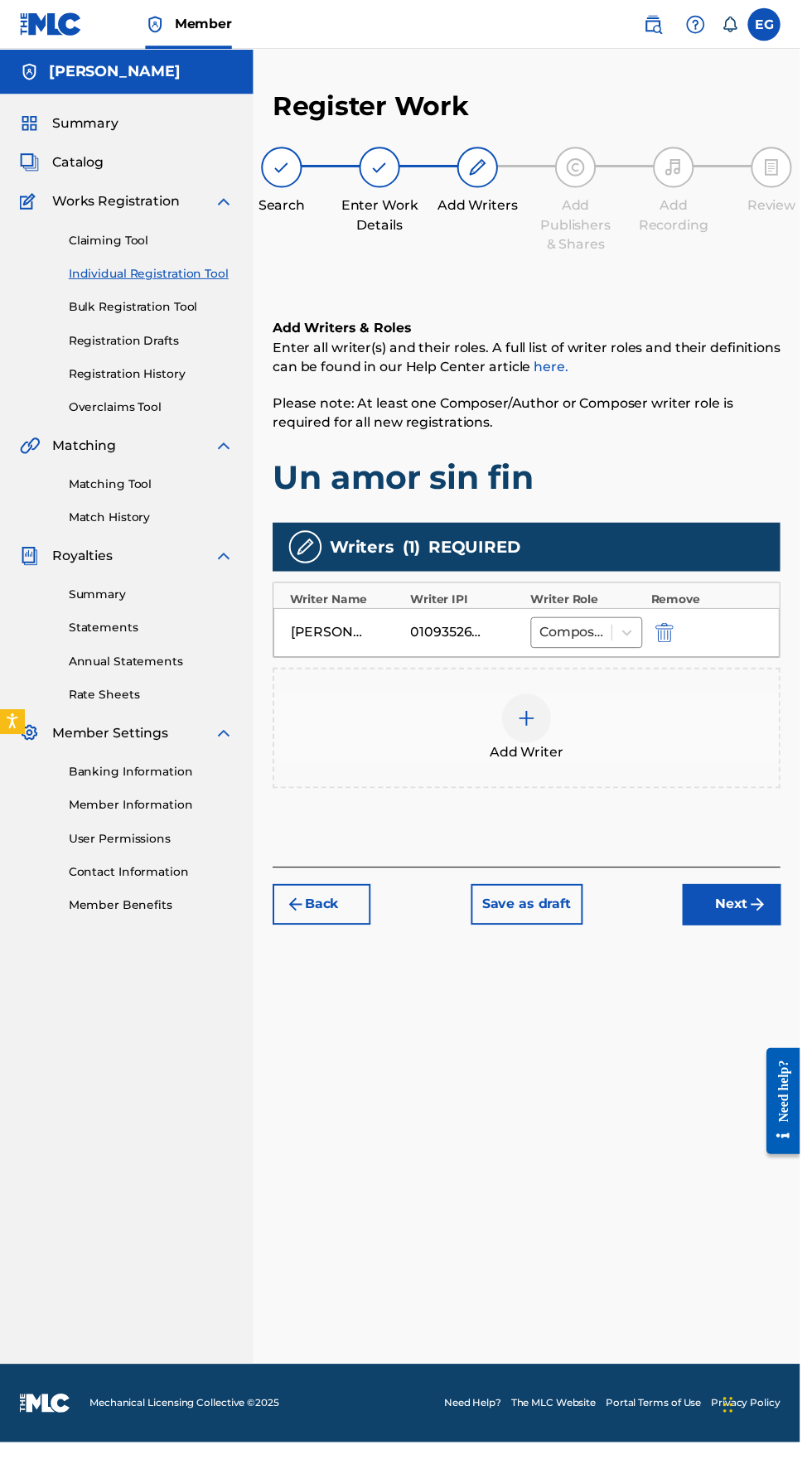
click at [759, 914] on img "submit" at bounding box center [768, 917] width 20 height 20
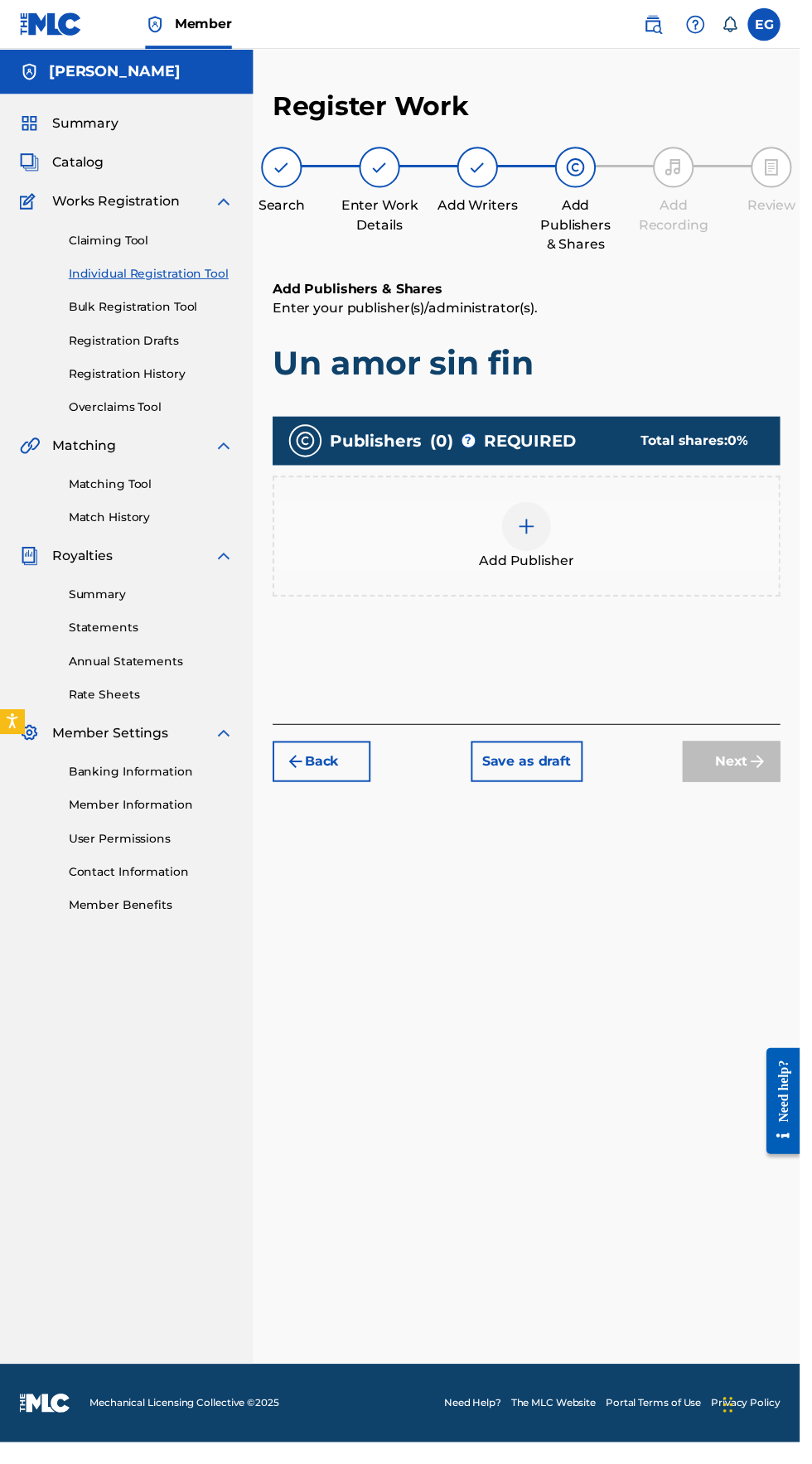
scroll to position [73, 0]
click at [550, 510] on div at bounding box center [534, 534] width 49 height 49
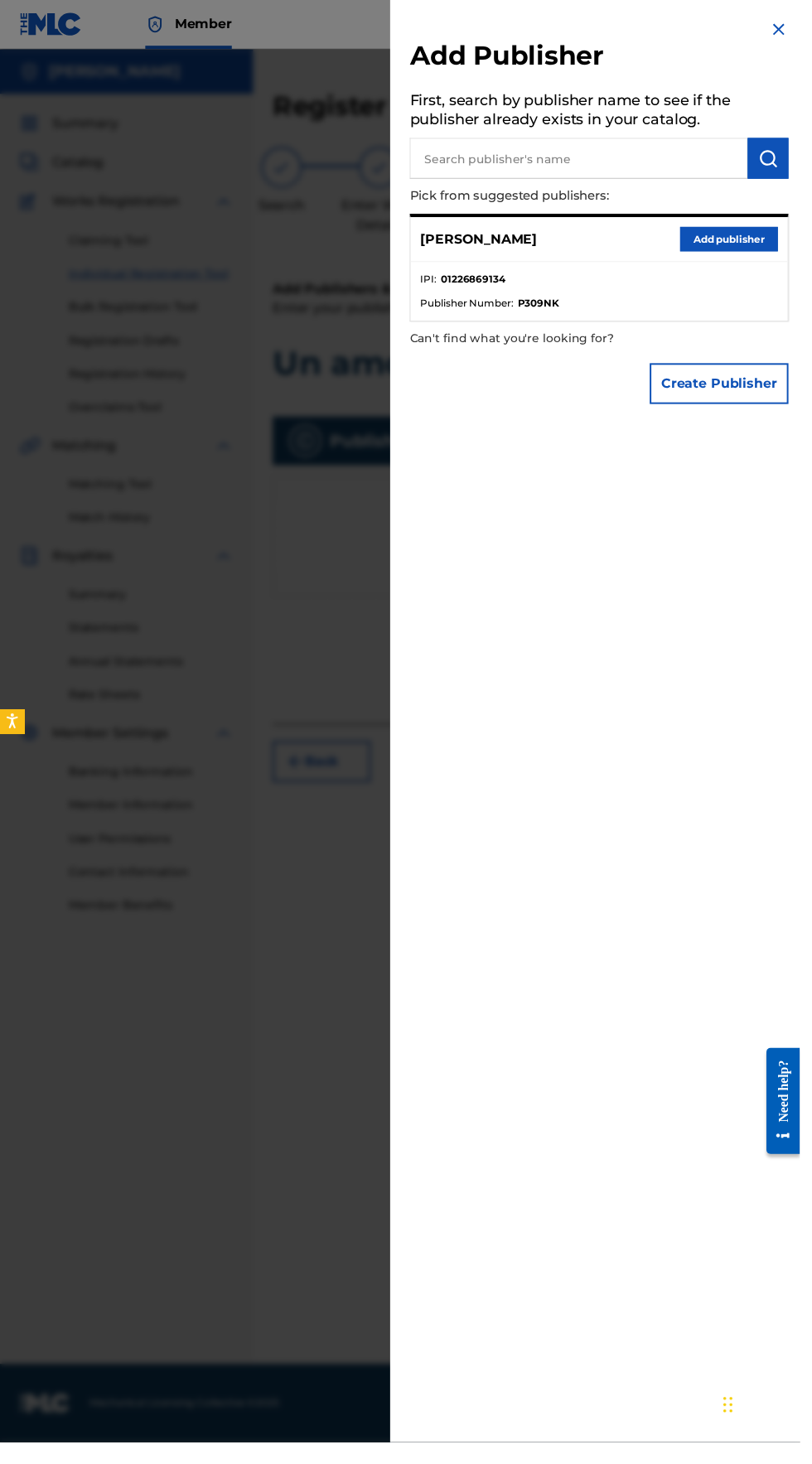
click at [727, 255] on button "Add publisher" at bounding box center [739, 243] width 100 height 25
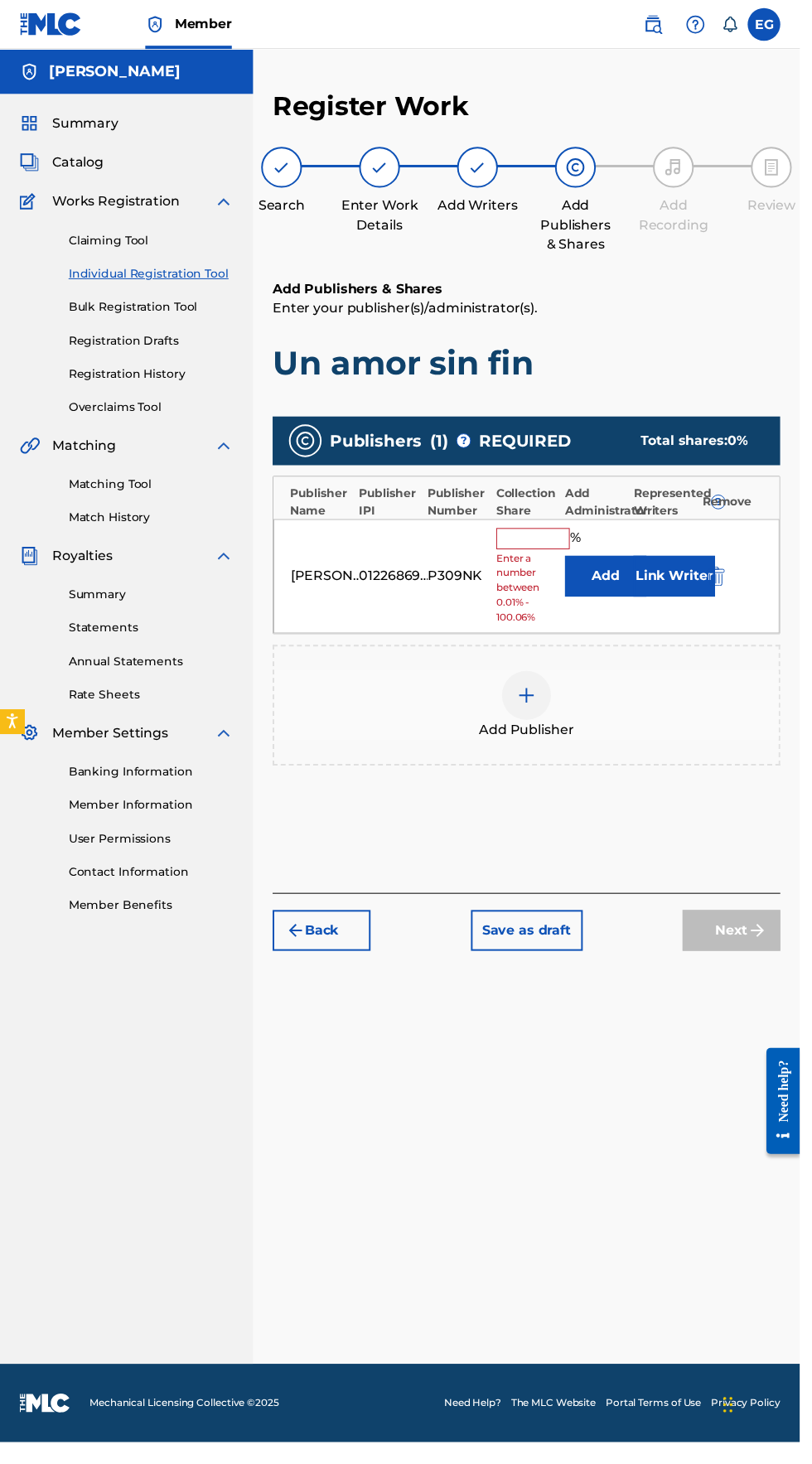
click at [520, 536] on input "text" at bounding box center [541, 546] width 74 height 21
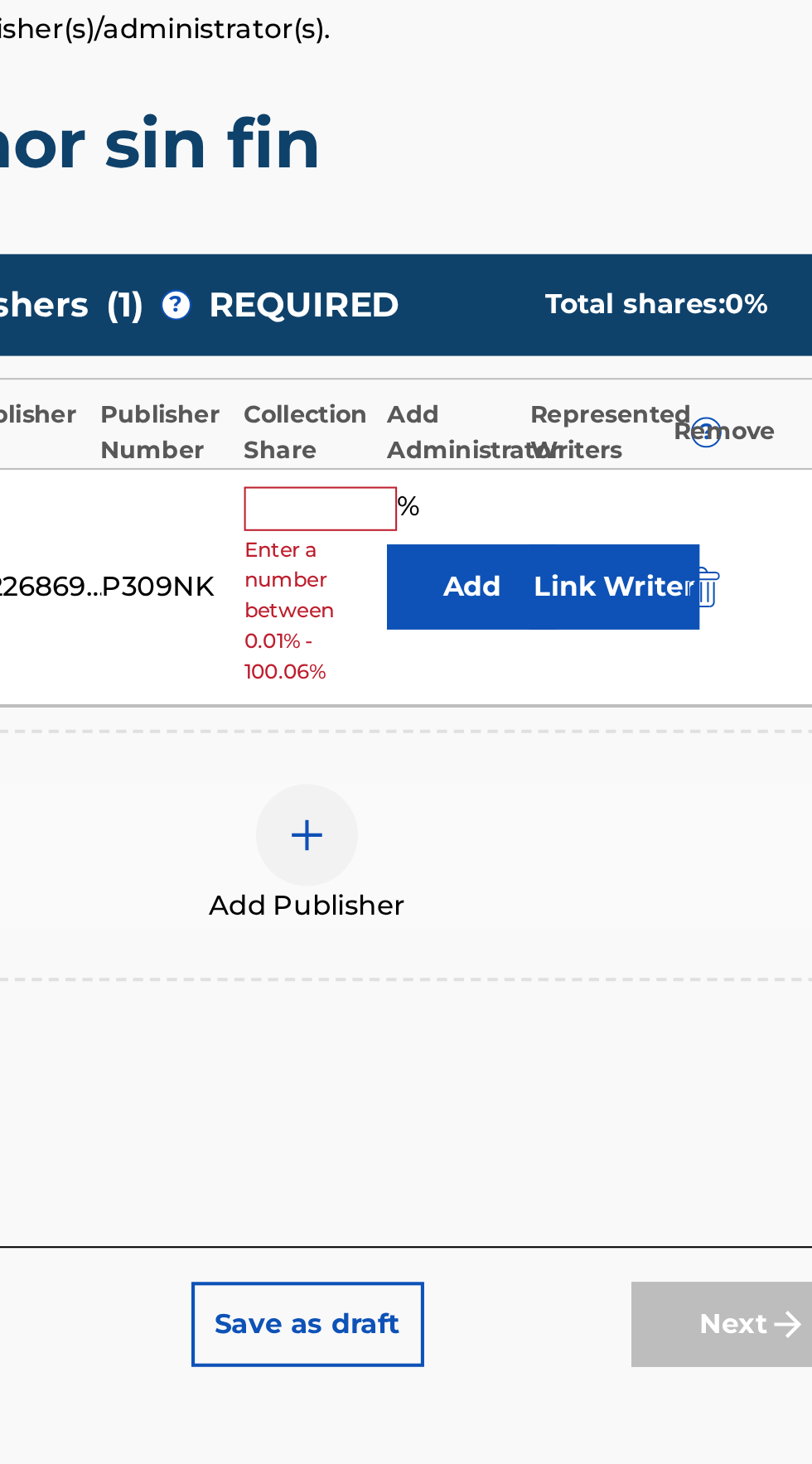
type input "100"
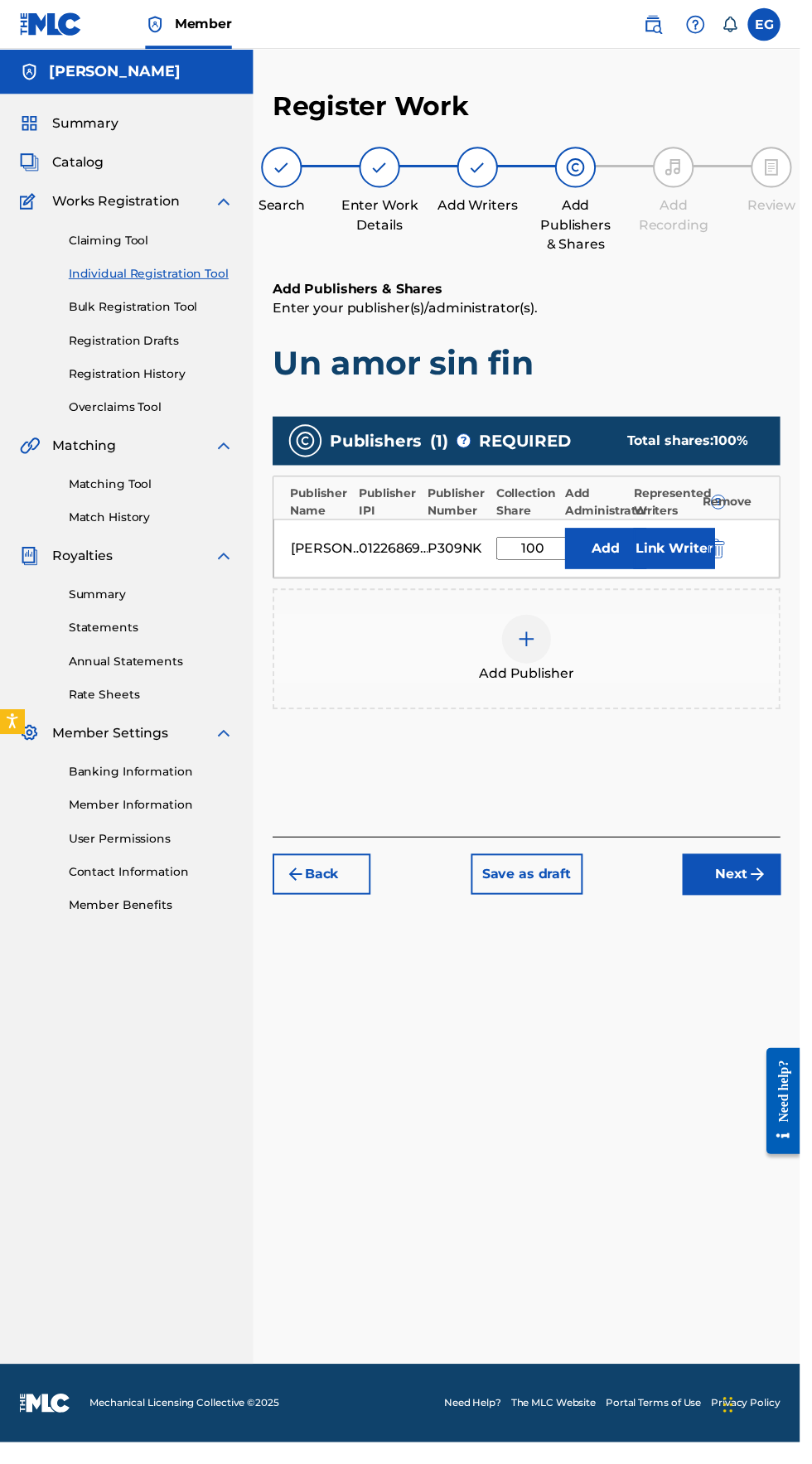
click at [769, 877] on img "submit" at bounding box center [768, 886] width 20 height 20
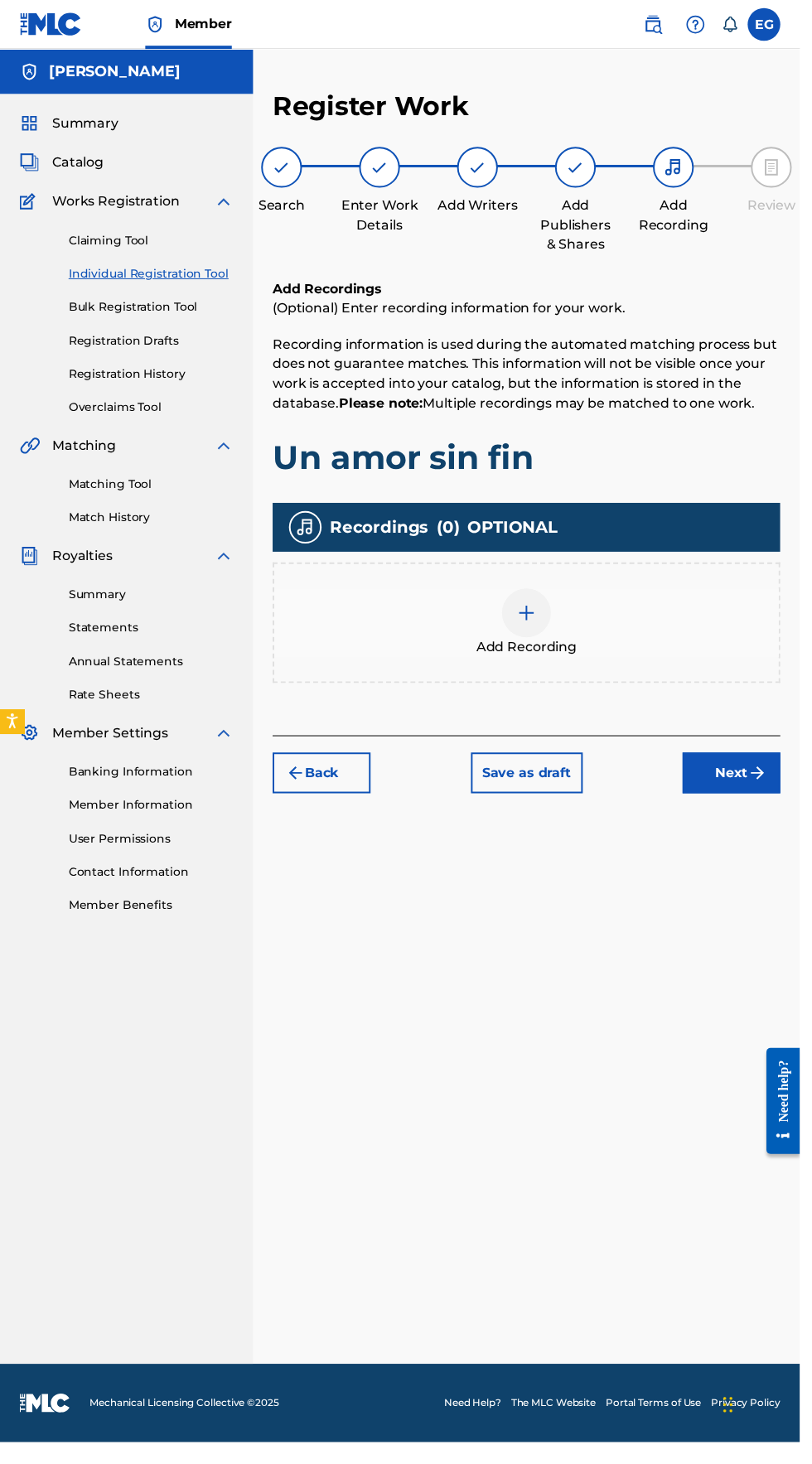
click at [532, 612] on img at bounding box center [534, 621] width 20 height 20
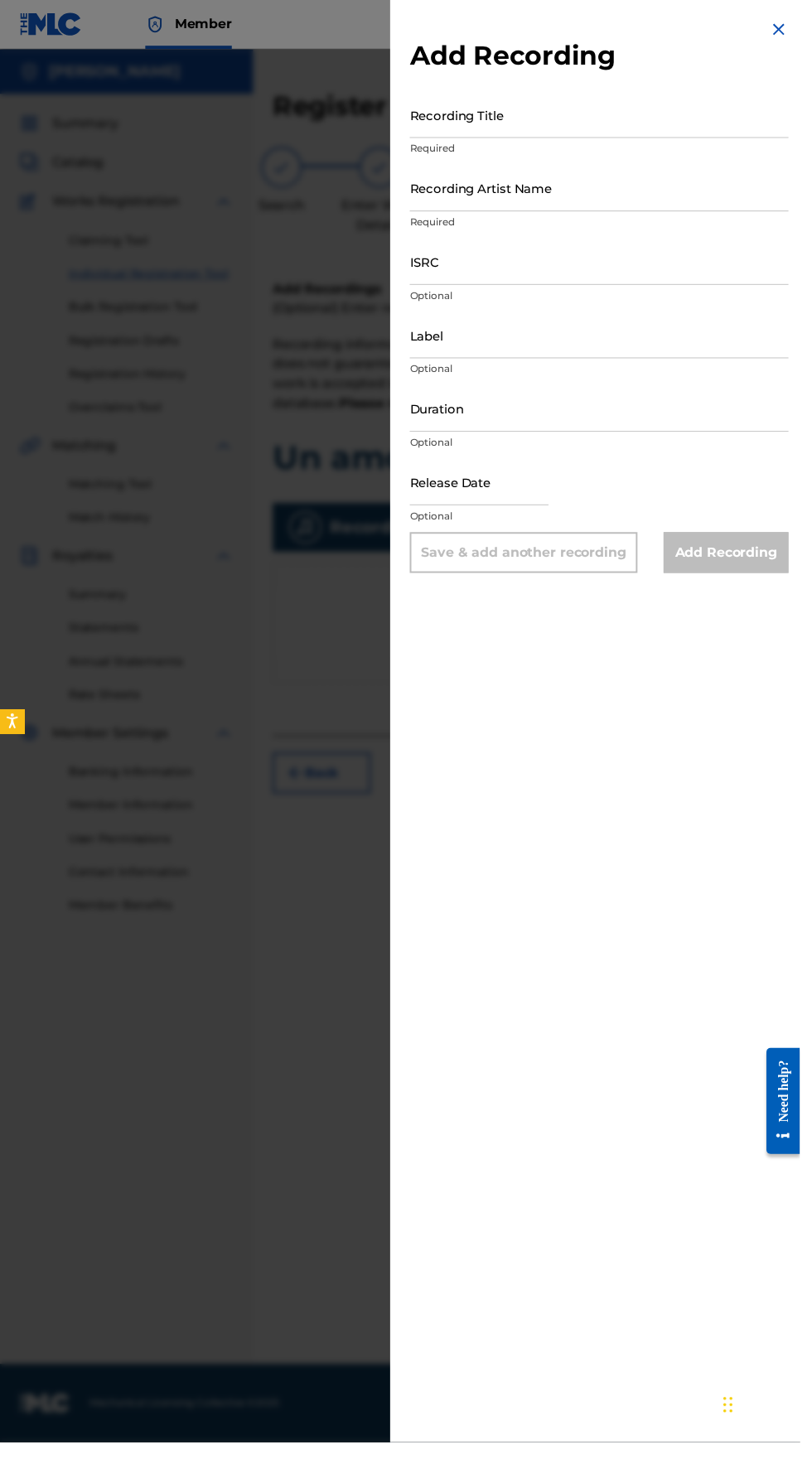
click at [462, 125] on input "Recording Title" at bounding box center [607, 116] width 384 height 47
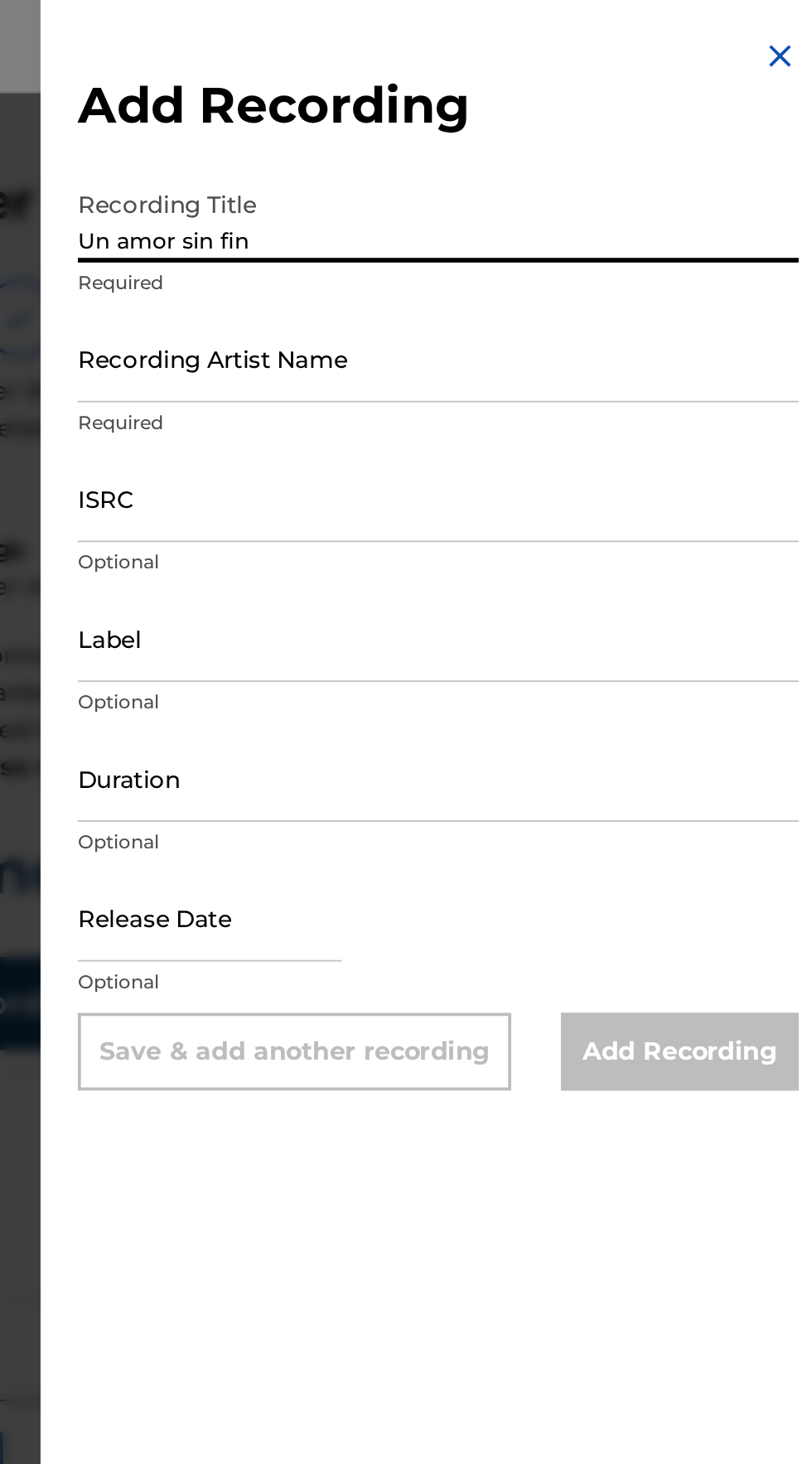
type input "Un amor sin fin"
click at [466, 204] on input "Recording Artist Name" at bounding box center [607, 191] width 384 height 47
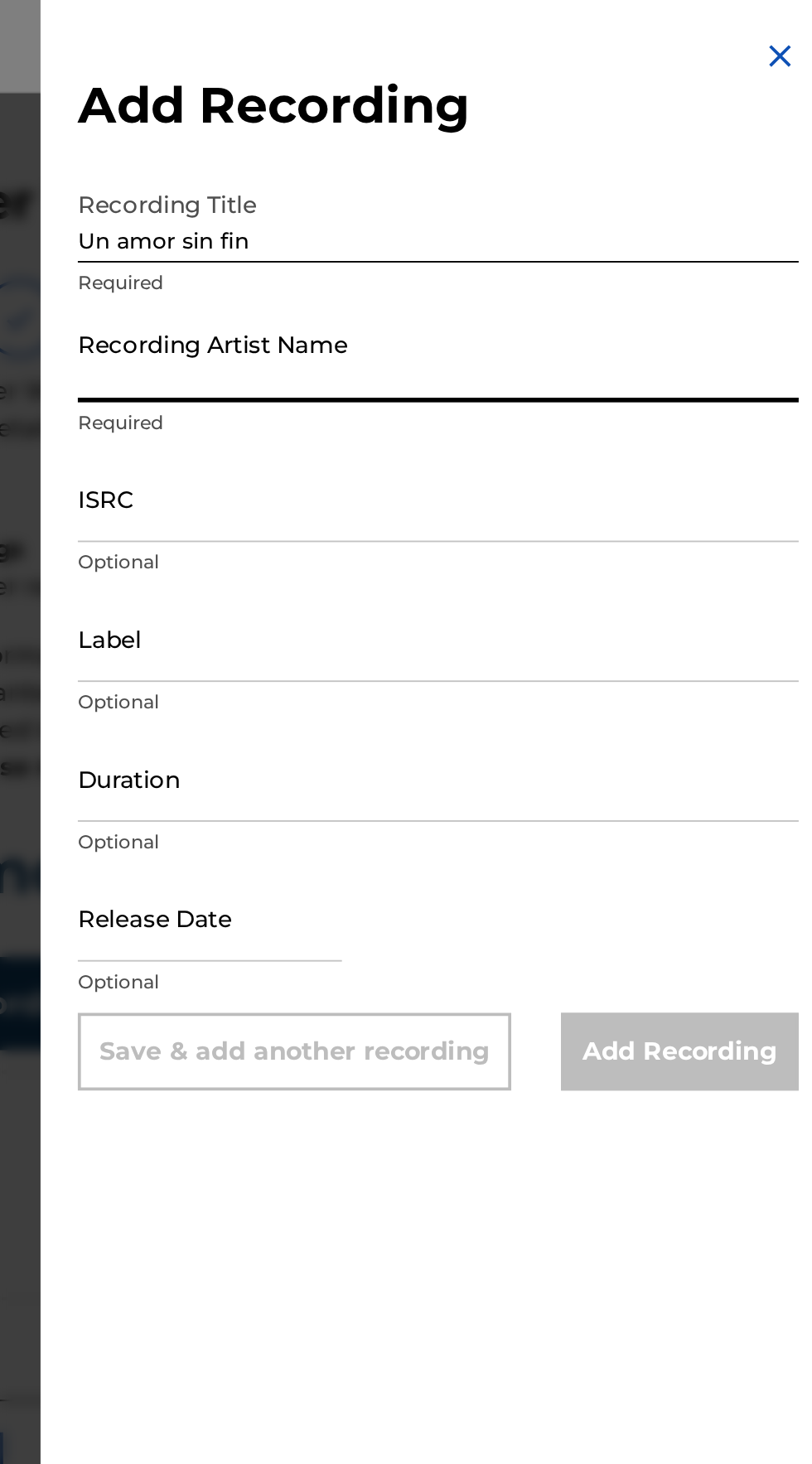
type input "Elik Roldán"
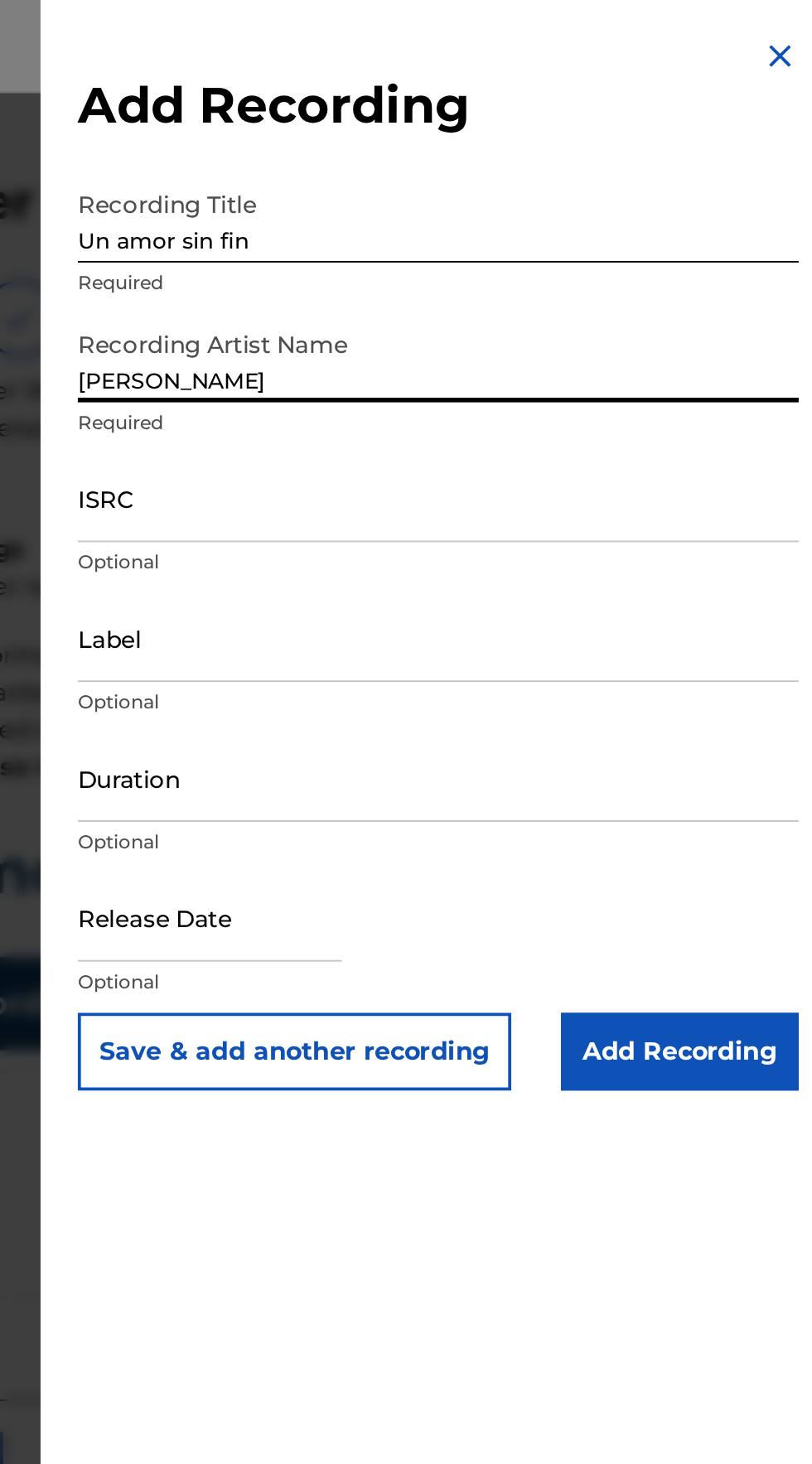
click at [450, 273] on input "ISRC" at bounding box center [607, 265] width 384 height 47
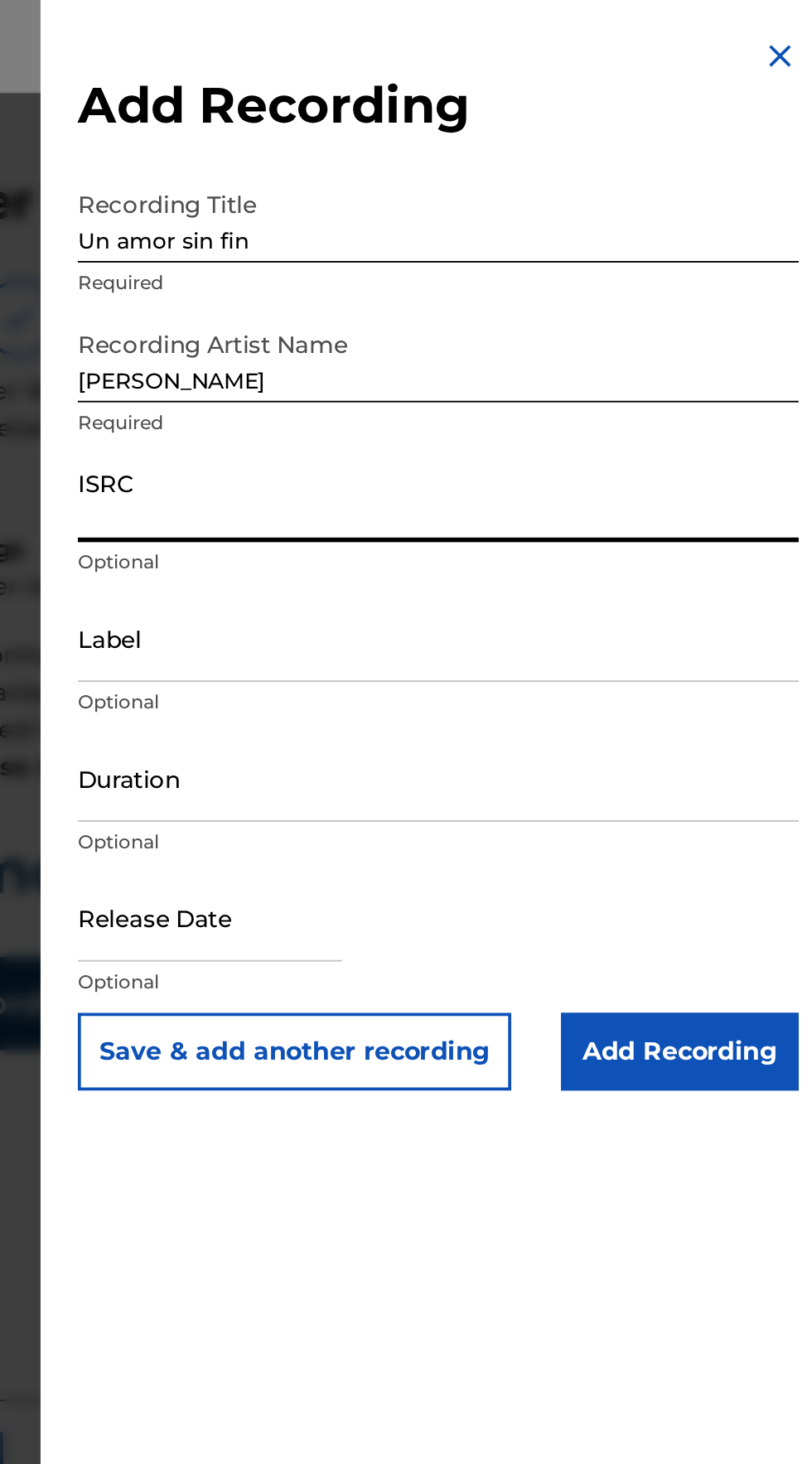
click at [444, 284] on input "ISRC" at bounding box center [607, 265] width 384 height 47
type input "QZXYG2504683"
click at [449, 347] on input "Label" at bounding box center [607, 339] width 384 height 47
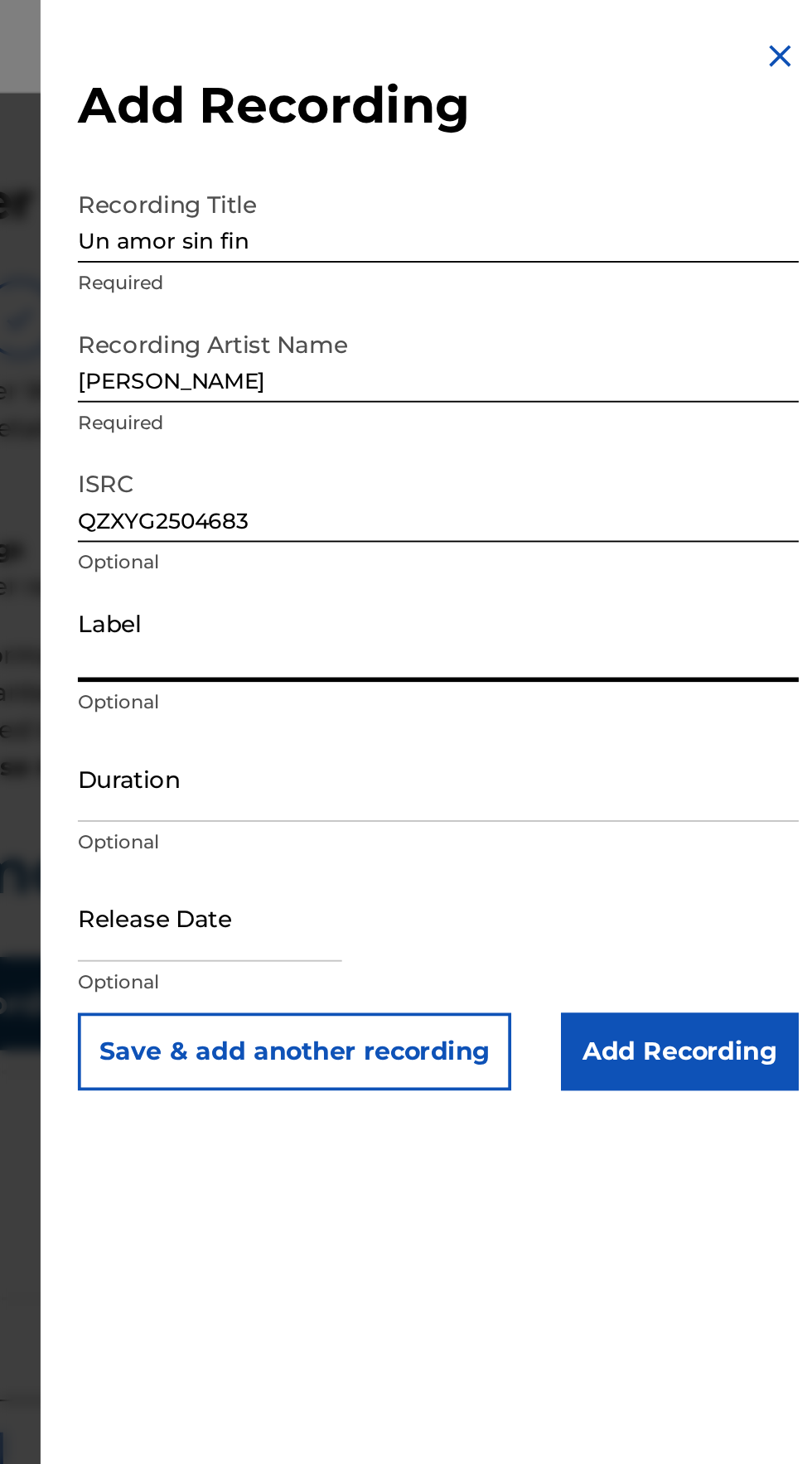
type input "Elik Roldan"
click at [449, 431] on input "Duration" at bounding box center [607, 414] width 384 height 47
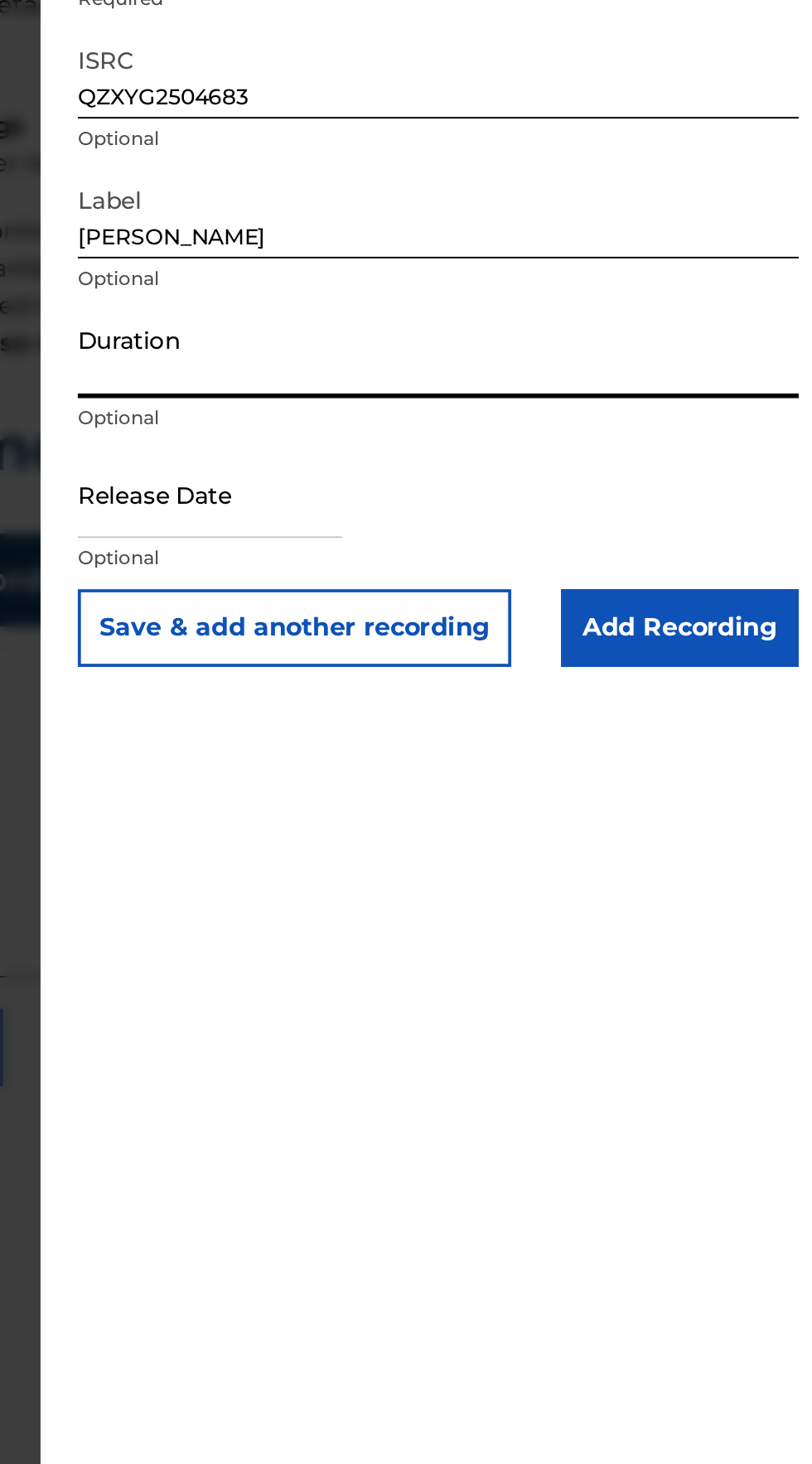
click at [444, 427] on input "Duration" at bounding box center [607, 414] width 384 height 47
type input "03:14"
click at [458, 497] on input "text" at bounding box center [486, 489] width 140 height 47
select select "7"
select select "2025"
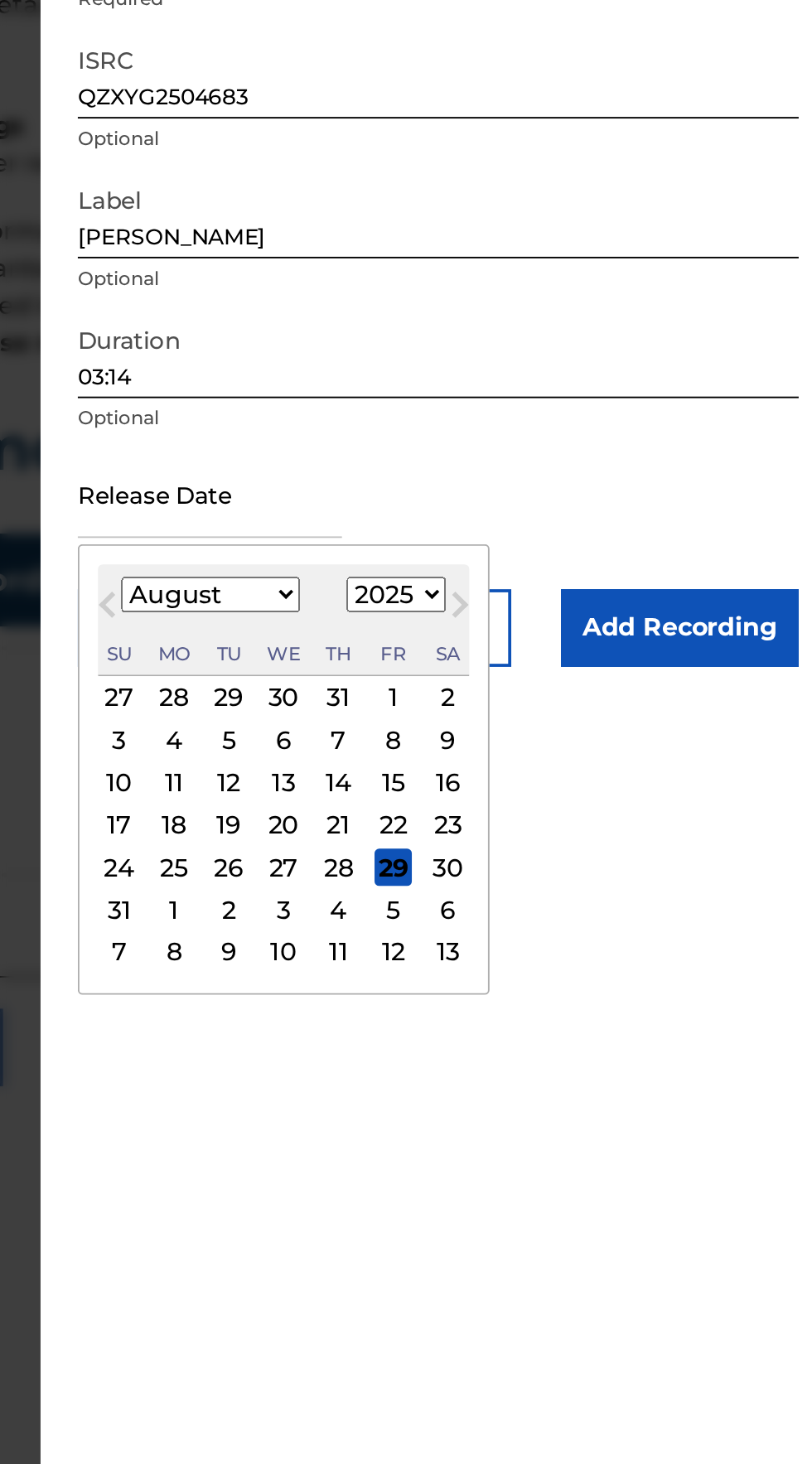
type input "August 22 2025"
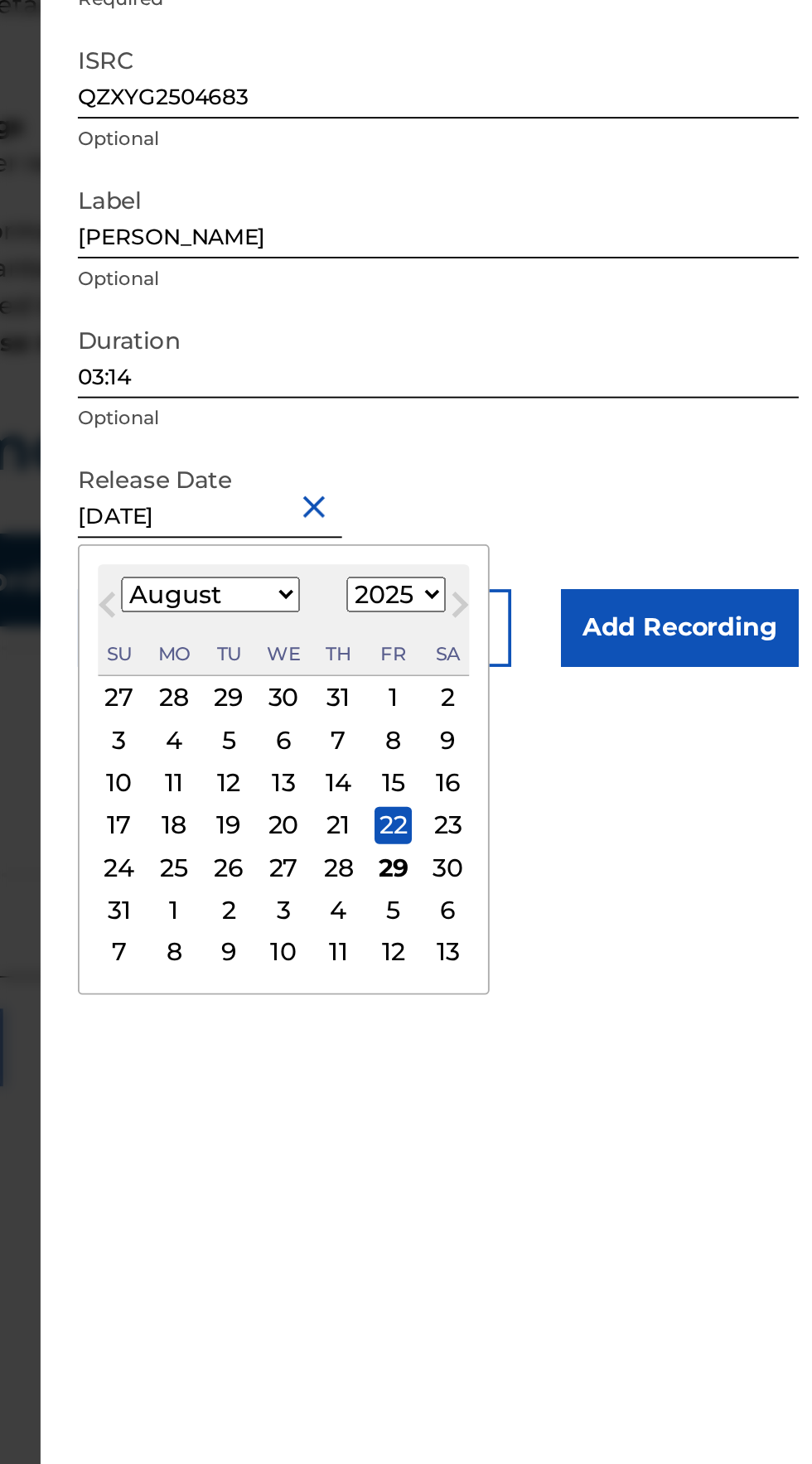
click at [726, 866] on div "Add Recording Recording Title Un amor sin fin Required Recording Artist Name El…" at bounding box center [608, 732] width 424 height 1464
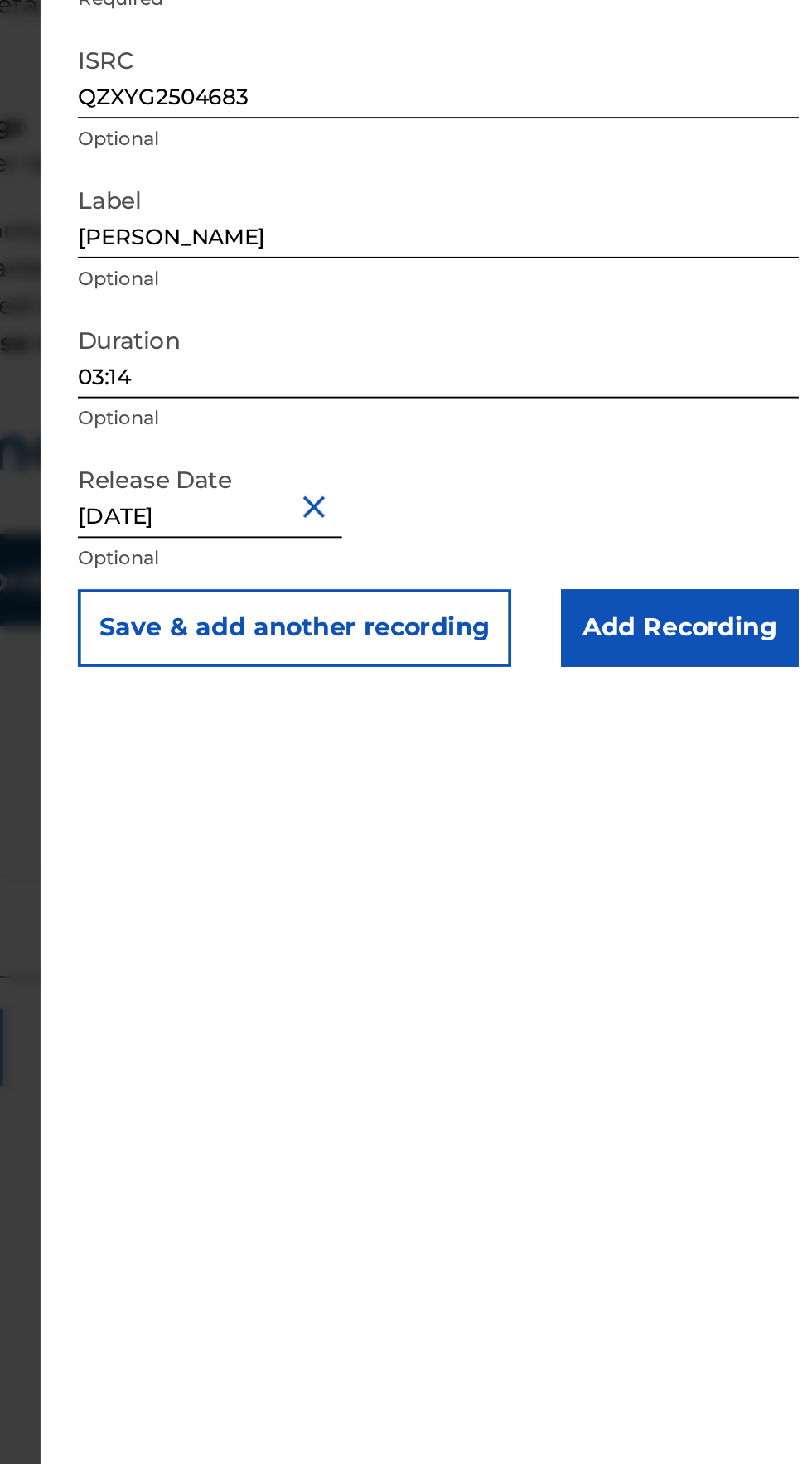
click at [772, 563] on input "Add Recording" at bounding box center [737, 561] width 126 height 42
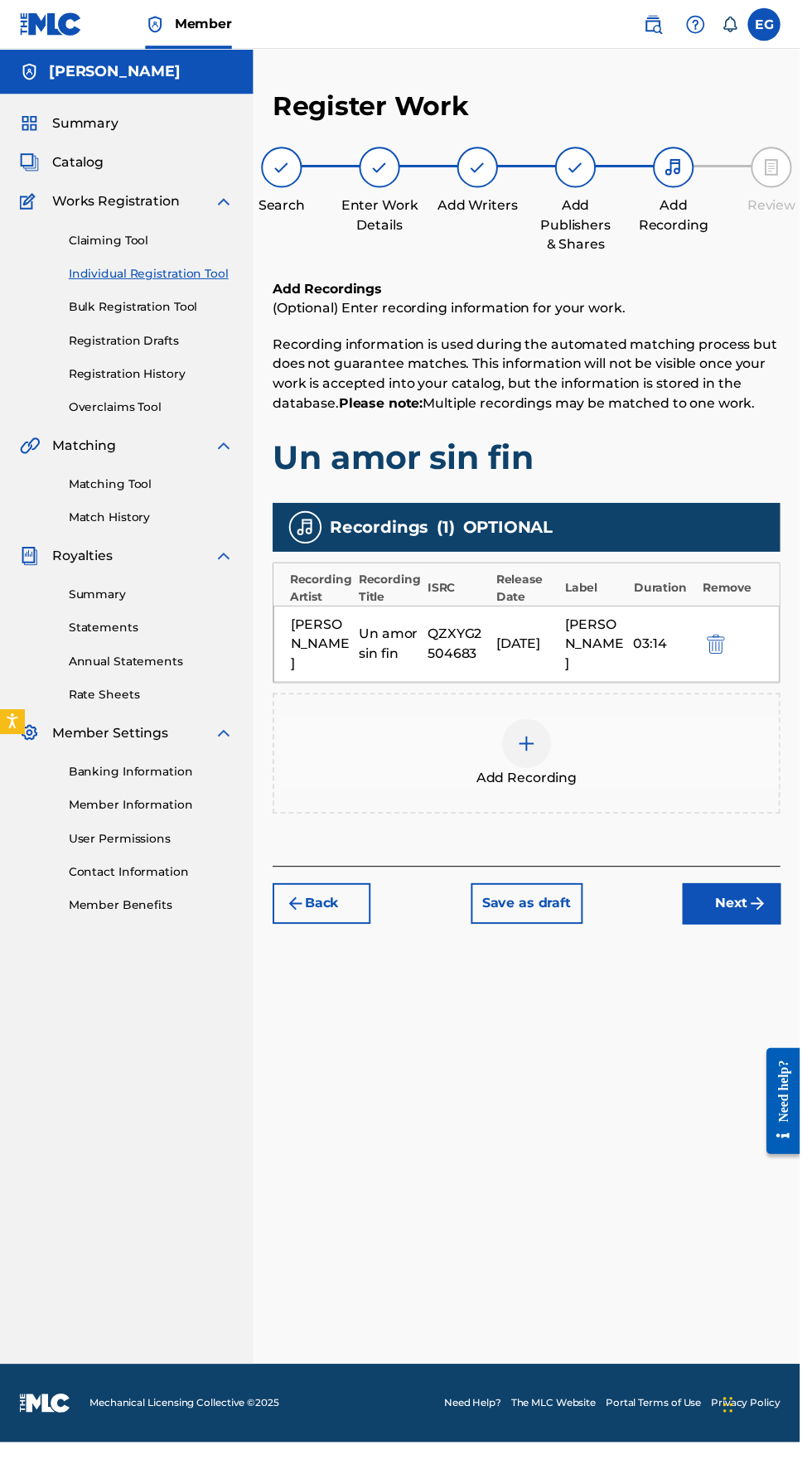
click at [765, 907] on img "submit" at bounding box center [768, 916] width 20 height 20
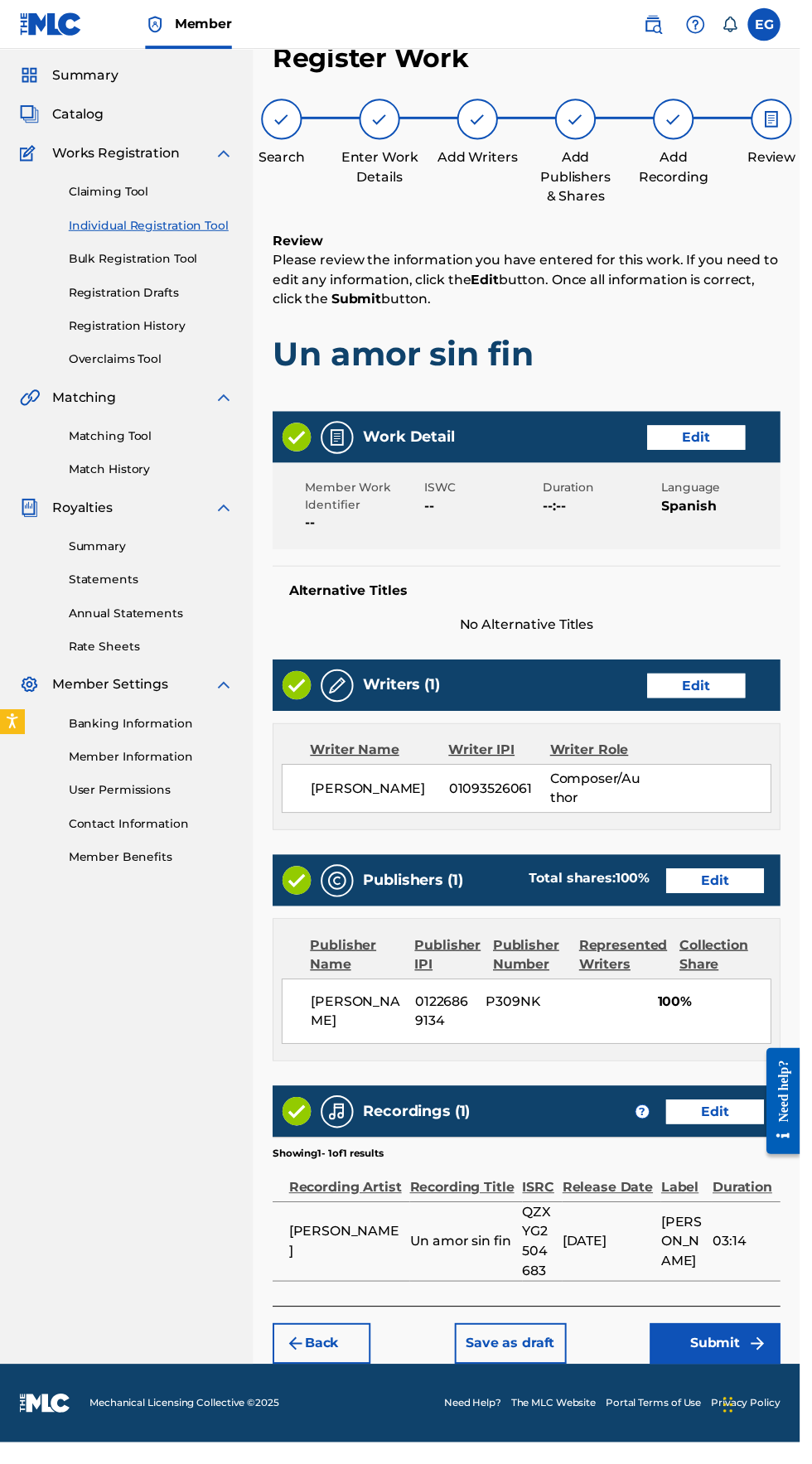
scroll to position [94, 0]
click at [737, 1353] on button "Submit" at bounding box center [725, 1364] width 133 height 42
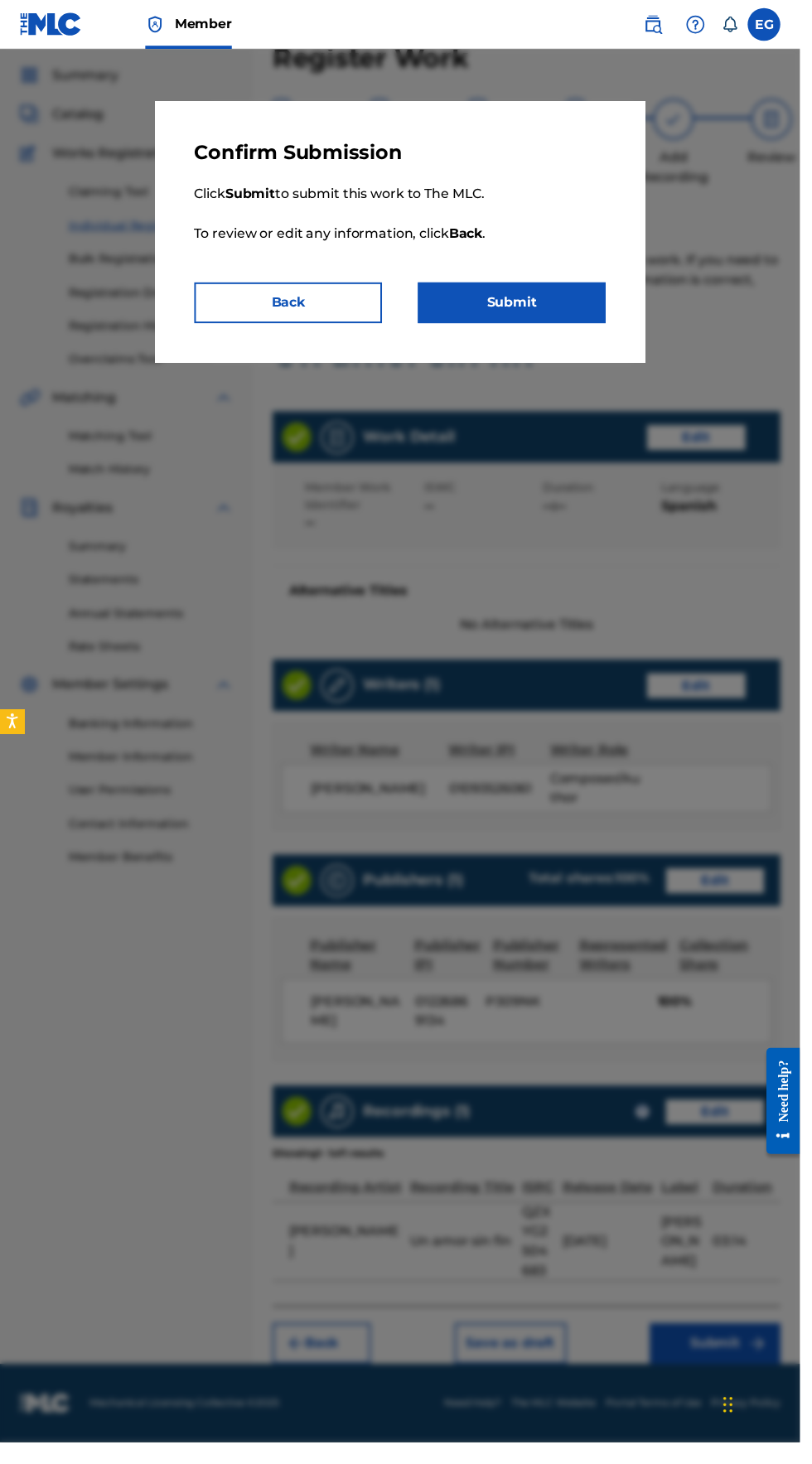
click at [518, 310] on button "Submit" at bounding box center [519, 307] width 191 height 42
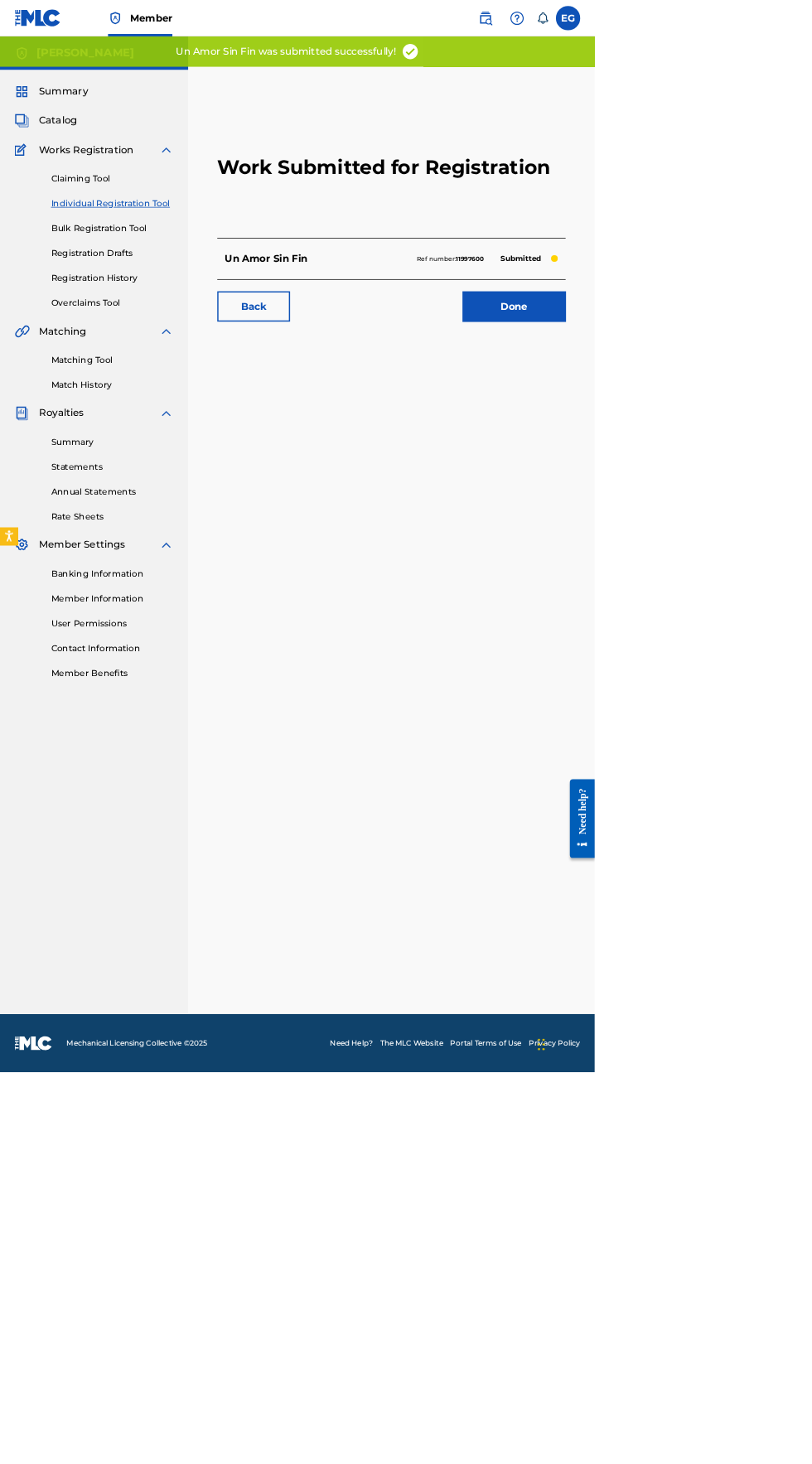
click at [681, 435] on link "Done" at bounding box center [701, 419] width 140 height 42
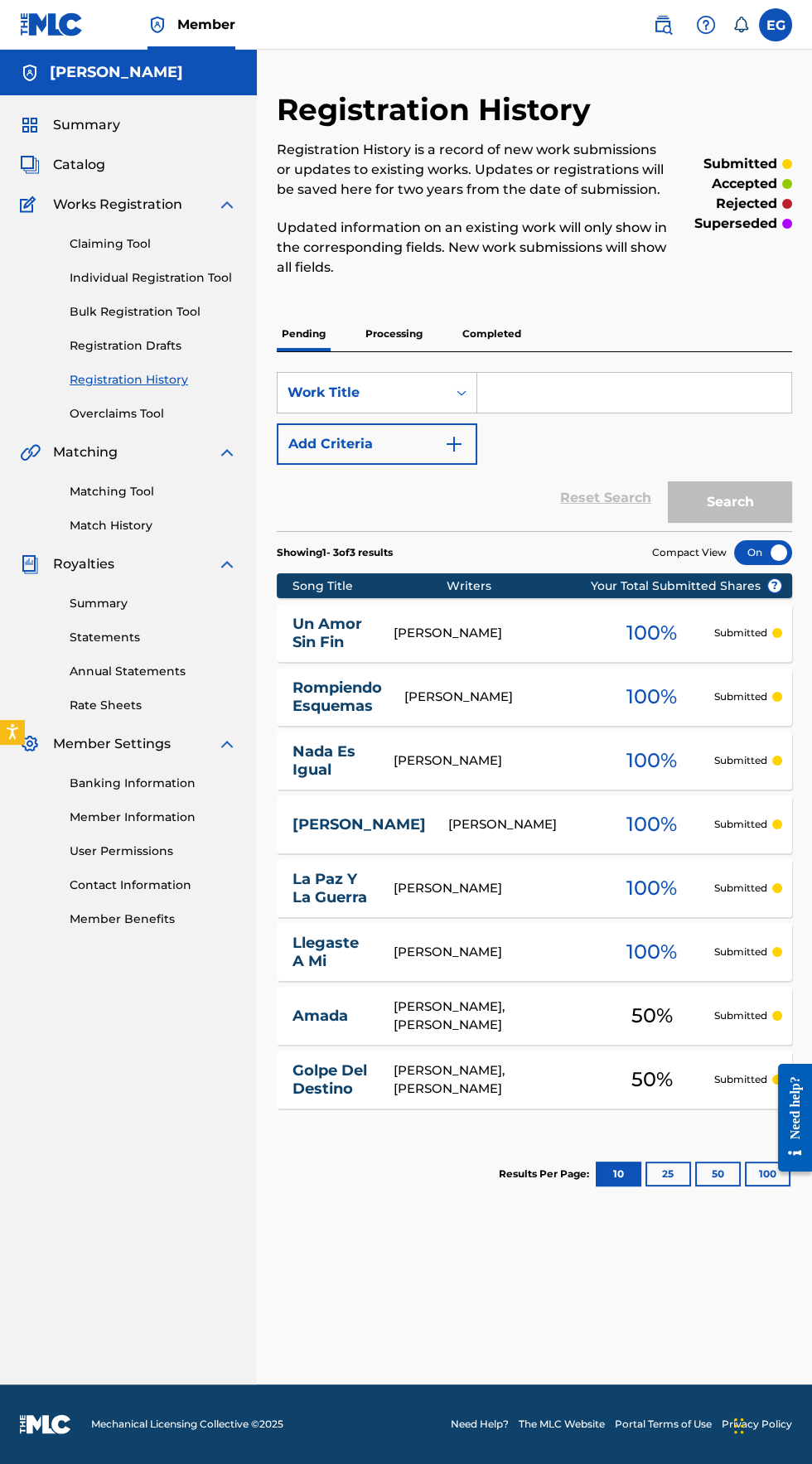
click at [95, 280] on link "Individual Registration Tool" at bounding box center [153, 278] width 167 height 18
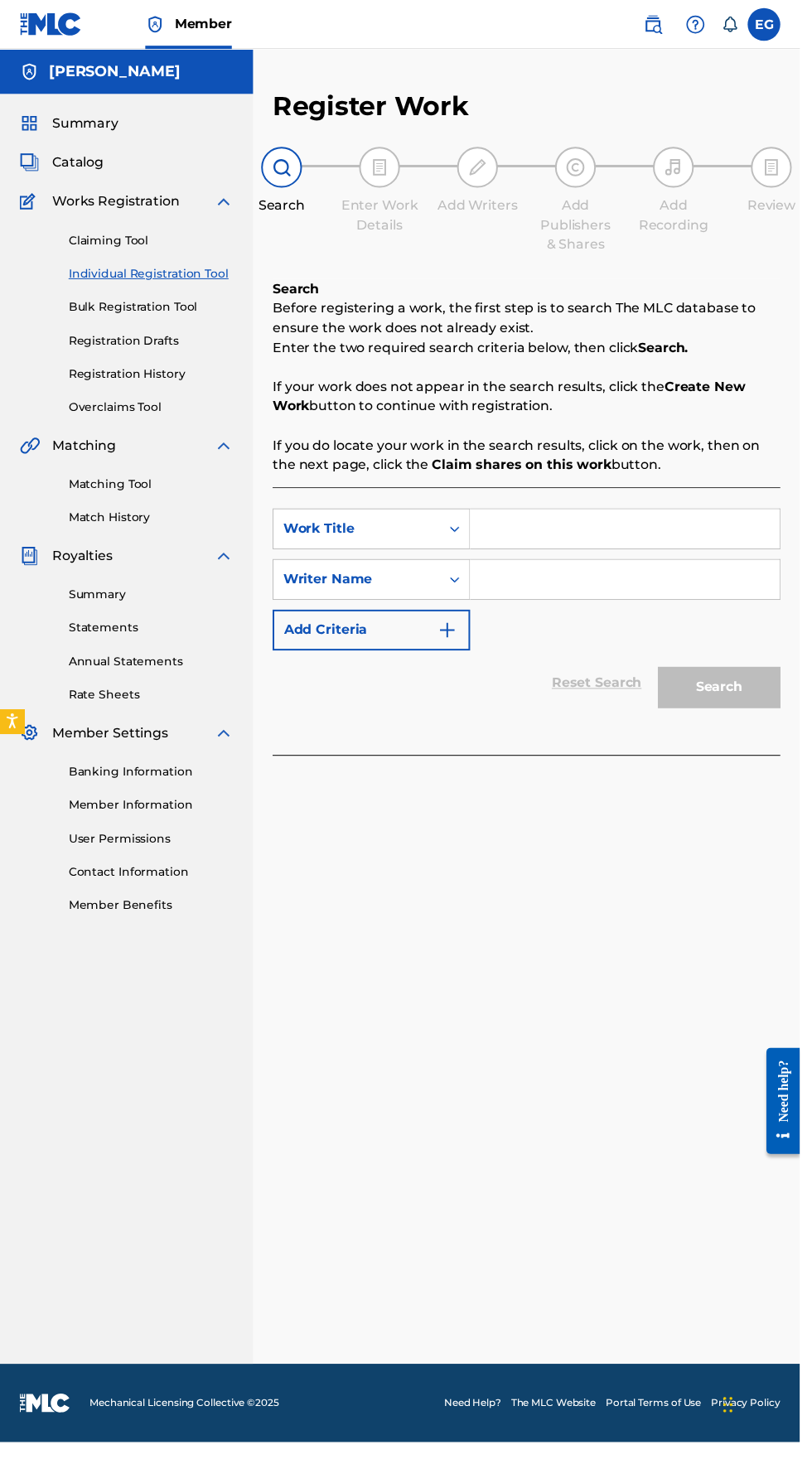
click at [524, 530] on input "Search Form" at bounding box center [634, 537] width 314 height 40
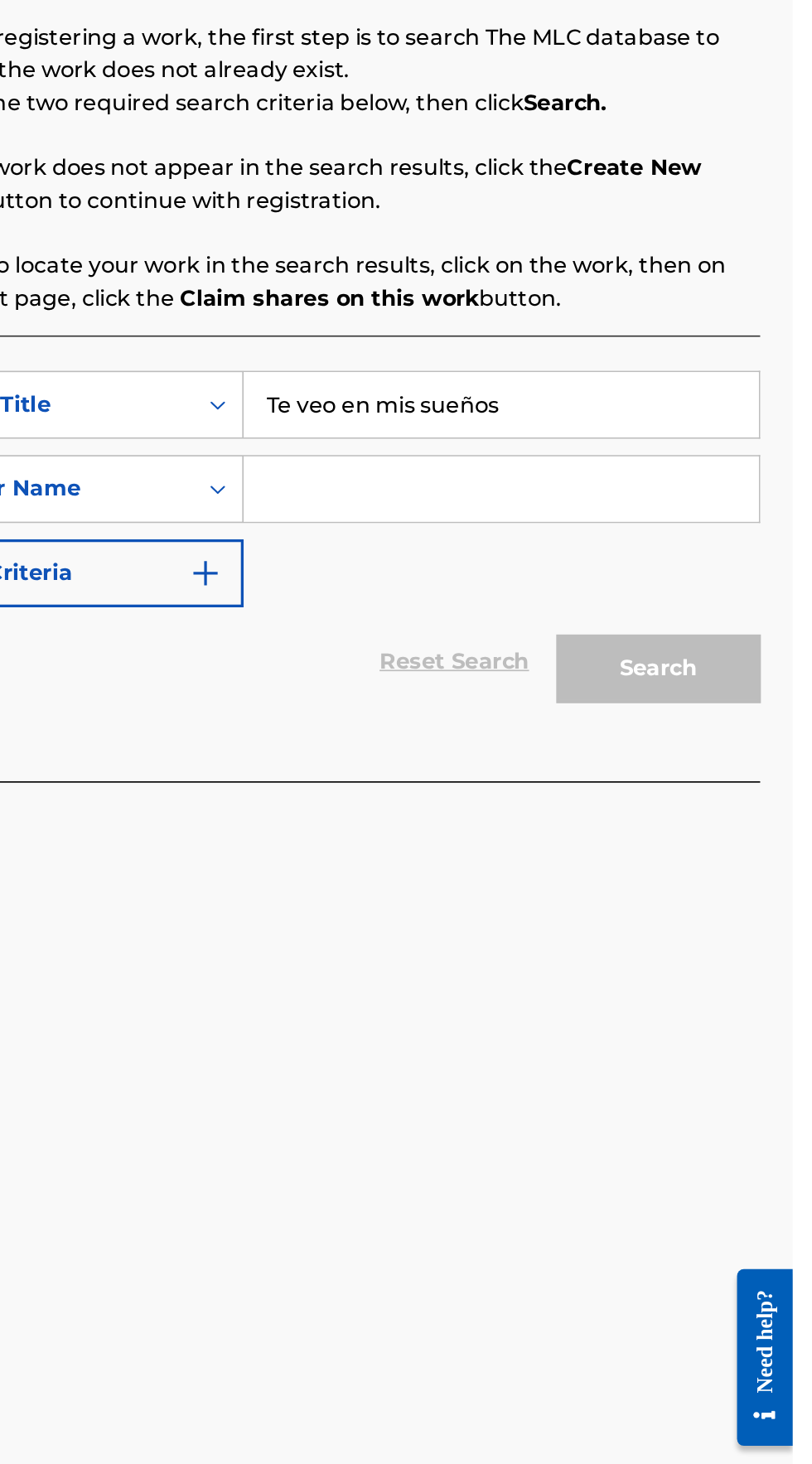
type input "Te veo en mis sueños"
click at [516, 591] on input "Search Form" at bounding box center [634, 588] width 314 height 40
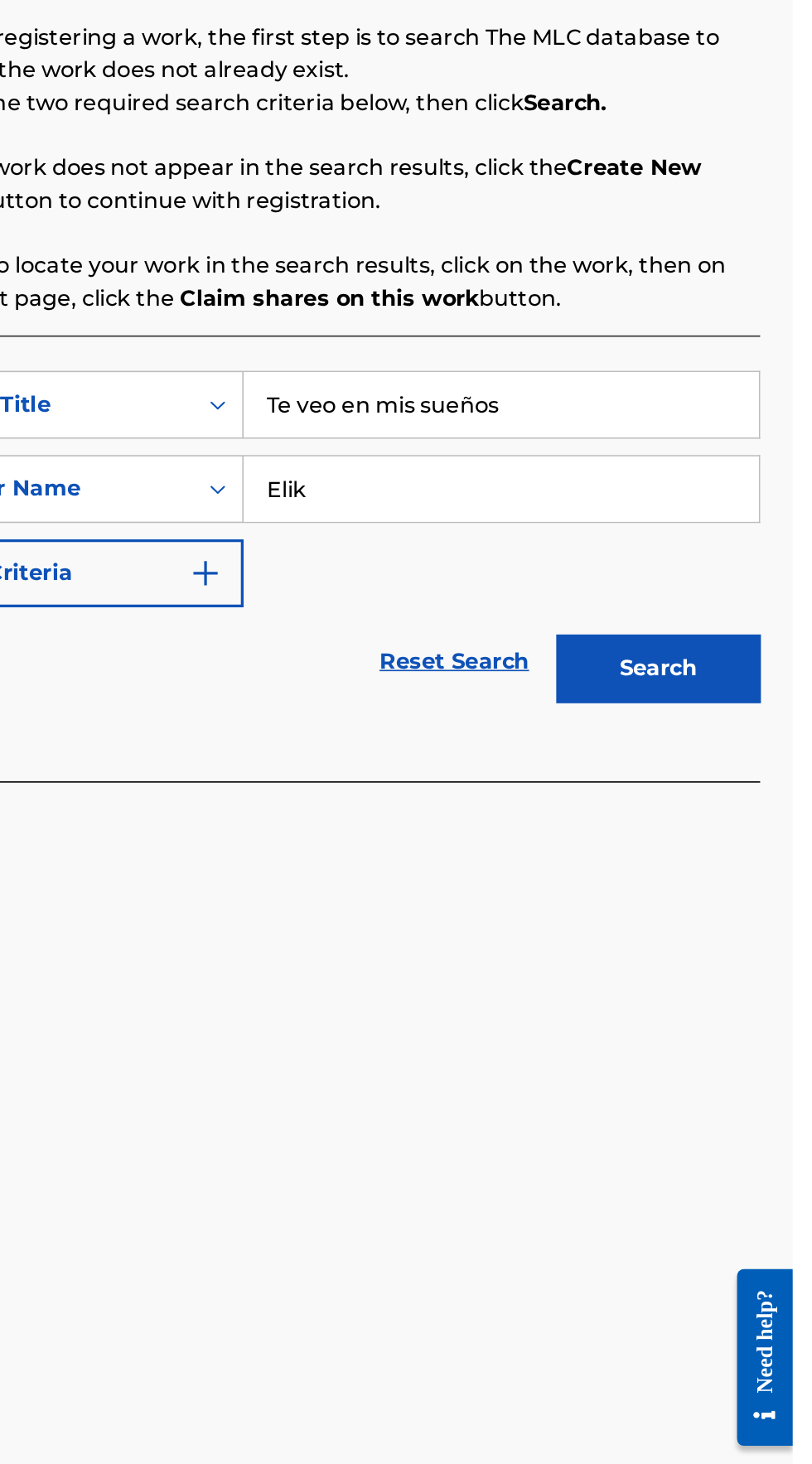
type input "Elik"
click at [756, 699] on button "Search" at bounding box center [730, 698] width 125 height 42
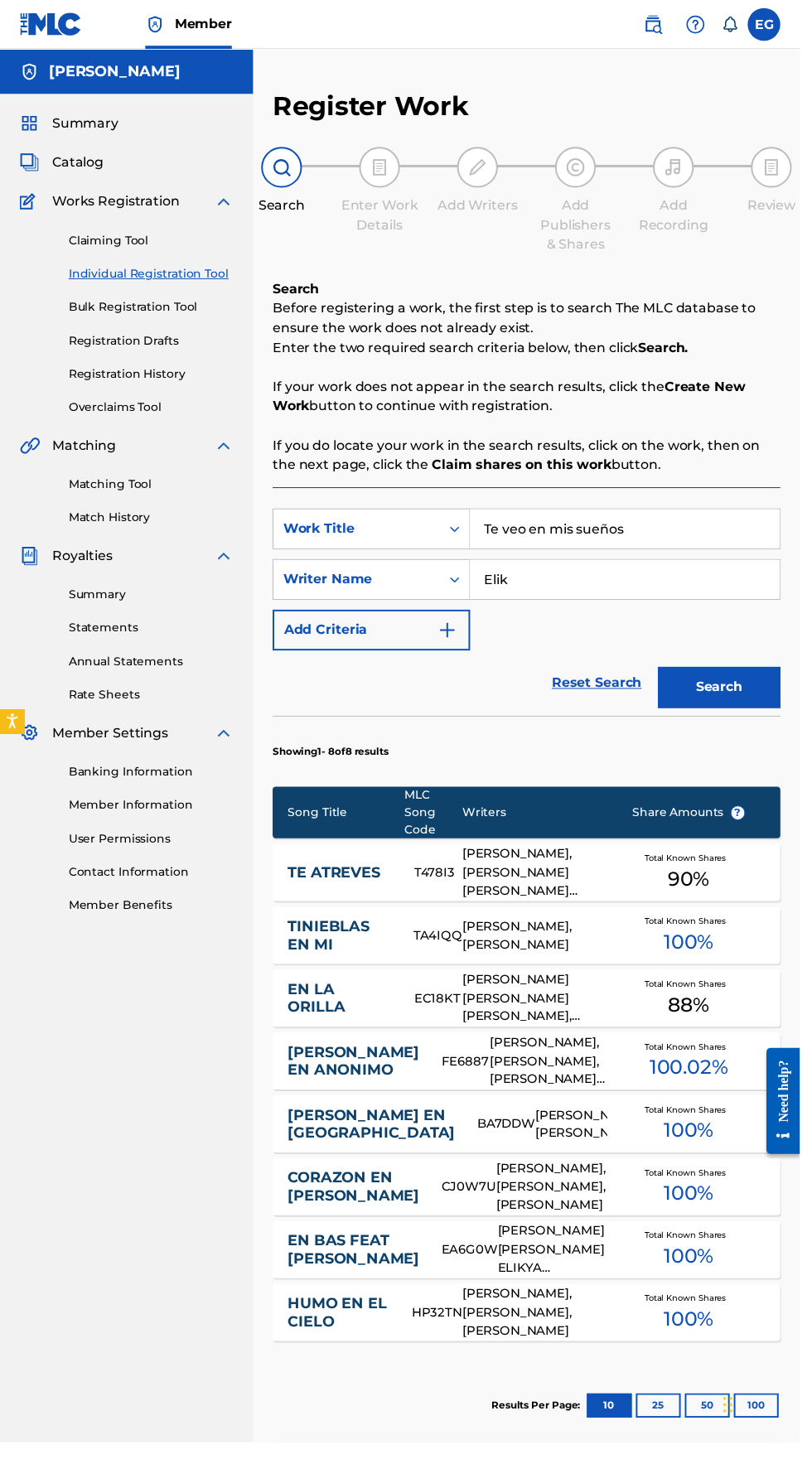
scroll to position [35, 0]
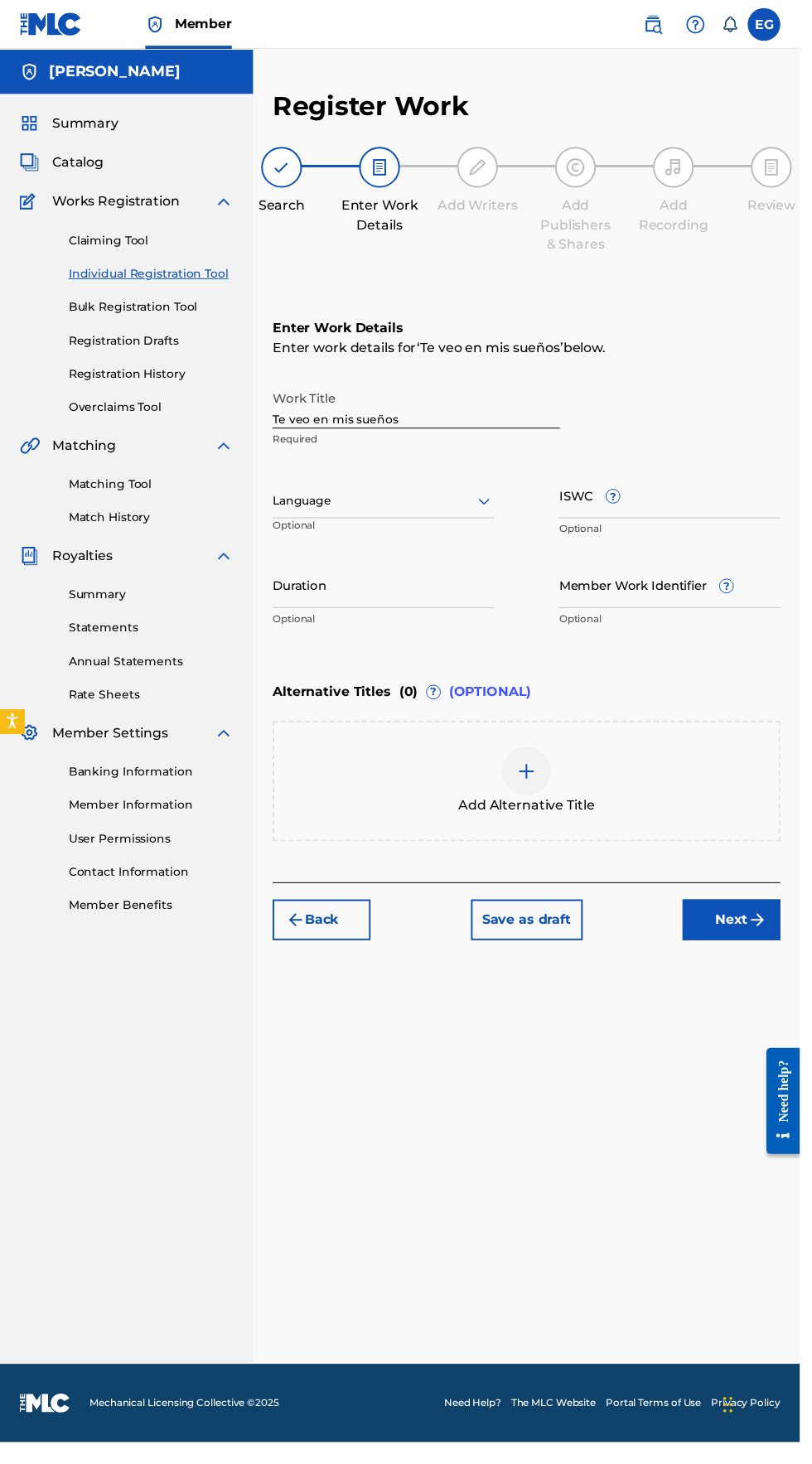
scroll to position [0, 0]
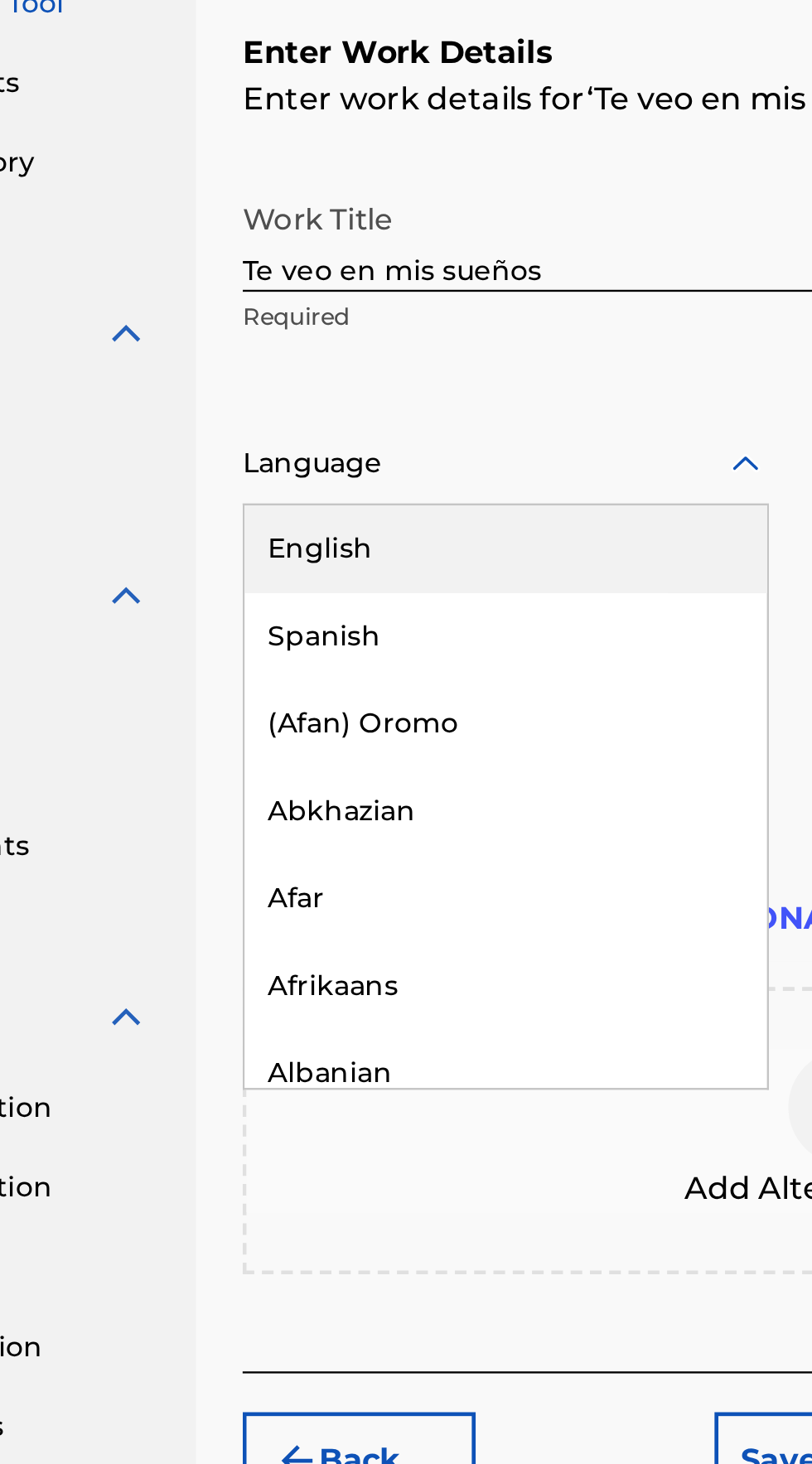
click at [306, 583] on div "Spanish" at bounding box center [389, 582] width 223 height 37
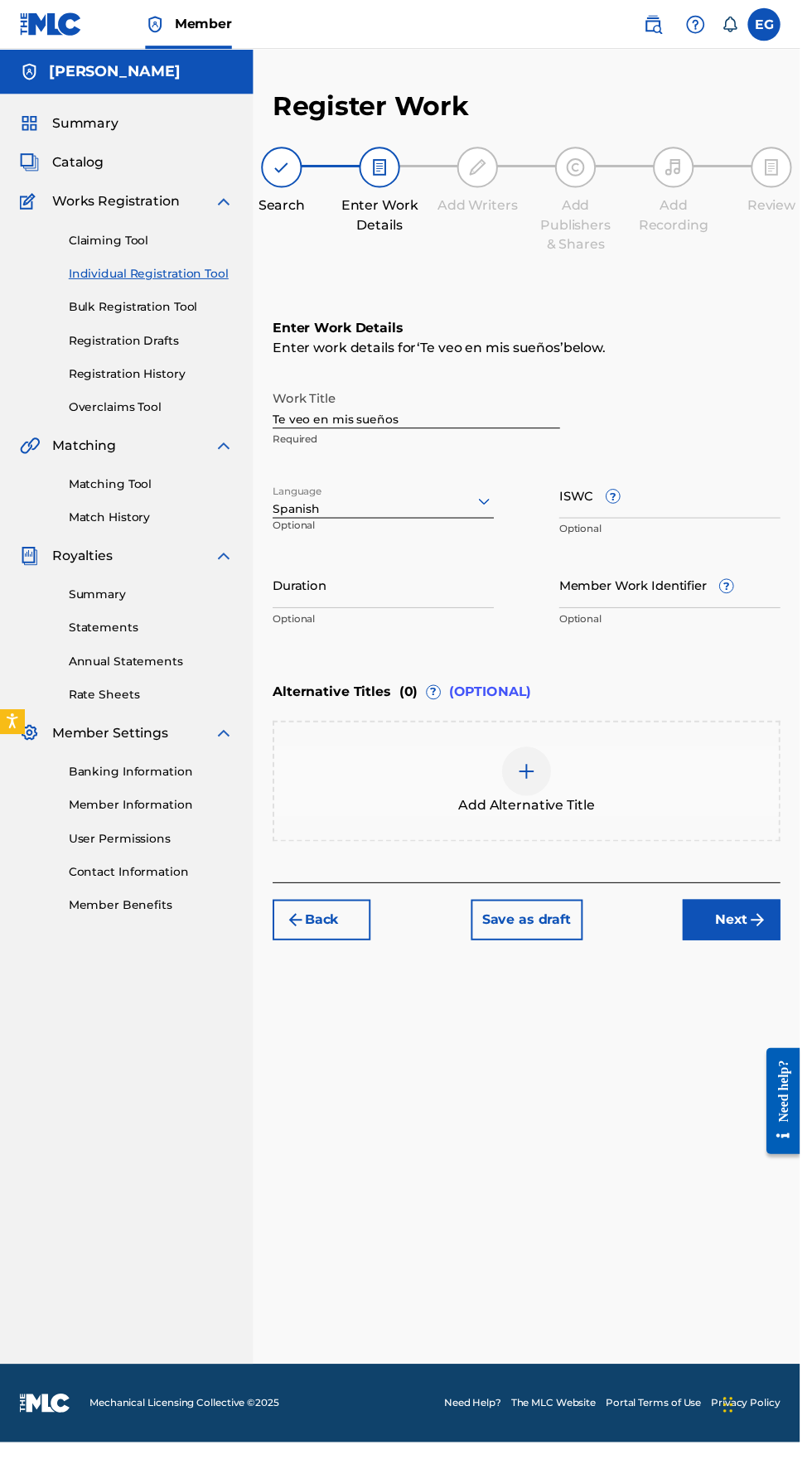
click at [767, 933] on img "submit" at bounding box center [768, 933] width 20 height 20
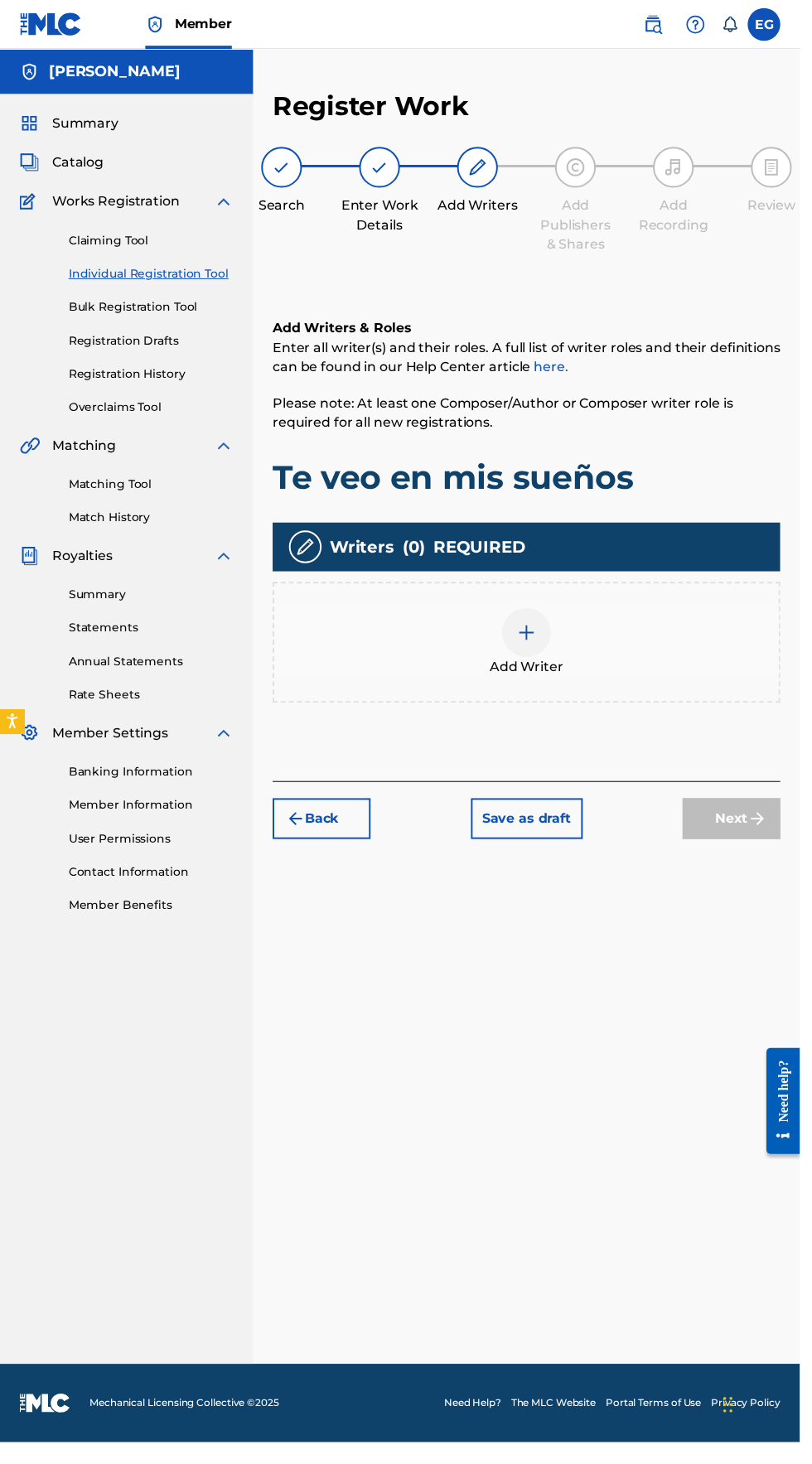
scroll to position [73, 0]
click at [498, 618] on div "Add Writer" at bounding box center [534, 652] width 512 height 70
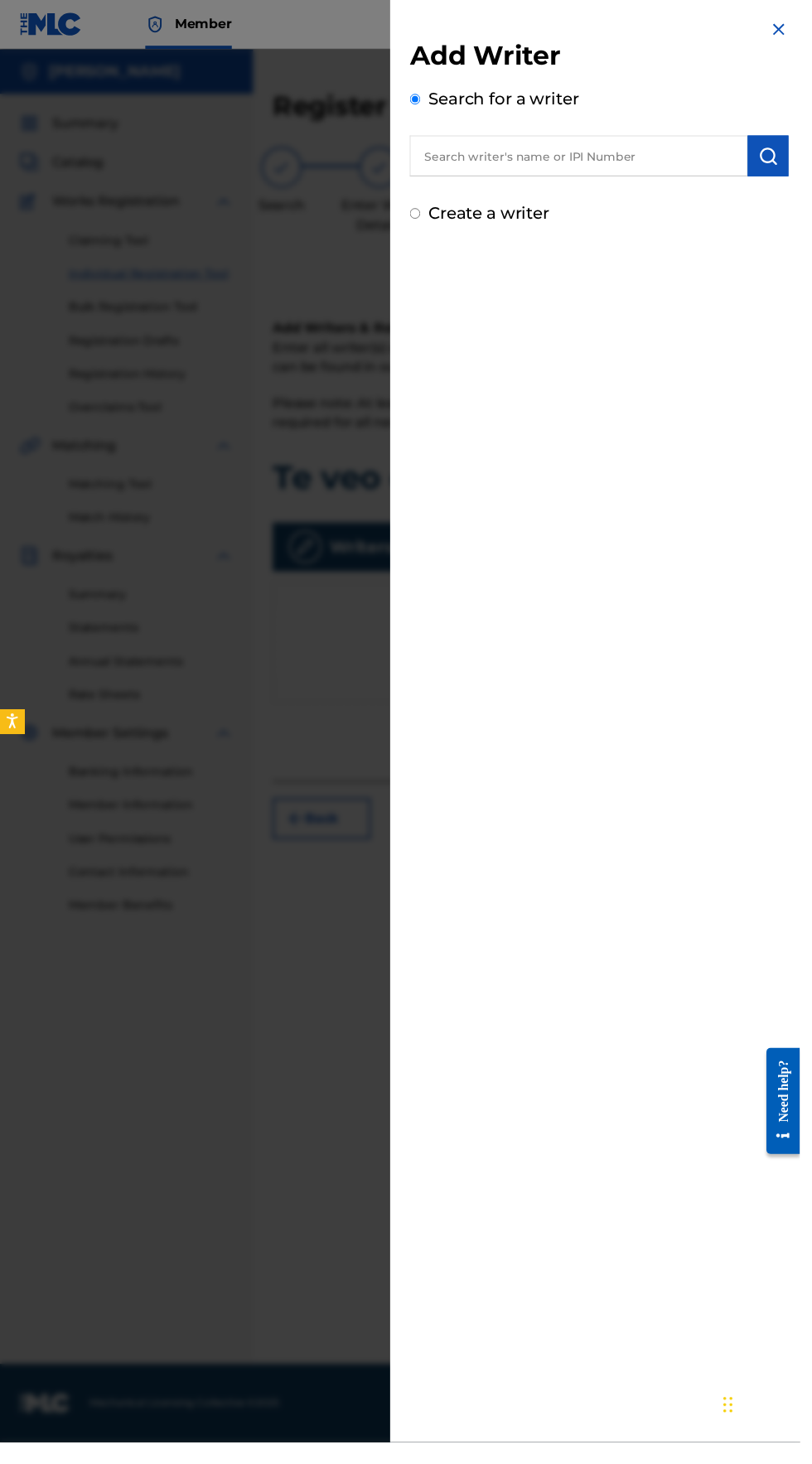
click at [484, 162] on input "text" at bounding box center [587, 158] width 343 height 42
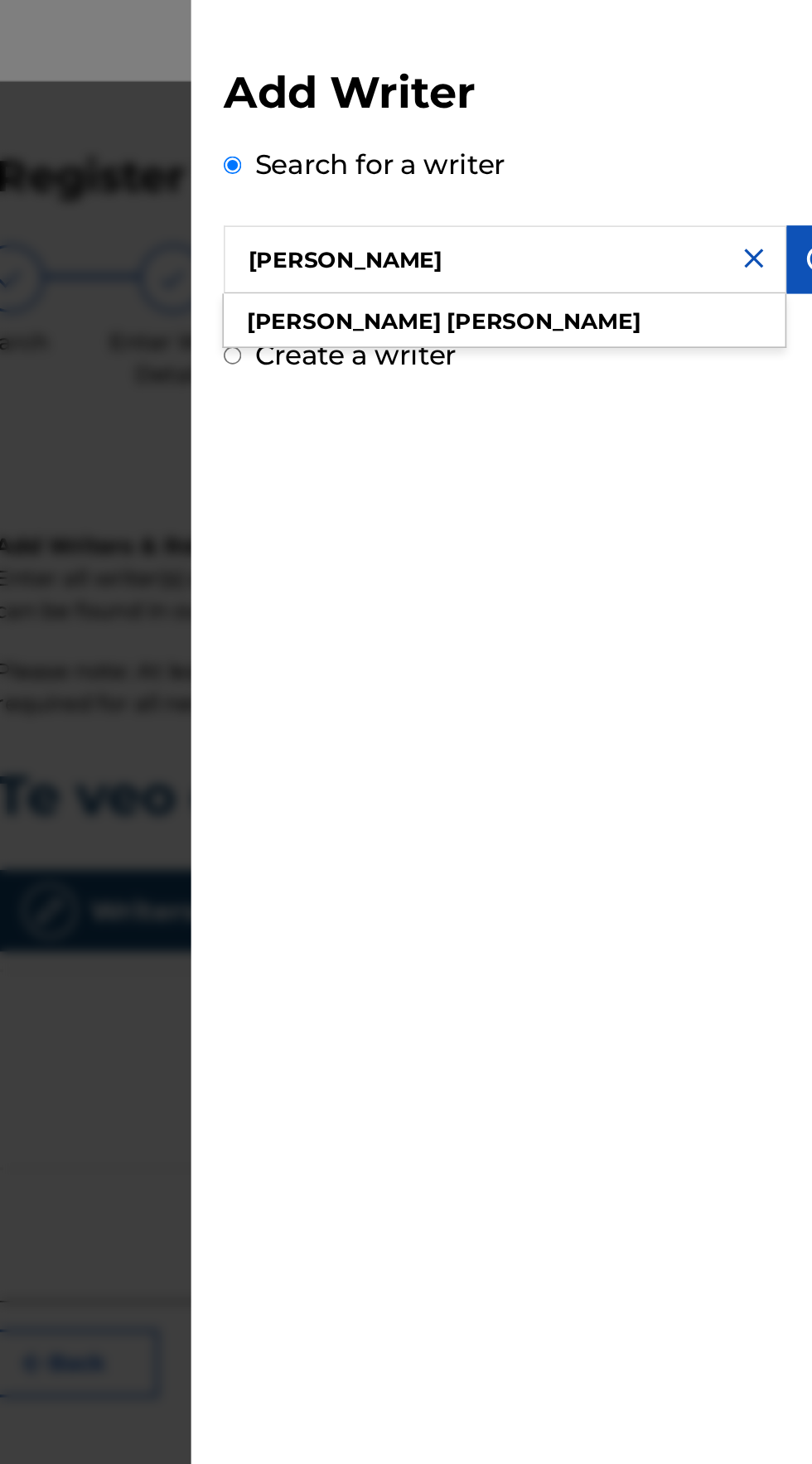
type input "Eliezer gonzalez"
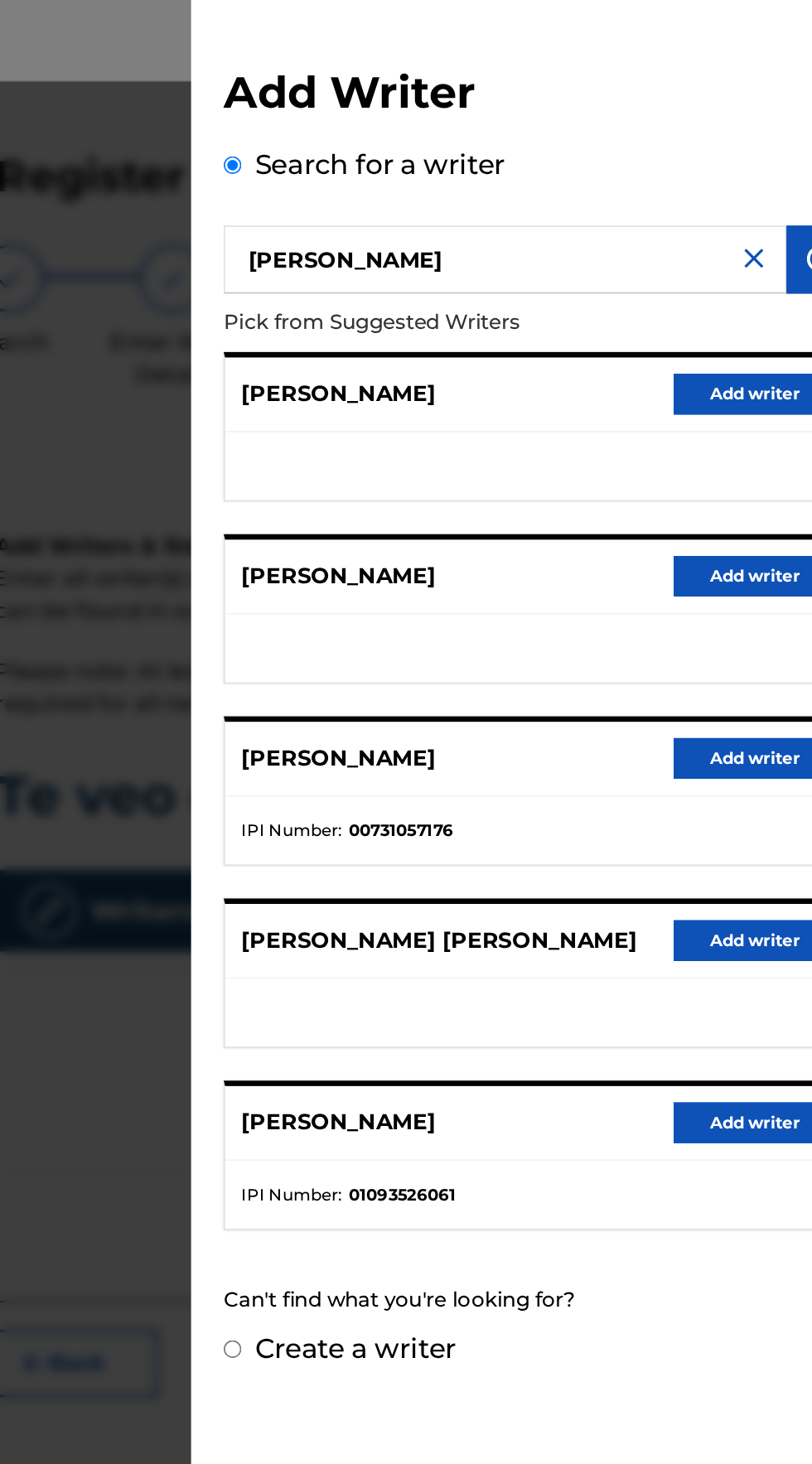
click at [743, 684] on button "Add writer" at bounding box center [739, 684] width 100 height 25
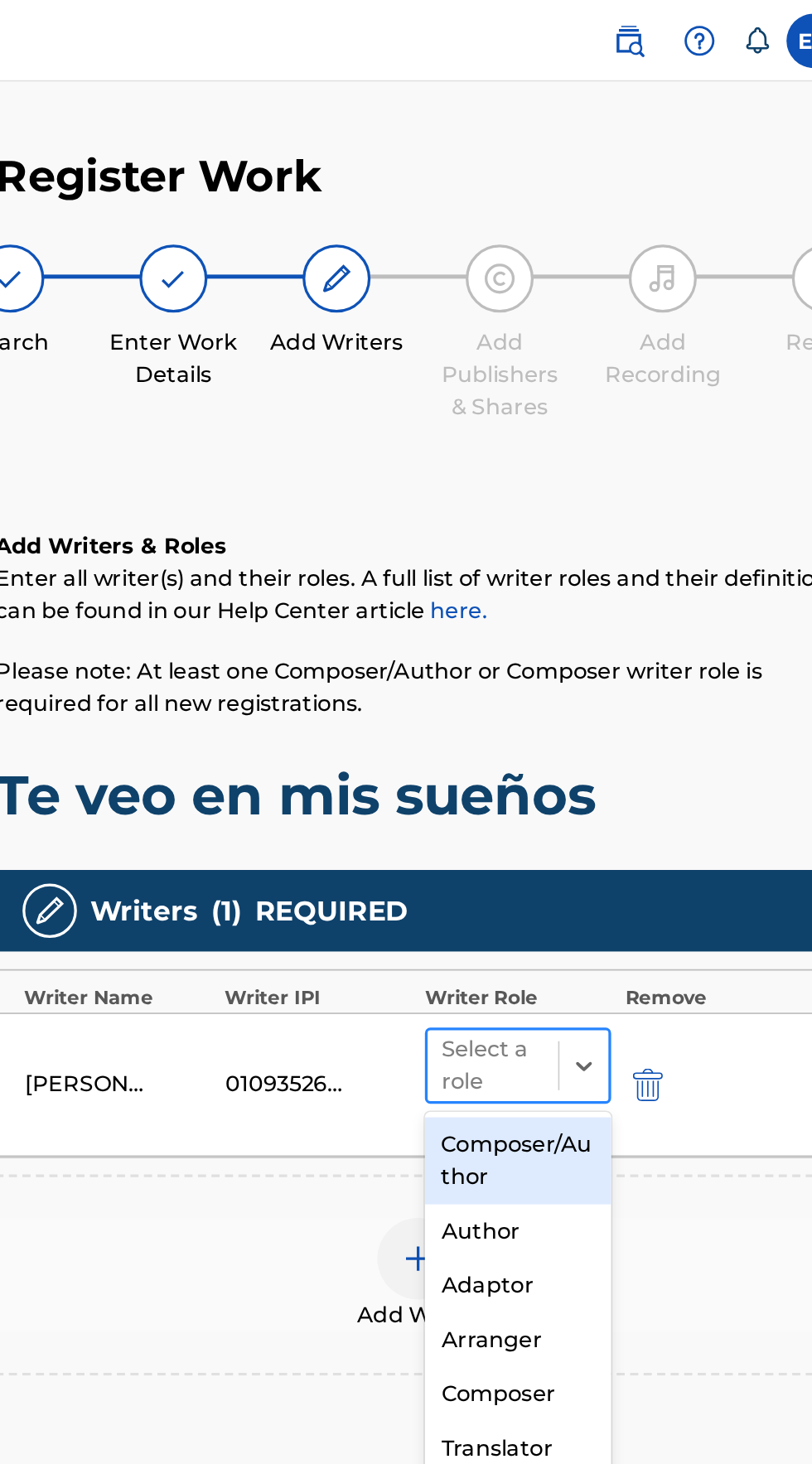
click at [550, 646] on input "text" at bounding box center [551, 649] width 4 height 20
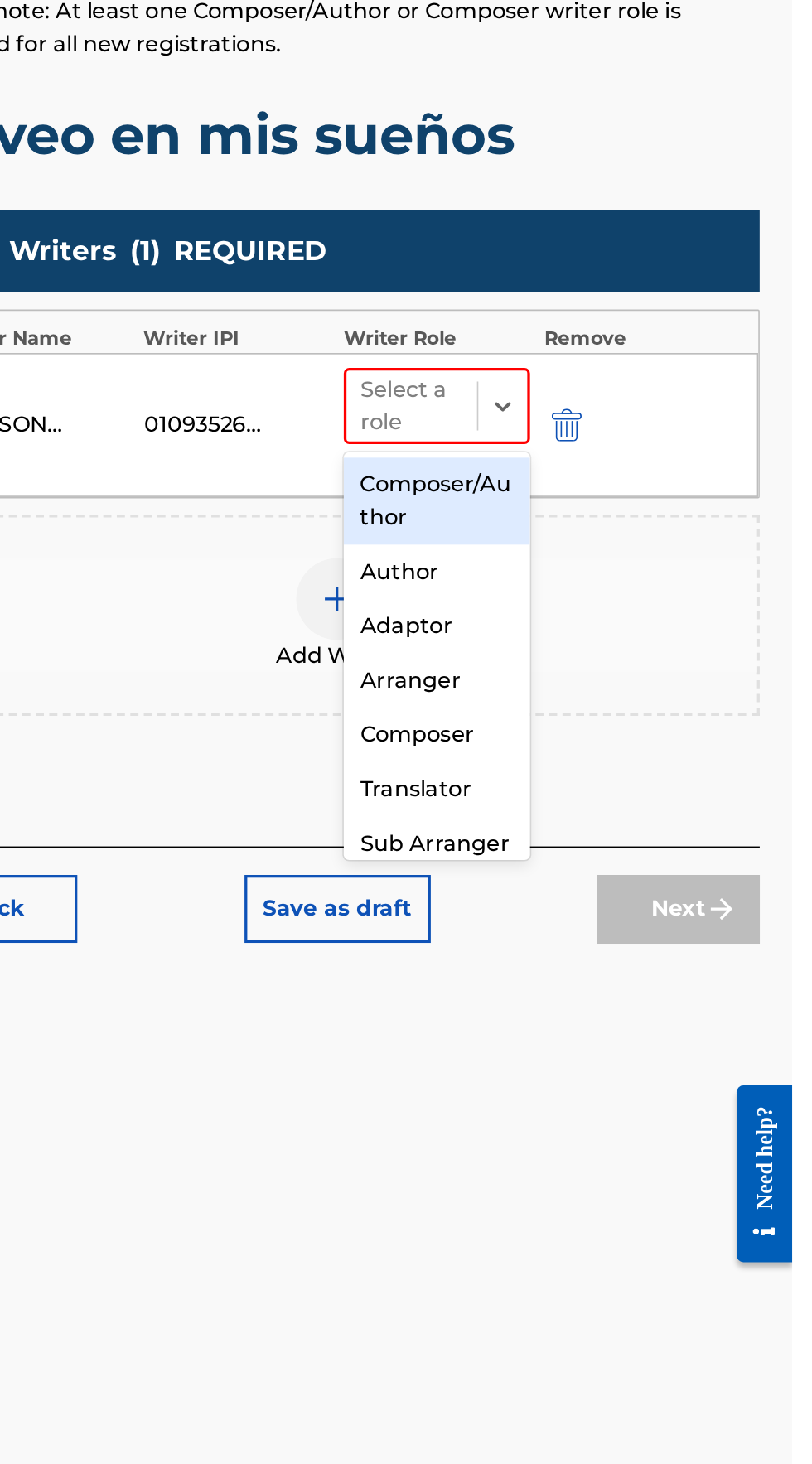
click at [578, 702] on div "Composer/Author" at bounding box center [595, 707] width 113 height 53
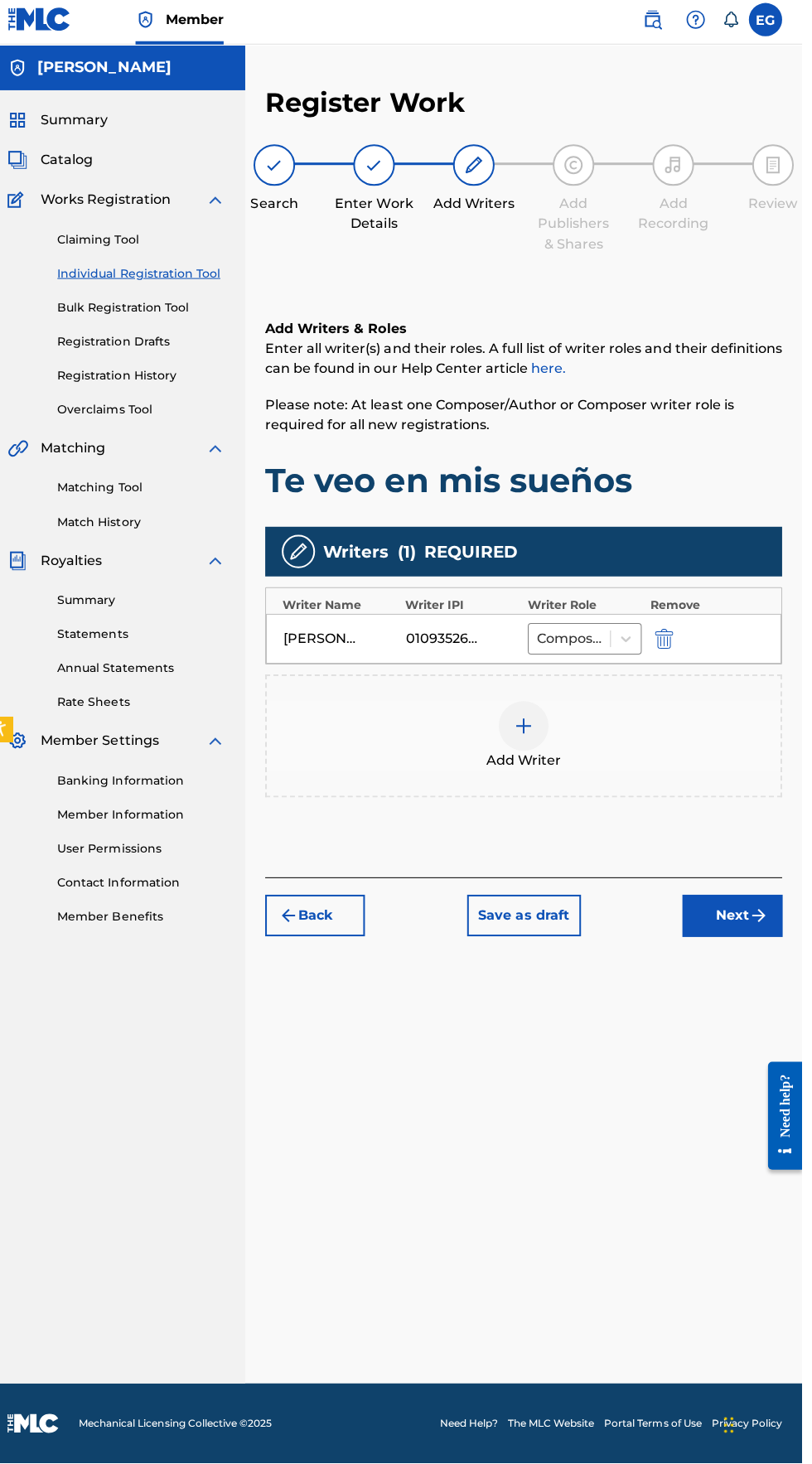
click at [745, 916] on button "Next" at bounding box center [742, 918] width 100 height 42
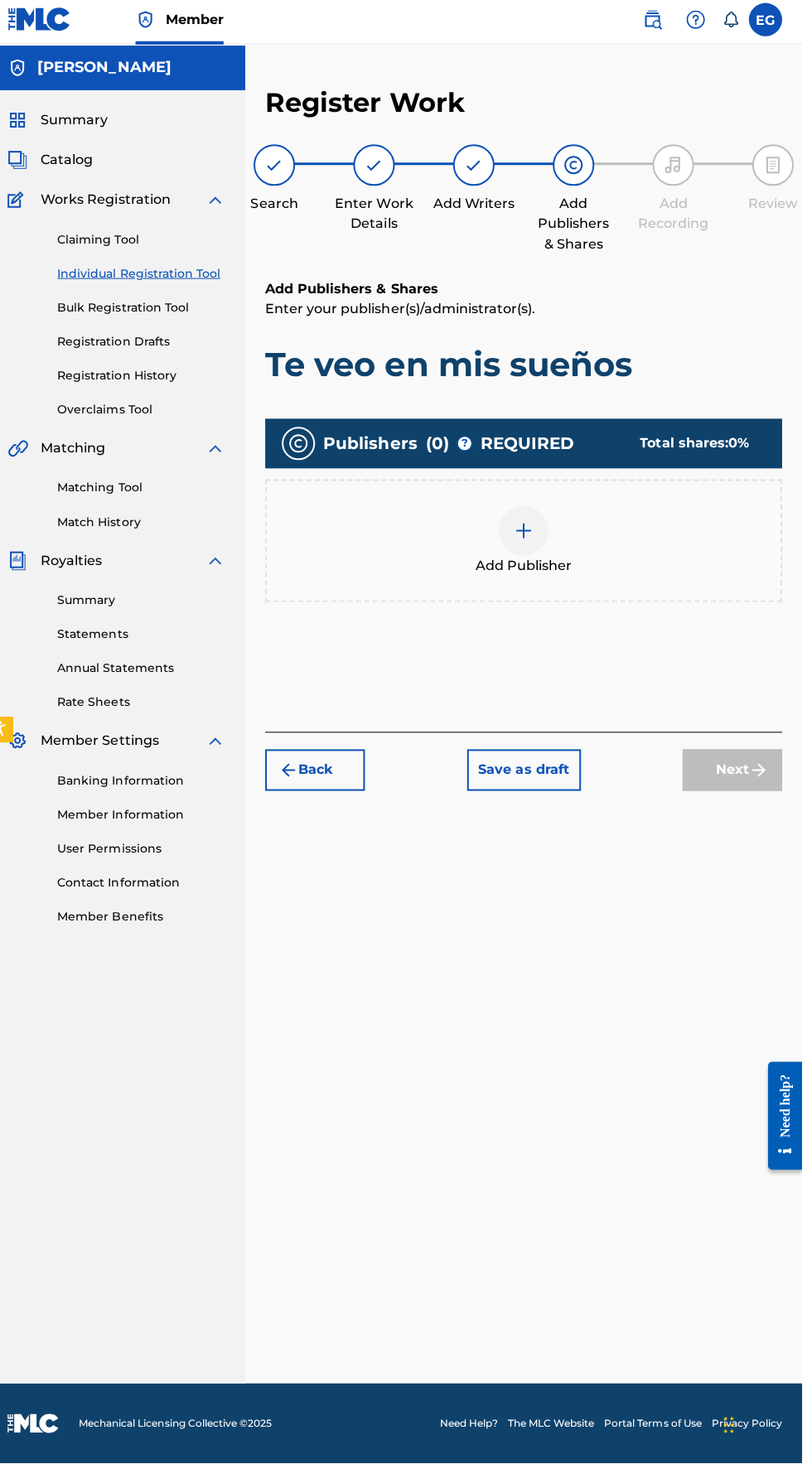
scroll to position [73, 0]
click at [518, 510] on div at bounding box center [534, 534] width 49 height 49
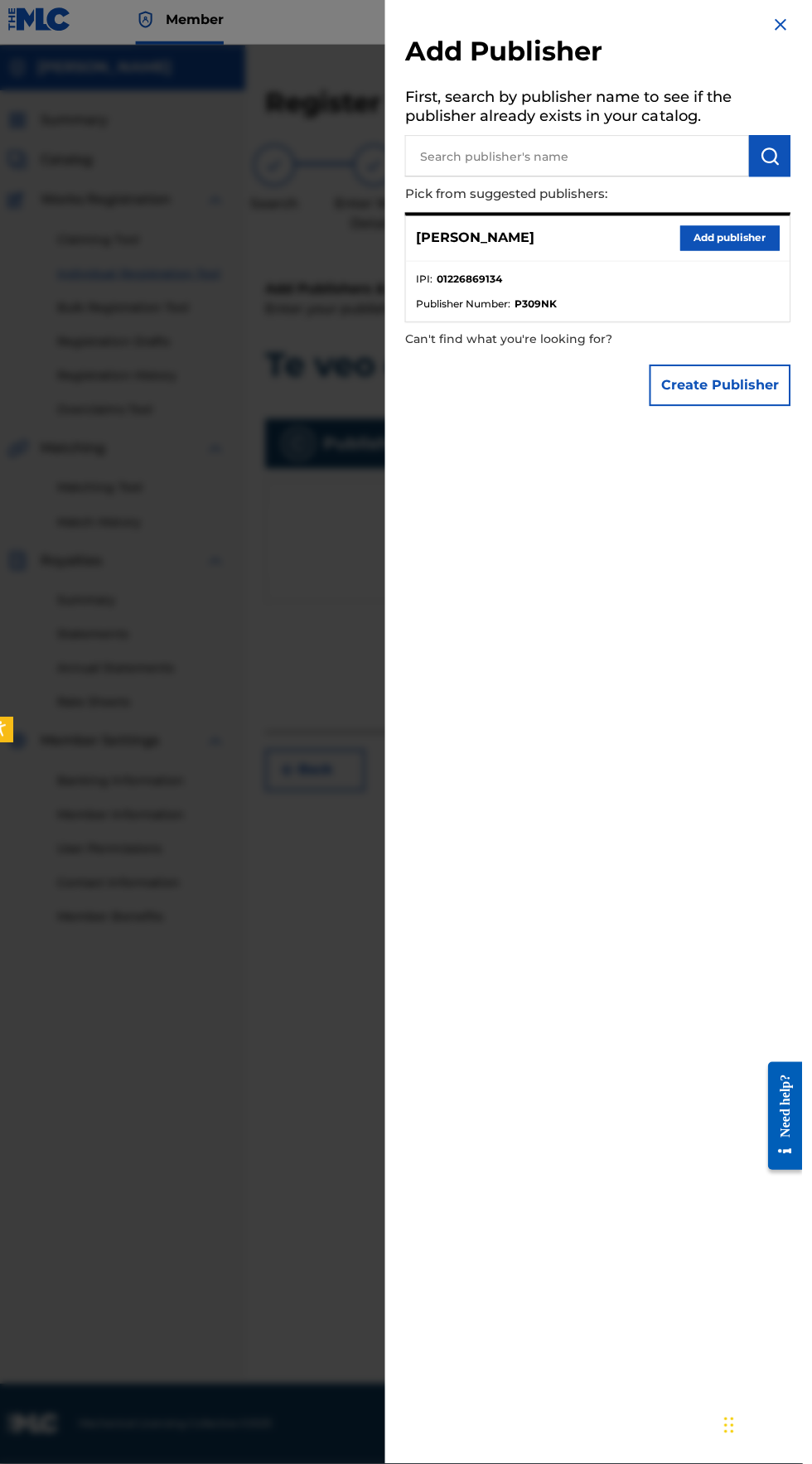
click at [725, 255] on button "Add publisher" at bounding box center [739, 243] width 100 height 25
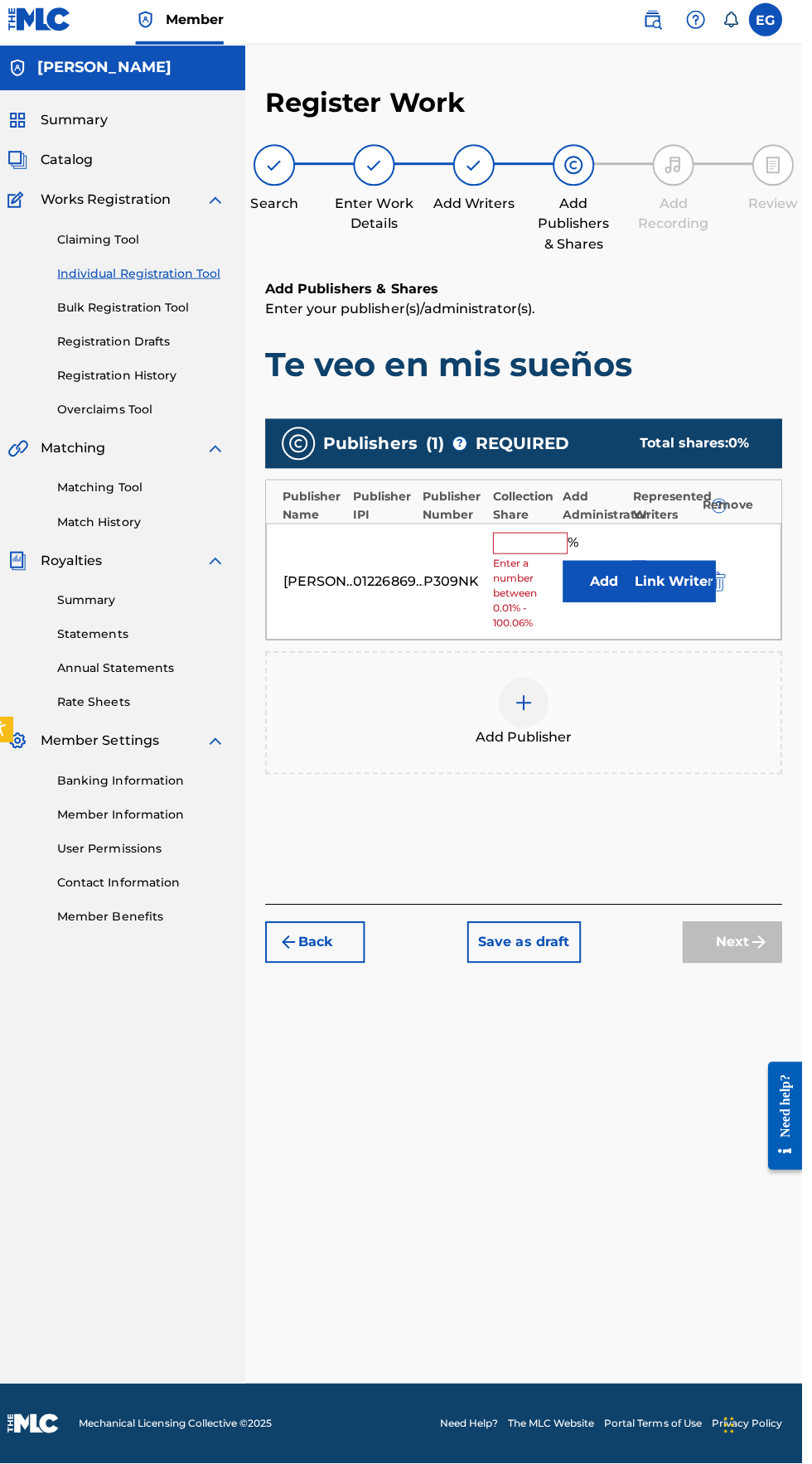
click at [530, 536] on input "text" at bounding box center [541, 546] width 74 height 21
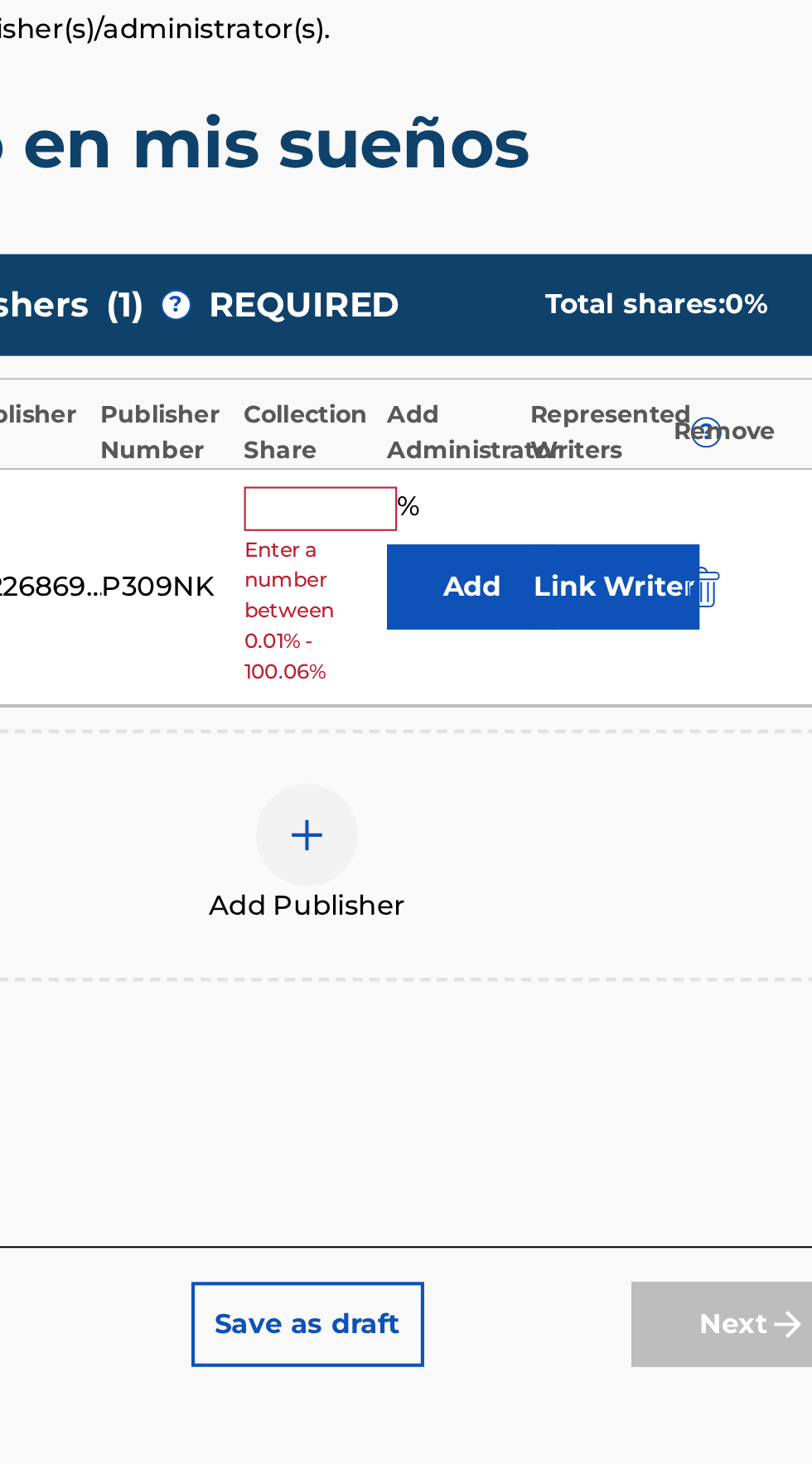
type input "100"
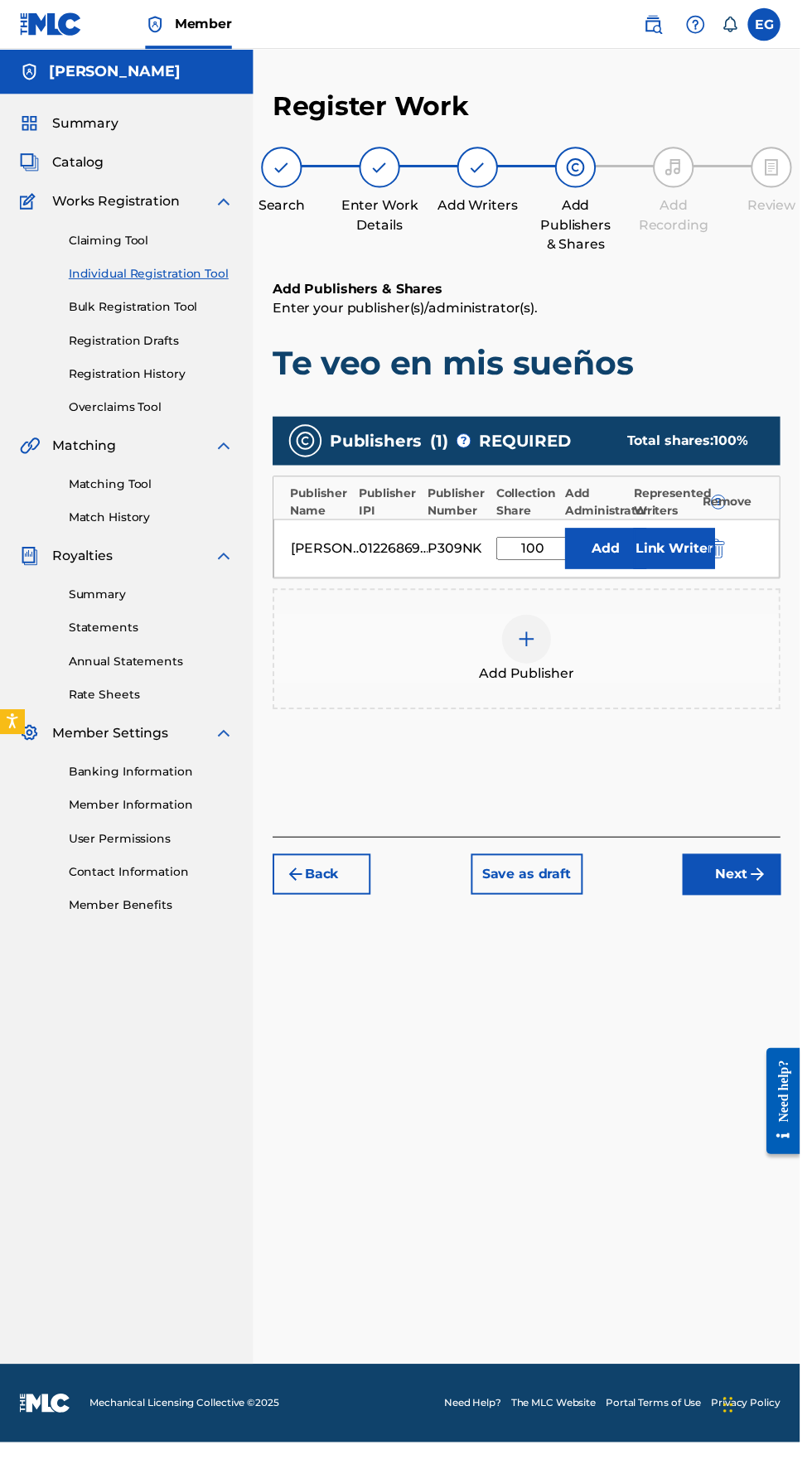
click at [765, 877] on img "submit" at bounding box center [768, 886] width 20 height 20
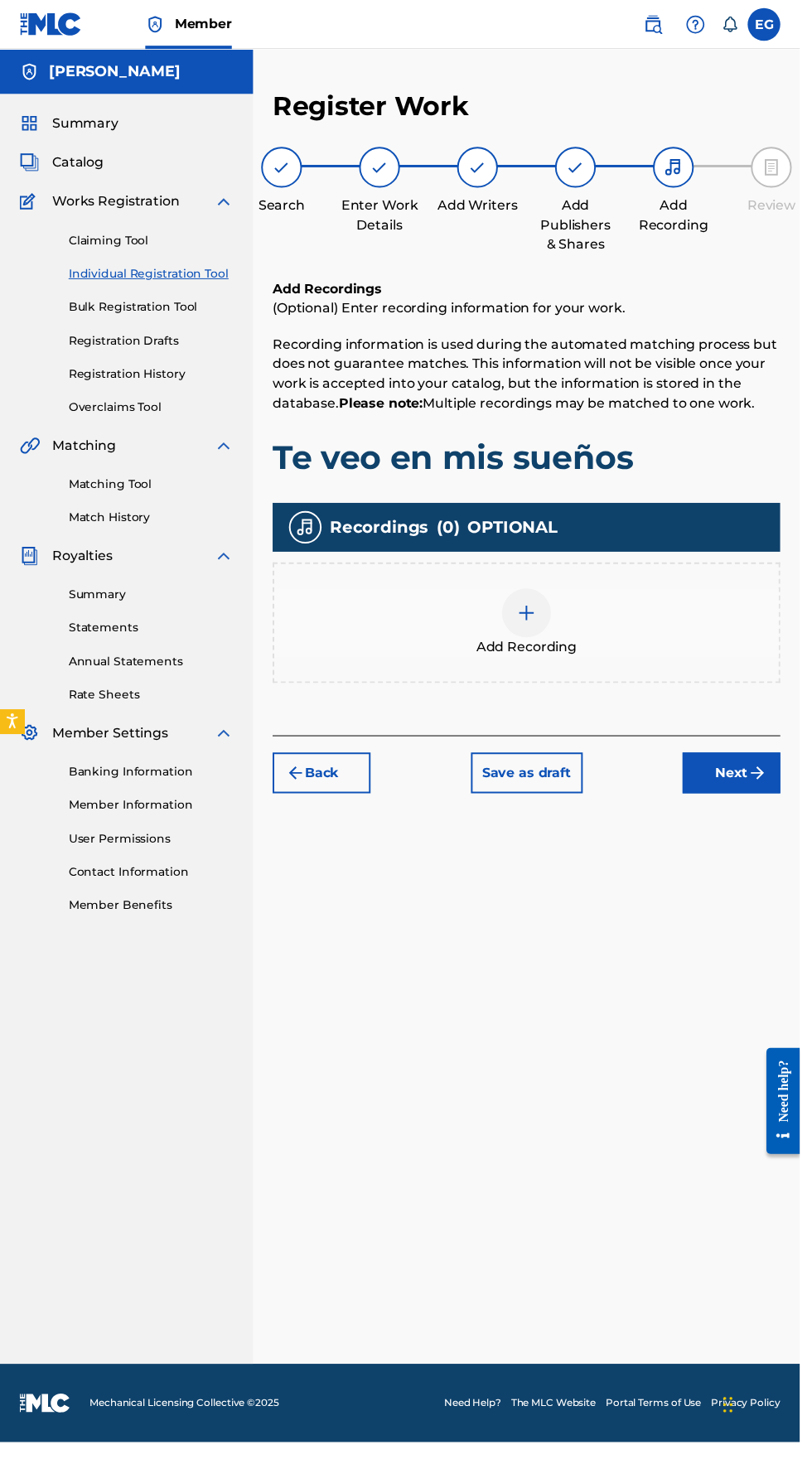
click at [535, 612] on img at bounding box center [534, 621] width 20 height 20
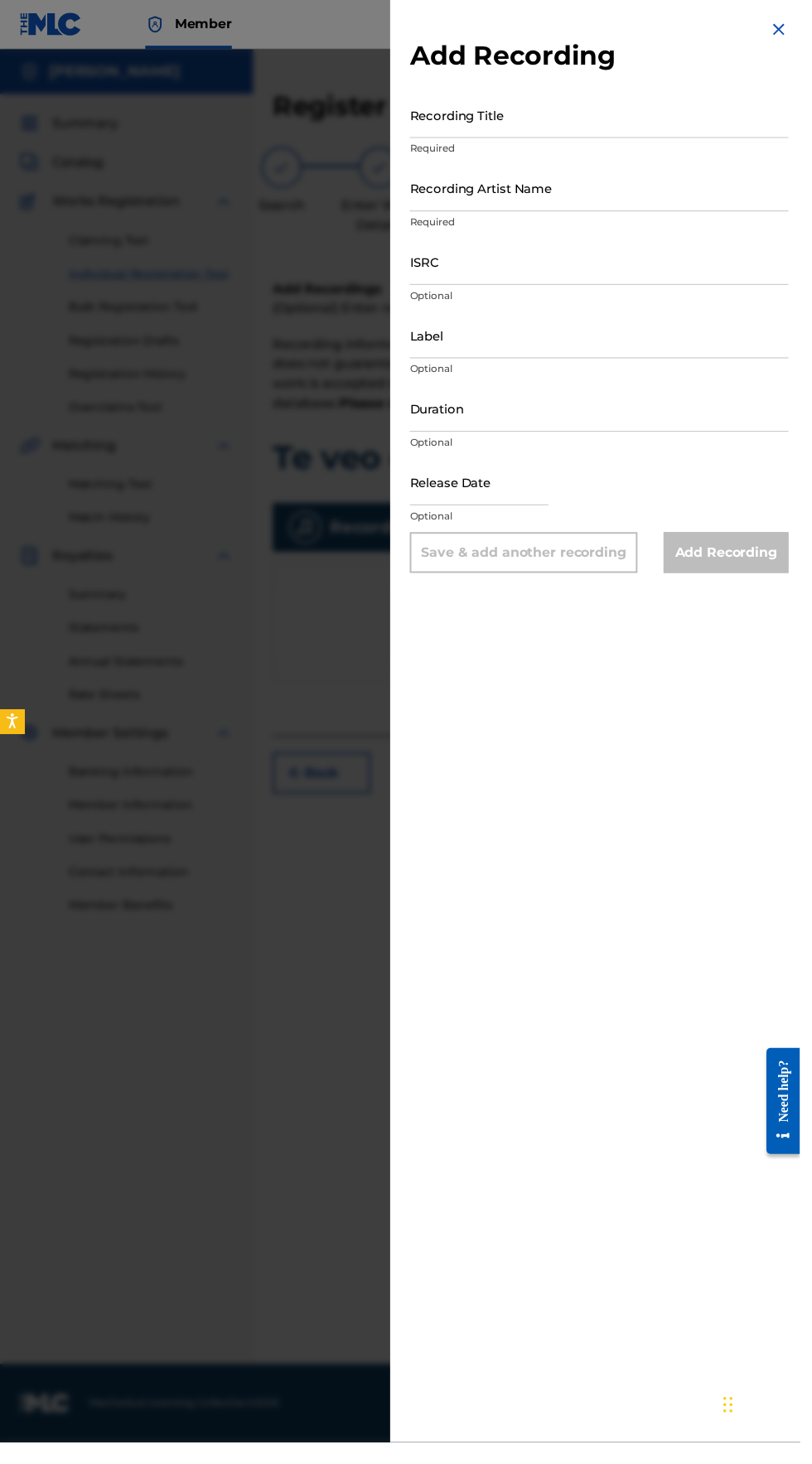
click at [491, 109] on input "Recording Title" at bounding box center [607, 116] width 384 height 47
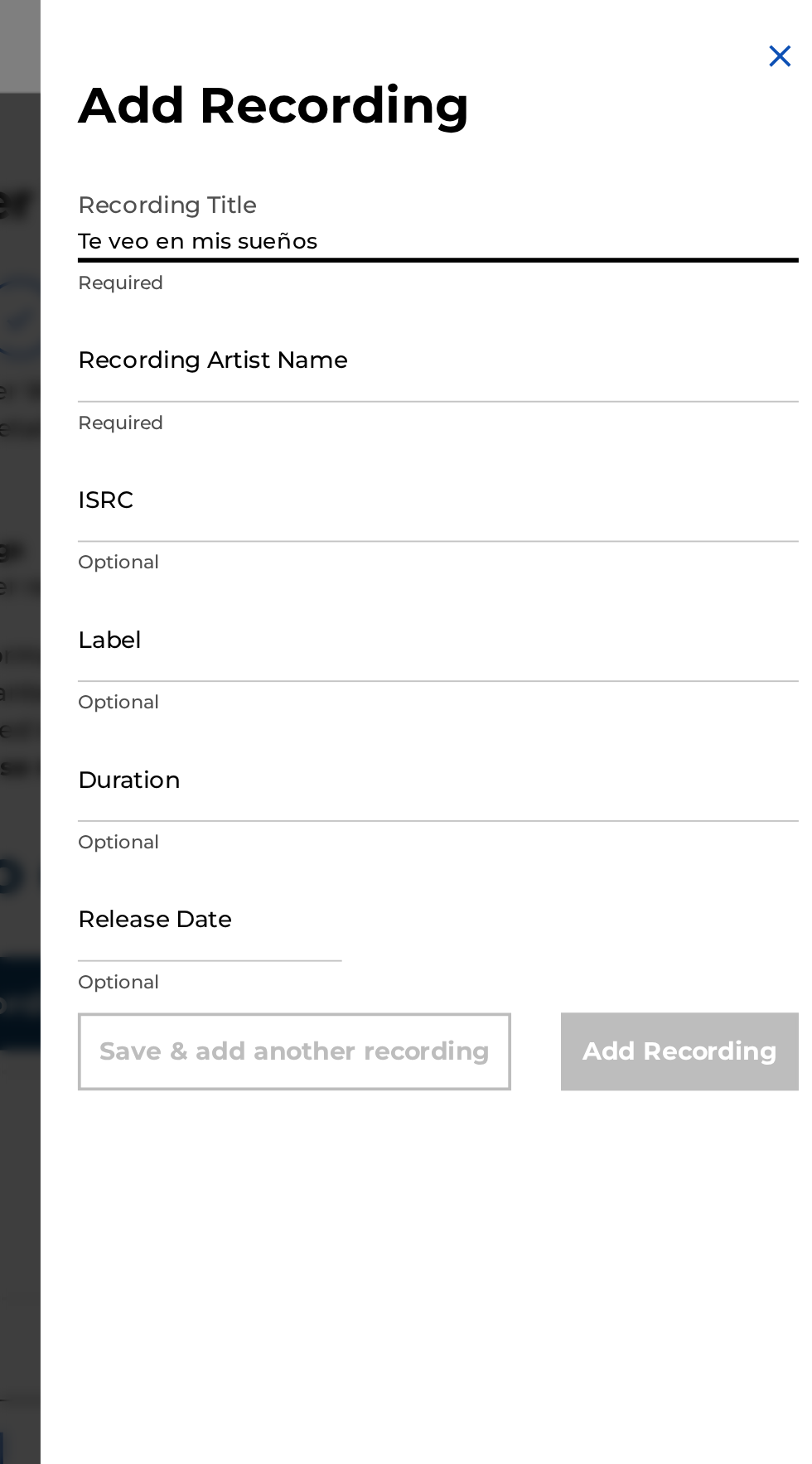
type input "Te veo en mis sueños"
click at [458, 201] on input "Recording Artist Name" at bounding box center [607, 191] width 384 height 47
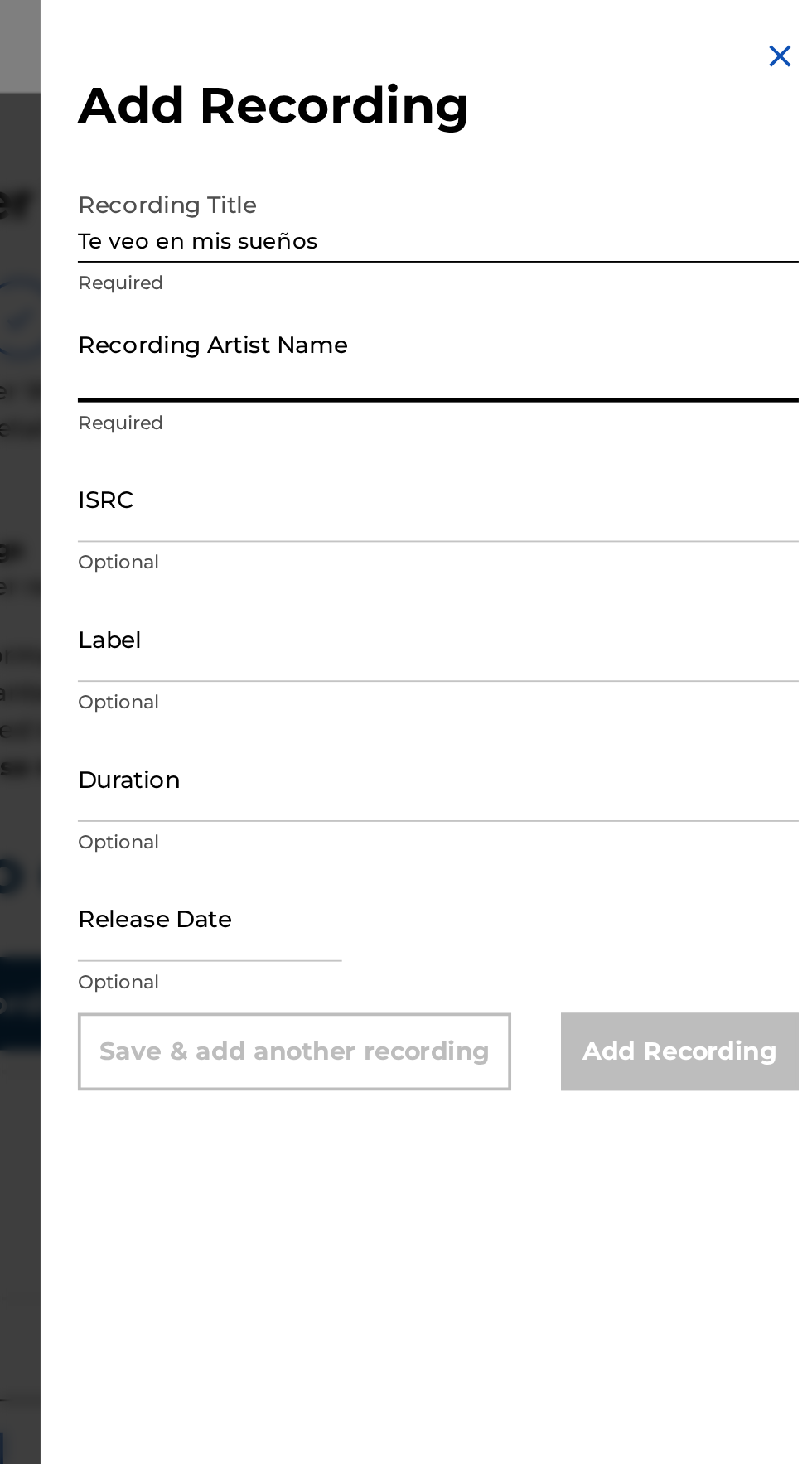
type input "Elik Roldán"
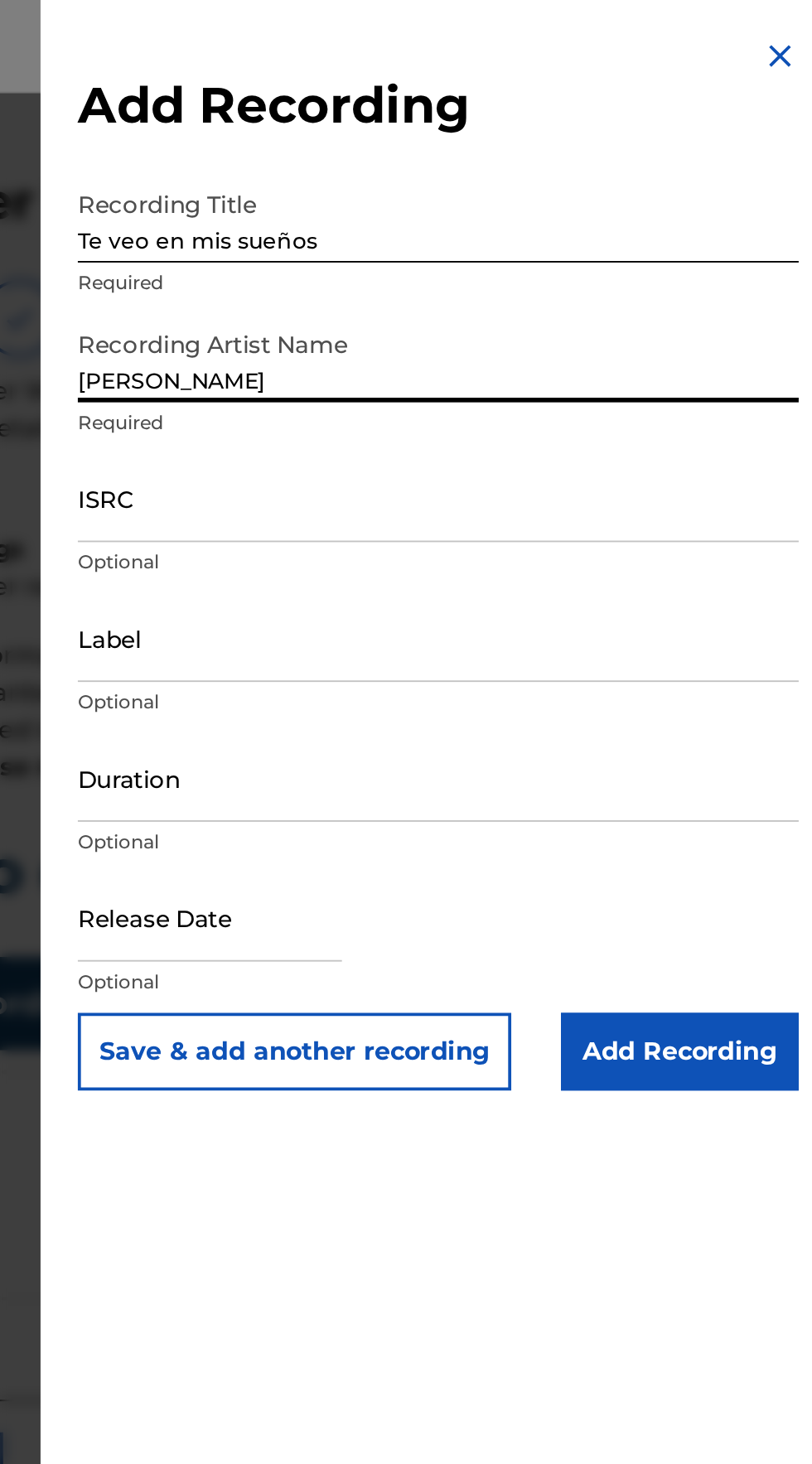
click at [452, 271] on input "ISRC" at bounding box center [607, 265] width 384 height 47
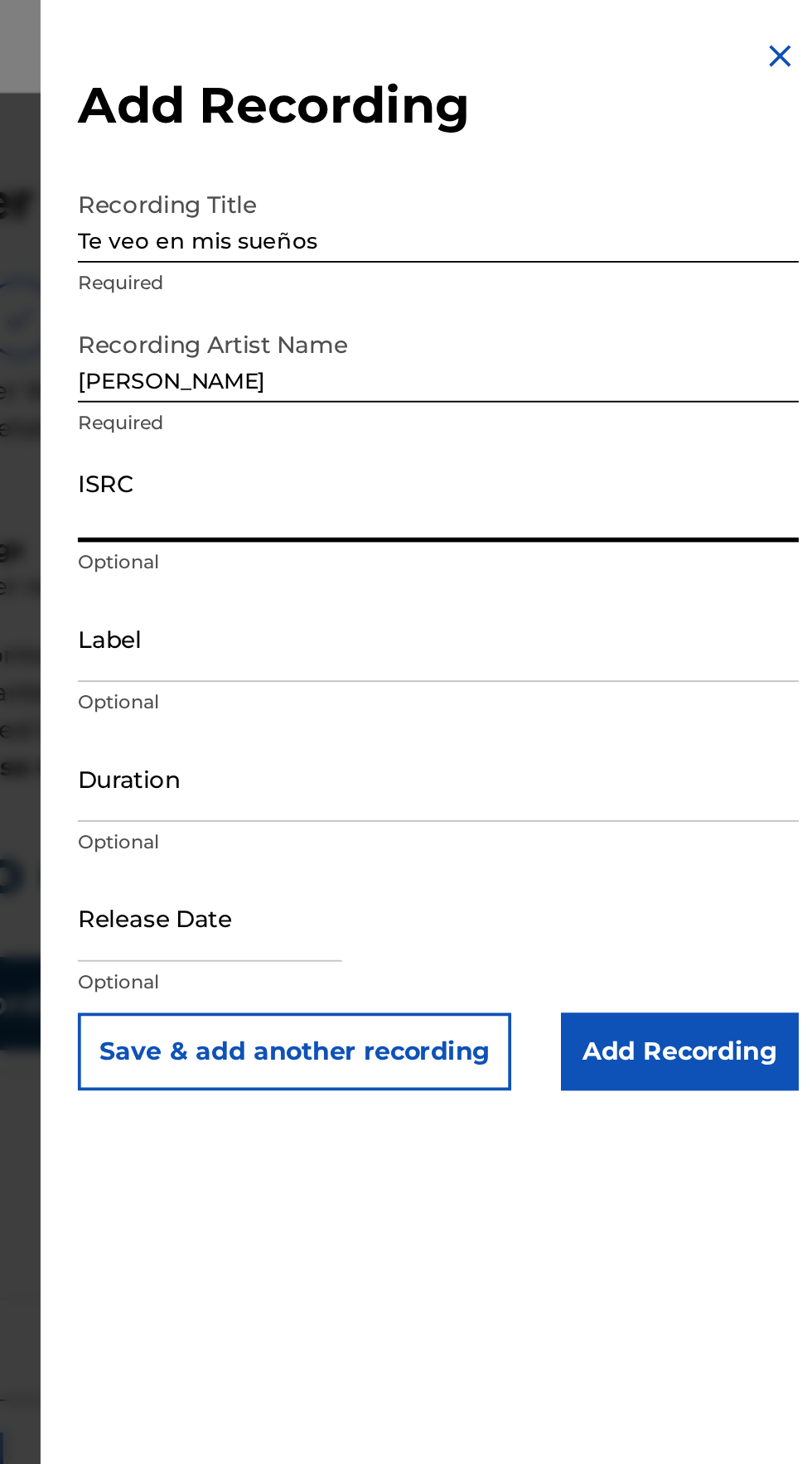
click at [442, 282] on input "ISRC" at bounding box center [607, 265] width 384 height 47
type input "QZXYG2504684"
click at [444, 355] on input "Label" at bounding box center [607, 339] width 384 height 47
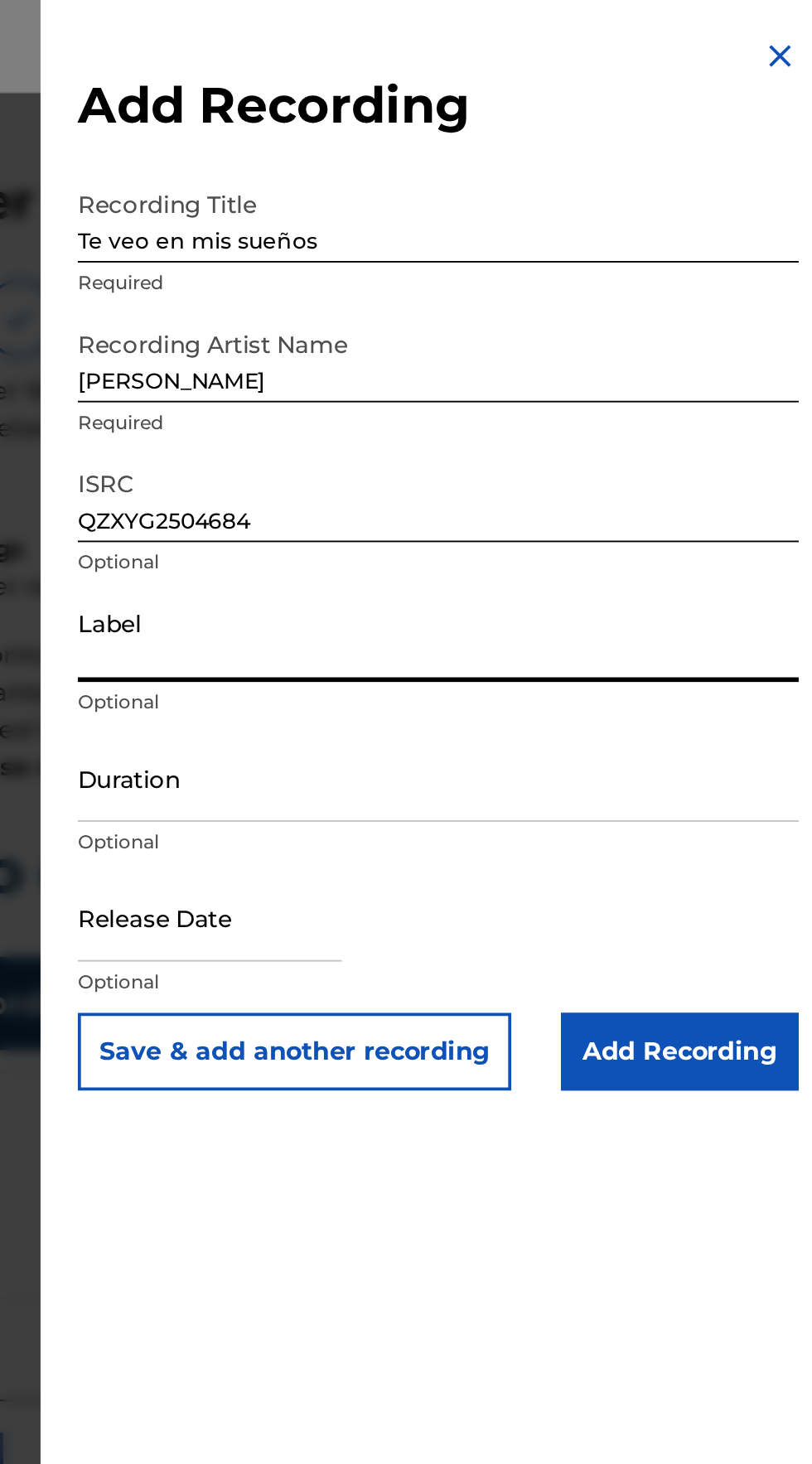
type input "Elik Roldan"
click at [446, 421] on input "Duration" at bounding box center [607, 414] width 384 height 47
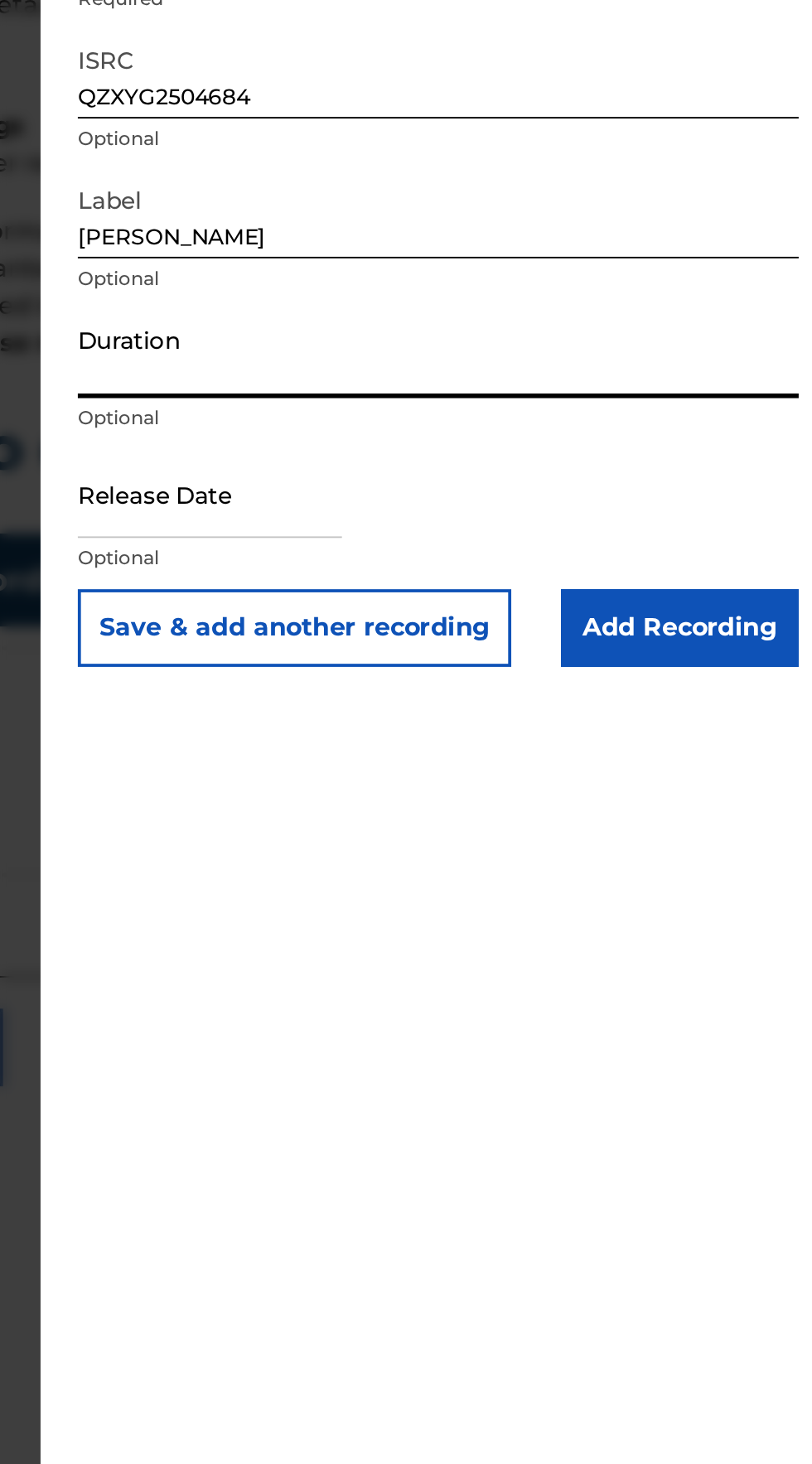
click at [446, 425] on input "Duration" at bounding box center [607, 414] width 384 height 47
type input "05:32"
click at [444, 507] on input "text" at bounding box center [486, 489] width 140 height 47
select select "7"
select select "2025"
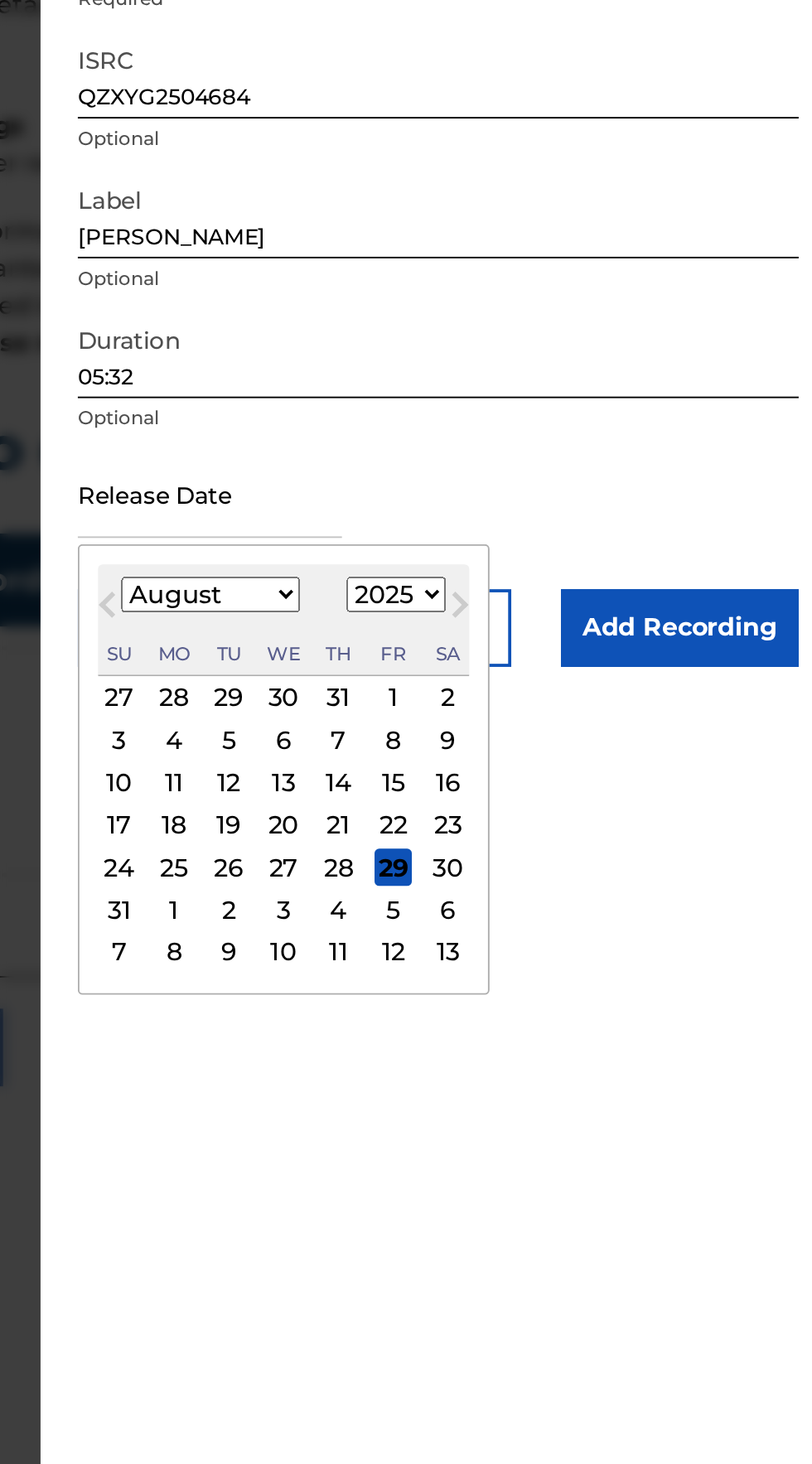
type input "August 22 2025"
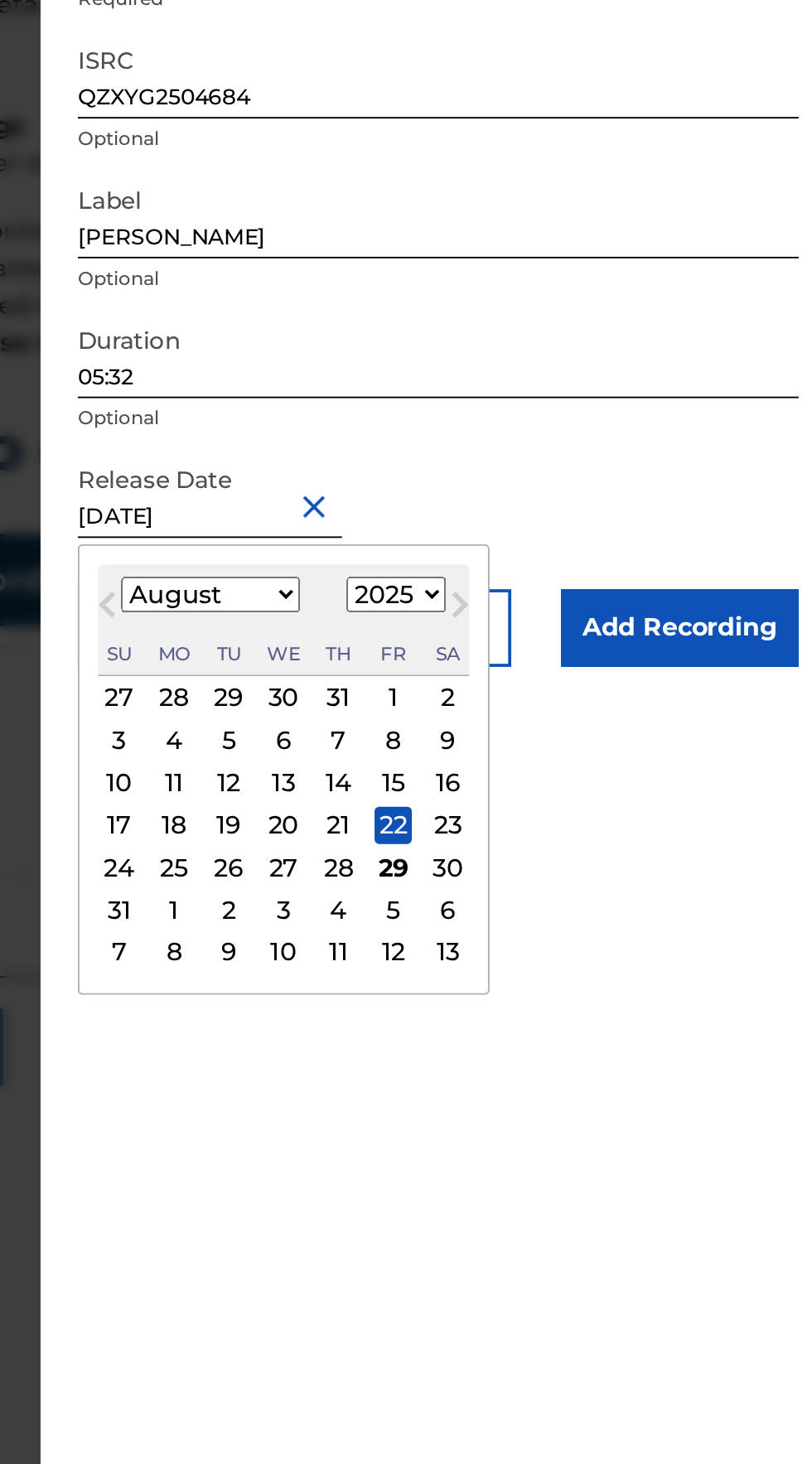
click at [729, 905] on div "Add Recording Recording Title Te veo en mis sueños Required Recording Artist Na…" at bounding box center [608, 732] width 424 height 1464
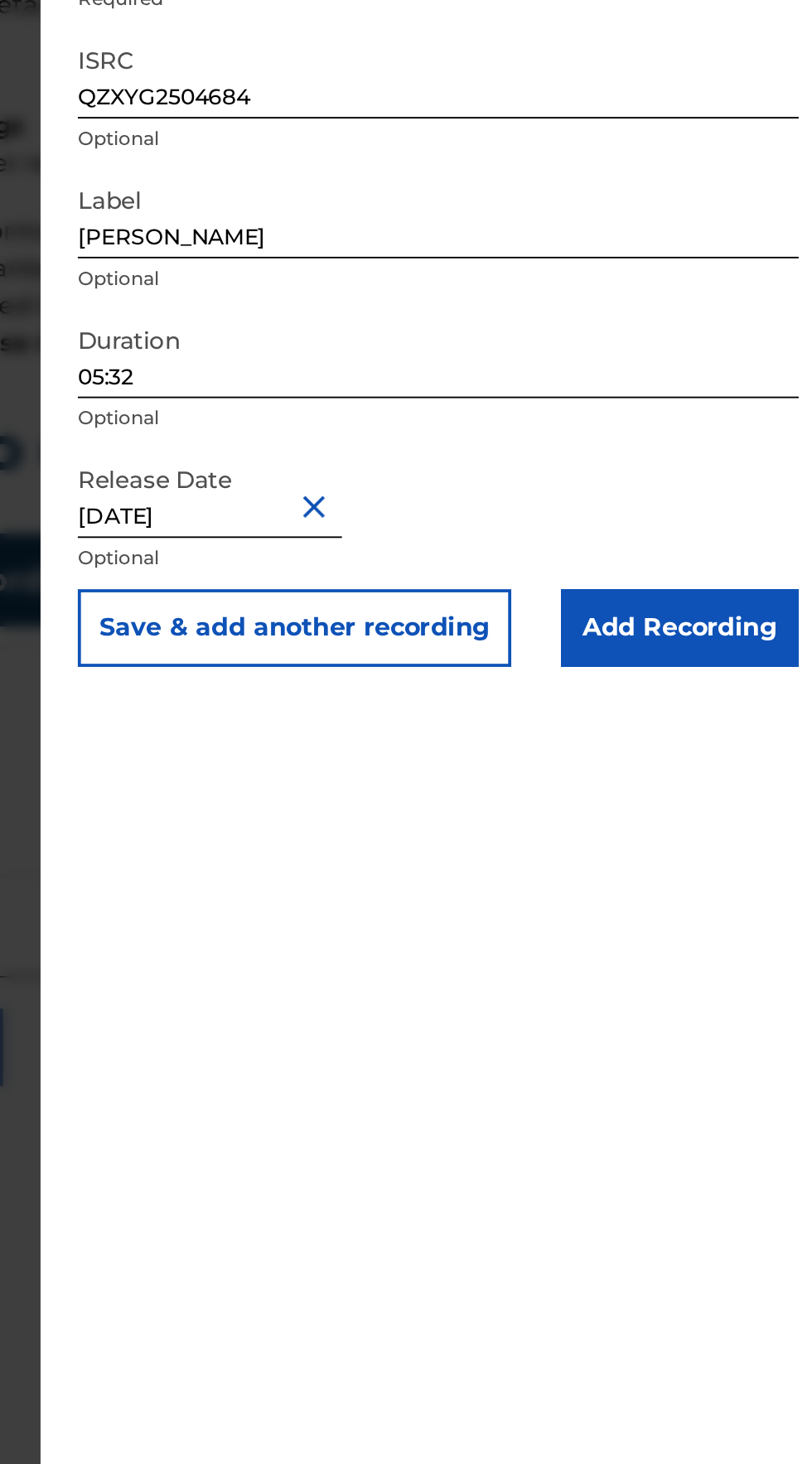
click at [769, 569] on input "Add Recording" at bounding box center [737, 561] width 126 height 42
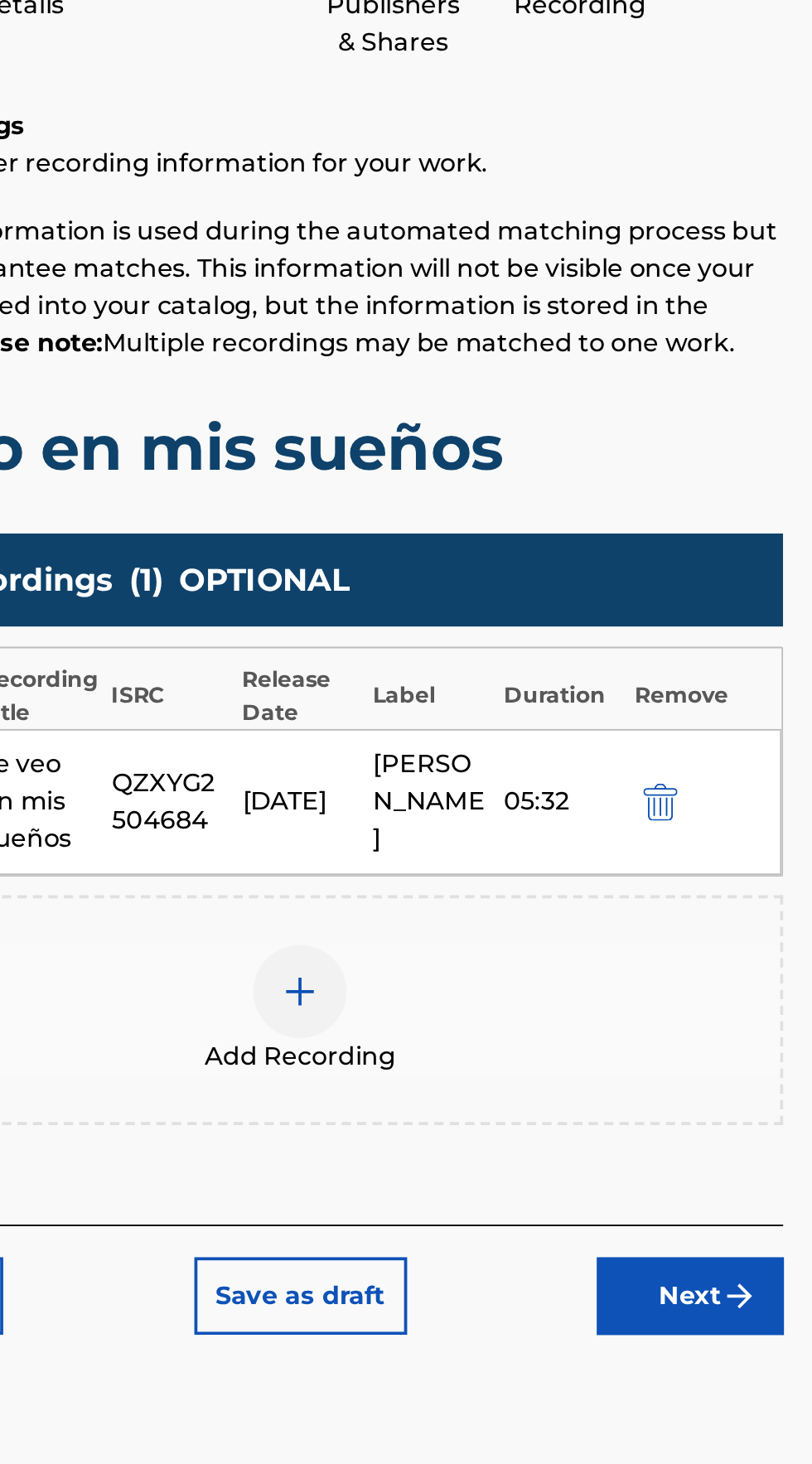
click at [757, 918] on button "Next" at bounding box center [742, 917] width 100 height 42
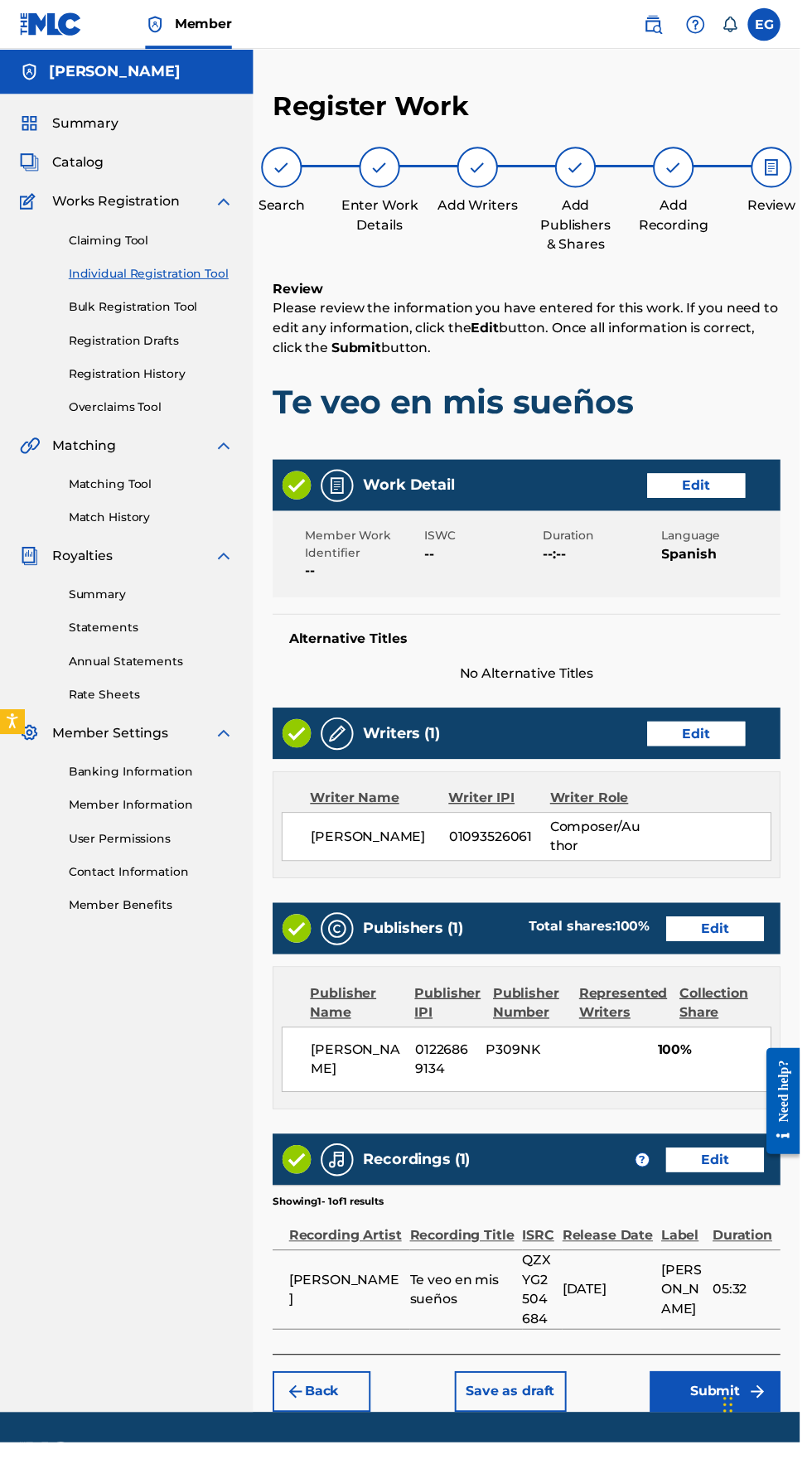
click at [759, 1433] on button "Submit" at bounding box center [725, 1413] width 133 height 42
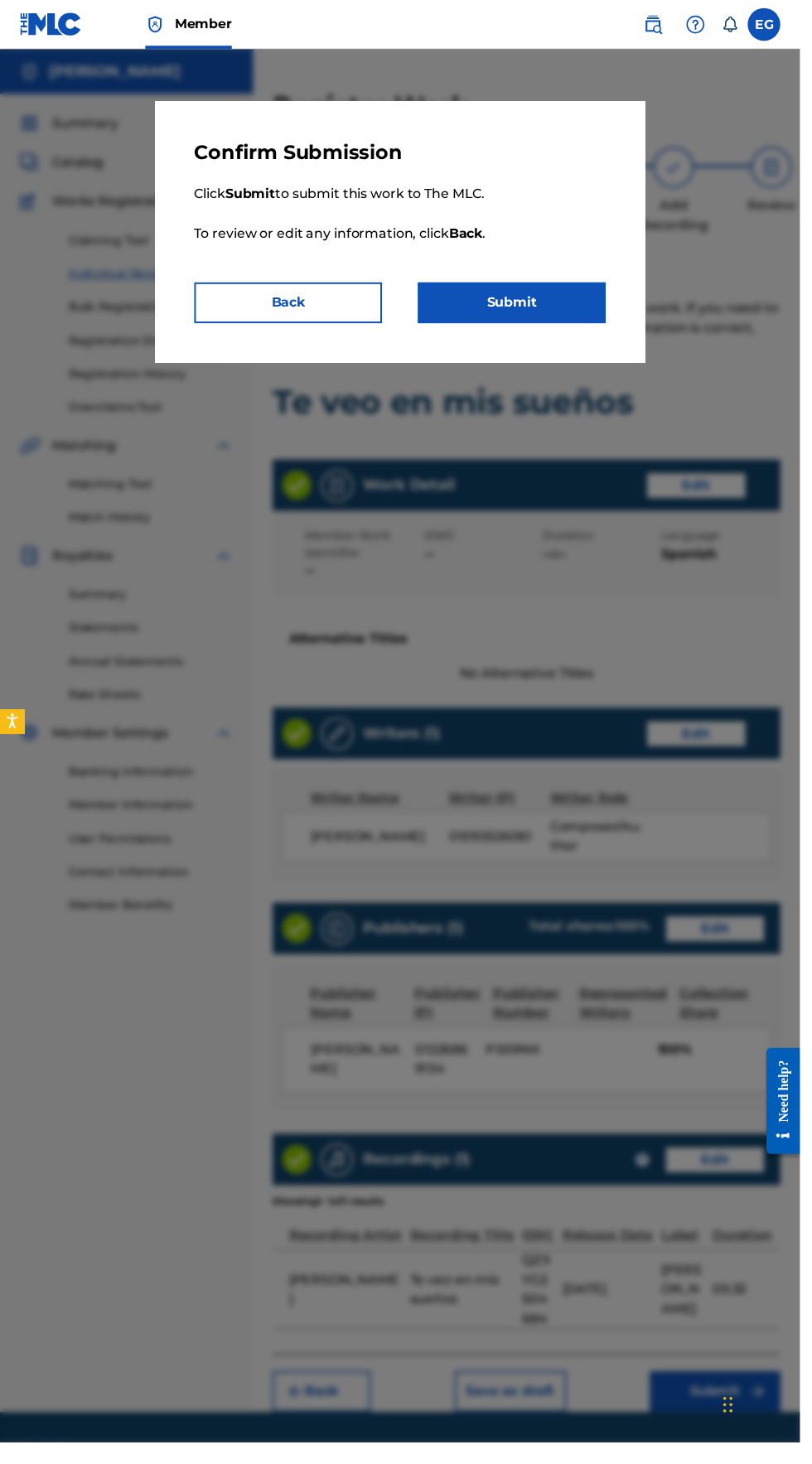
click at [506, 302] on button "Submit" at bounding box center [519, 307] width 191 height 42
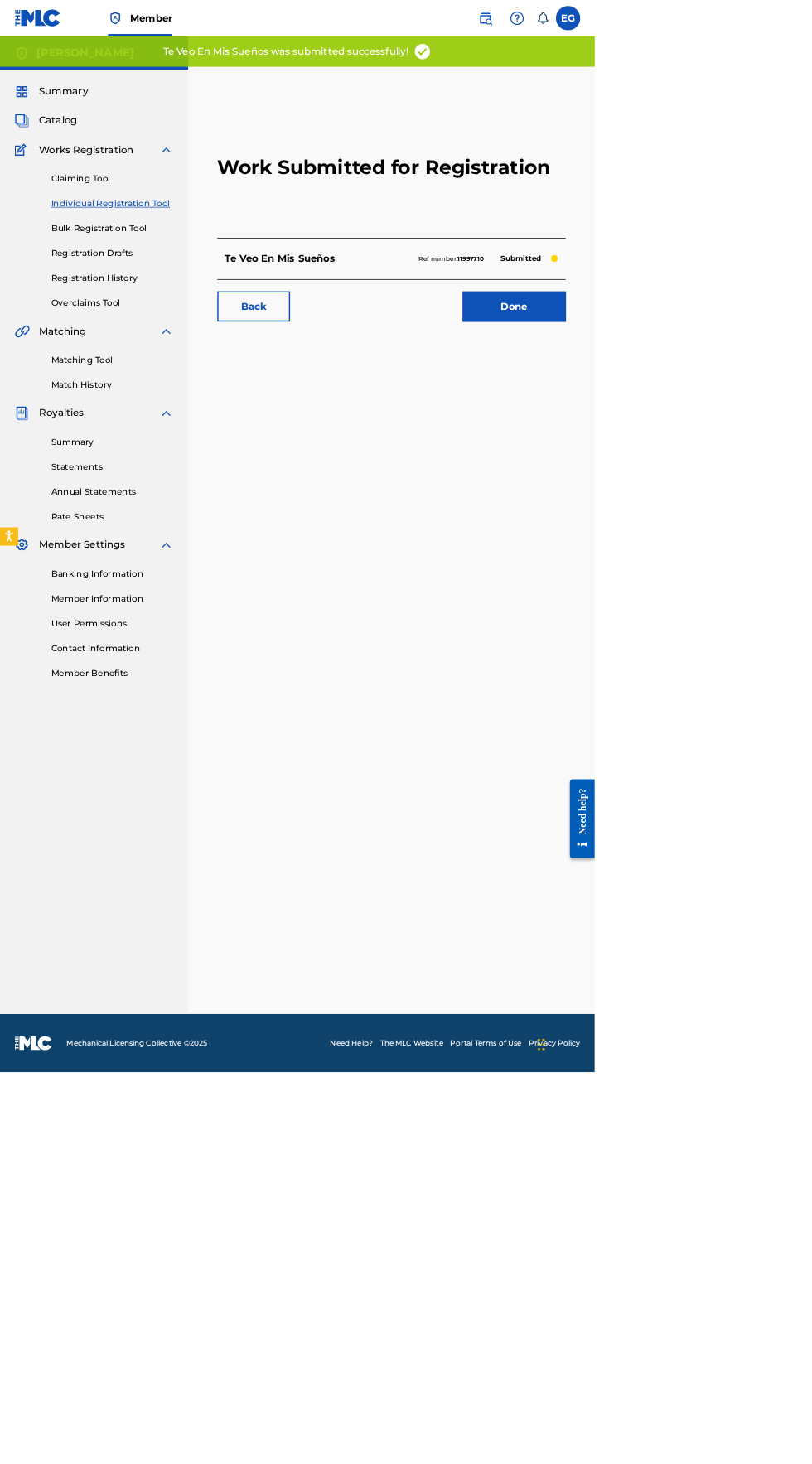
click at [686, 419] on link "Done" at bounding box center [701, 419] width 140 height 42
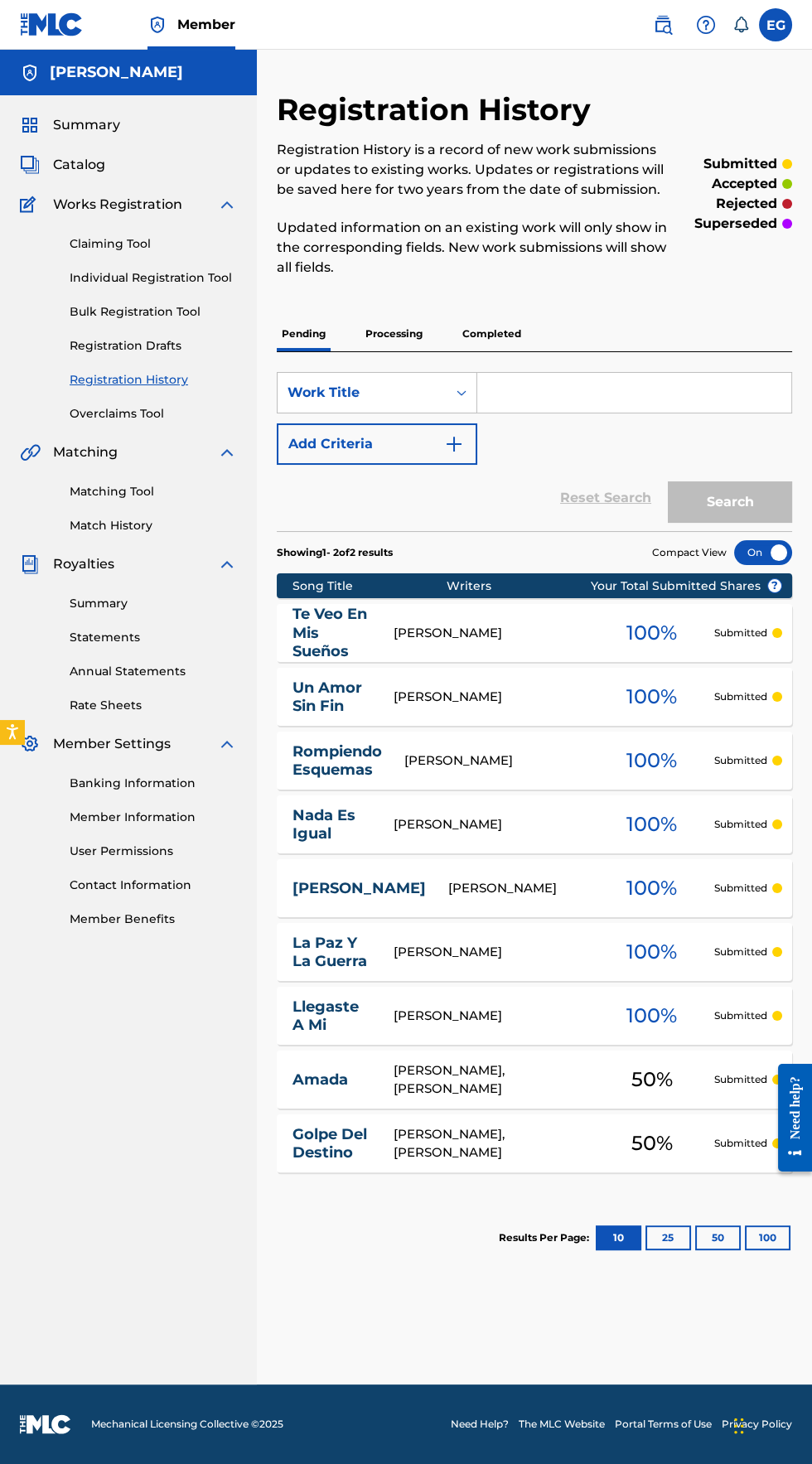
click at [474, 332] on p "Completed" at bounding box center [492, 333] width 69 height 34
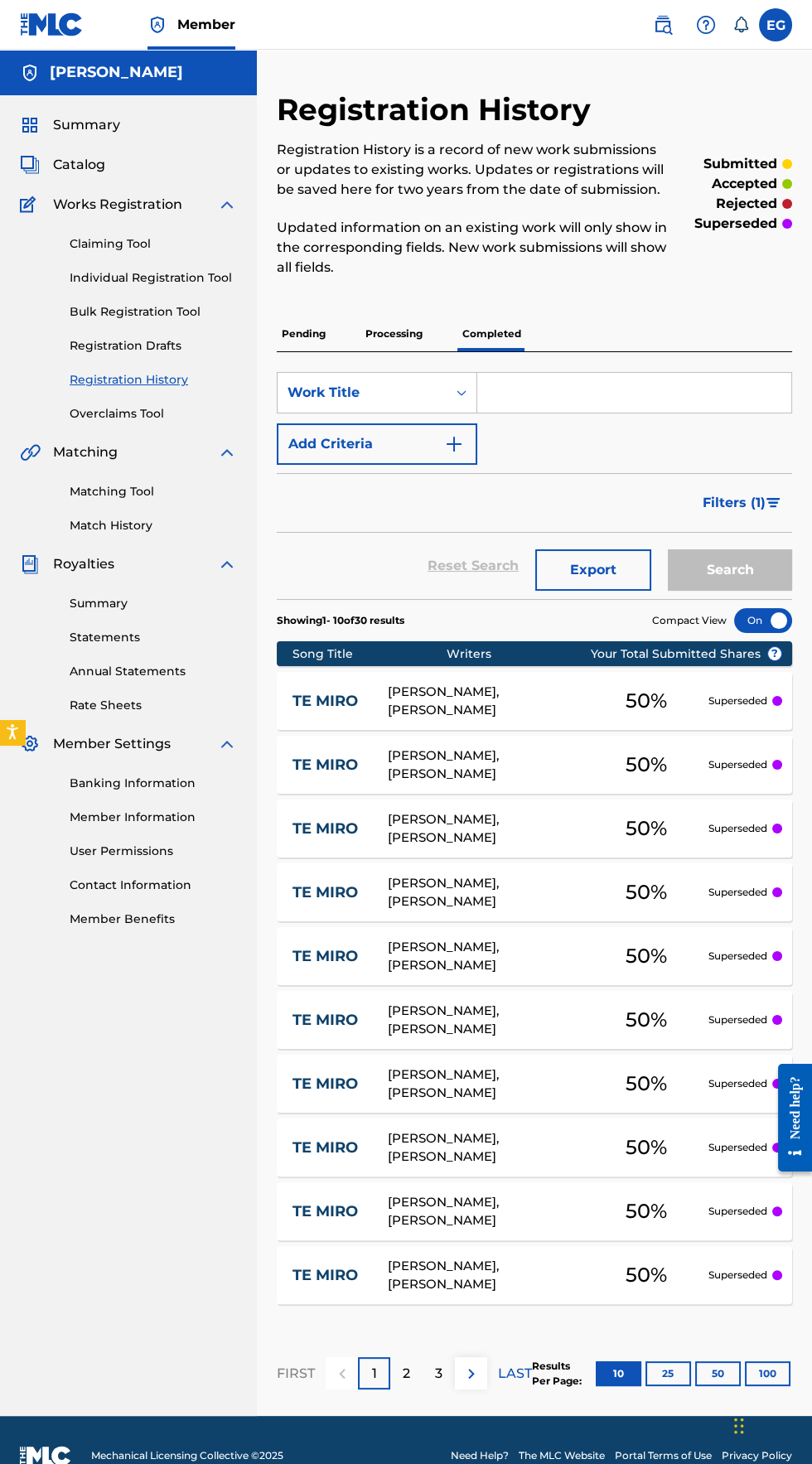
click at [391, 332] on p "Processing" at bounding box center [394, 333] width 67 height 34
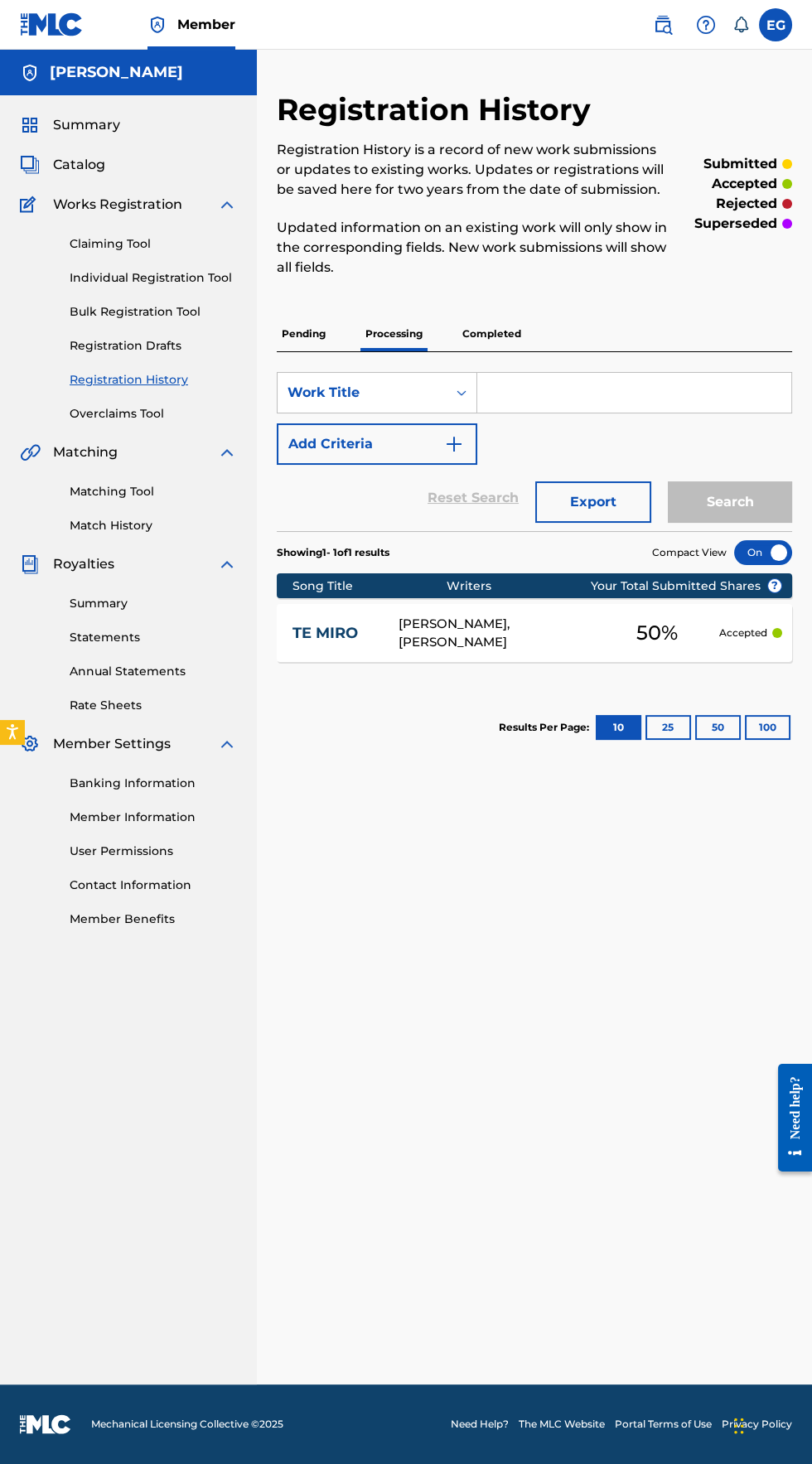
click at [295, 335] on p "Pending" at bounding box center [304, 333] width 54 height 34
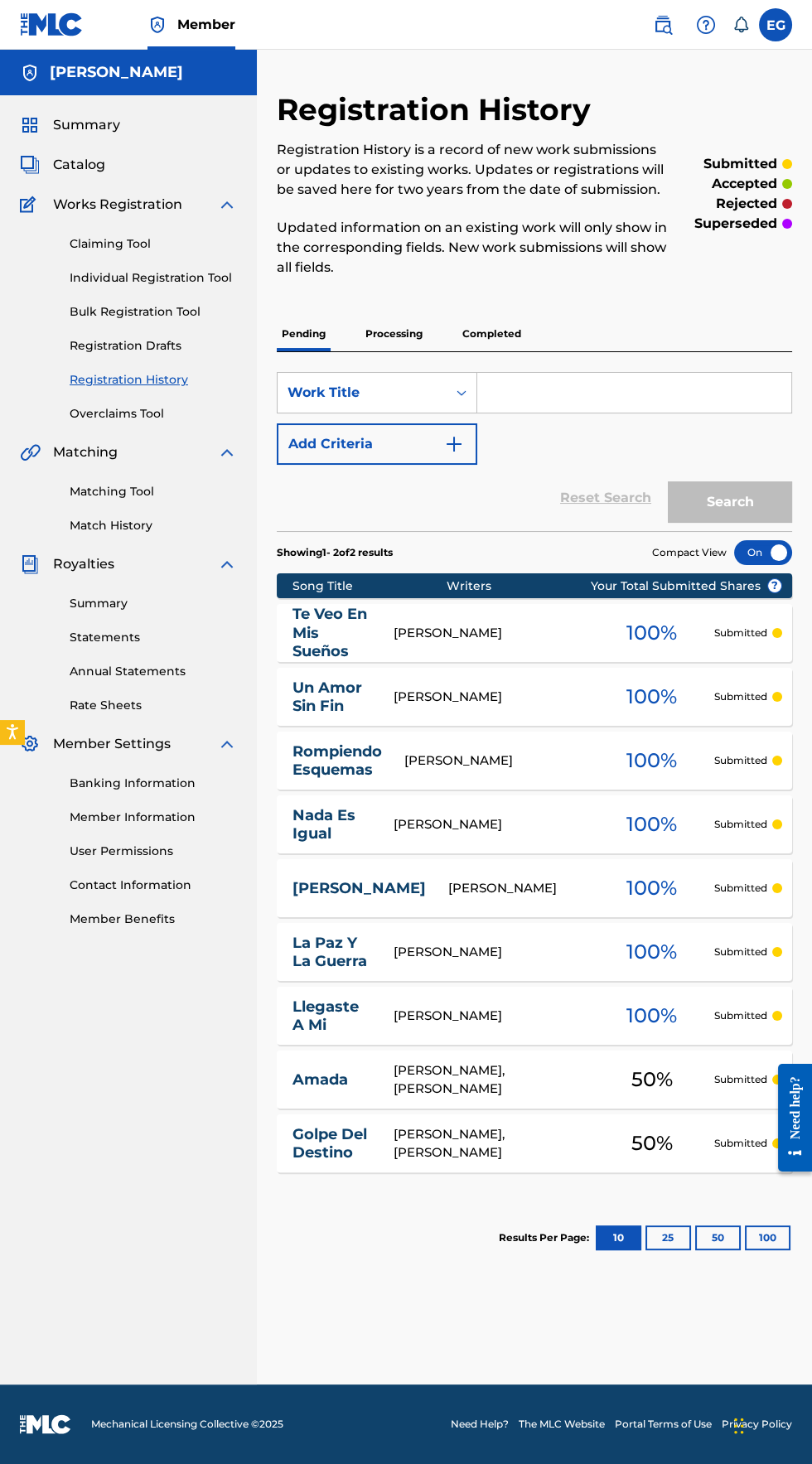
click at [96, 277] on link "Individual Registration Tool" at bounding box center [153, 278] width 167 height 18
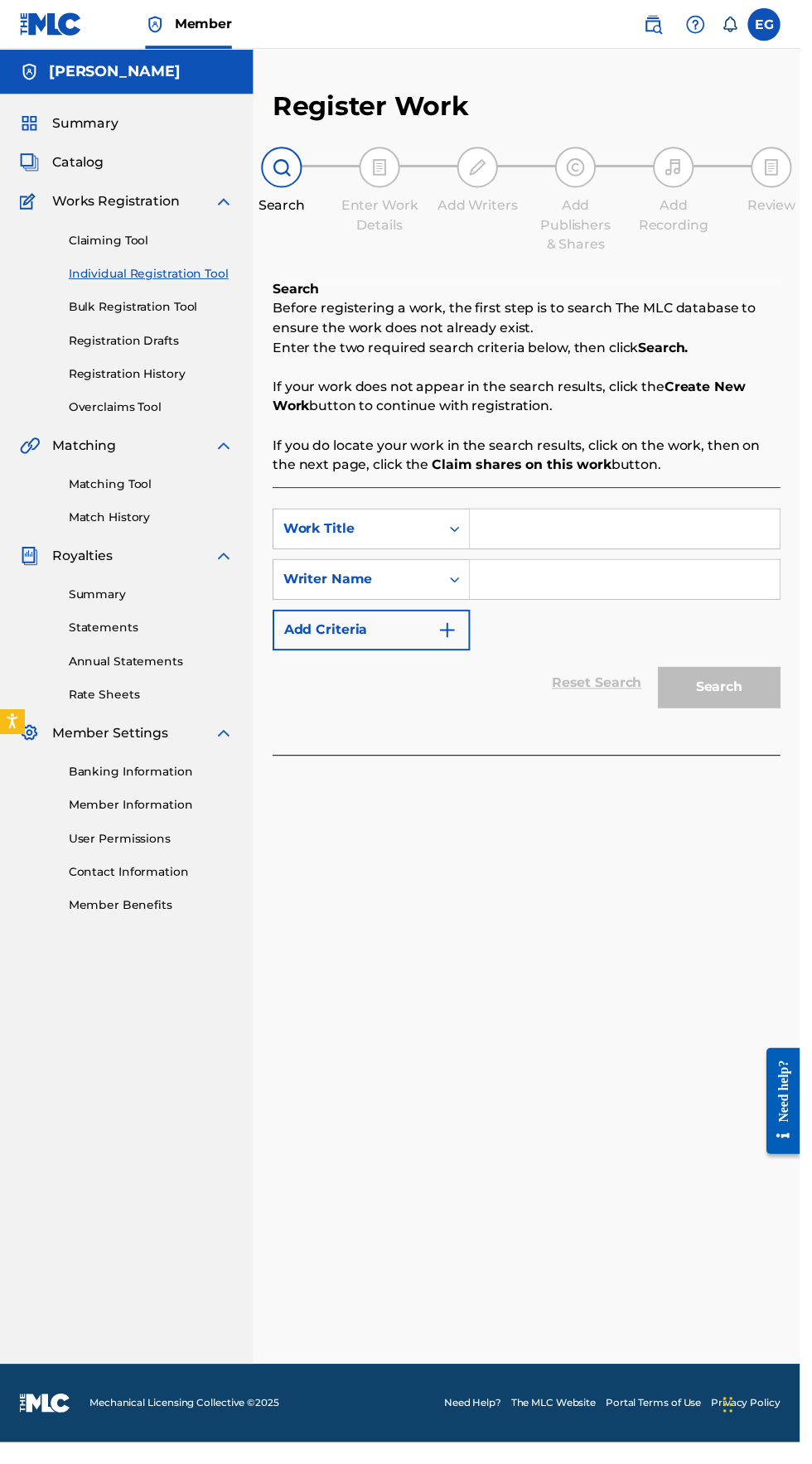
click at [511, 536] on input "Search Form" at bounding box center [634, 537] width 314 height 40
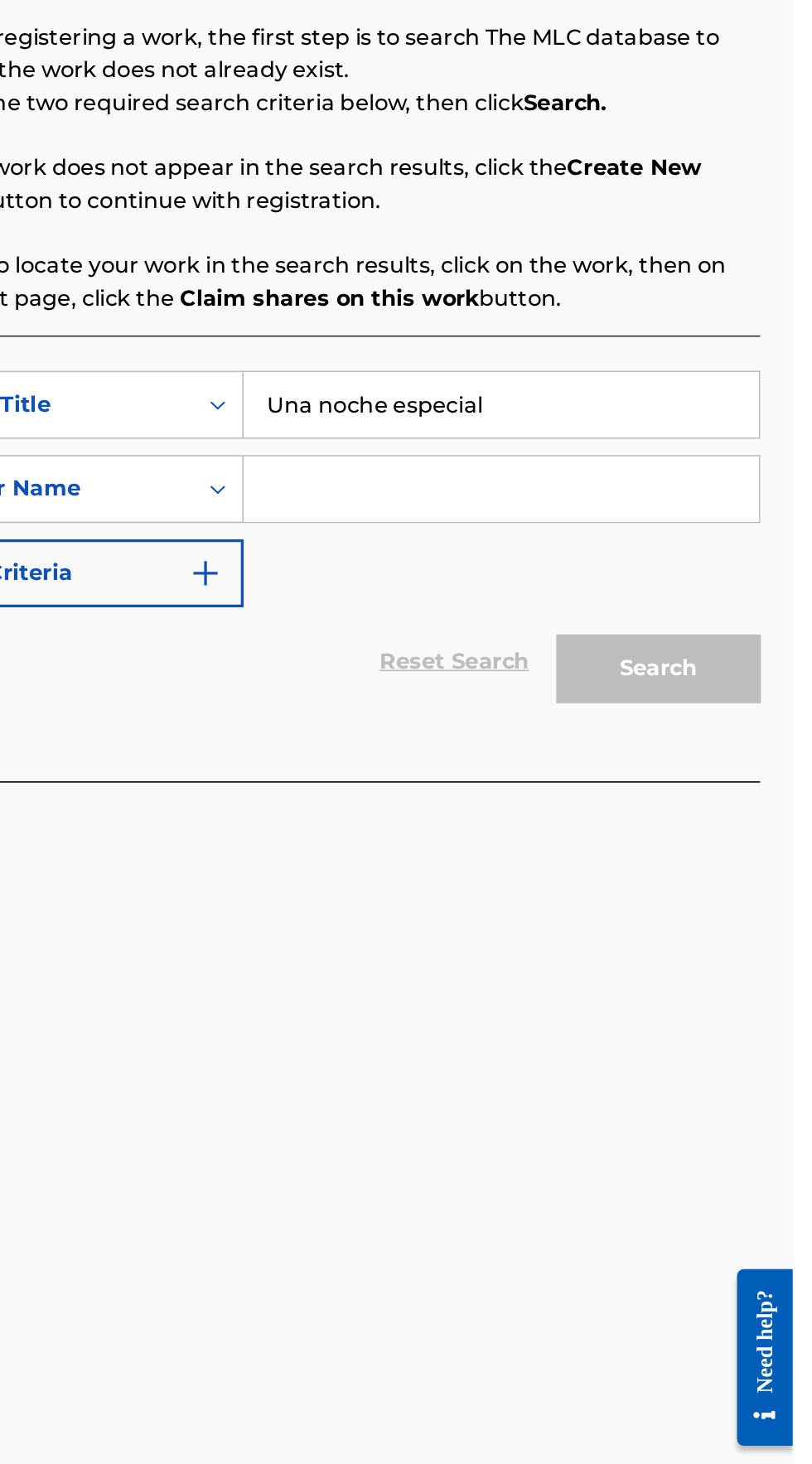
type input "Una noche especial"
click at [516, 583] on input "Search Form" at bounding box center [634, 588] width 314 height 40
click at [520, 588] on input "Search Form" at bounding box center [634, 588] width 314 height 40
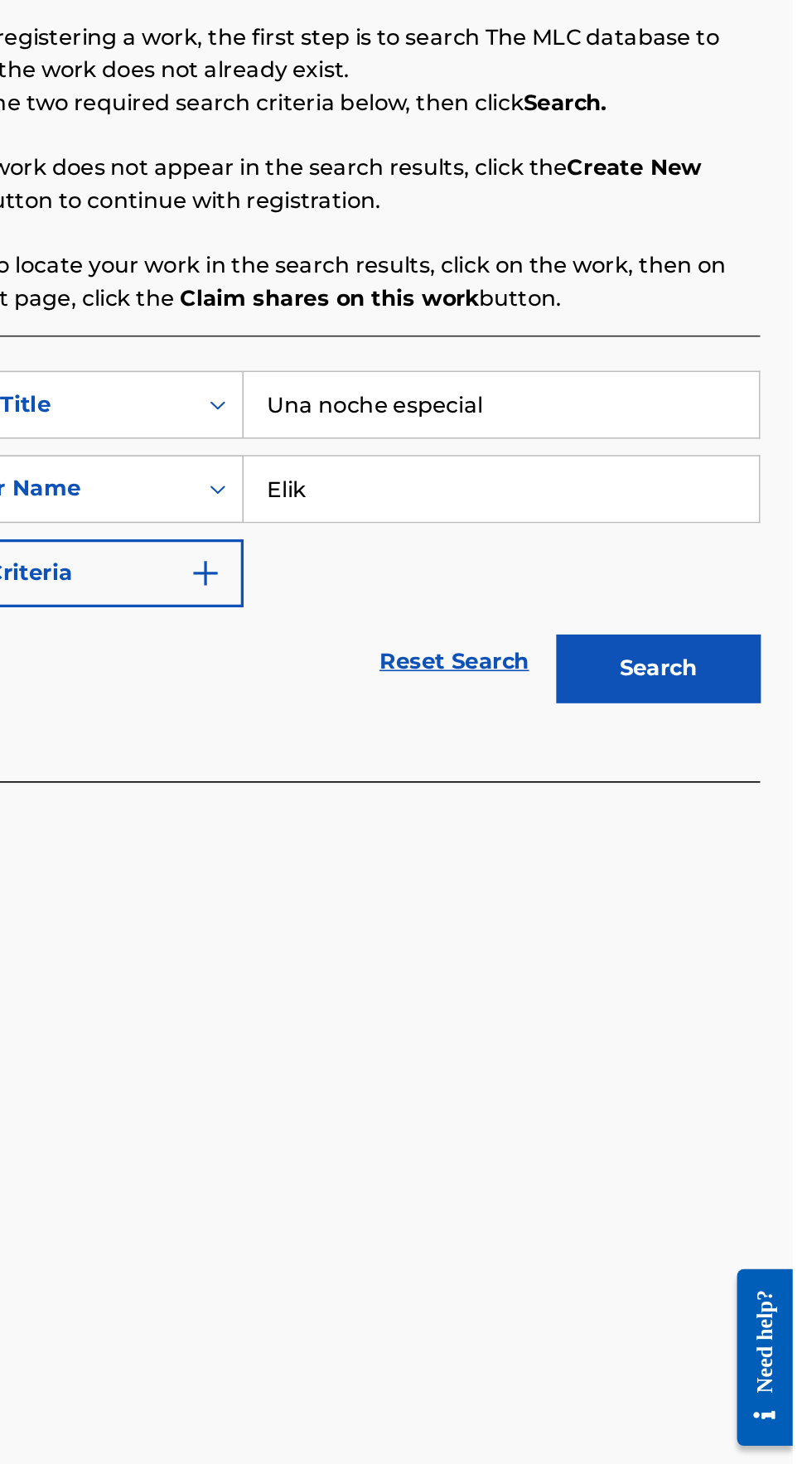
type input "Elik"
click at [761, 694] on button "Search" at bounding box center [730, 698] width 125 height 42
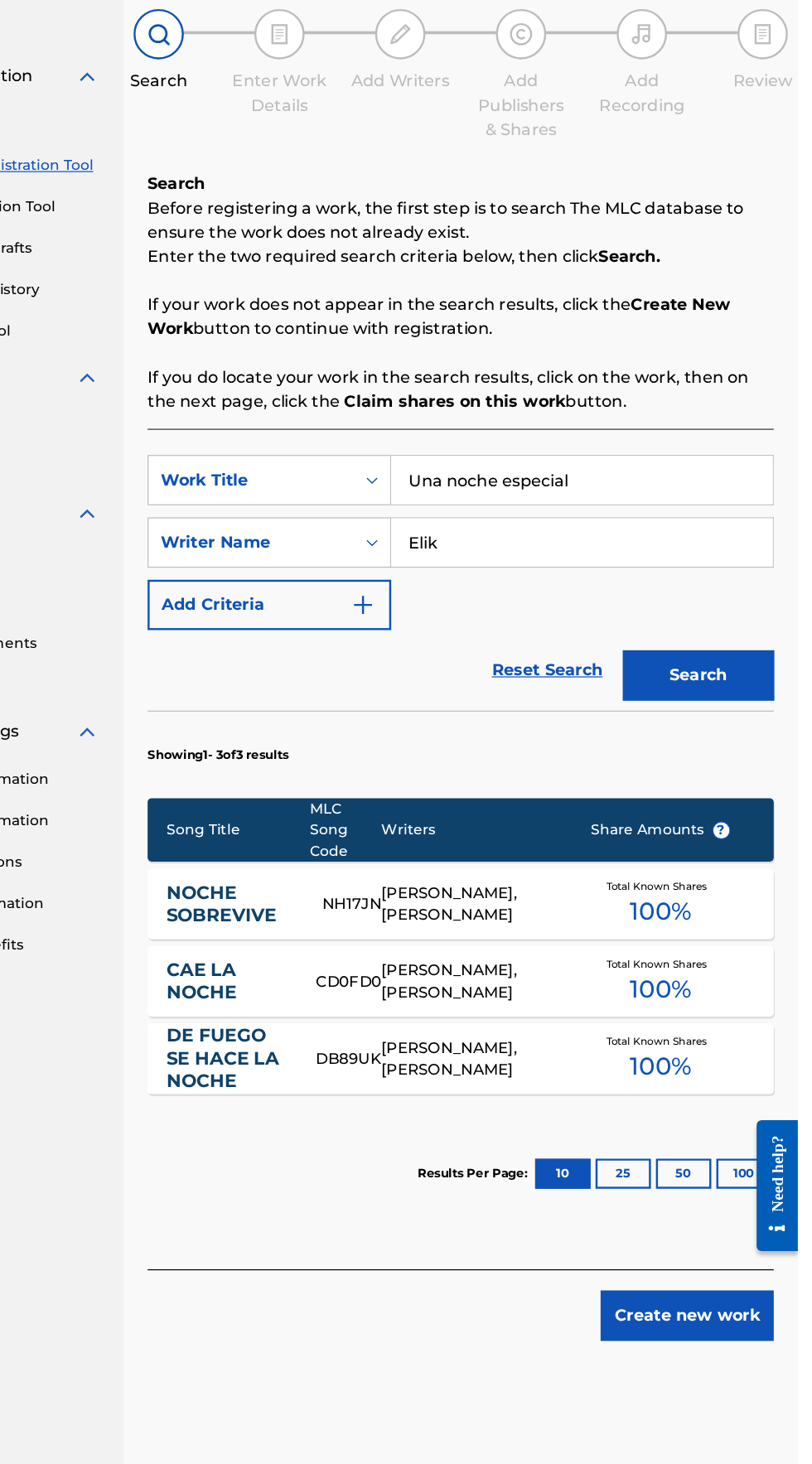
click at [731, 1239] on button "Create new work" at bounding box center [720, 1224] width 142 height 42
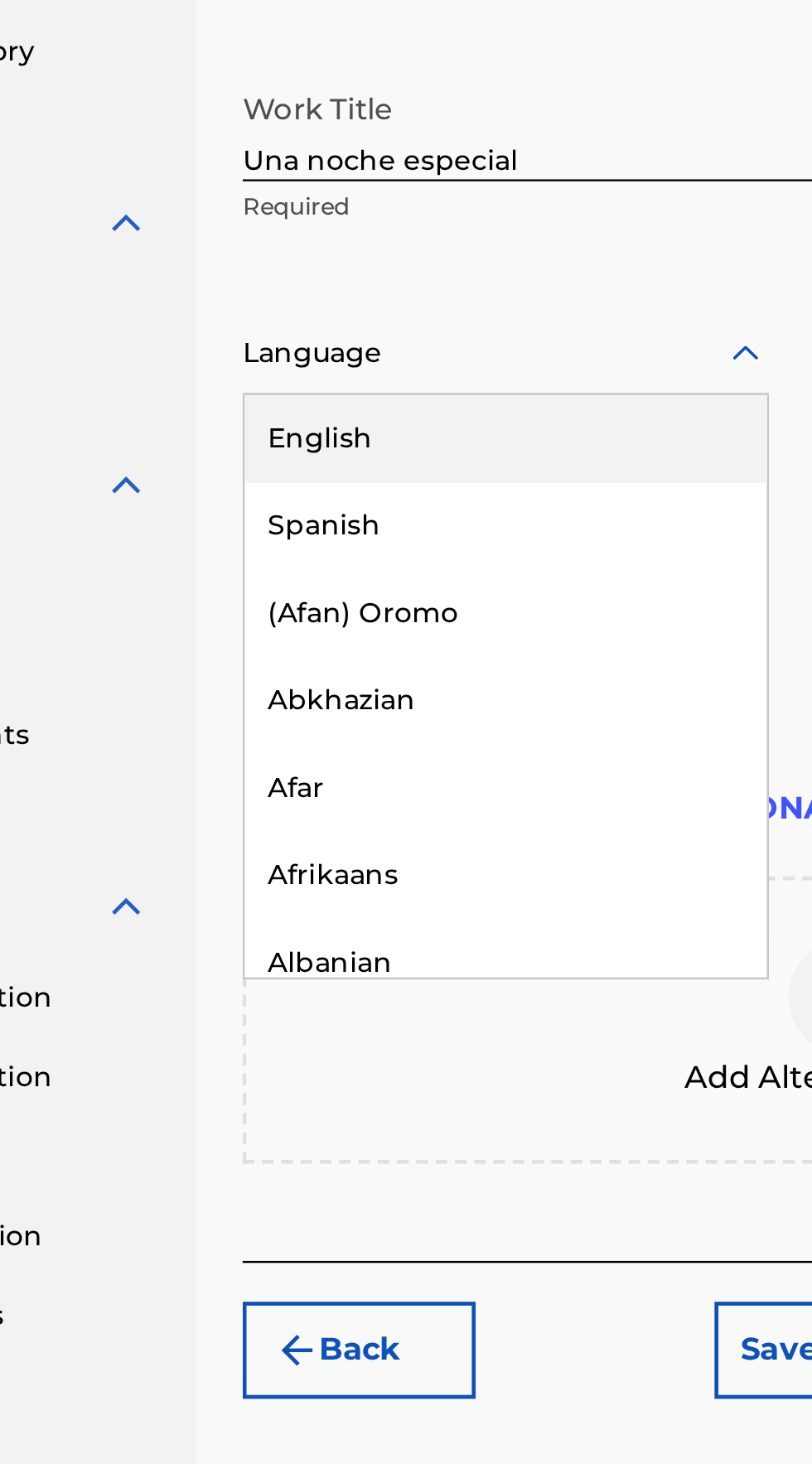
click at [299, 588] on div "Spanish" at bounding box center [389, 582] width 223 height 37
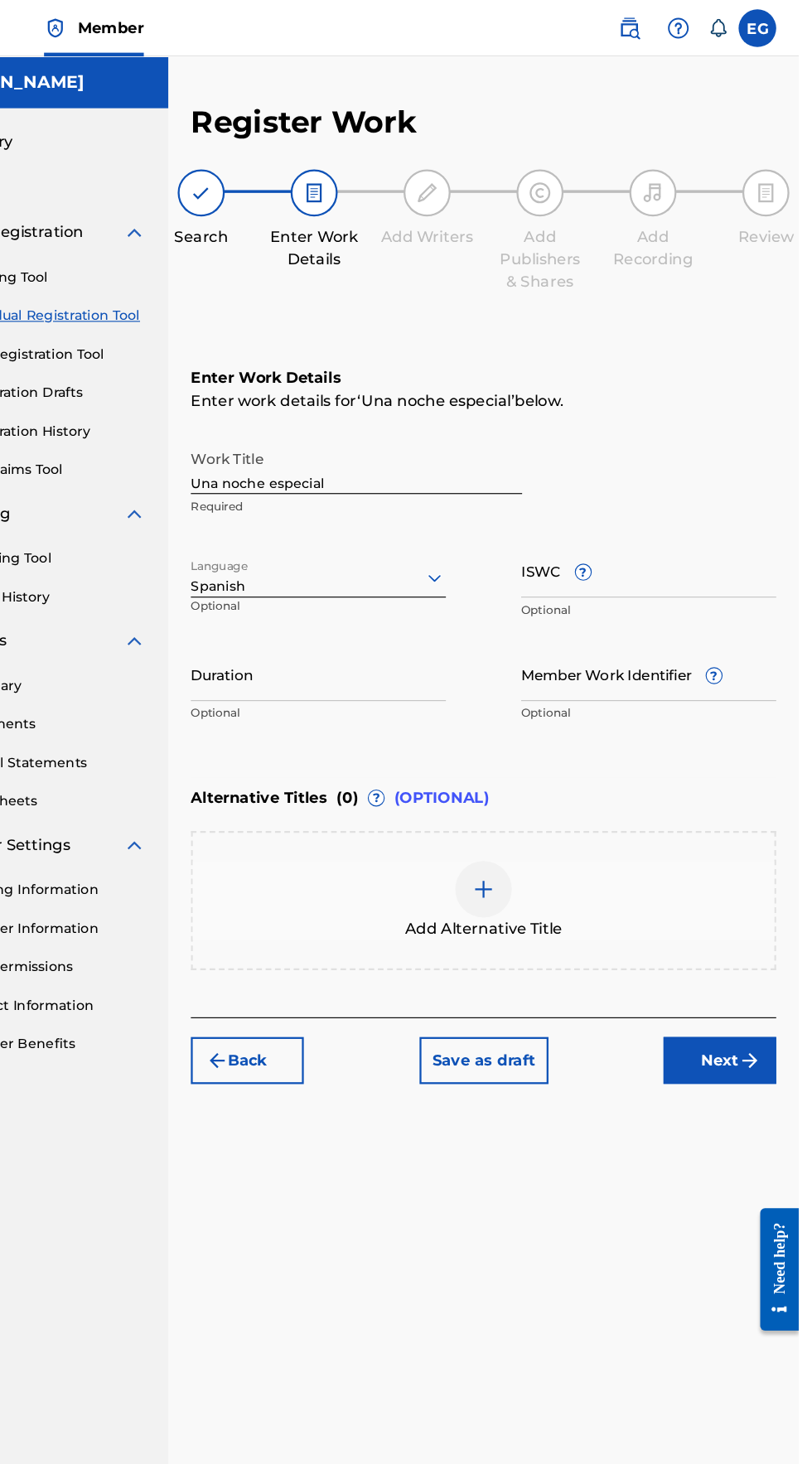
click at [759, 930] on img "submit" at bounding box center [768, 933] width 20 height 20
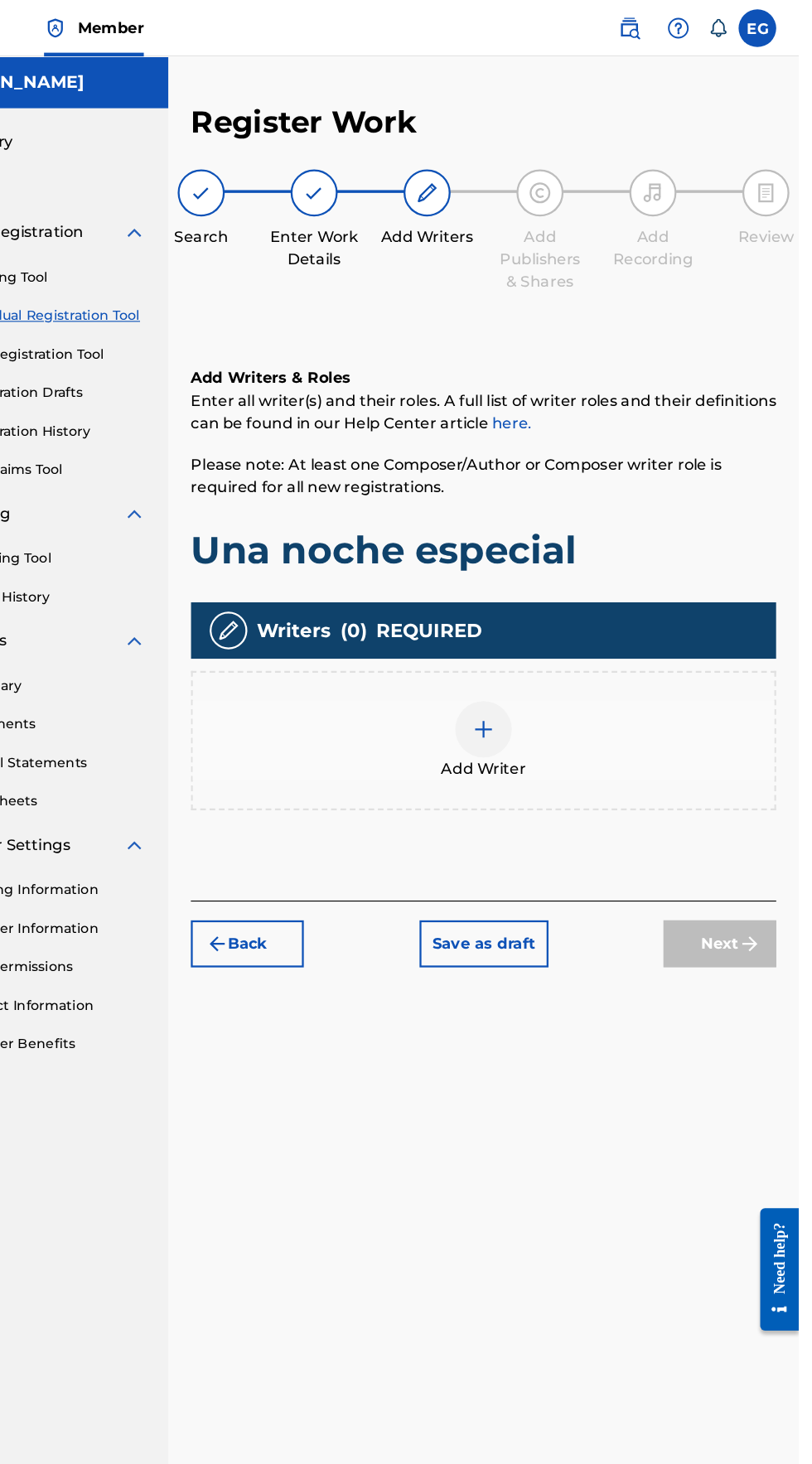
scroll to position [73, 0]
click at [535, 618] on div at bounding box center [534, 642] width 49 height 49
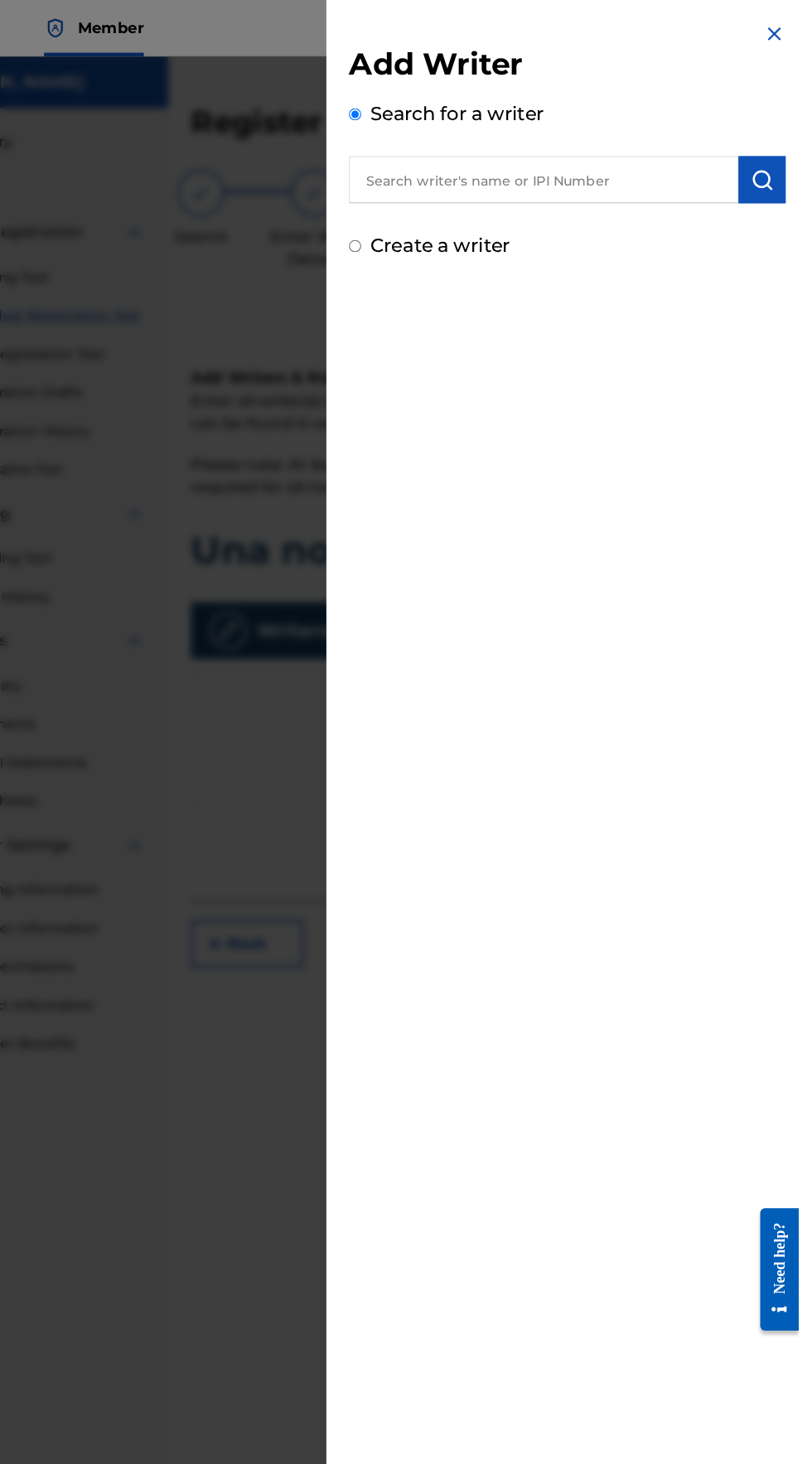
click at [498, 161] on input "text" at bounding box center [587, 158] width 343 height 42
type input "Eliezer gonzalez"
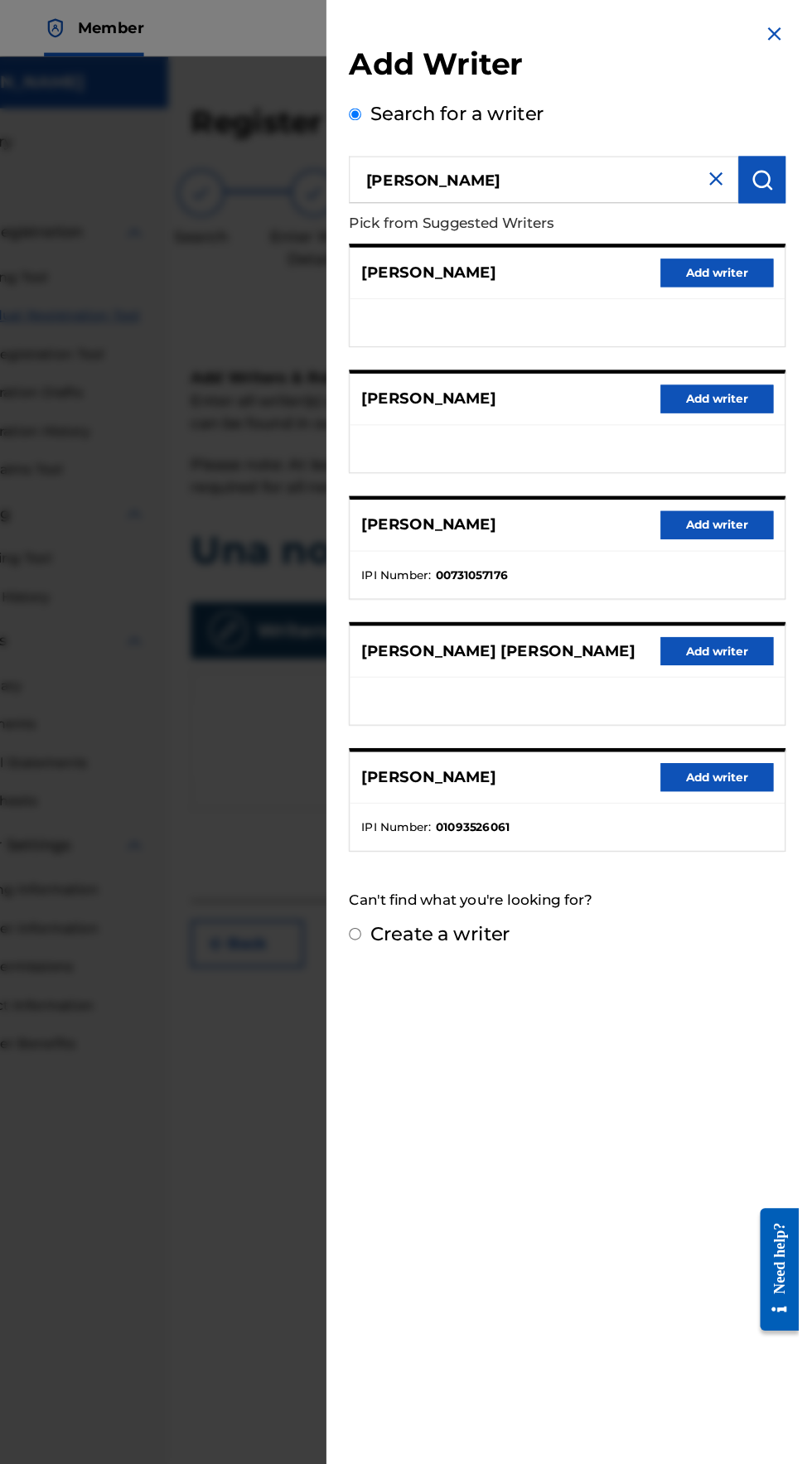
click at [776, 686] on button "Add writer" at bounding box center [739, 684] width 100 height 25
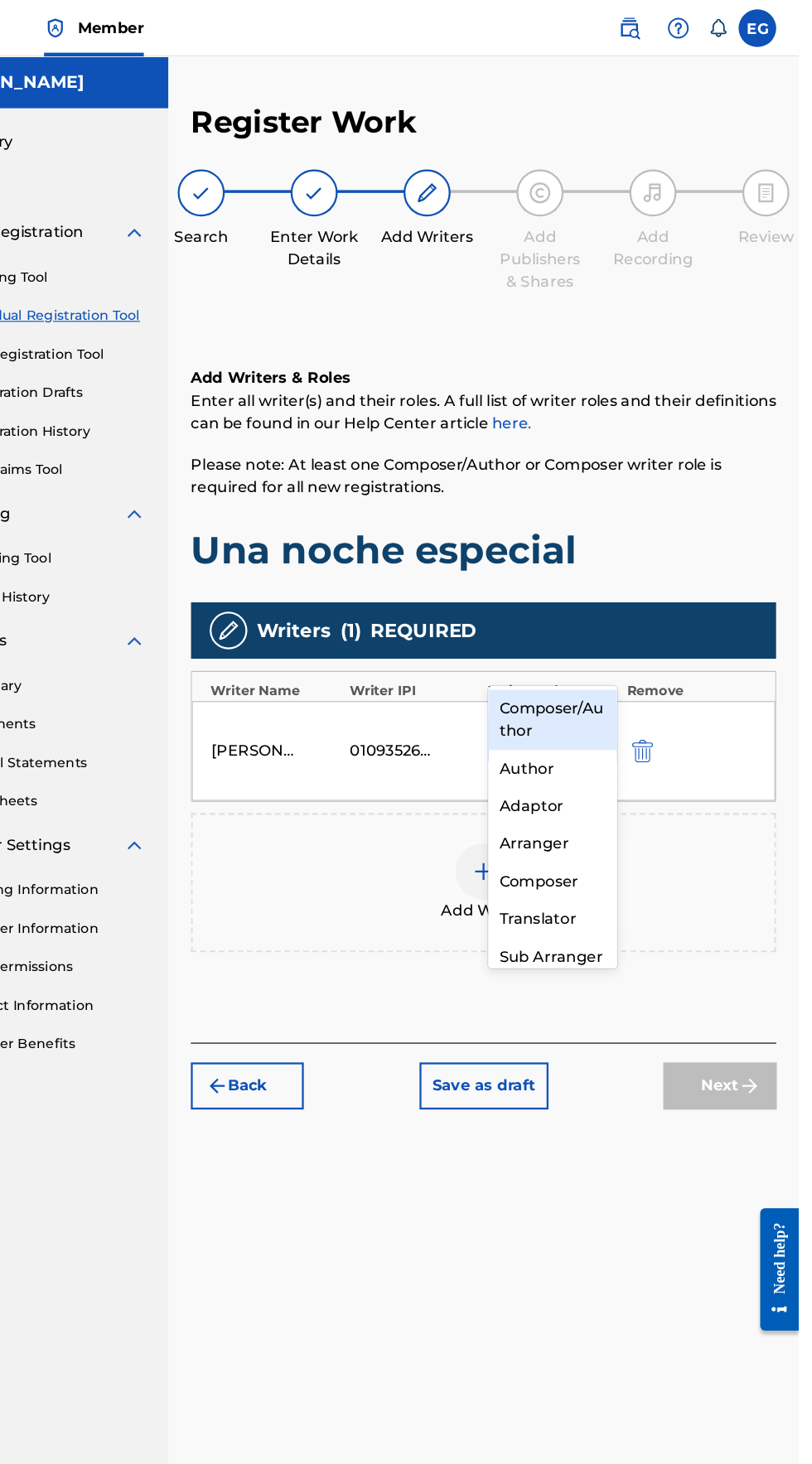
click at [550, 640] on input "text" at bounding box center [551, 649] width 4 height 20
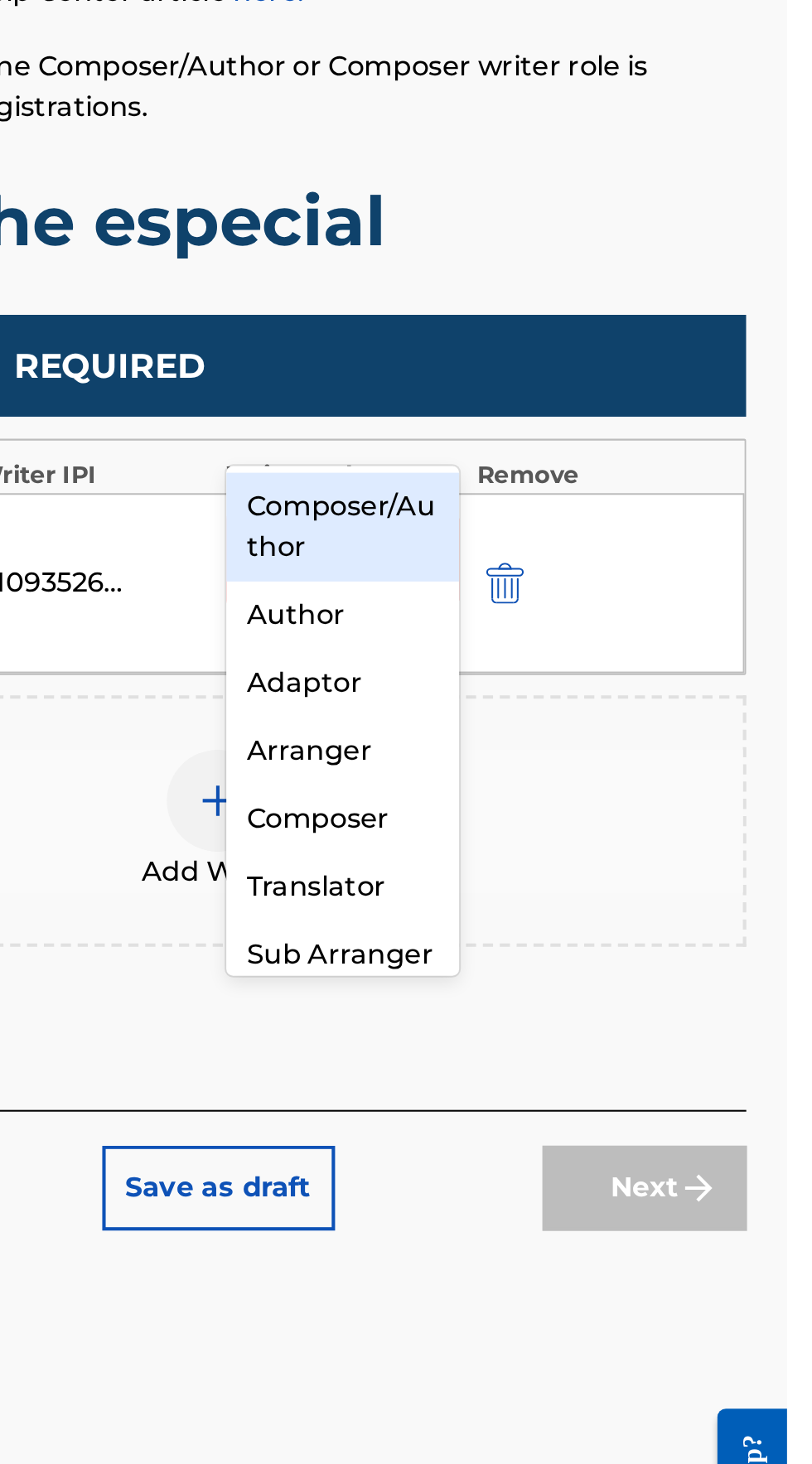
click at [566, 624] on div "Composer/Author" at bounding box center [595, 633] width 113 height 53
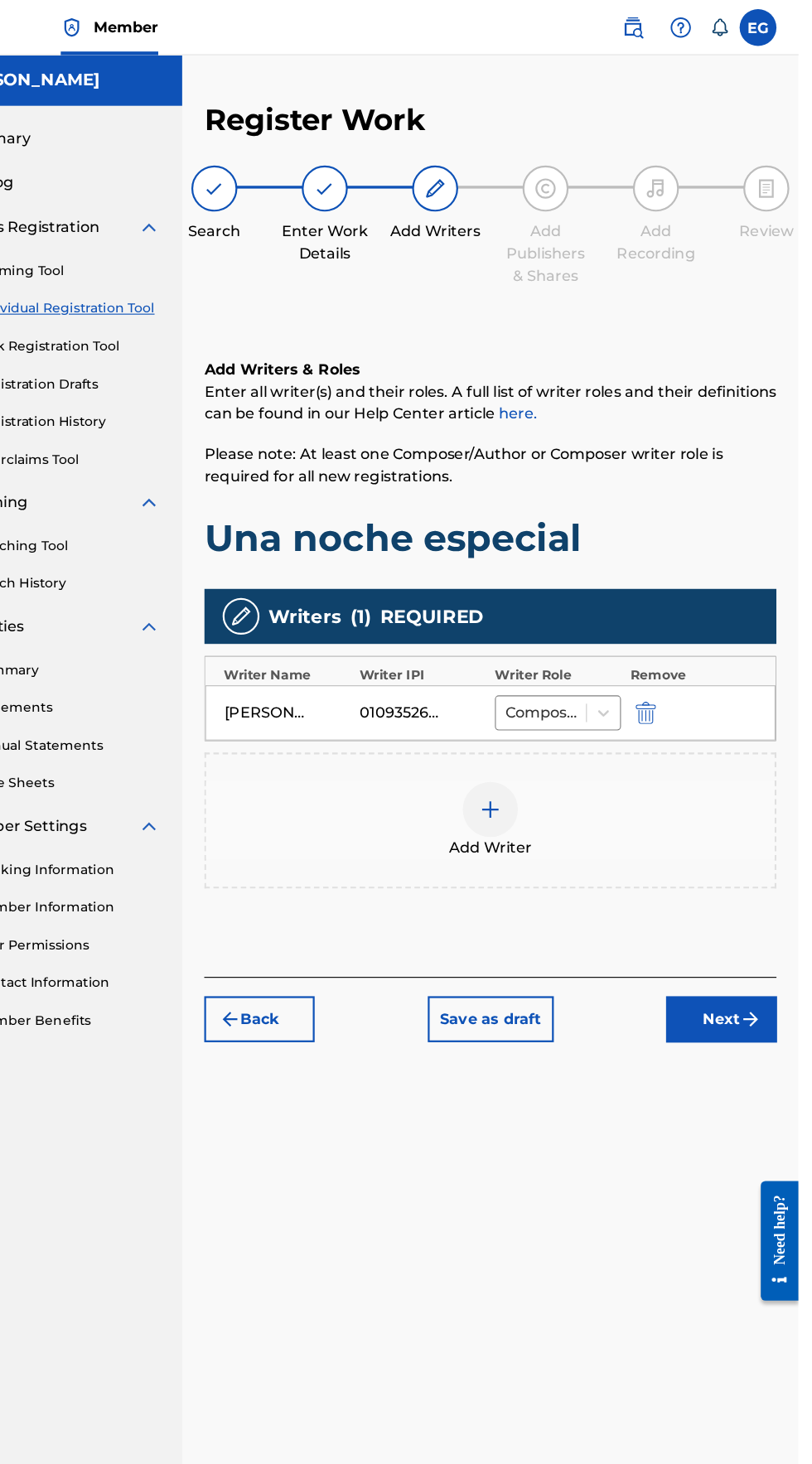
click at [767, 898] on button "Next" at bounding box center [742, 918] width 100 height 42
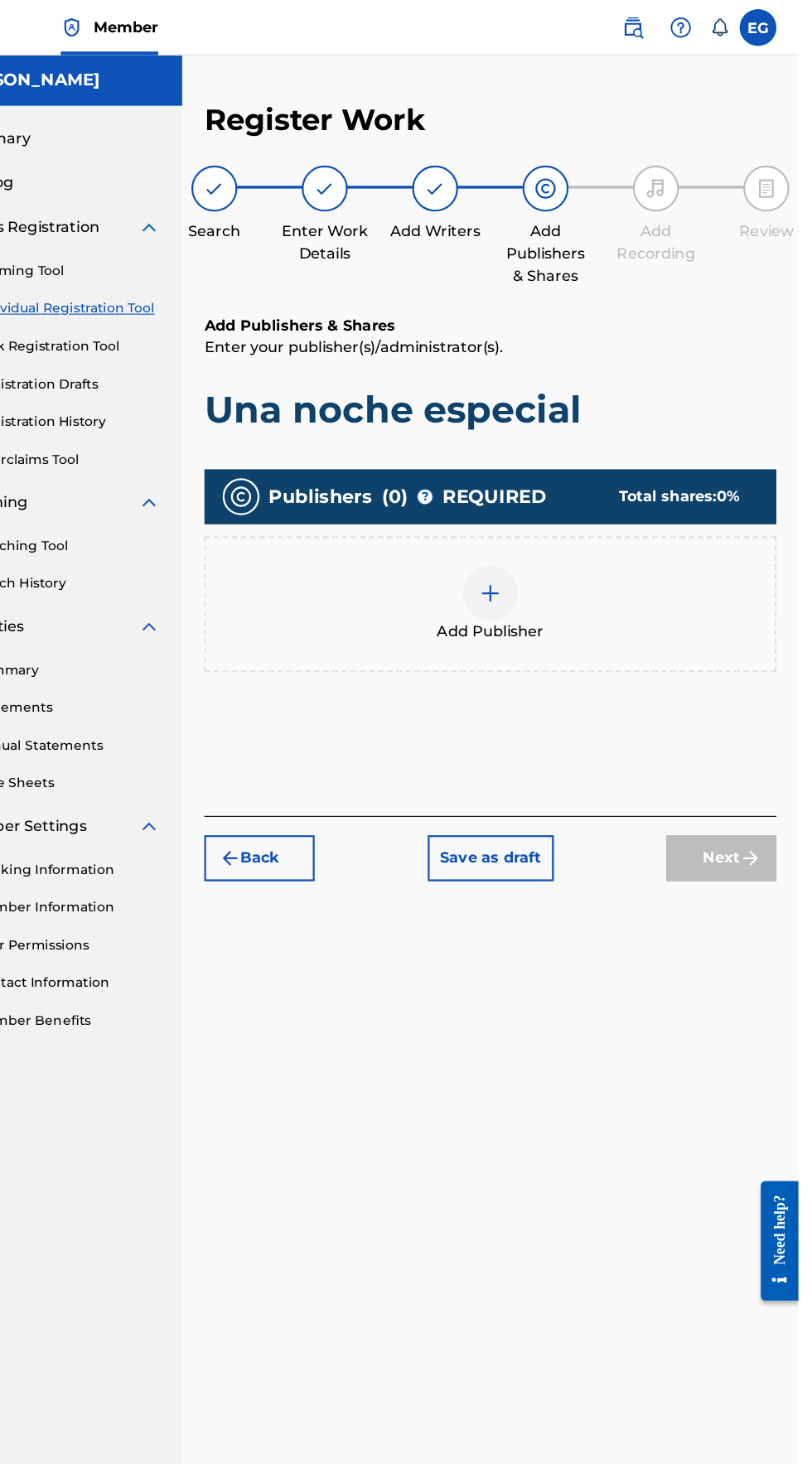
click at [516, 510] on div at bounding box center [534, 534] width 49 height 49
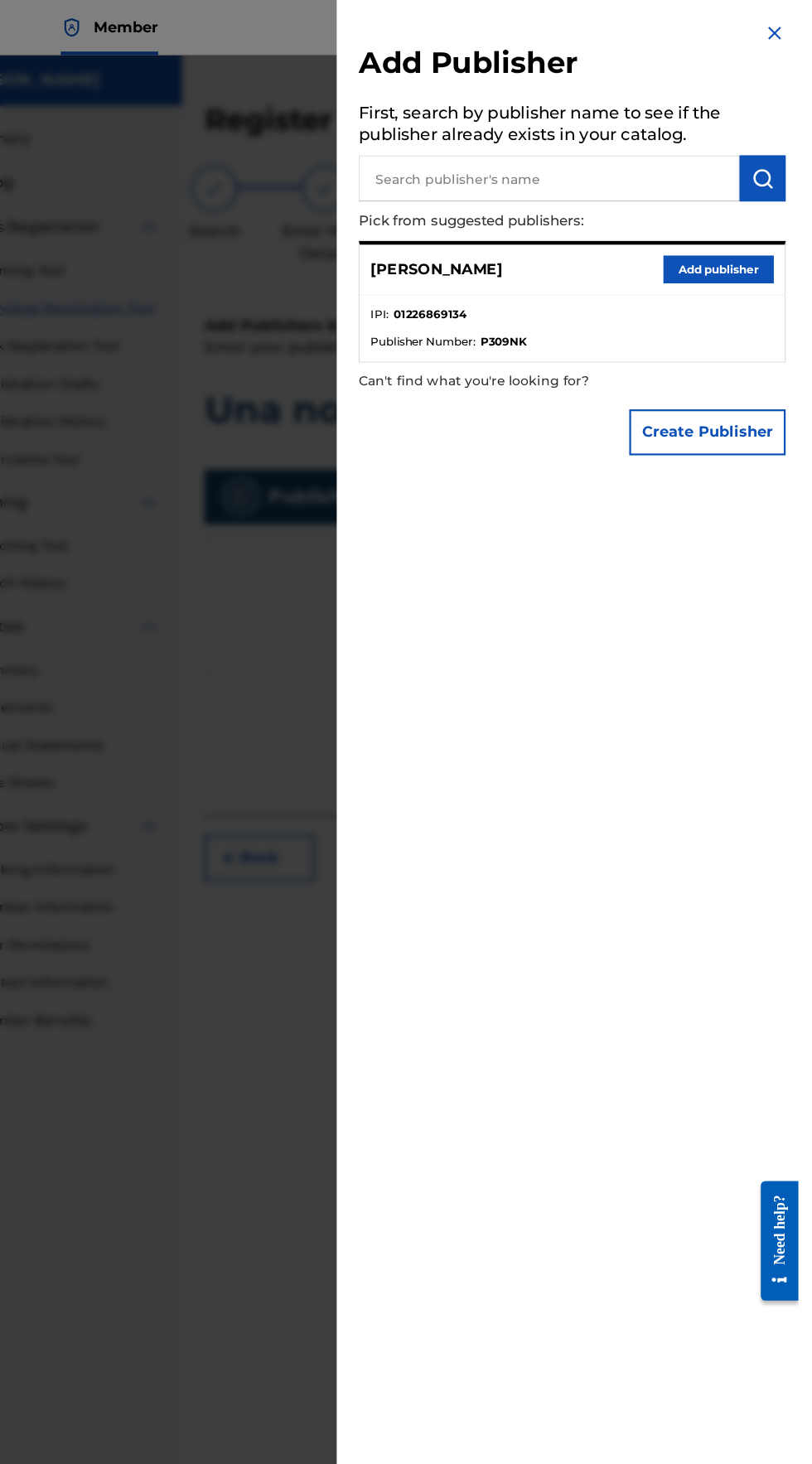
click at [723, 255] on button "Add publisher" at bounding box center [739, 243] width 100 height 25
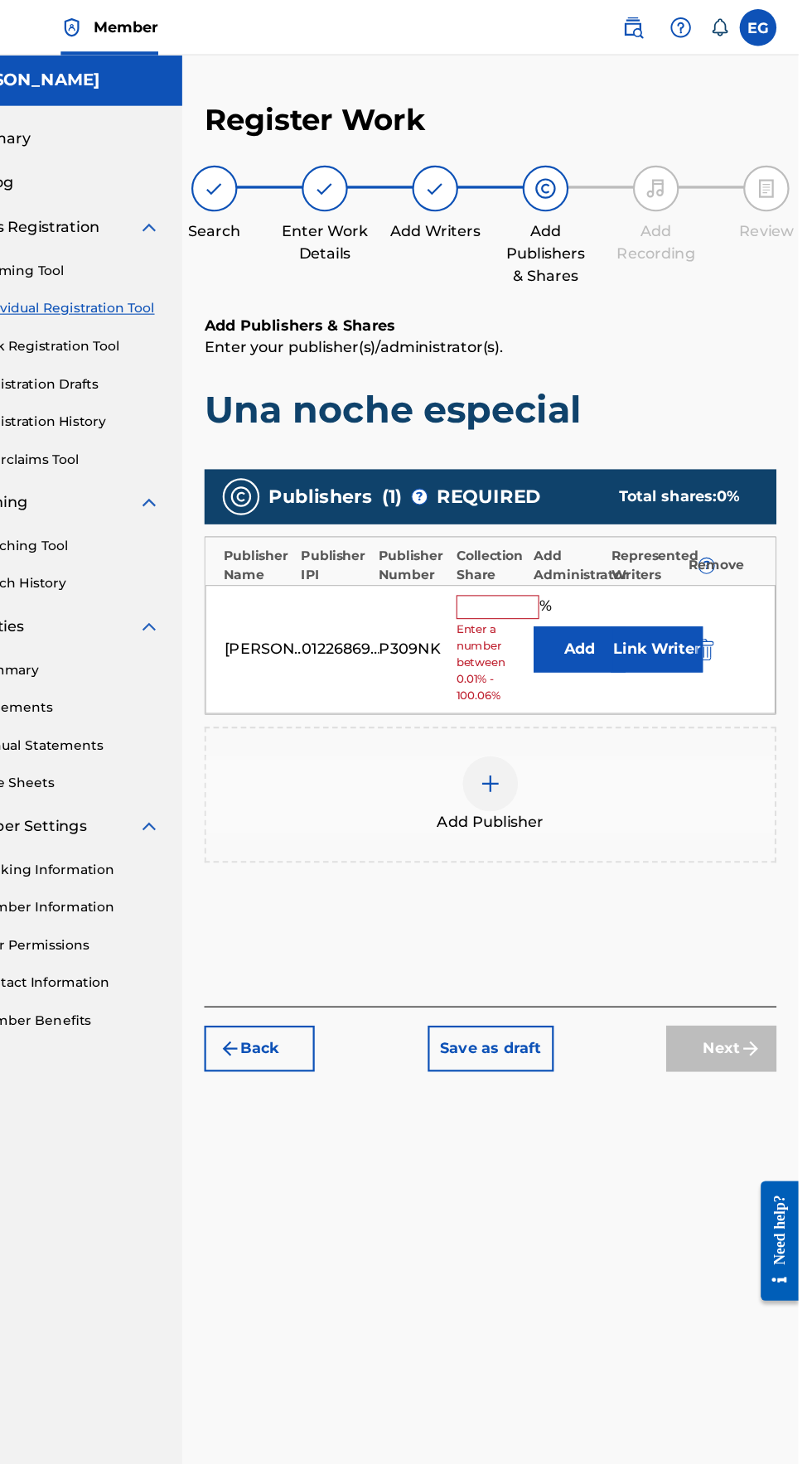
click at [521, 536] on input "text" at bounding box center [541, 546] width 74 height 21
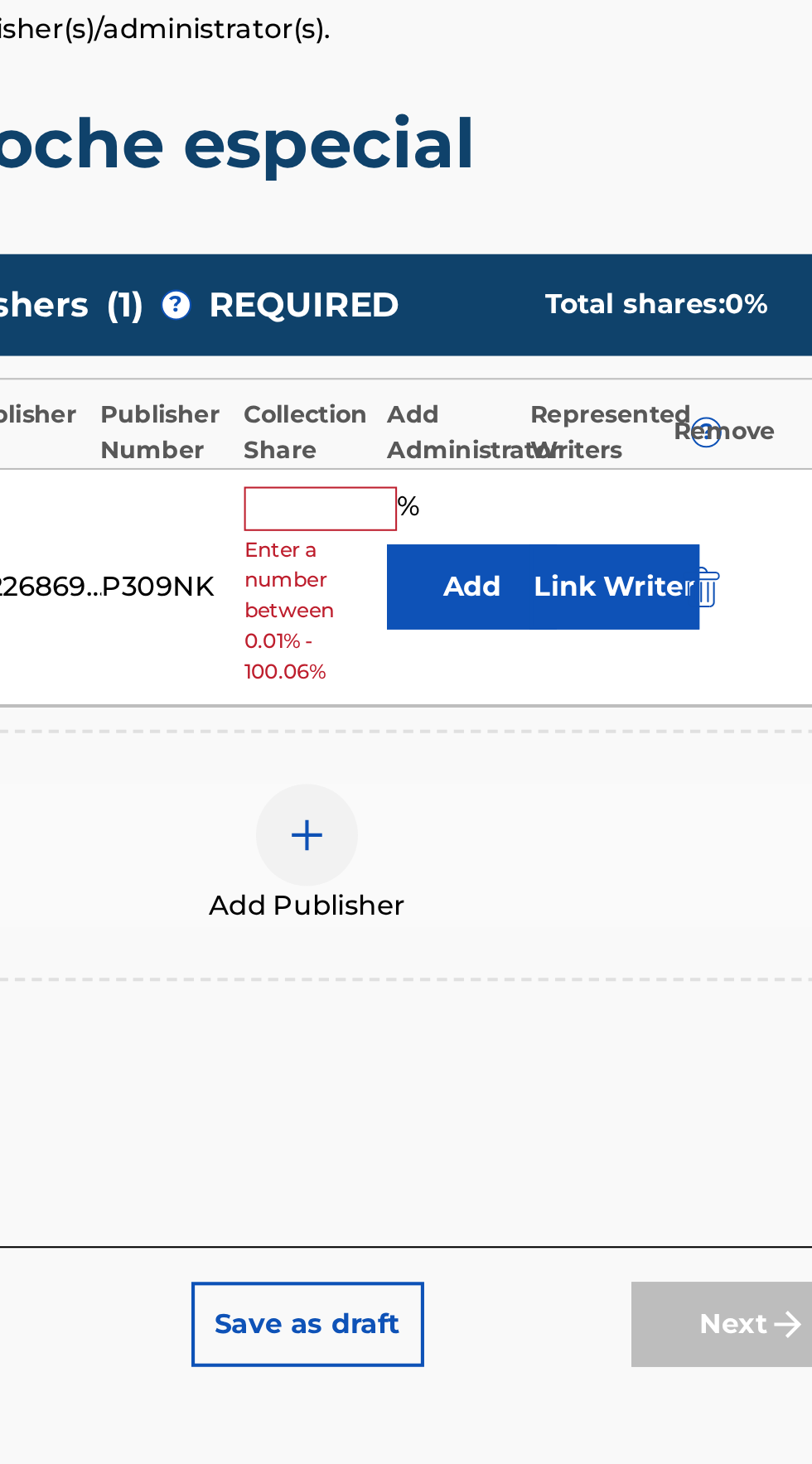
type input "100"
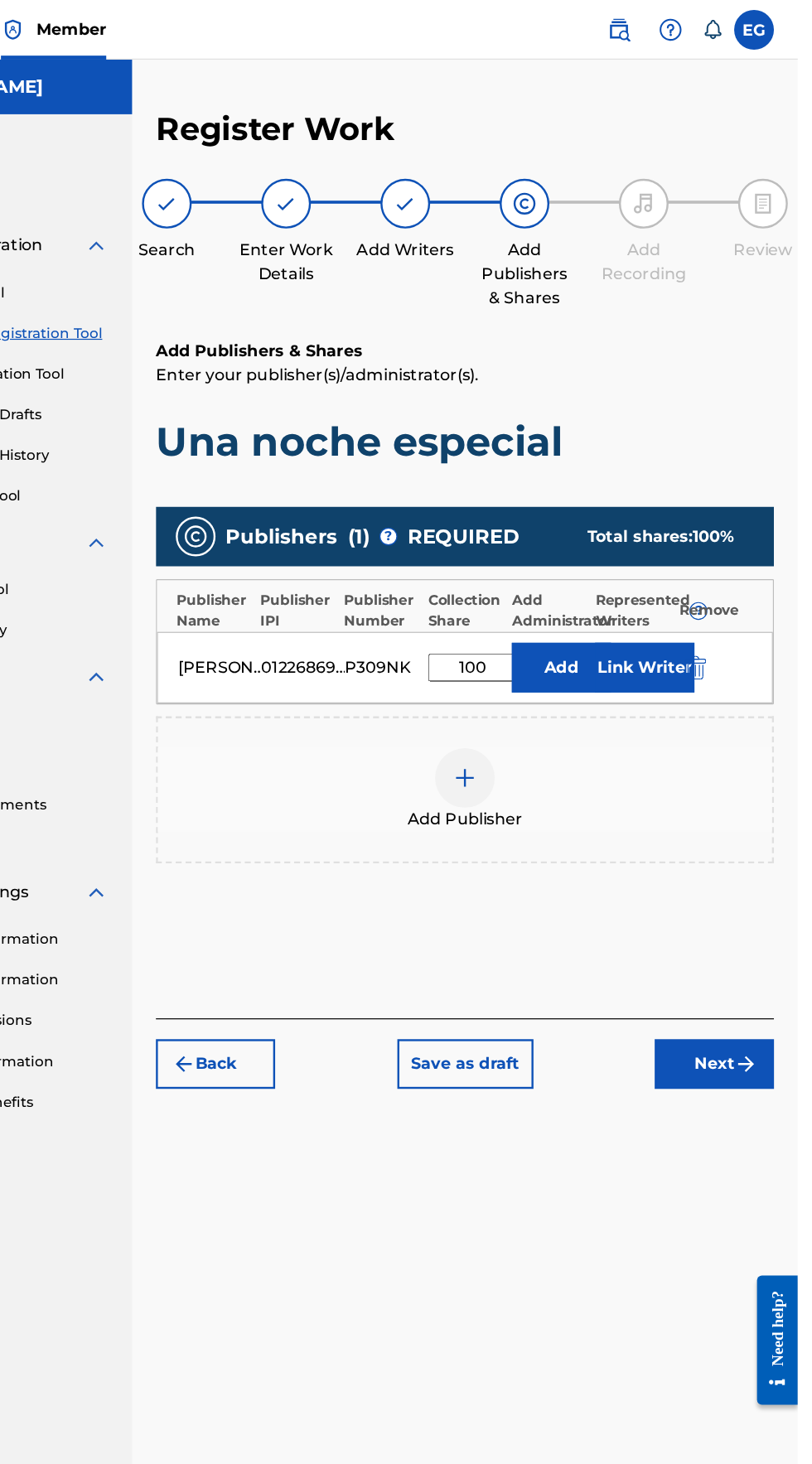
click at [768, 877] on img "submit" at bounding box center [768, 886] width 20 height 20
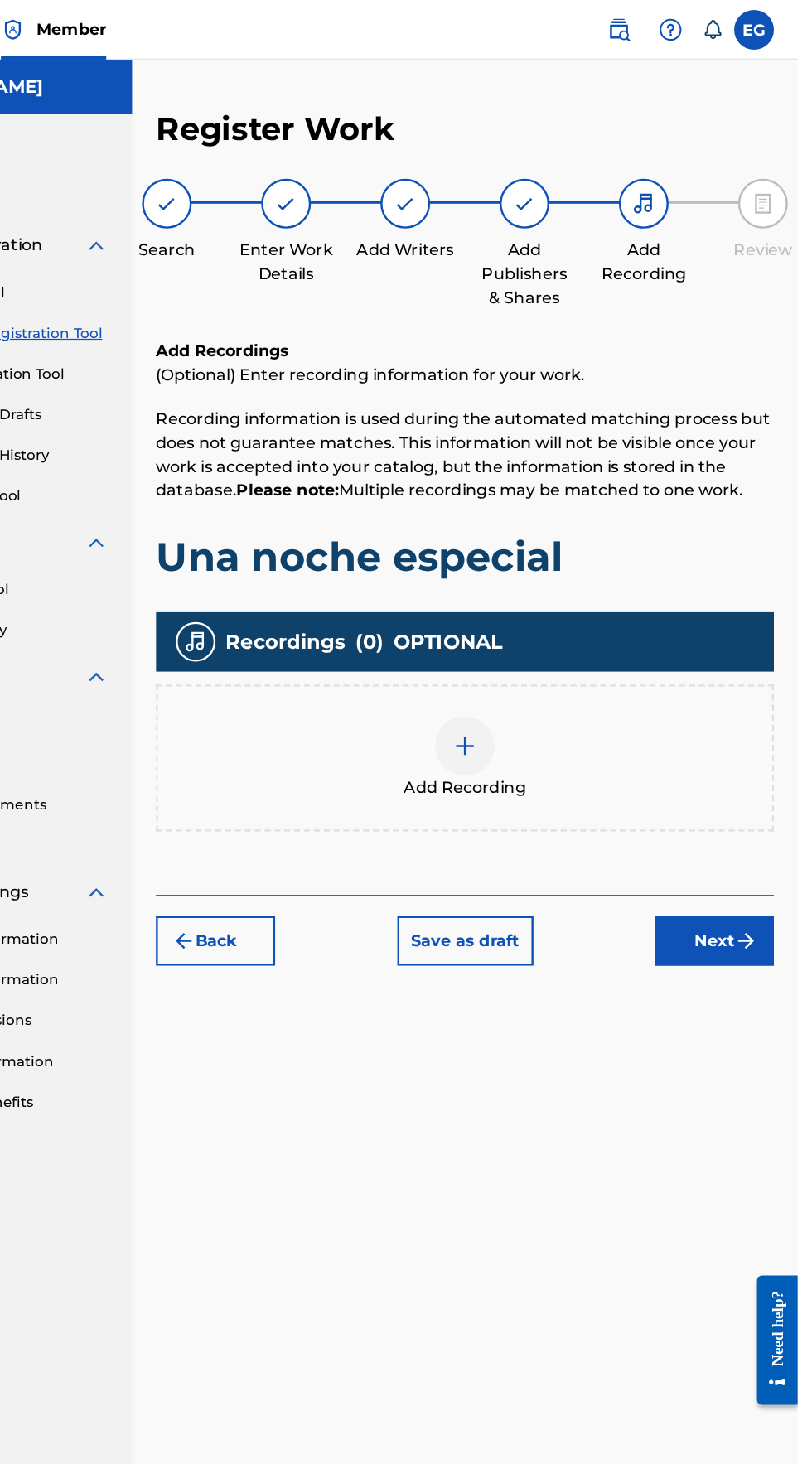
click at [526, 597] on div at bounding box center [534, 621] width 49 height 49
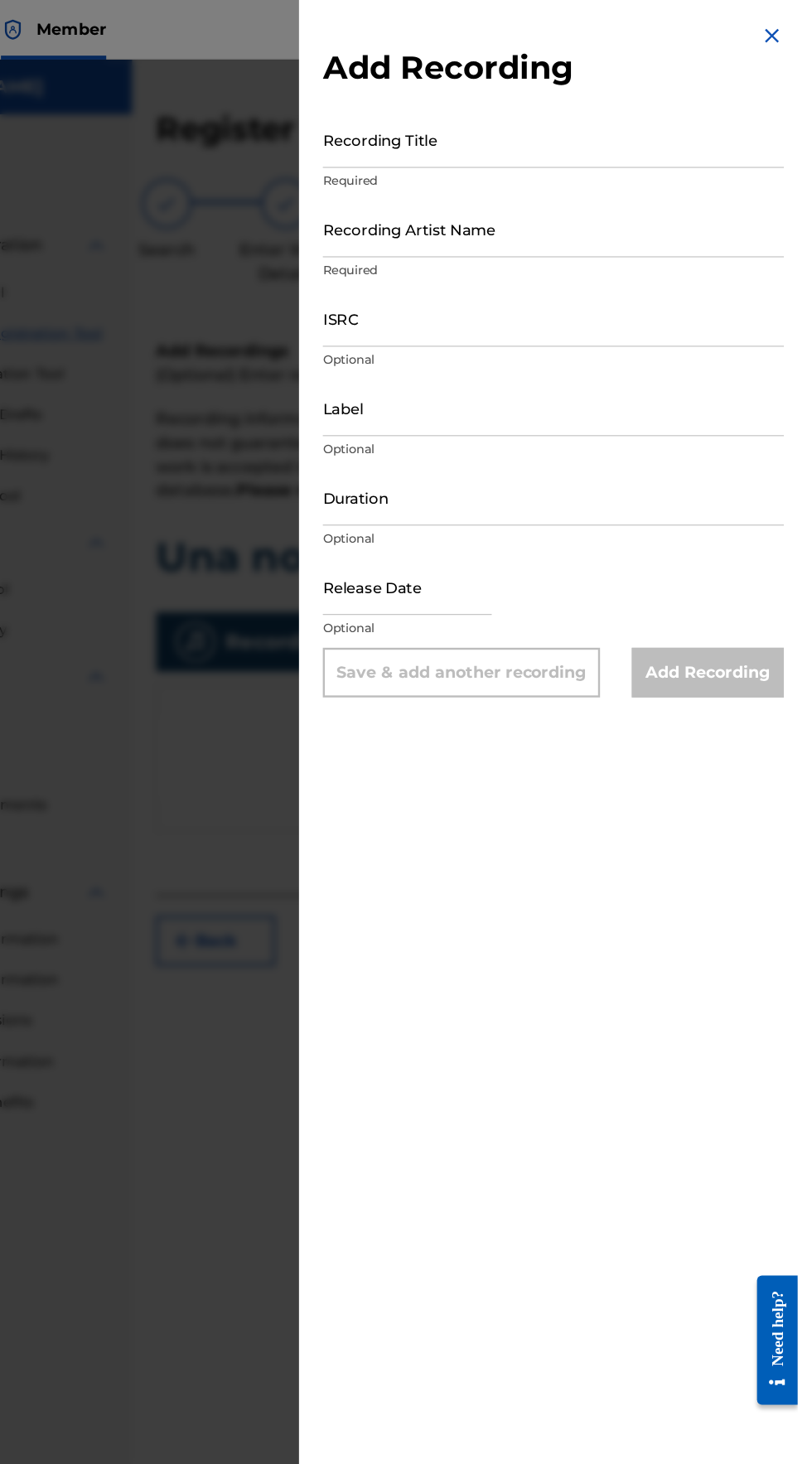
click at [455, 131] on input "Recording Title" at bounding box center [607, 116] width 384 height 47
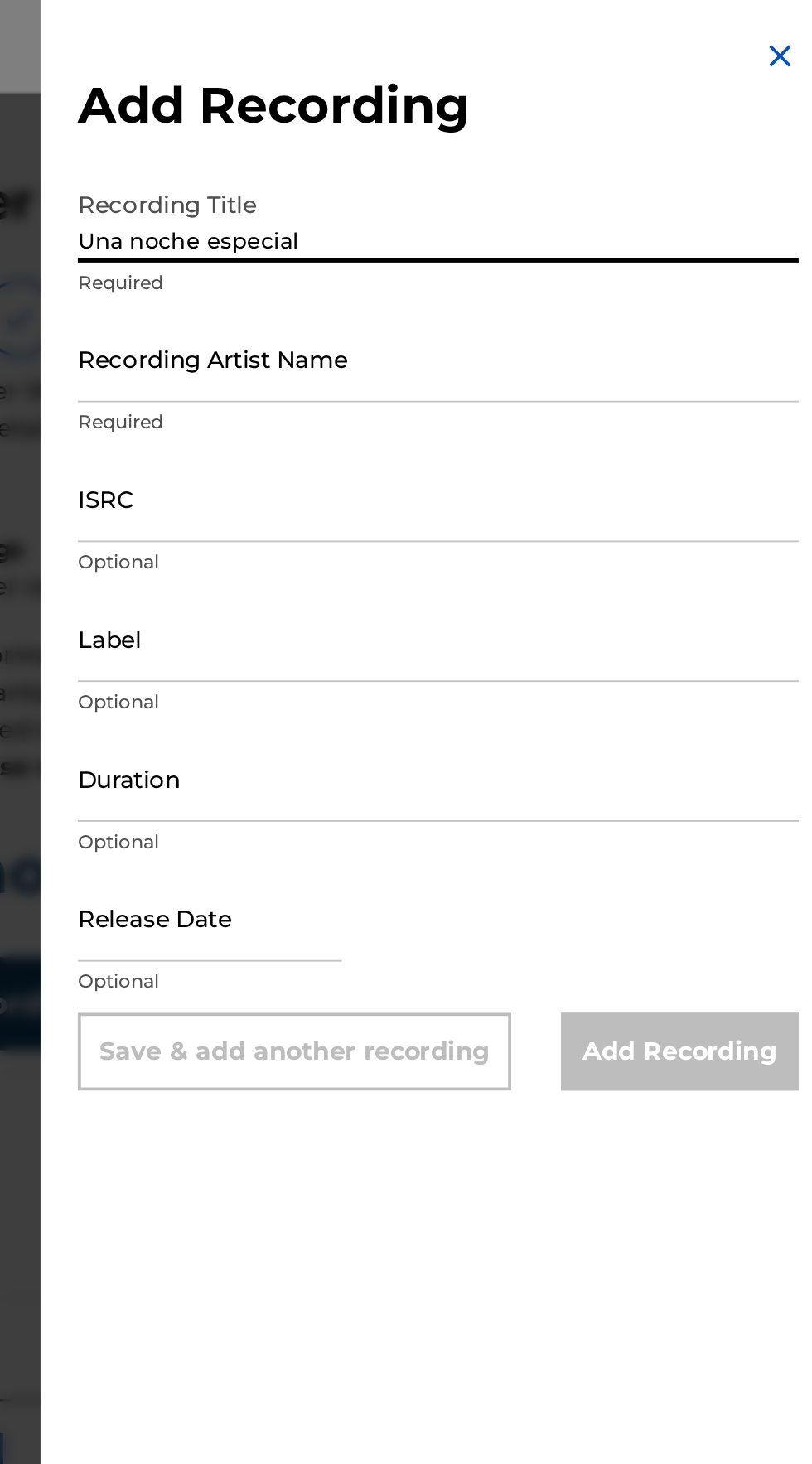
type input "Una noche especial"
click at [459, 207] on input "Recording Artist Name" at bounding box center [607, 191] width 384 height 47
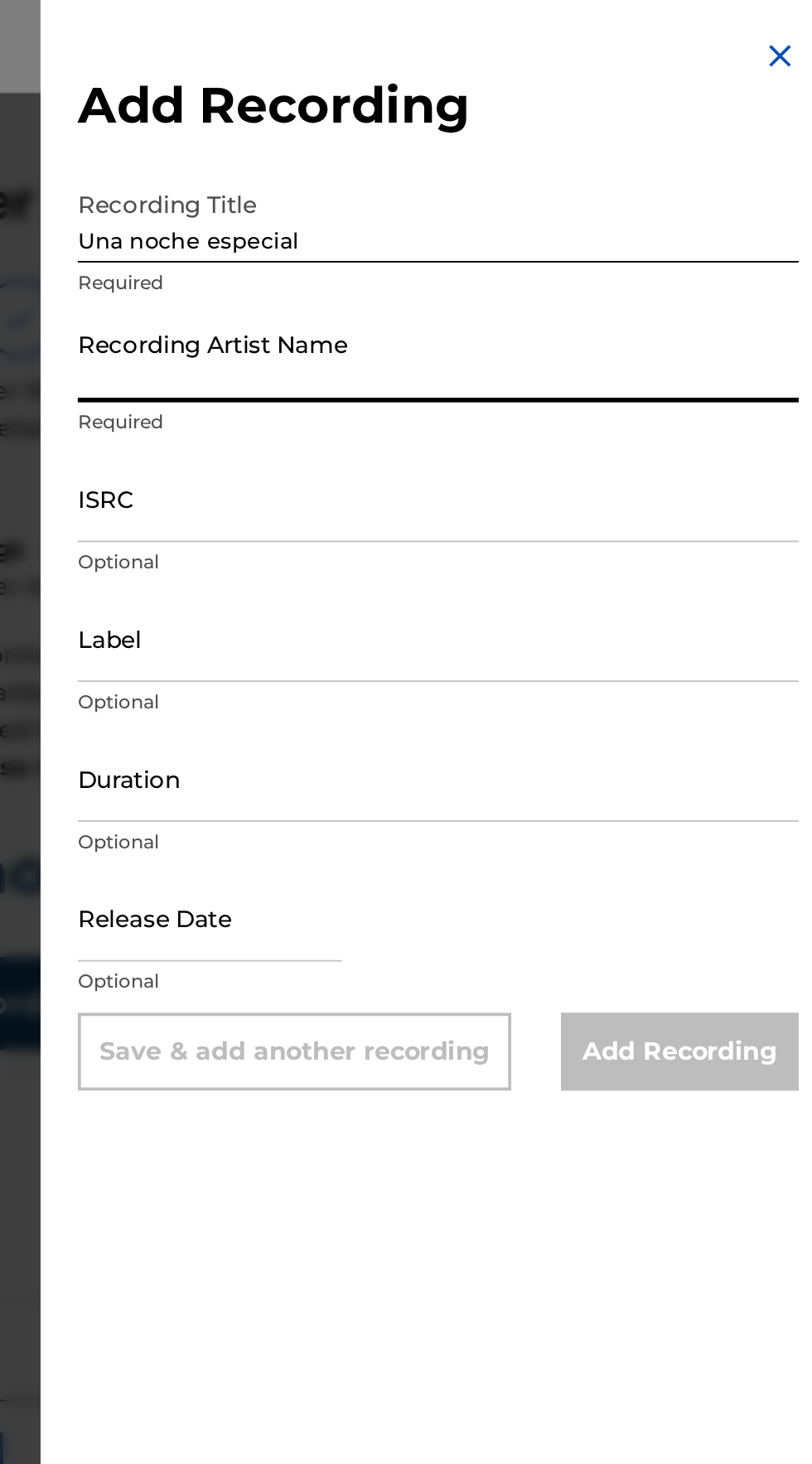
type input "Elik Roldán"
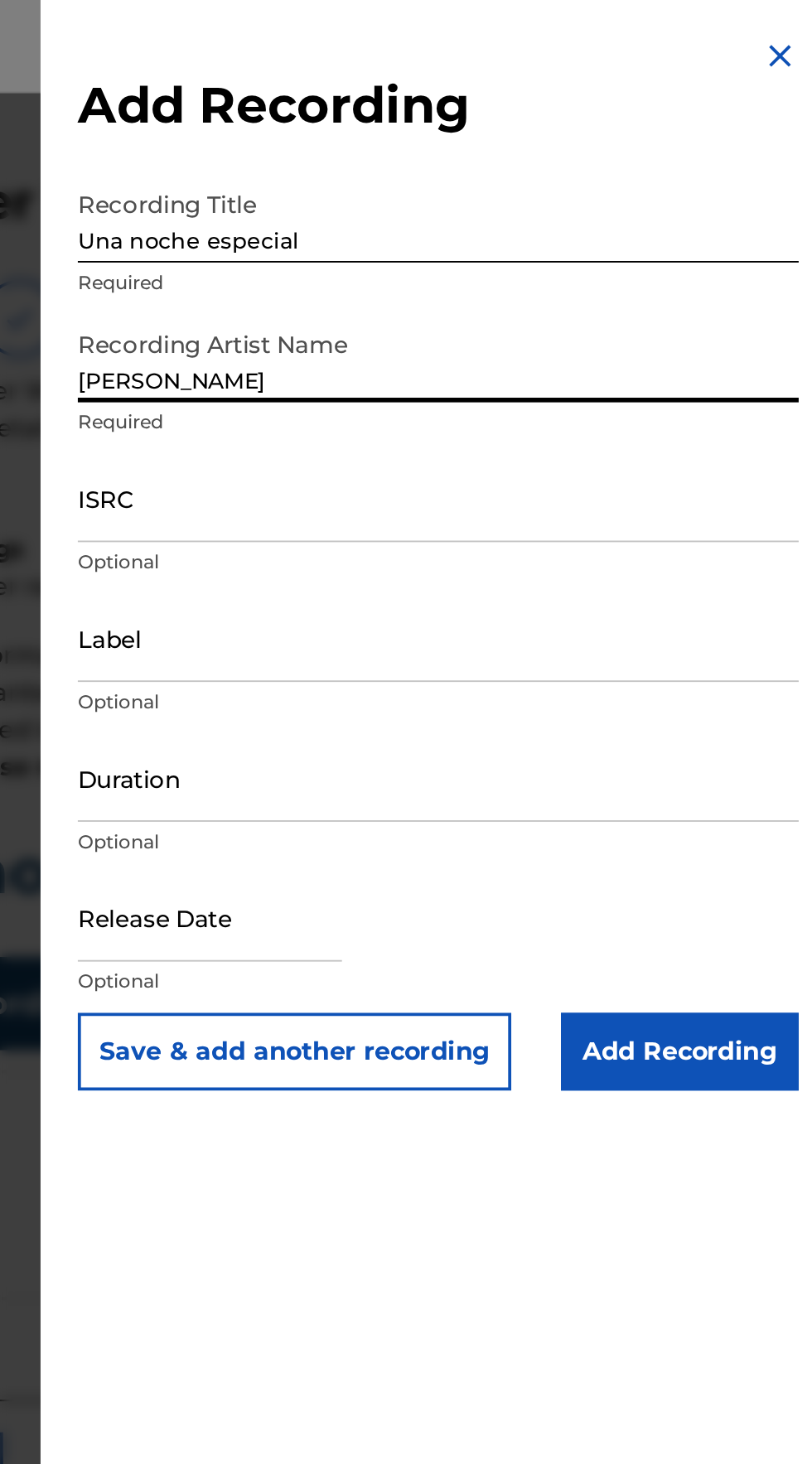
click at [436, 279] on input "ISRC" at bounding box center [607, 265] width 384 height 47
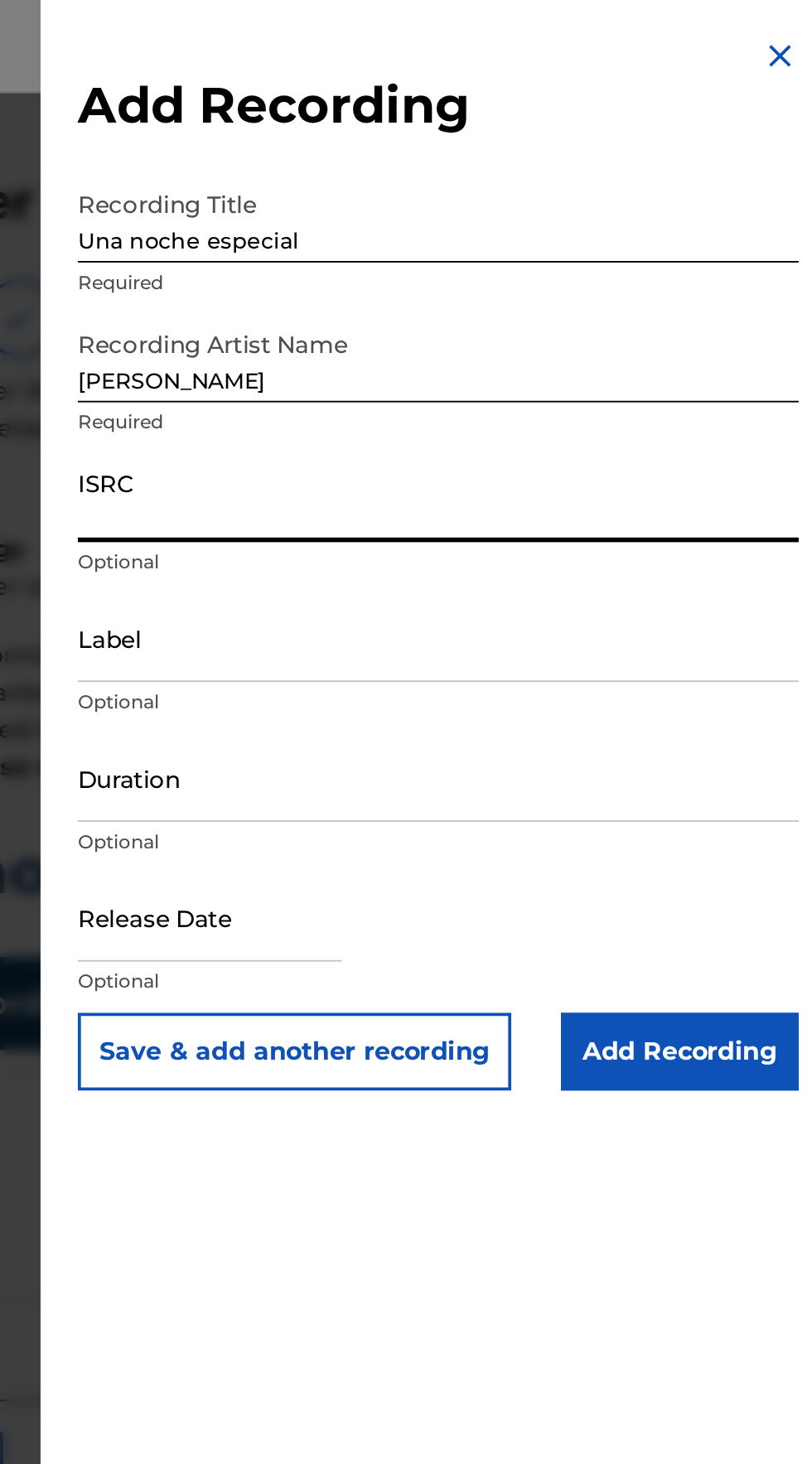
click at [445, 277] on input "ISRC" at bounding box center [607, 265] width 384 height 47
type input "QZXYG2504685"
click at [444, 355] on input "Label" at bounding box center [607, 339] width 384 height 47
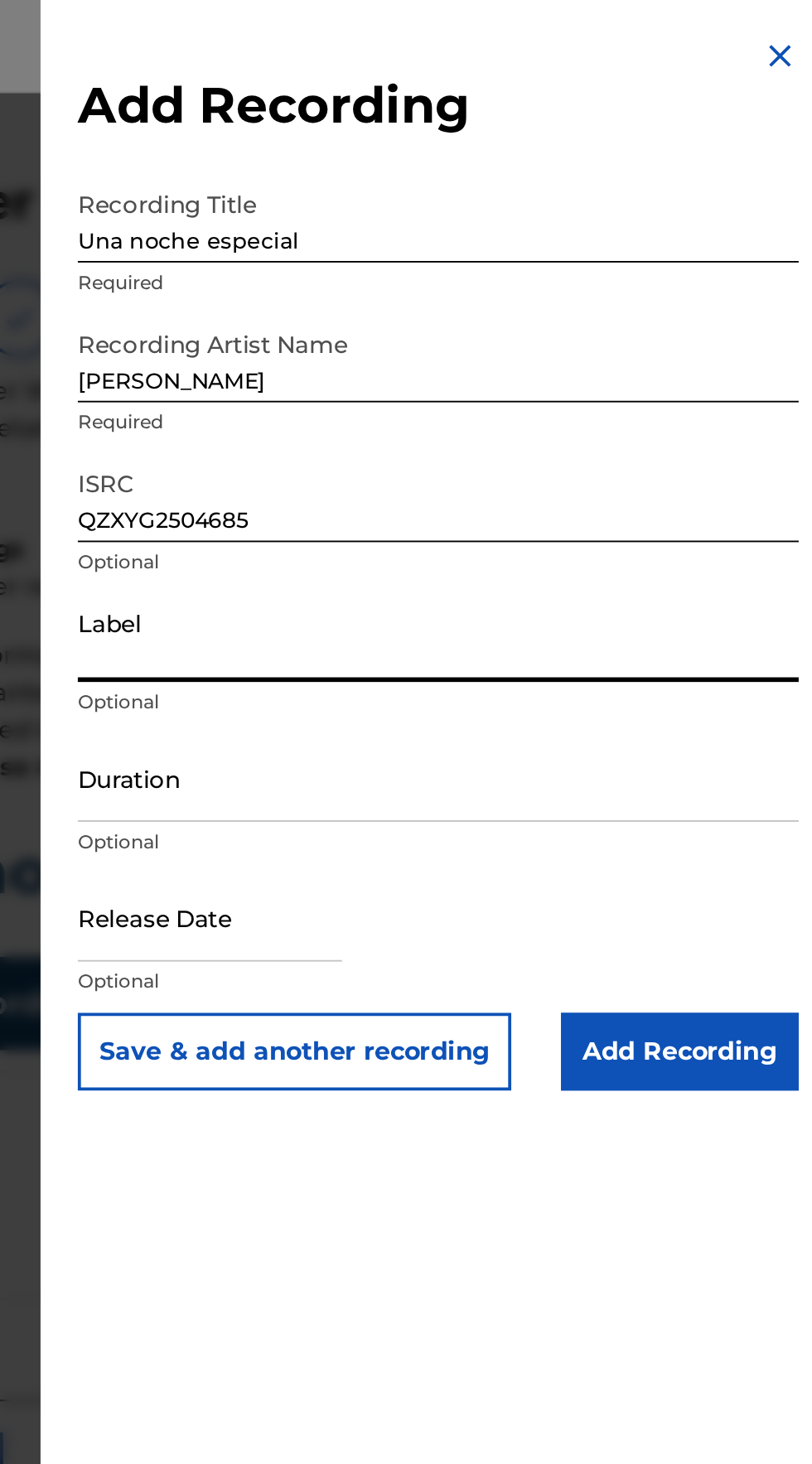
type input "Elik Roldan"
click at [447, 430] on input "Duration" at bounding box center [607, 414] width 384 height 47
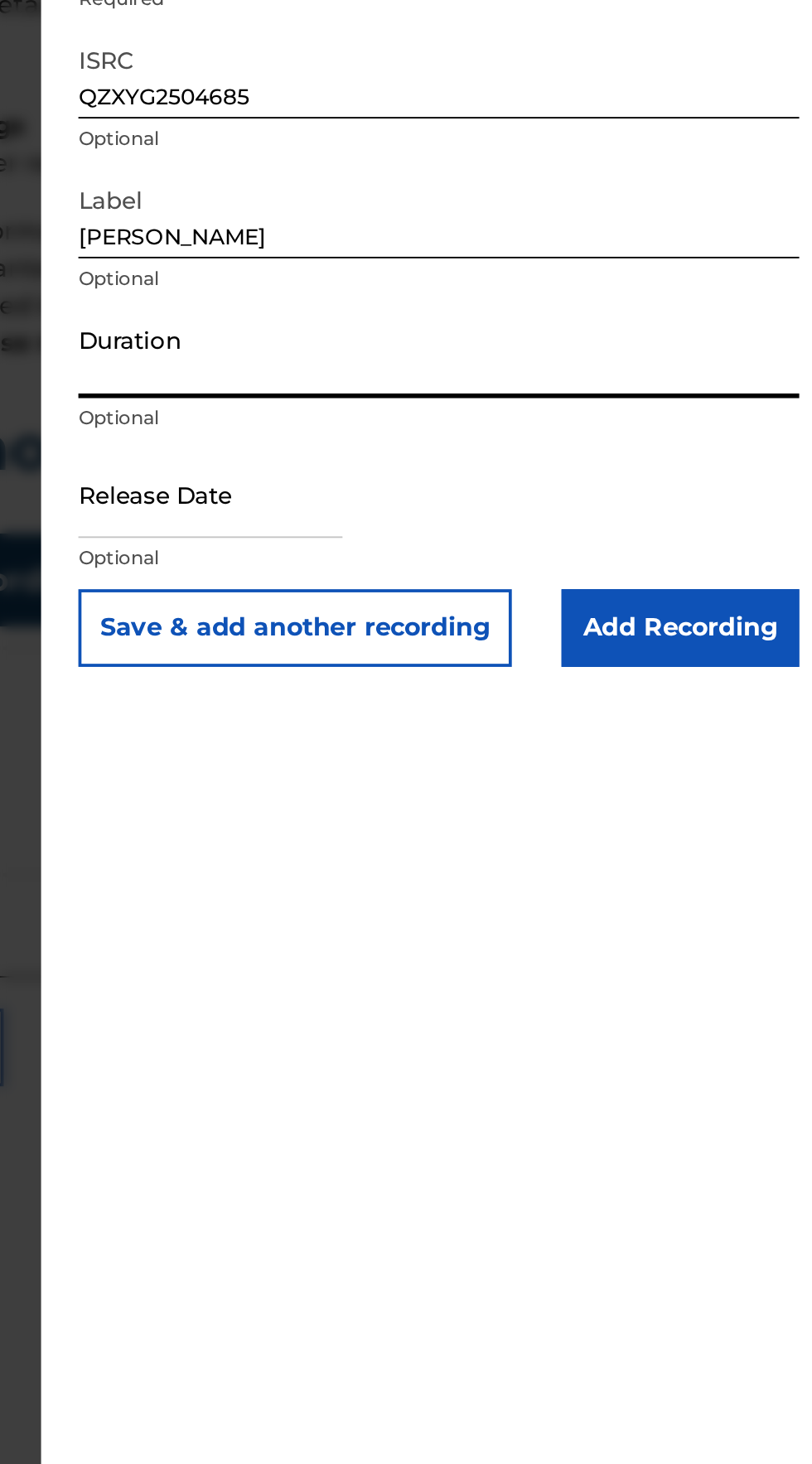
click at [441, 427] on input "Duration" at bounding box center [607, 414] width 384 height 47
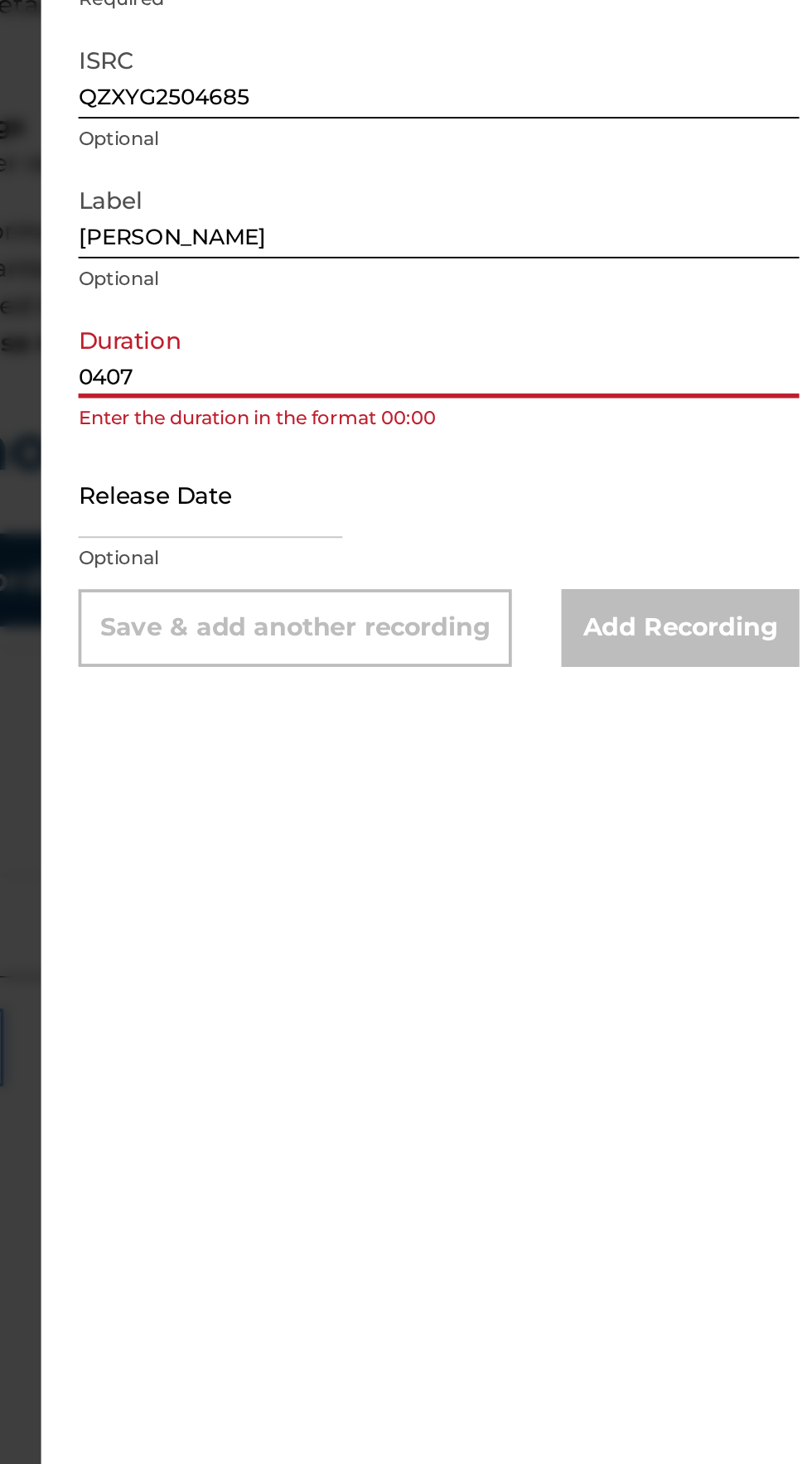
click at [438, 429] on input "0407" at bounding box center [607, 414] width 384 height 47
click at [437, 429] on input "0407" at bounding box center [607, 414] width 384 height 47
click at [437, 431] on input "0407" at bounding box center [607, 414] width 384 height 47
click at [444, 433] on input "0407" at bounding box center [607, 414] width 384 height 47
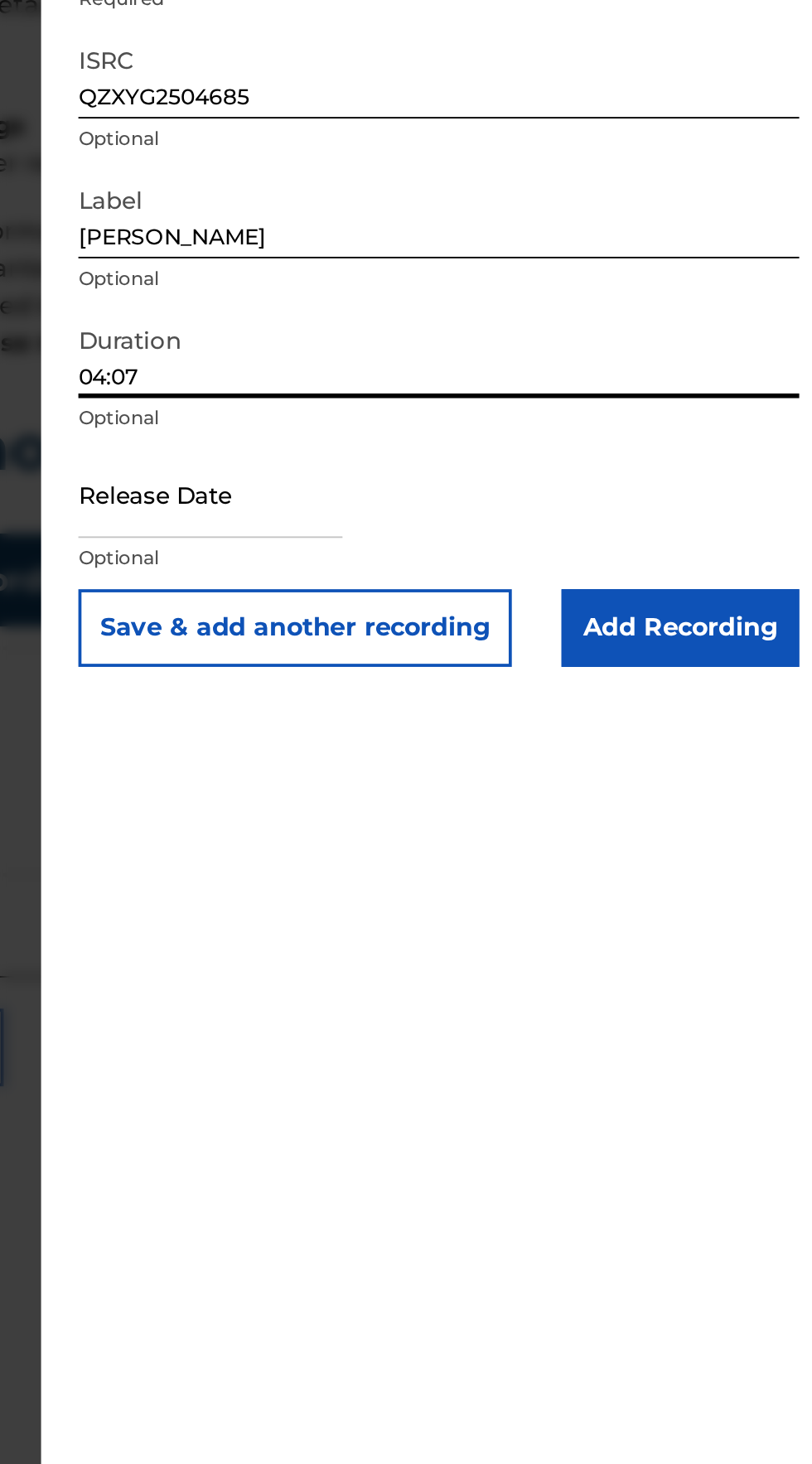
type input "04:07"
click at [419, 471] on div "Add Recording Recording Title Una noche especial Required Recording Artist Name…" at bounding box center [608, 300] width 424 height 602
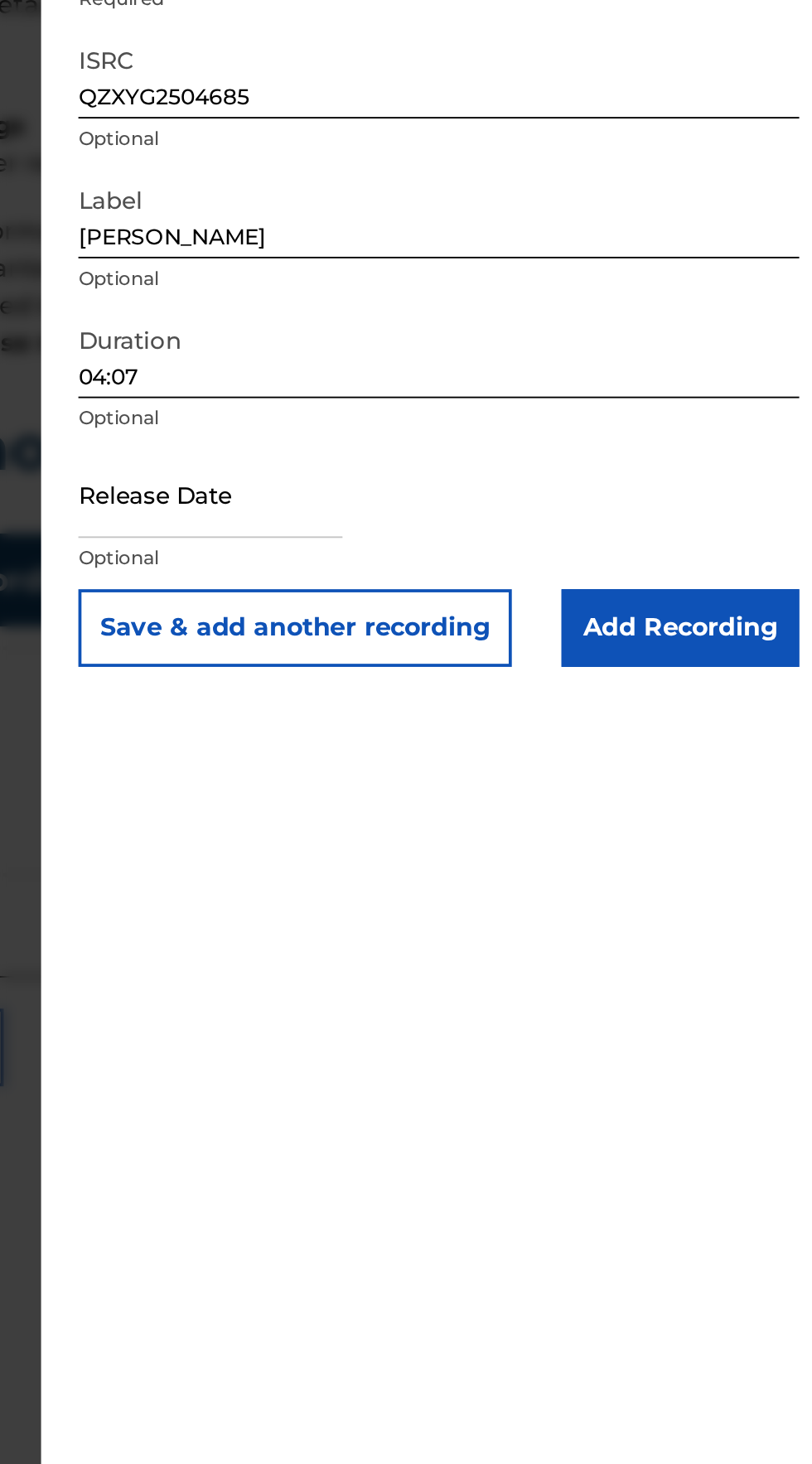
click at [453, 506] on input "text" at bounding box center [486, 489] width 140 height 47
select select "7"
select select "2025"
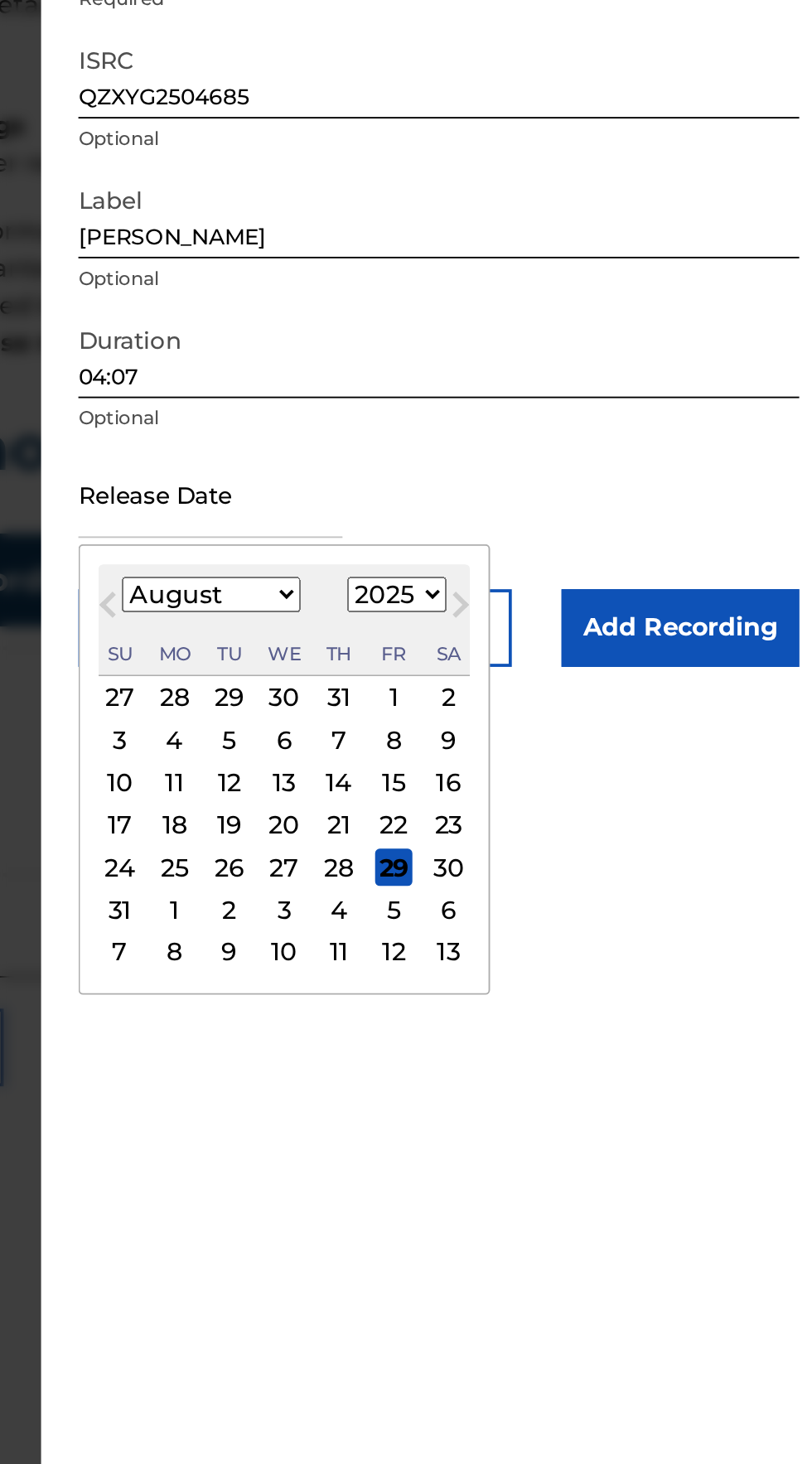
type input "August 22 2025"
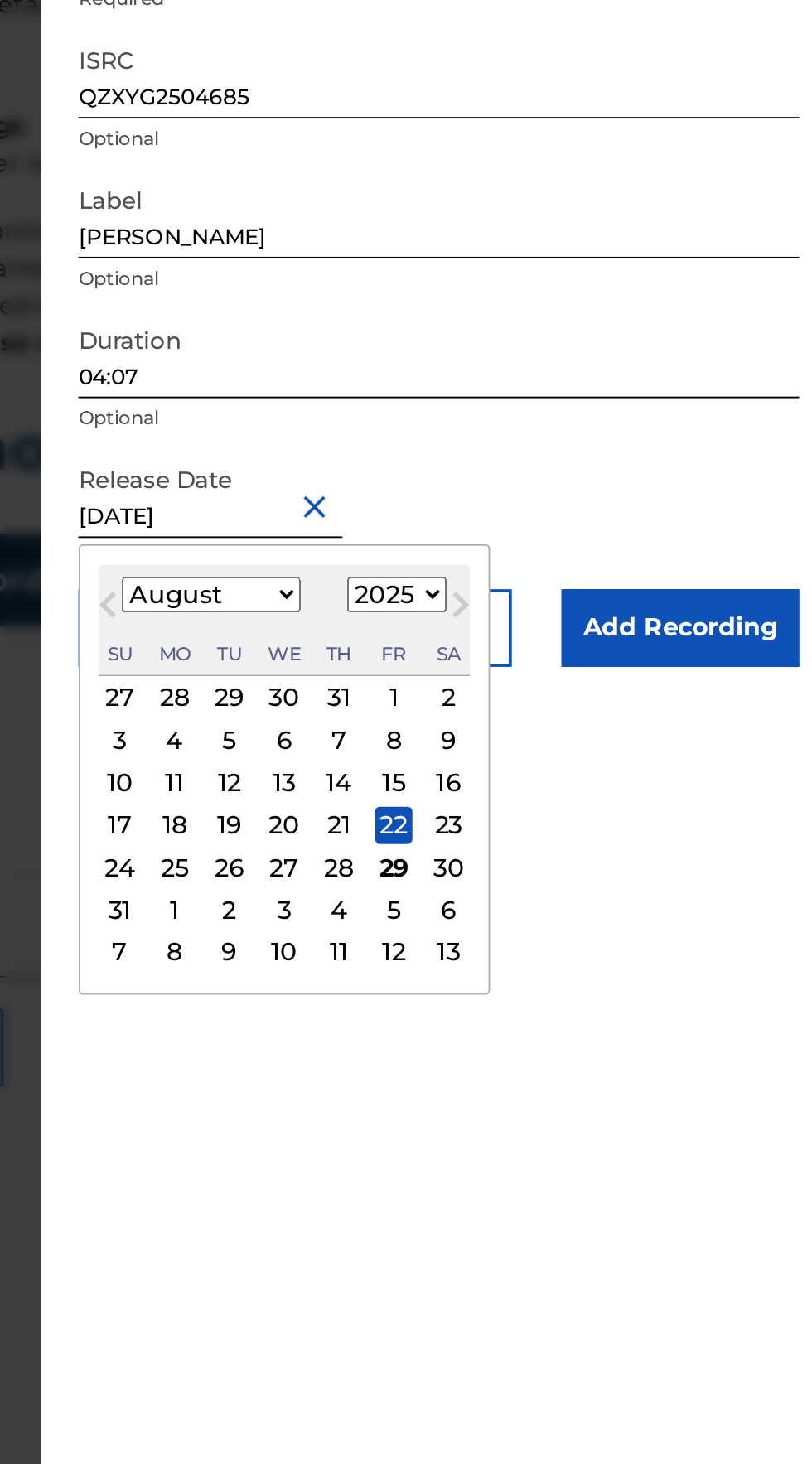
click at [753, 819] on div "Add Recording Recording Title Una noche especial Required Recording Artist Name…" at bounding box center [608, 732] width 424 height 1464
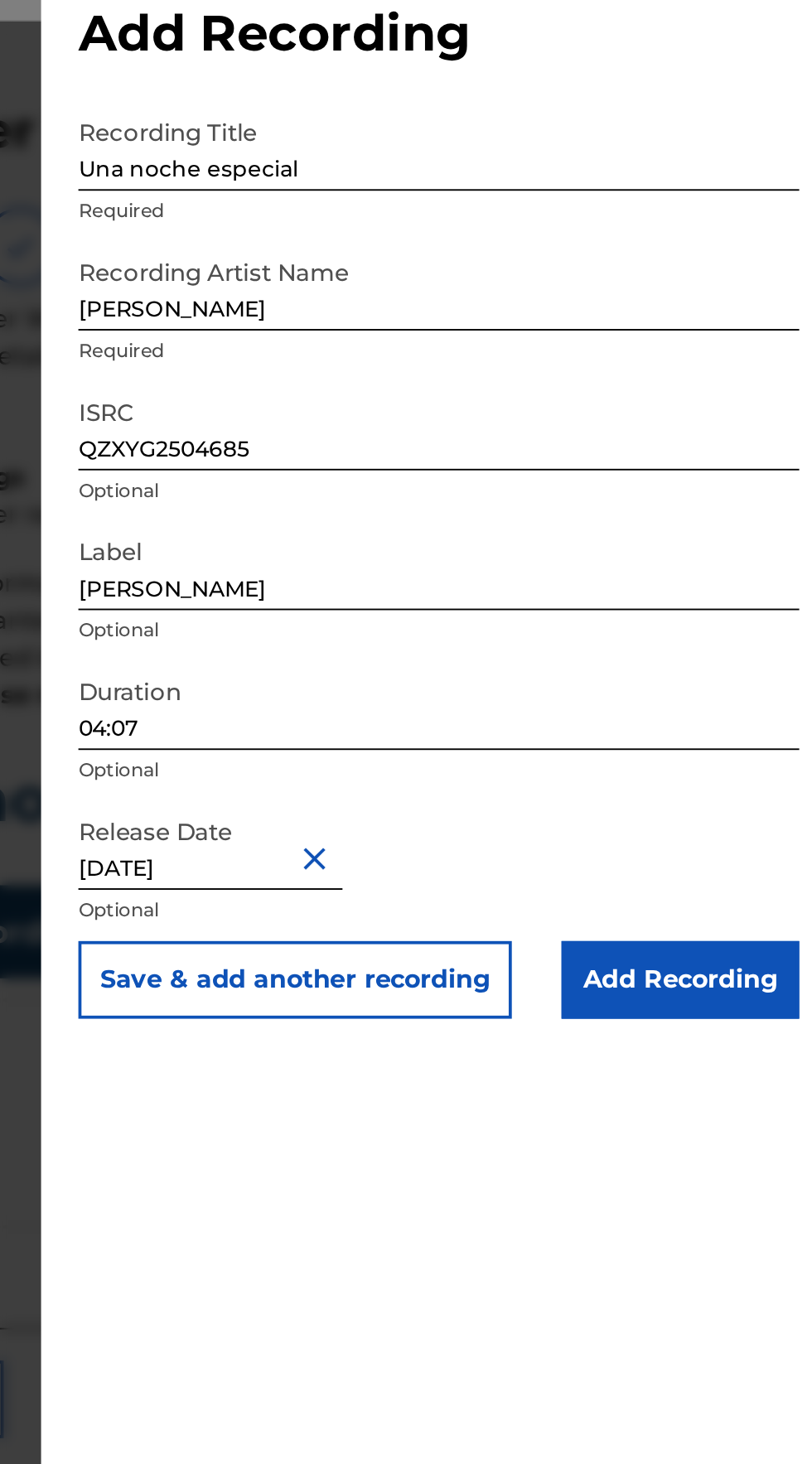
click at [765, 558] on input "Add Recording" at bounding box center [737, 561] width 126 height 42
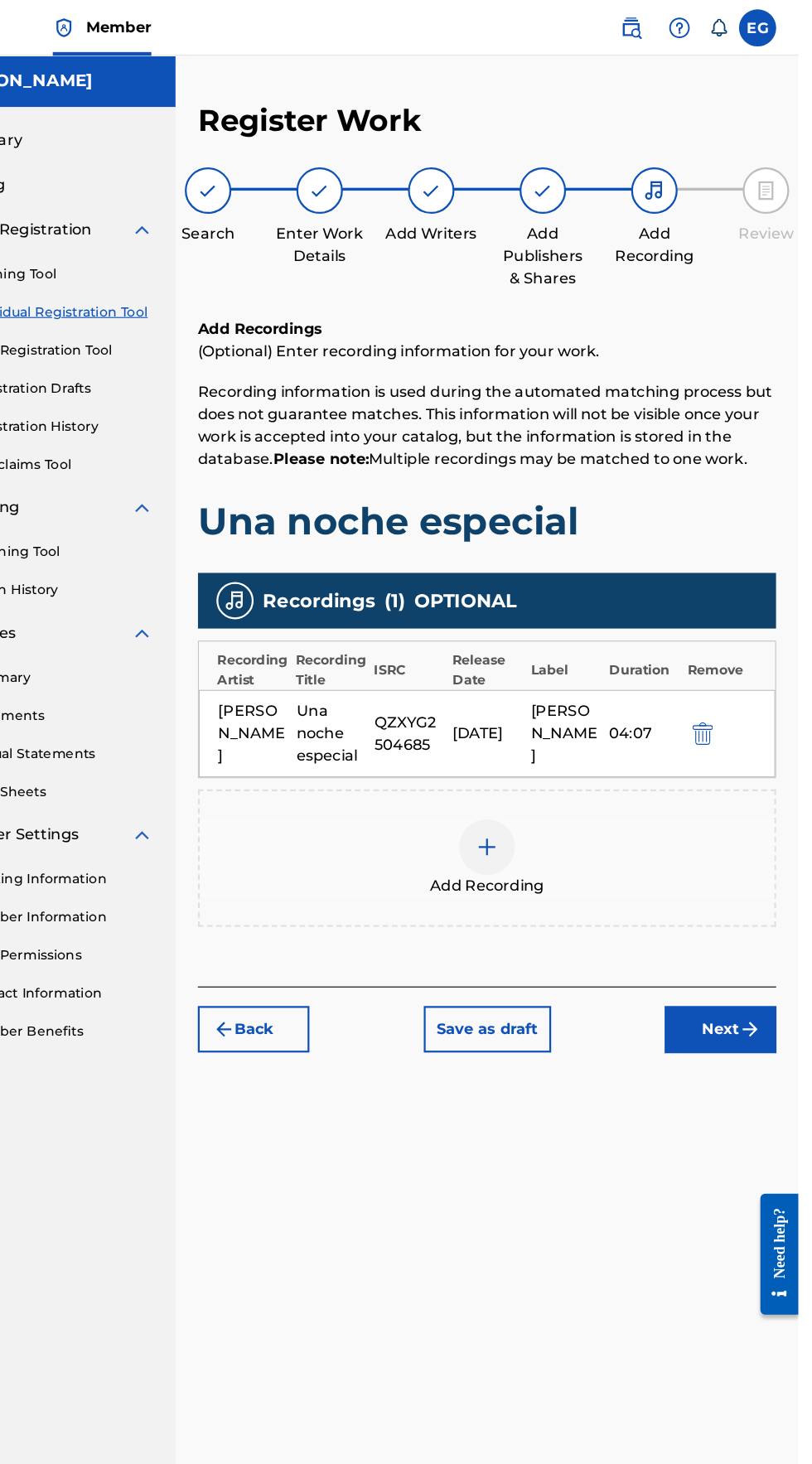
click at [765, 920] on img "submit" at bounding box center [768, 916] width 20 height 20
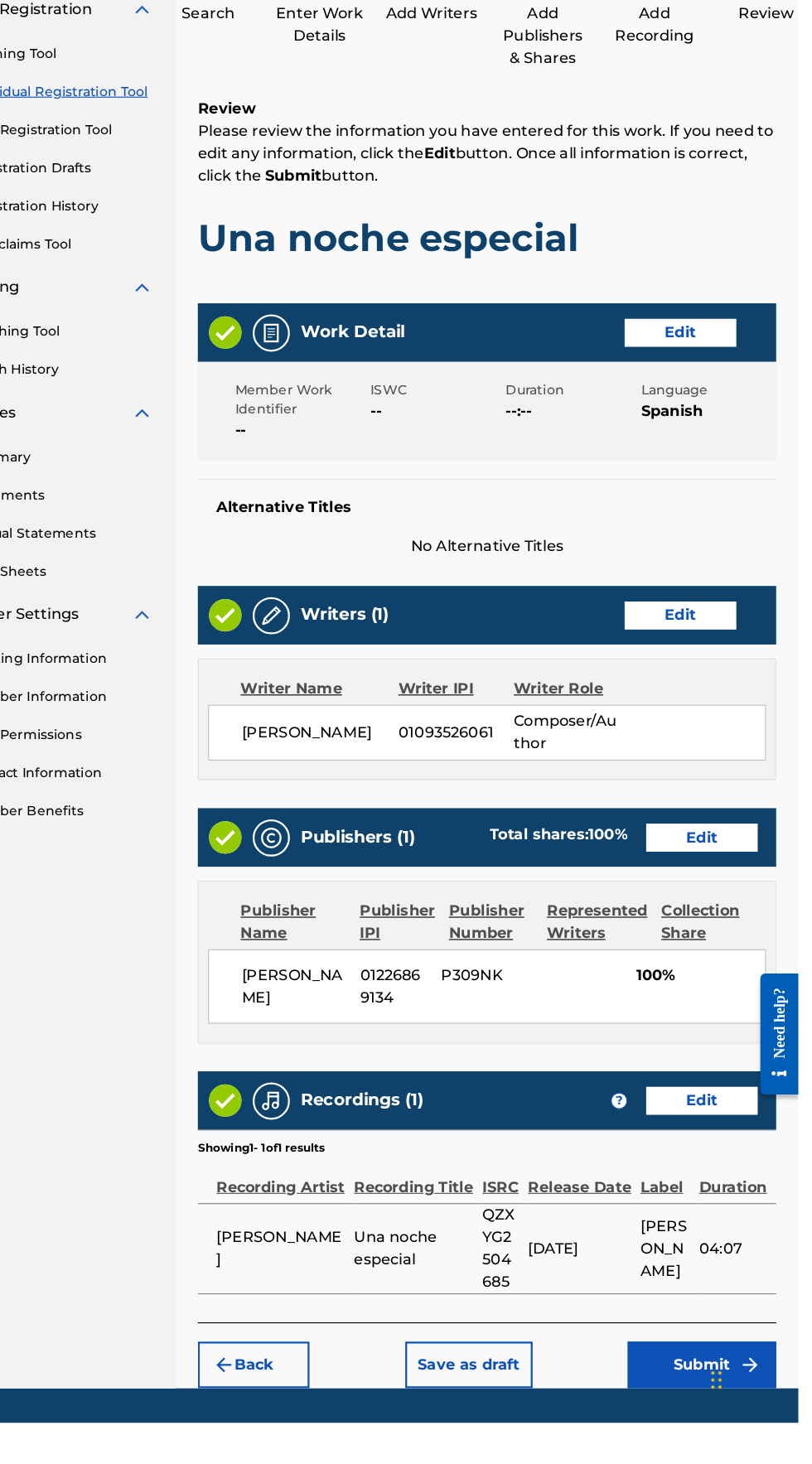
click at [720, 1433] on button "Submit" at bounding box center [725, 1413] width 133 height 42
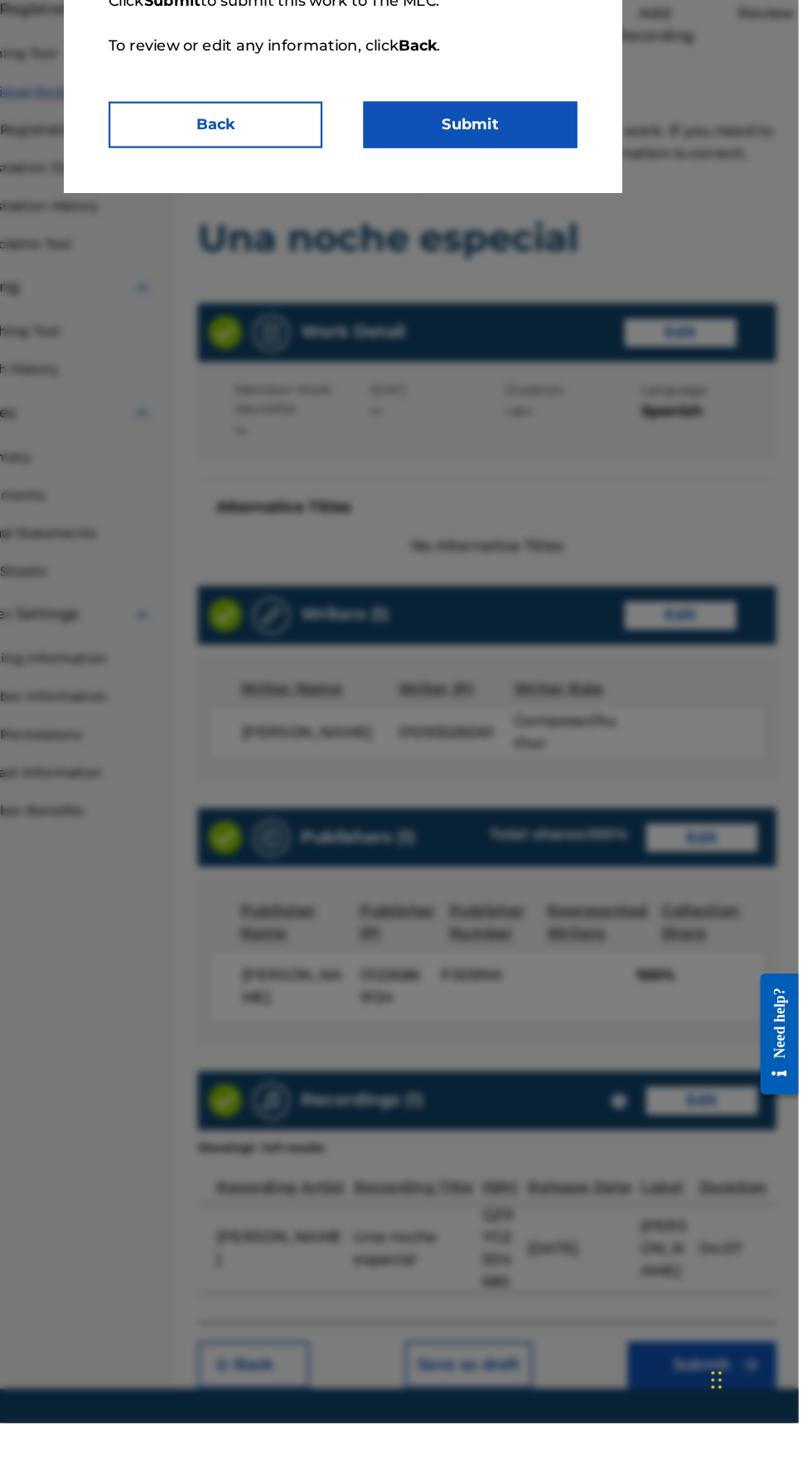
click at [502, 324] on button "Submit" at bounding box center [519, 307] width 191 height 42
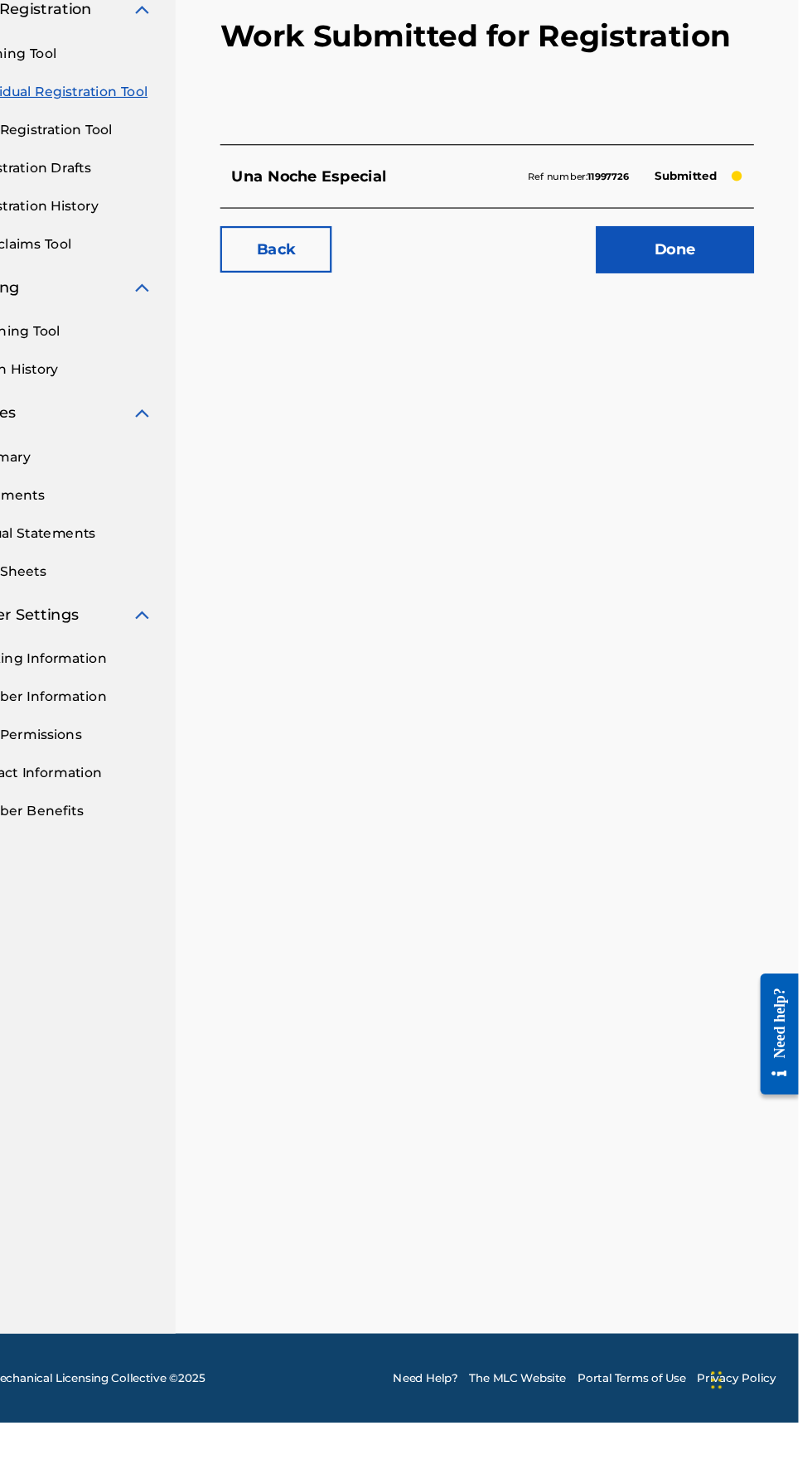
click at [695, 412] on link "Done" at bounding box center [701, 419] width 140 height 42
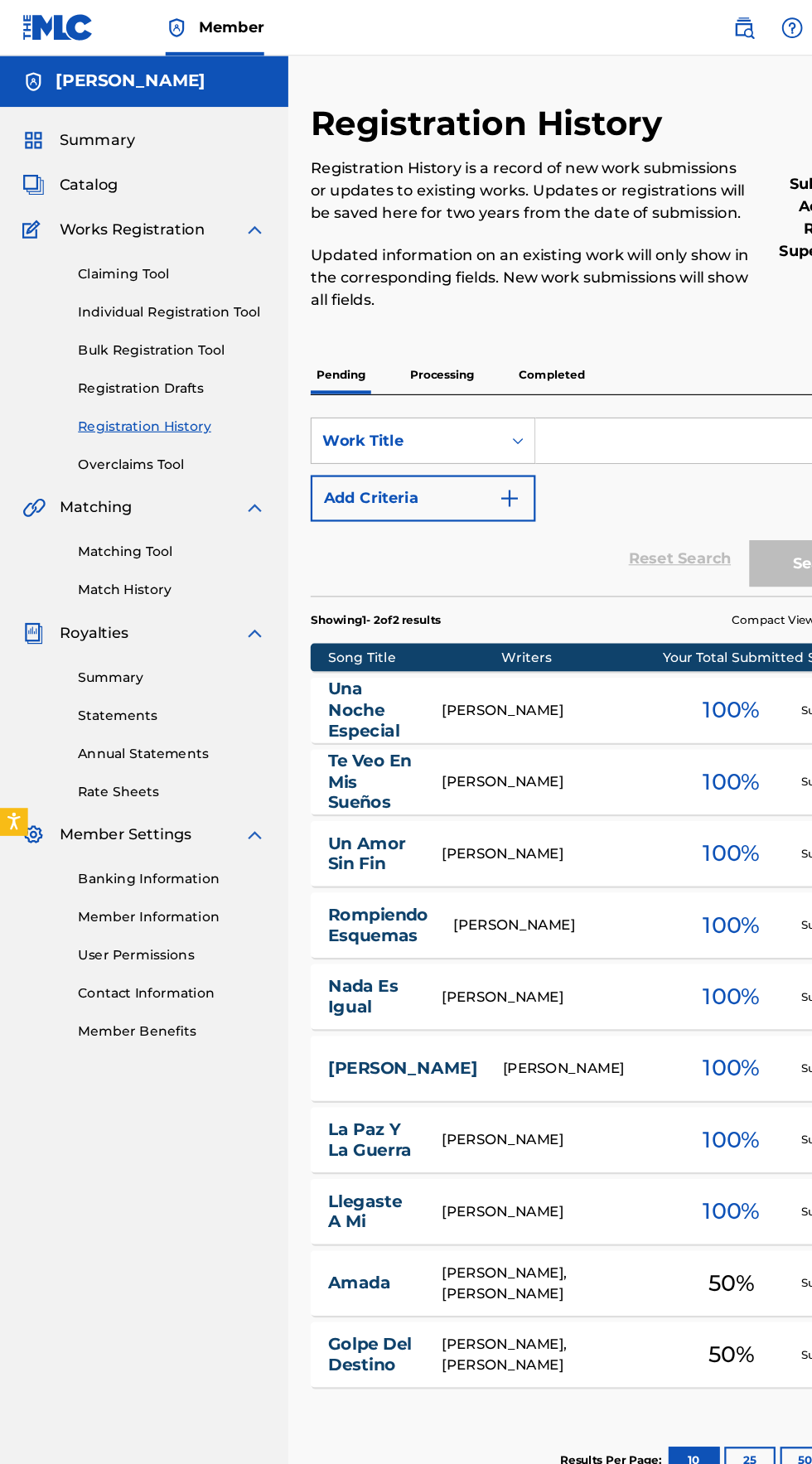
click at [102, 282] on link "Individual Registration Tool" at bounding box center [153, 278] width 167 height 18
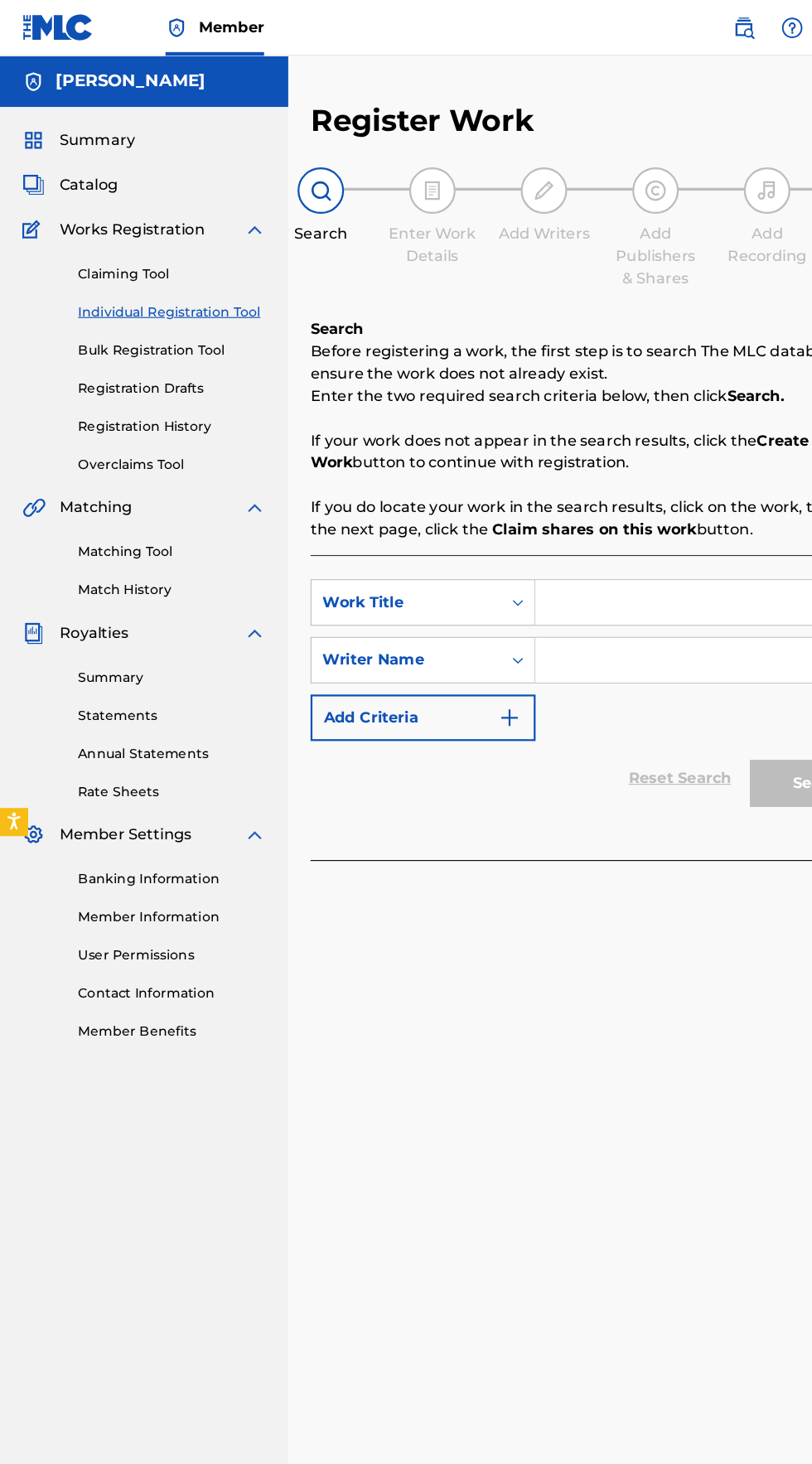
click at [520, 539] on input "Search Form" at bounding box center [634, 537] width 314 height 40
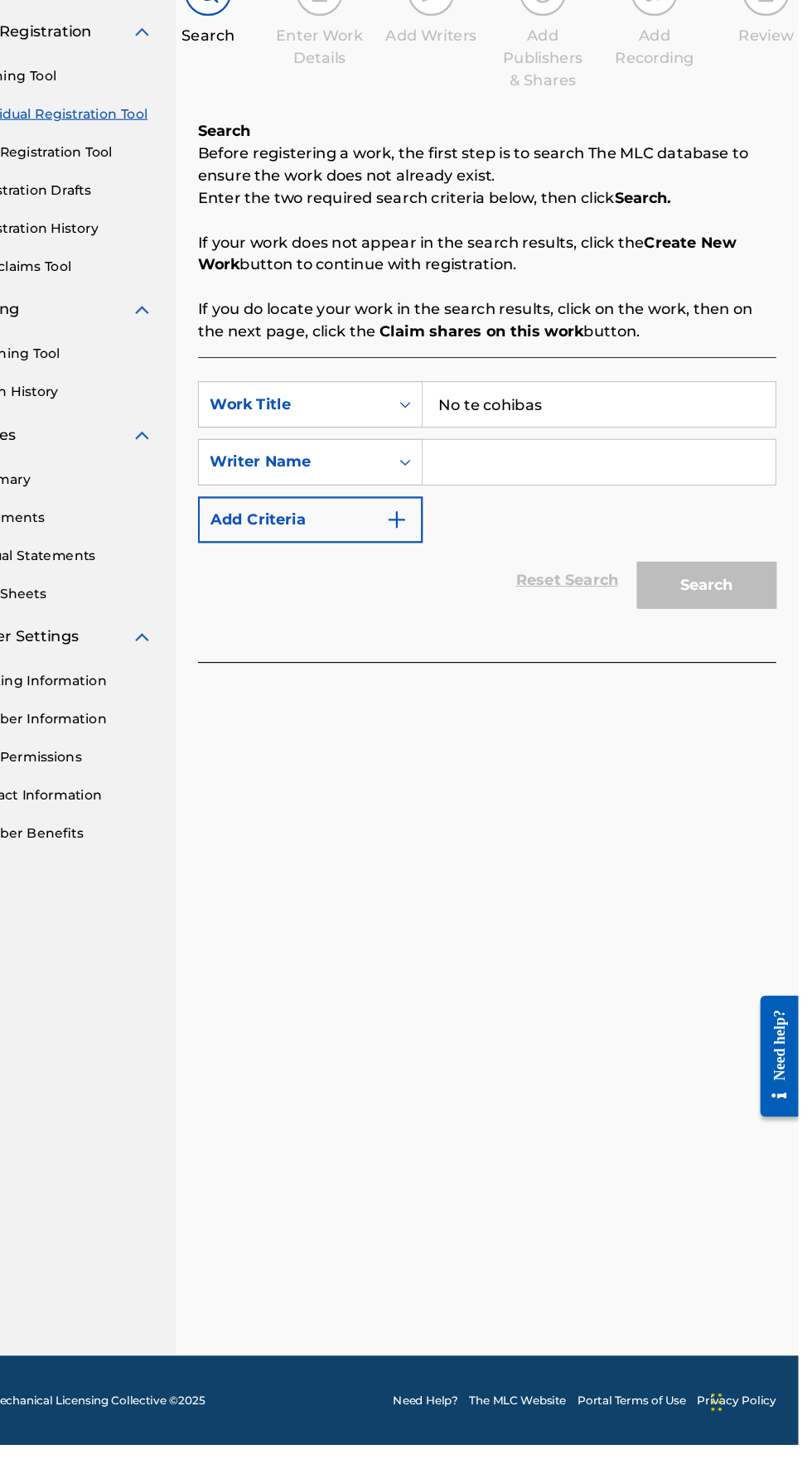
type input "No te cohibas"
click at [505, 588] on input "Search Form" at bounding box center [634, 588] width 314 height 40
type input "Elik"
click at [747, 711] on button "Search" at bounding box center [730, 698] width 125 height 42
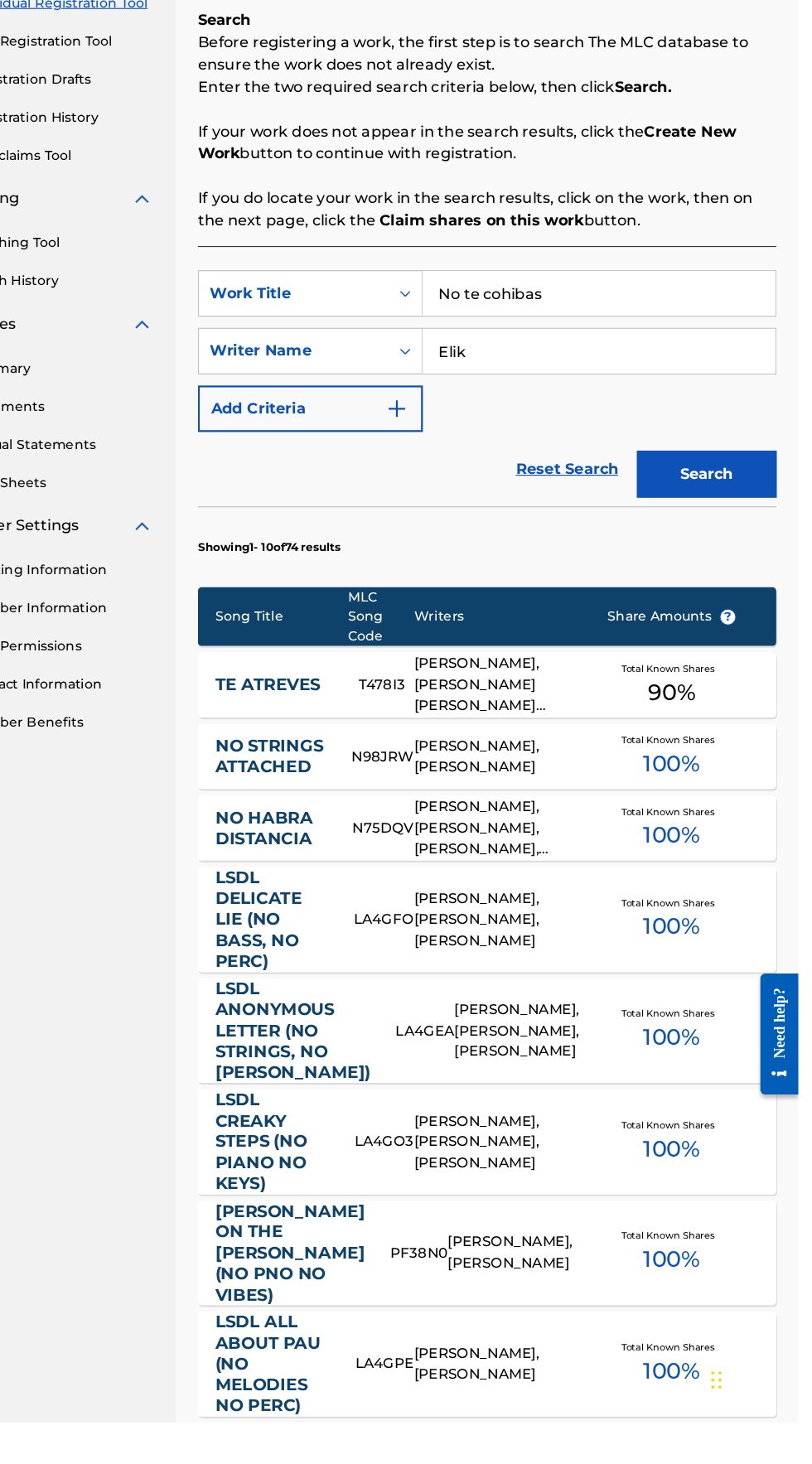
scroll to position [327, 0]
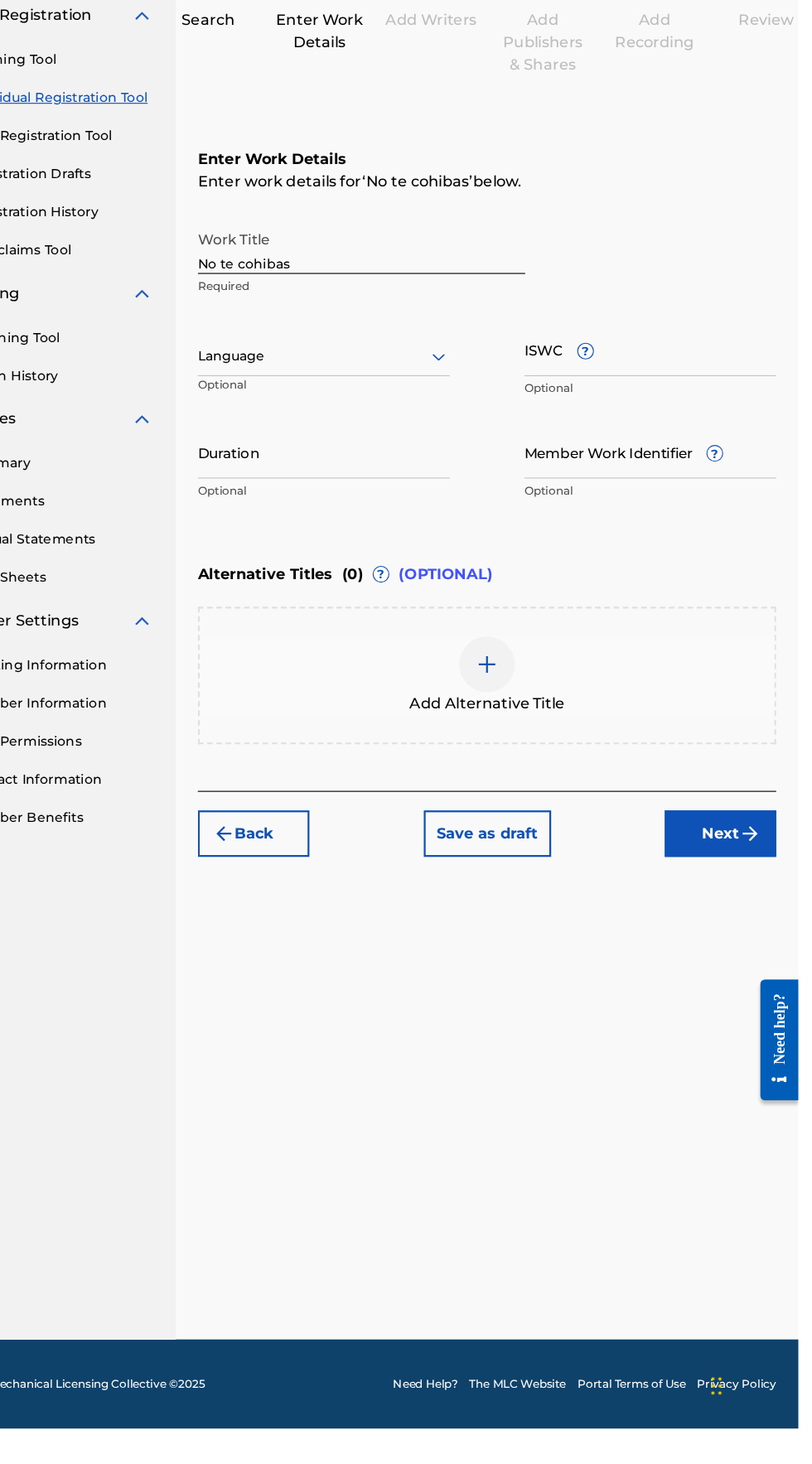
scroll to position [58, 0]
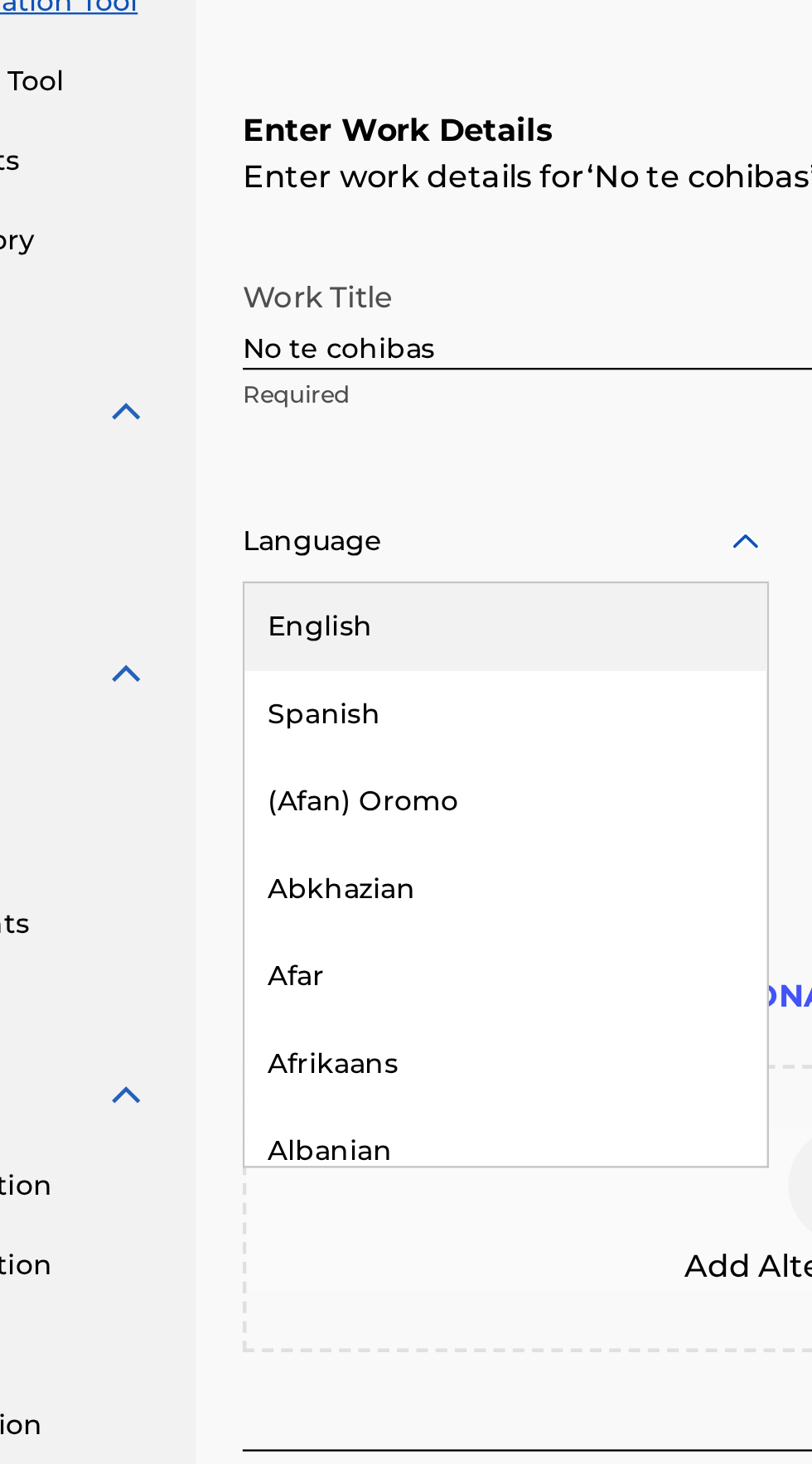
click at [304, 564] on div "Spanish" at bounding box center [389, 582] width 223 height 37
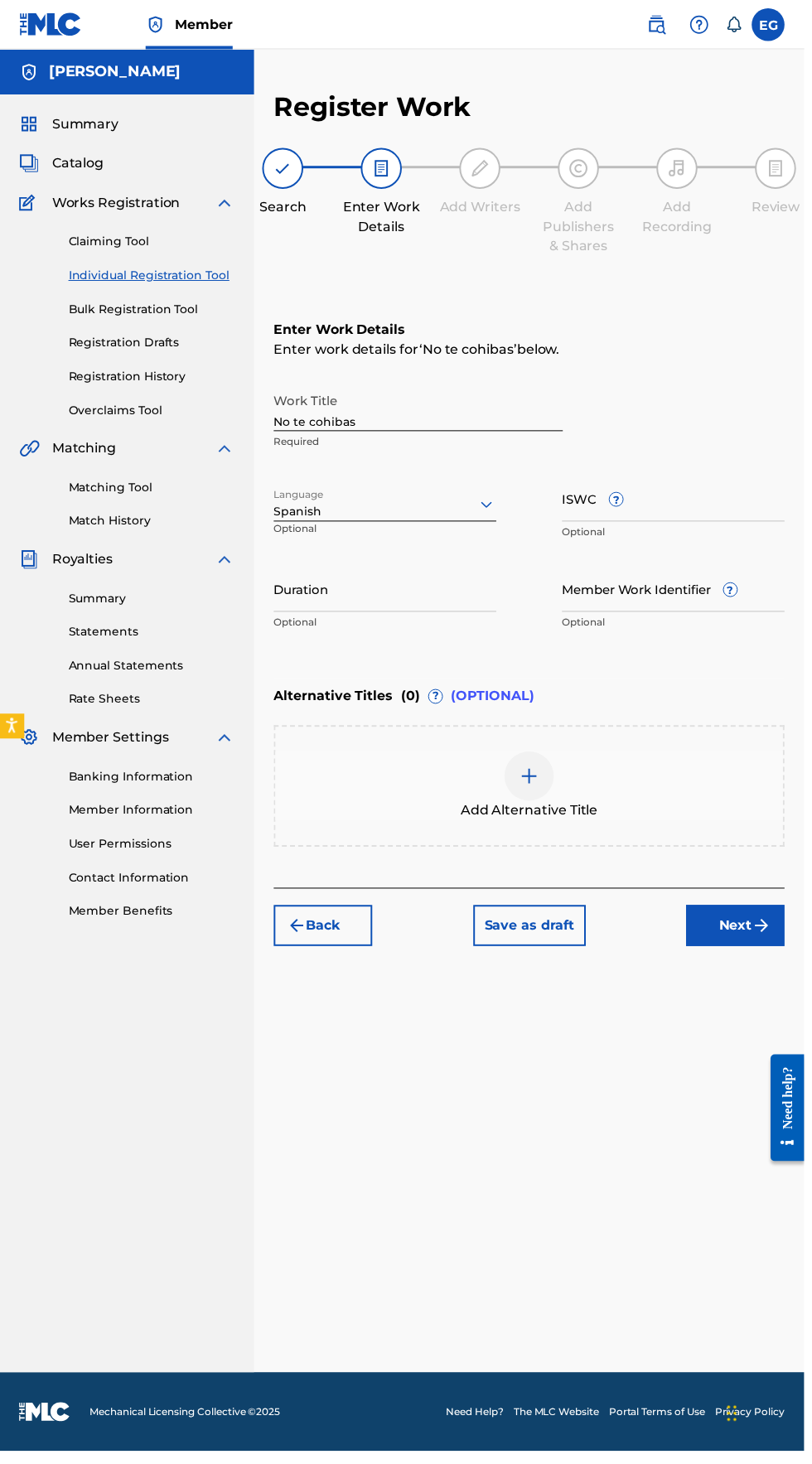
click at [765, 924] on img "submit" at bounding box center [768, 933] width 20 height 20
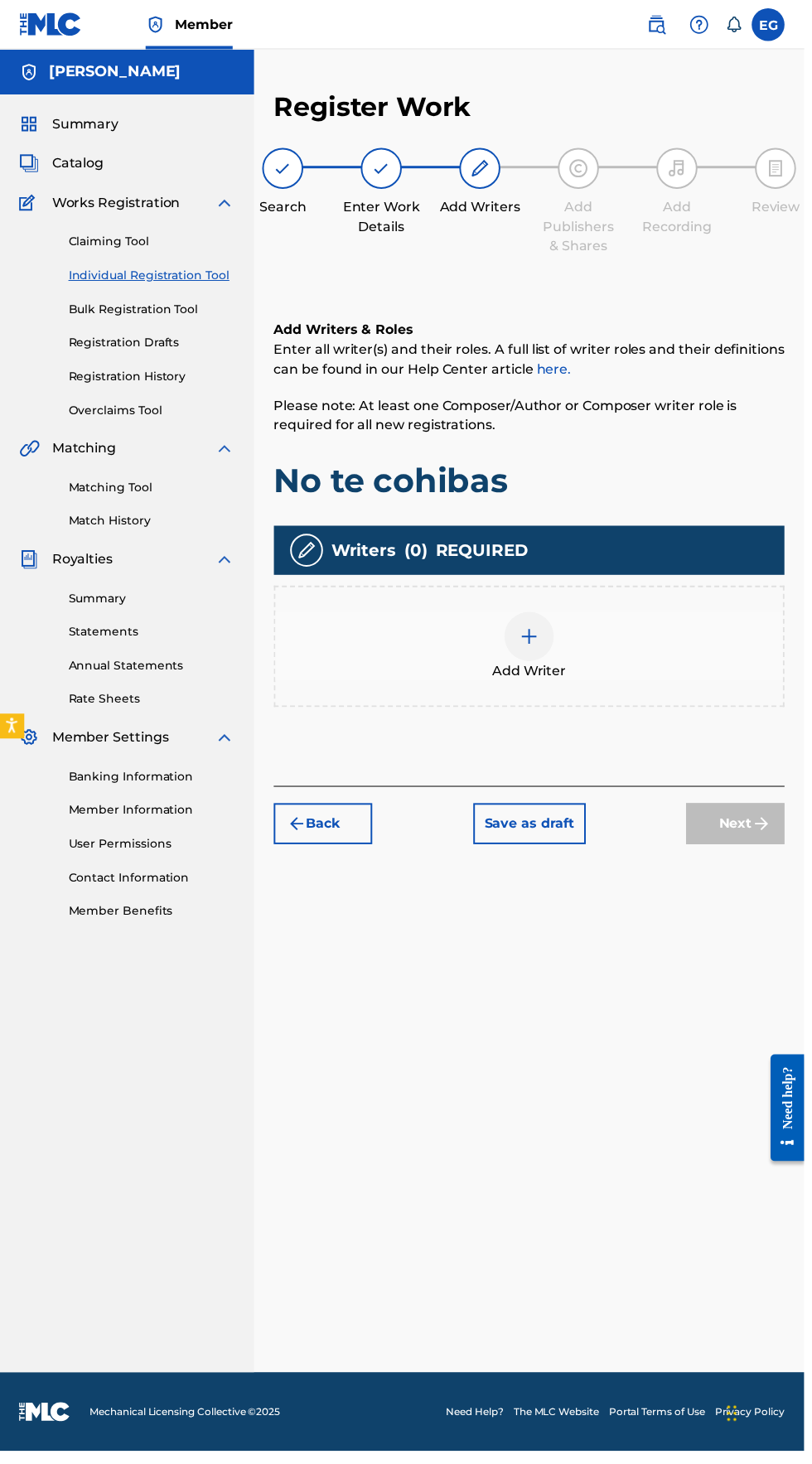
scroll to position [73, 0]
click at [512, 618] on div at bounding box center [534, 642] width 49 height 49
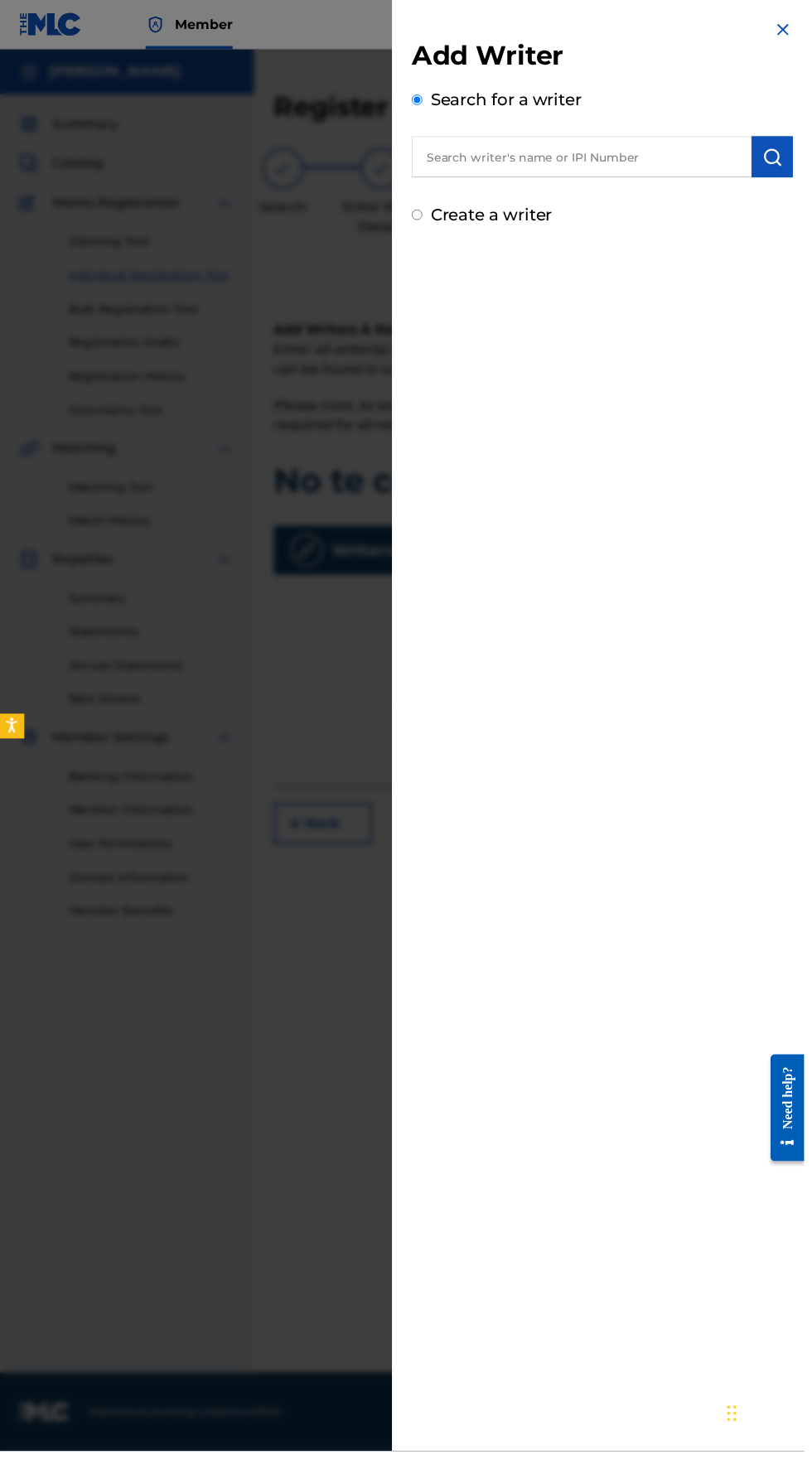
click at [483, 157] on input "text" at bounding box center [587, 158] width 343 height 42
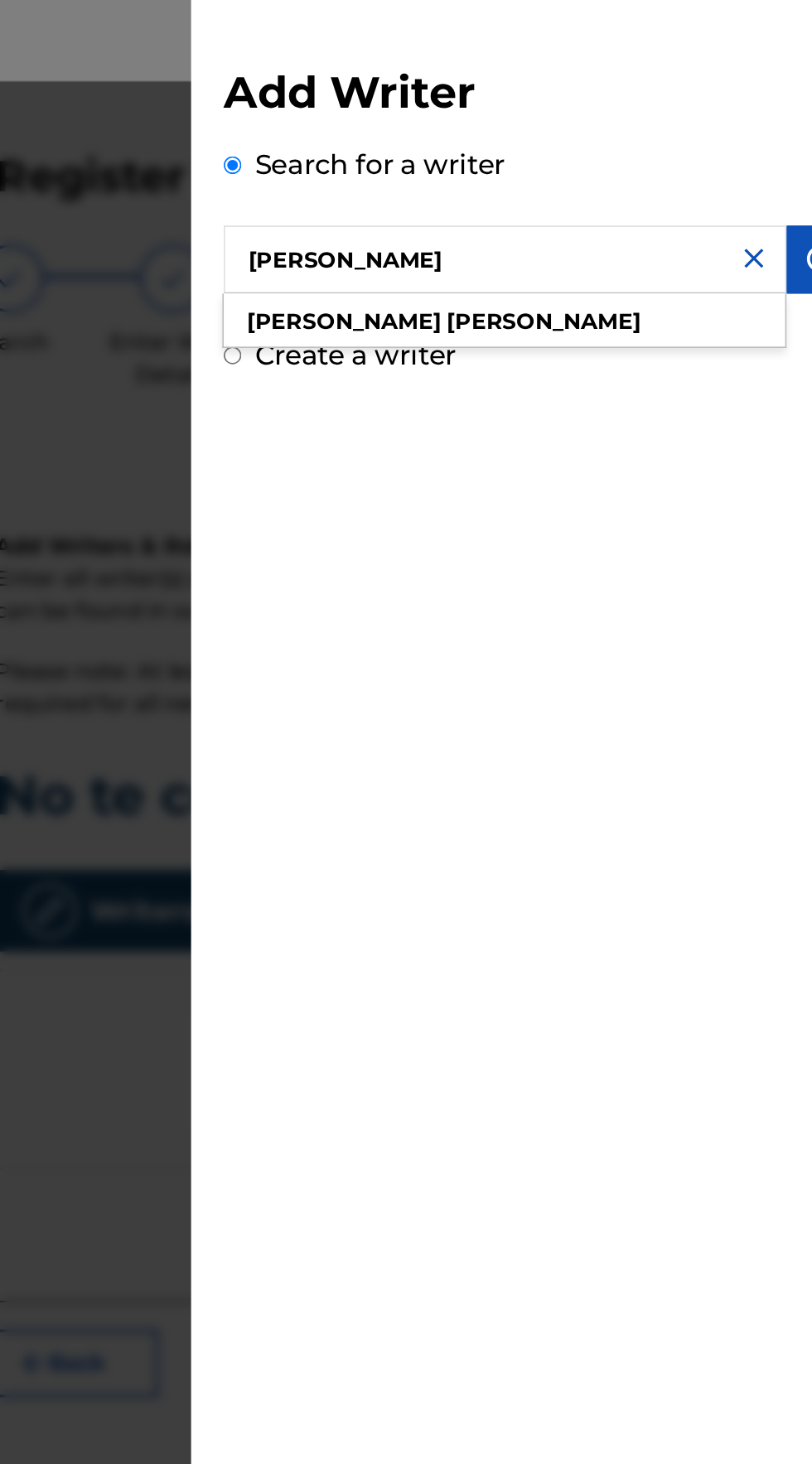
type input "Eliezer gonzalez"
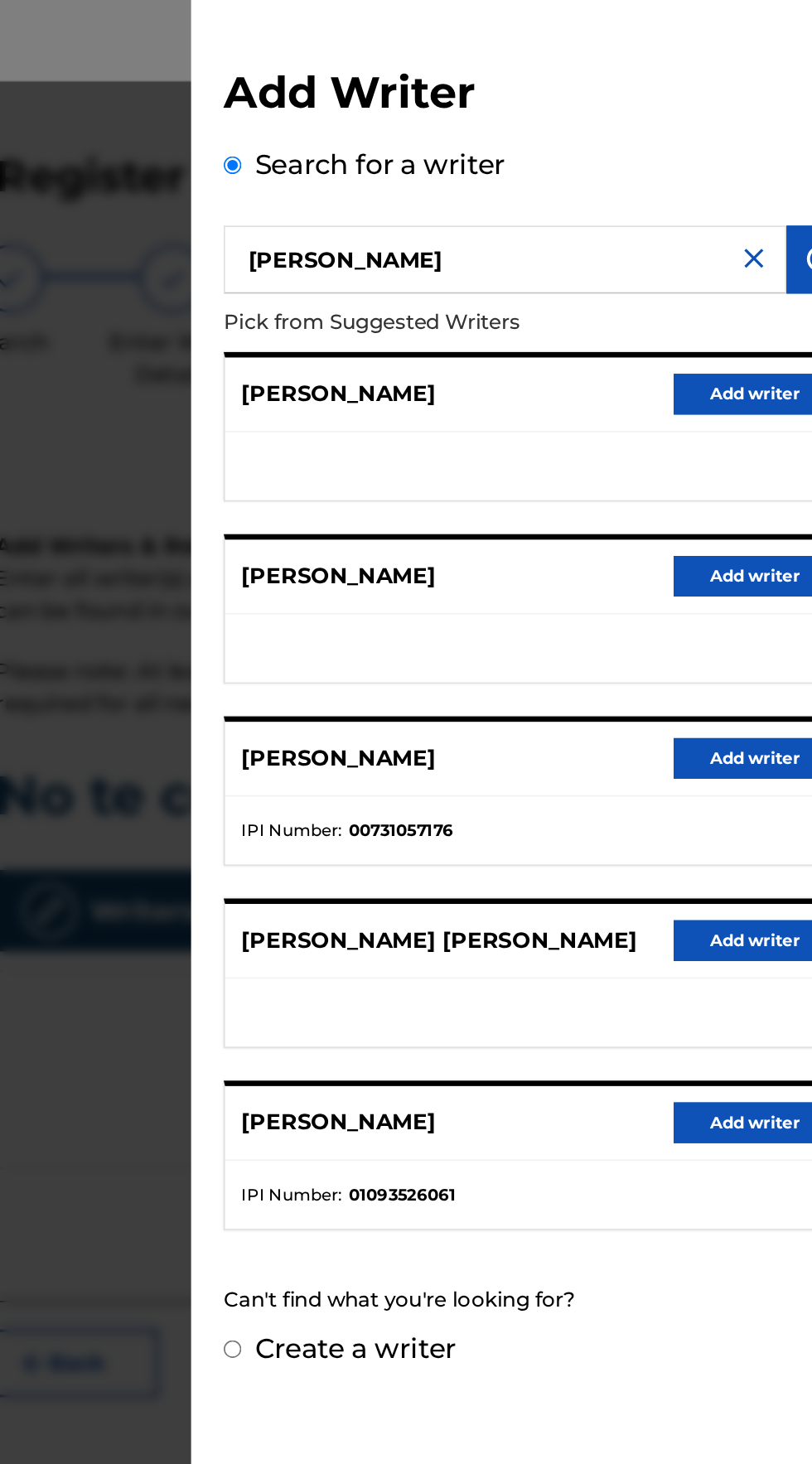
click at [741, 683] on button "Add writer" at bounding box center [739, 684] width 100 height 25
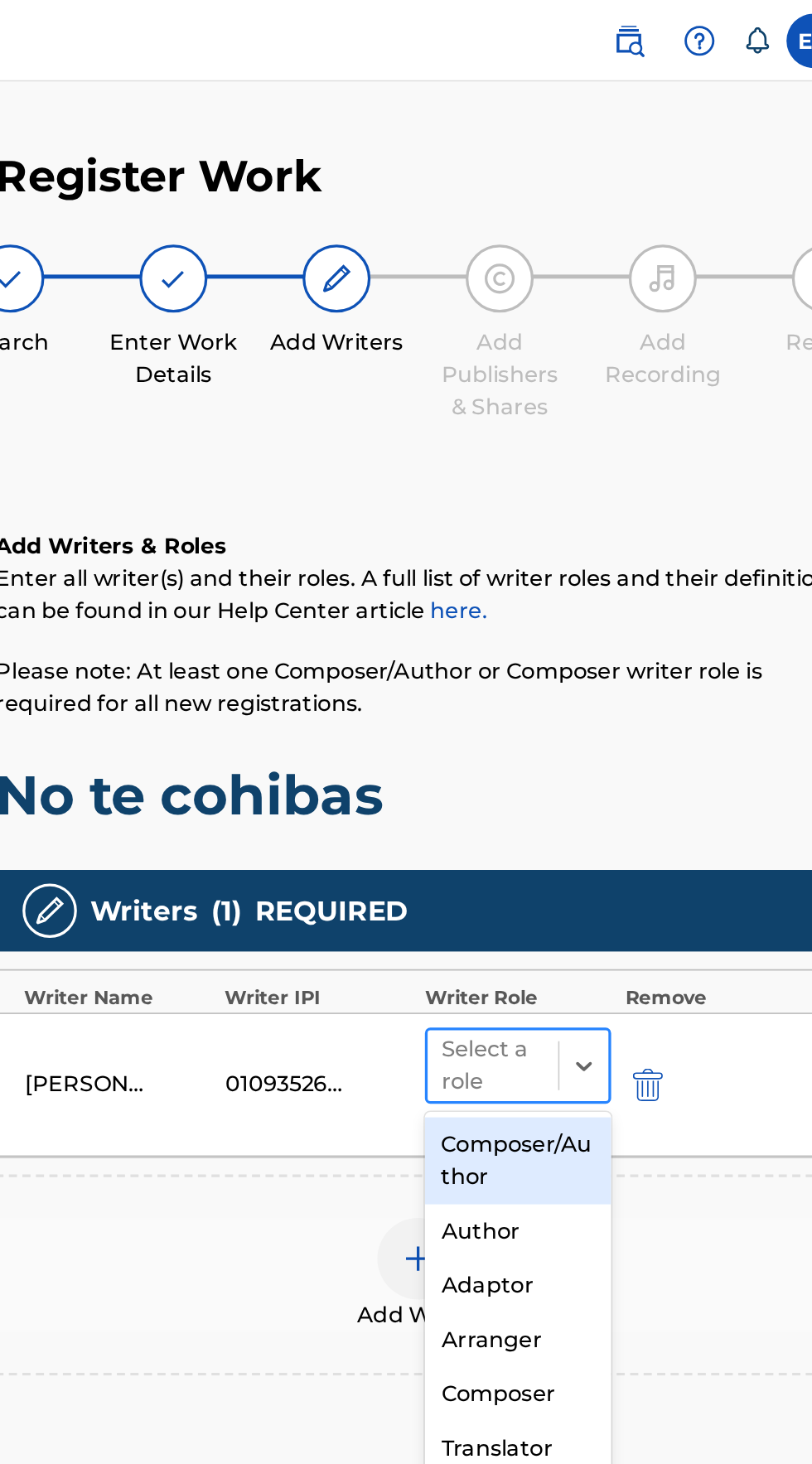
click at [550, 648] on input "text" at bounding box center [551, 649] width 4 height 20
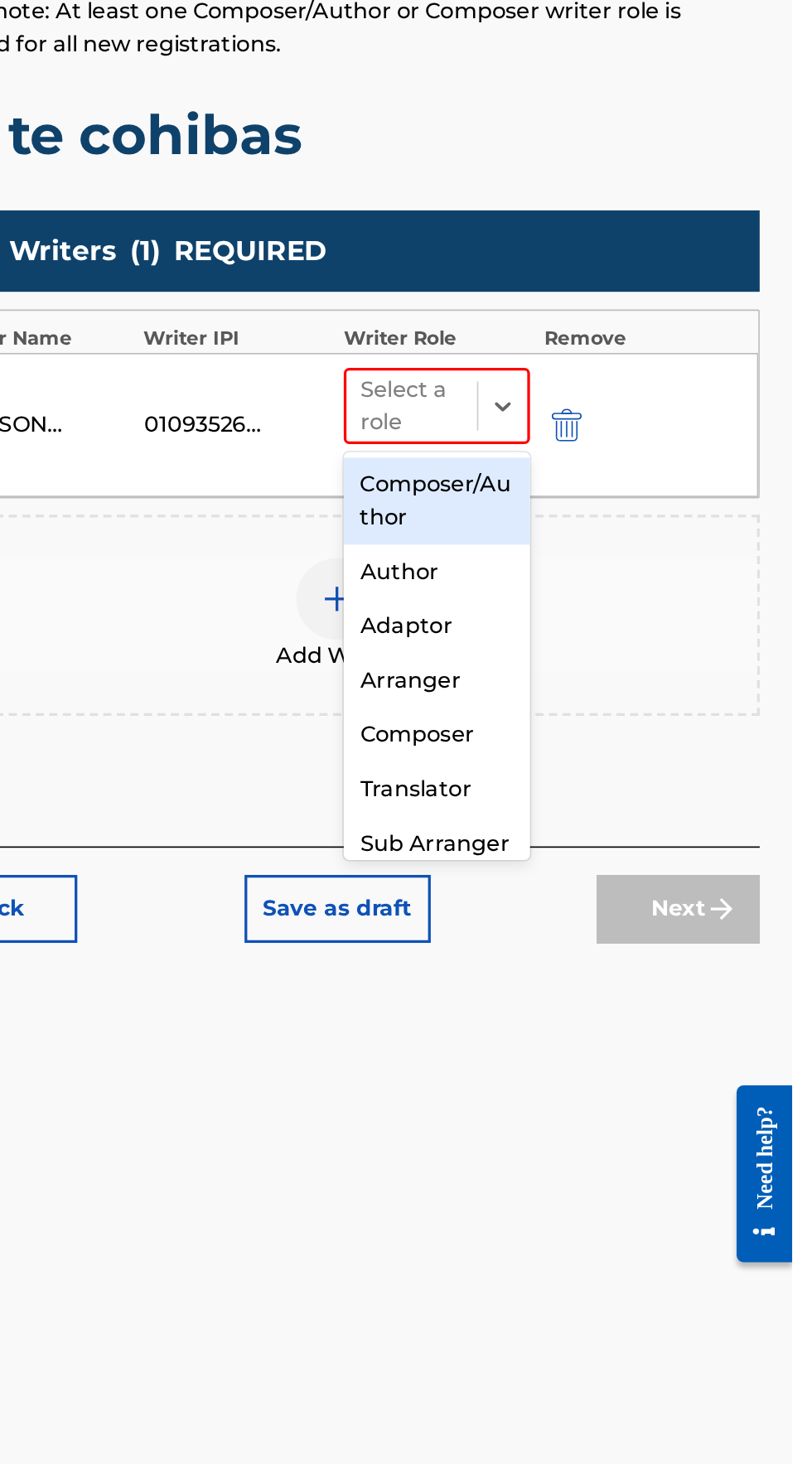
click at [566, 704] on div "Composer/Author" at bounding box center [595, 707] width 113 height 53
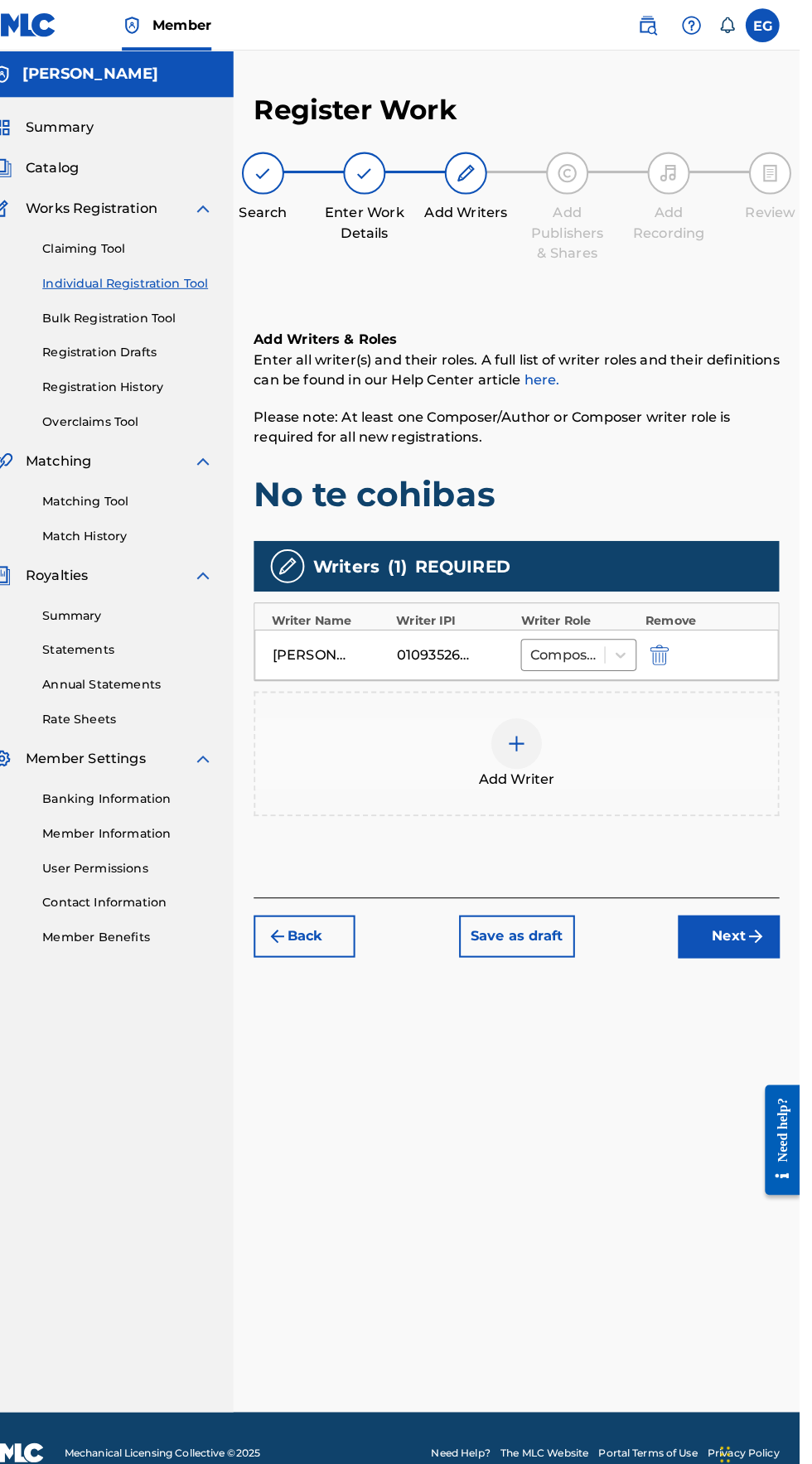
click at [764, 912] on img "submit" at bounding box center [768, 917] width 20 height 20
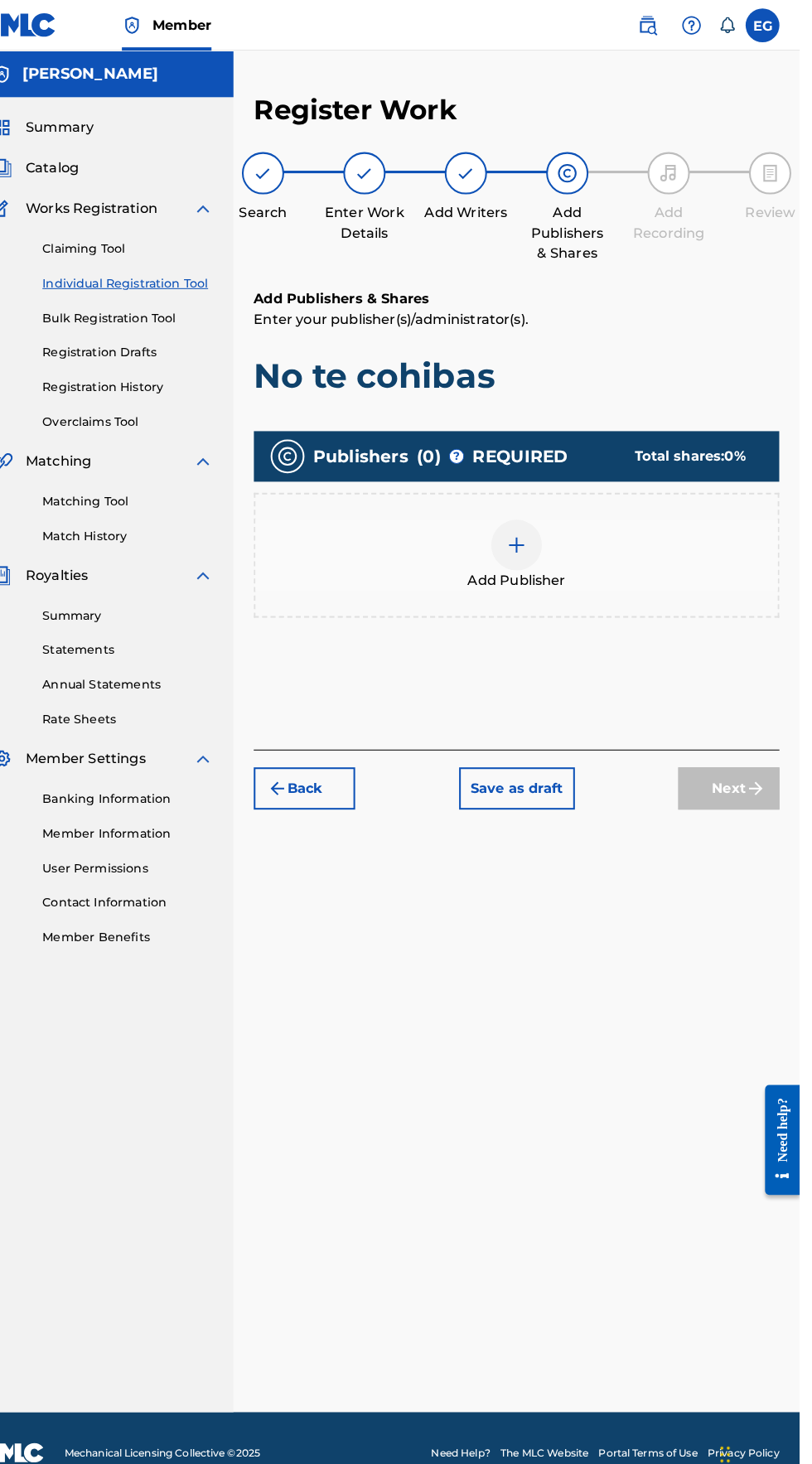
scroll to position [73, 0]
click at [513, 510] on div at bounding box center [534, 534] width 49 height 49
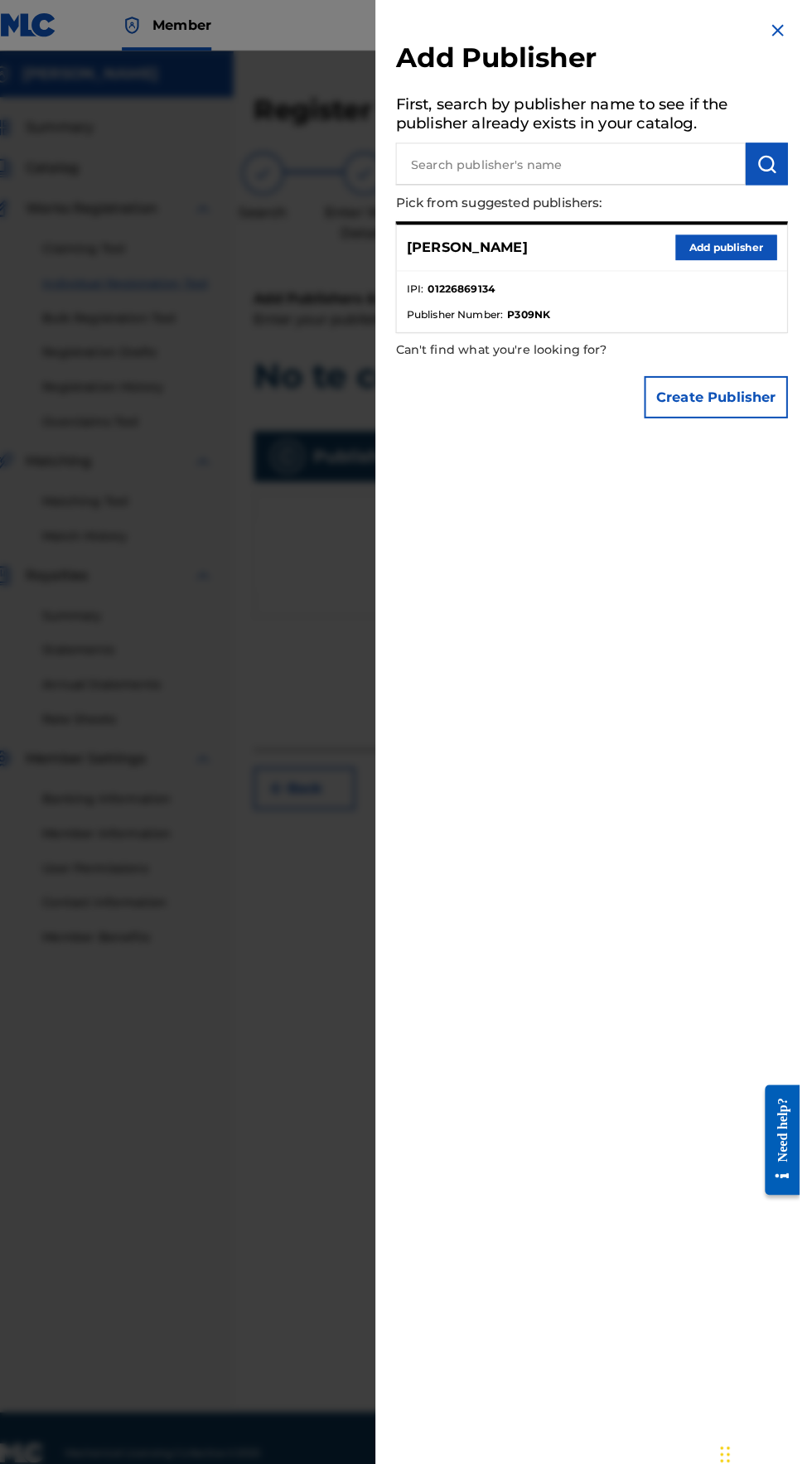
click at [724, 255] on button "Add publisher" at bounding box center [739, 243] width 100 height 25
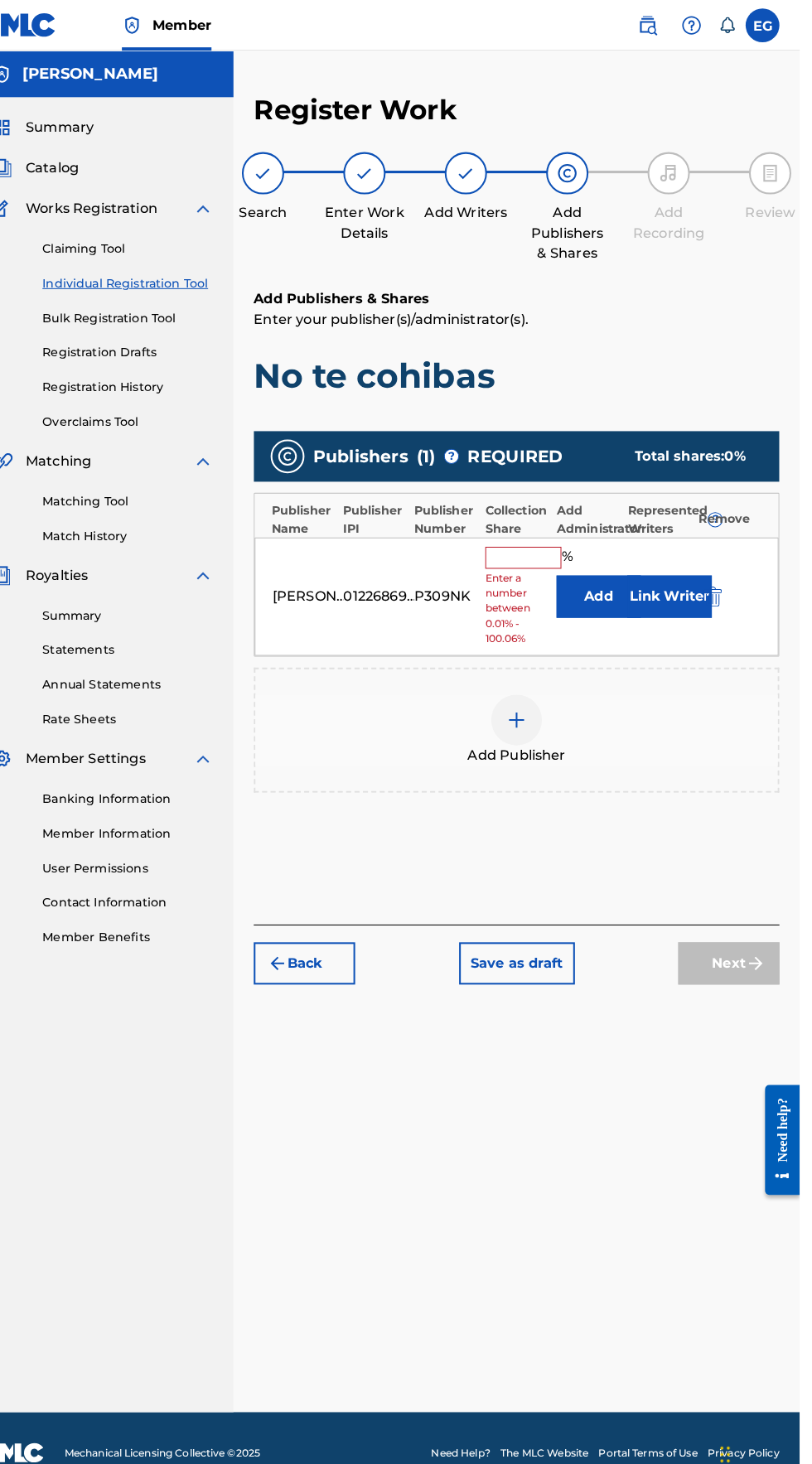
click at [514, 536] on input "text" at bounding box center [541, 546] width 74 height 21
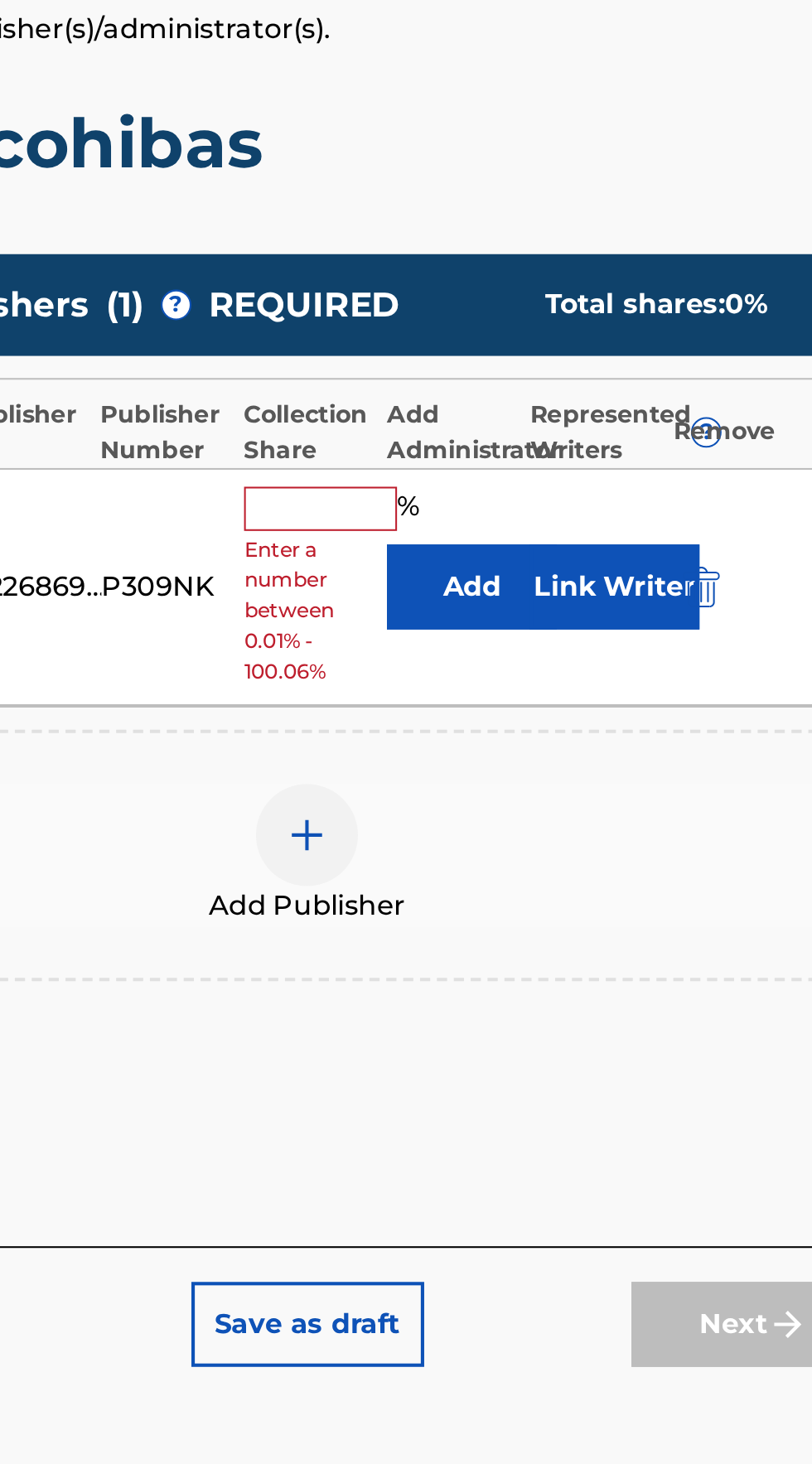
type input "100"
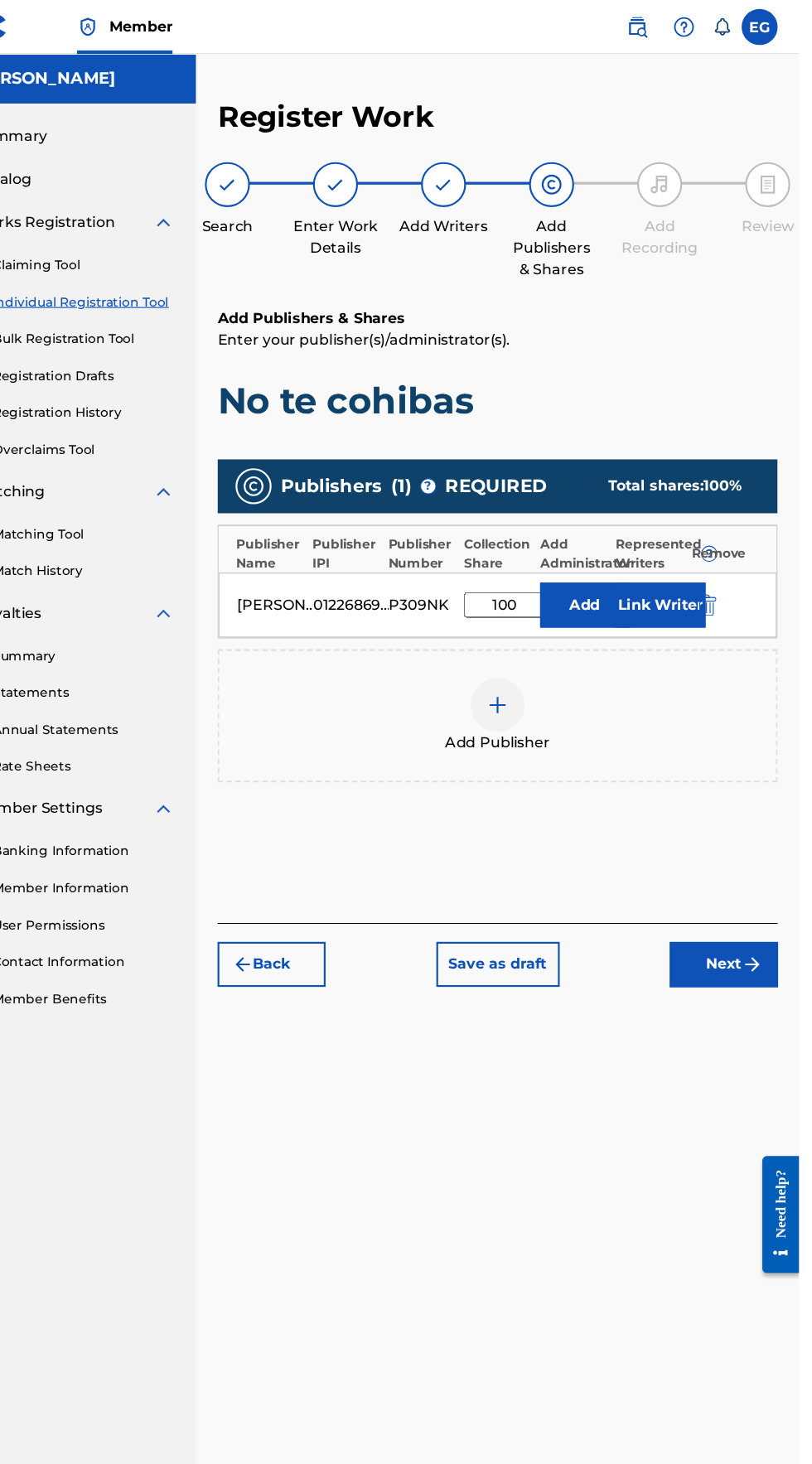
click at [765, 877] on img "submit" at bounding box center [768, 886] width 20 height 20
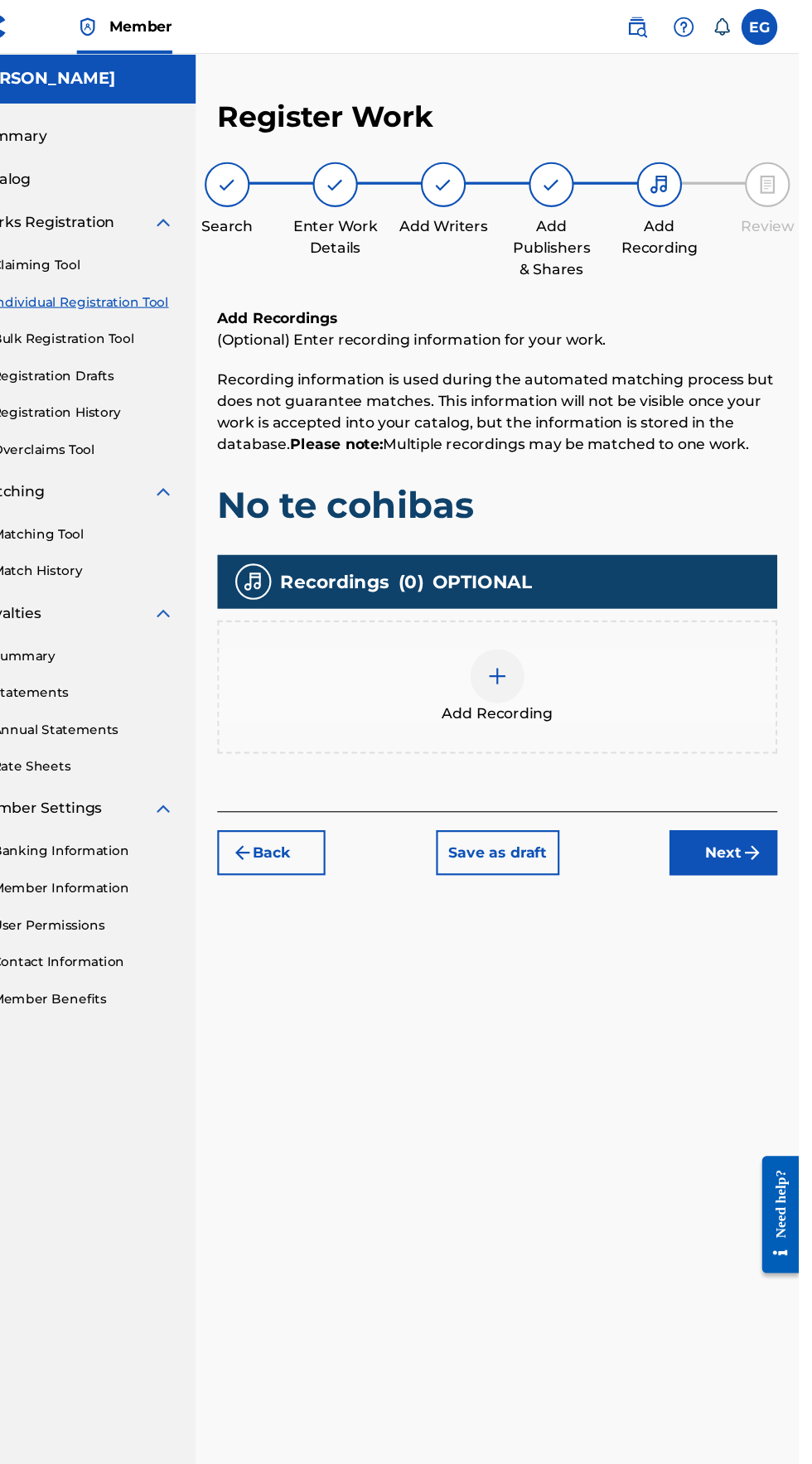
click at [519, 597] on div at bounding box center [534, 621] width 49 height 49
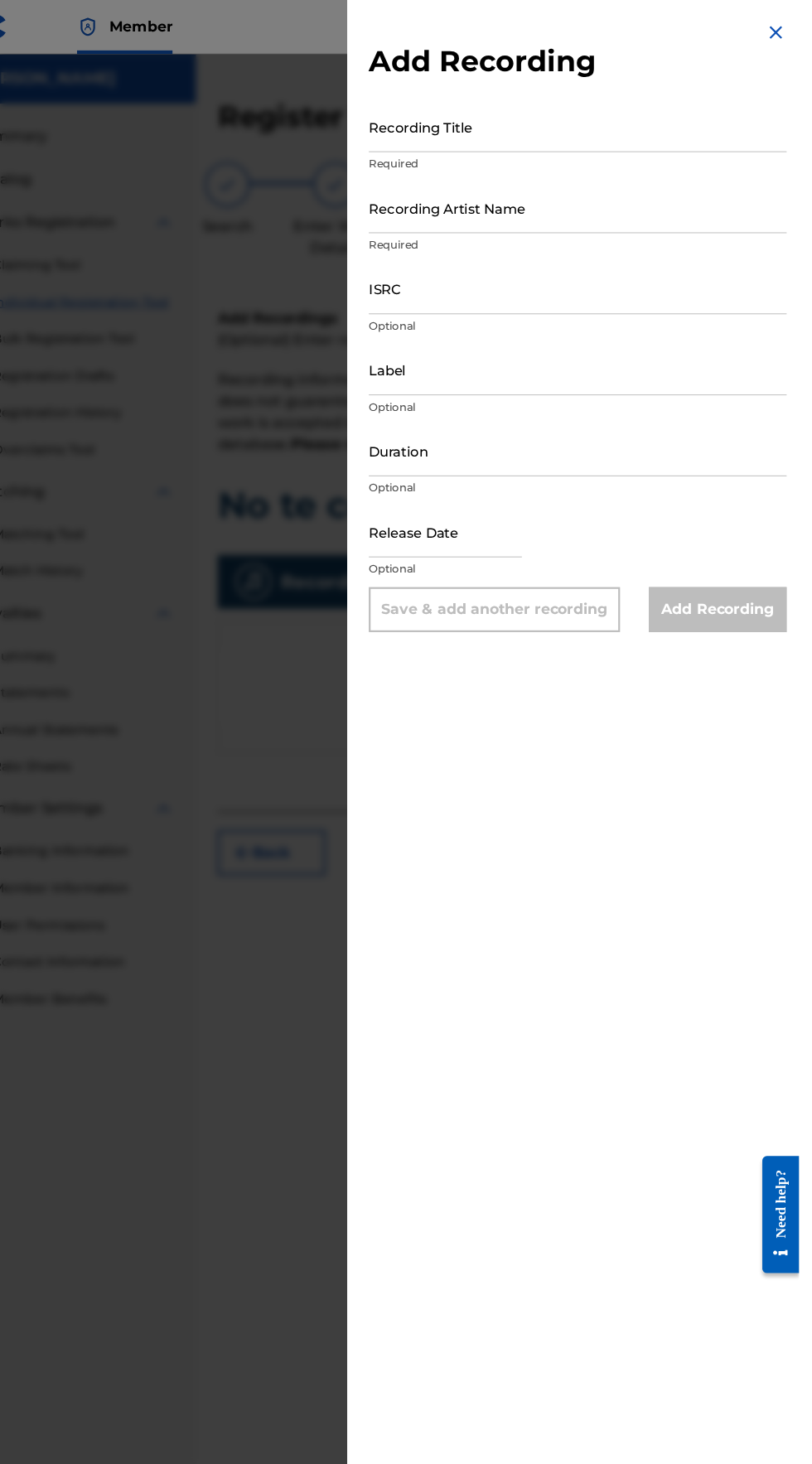
click at [484, 128] on input "Recording Title" at bounding box center [607, 116] width 384 height 47
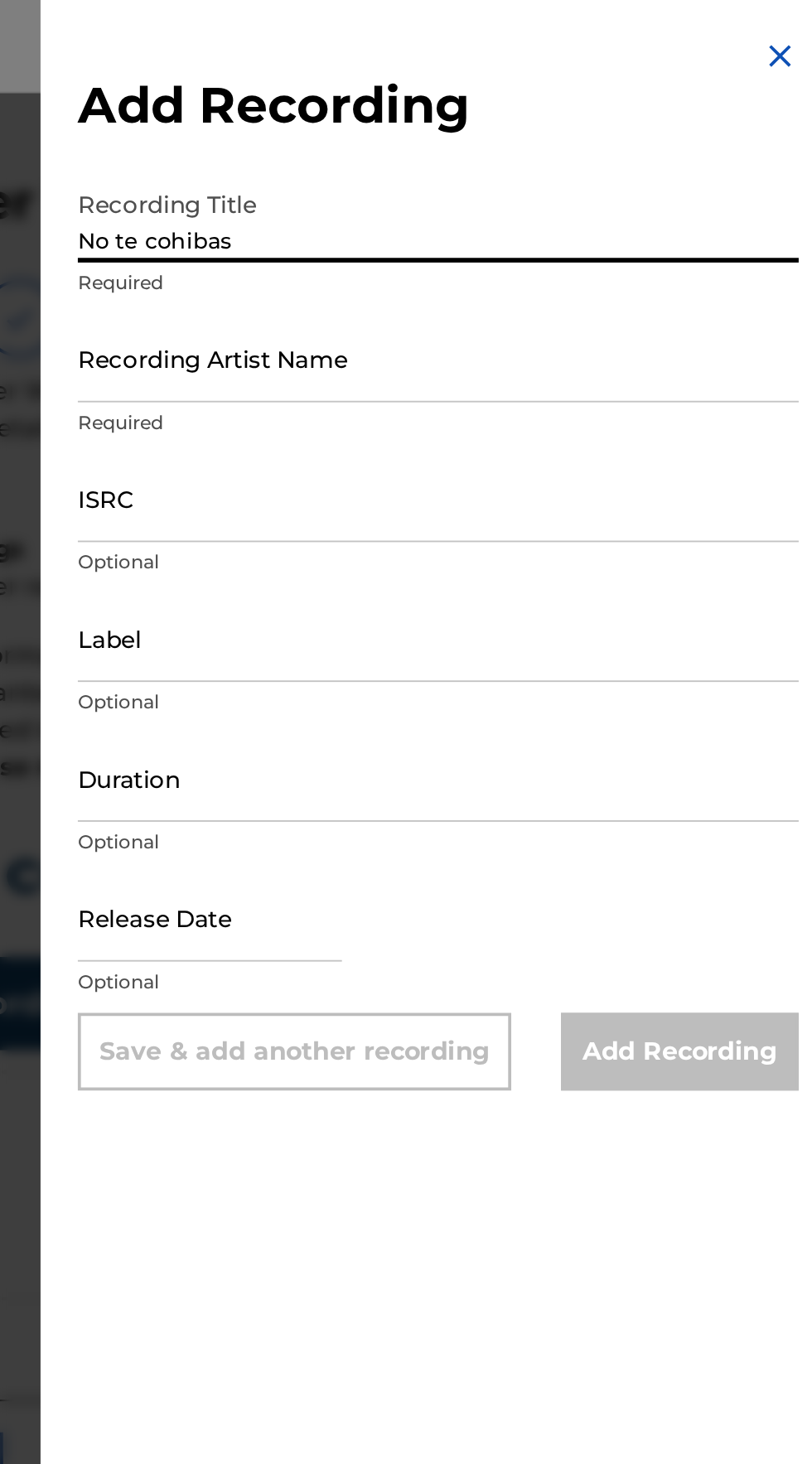
type input "No te cohibas"
click at [447, 206] on input "Recording Artist Name" at bounding box center [607, 191] width 384 height 47
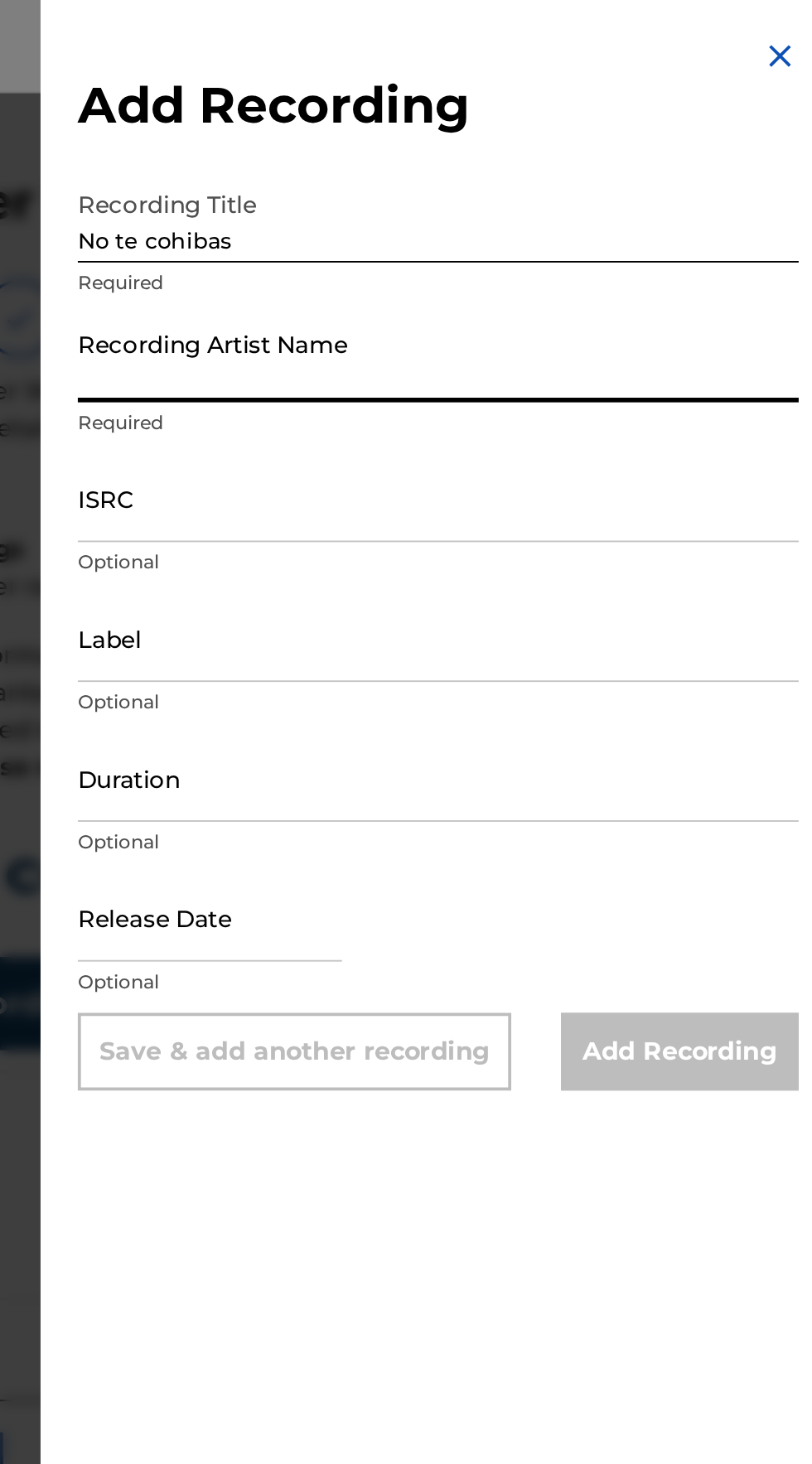
type input "Elik Roldán"
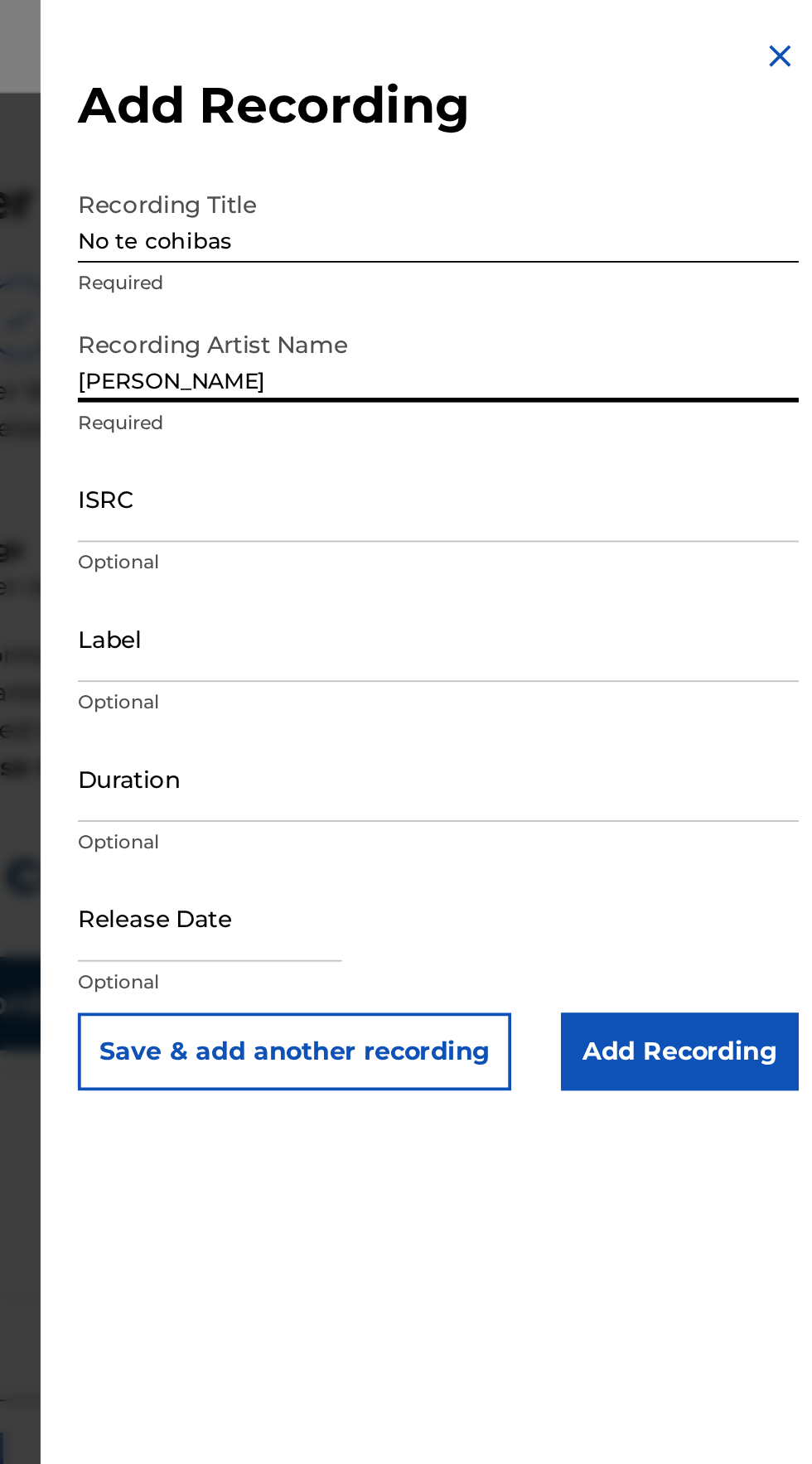
click at [452, 271] on input "ISRC" at bounding box center [607, 265] width 384 height 47
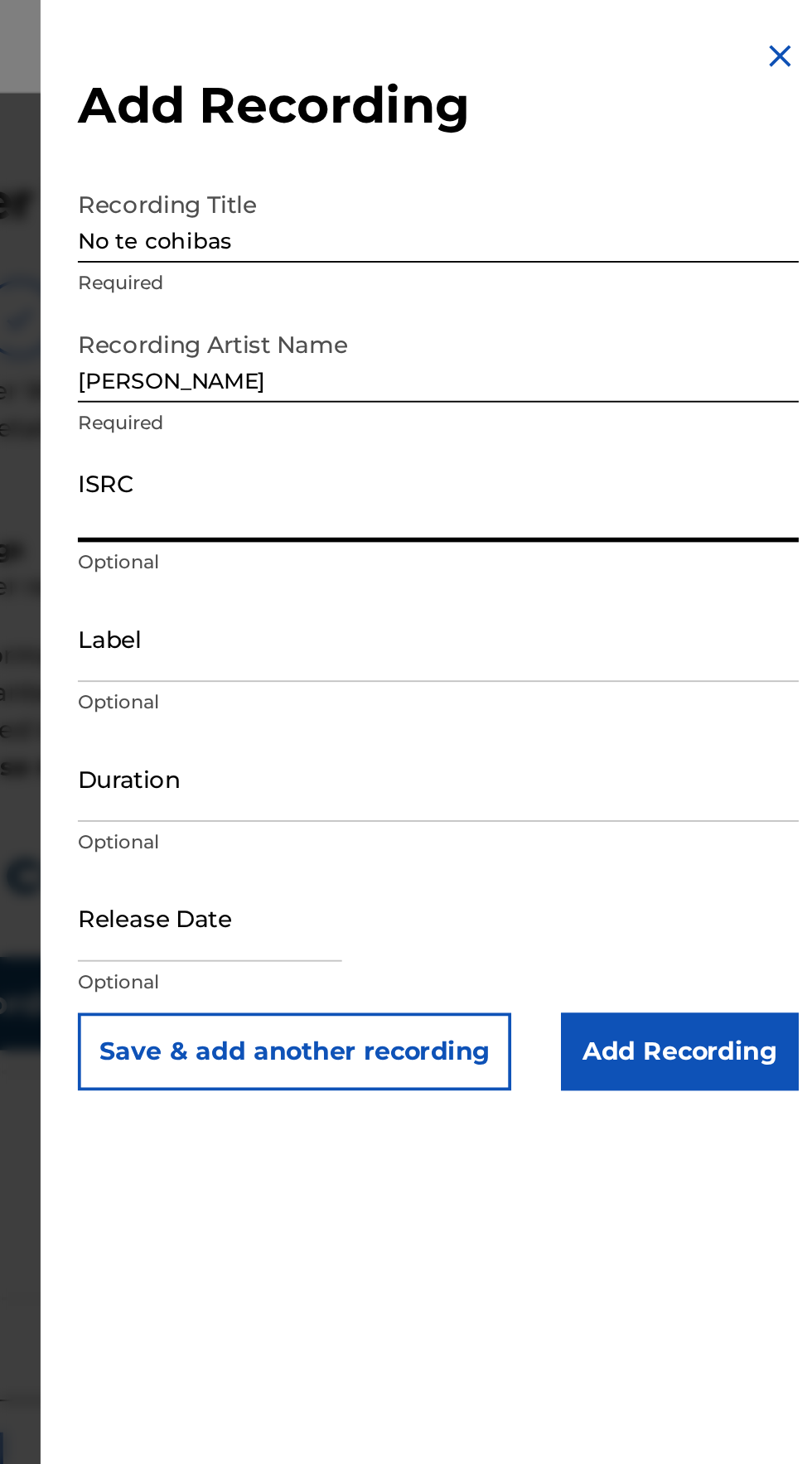
click at [447, 275] on input "ISRC" at bounding box center [607, 265] width 384 height 47
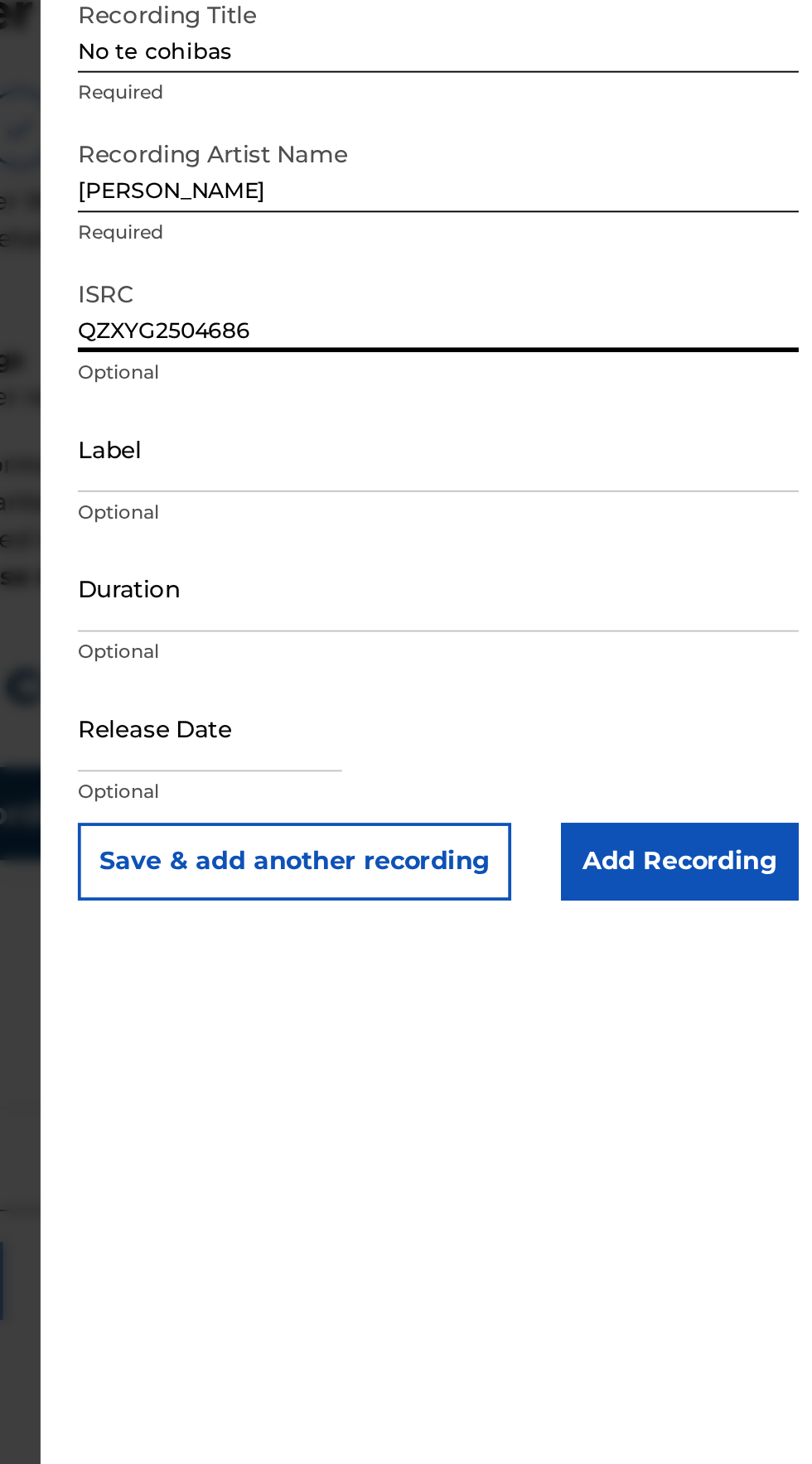
type input "QZXYG2504686"
click at [451, 356] on input "Label" at bounding box center [607, 339] width 384 height 47
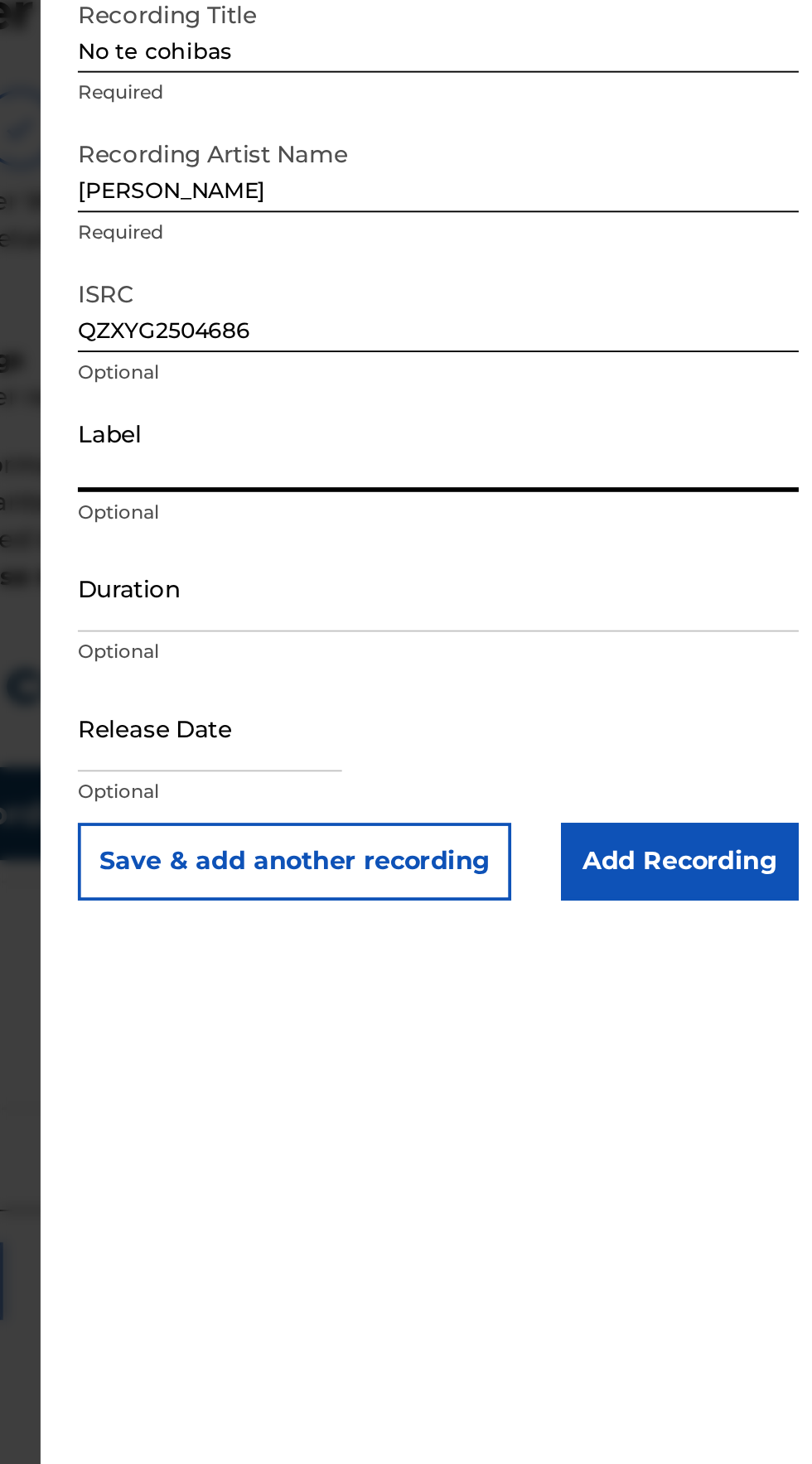
type input "Elik Roldan"
click at [448, 431] on input "Duration" at bounding box center [607, 414] width 384 height 47
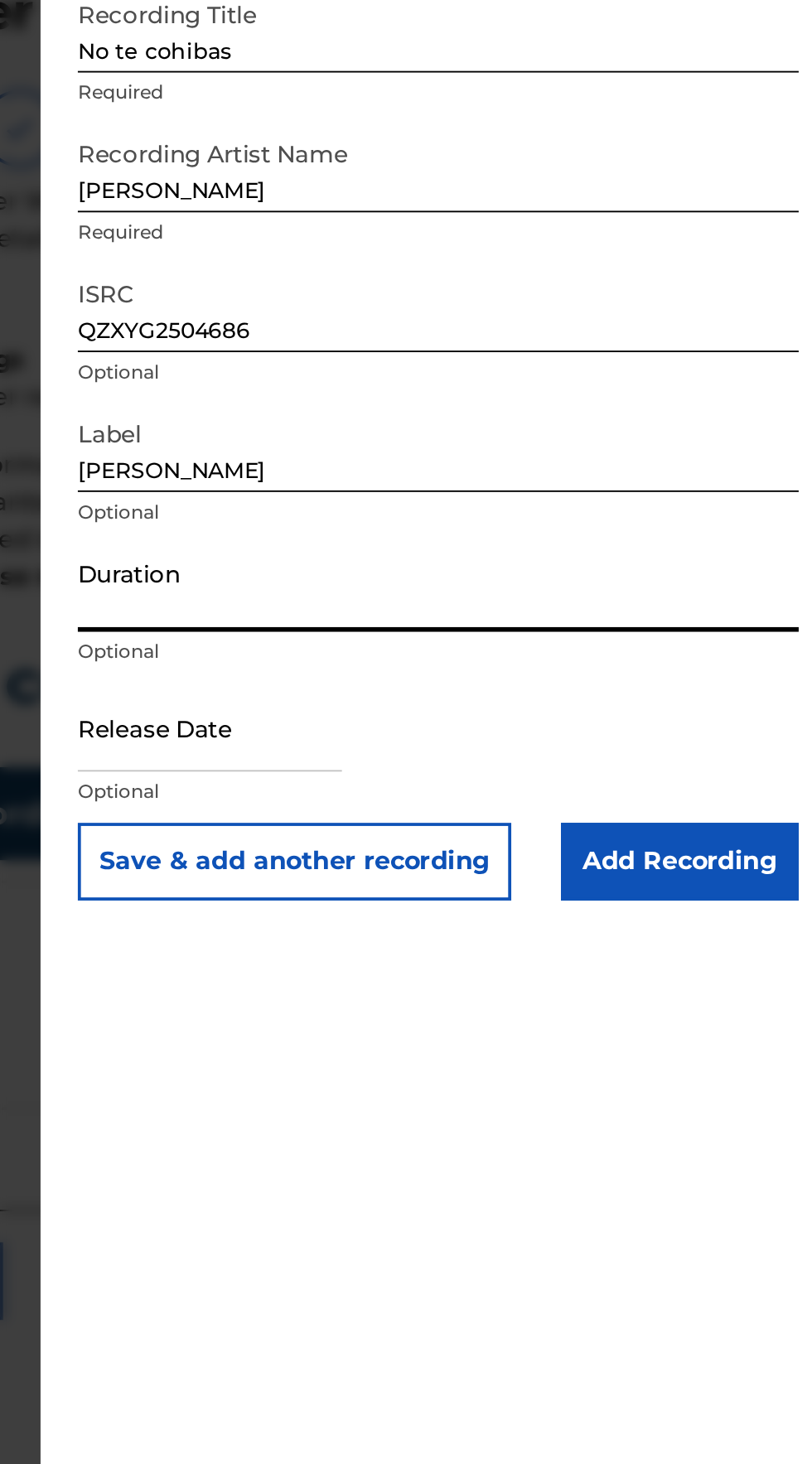
click at [439, 424] on input "Duration" at bounding box center [607, 414] width 384 height 47
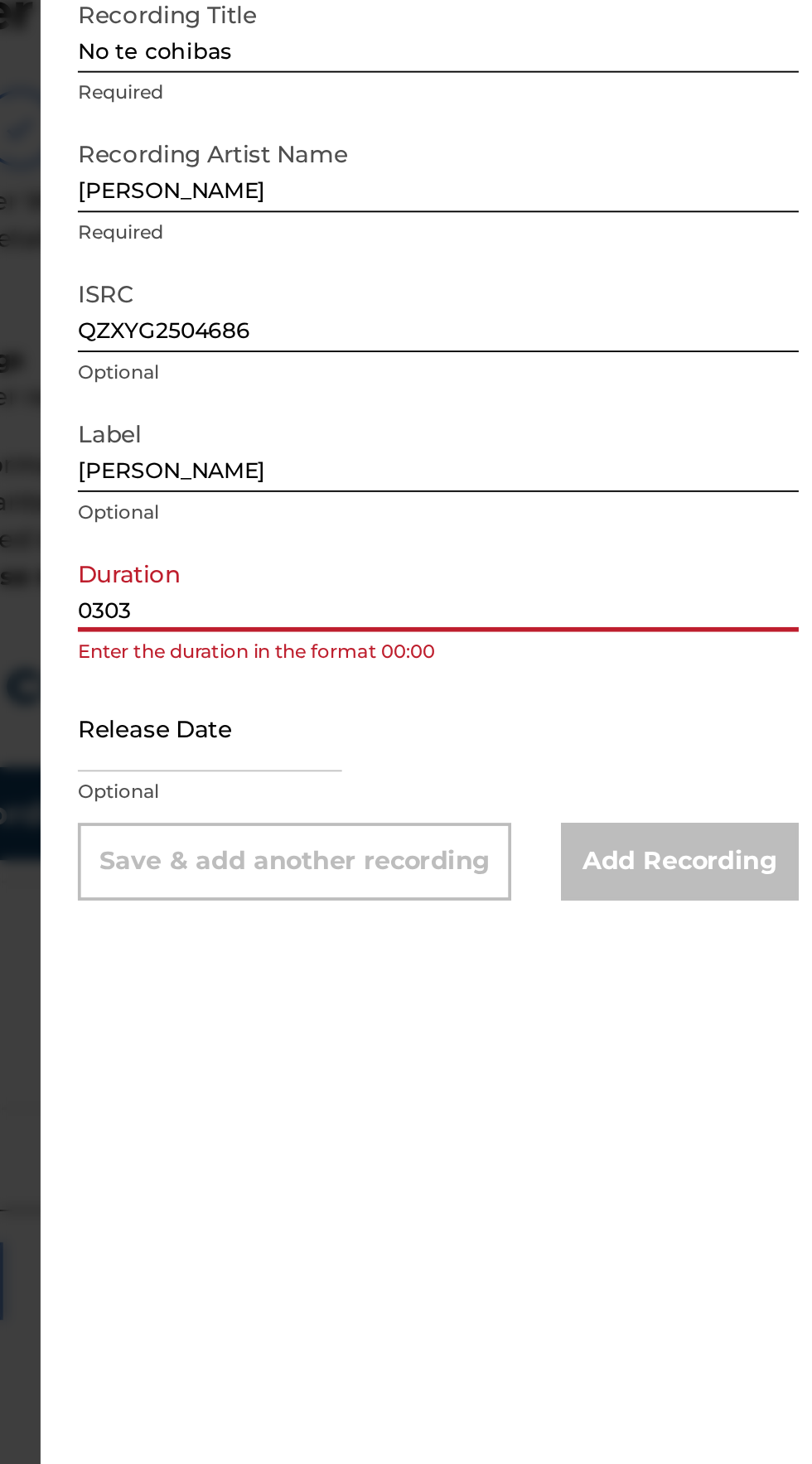
click at [437, 421] on input "0303" at bounding box center [607, 414] width 384 height 47
click at [441, 430] on input "0303" at bounding box center [607, 414] width 384 height 47
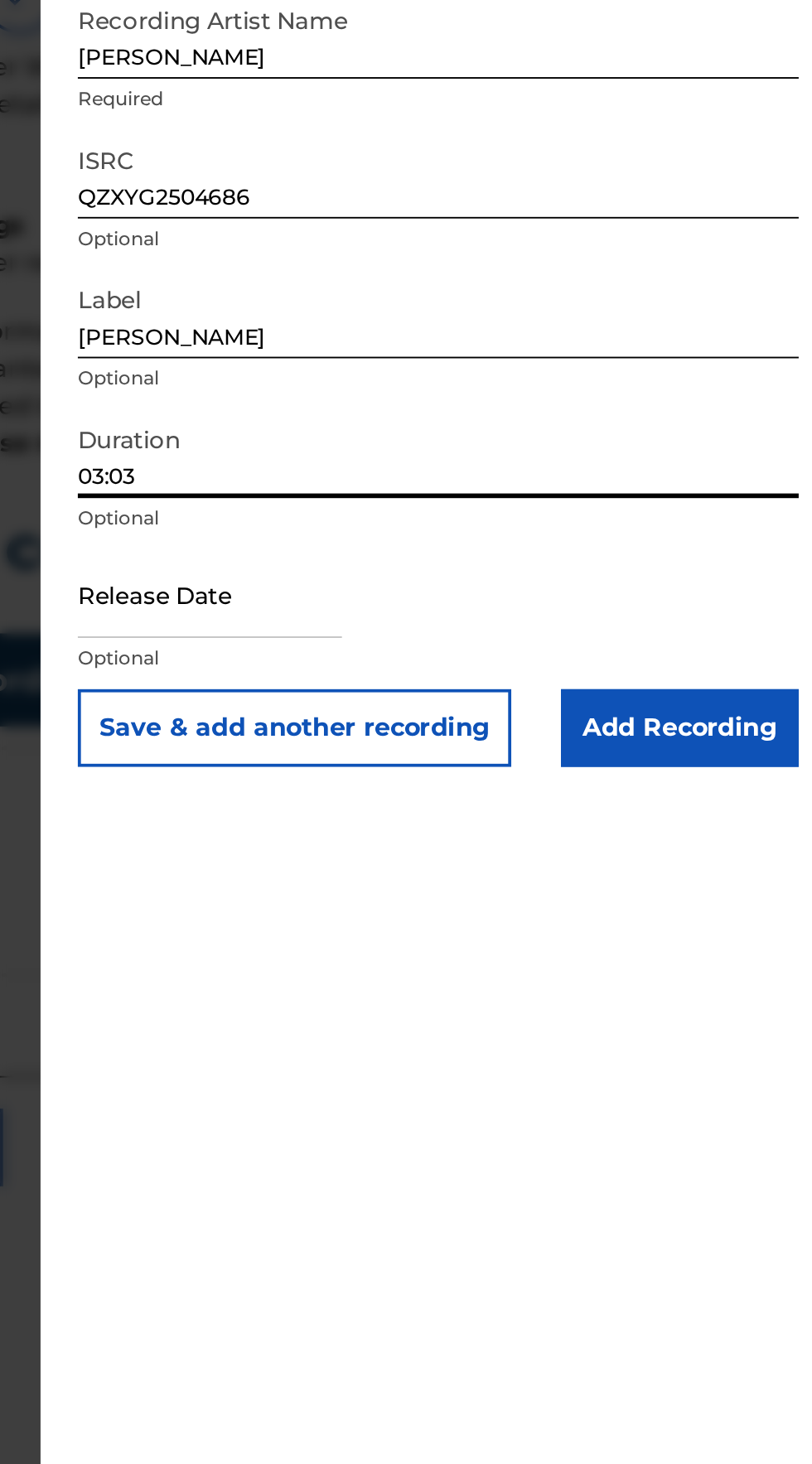
type input "03:03"
click at [452, 504] on input "text" at bounding box center [486, 489] width 140 height 47
select select "7"
select select "2025"
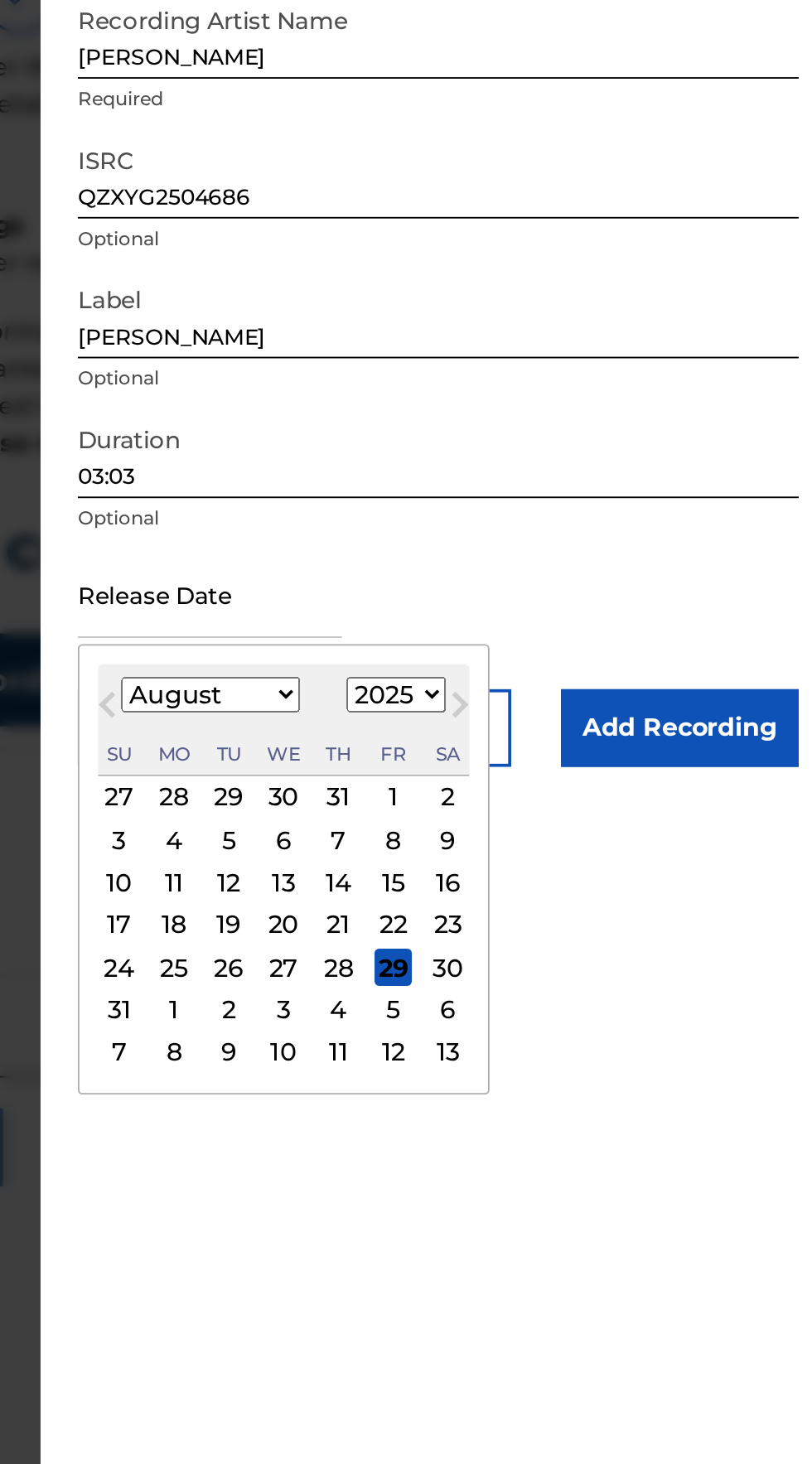
type input "August 22 2025"
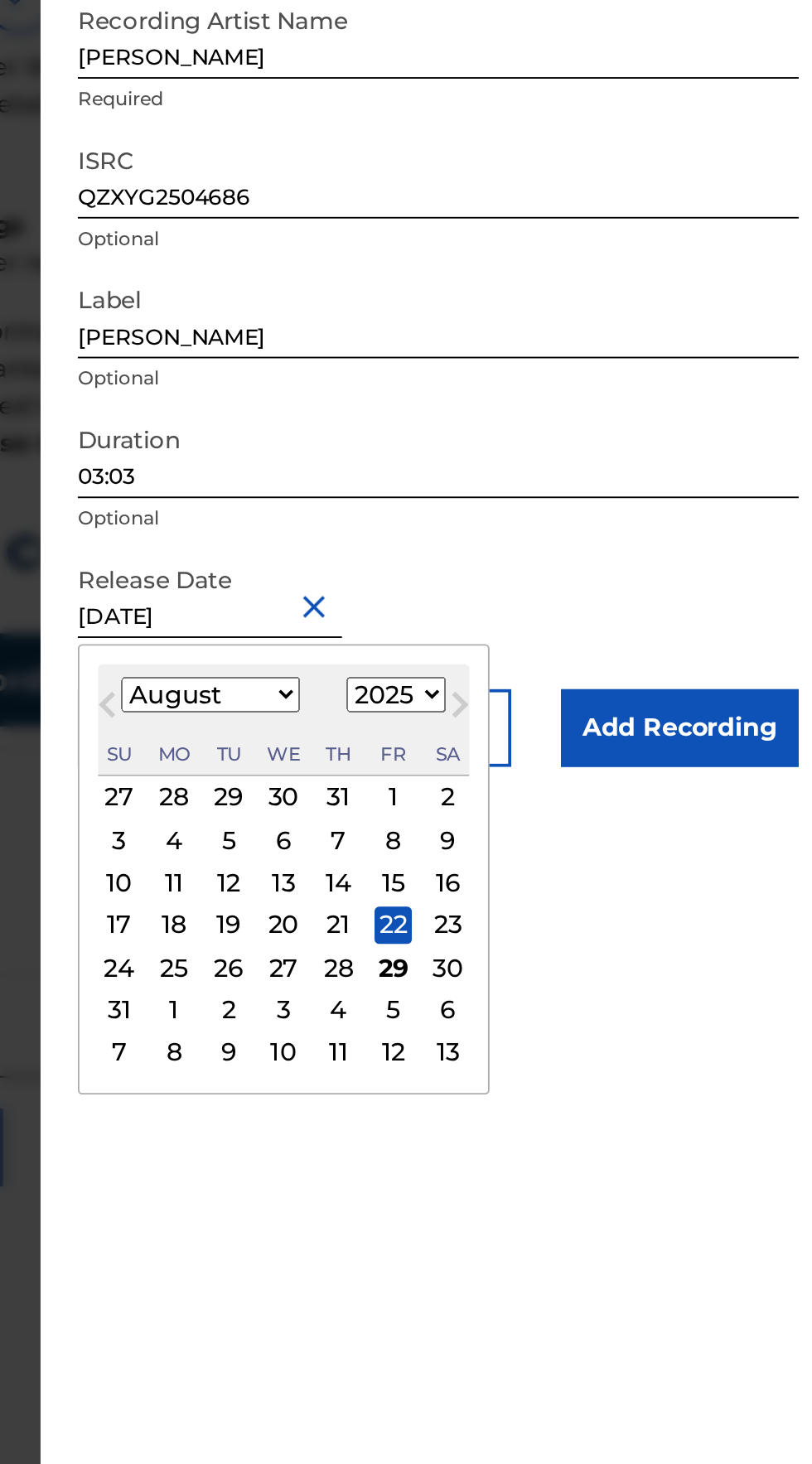
click at [747, 808] on div "Add Recording Recording Title No te cohibas Required Recording Artist Name Elik…" at bounding box center [608, 732] width 424 height 1464
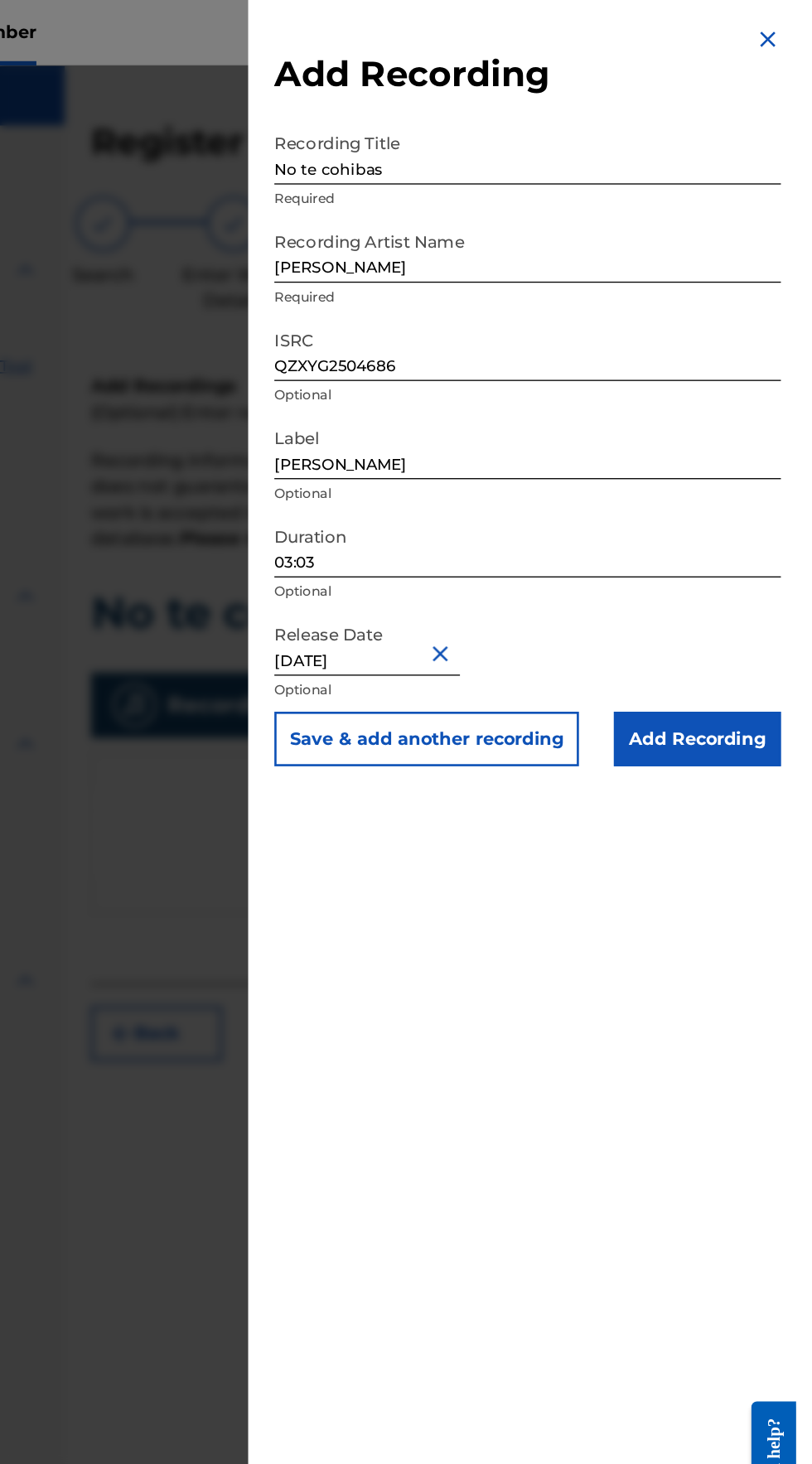
click at [772, 568] on input "Add Recording" at bounding box center [737, 561] width 126 height 42
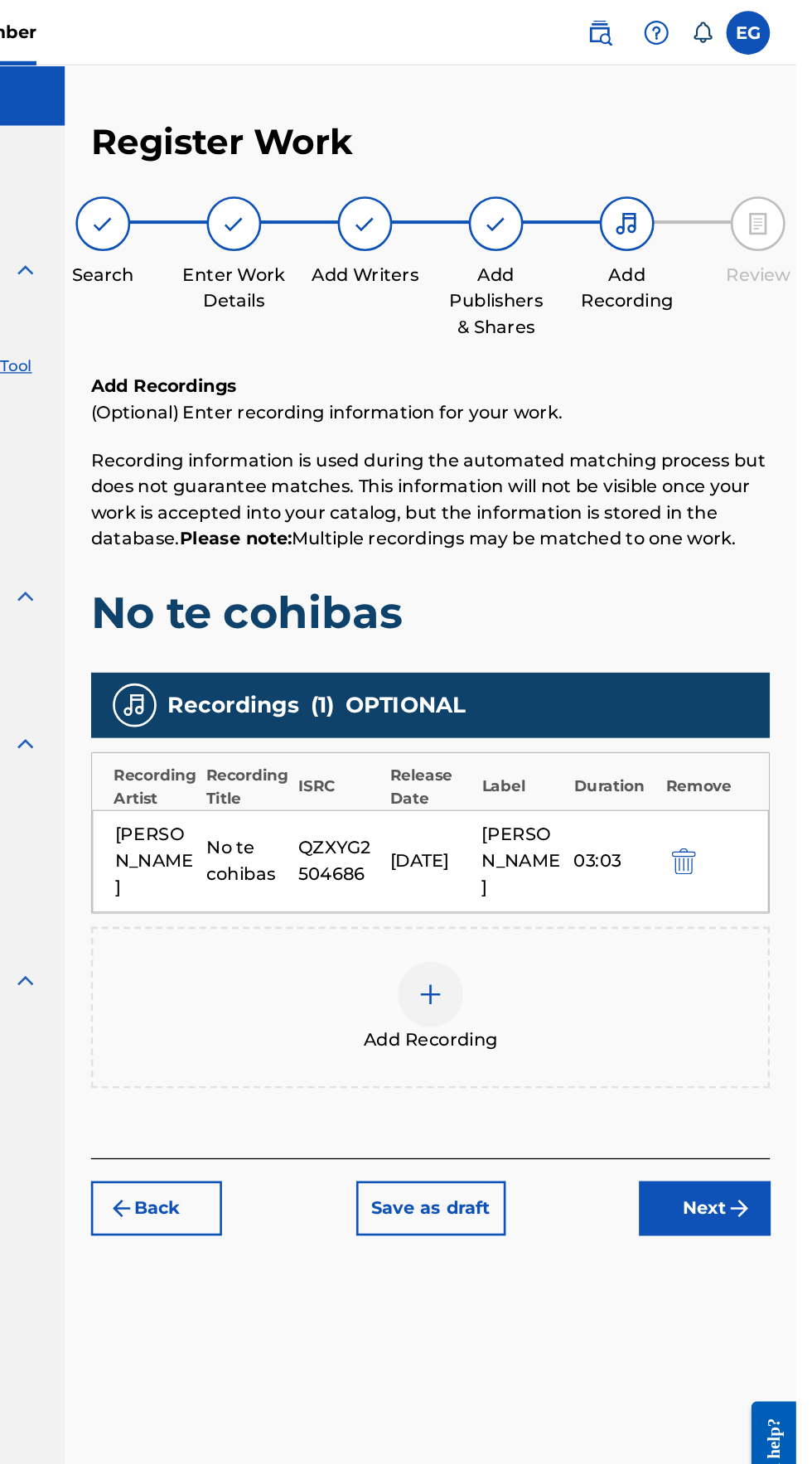
click at [762, 907] on img "submit" at bounding box center [768, 916] width 20 height 20
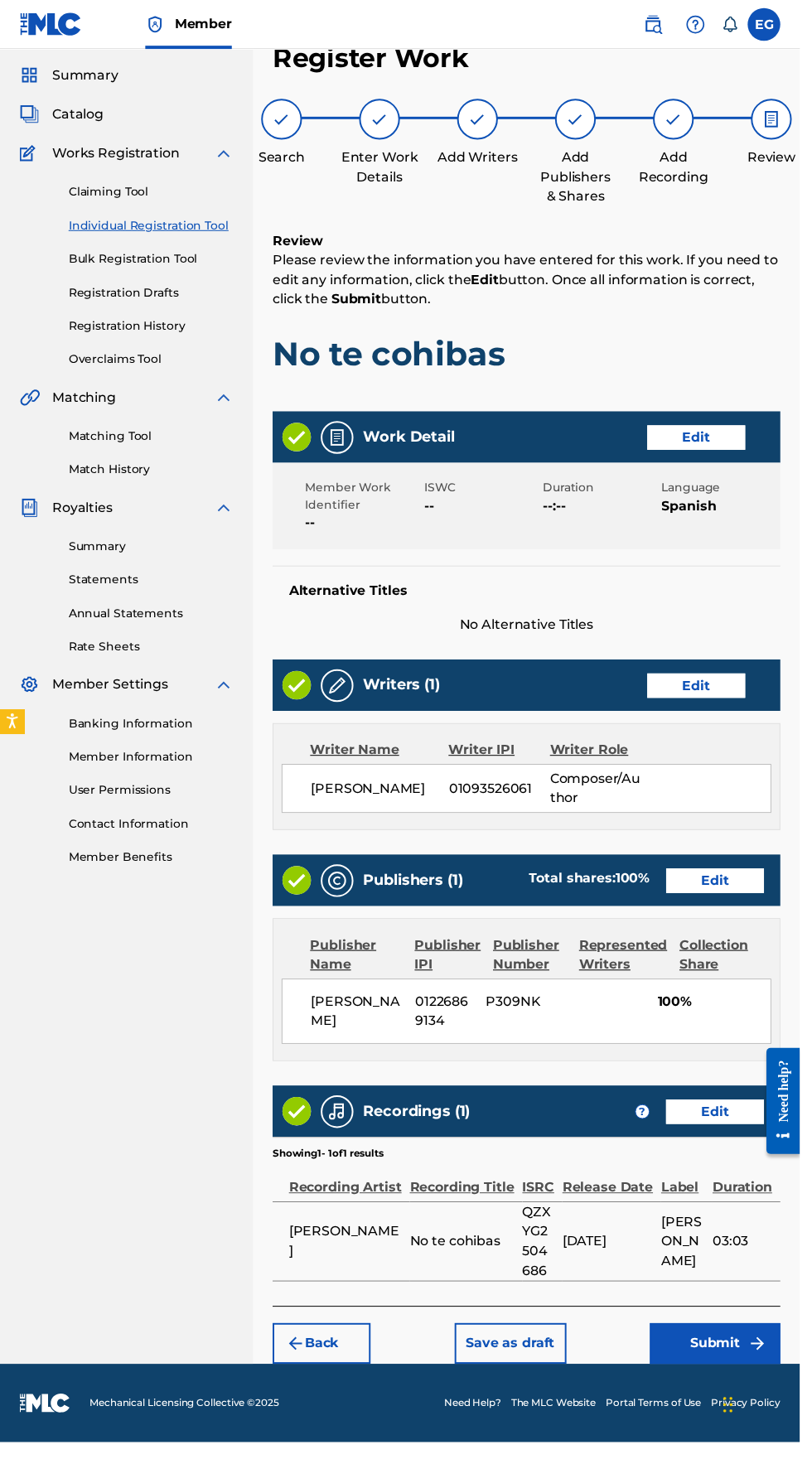
scroll to position [88, 0]
click at [740, 1347] on button "Submit" at bounding box center [725, 1364] width 133 height 42
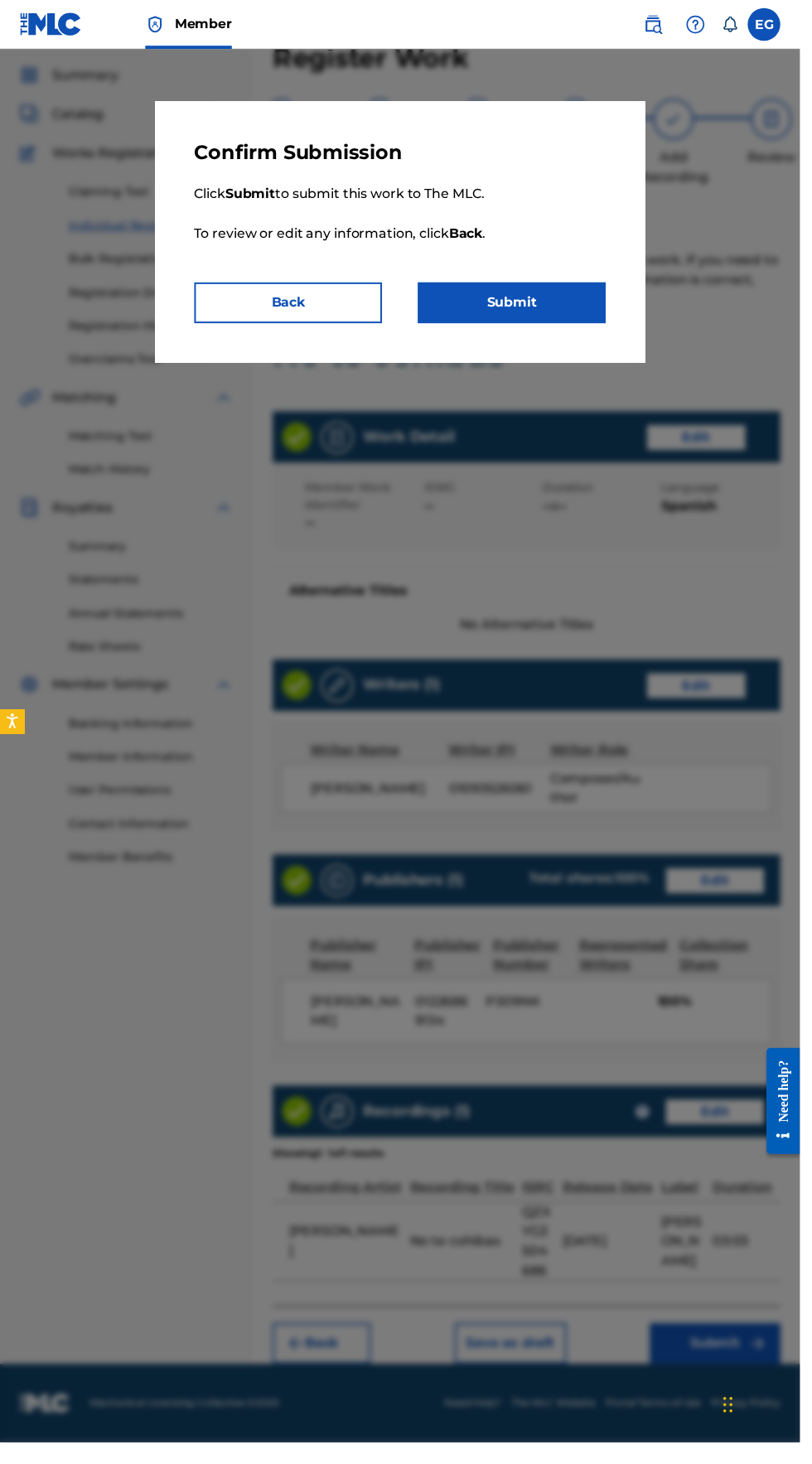
click at [505, 307] on button "Submit" at bounding box center [519, 307] width 191 height 42
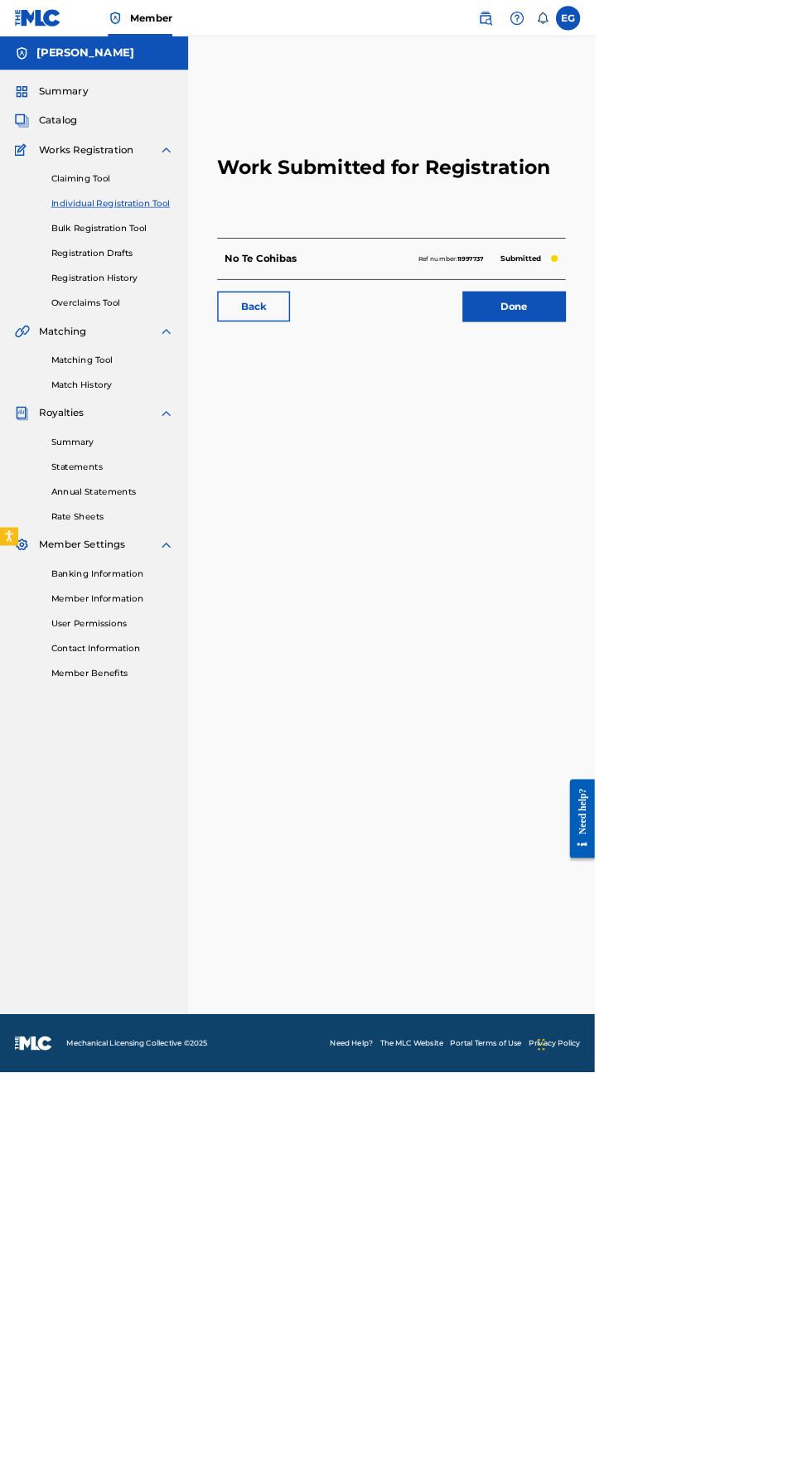
click at [684, 434] on link "Done" at bounding box center [701, 419] width 140 height 42
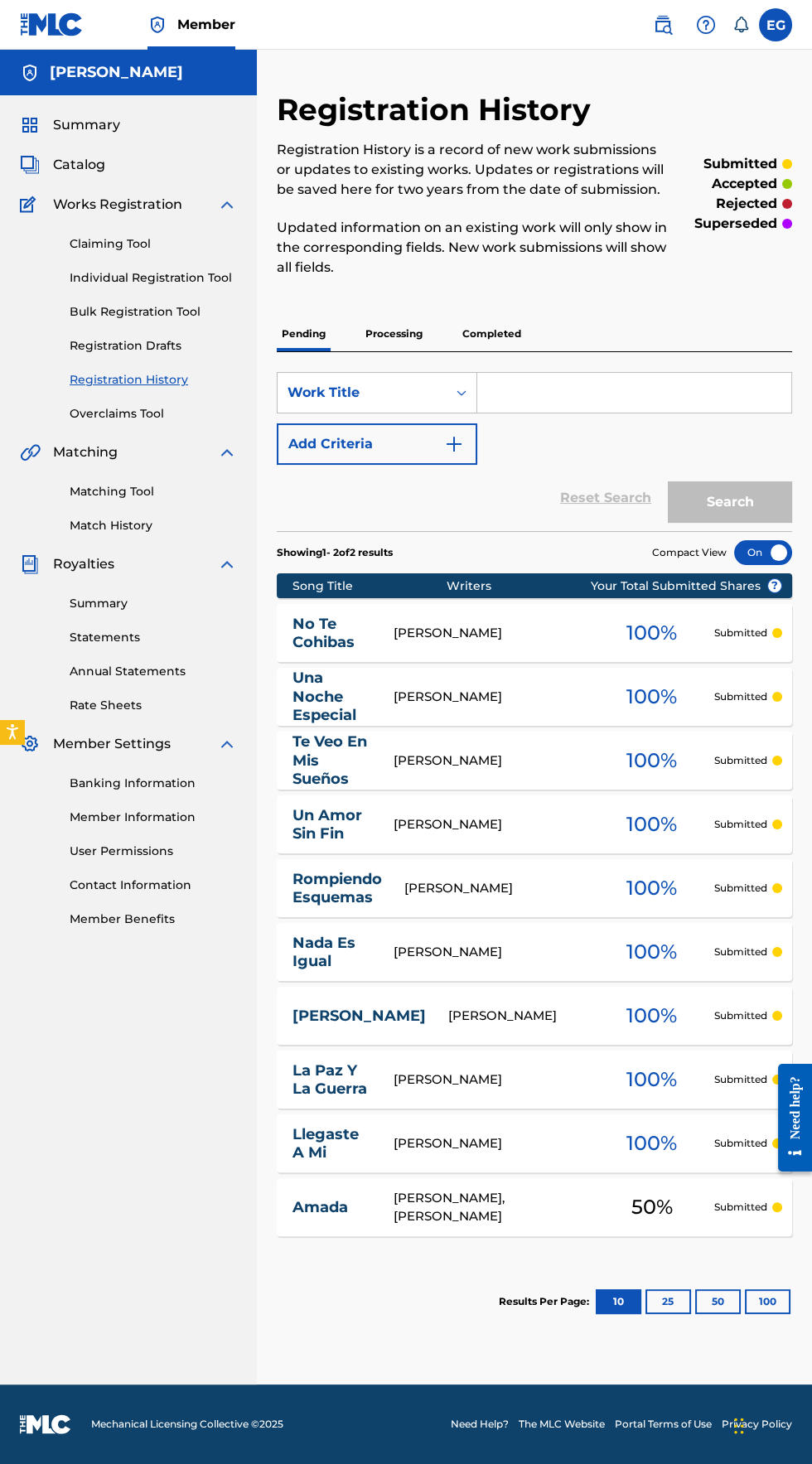
click at [493, 333] on p "Completed" at bounding box center [492, 333] width 69 height 34
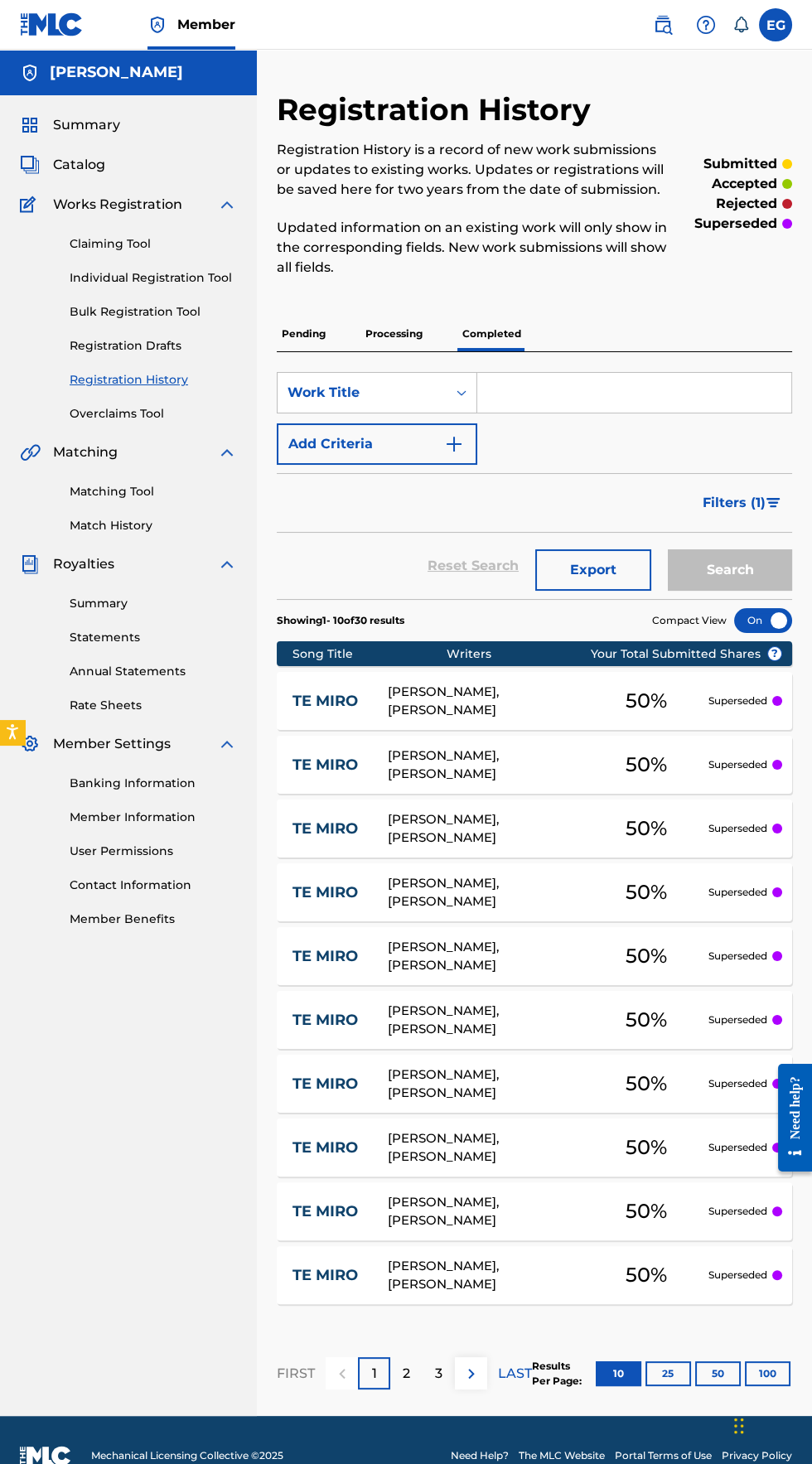
click at [376, 332] on p "Processing" at bounding box center [394, 333] width 67 height 34
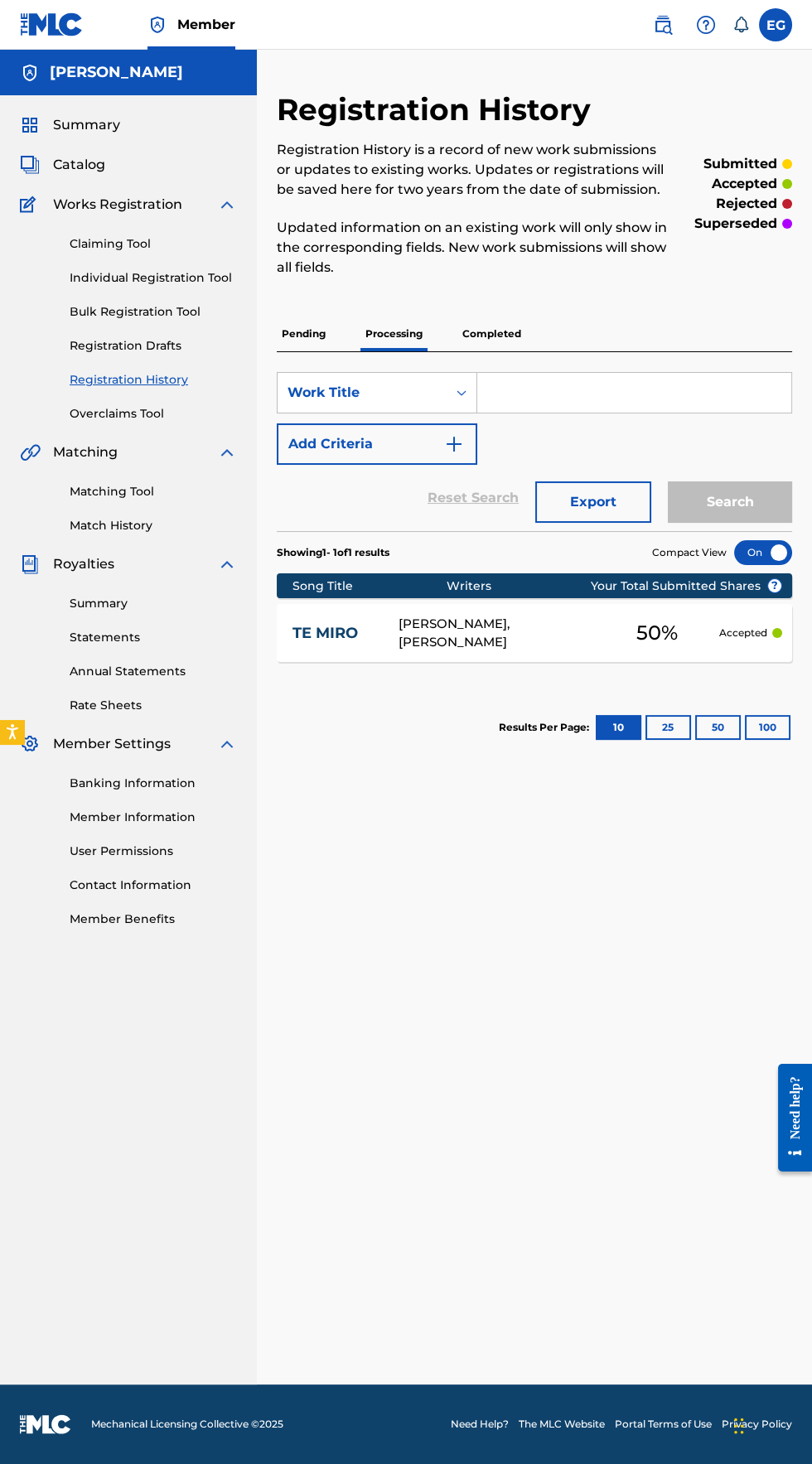
click at [300, 330] on p "Pending" at bounding box center [304, 333] width 54 height 34
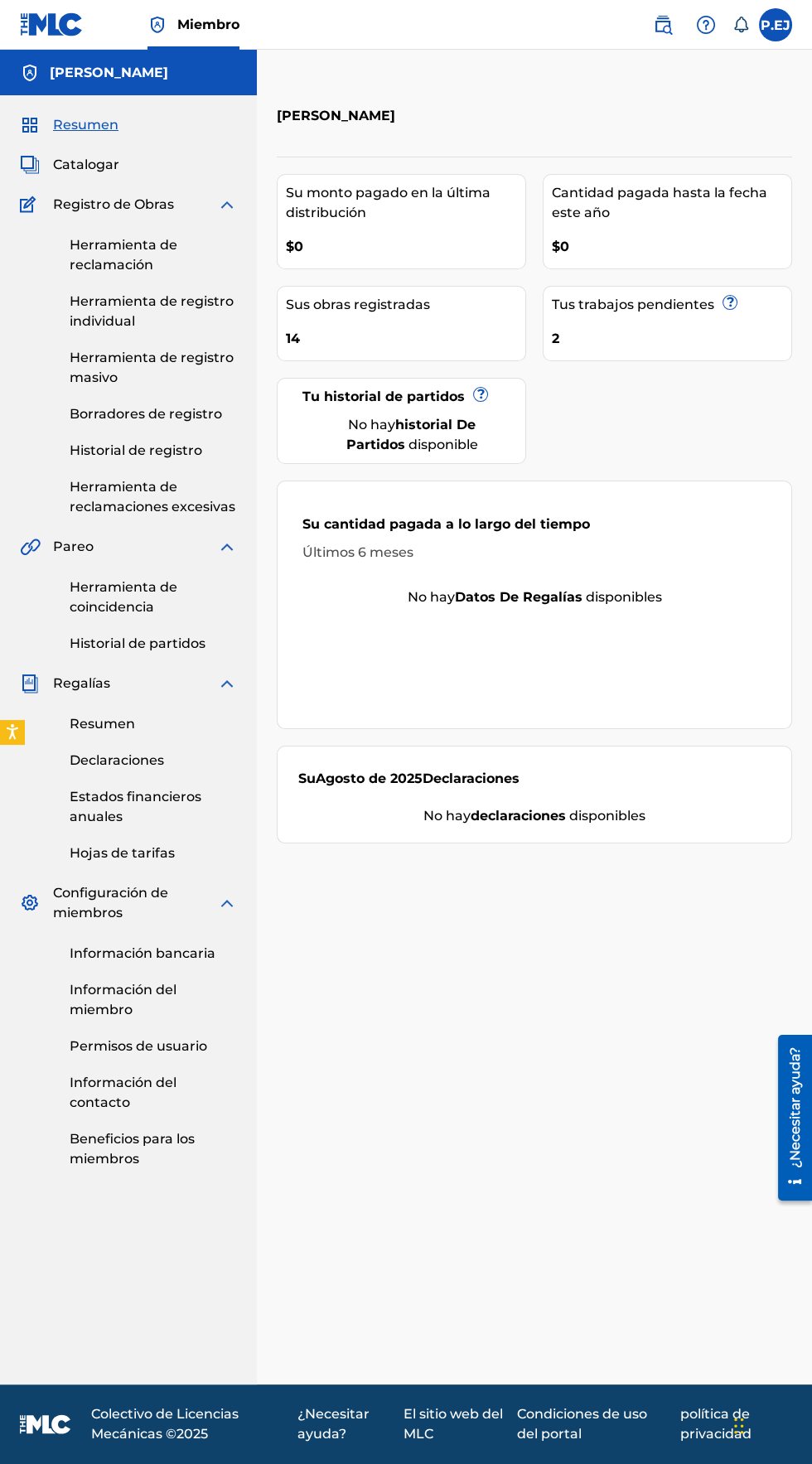
click at [115, 456] on font "Historial de registro" at bounding box center [136, 450] width 133 height 16
